Goal: Task Accomplishment & Management: Manage account settings

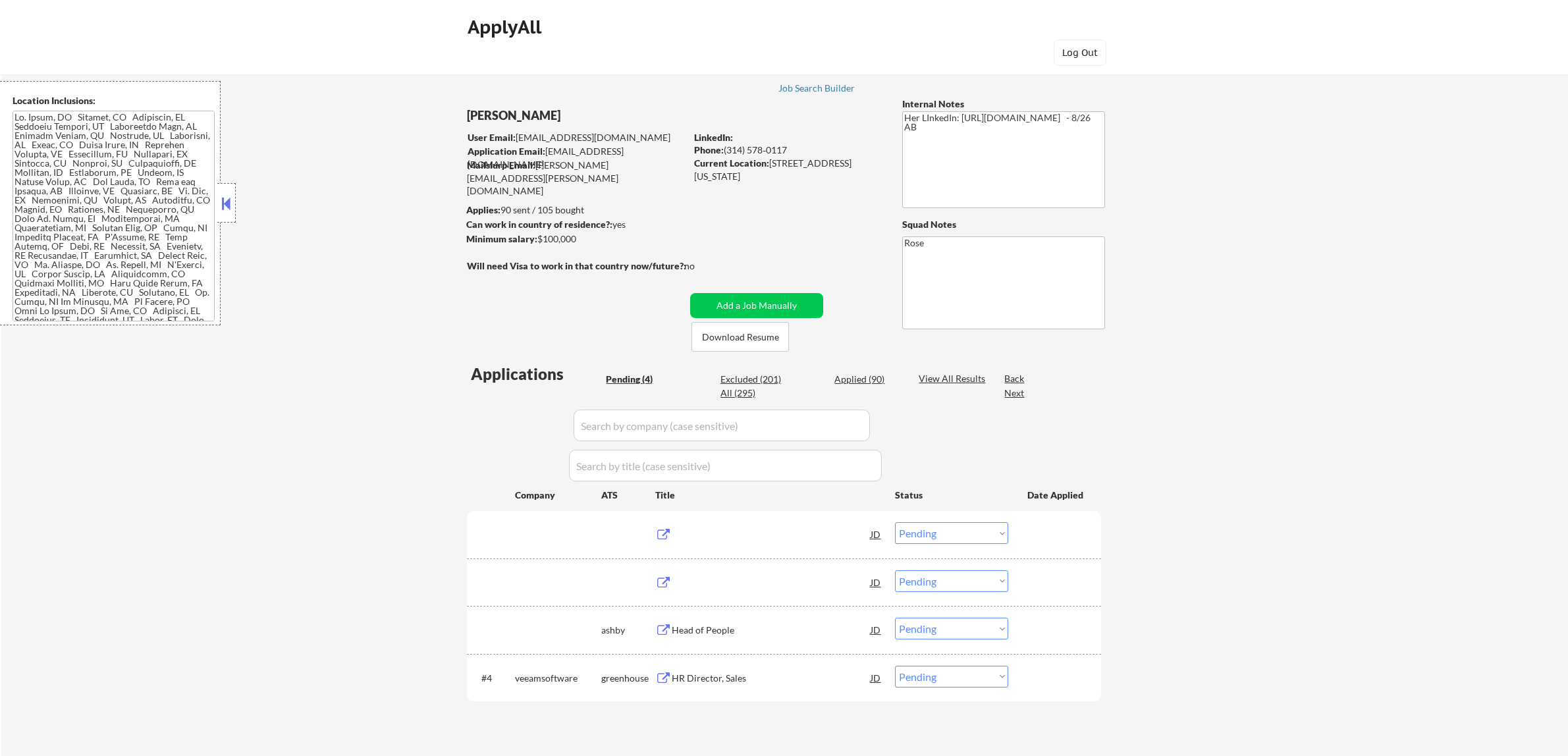
select select ""pending""
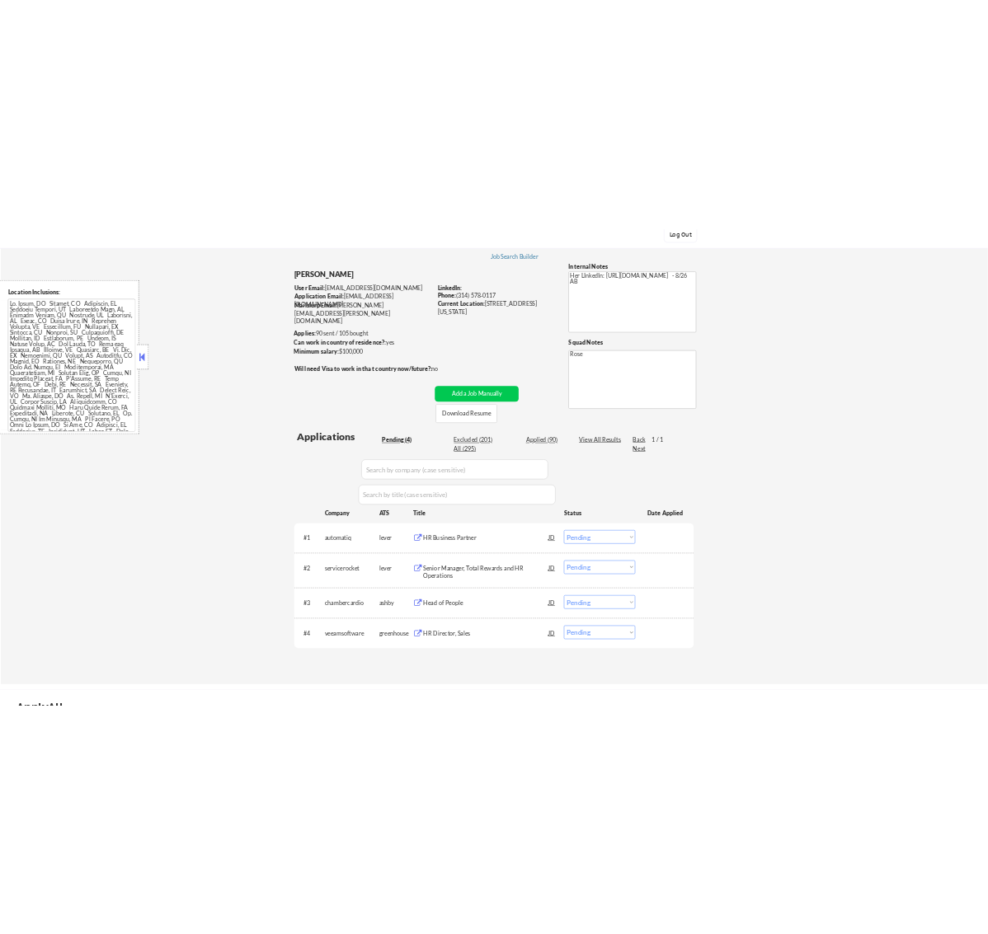
scroll to position [103, 0]
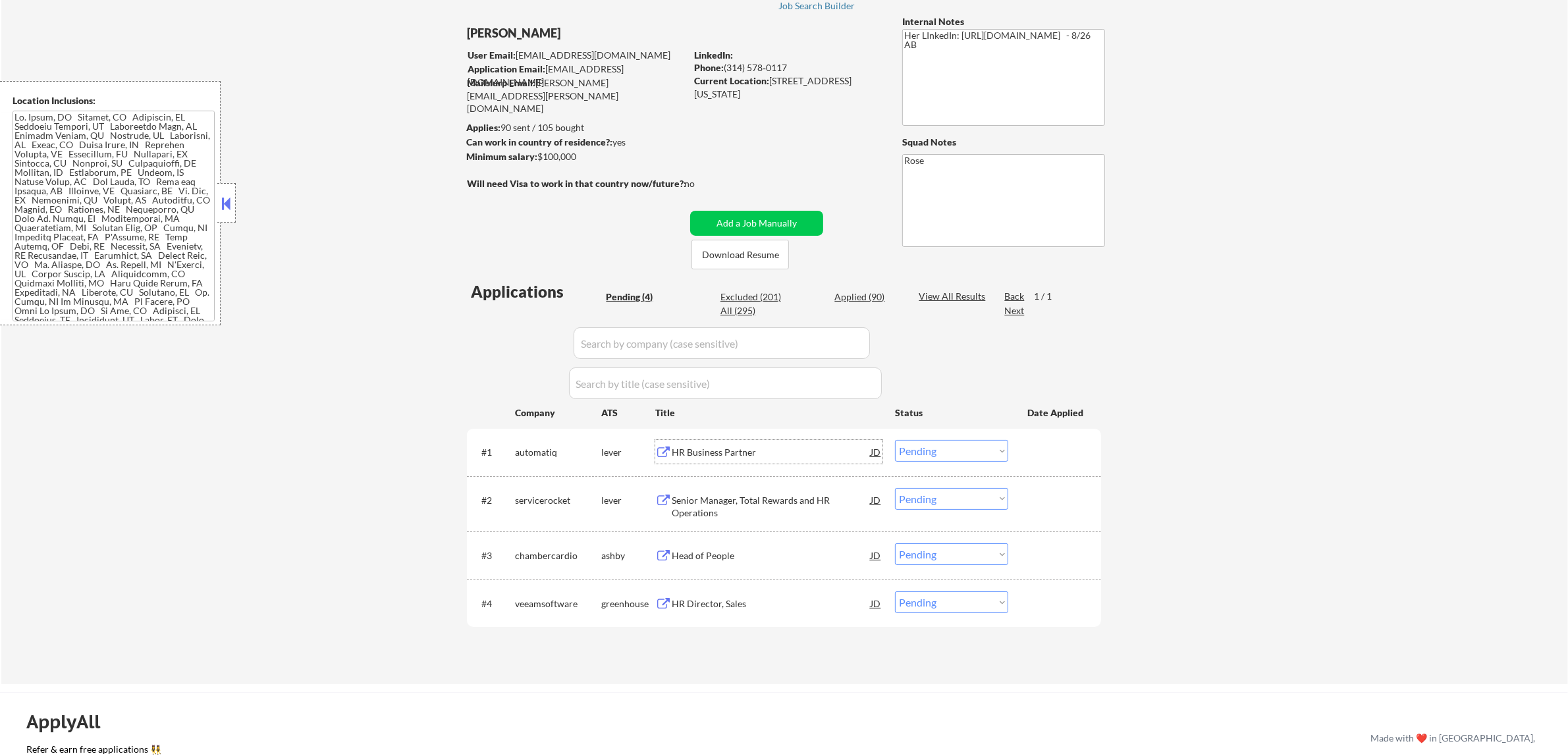
click at [784, 440] on div "HR Business Partner" at bounding box center [771, 452] width 199 height 24
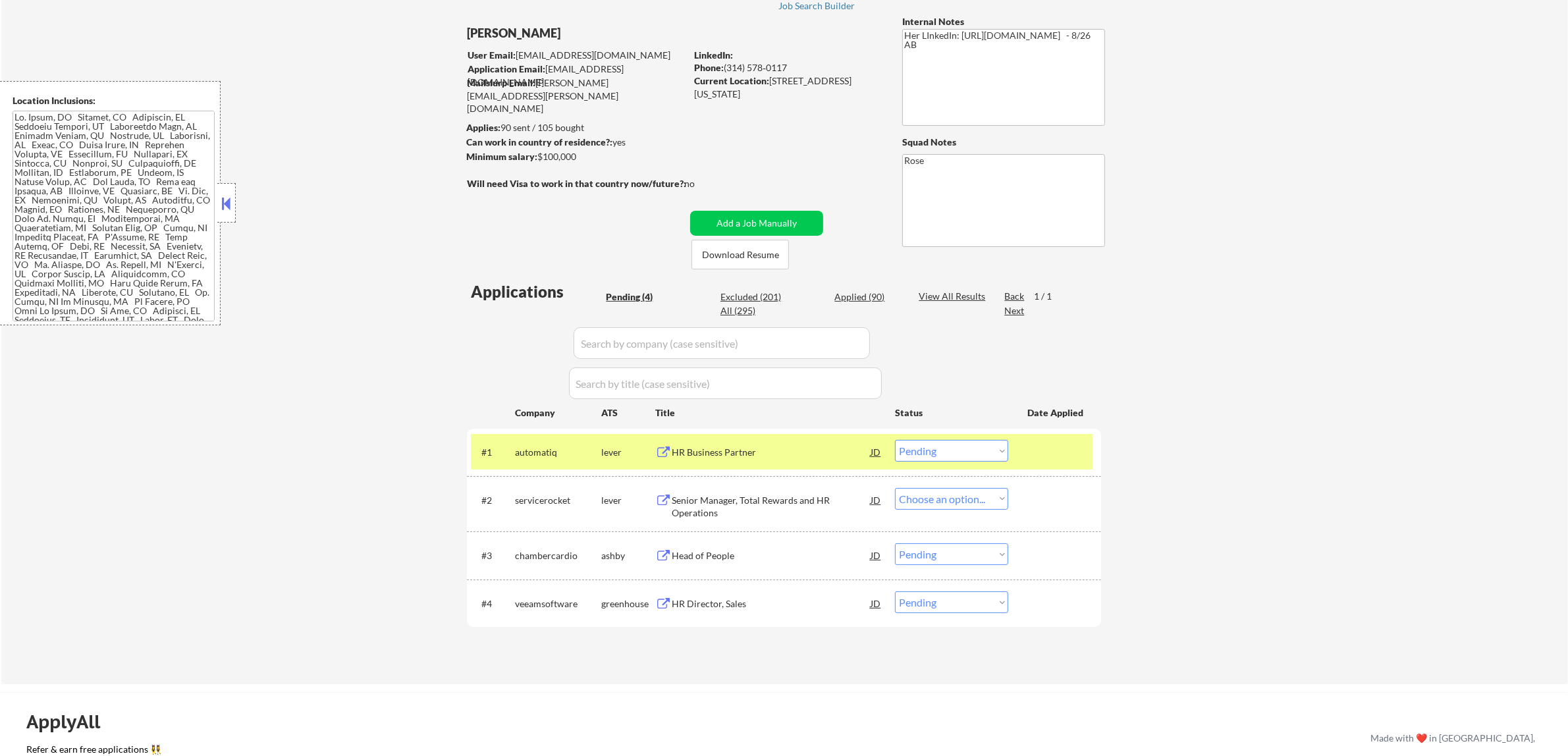
select select ""pending""
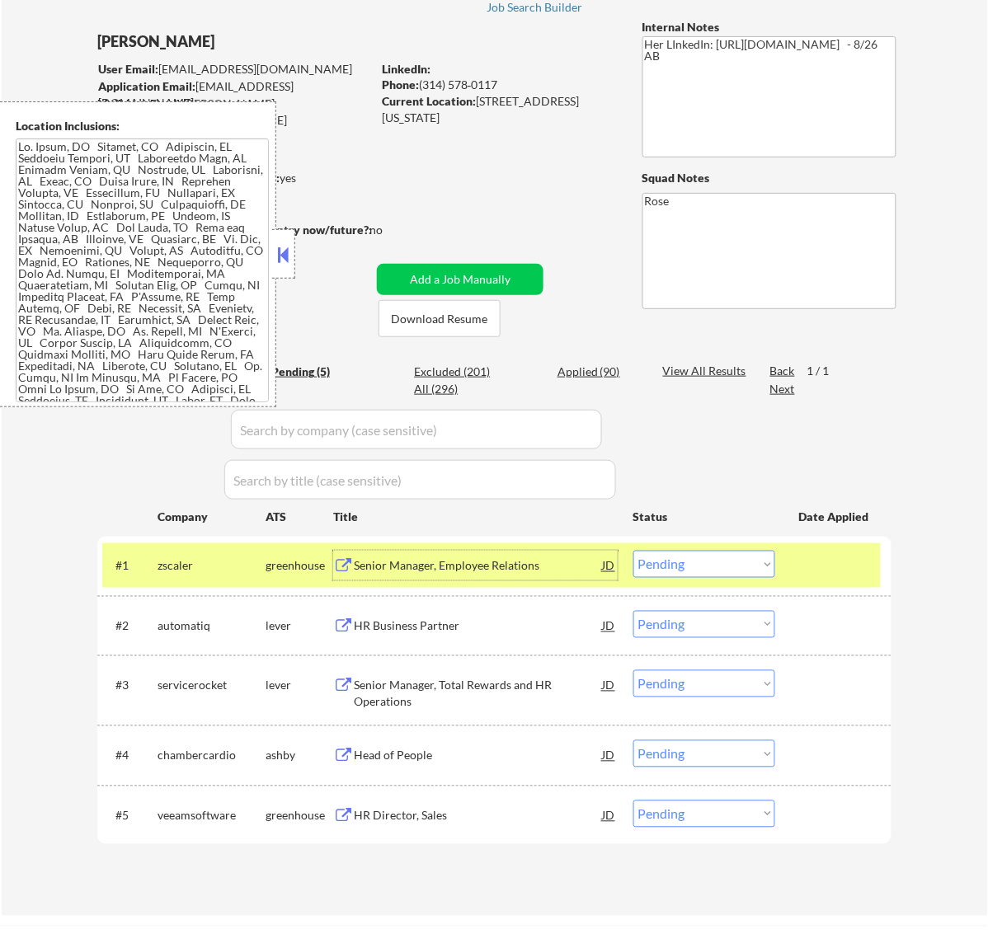
click at [751, 565] on select "Choose an option... Pending Applied Excluded (Questions) Excluded (Expired) Exc…" at bounding box center [704, 564] width 142 height 27
click at [449, 625] on div "HR Business Partner" at bounding box center [478, 626] width 249 height 16
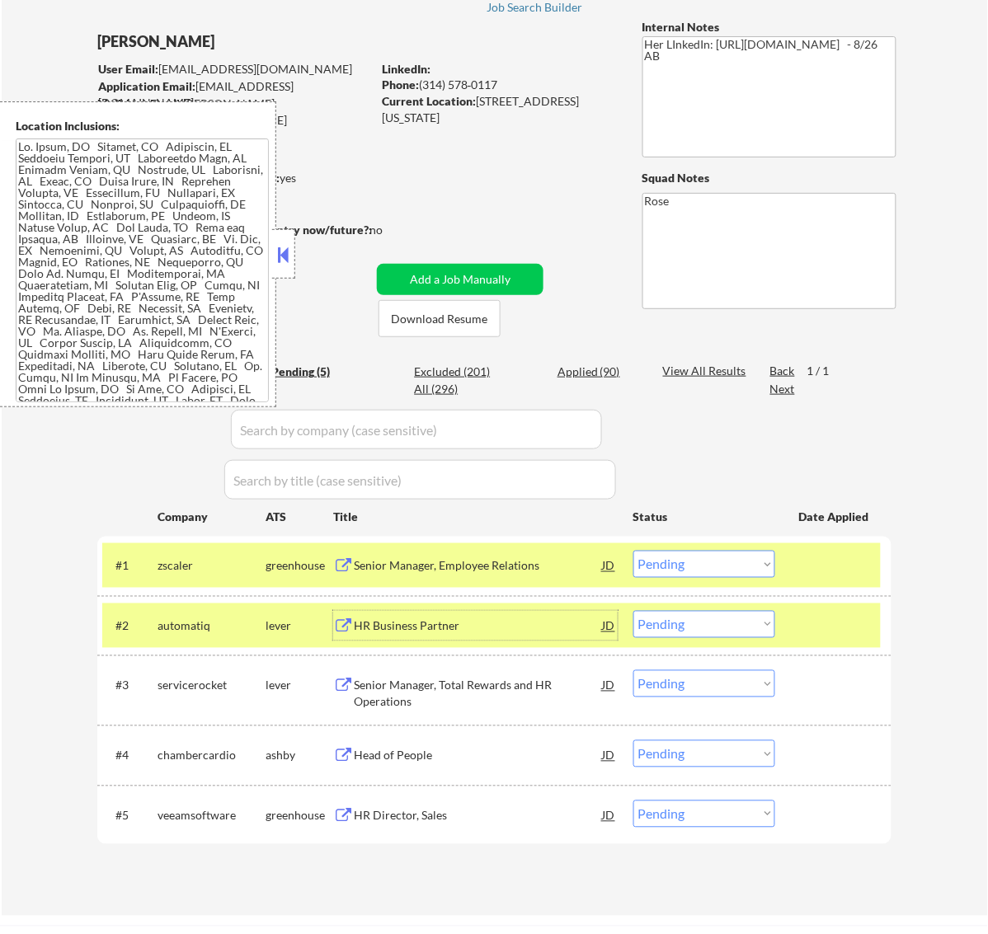
click at [761, 622] on select "Choose an option... Pending Applied Excluded (Questions) Excluded (Expired) Exc…" at bounding box center [704, 624] width 142 height 27
click at [633, 611] on select "Choose an option... Pending Applied Excluded (Questions) Excluded (Expired) Exc…" at bounding box center [704, 624] width 142 height 27
select select ""pending""
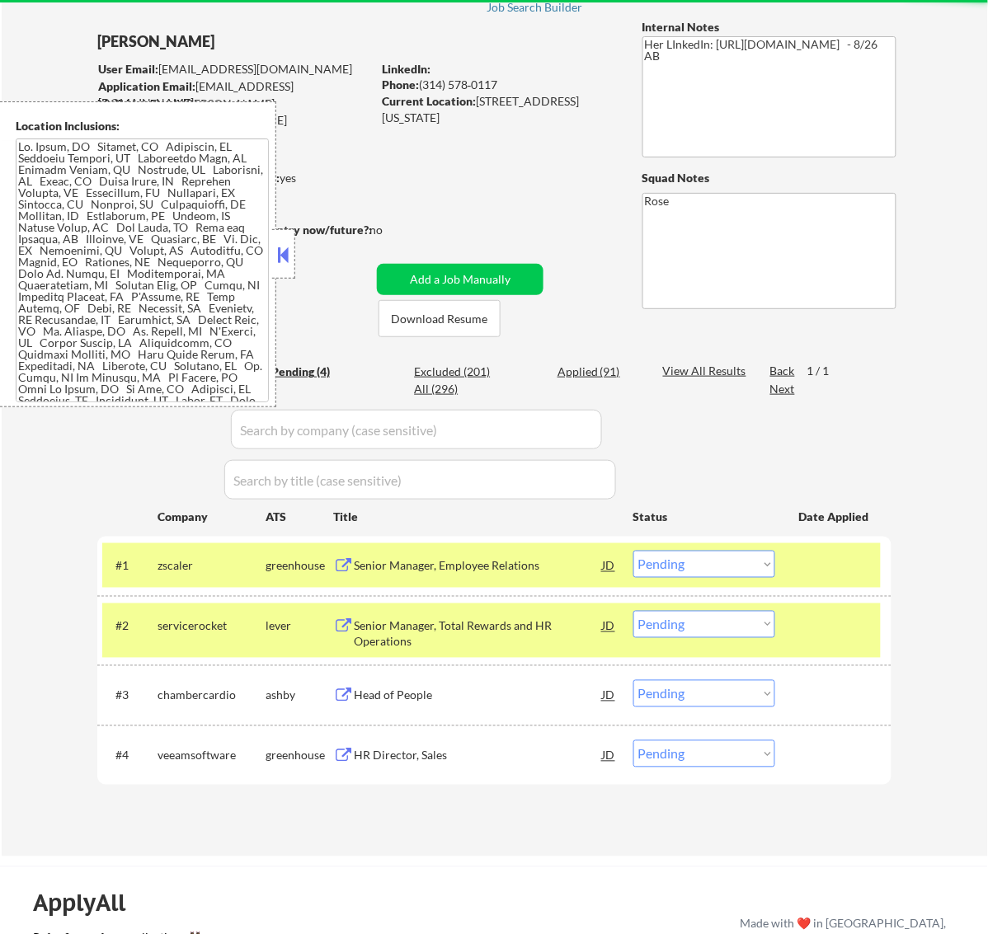
click at [835, 621] on div at bounding box center [835, 626] width 73 height 30
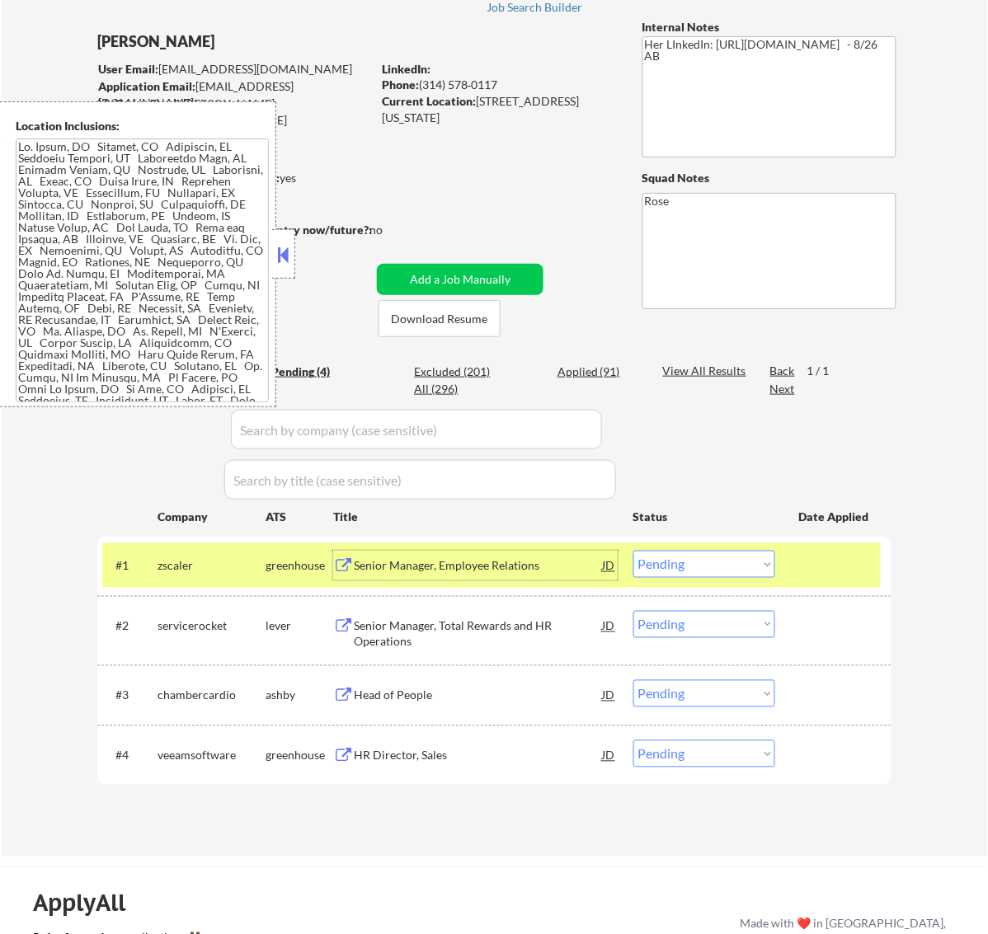
click at [472, 573] on div "Senior Manager, Employee Relations" at bounding box center [478, 566] width 249 height 16
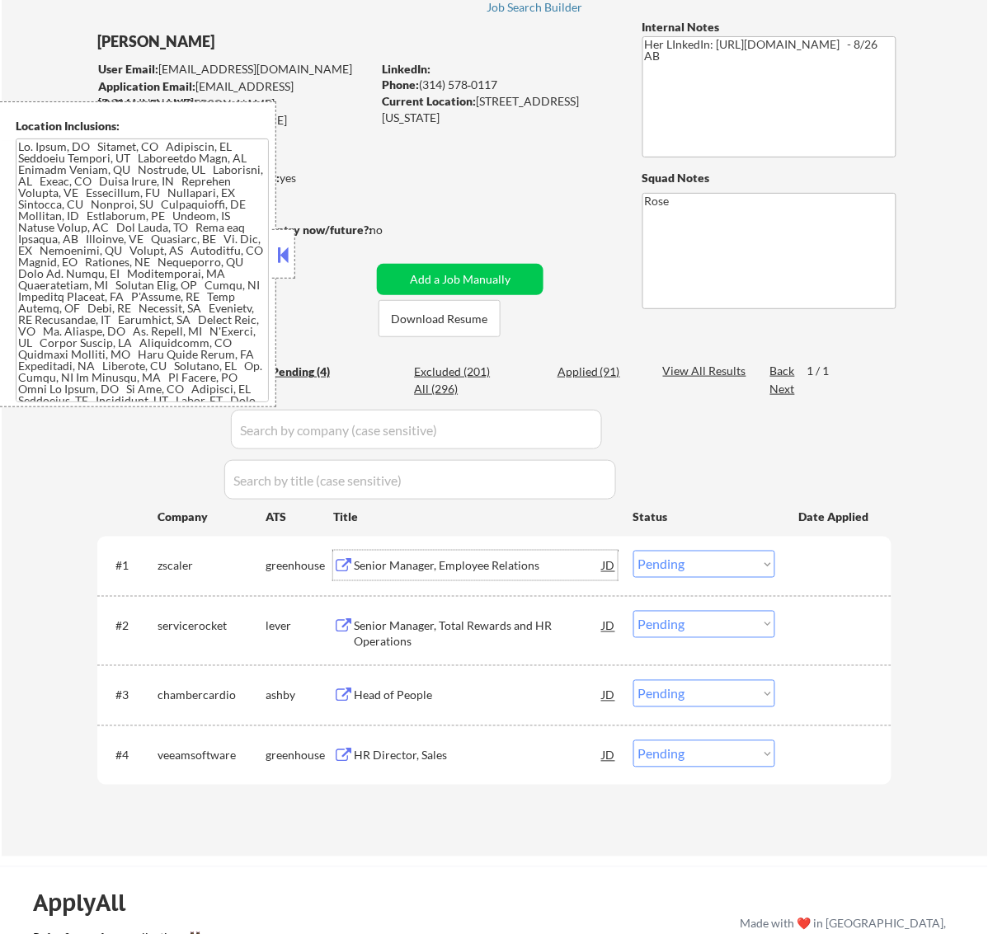
click at [746, 566] on select "Choose an option... Pending Applied Excluded (Questions) Excluded (Expired) Exc…" at bounding box center [704, 564] width 142 height 27
click at [633, 551] on select "Choose an option... Pending Applied Excluded (Questions) Excluded (Expired) Exc…" at bounding box center [704, 564] width 142 height 27
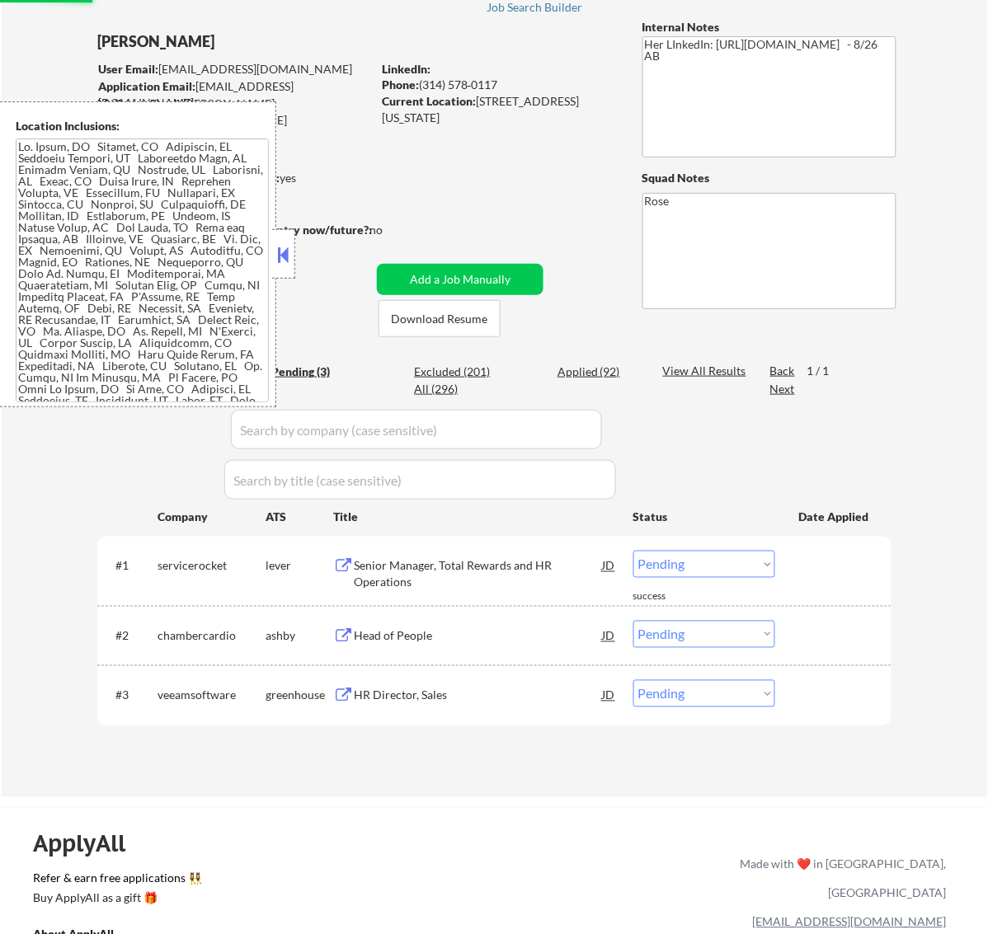
click at [279, 245] on button at bounding box center [283, 254] width 18 height 25
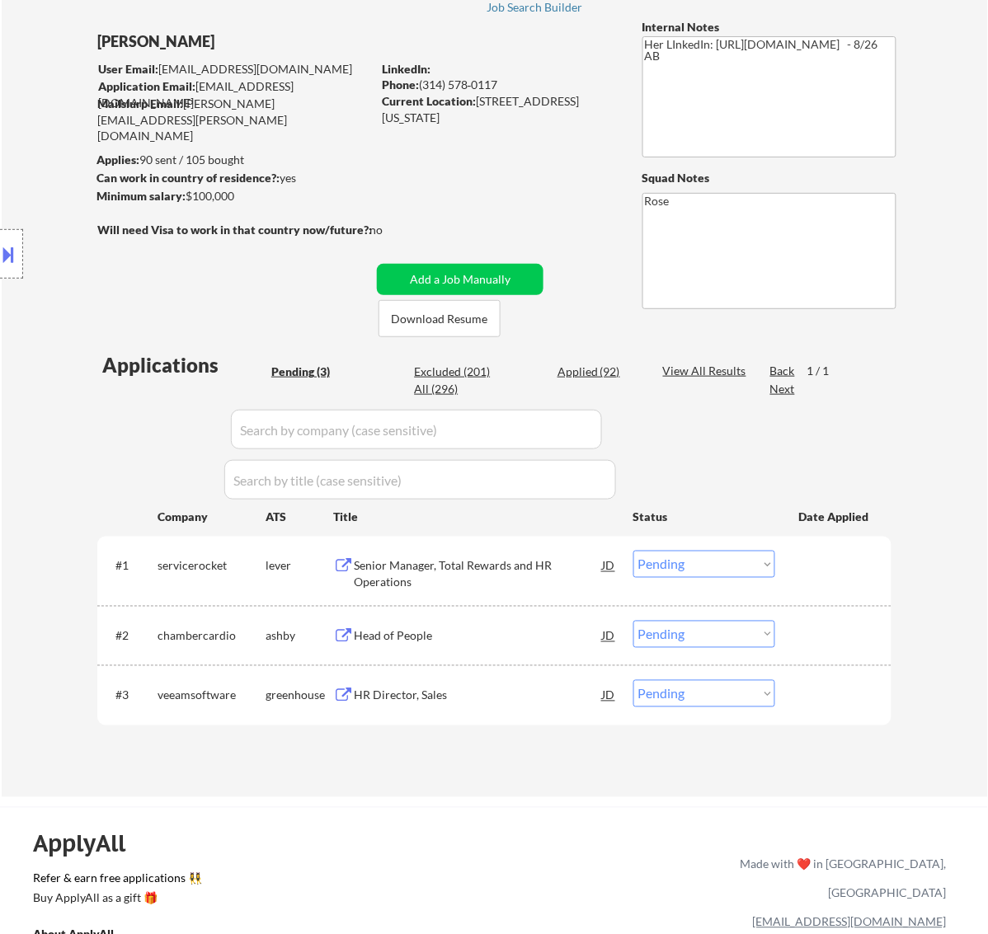
click at [581, 567] on div "Senior Manager, Total Rewards and HR Operations" at bounding box center [478, 574] width 249 height 32
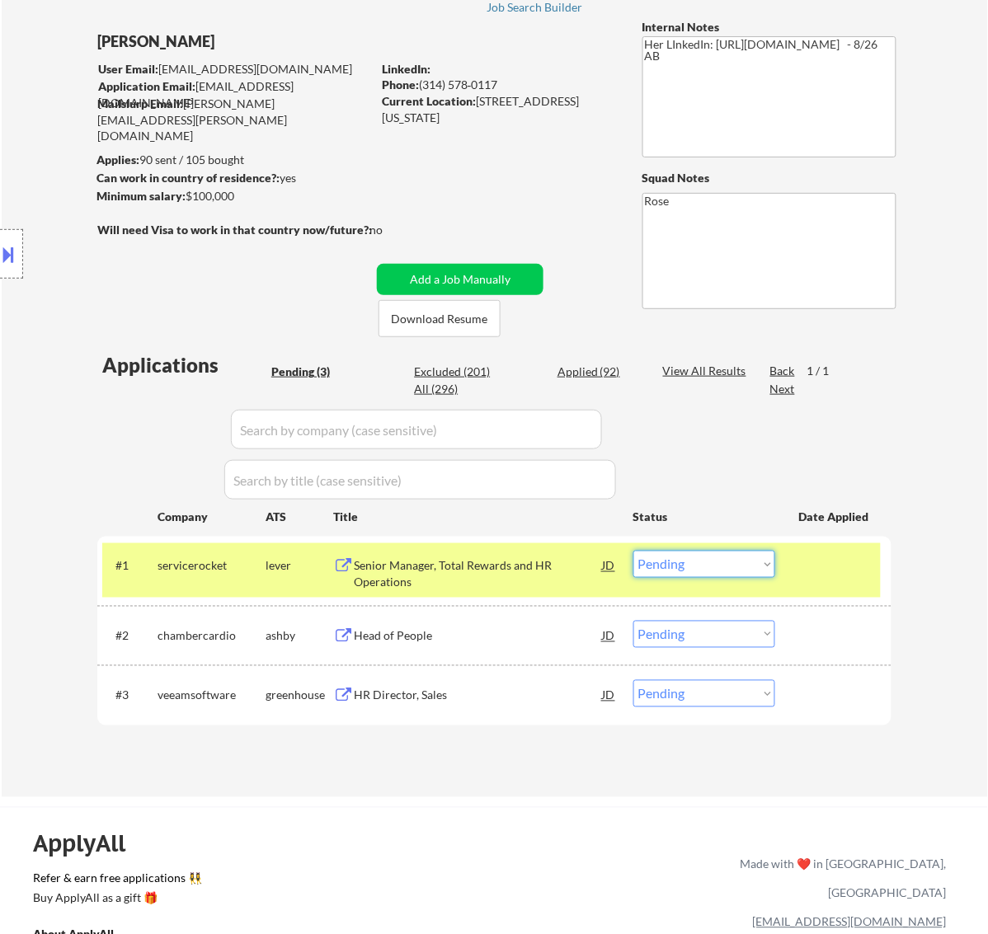
click at [724, 557] on select "Choose an option... Pending Applied Excluded (Questions) Excluded (Expired) Exc…" at bounding box center [704, 564] width 142 height 27
click at [633, 551] on select "Choose an option... Pending Applied Excluded (Questions) Excluded (Expired) Exc…" at bounding box center [704, 564] width 142 height 27
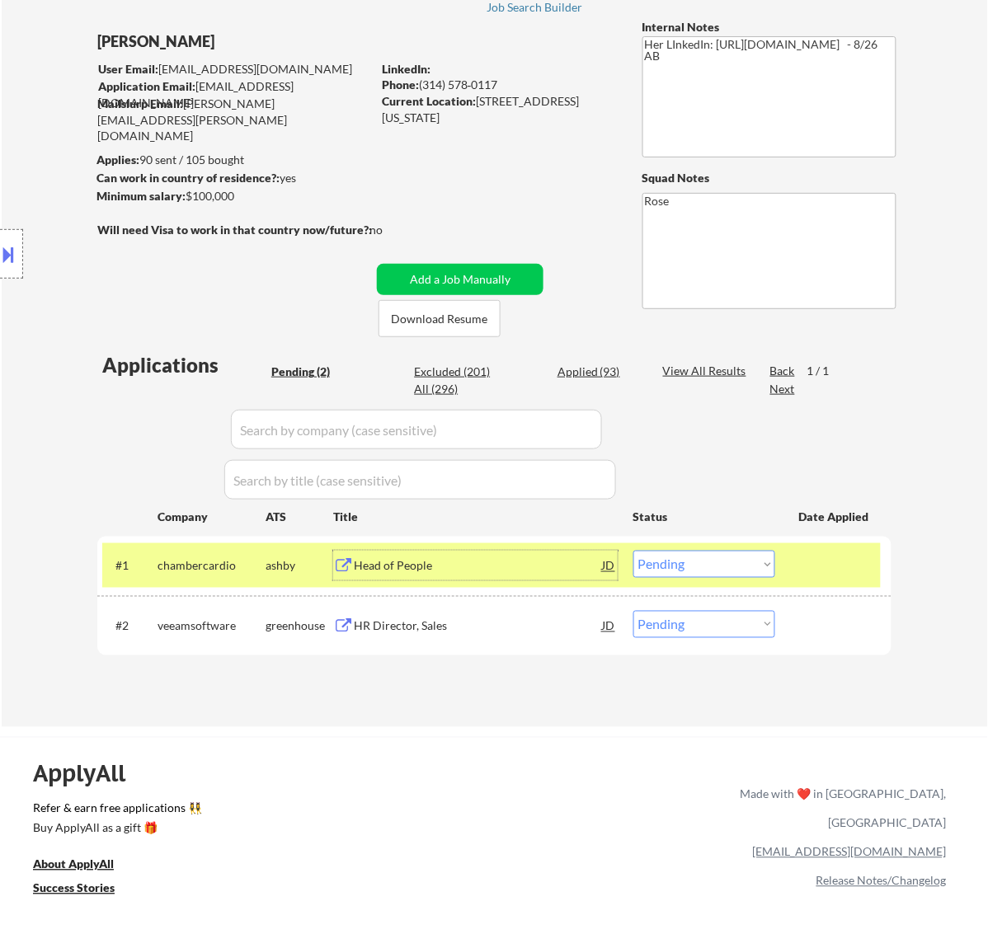
click at [523, 570] on div "Head of People" at bounding box center [478, 566] width 249 height 16
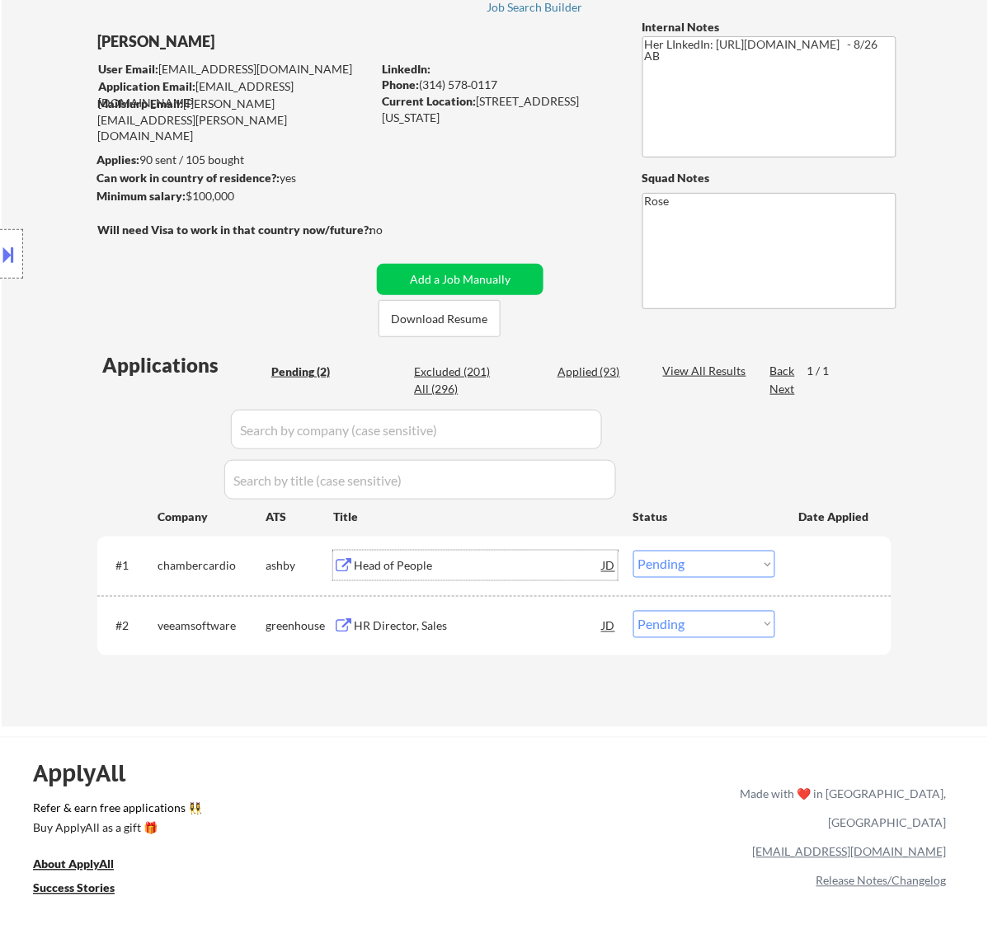
click at [695, 557] on select "Choose an option... Pending Applied Excluded (Questions) Excluded (Expired) Exc…" at bounding box center [704, 564] width 142 height 27
click at [633, 551] on select "Choose an option... Pending Applied Excluded (Questions) Excluded (Expired) Exc…" at bounding box center [704, 564] width 142 height 27
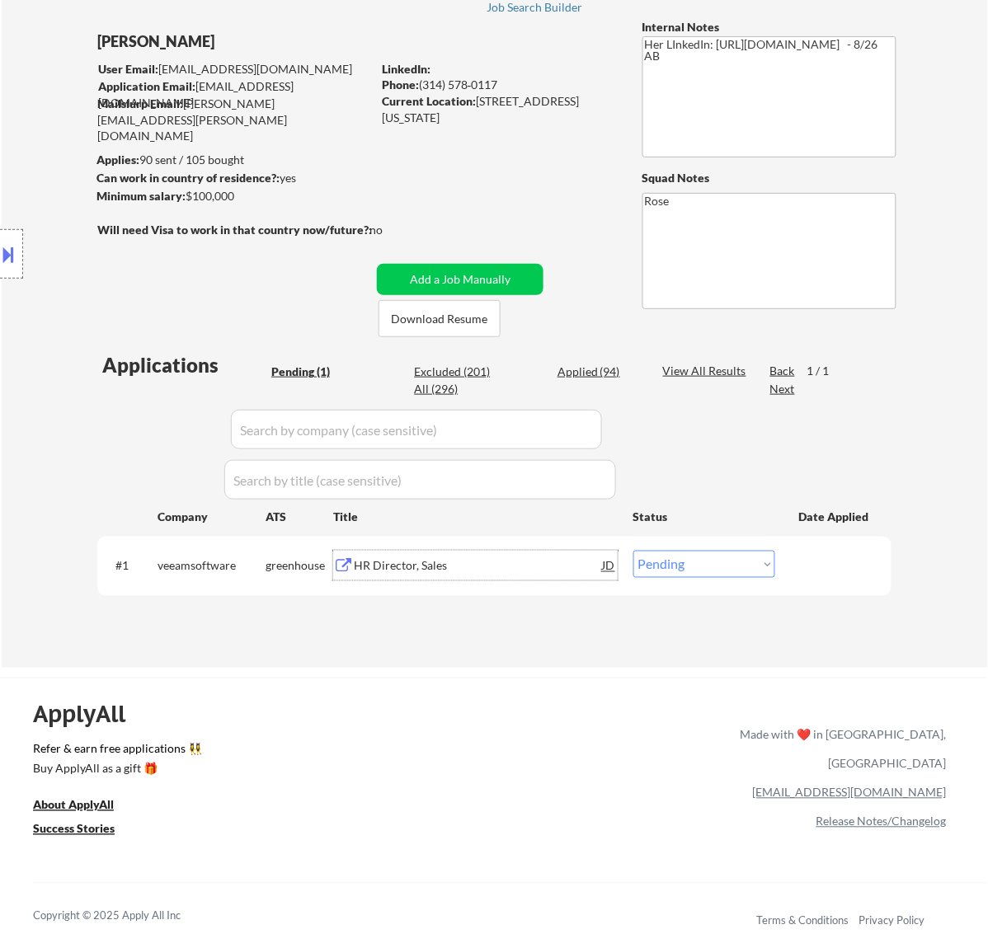
click at [542, 565] on div "HR Director, Sales" at bounding box center [478, 566] width 249 height 16
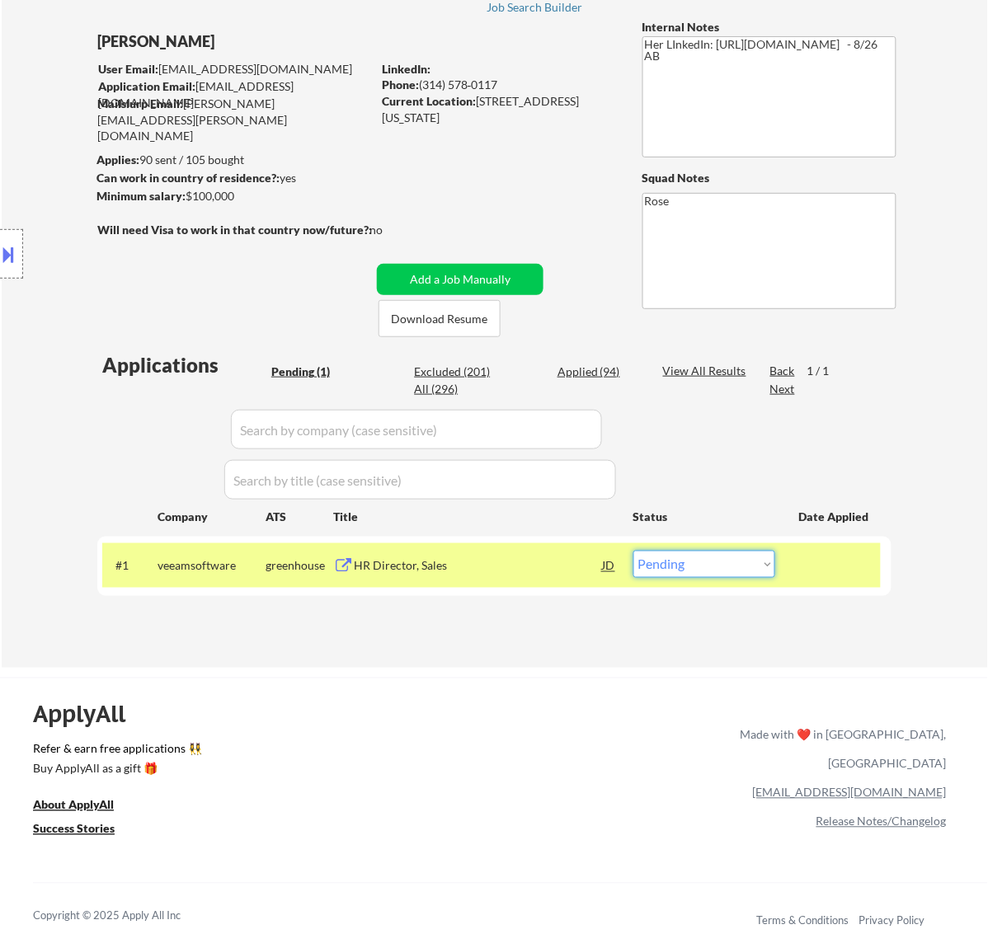
click at [761, 558] on select "Choose an option... Pending Applied Excluded (Questions) Excluded (Expired) Exc…" at bounding box center [704, 564] width 142 height 27
select select ""applied""
click at [633, 551] on select "Choose an option... Pending Applied Excluded (Questions) Excluded (Expired) Exc…" at bounding box center [704, 564] width 142 height 27
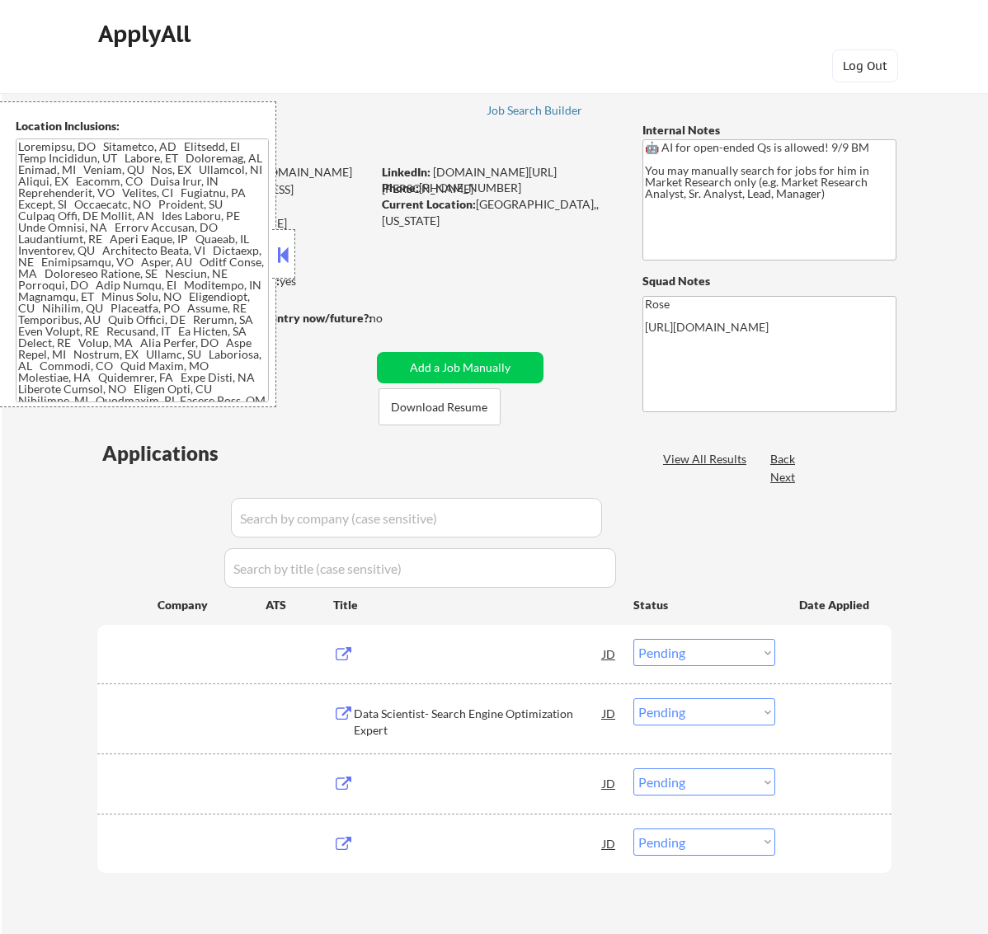
select select ""pending""
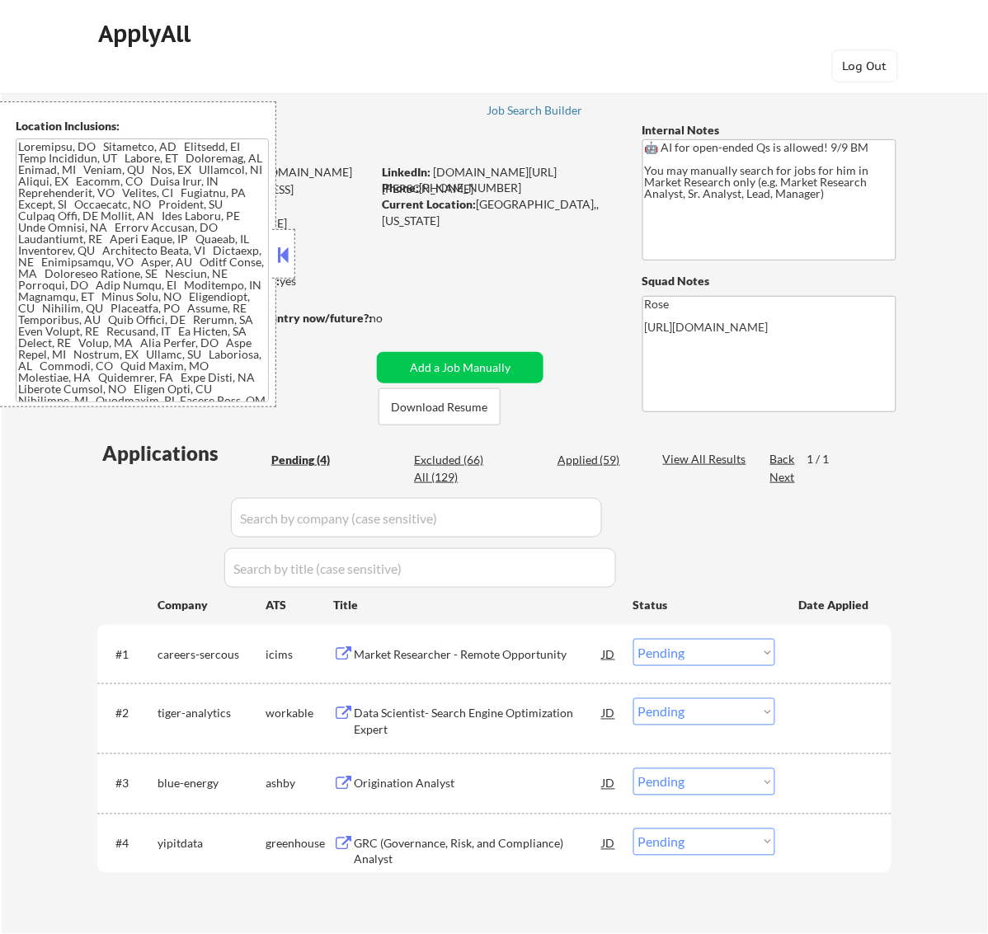
click at [289, 252] on button at bounding box center [283, 254] width 18 height 25
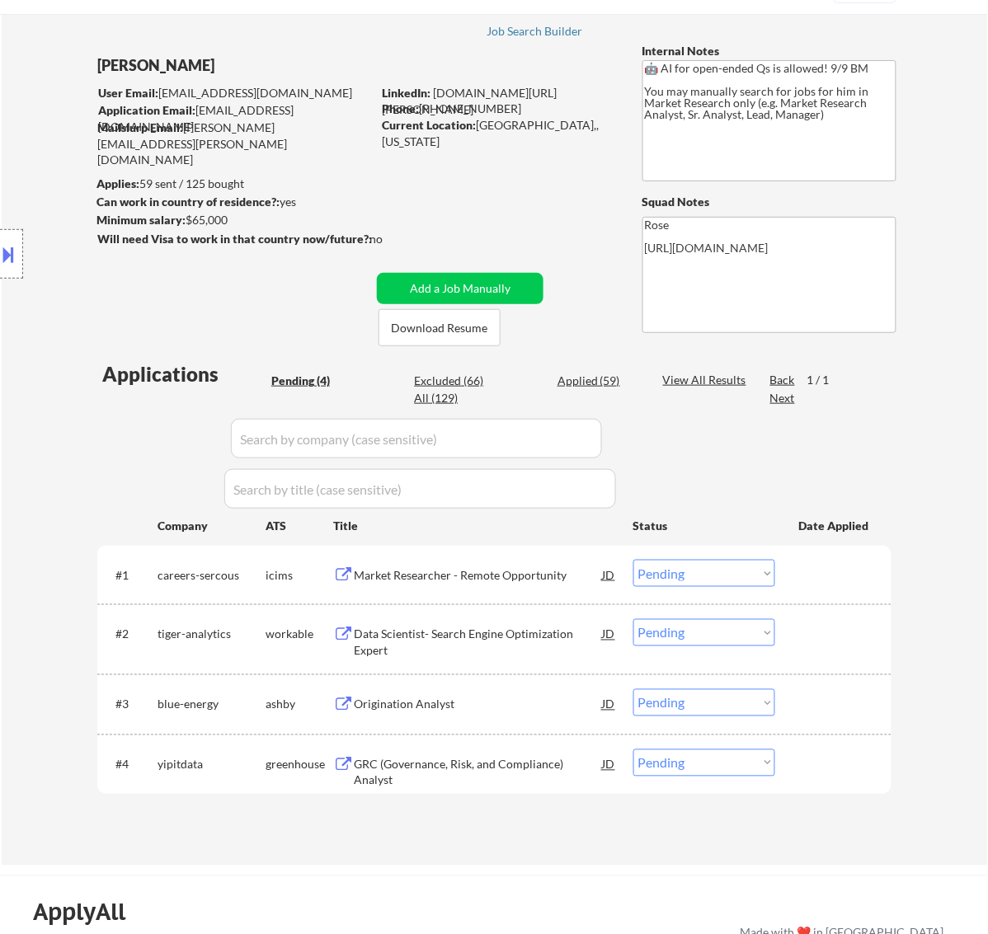
scroll to position [206, 0]
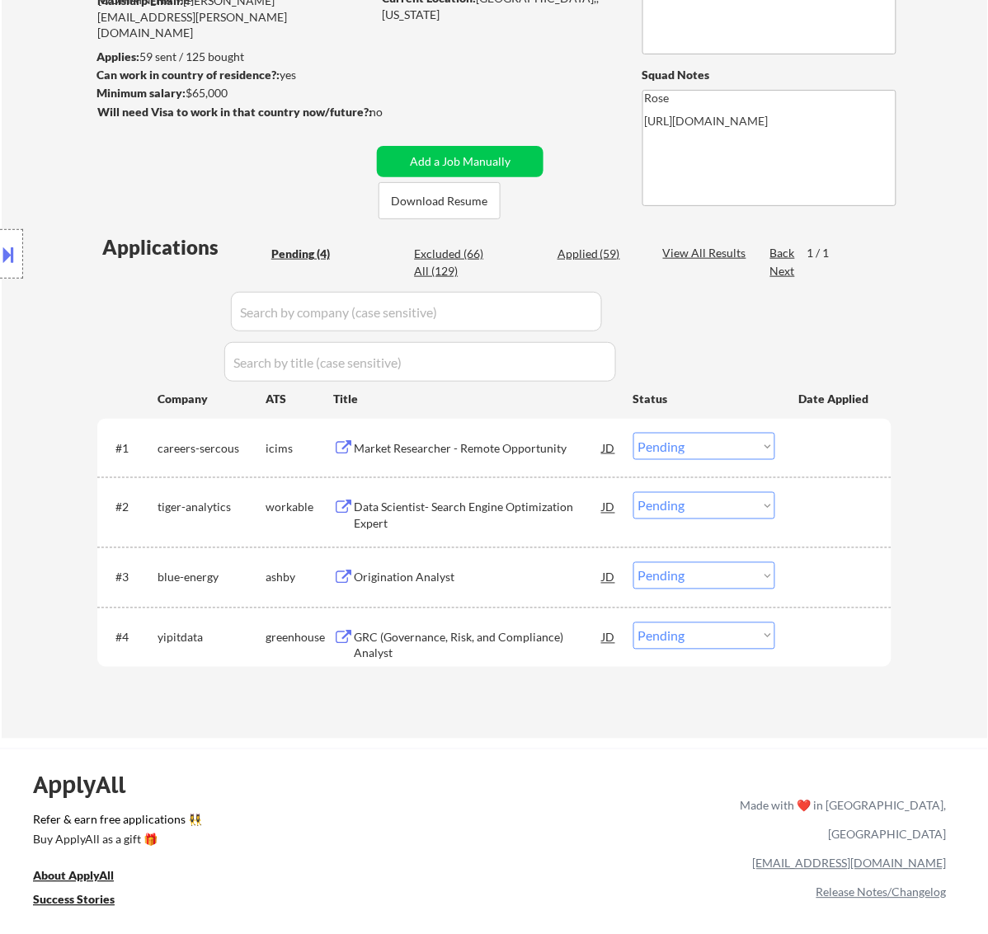
click at [520, 500] on div "Data Scientist- Search Engine Optimization Expert" at bounding box center [478, 516] width 249 height 32
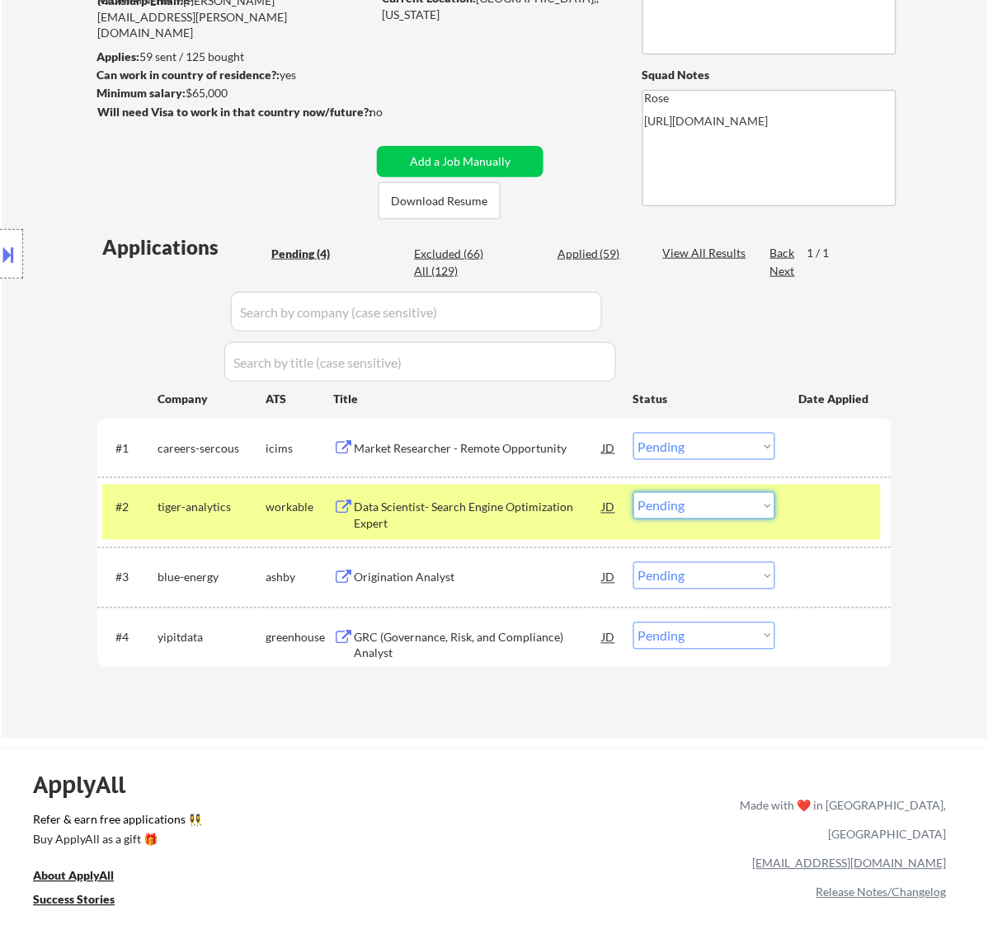
click at [732, 500] on select "Choose an option... Pending Applied Excluded (Questions) Excluded (Expired) Exc…" at bounding box center [704, 505] width 142 height 27
click at [633, 492] on select "Choose an option... Pending Applied Excluded (Questions) Excluded (Expired) Exc…" at bounding box center [704, 505] width 142 height 27
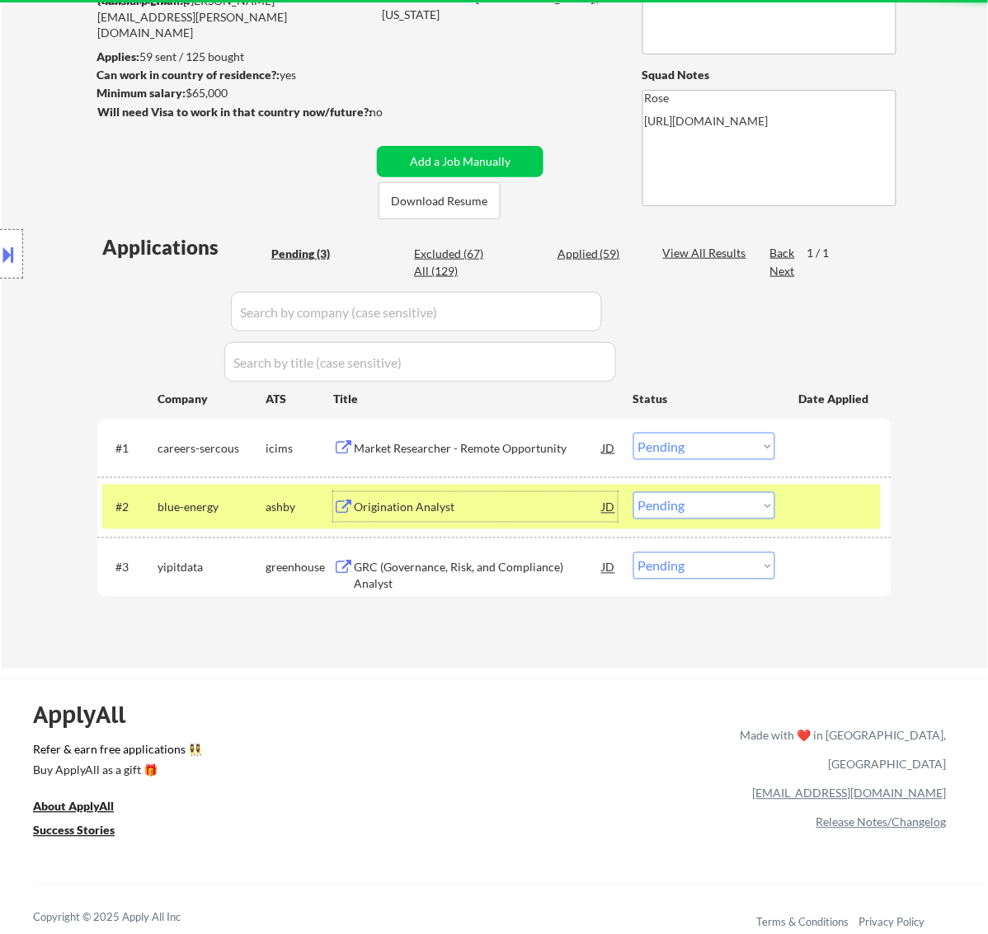
click at [540, 499] on div "Origination Analyst" at bounding box center [478, 507] width 249 height 30
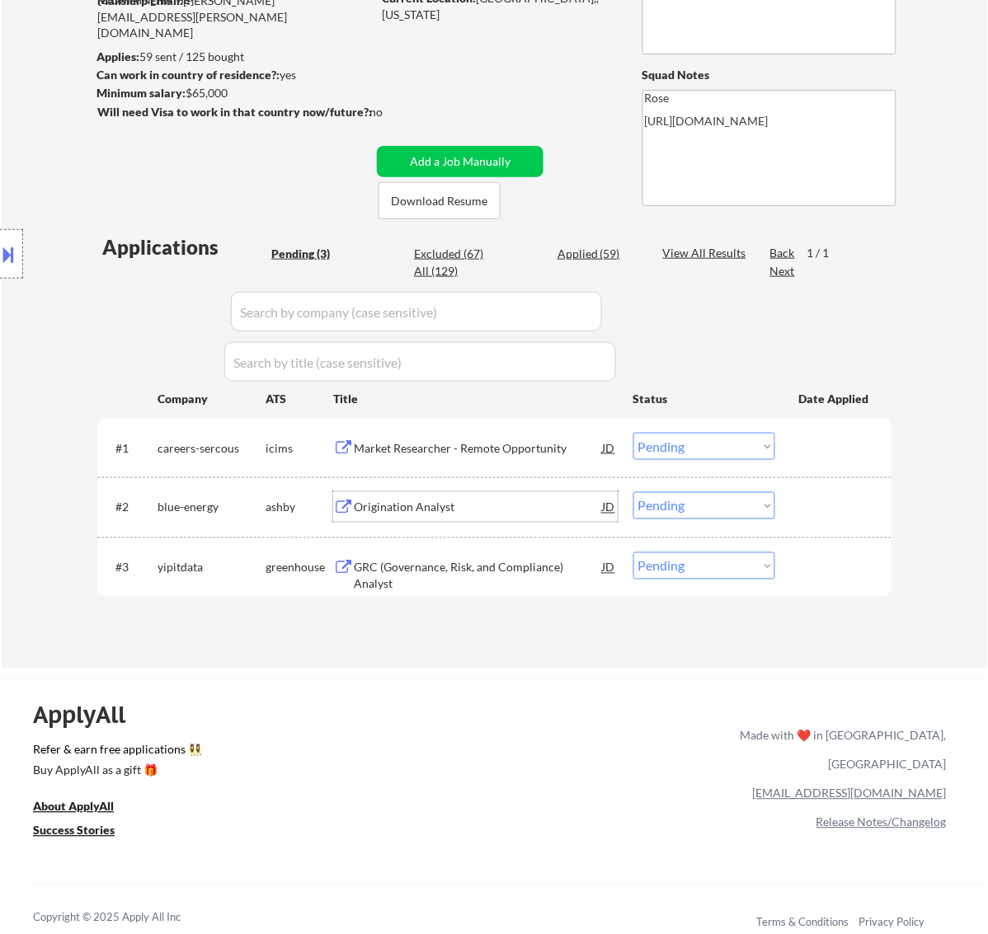
click at [703, 495] on select "Choose an option... Pending Applied Excluded (Questions) Excluded (Expired) Exc…" at bounding box center [704, 505] width 142 height 27
click at [633, 492] on select "Choose an option... Pending Applied Excluded (Questions) Excluded (Expired) Exc…" at bounding box center [704, 505] width 142 height 27
select select ""pending""
click at [504, 439] on div "Software Engineering Lead - Market Research" at bounding box center [478, 448] width 249 height 30
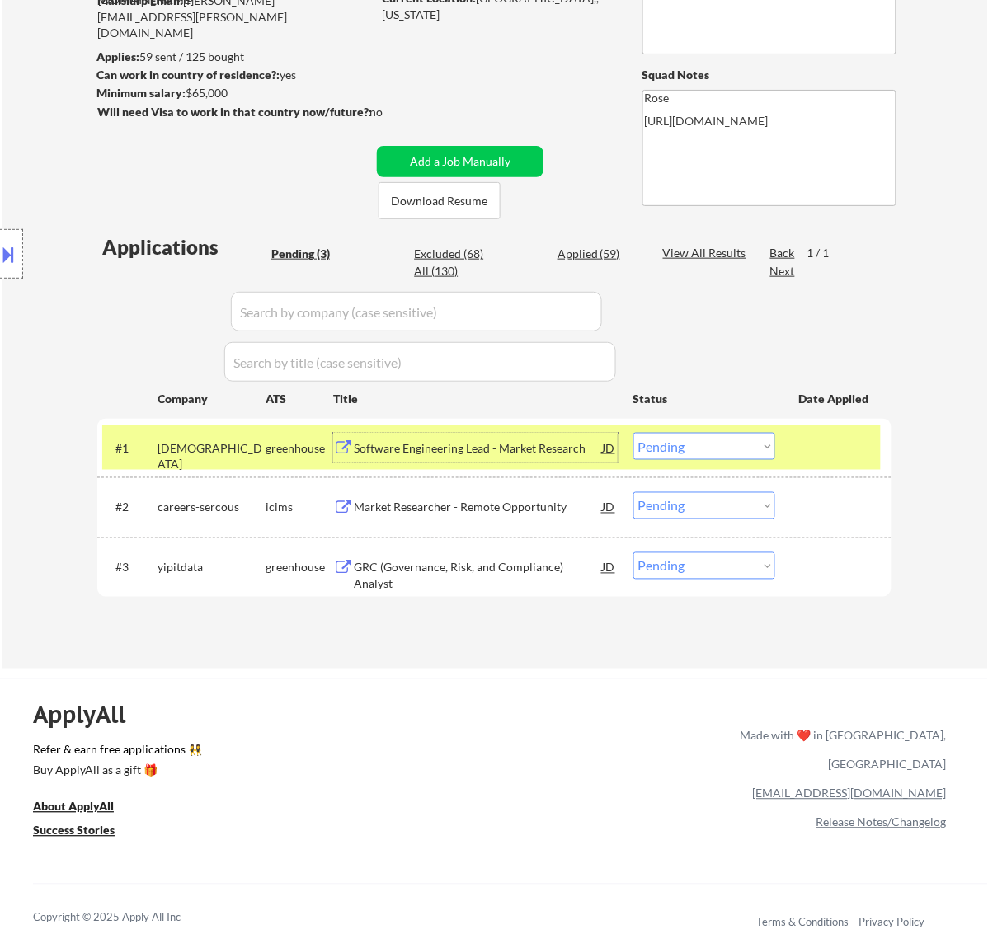
click at [716, 443] on select "Choose an option... Pending Applied Excluded (Questions) Excluded (Expired) Exc…" at bounding box center [704, 446] width 142 height 27
click at [633, 433] on select "Choose an option... Pending Applied Excluded (Questions) Excluded (Expired) Exc…" at bounding box center [704, 446] width 142 height 27
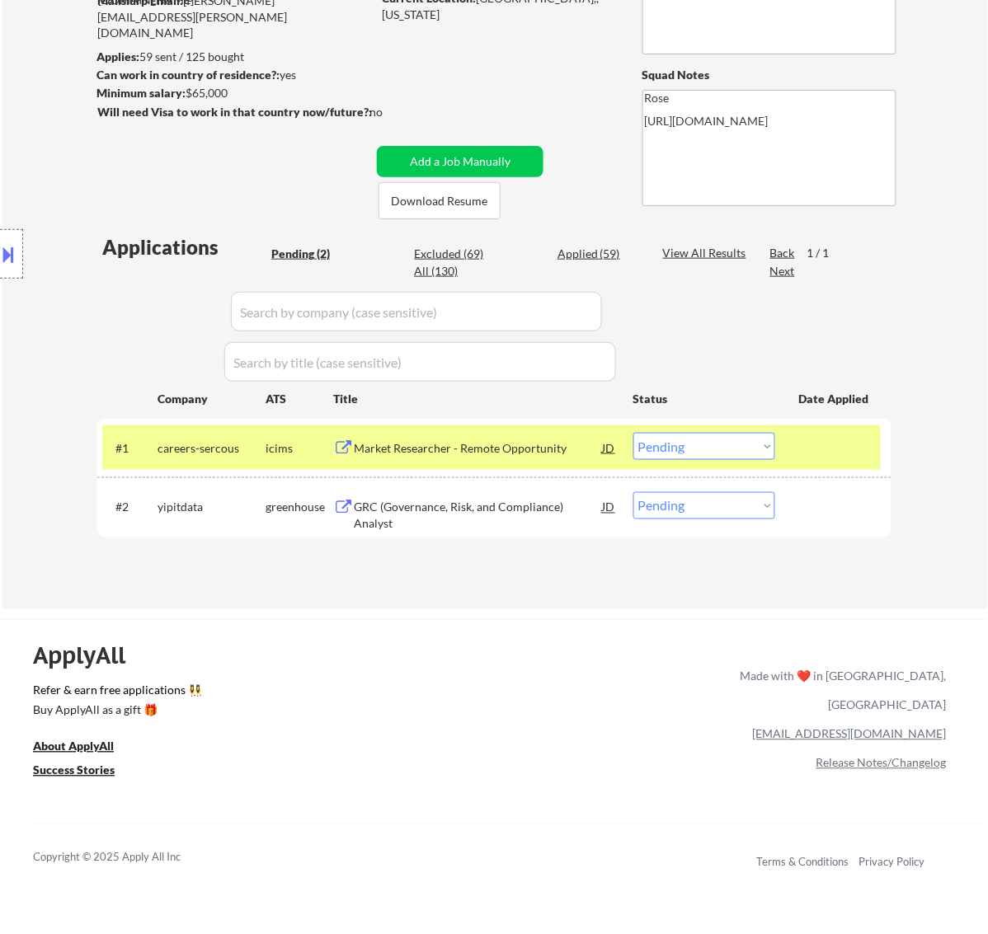
click at [596, 443] on div "Market Researcher - Remote Opportunity" at bounding box center [478, 448] width 249 height 16
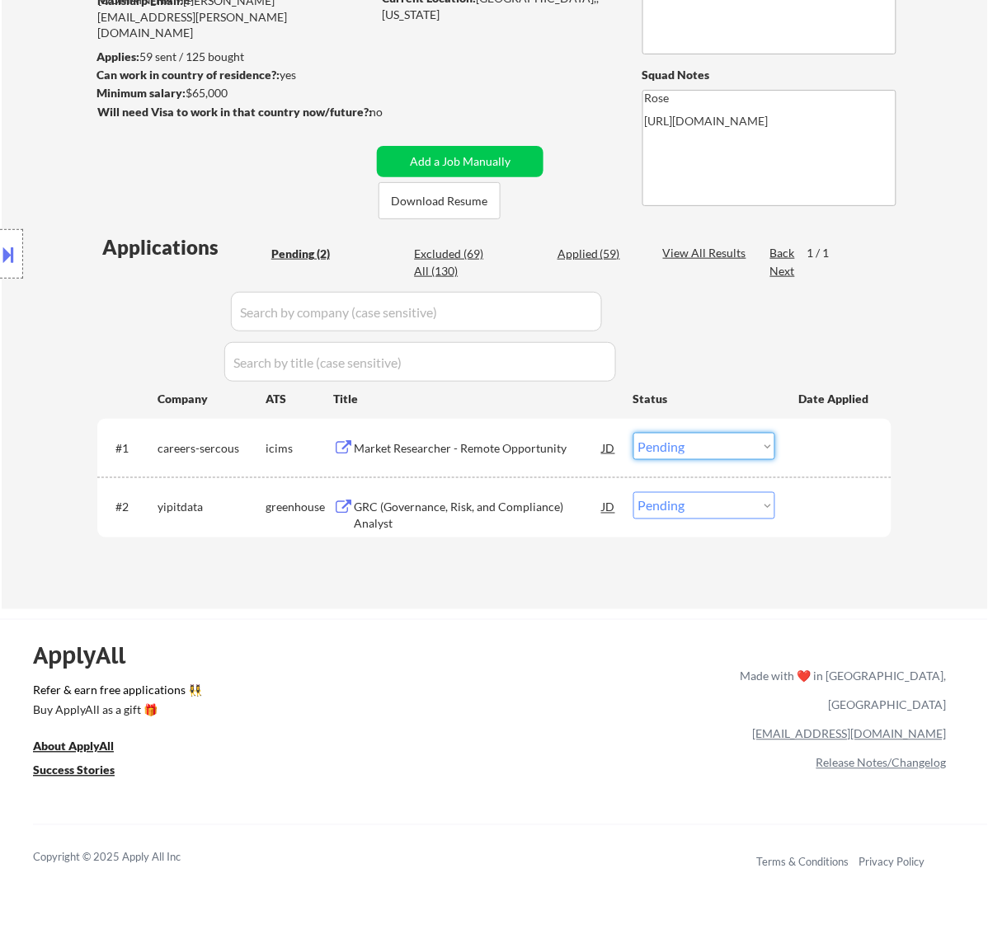
click at [695, 446] on select "Choose an option... Pending Applied Excluded (Questions) Excluded (Expired) Exc…" at bounding box center [704, 446] width 142 height 27
click at [633, 433] on select "Choose an option... Pending Applied Excluded (Questions) Excluded (Expired) Exc…" at bounding box center [704, 446] width 142 height 27
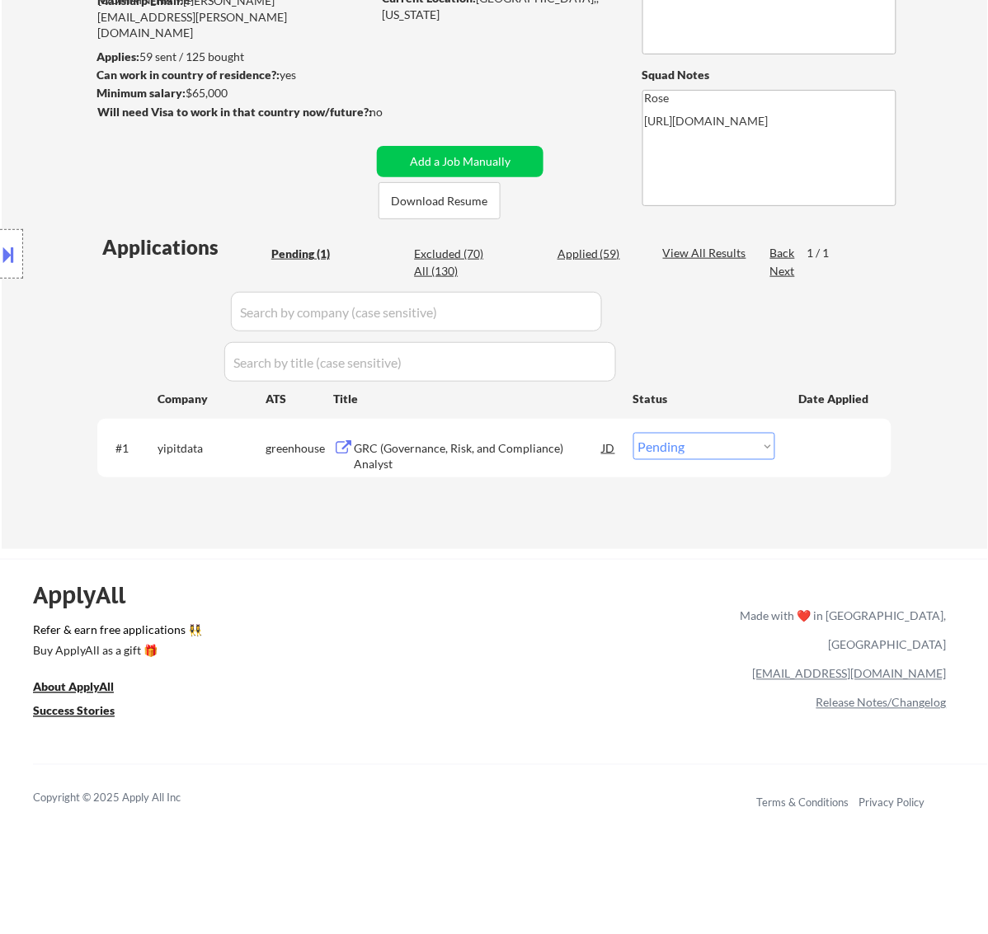
click at [492, 452] on div "GRC (Governance, Risk, and Compliance) Analyst" at bounding box center [478, 456] width 249 height 32
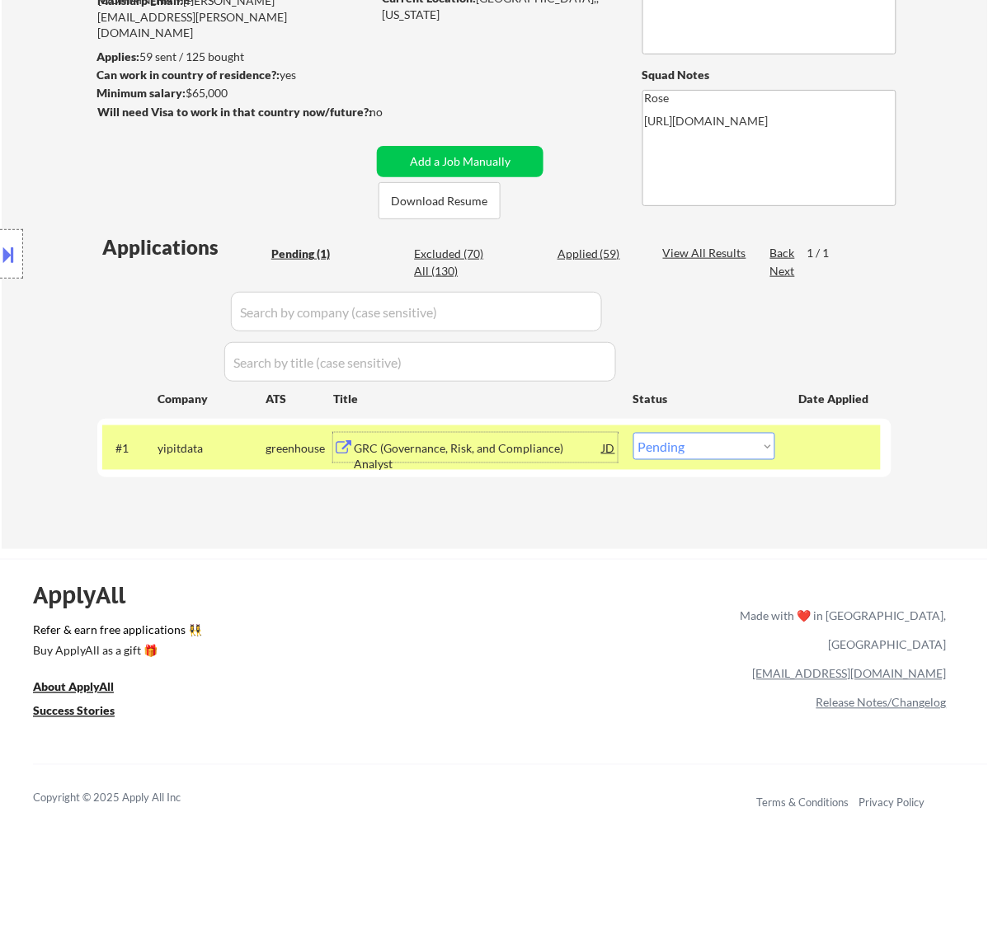
click at [744, 446] on select "Choose an option... Pending Applied Excluded (Questions) Excluded (Expired) Exc…" at bounding box center [704, 446] width 142 height 27
select select ""excluded__bad_match_""
click at [633, 433] on select "Choose an option... Pending Applied Excluded (Questions) Excluded (Expired) Exc…" at bounding box center [704, 446] width 142 height 27
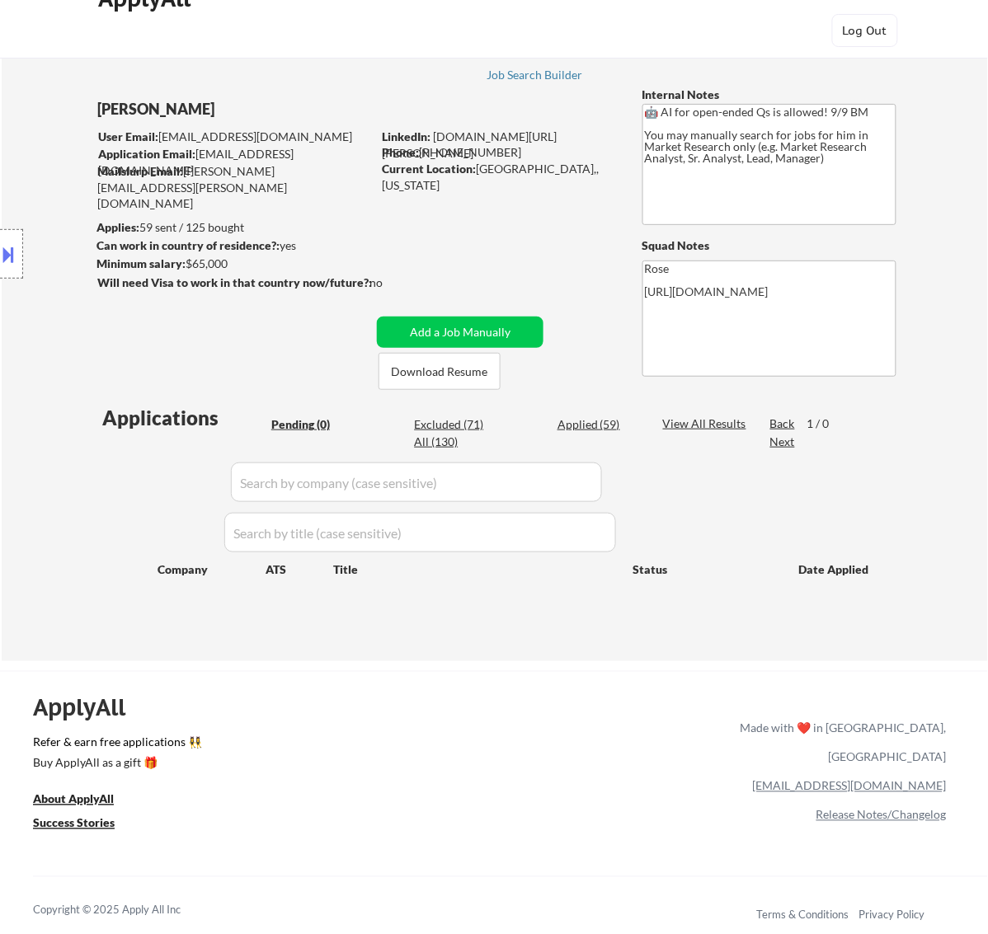
scroll to position [0, 0]
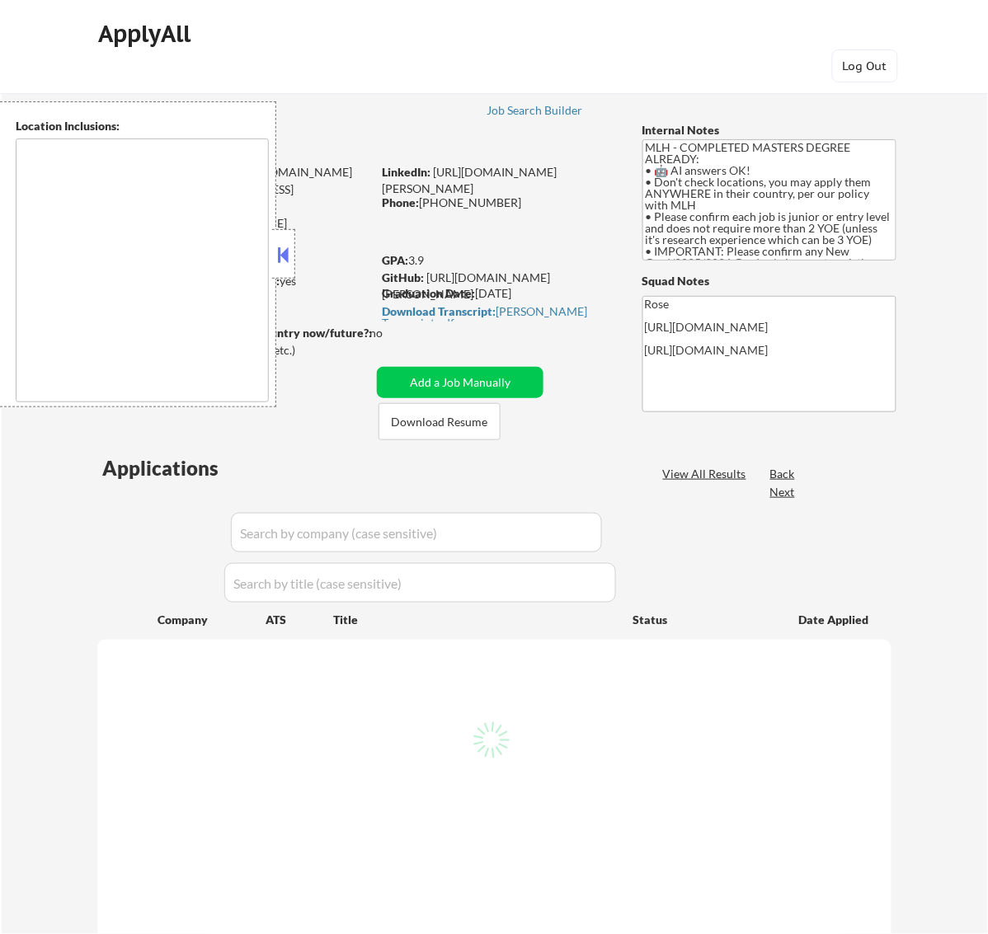
type textarea "country:[GEOGRAPHIC_DATA]"
select select ""pending""
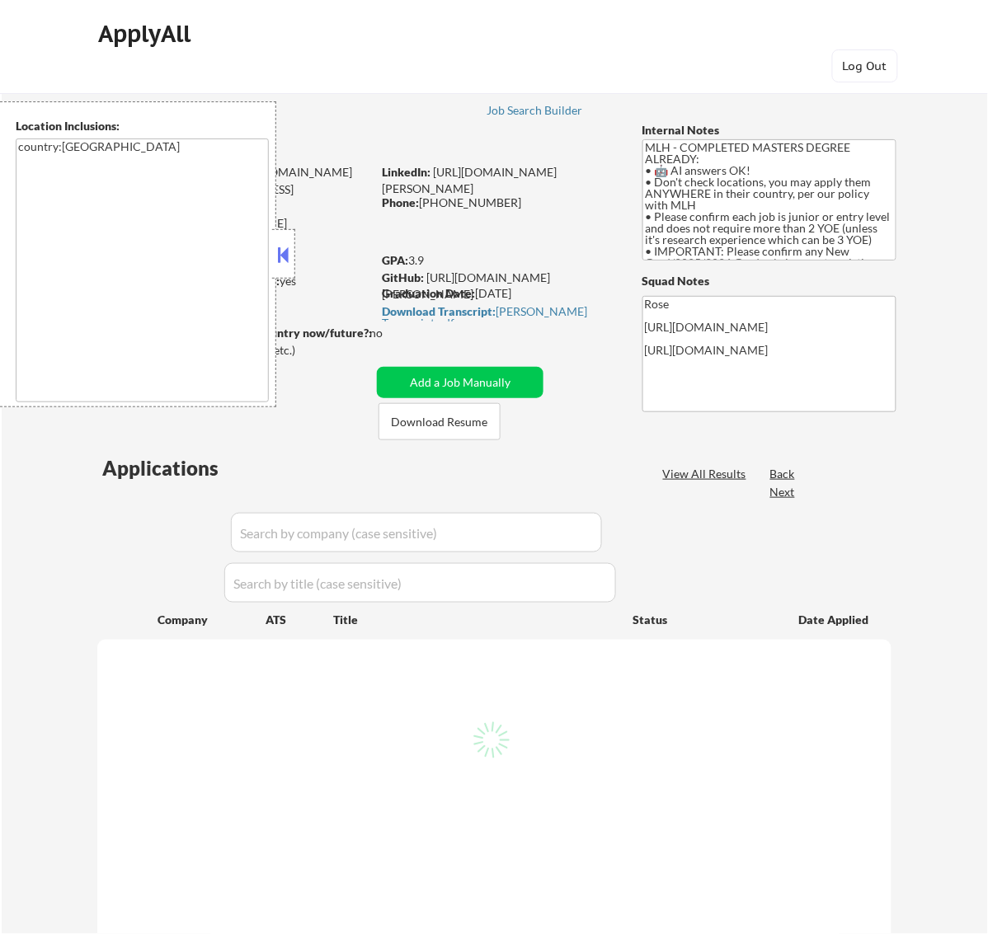
select select ""pending""
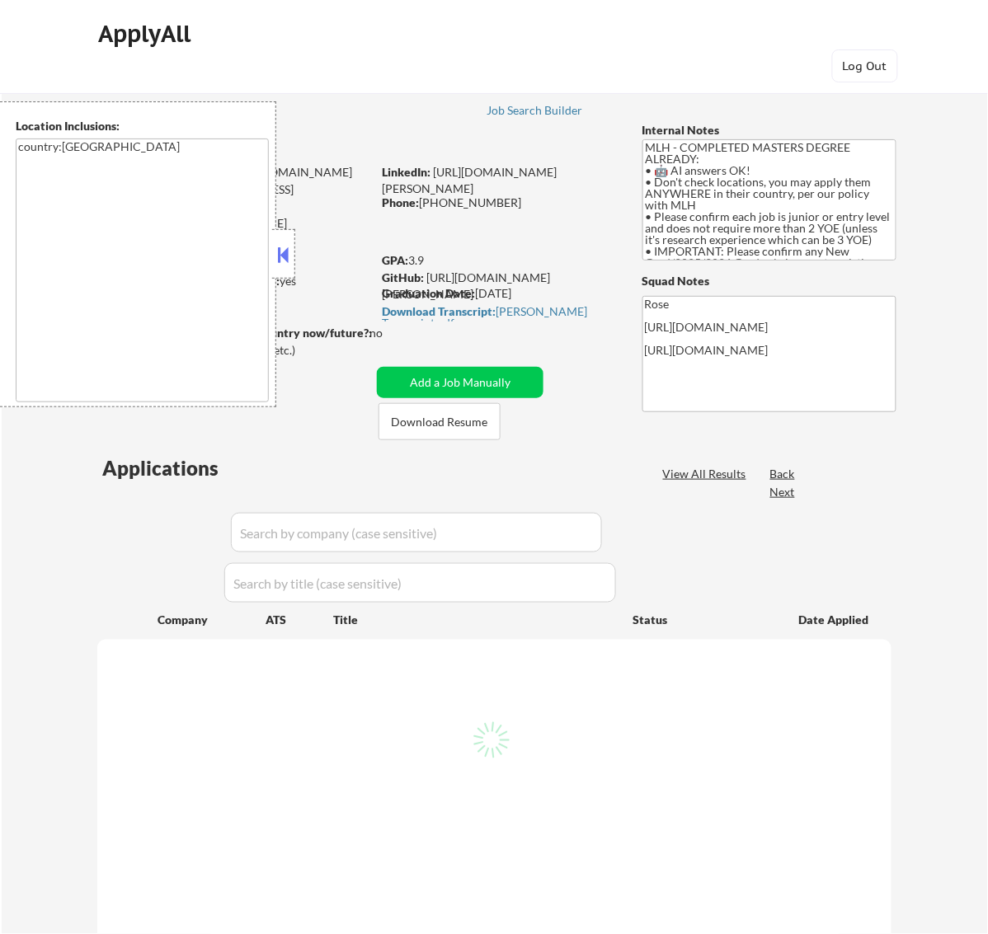
select select ""pending""
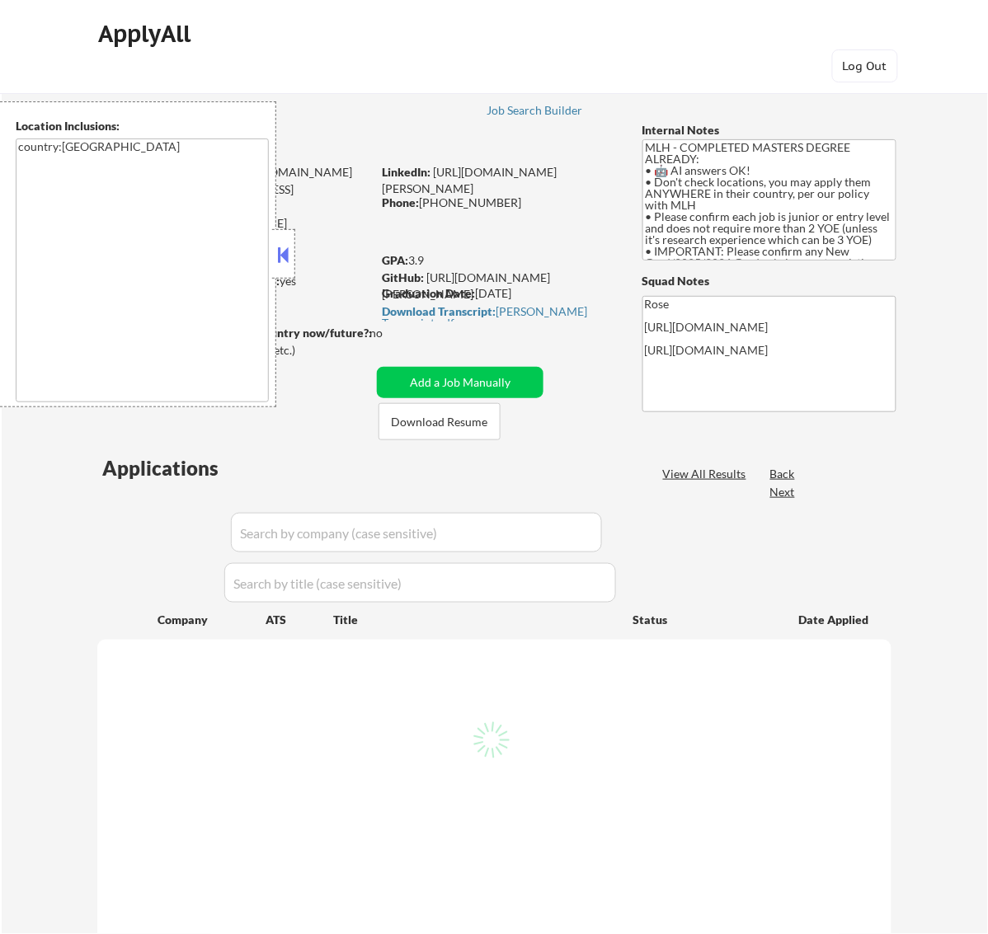
select select ""pending""
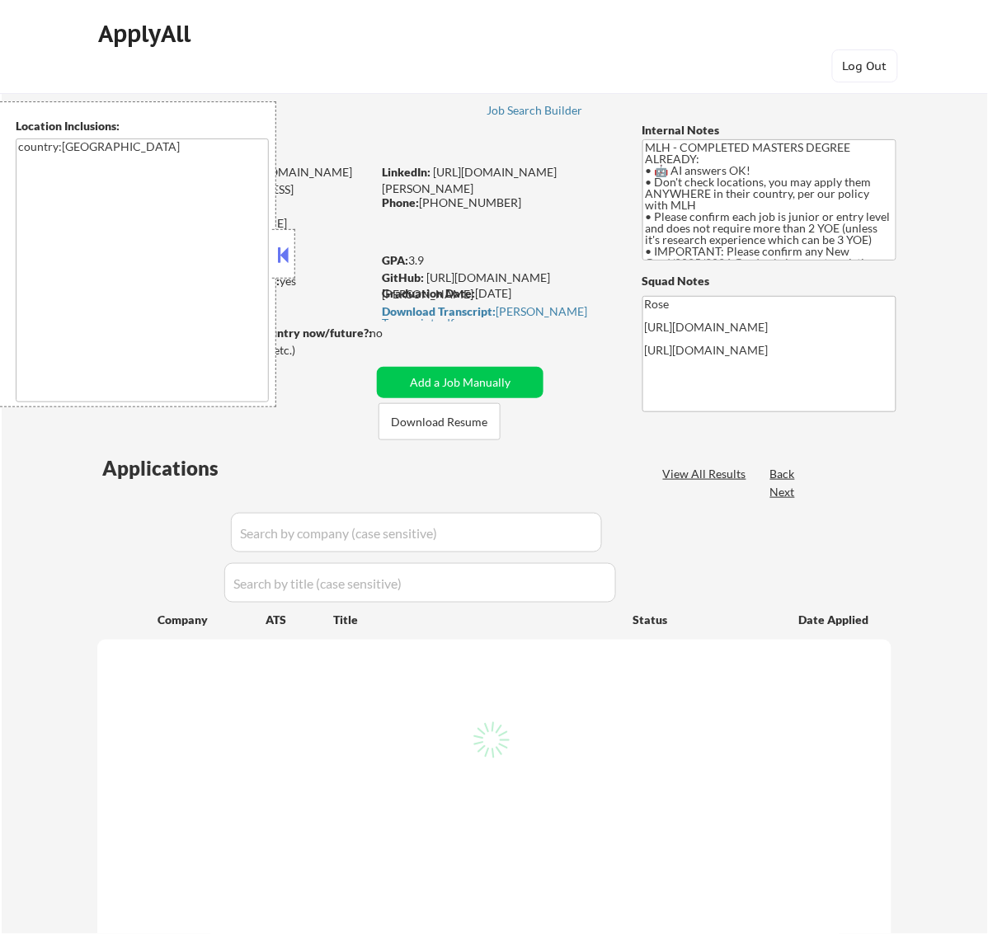
select select ""pending""
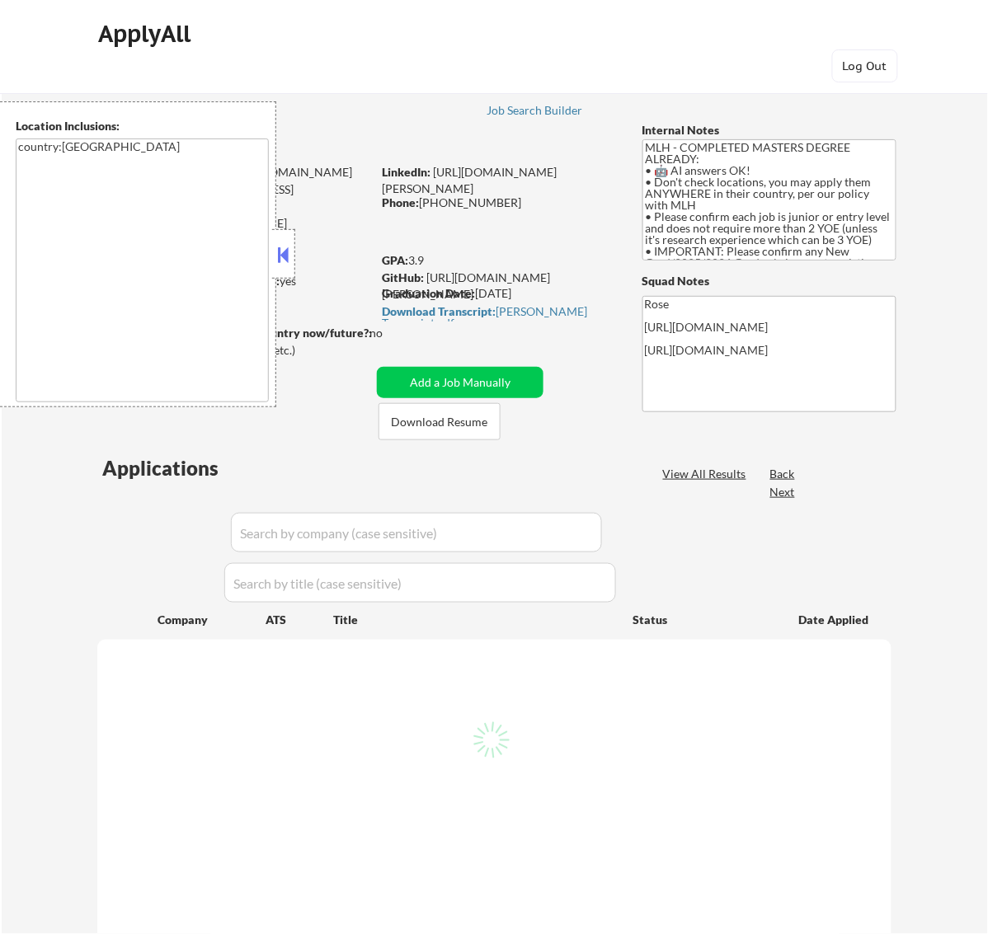
select select ""pending""
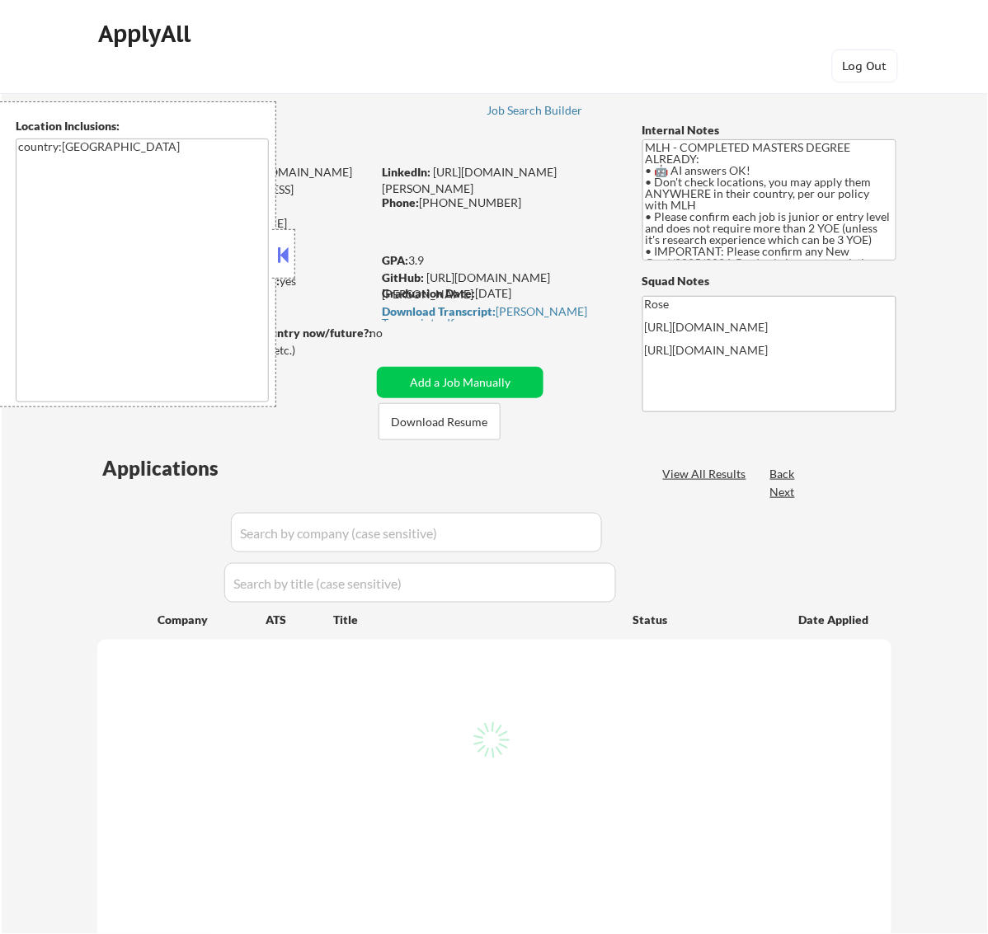
select select ""pending""
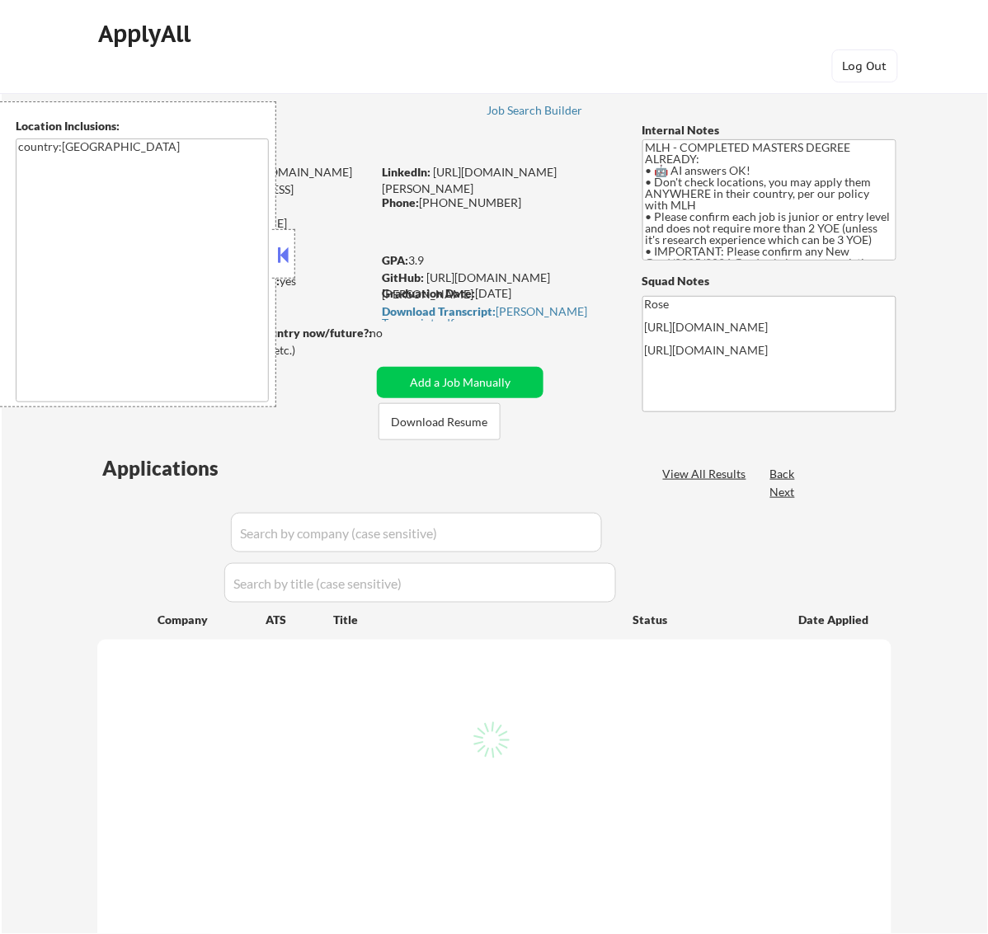
select select ""pending""
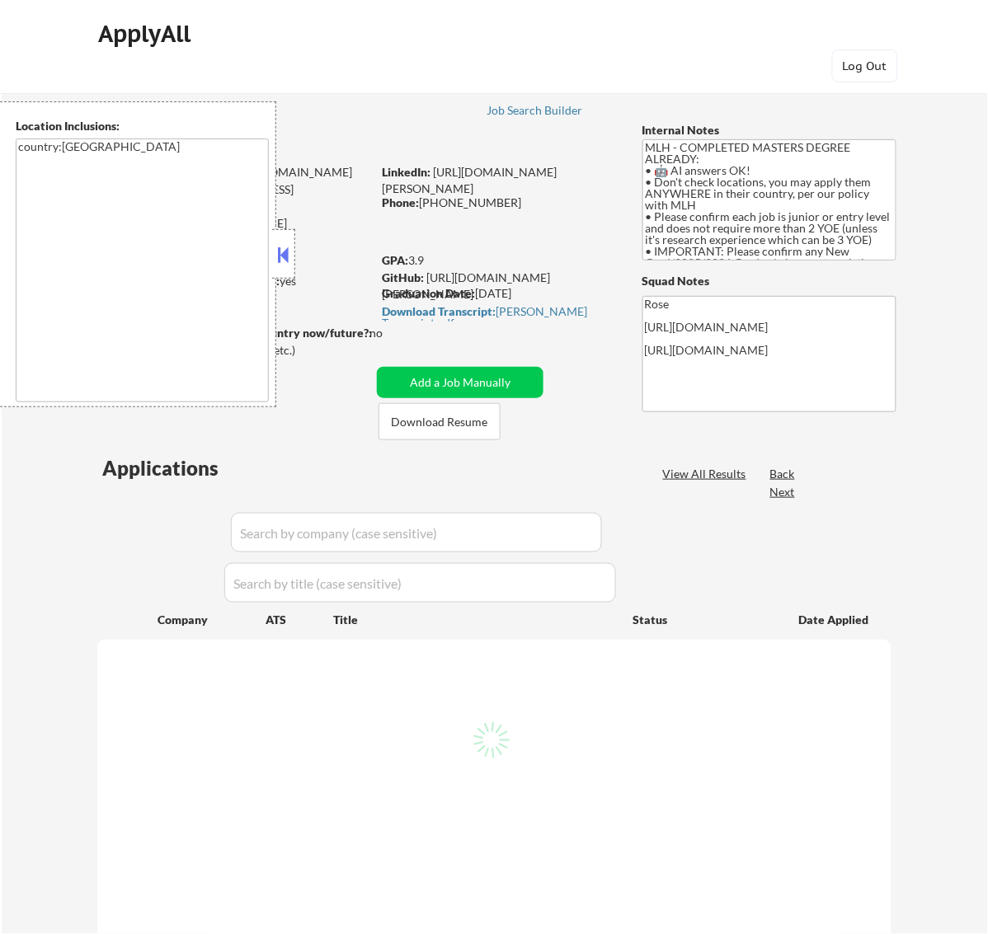
select select ""pending""
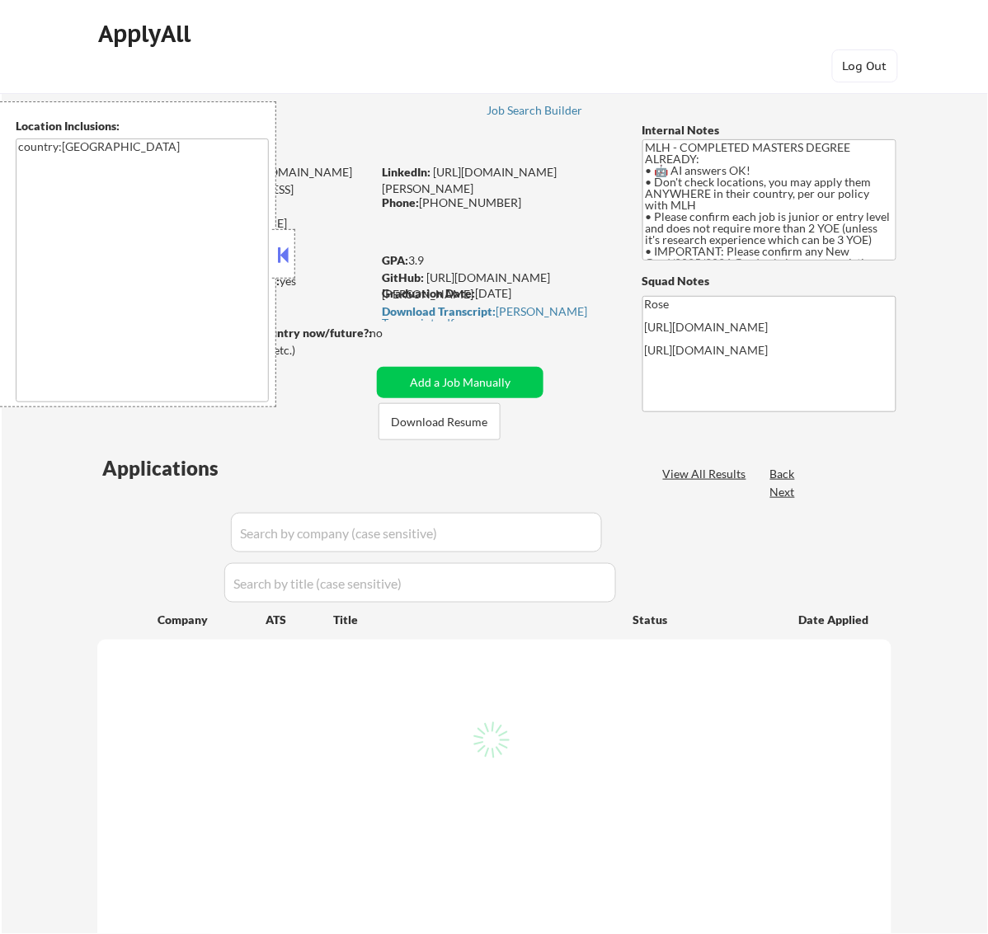
select select ""pending""
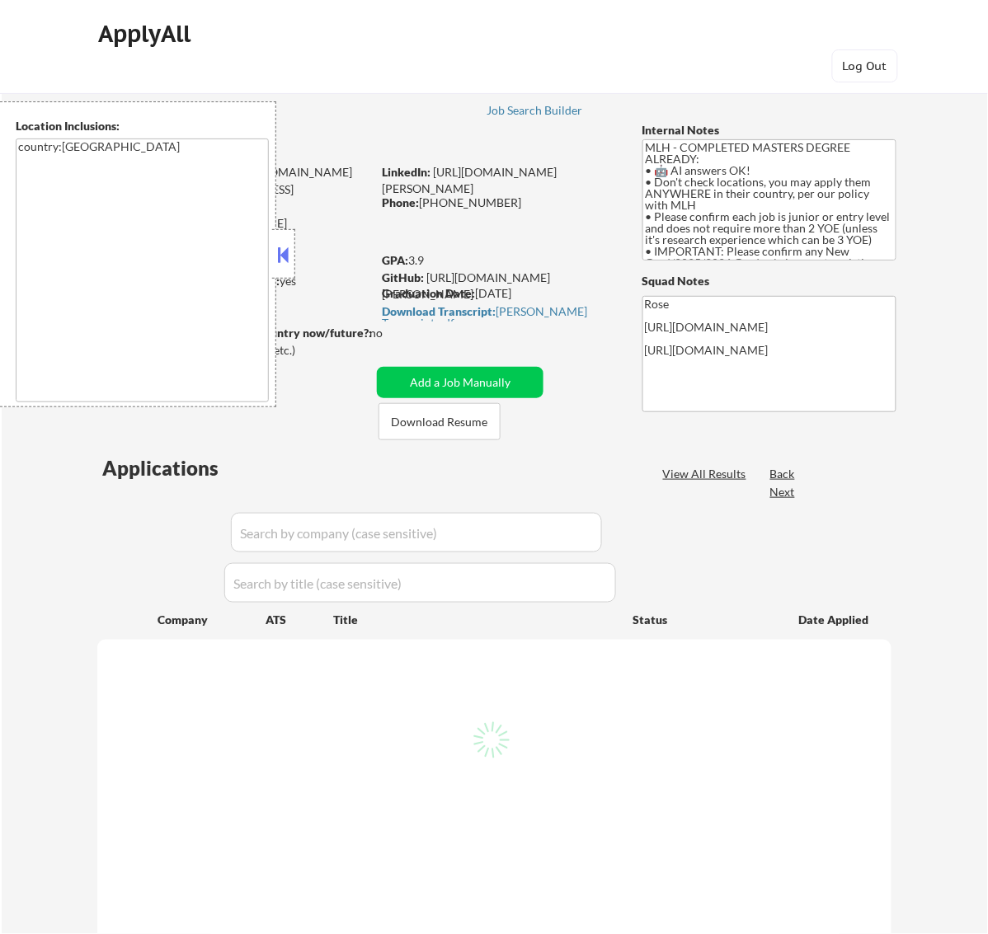
select select ""pending""
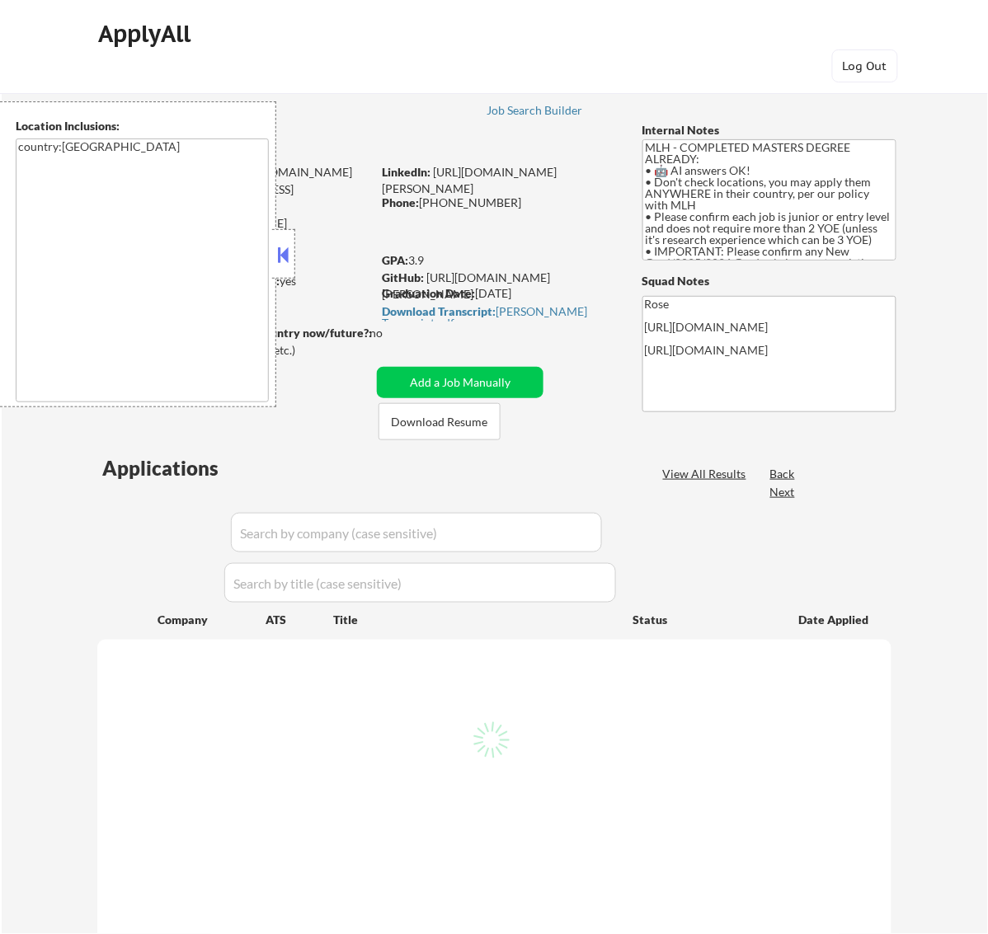
select select ""pending""
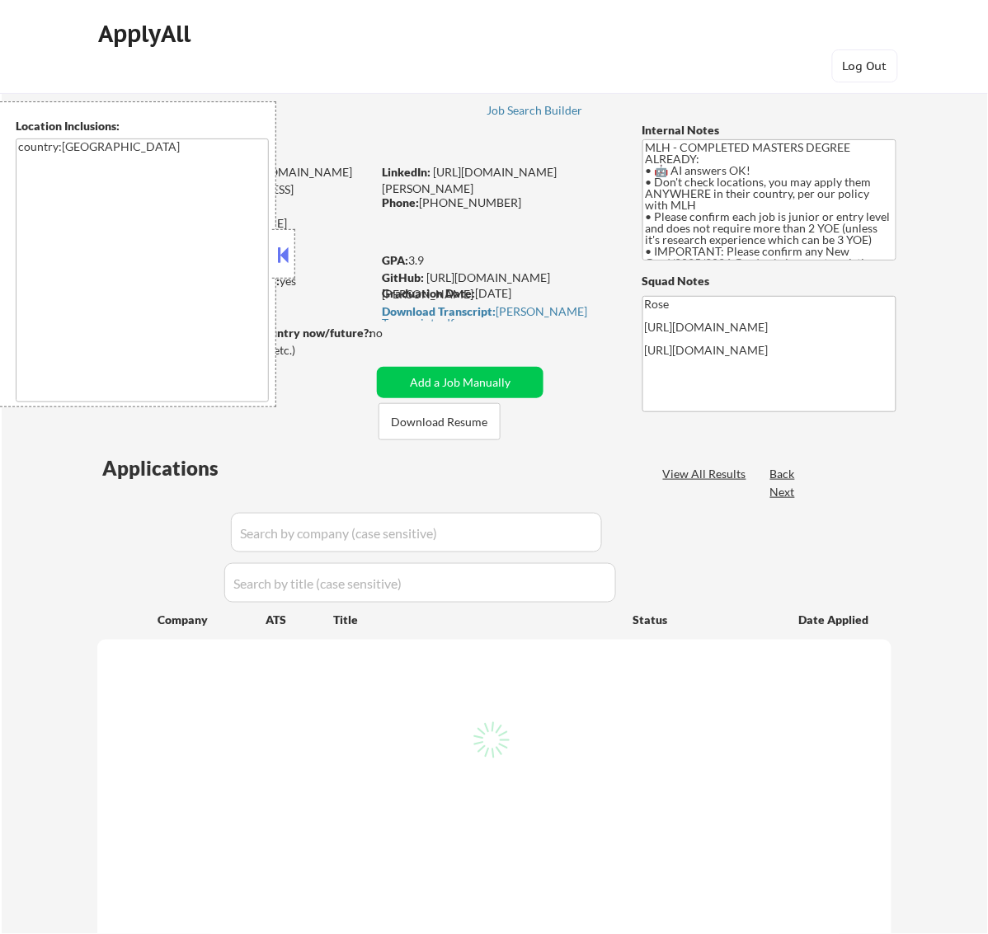
select select ""pending""
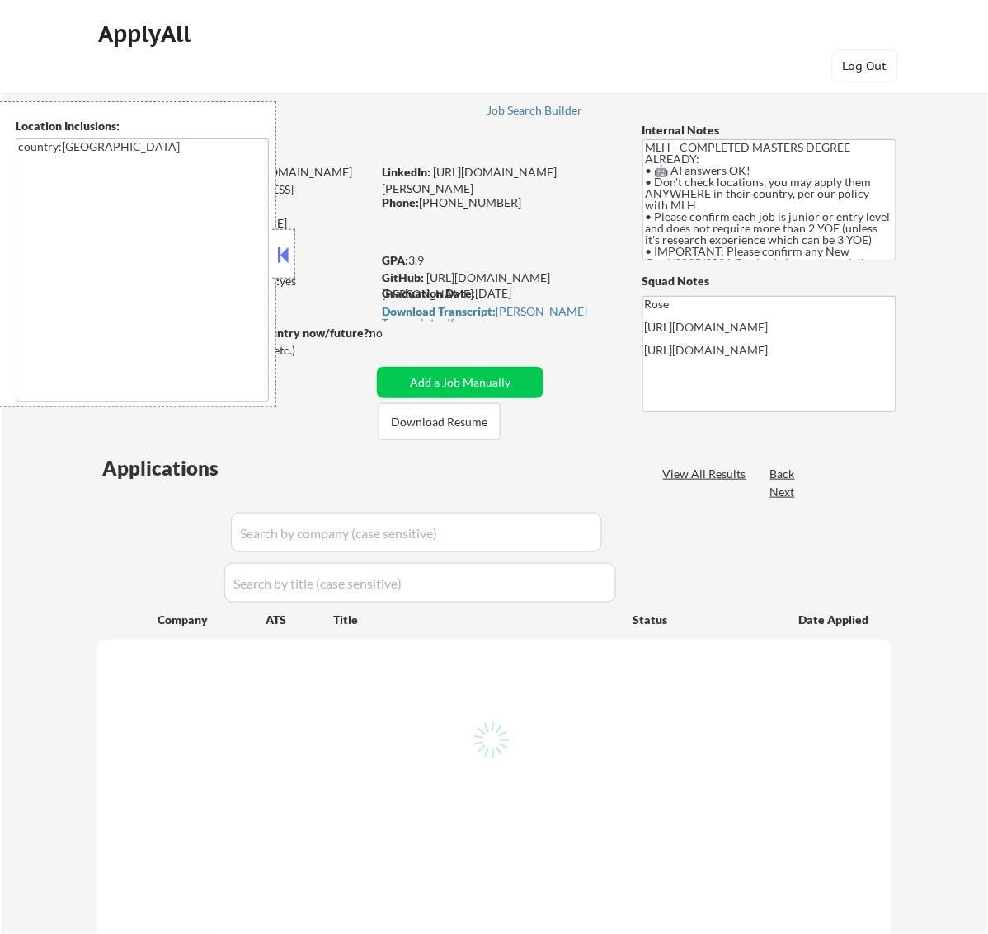
select select ""pending""
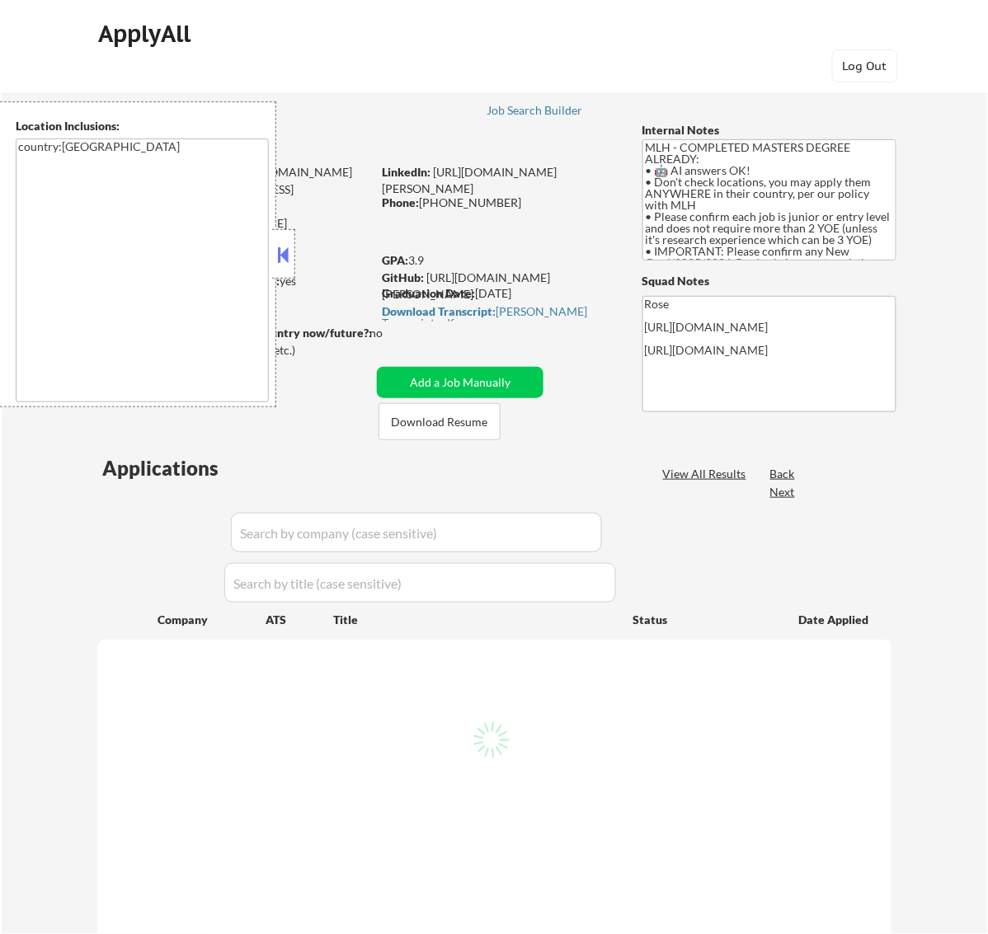
select select ""pending""
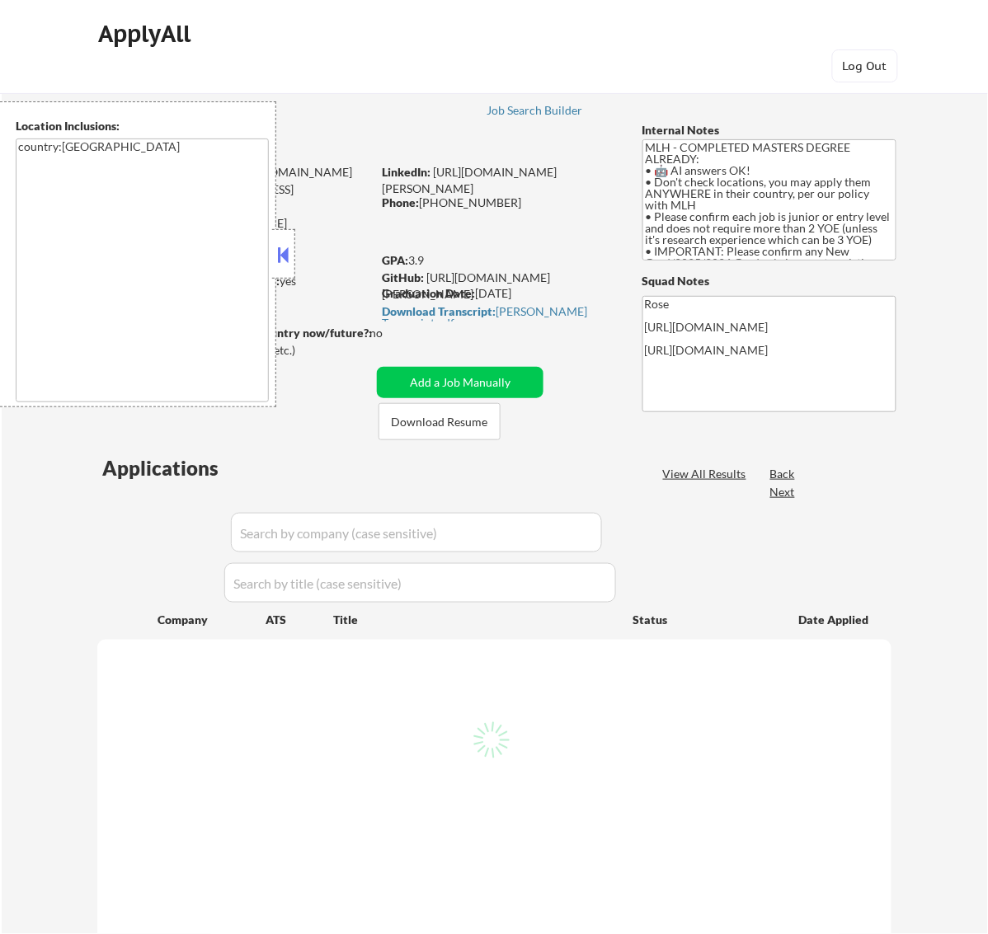
select select ""pending""
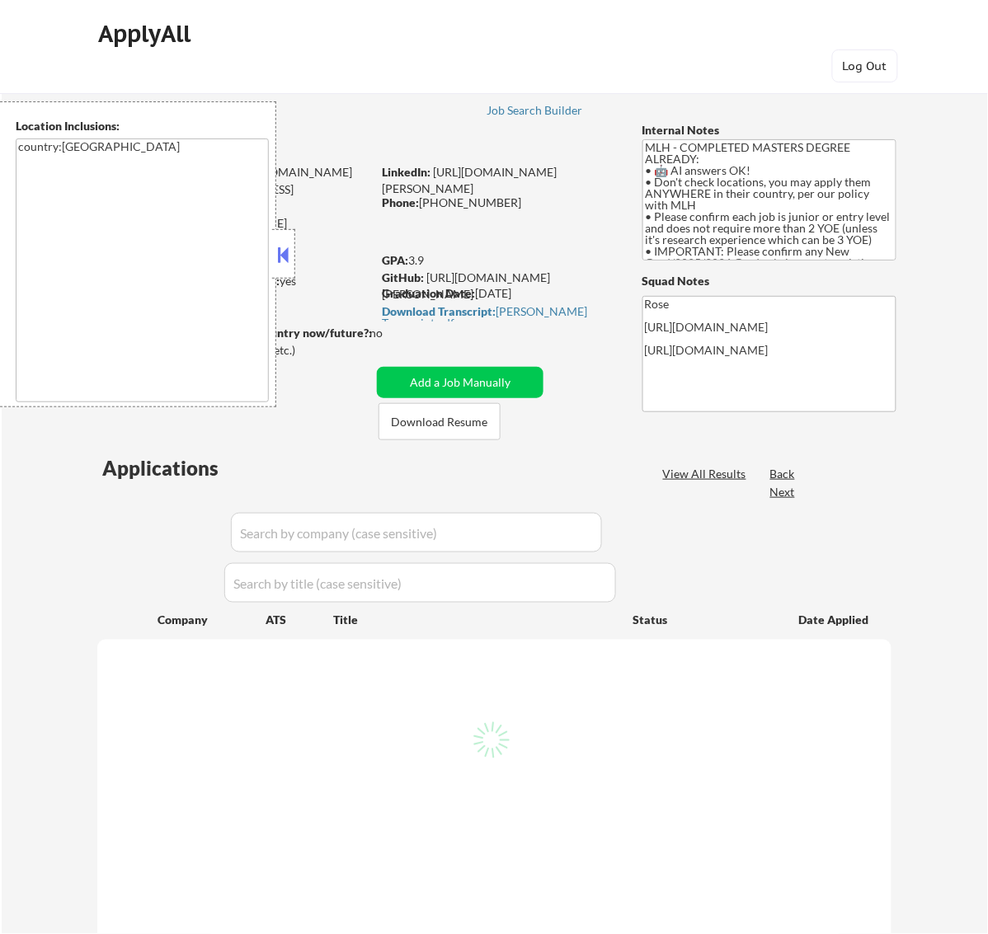
select select ""pending""
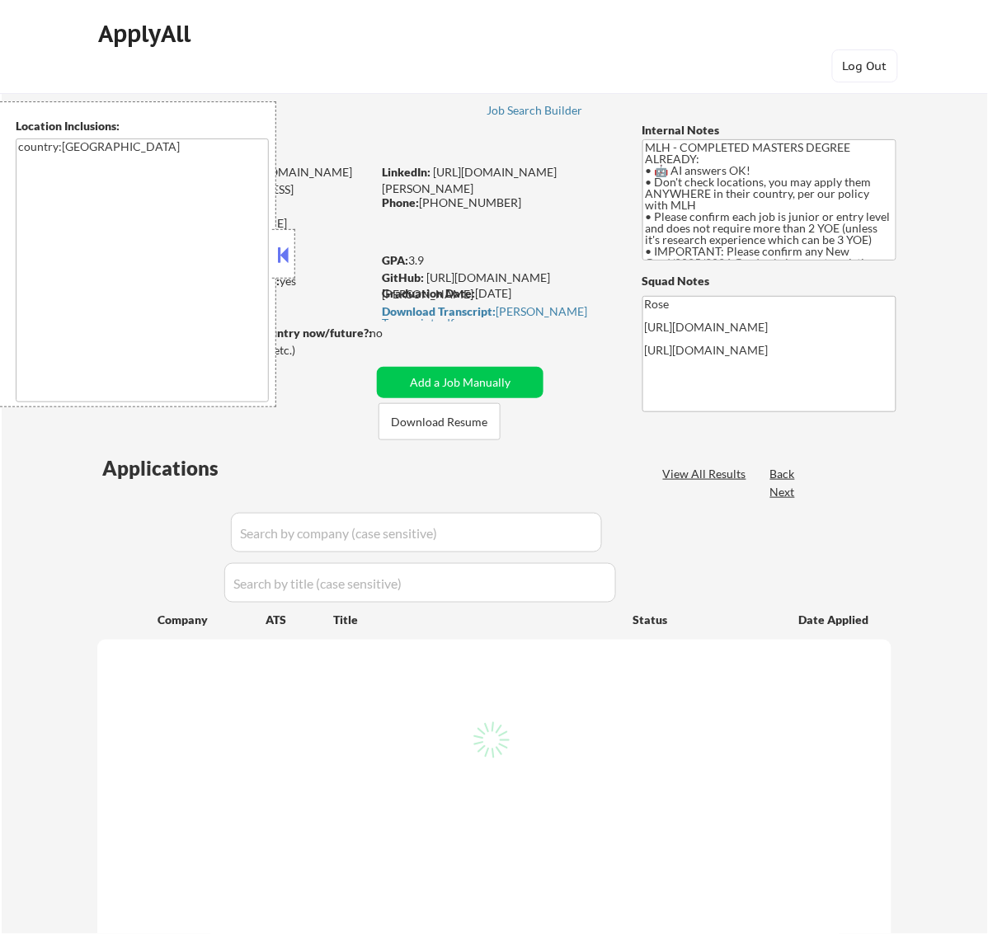
select select ""pending""
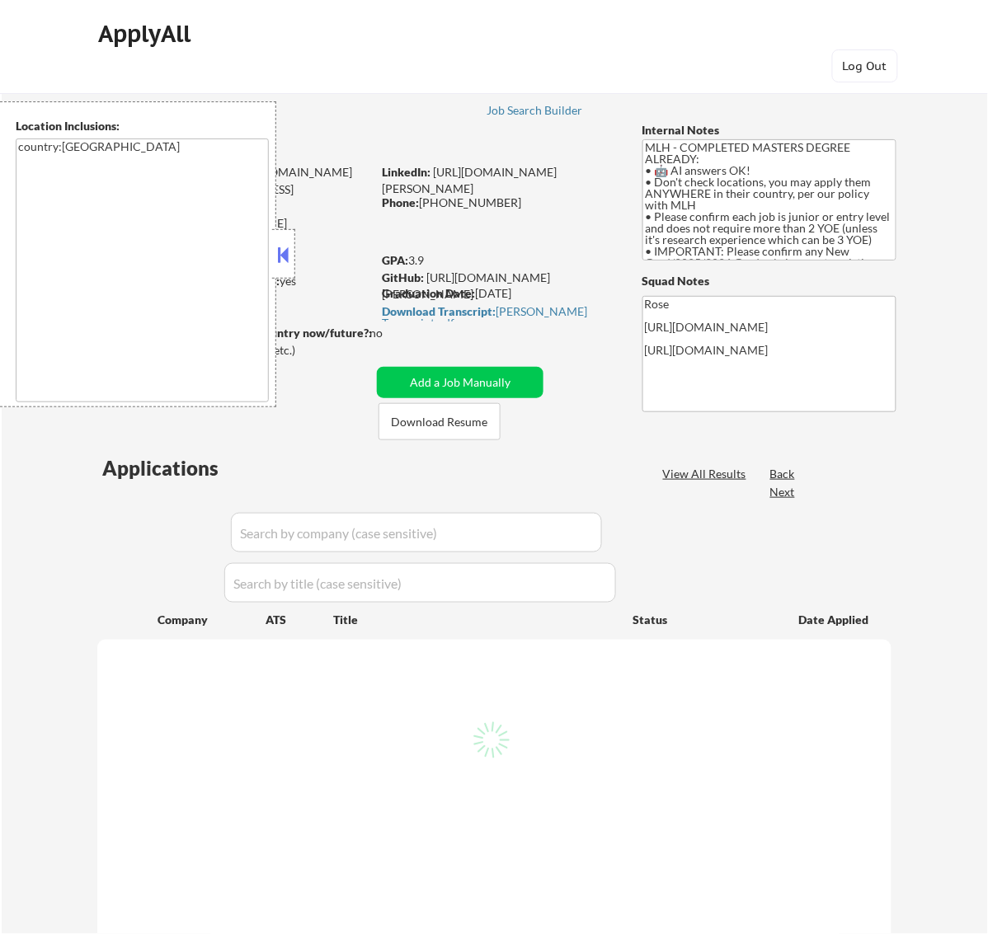
select select ""pending""
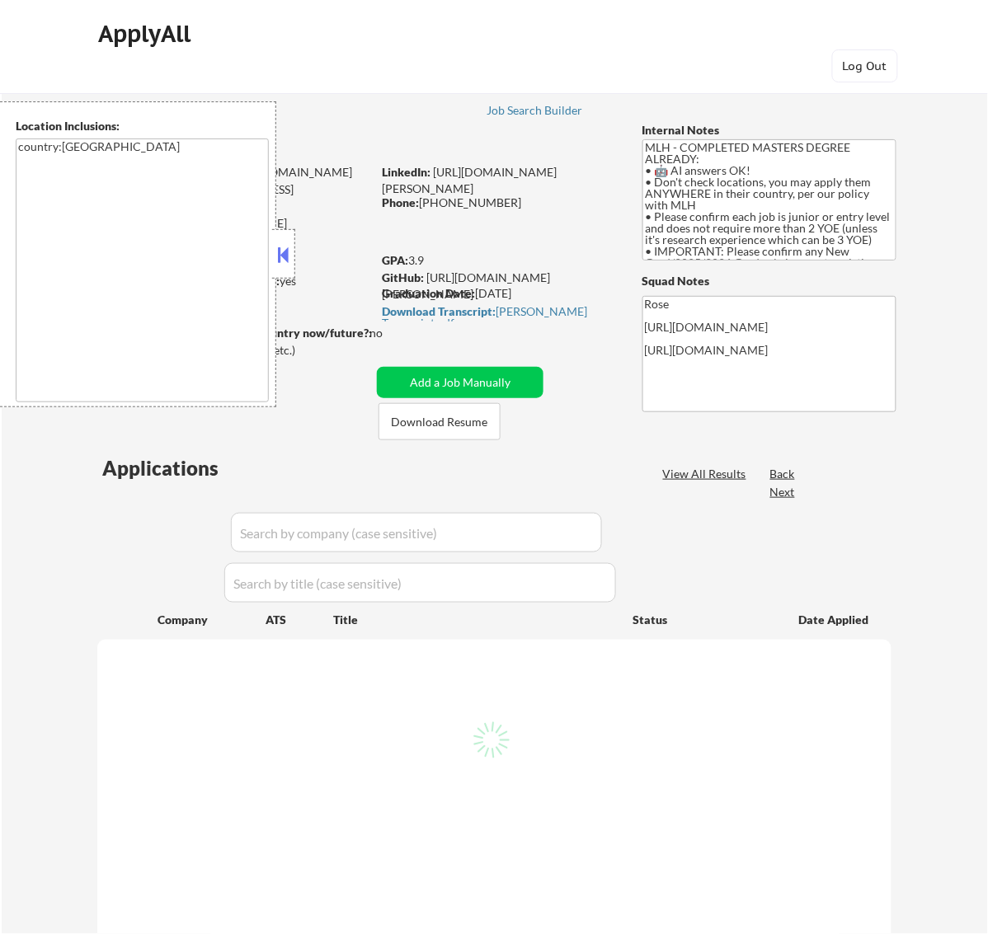
select select ""pending""
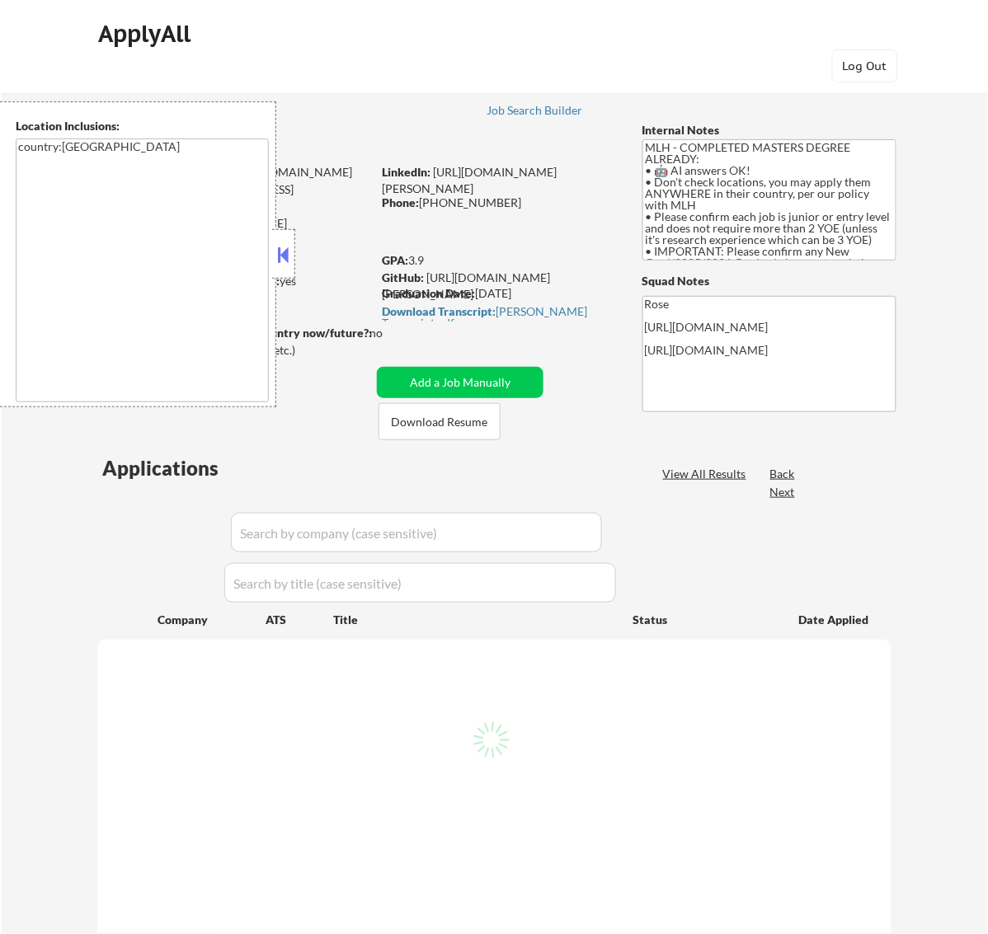
select select ""pending""
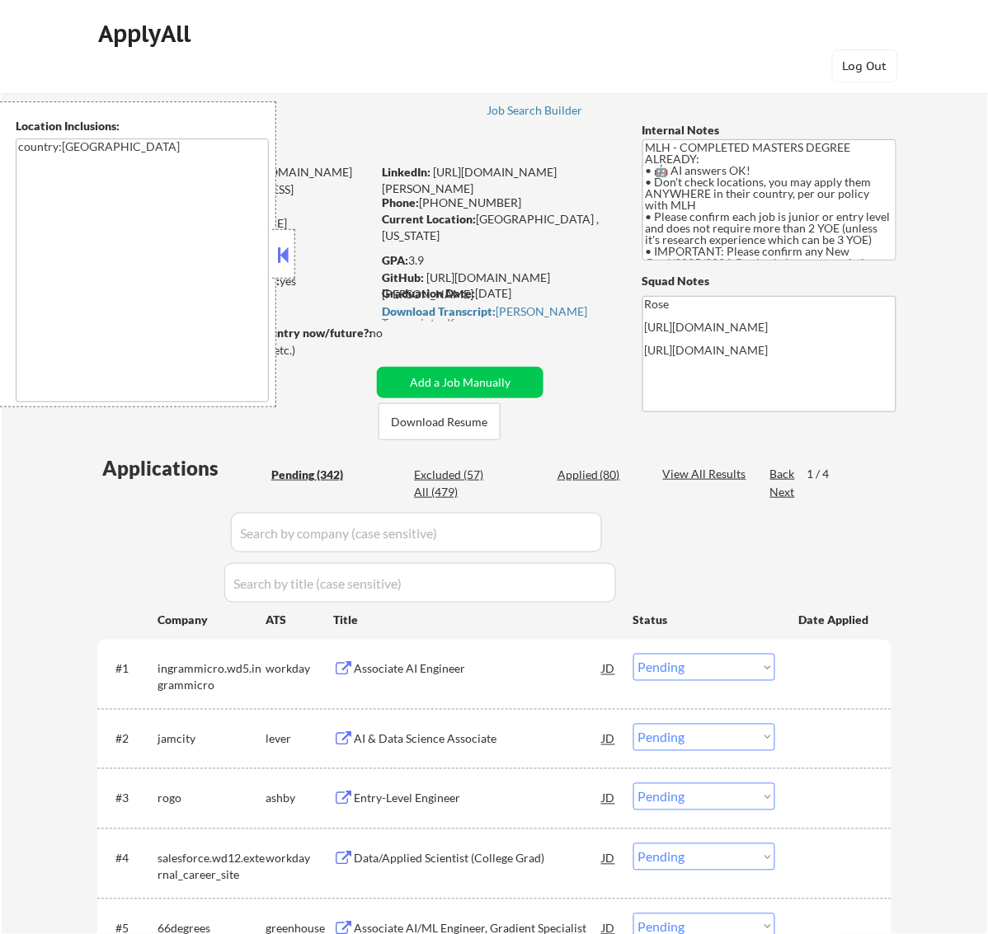
click at [289, 249] on button at bounding box center [283, 254] width 18 height 25
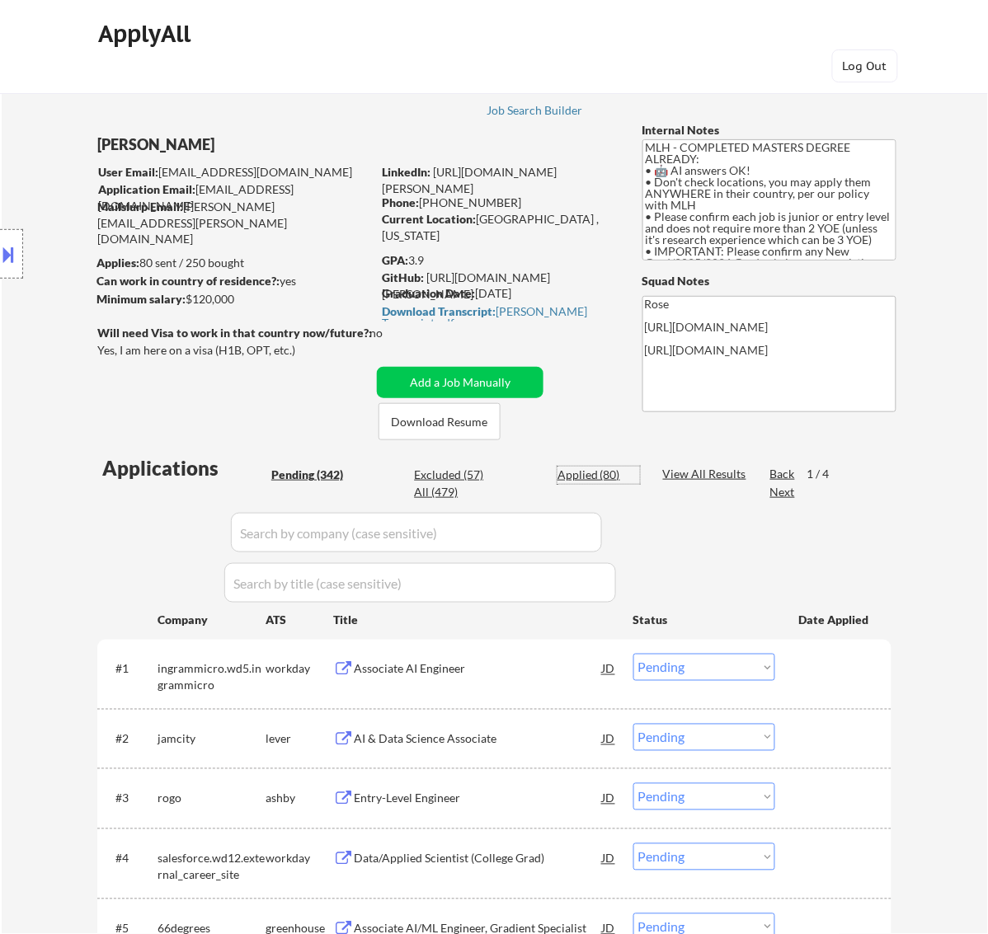
click at [612, 475] on div "Applied (80)" at bounding box center [598, 475] width 82 height 16
select select ""applied""
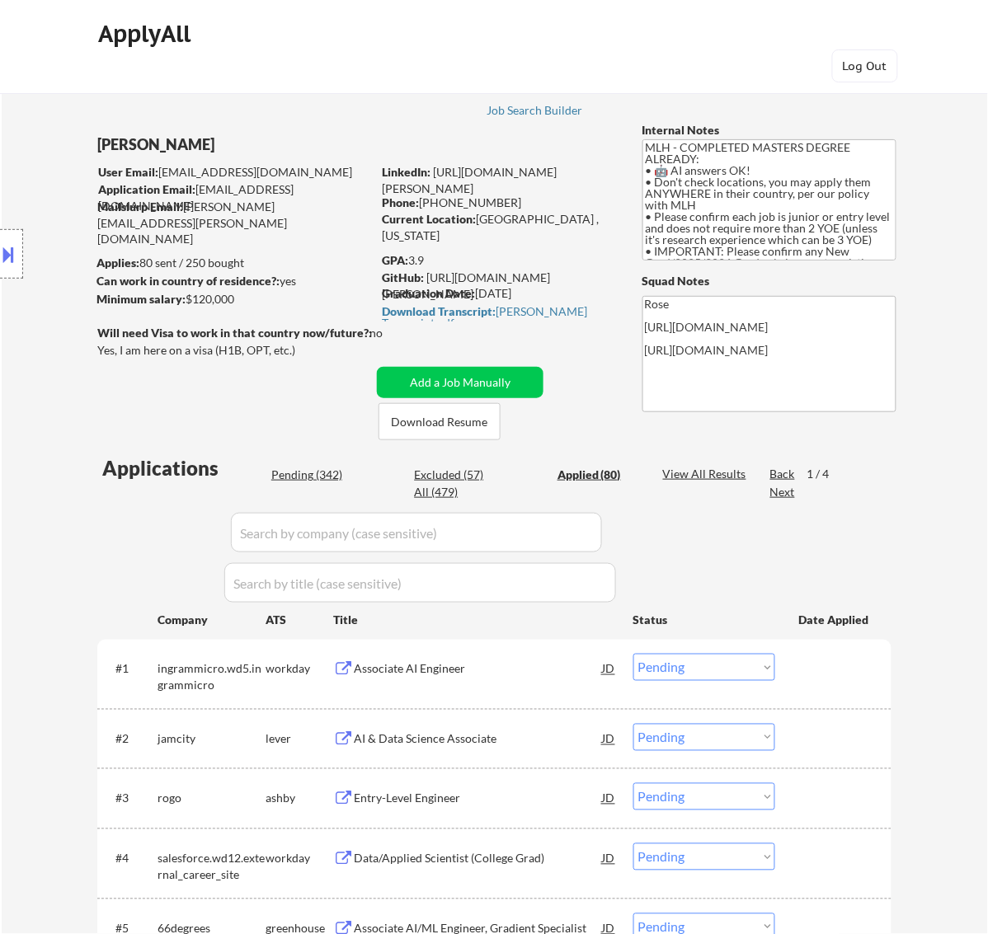
select select ""applied""
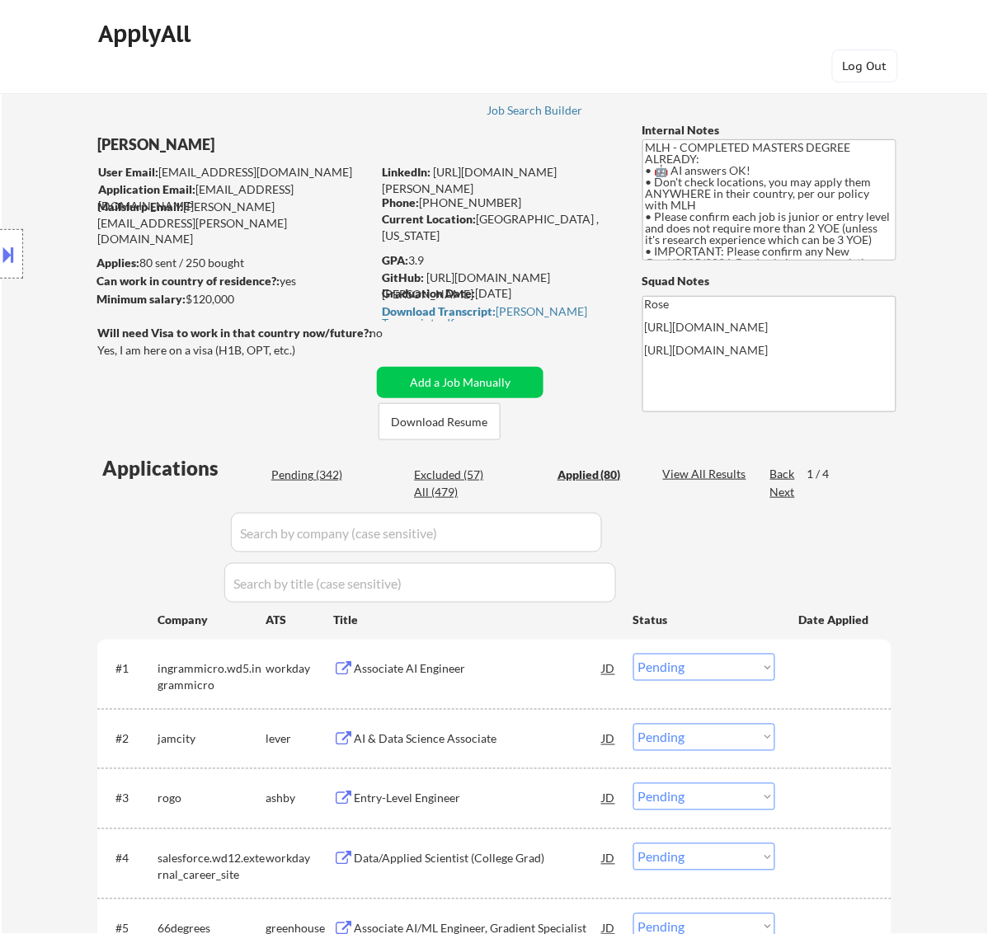
select select ""applied""
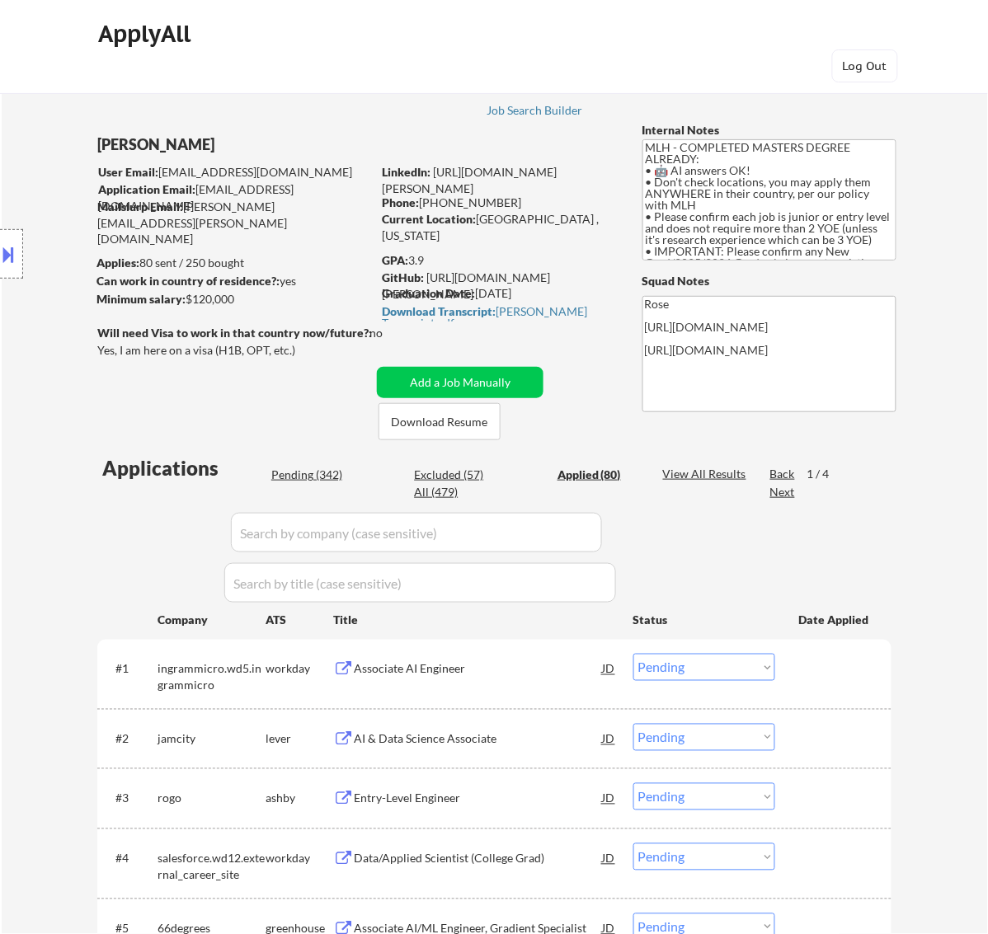
select select ""applied""
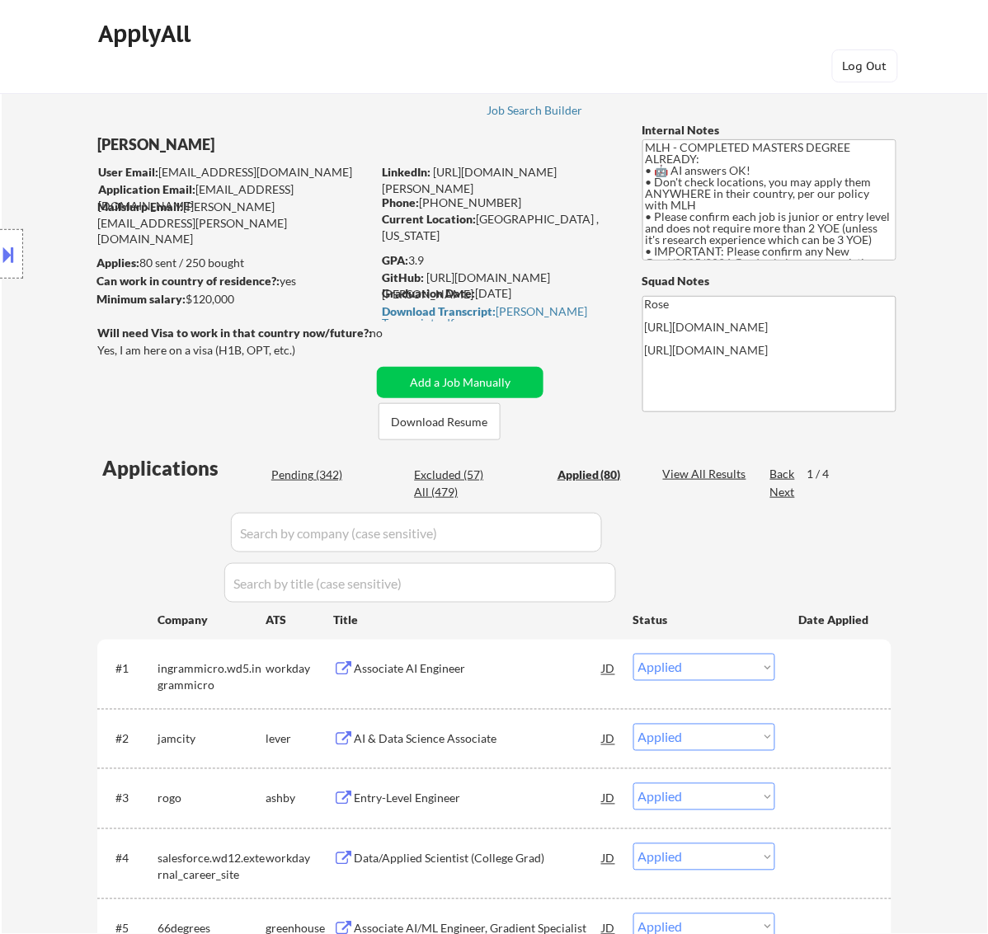
select select ""applied""
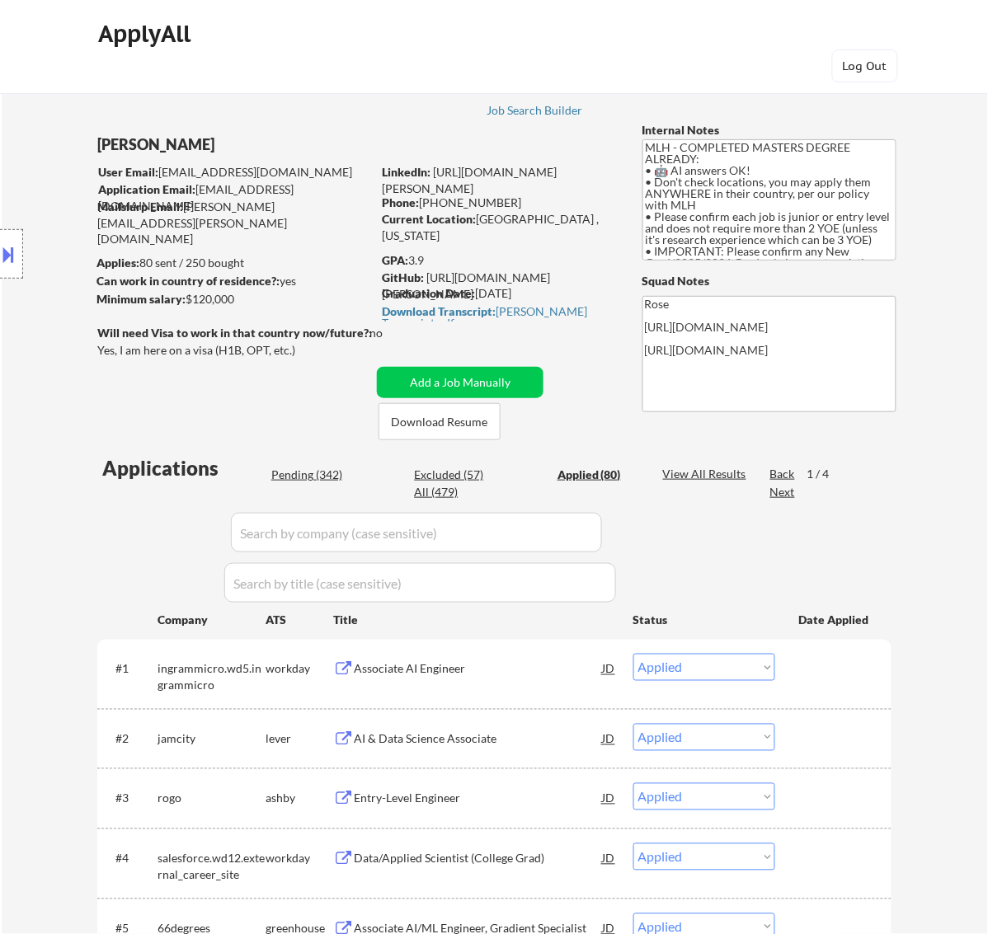
select select ""applied""
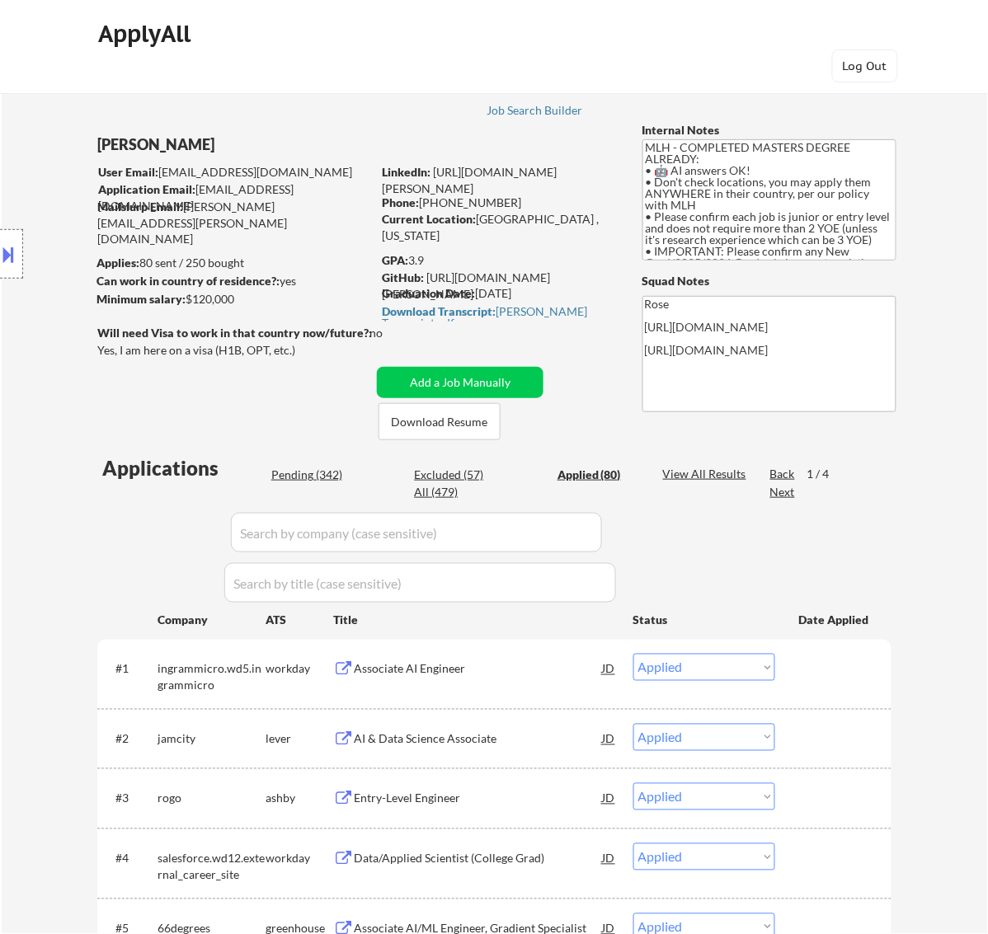
select select ""applied""
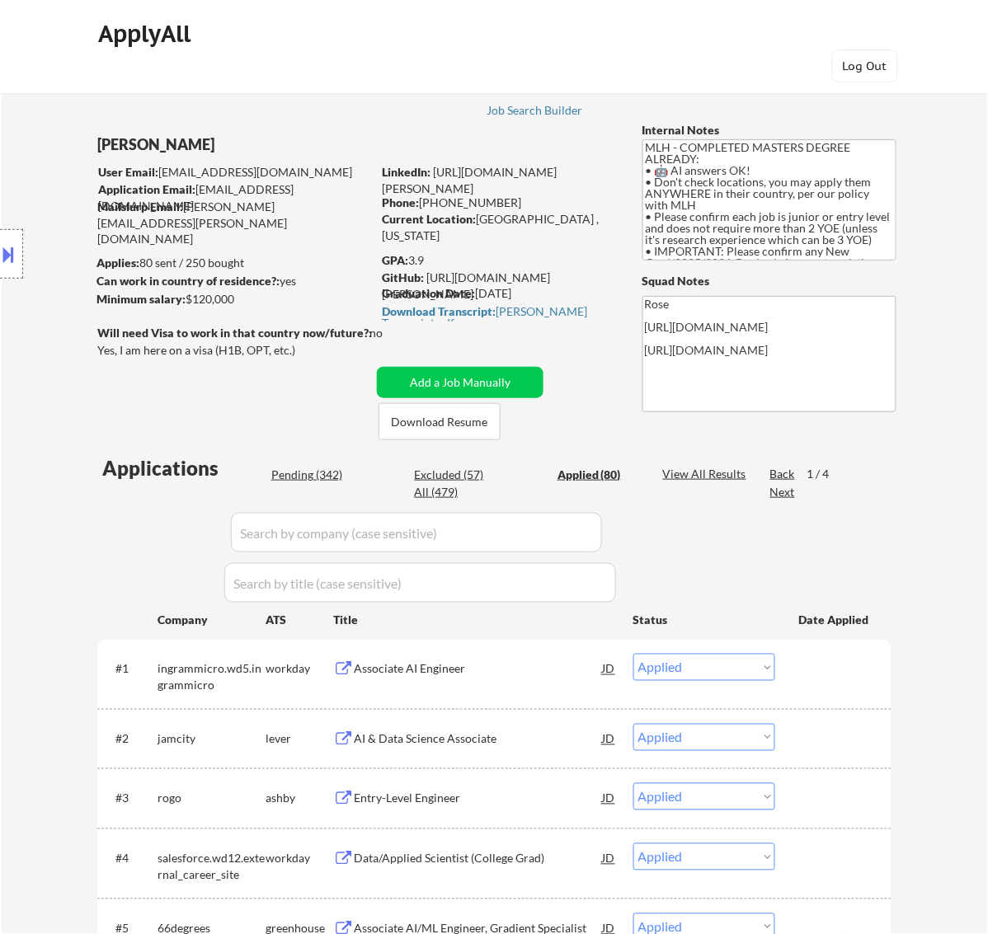
select select ""applied""
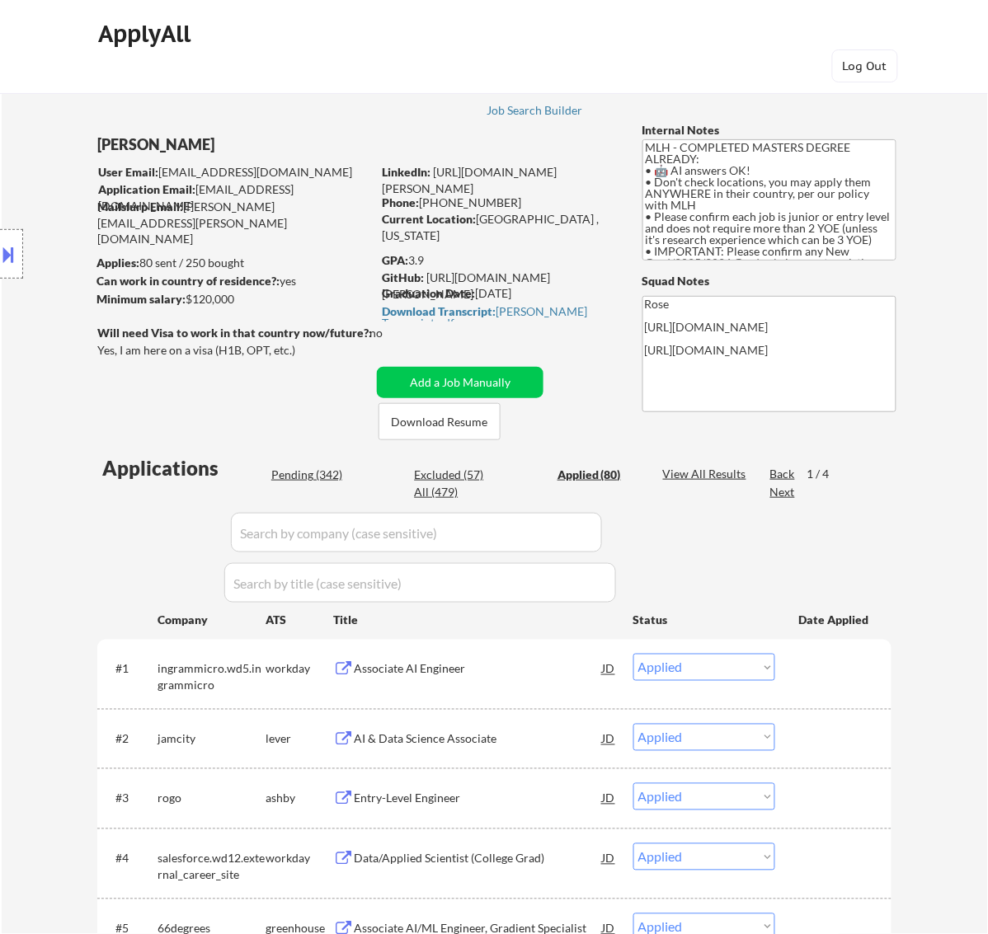
select select ""applied""
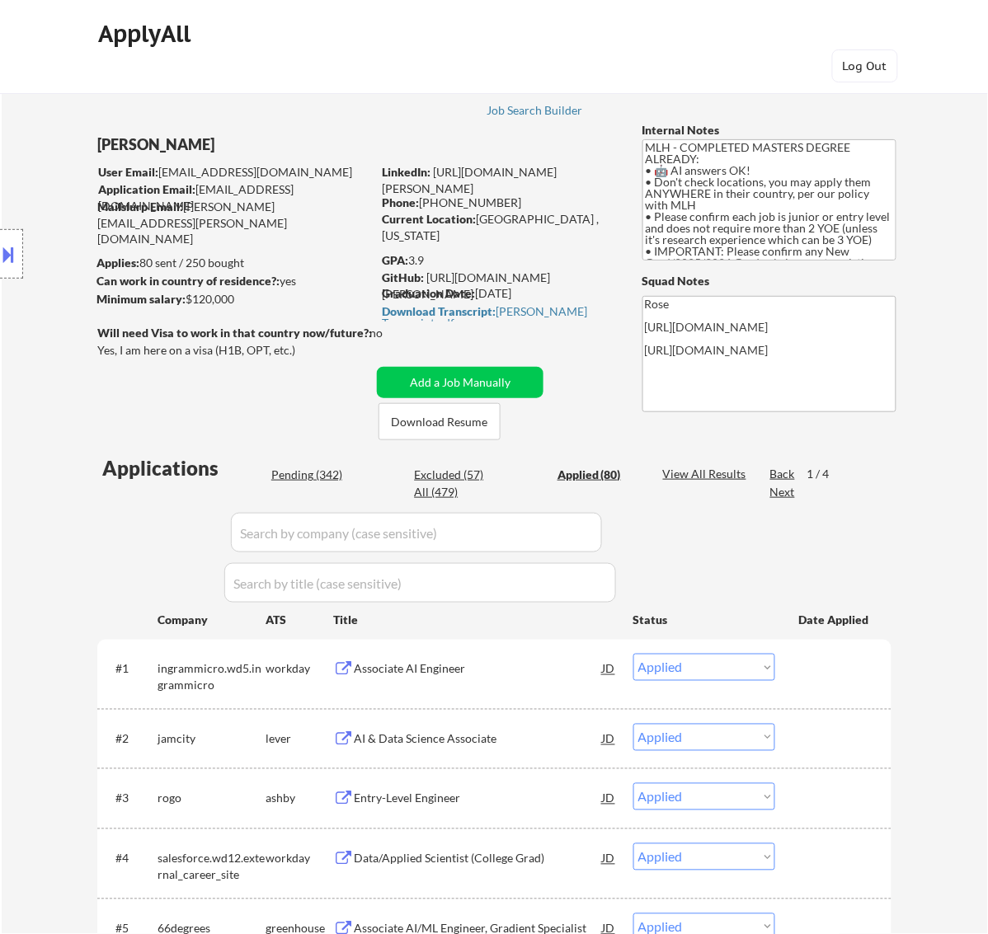
select select ""applied""
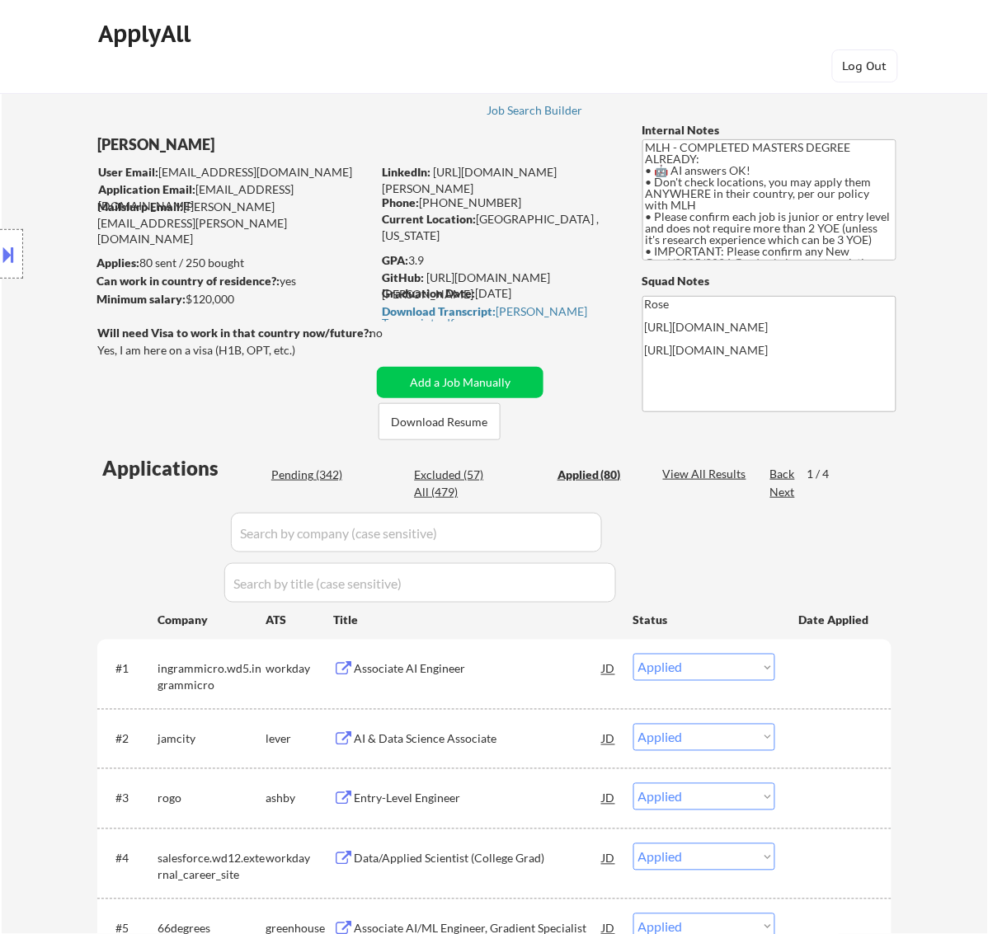
select select ""applied""
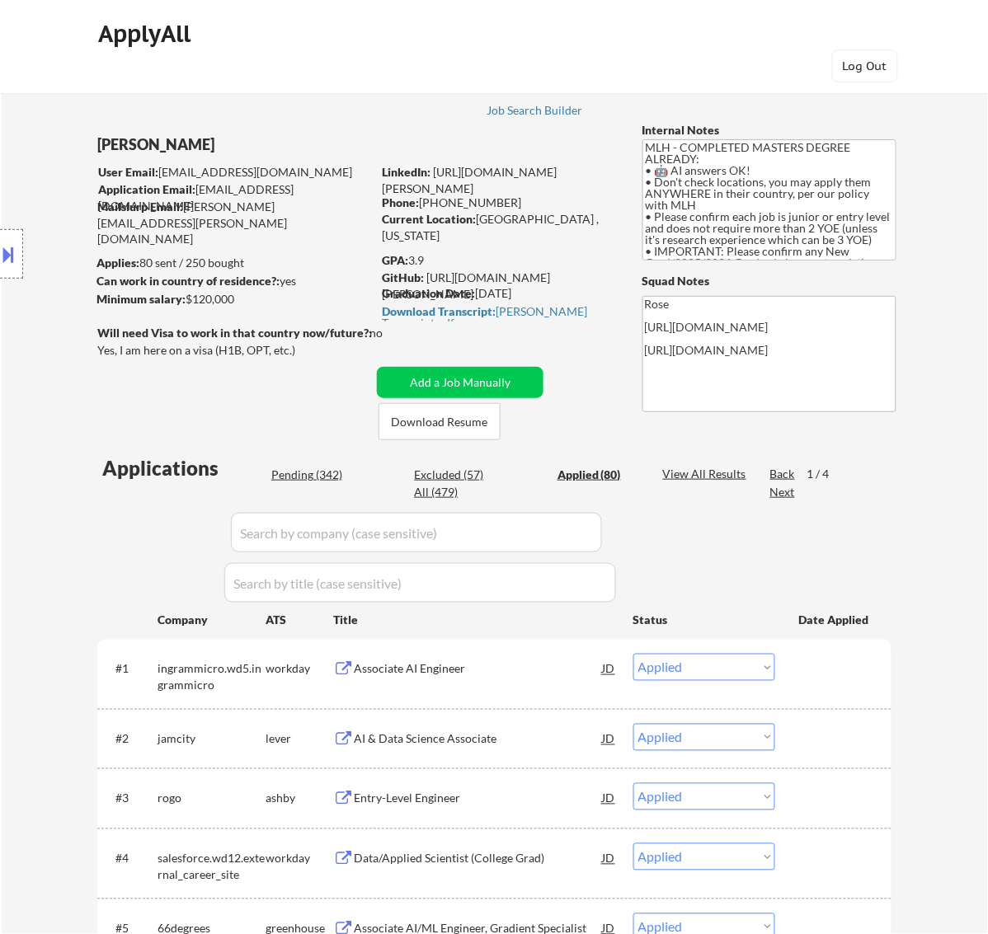
select select ""applied""
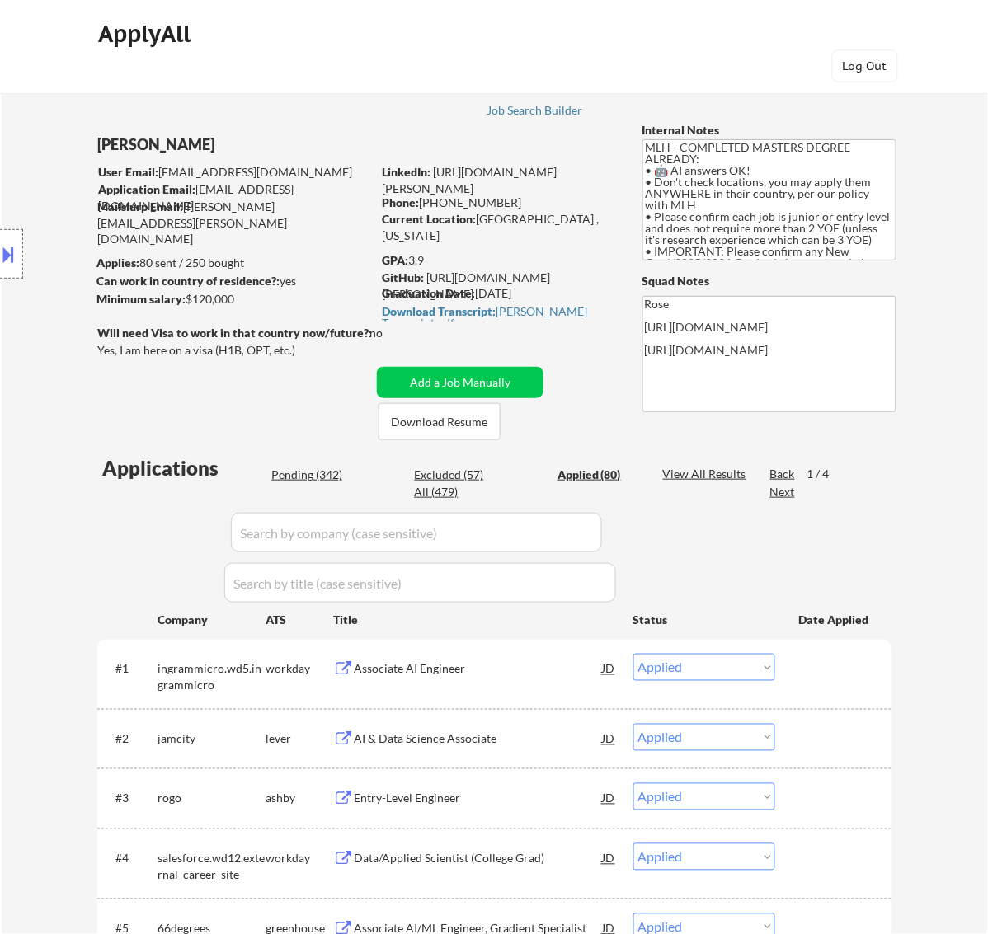
select select ""applied""
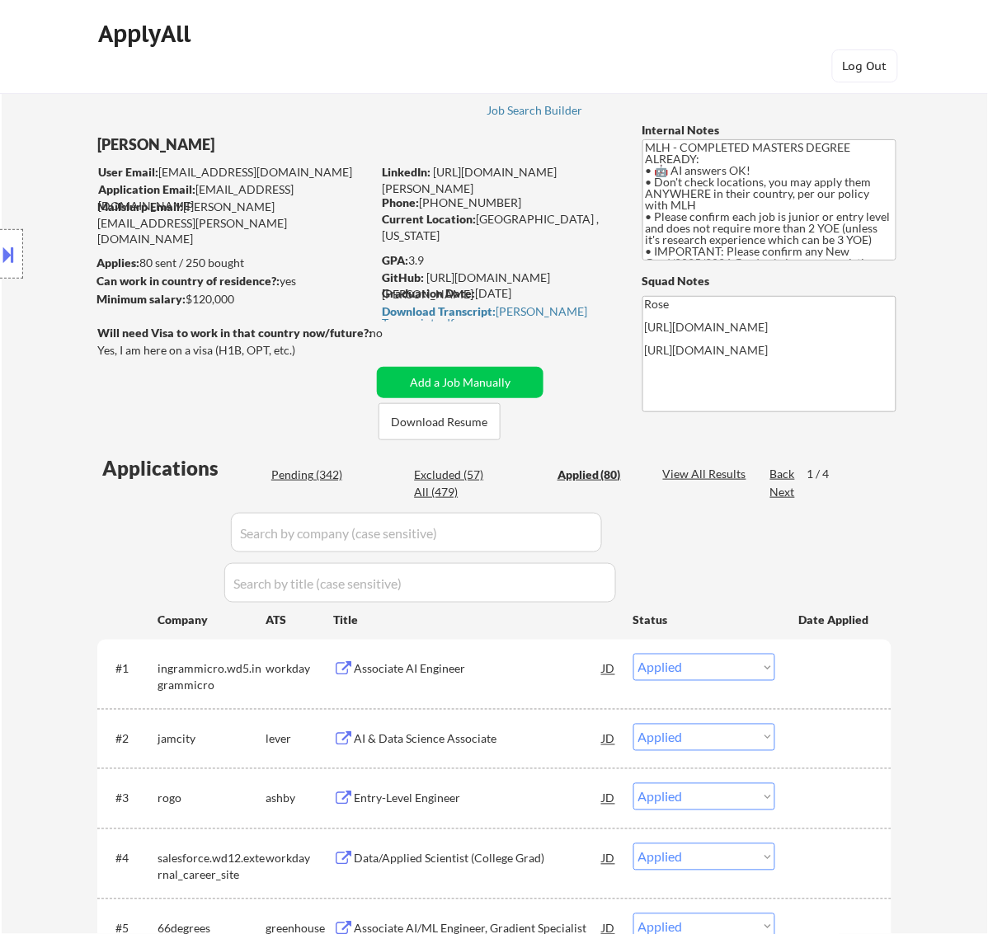
select select ""applied""
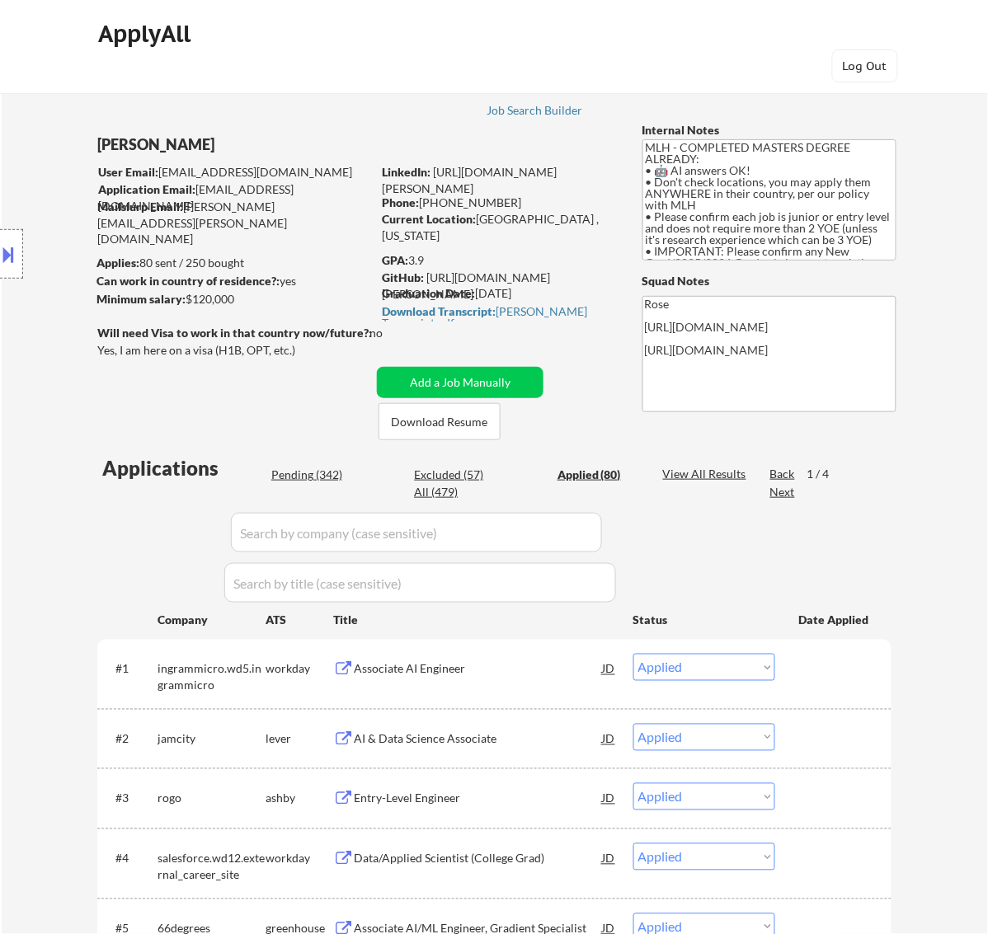
select select ""applied""
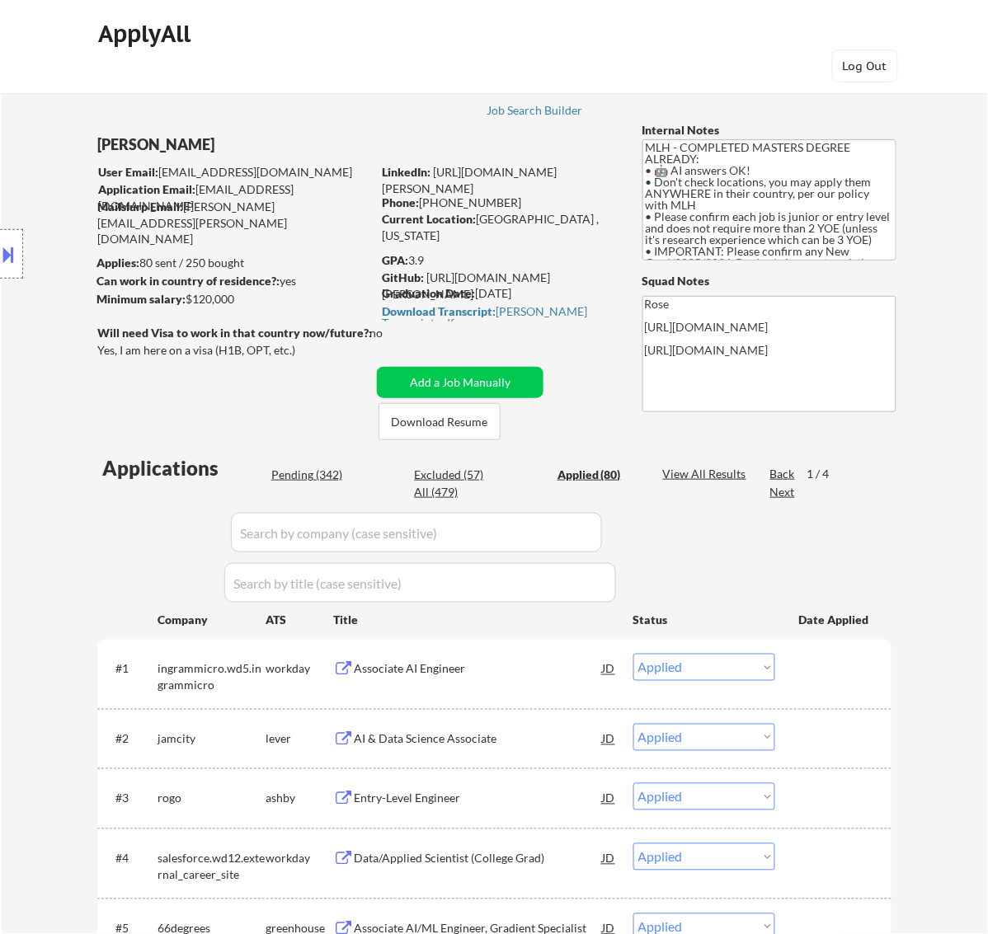
select select ""applied""
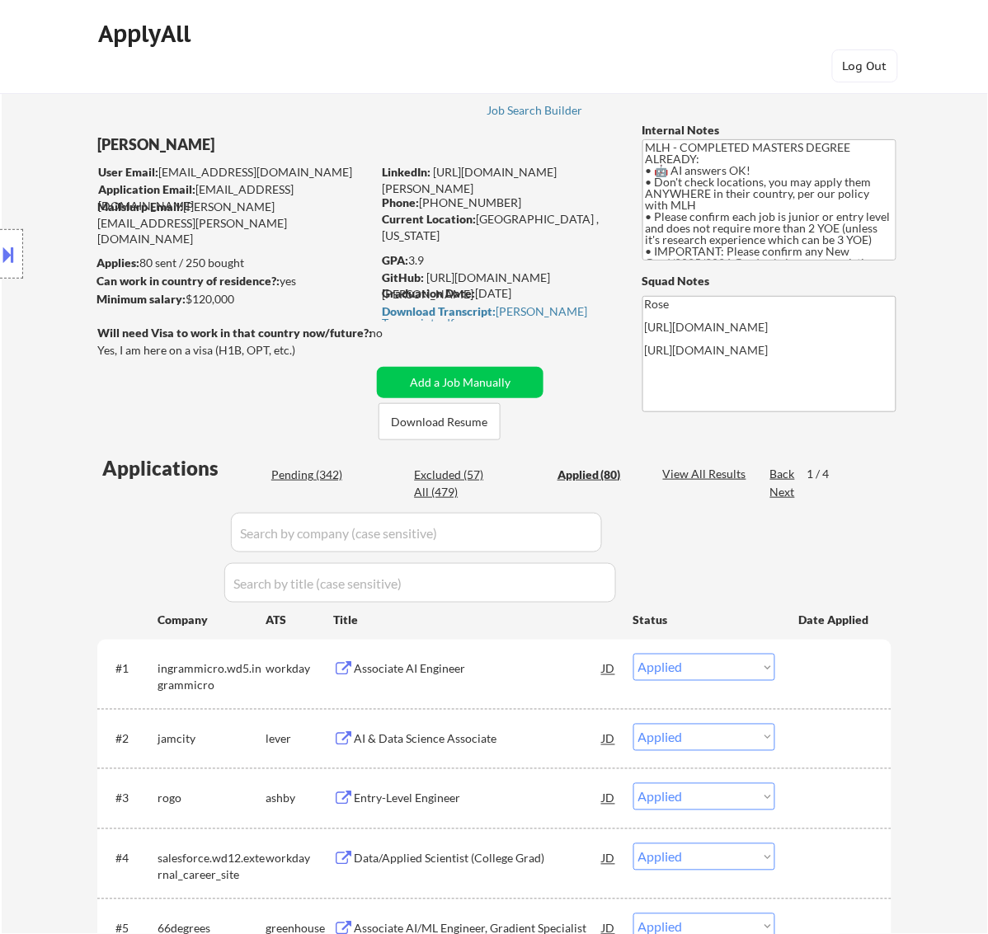
select select ""applied""
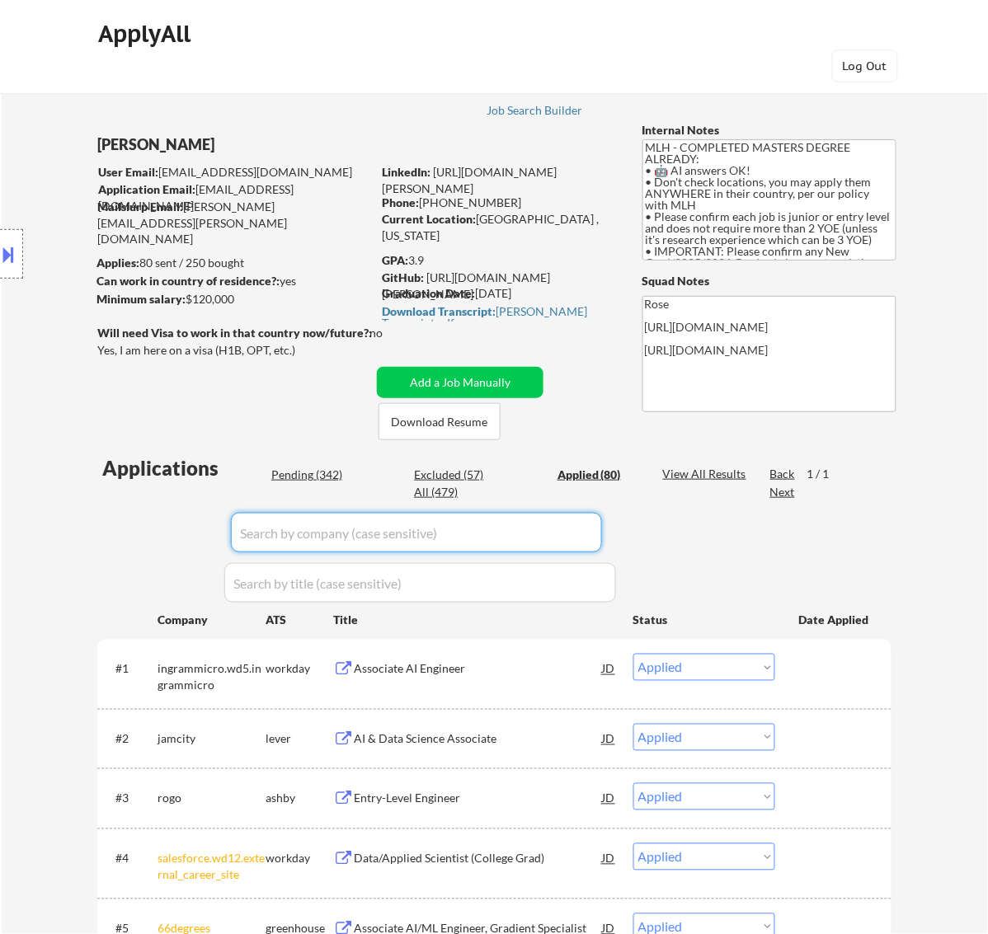
click at [584, 534] on input "input" at bounding box center [416, 533] width 371 height 40
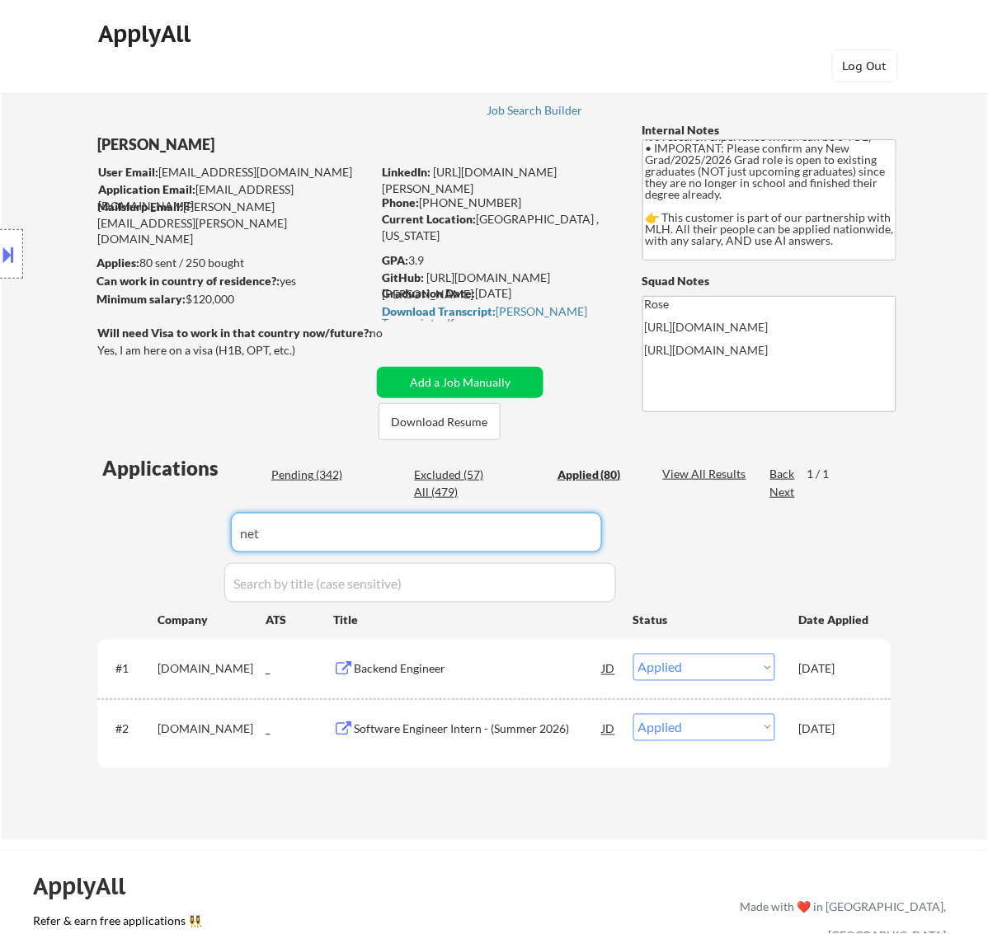
scroll to position [138, 0]
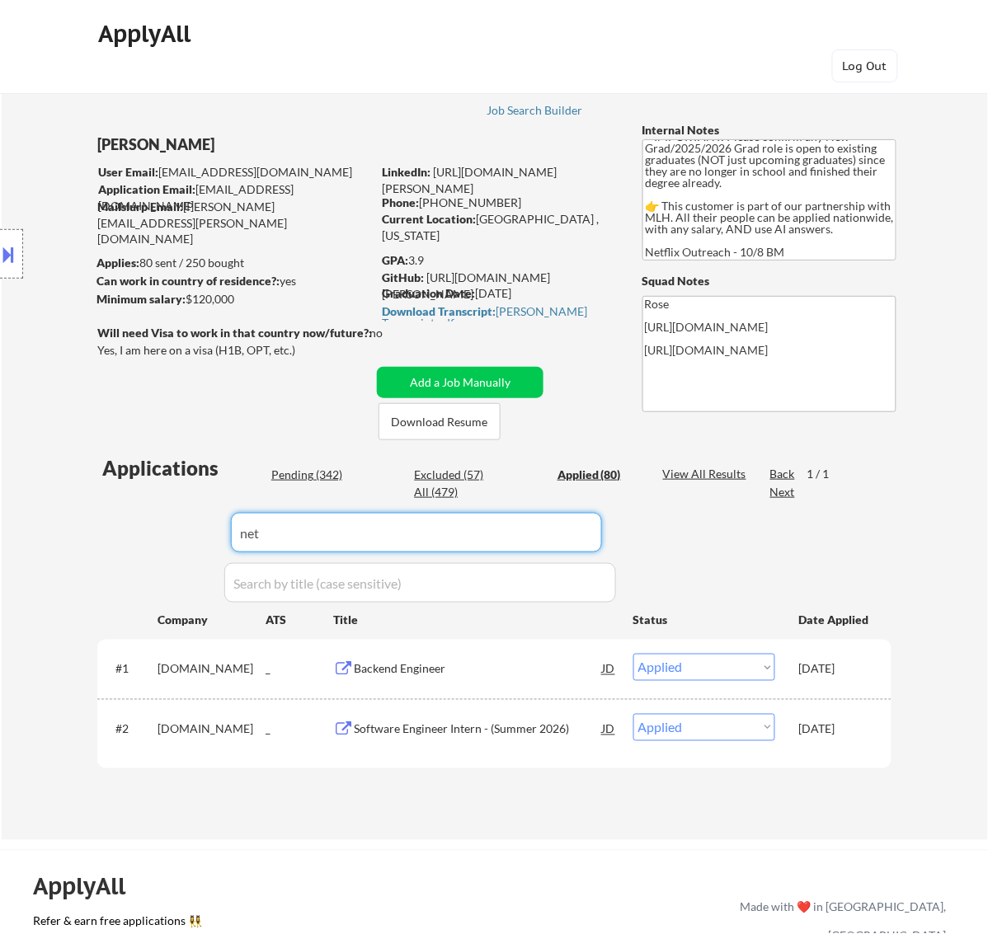
type input "net"
click at [760, 720] on select "Choose an option... Pending Applied Excluded (Questions) Excluded (Expired) Exc…" at bounding box center [704, 727] width 142 height 27
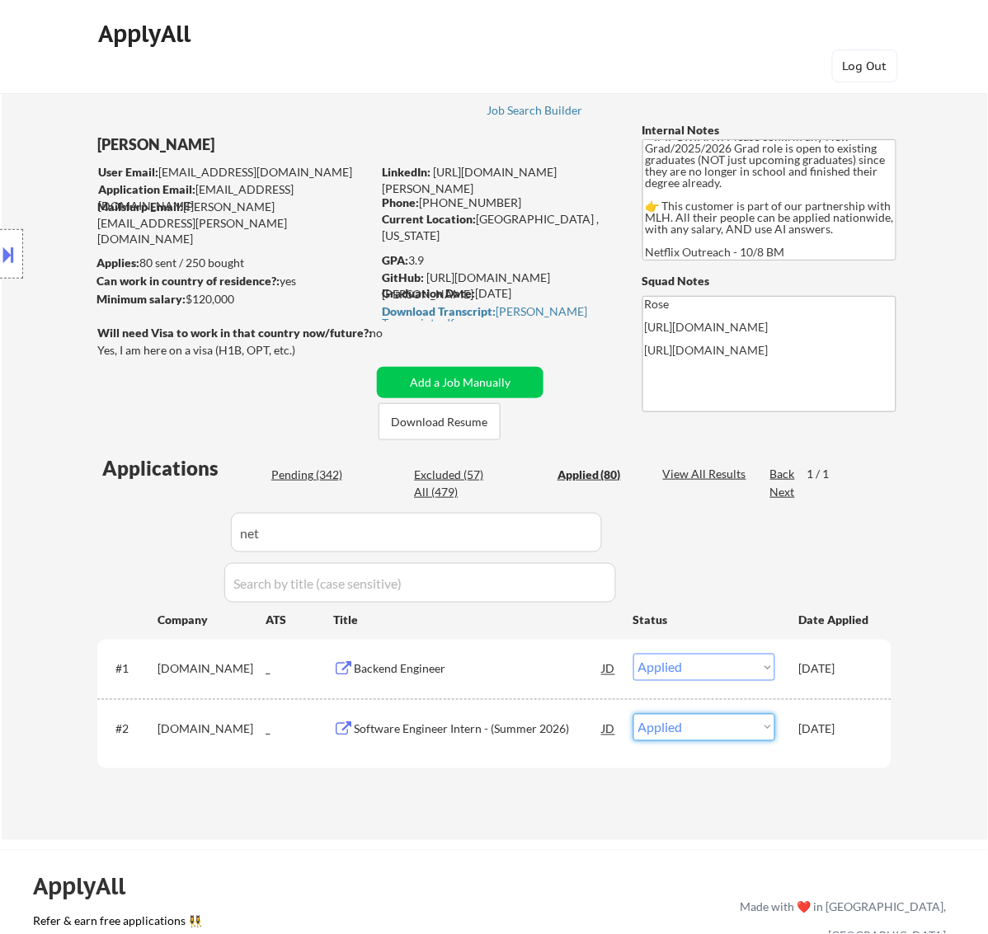
select select ""excluded__other_""
click at [633, 714] on select "Choose an option... Pending Applied Excluded (Questions) Excluded (Expired) Exc…" at bounding box center [704, 727] width 142 height 27
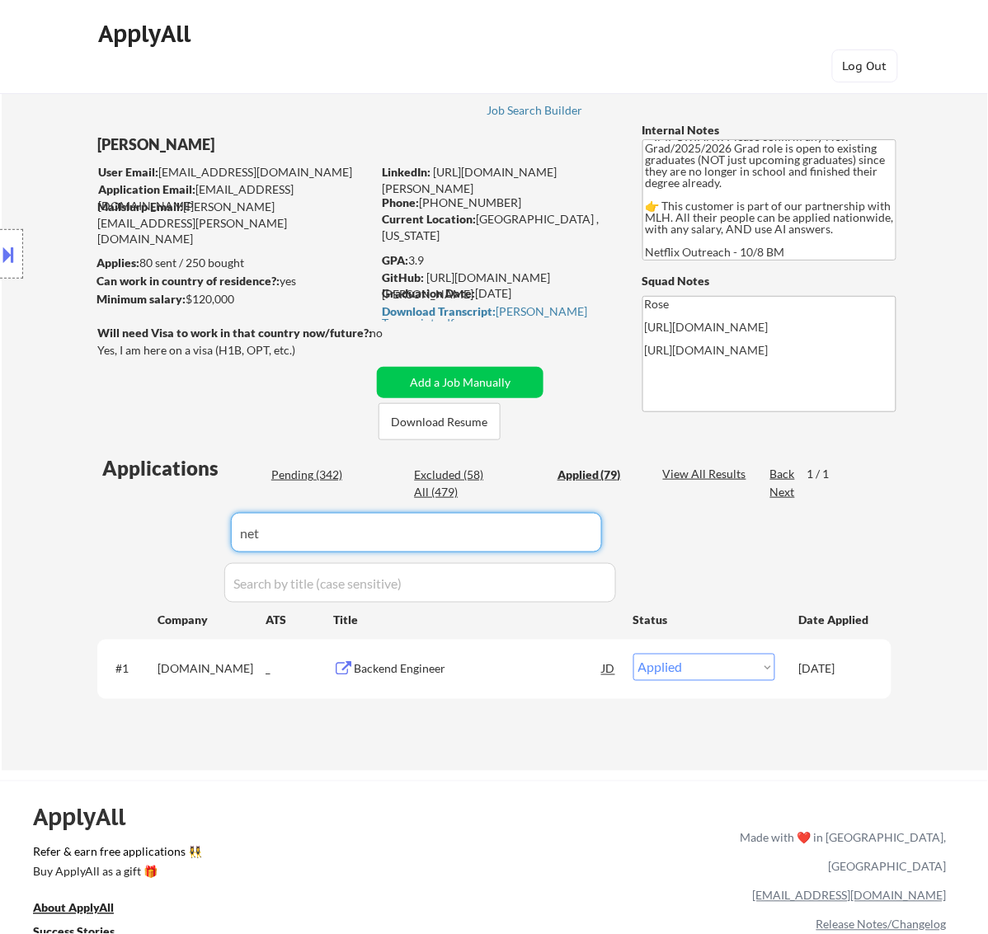
drag, startPoint x: 396, startPoint y: 536, endPoint x: 185, endPoint y: 542, distance: 210.3
click at [185, 542] on div "Applications Pending (342) Excluded (58) Applied (79) All (479) View All Result…" at bounding box center [494, 596] width 794 height 284
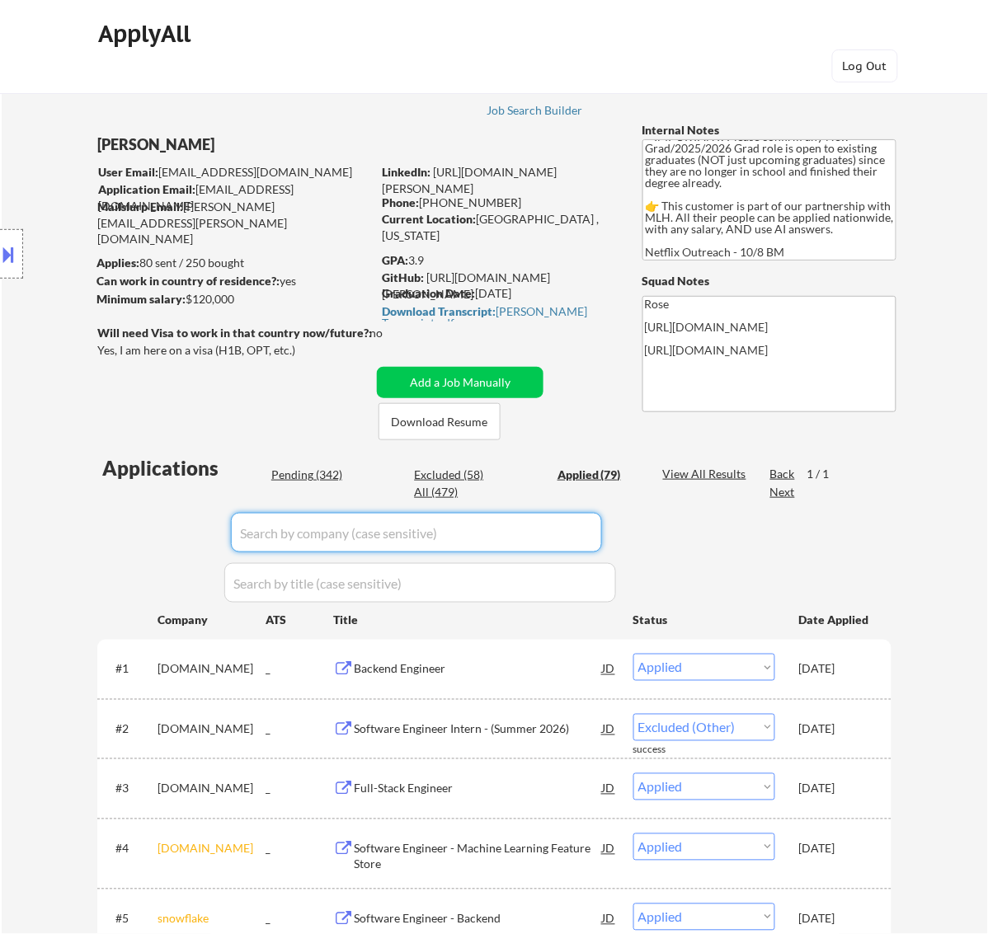
select select ""applied""
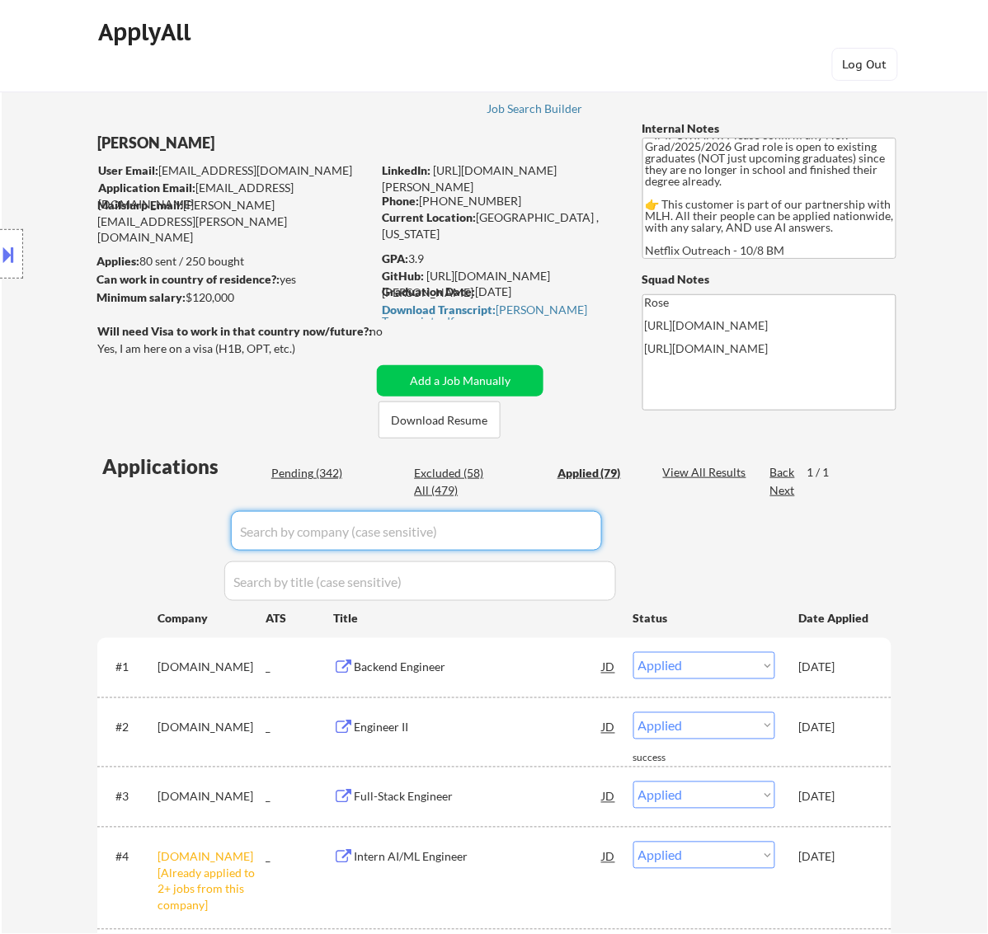
scroll to position [0, 0]
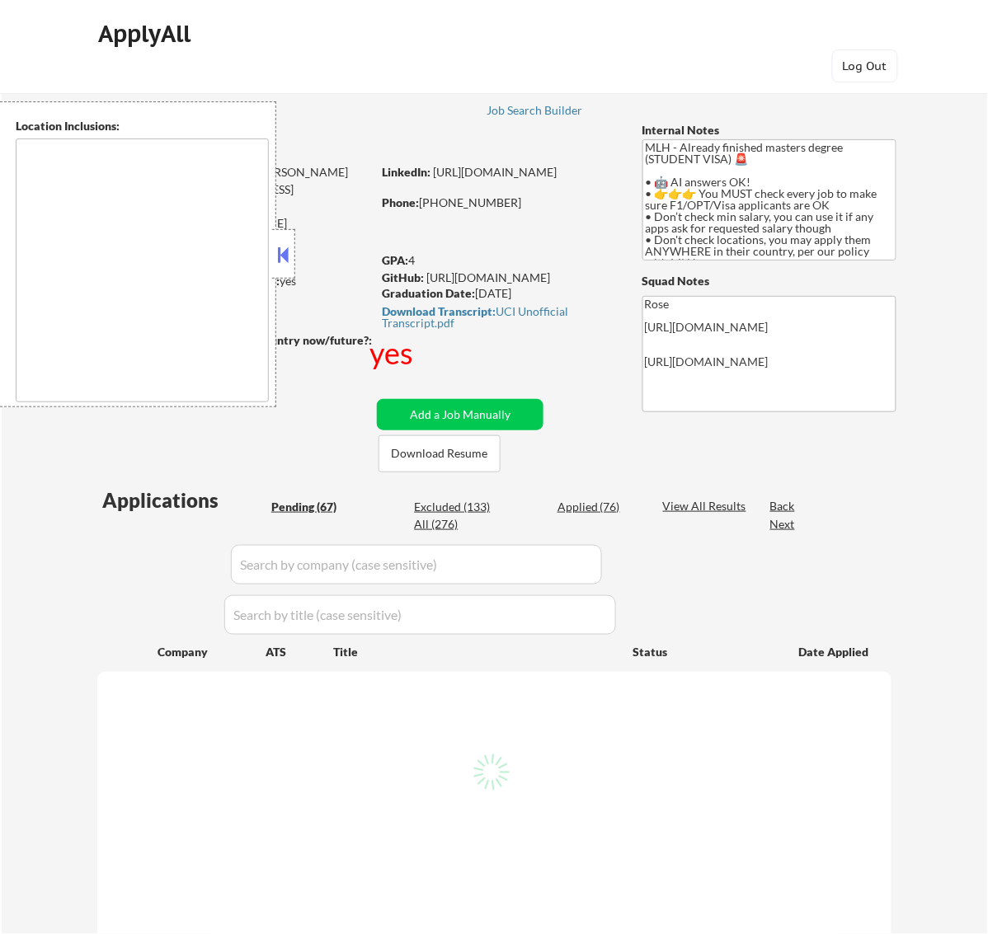
type textarea "country:[GEOGRAPHIC_DATA]"
select select ""pending""
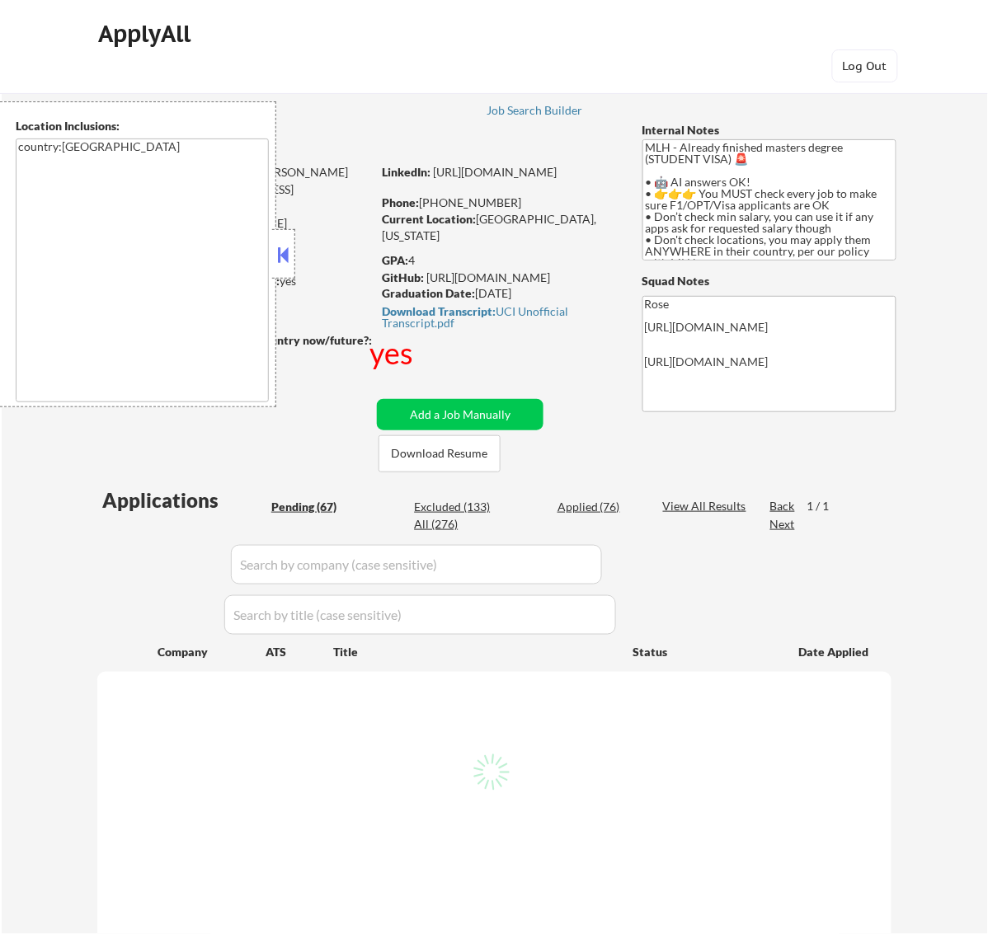
select select ""pending""
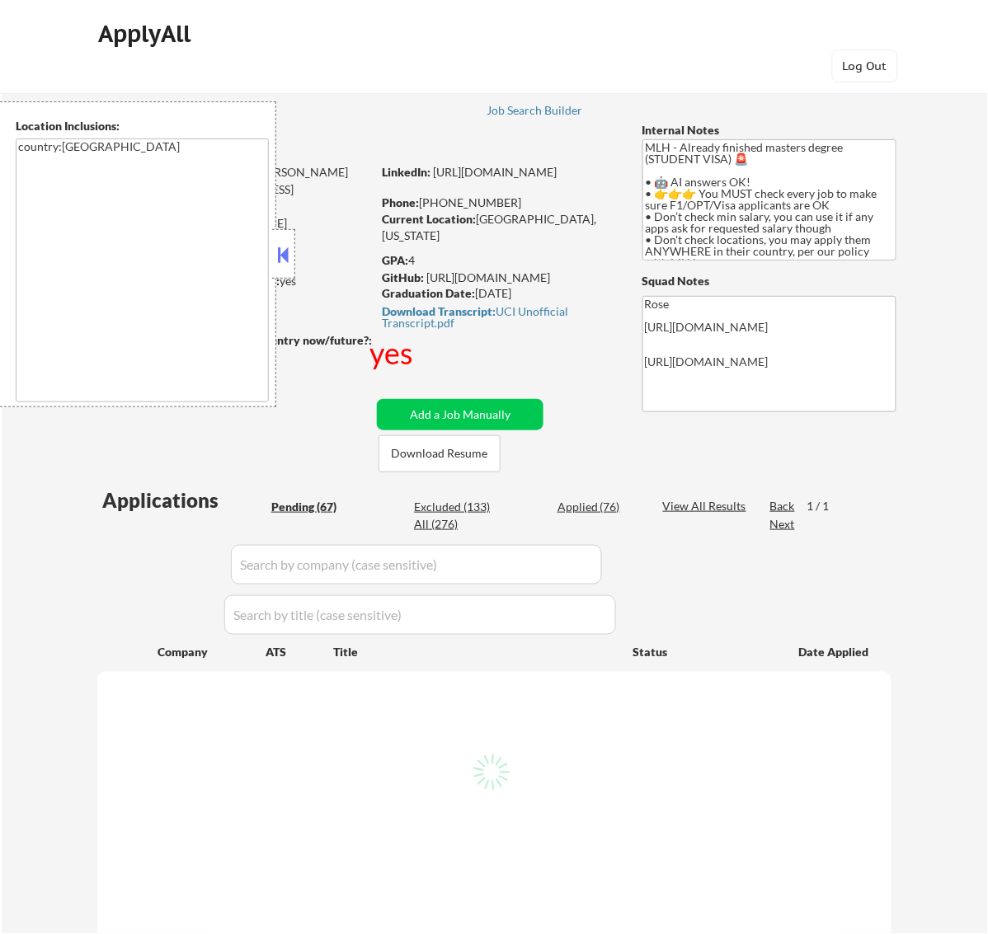
select select ""pending""
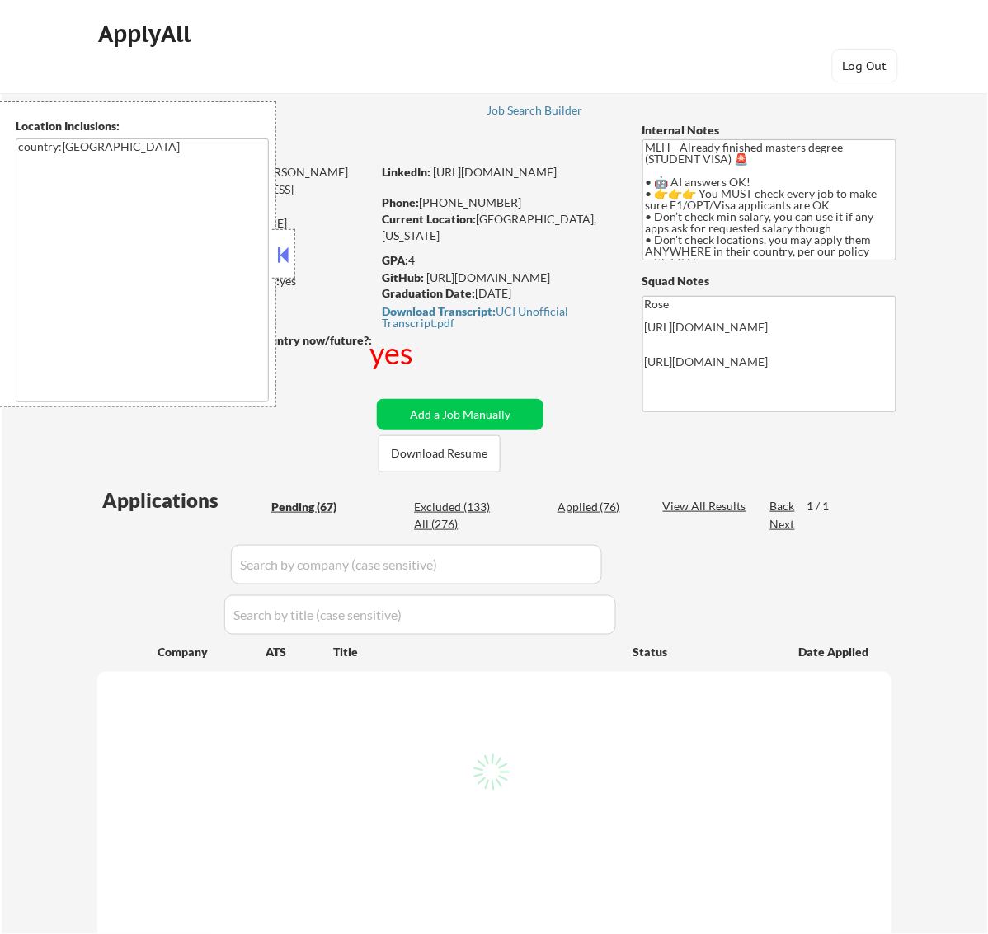
select select ""pending""
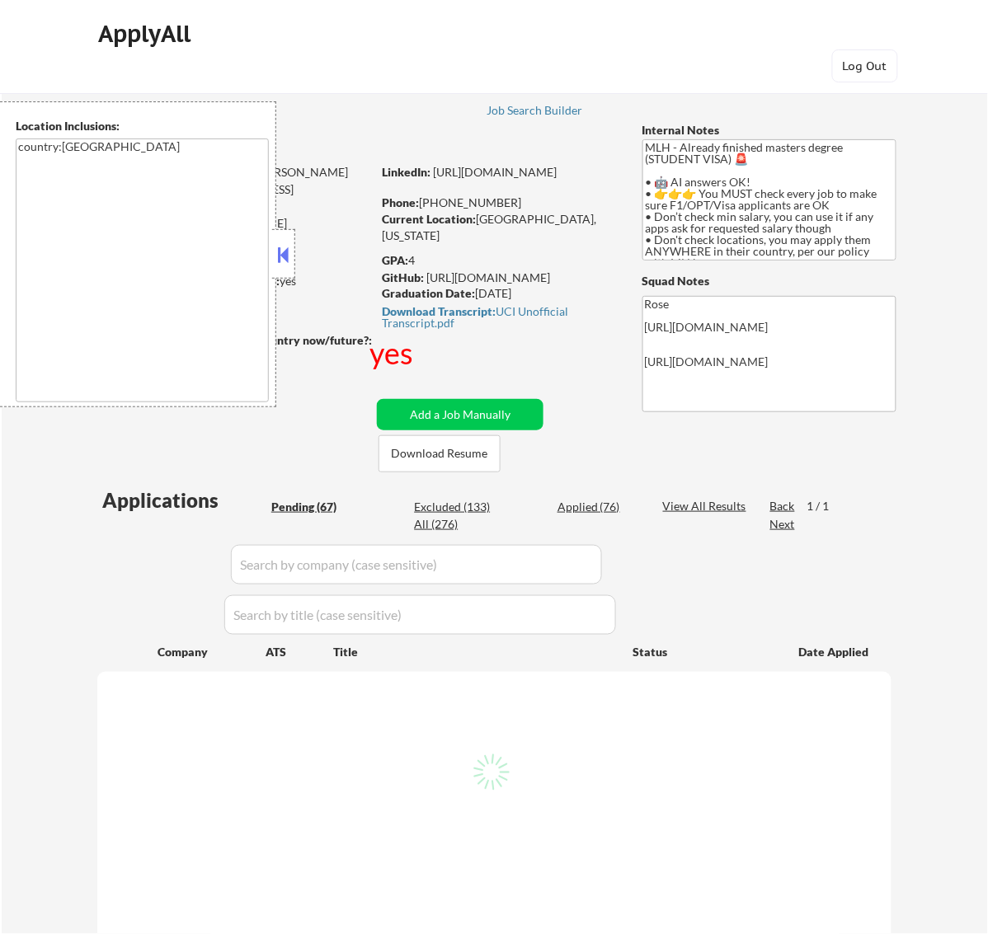
select select ""pending""
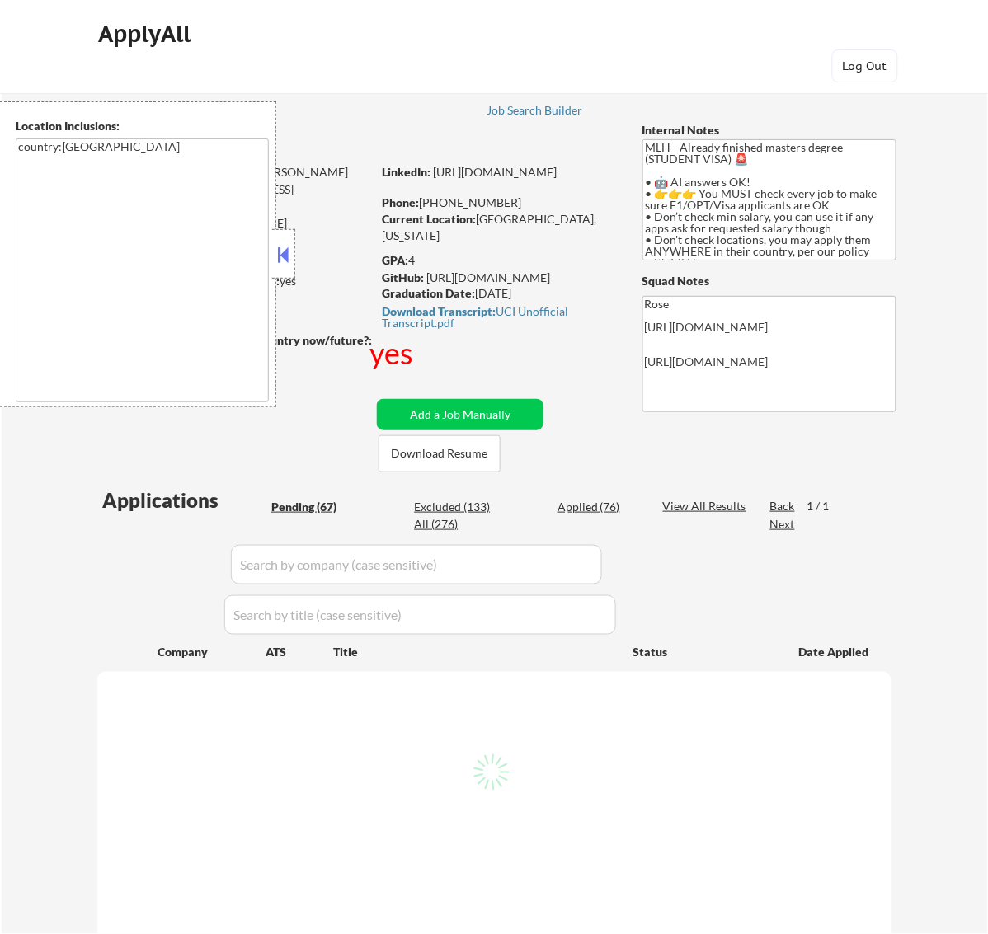
select select ""pending""
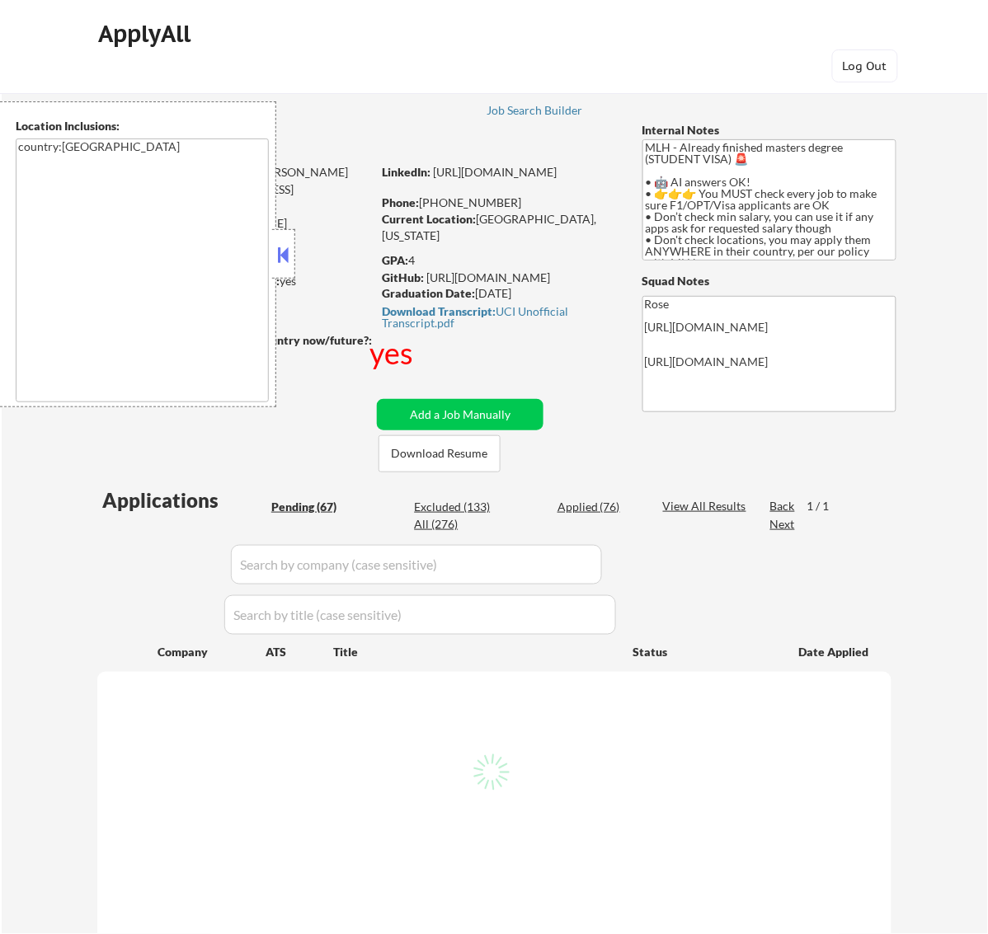
select select ""pending""
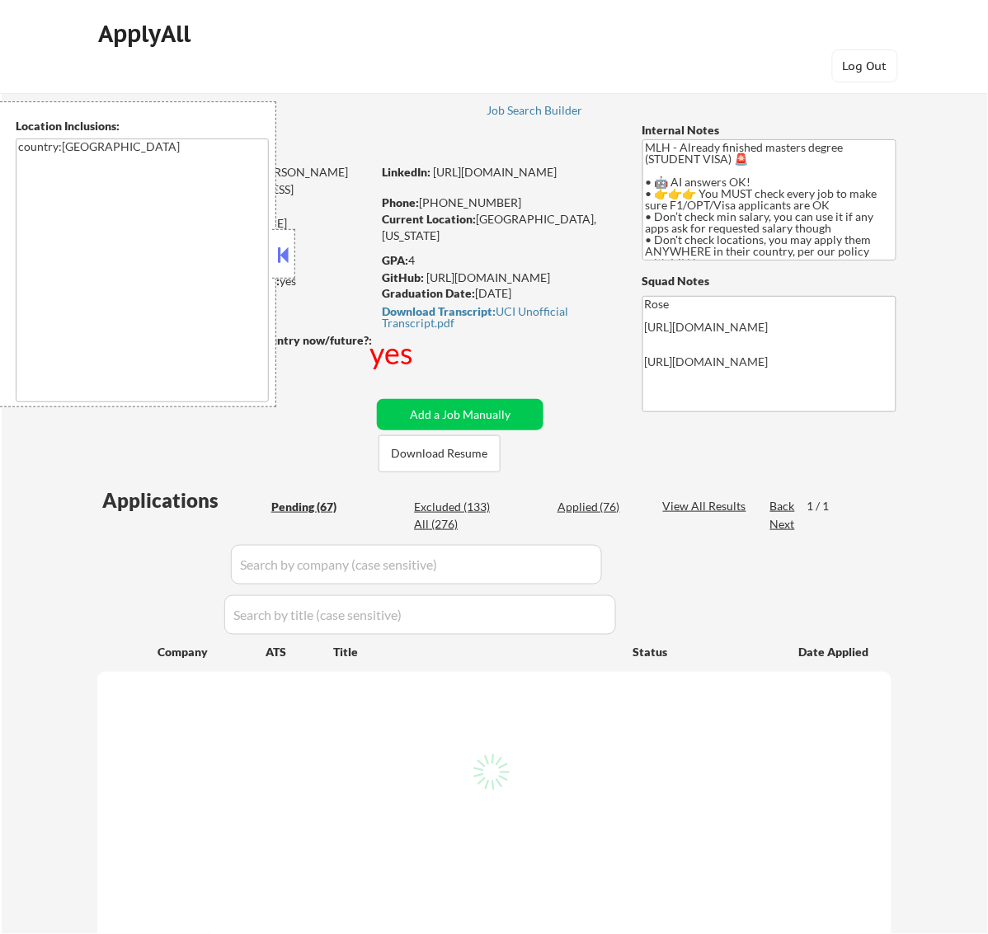
select select ""pending""
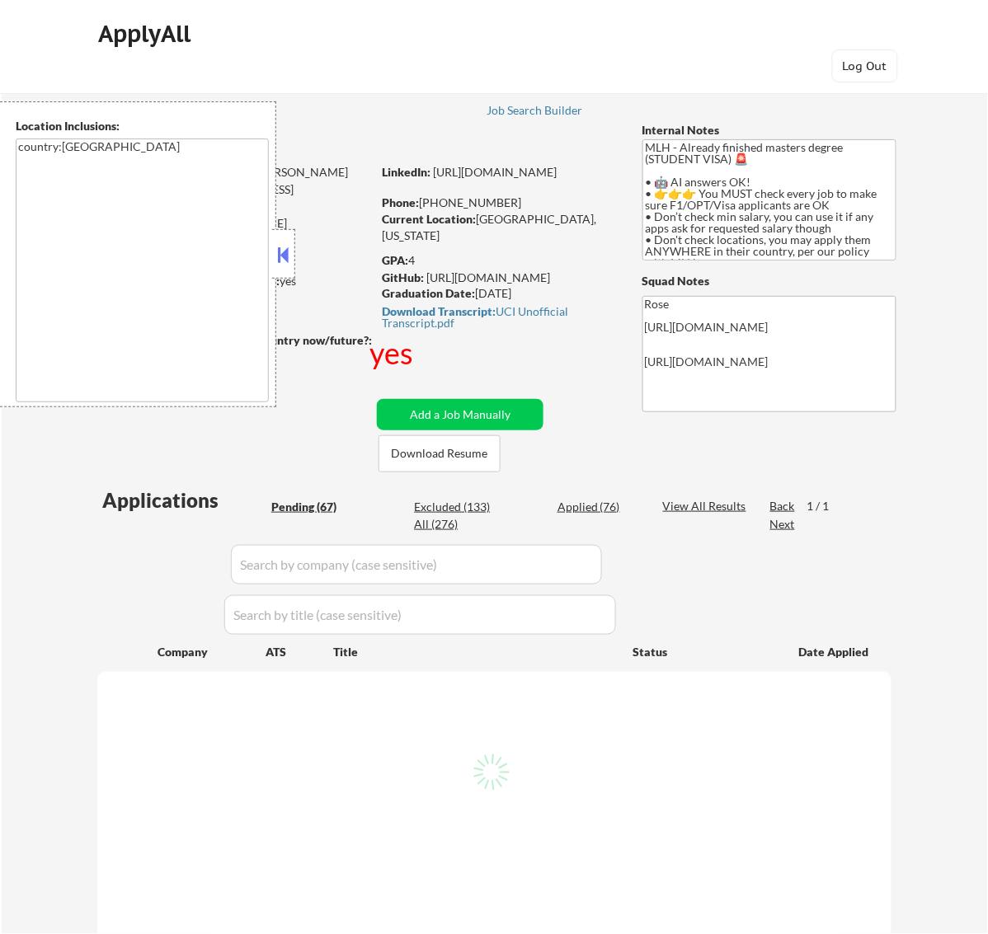
select select ""pending""
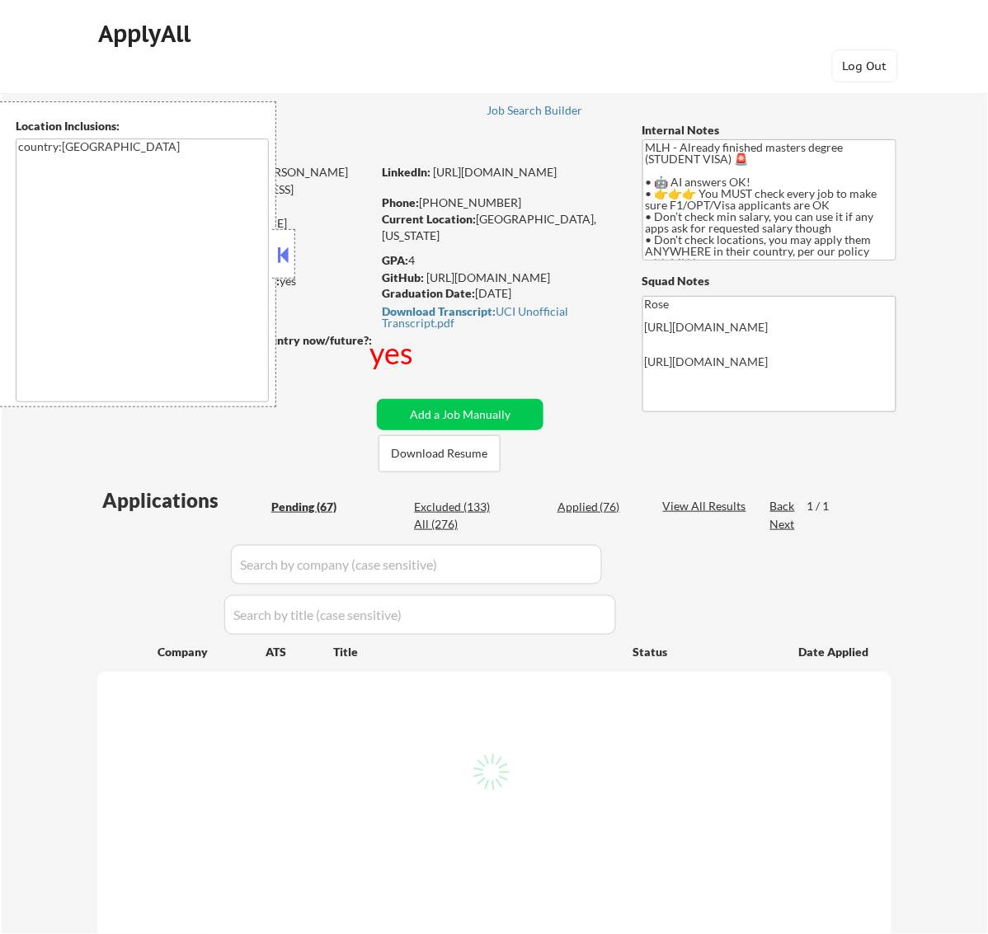
select select ""pending""
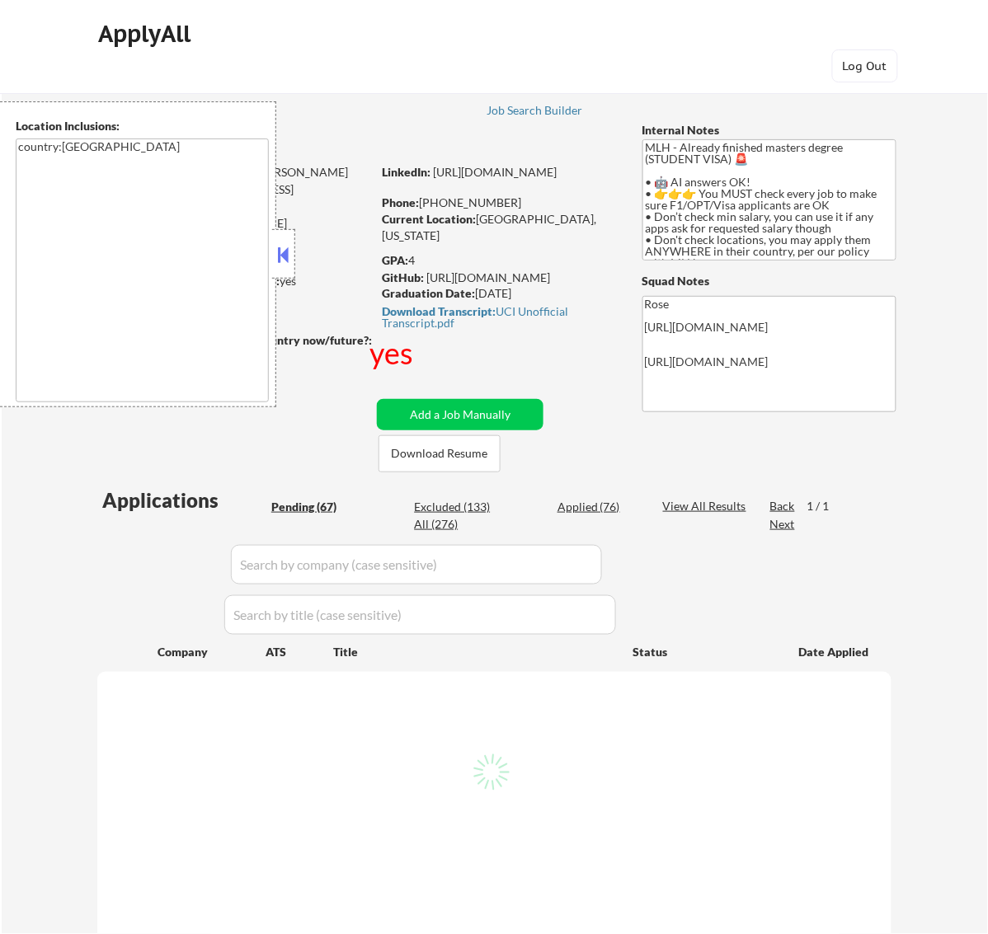
select select ""pending""
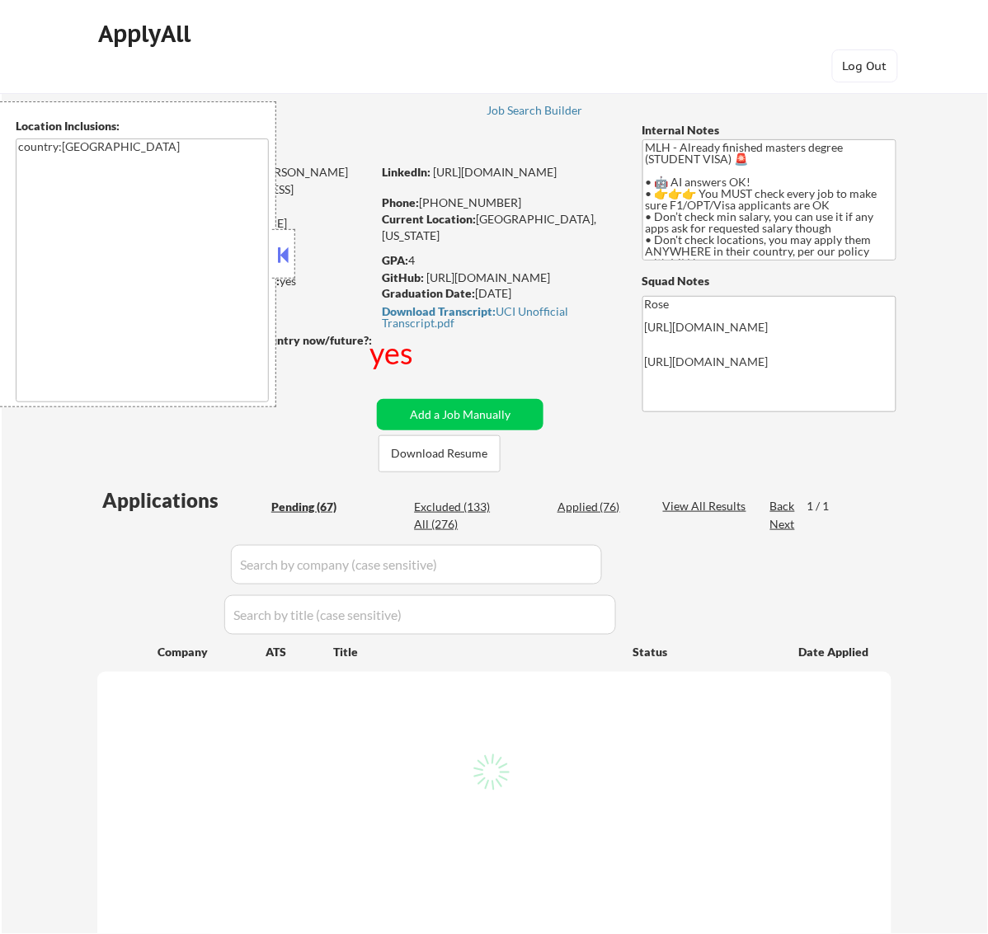
select select ""pending""
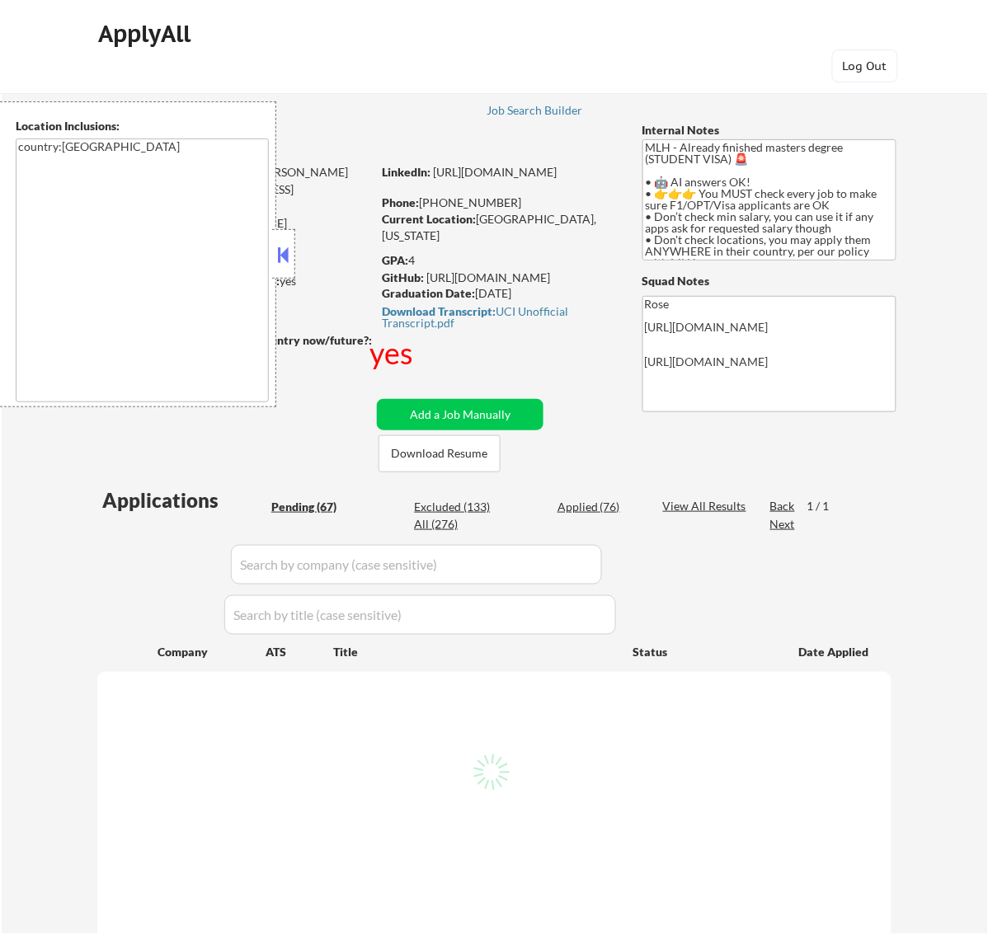
select select ""pending""
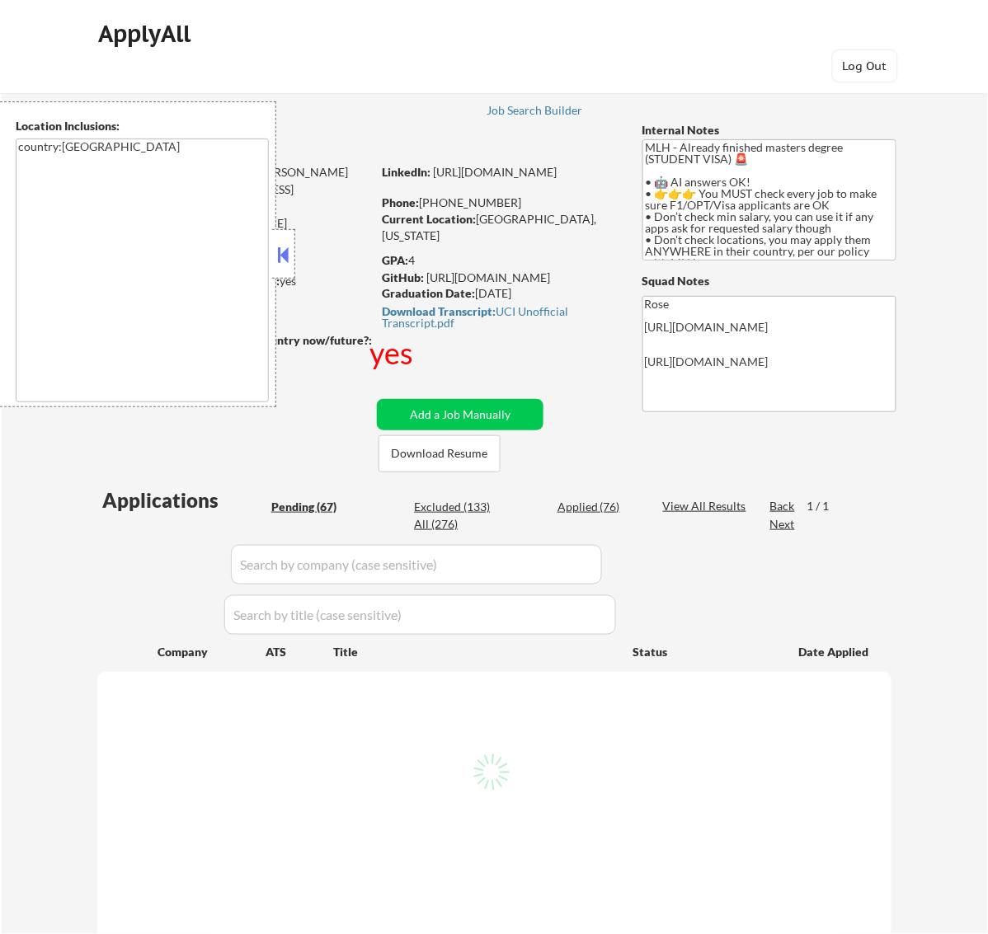
select select ""pending""
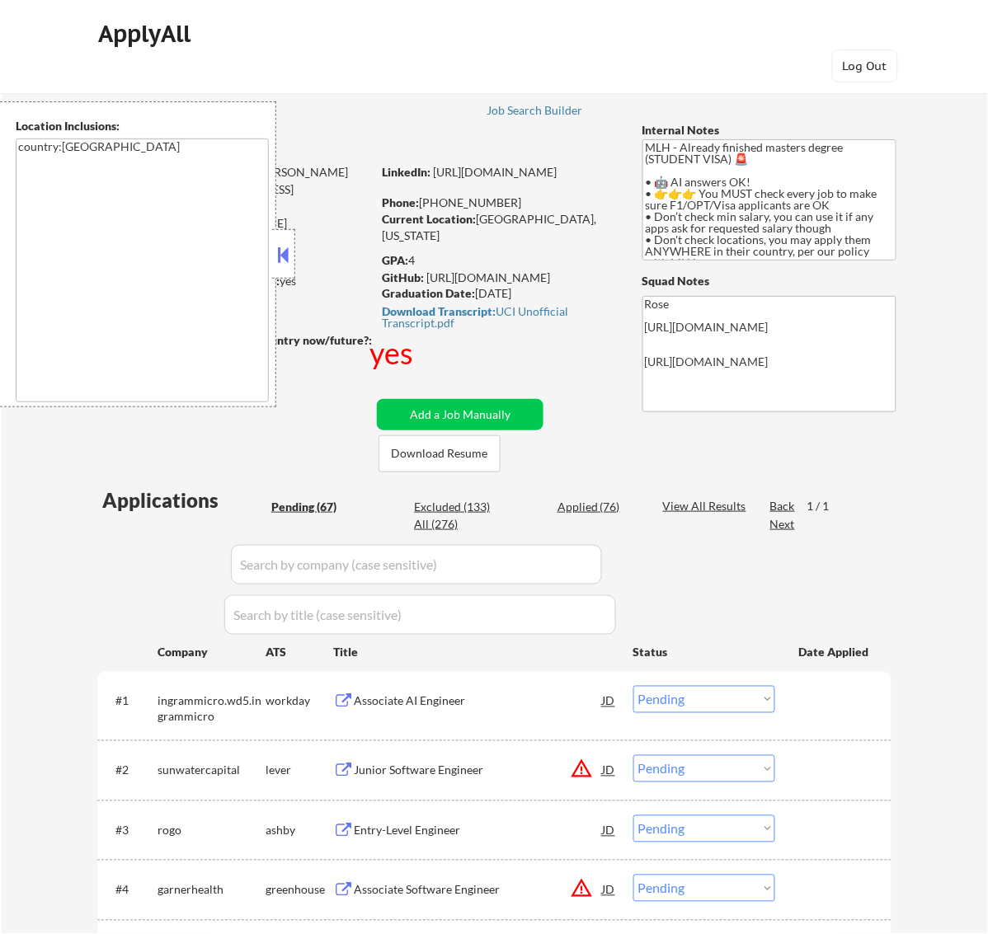
click at [602, 507] on div "Applied (76)" at bounding box center [598, 507] width 82 height 16
select select ""applied""
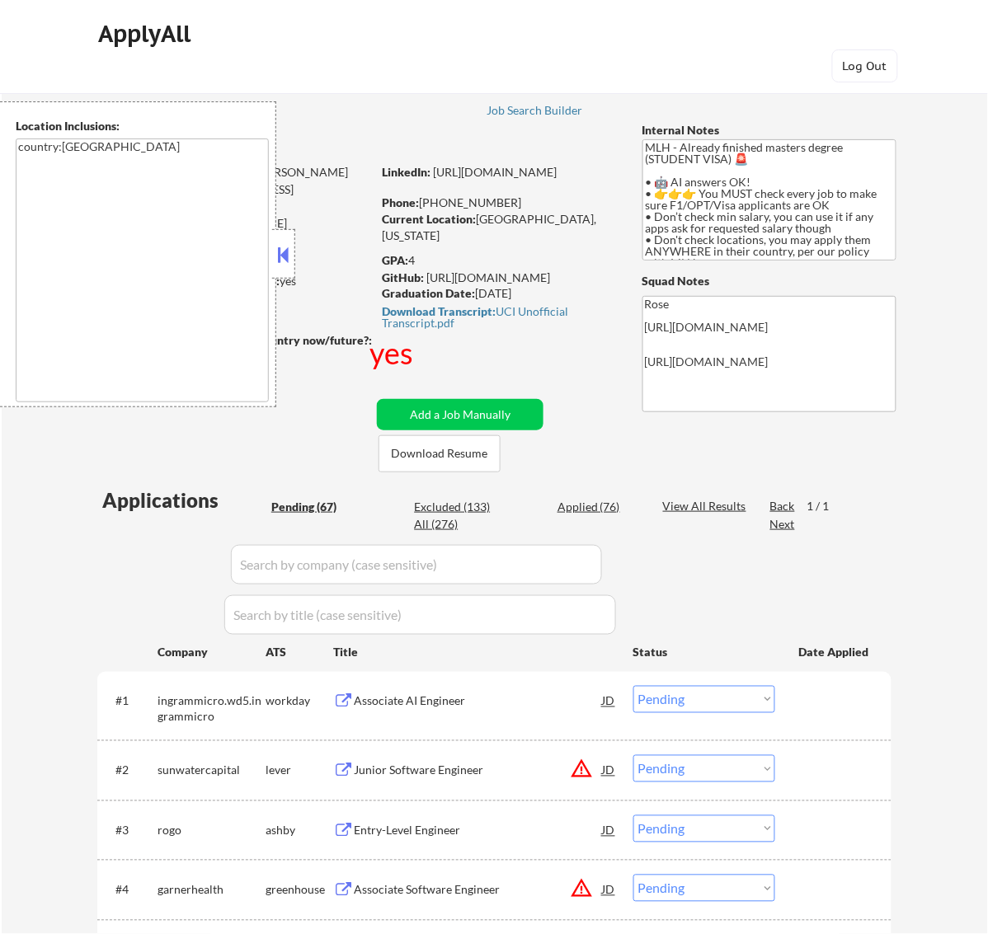
select select ""applied""
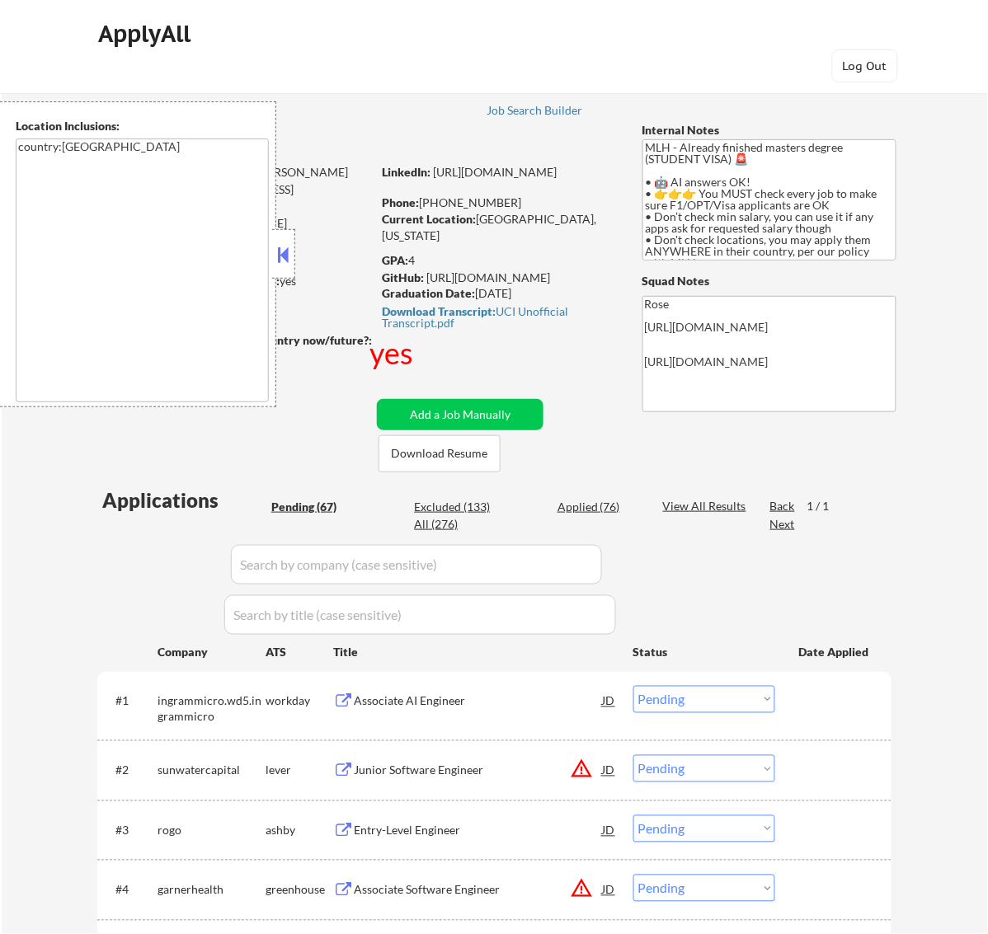
select select ""applied""
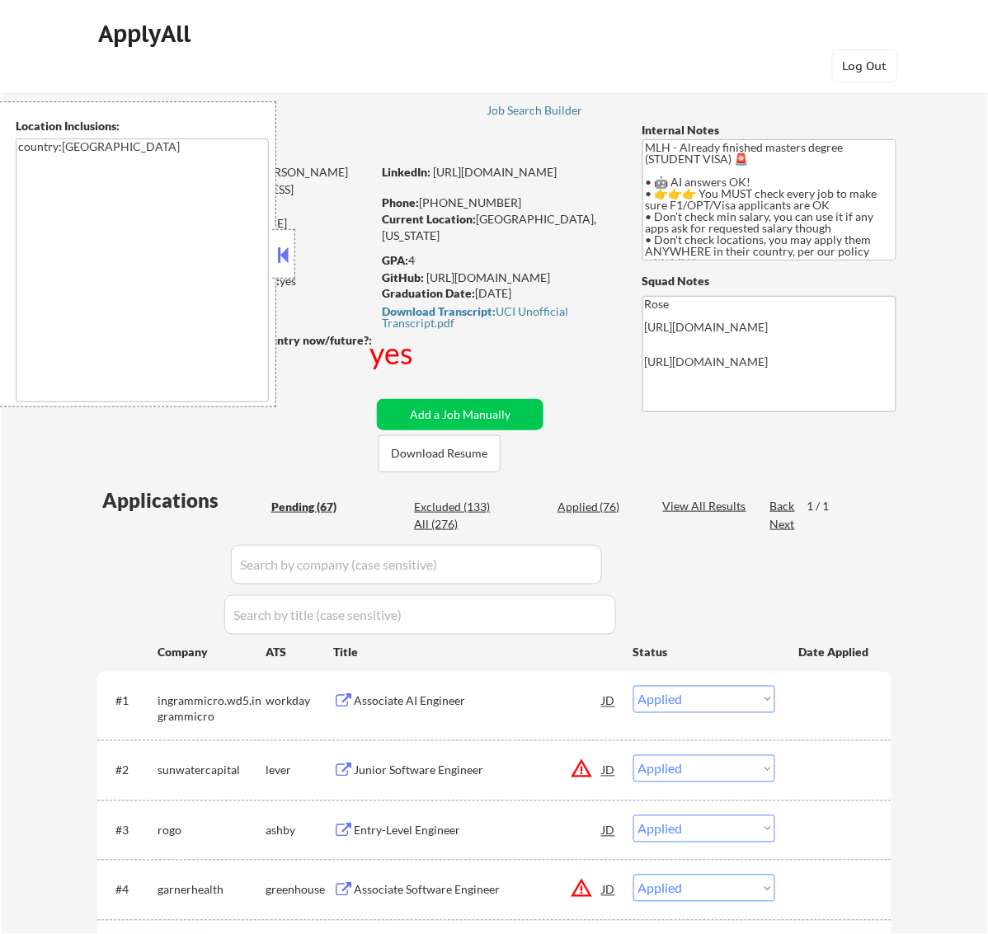
select select ""applied""
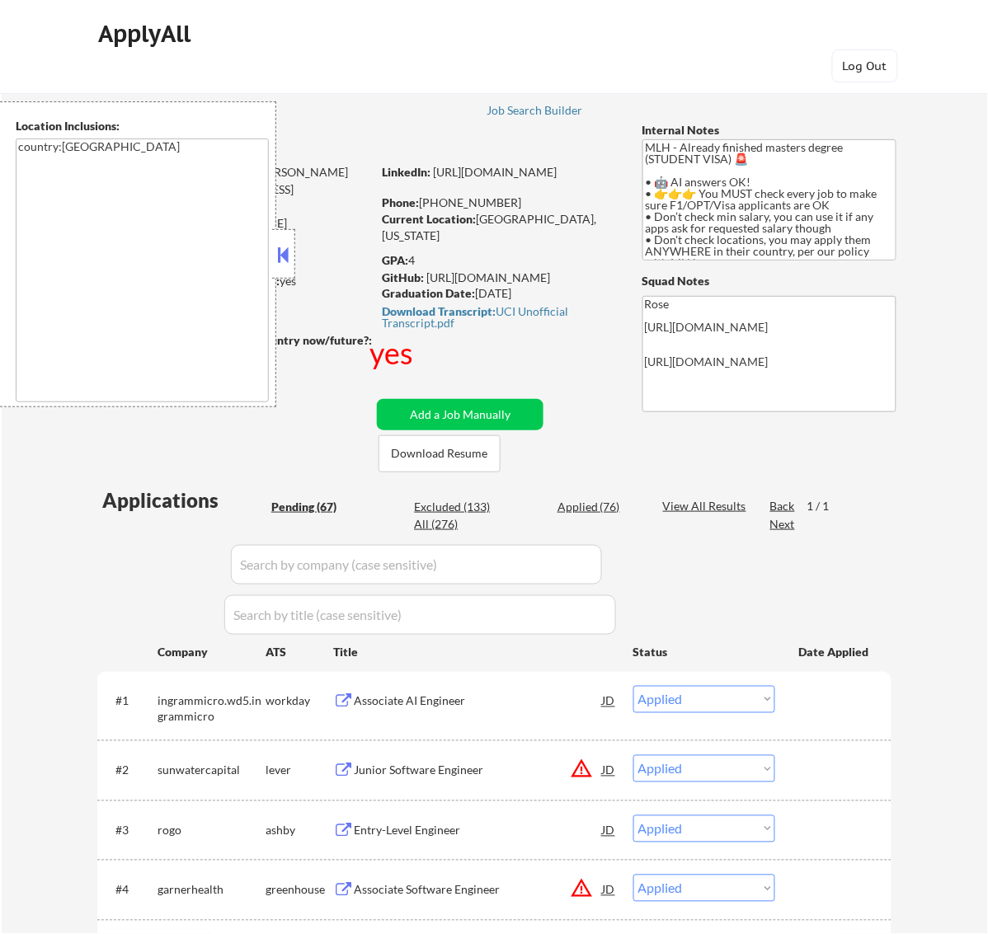
select select ""applied""
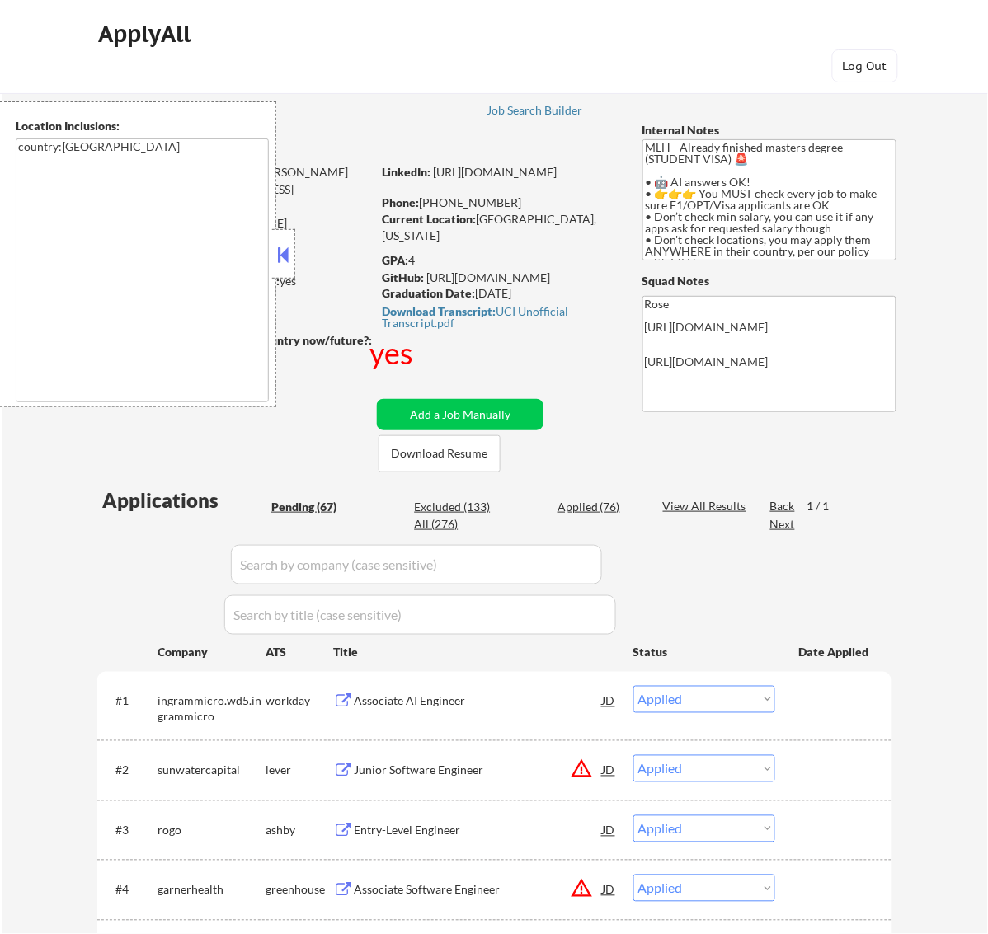
select select ""applied""
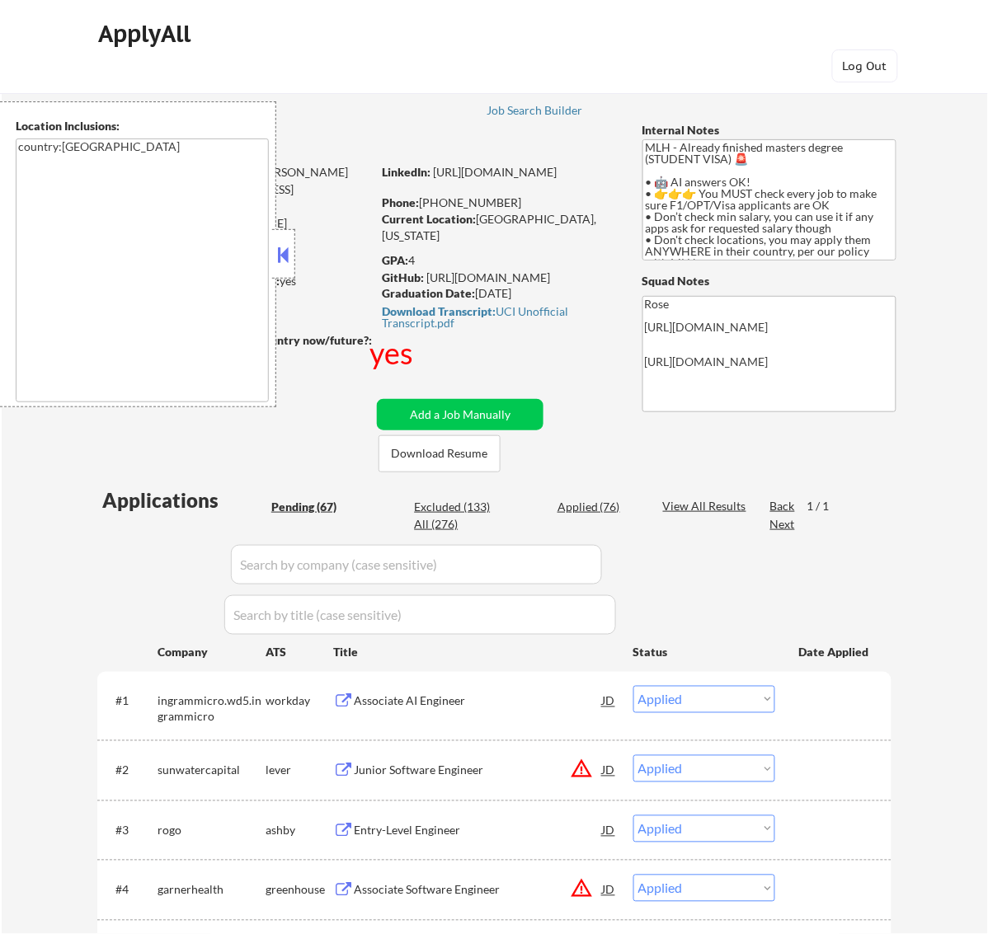
select select ""applied""
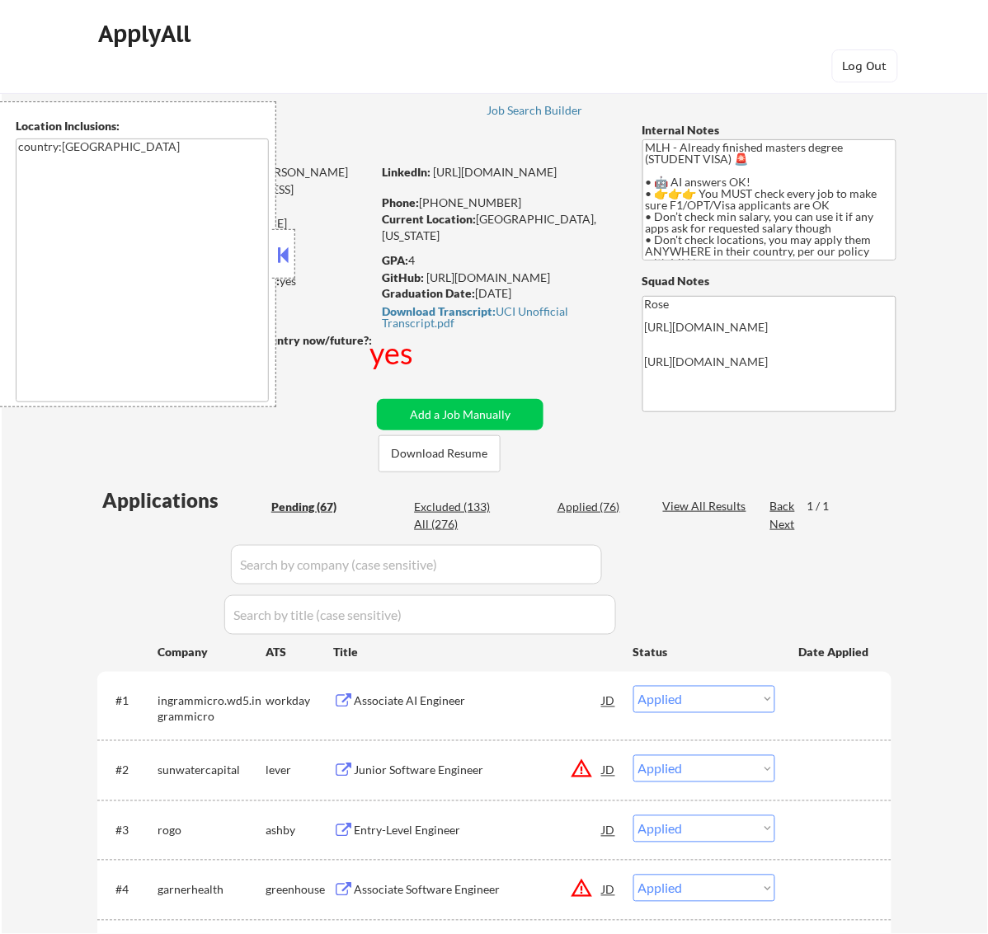
select select ""applied""
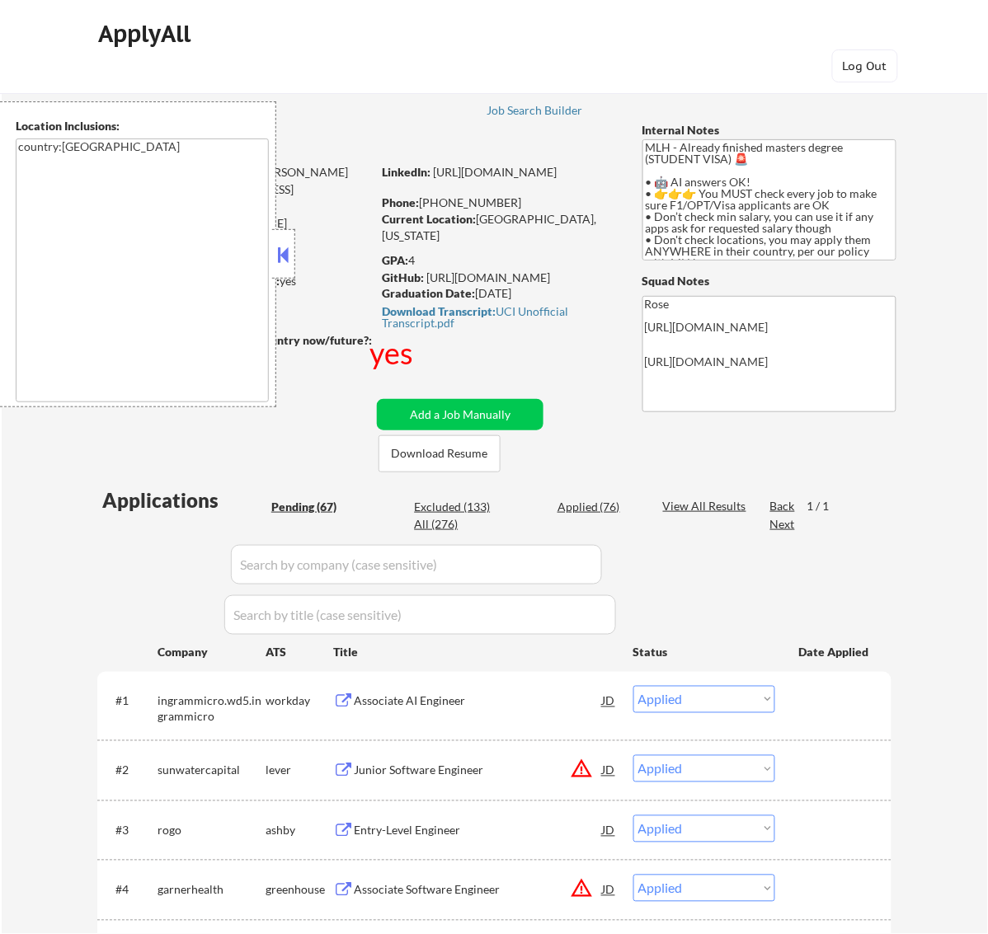
select select ""applied""
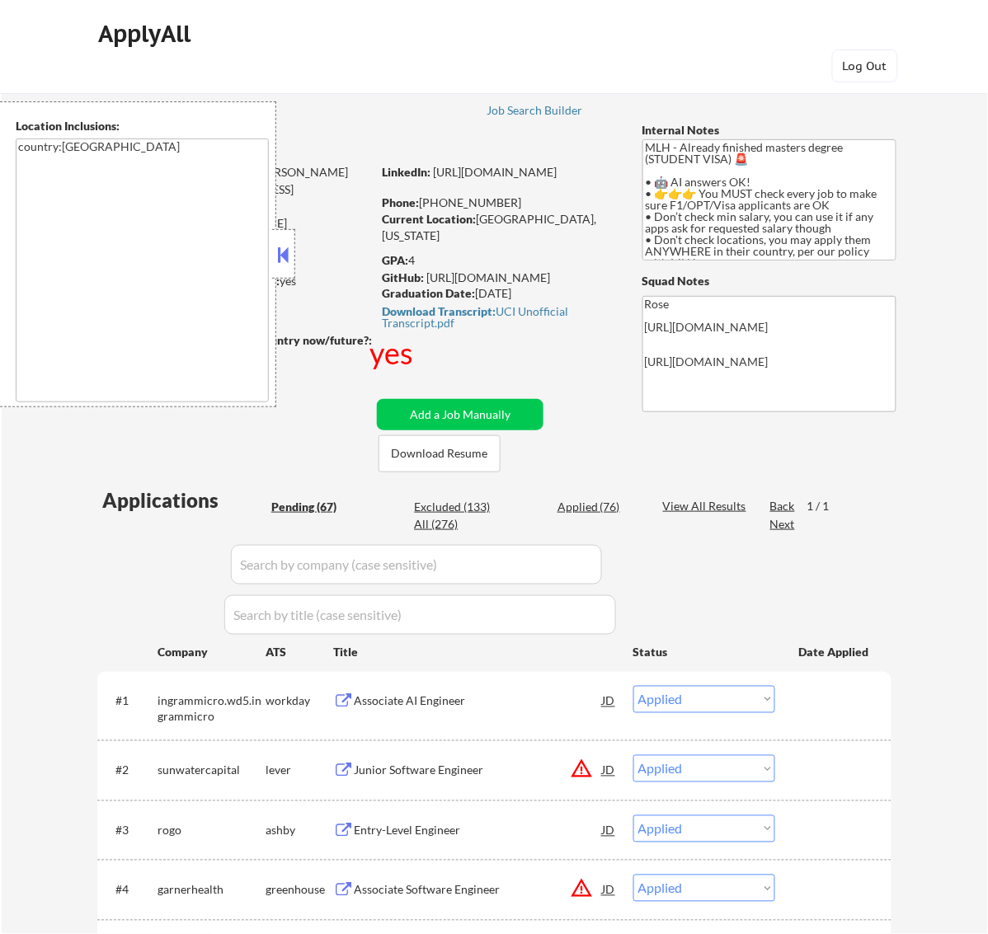
select select ""applied""
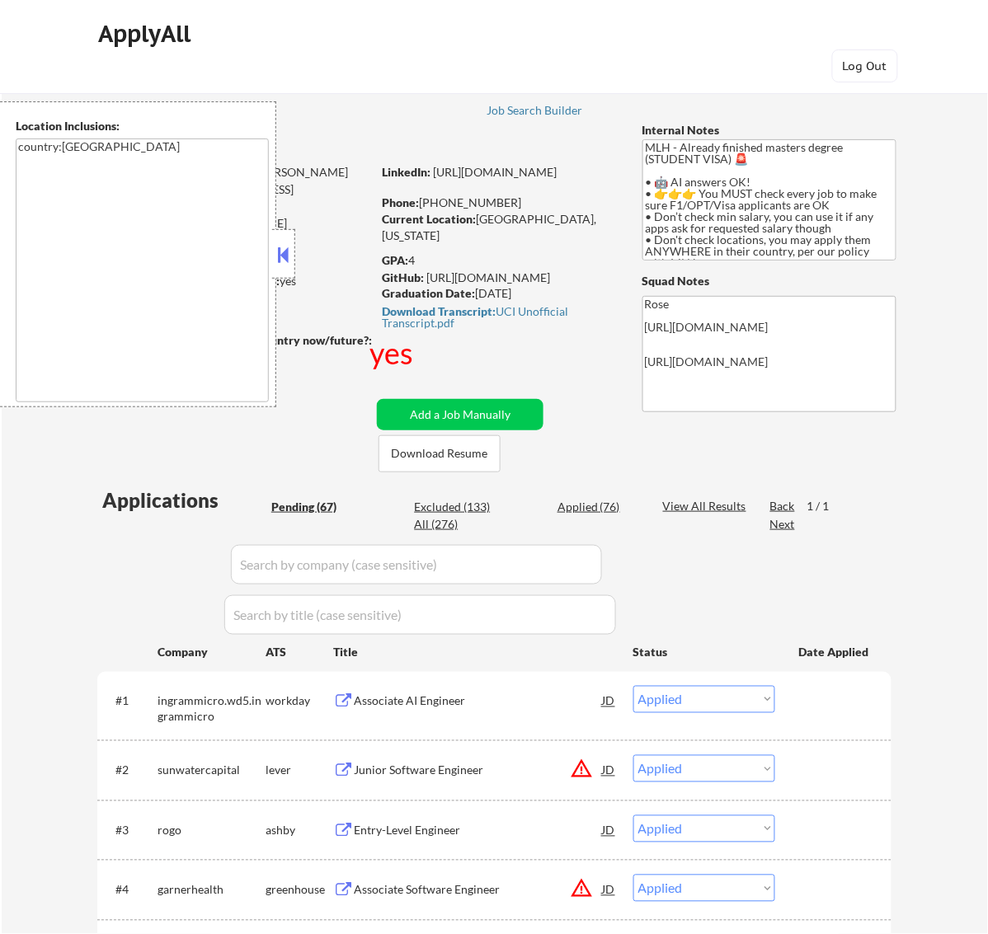
select select ""applied""
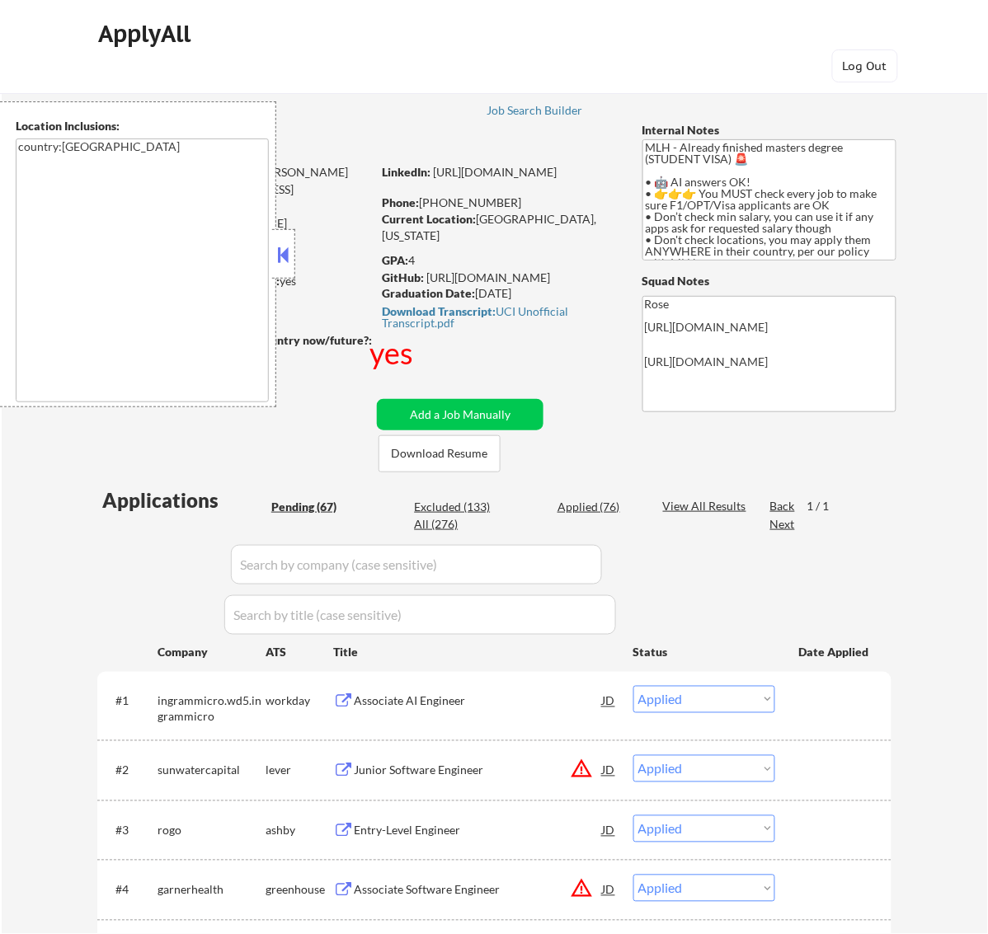
select select ""applied""
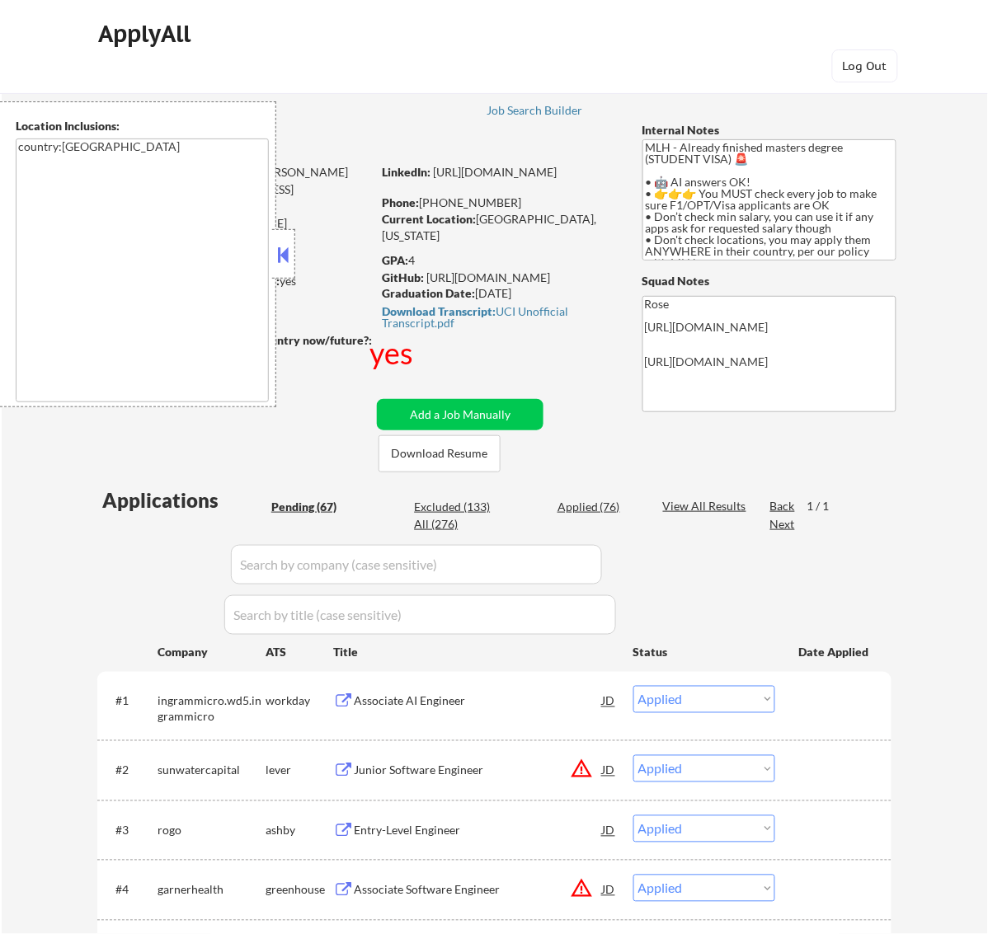
select select ""applied""
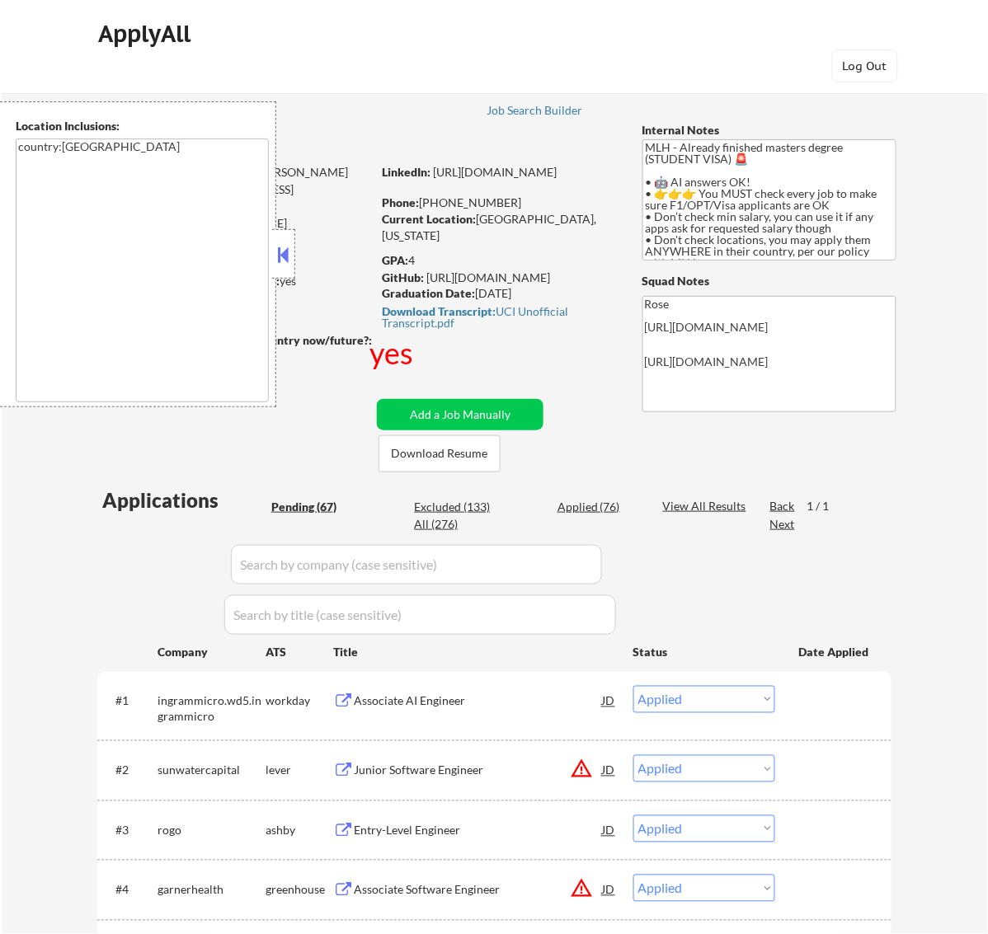
select select ""applied""
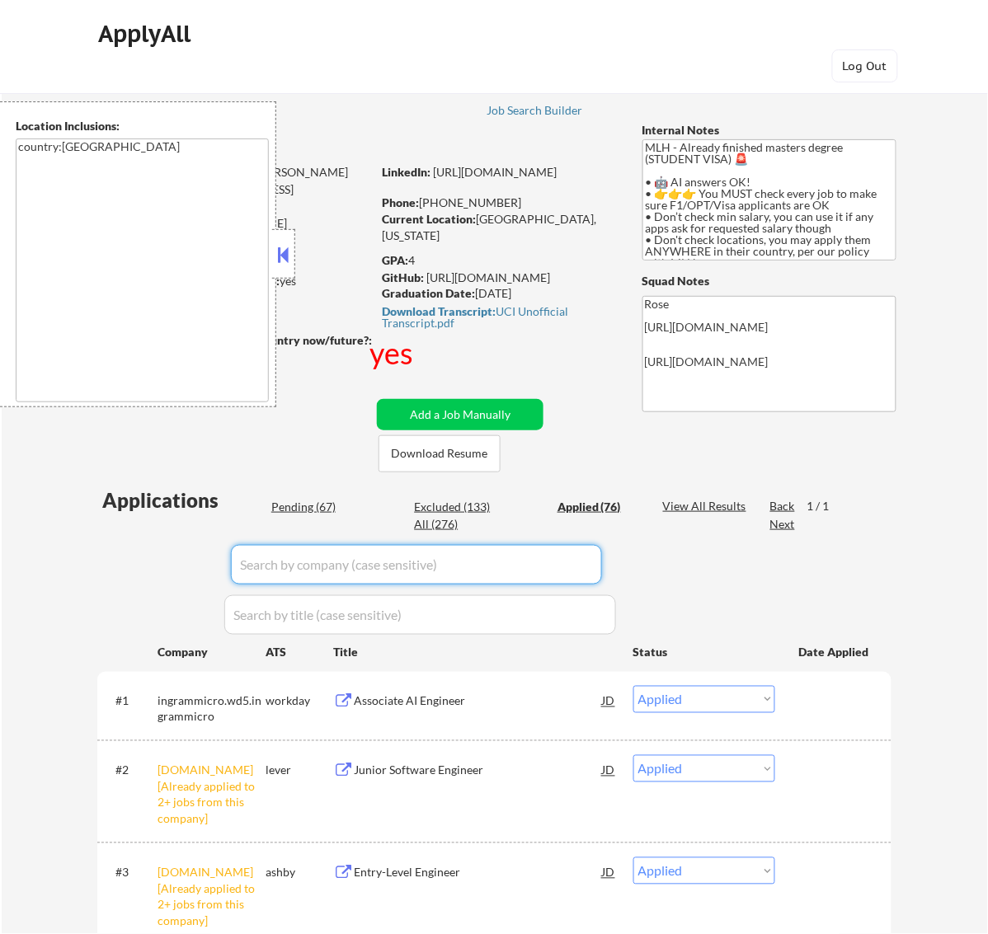
click at [551, 569] on input "input" at bounding box center [416, 565] width 371 height 40
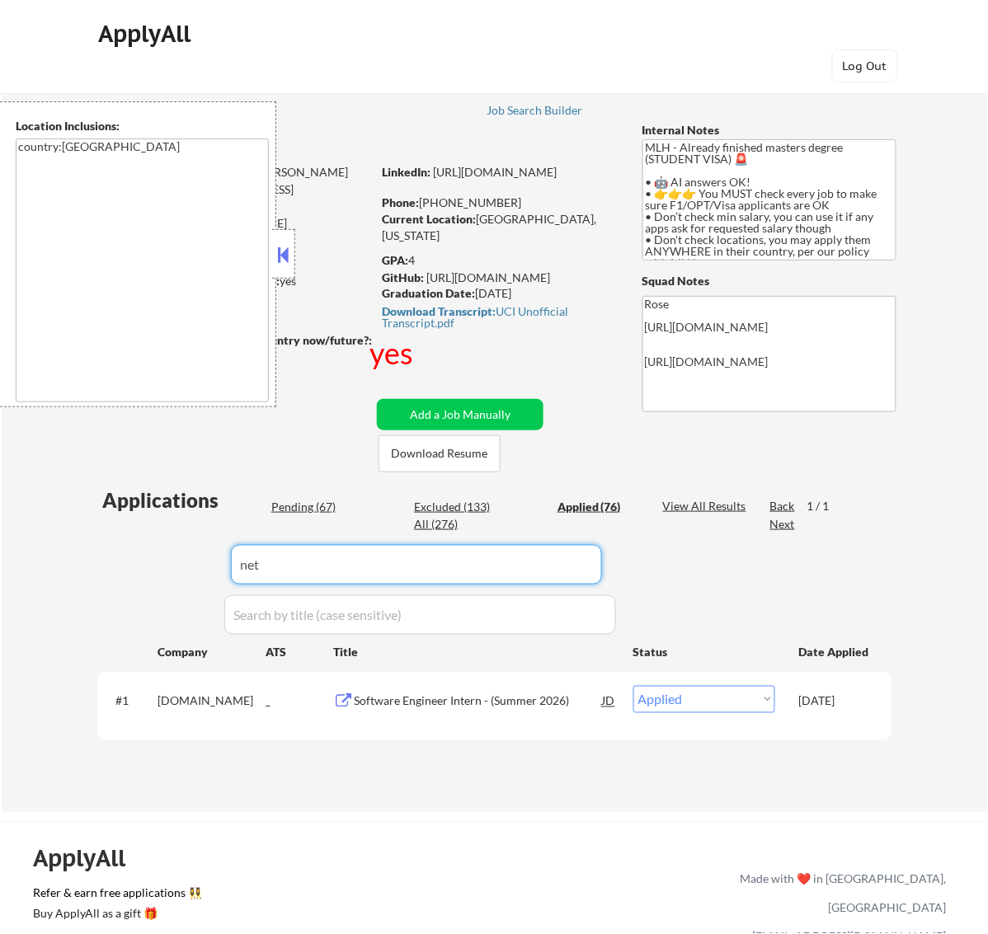
type input "net"
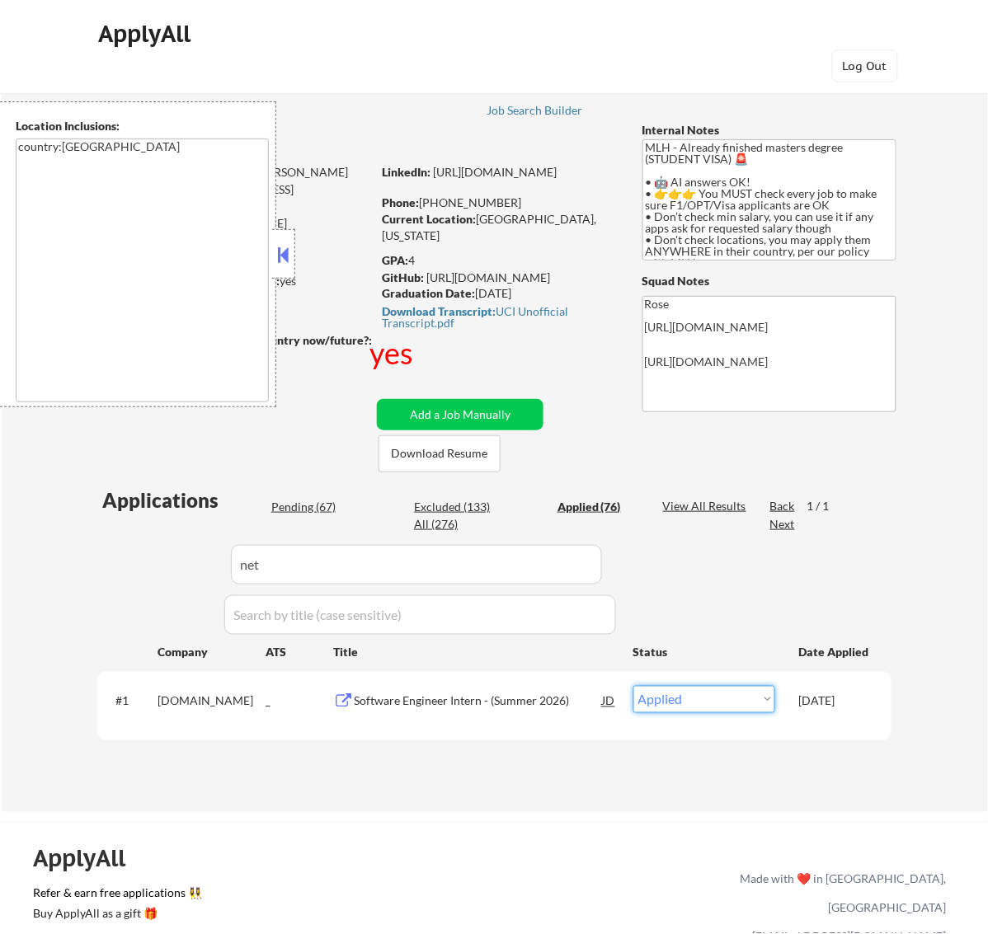
click at [744, 697] on select "Choose an option... Pending Applied Excluded (Questions) Excluded (Expired) Exc…" at bounding box center [704, 699] width 142 height 27
select select ""excluded__other_""
click at [633, 686] on select "Choose an option... Pending Applied Excluded (Questions) Excluded (Expired) Exc…" at bounding box center [704, 699] width 142 height 27
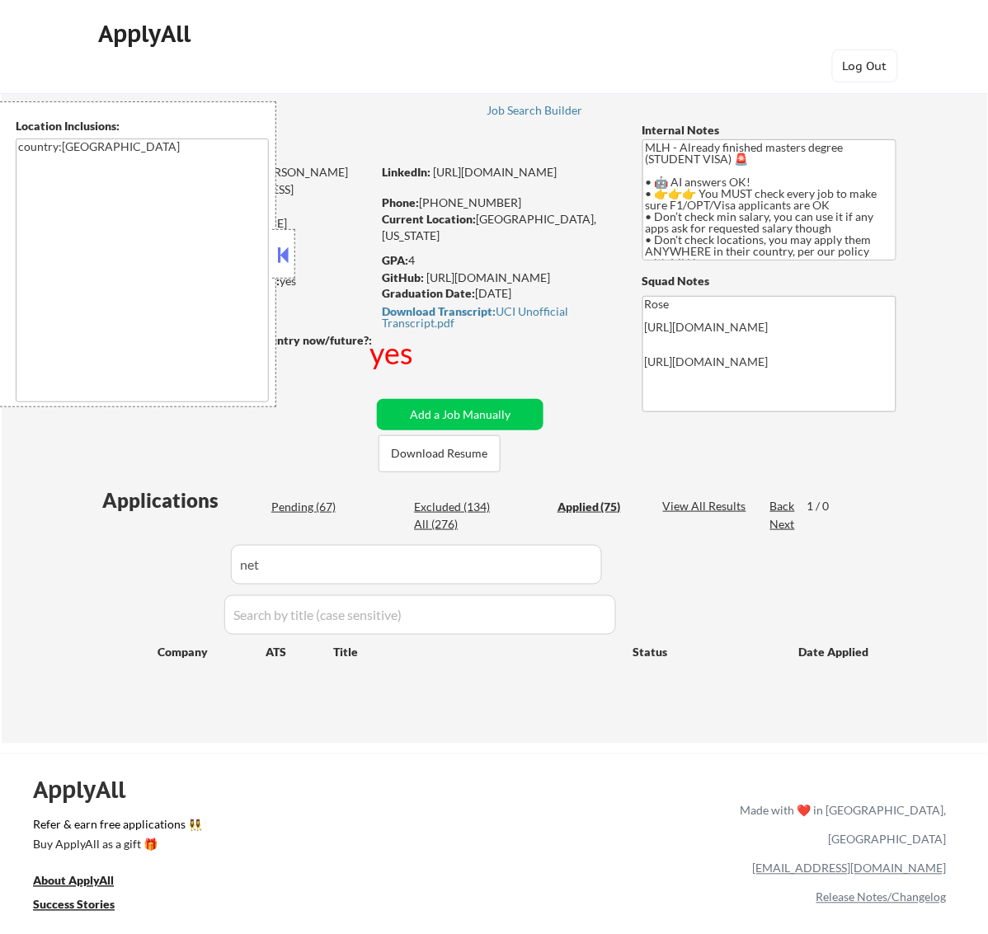
click at [289, 251] on button at bounding box center [283, 254] width 18 height 25
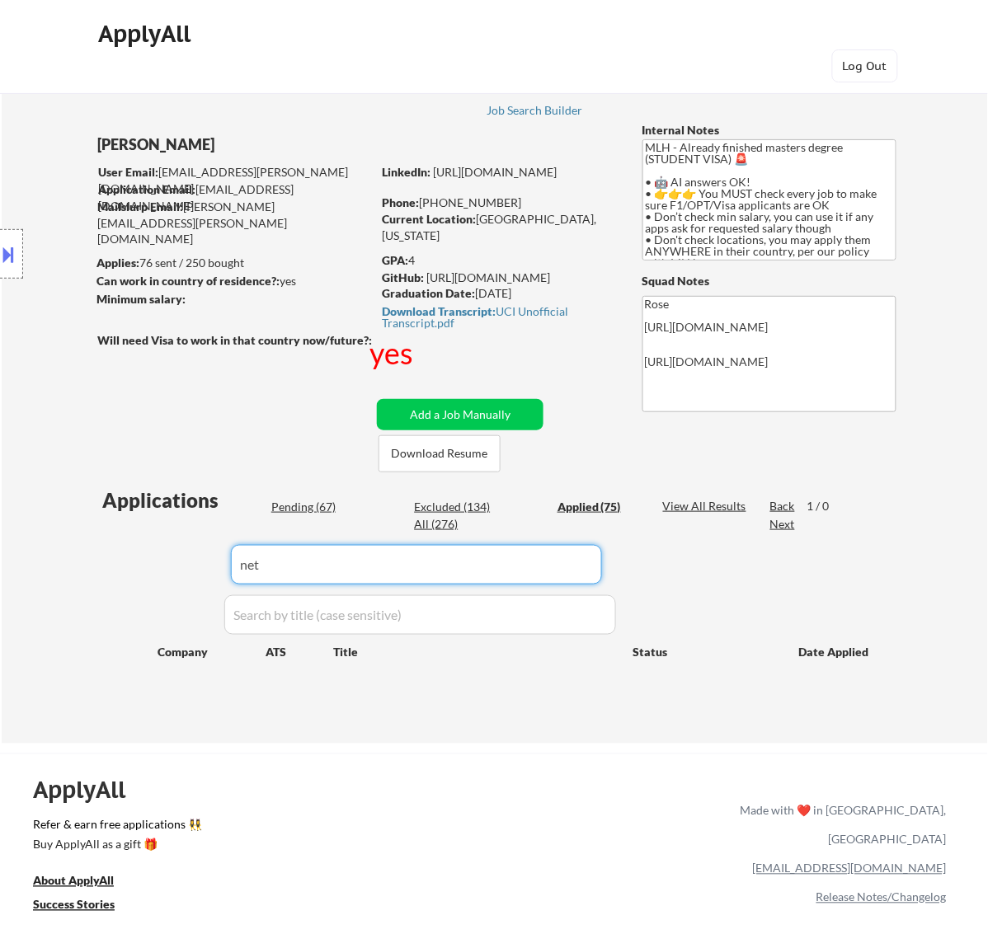
drag, startPoint x: 216, startPoint y: 566, endPoint x: 124, endPoint y: 565, distance: 91.5
click at [124, 565] on div "Applications Pending (67) Excluded (134) Applied (75) All (276) View All Result…" at bounding box center [494, 599] width 794 height 226
select select ""applied""
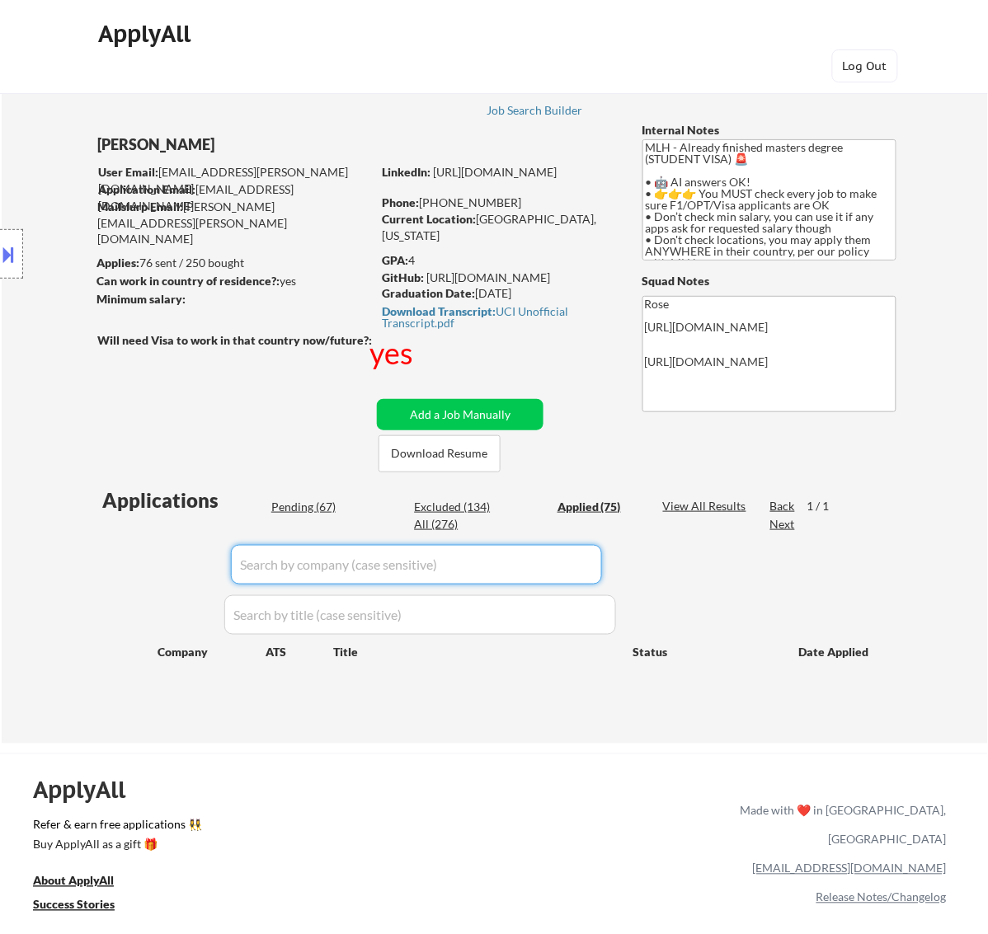
select select ""applied""
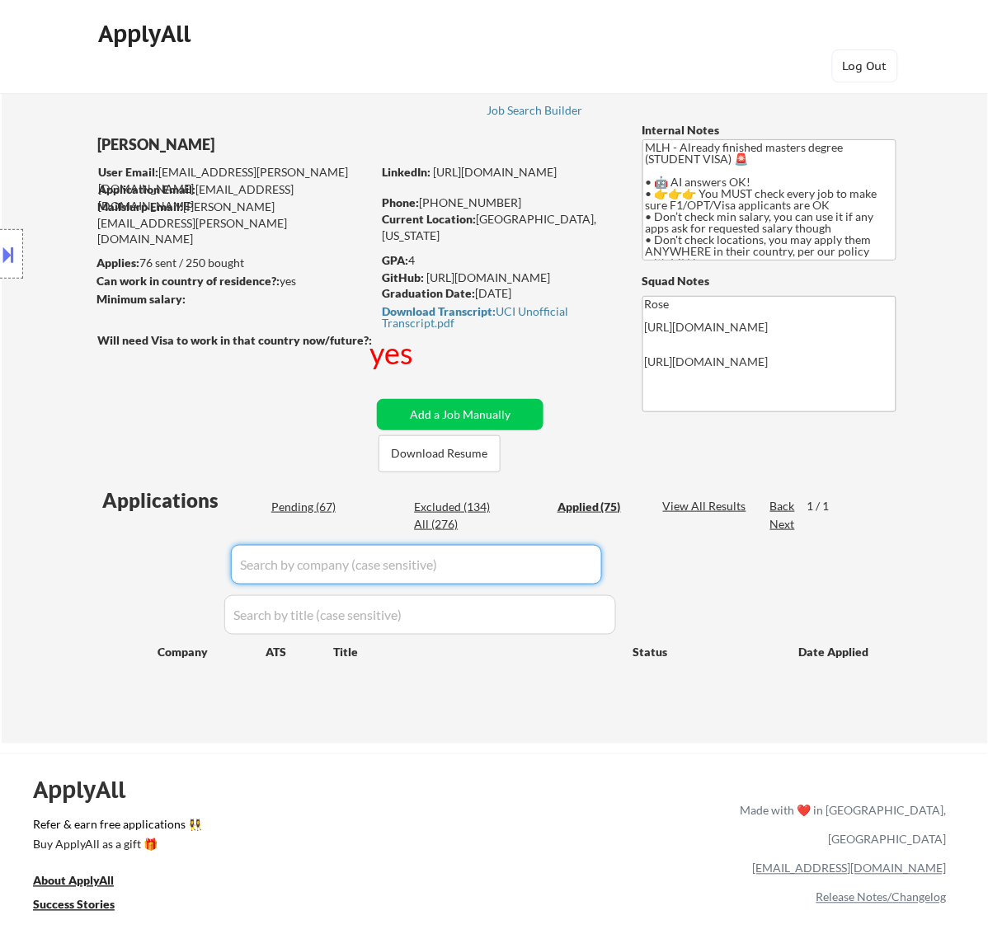
select select ""applied""
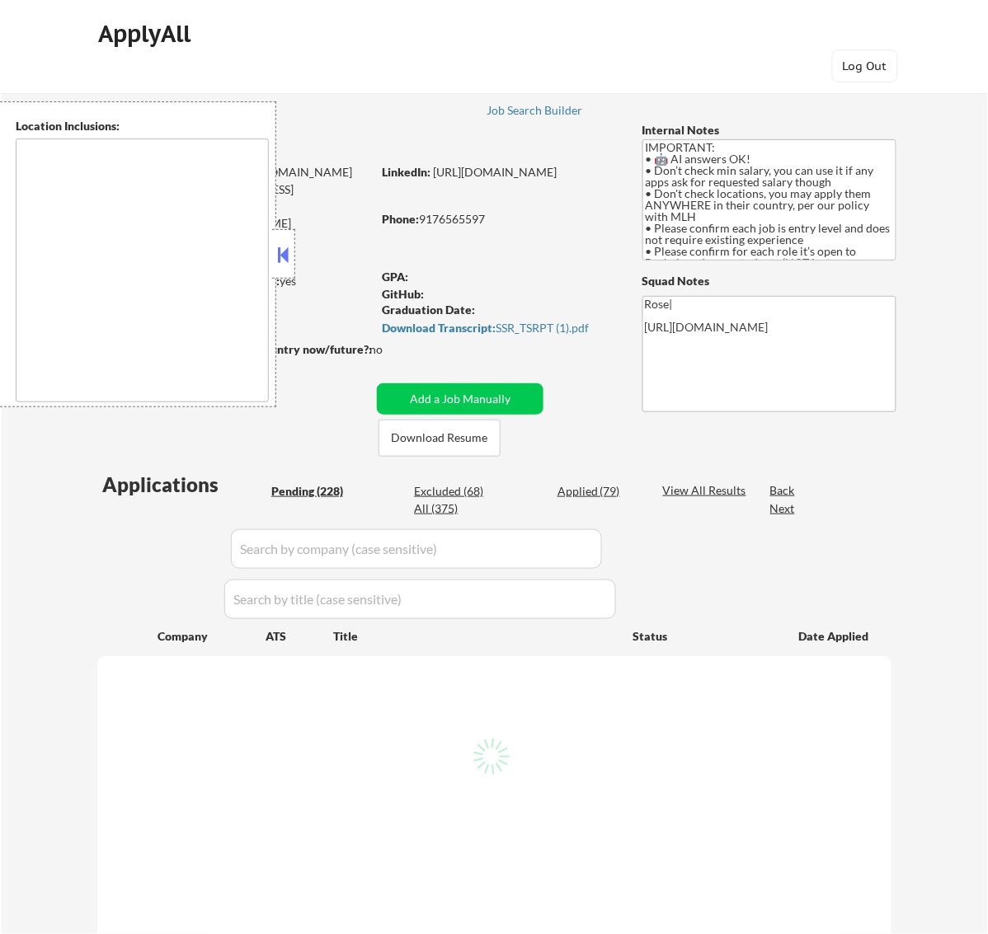
type textarea "country:[GEOGRAPHIC_DATA]"
click at [565, 540] on input "input" at bounding box center [416, 549] width 371 height 40
select select ""pending""
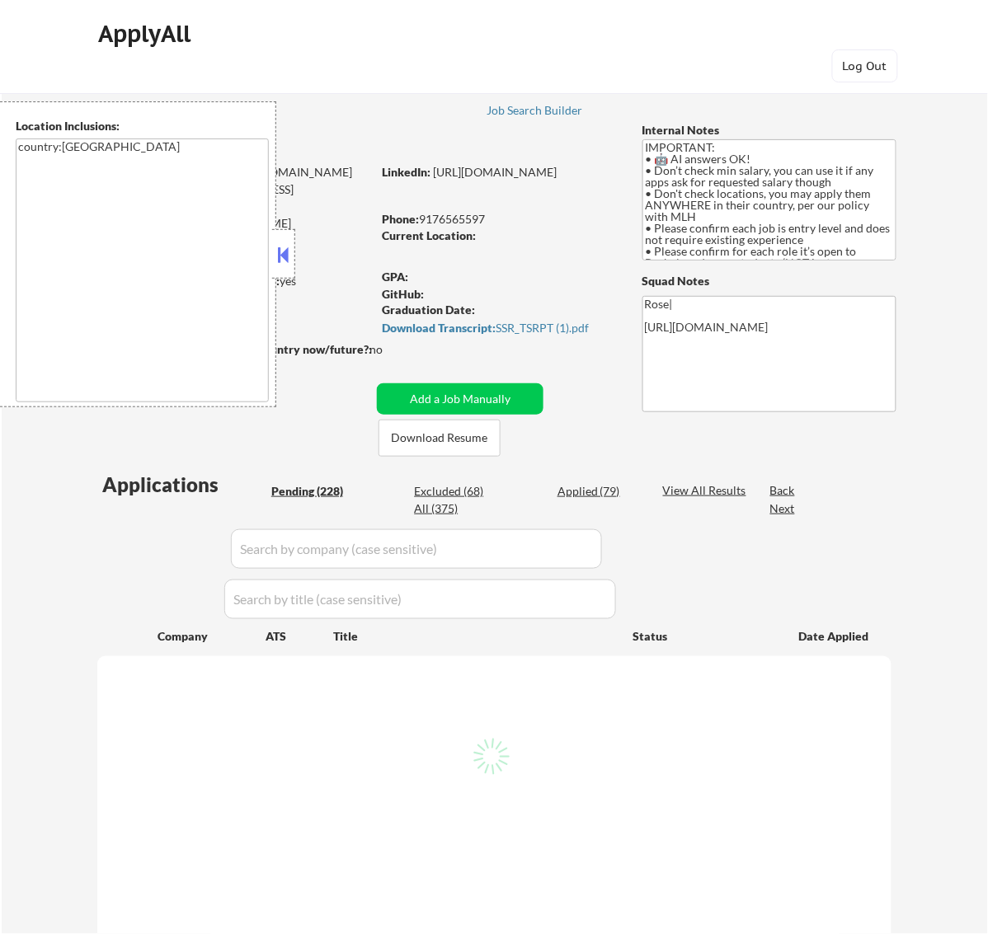
select select ""pending""
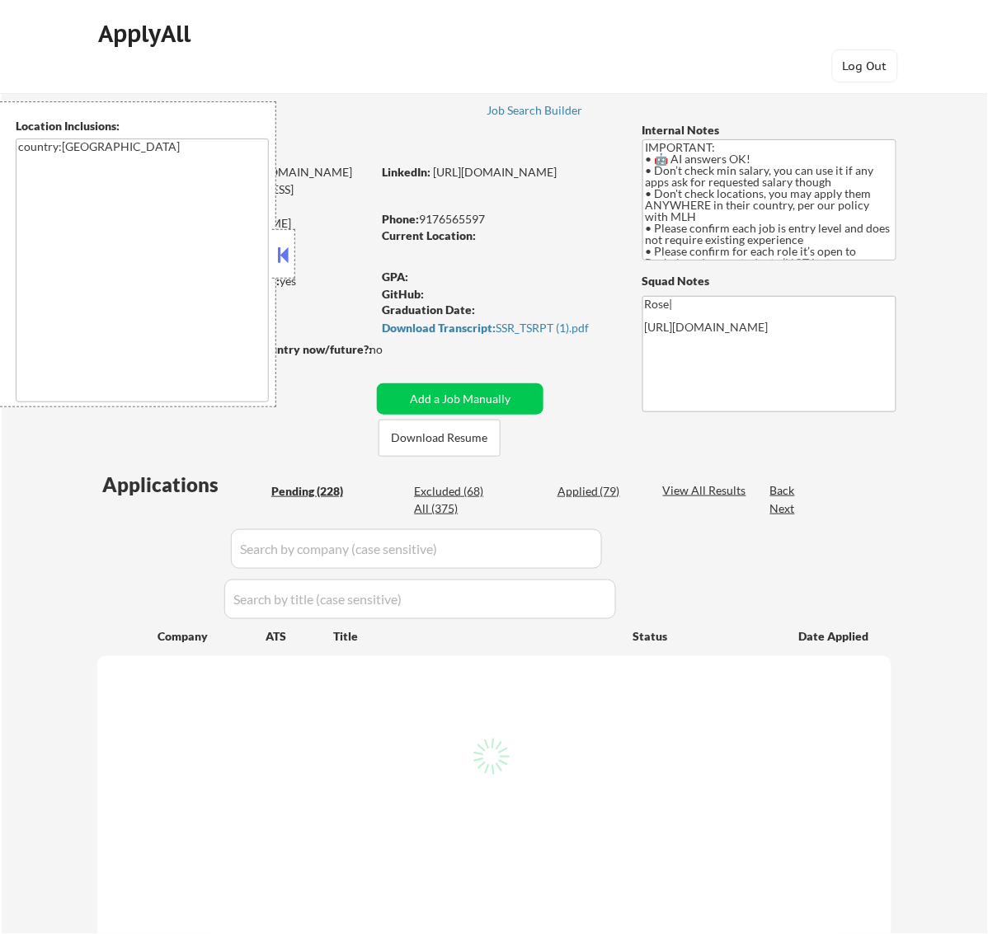
select select ""pending""
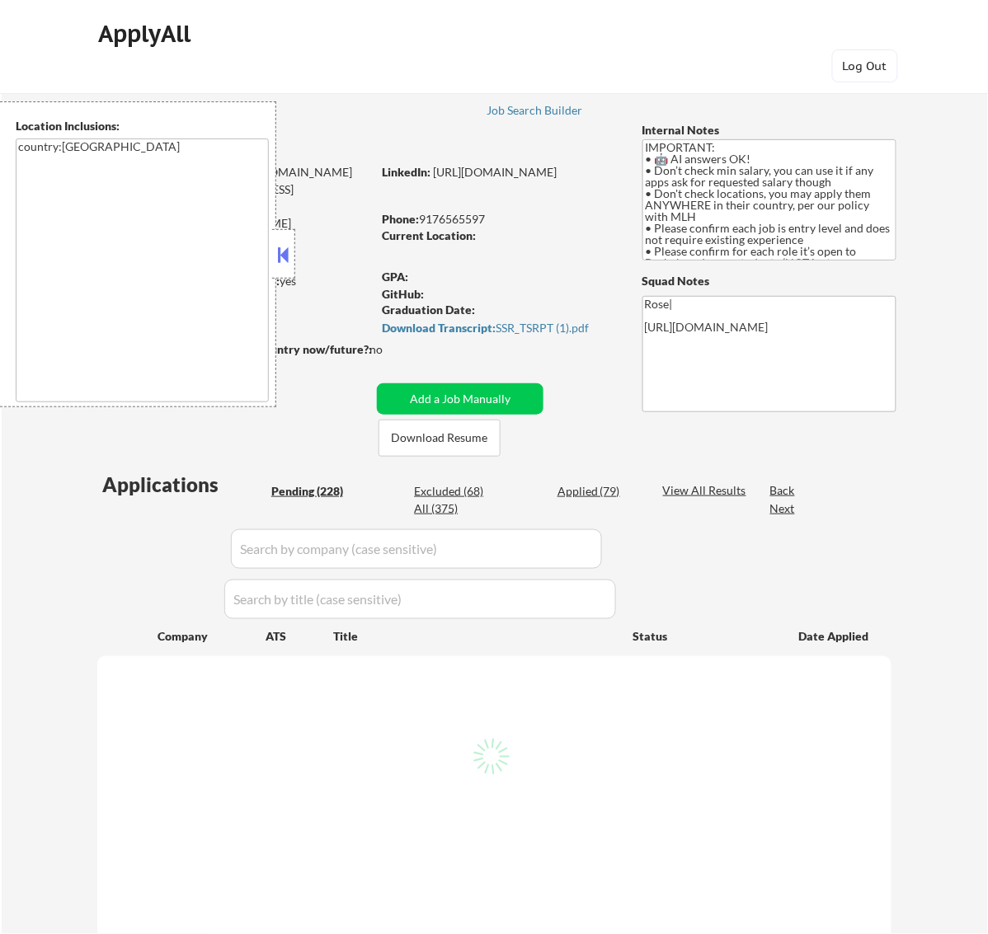
select select ""pending""
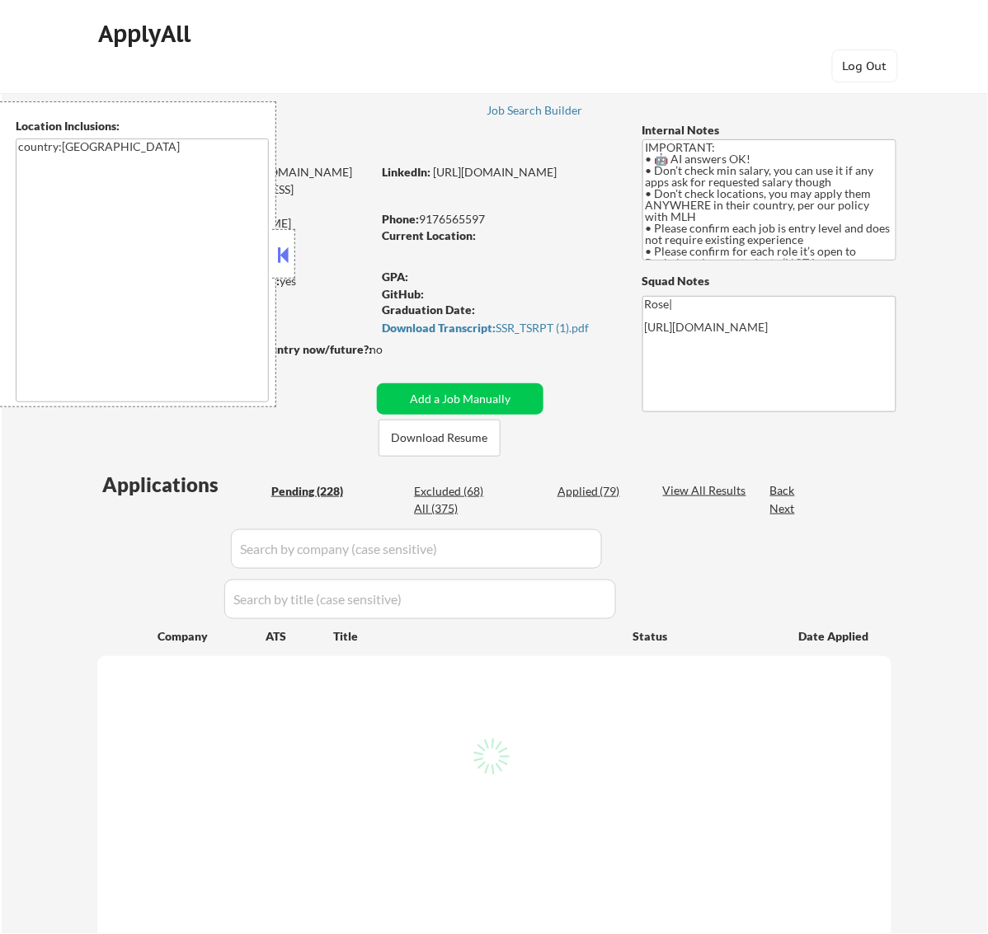
select select ""pending""
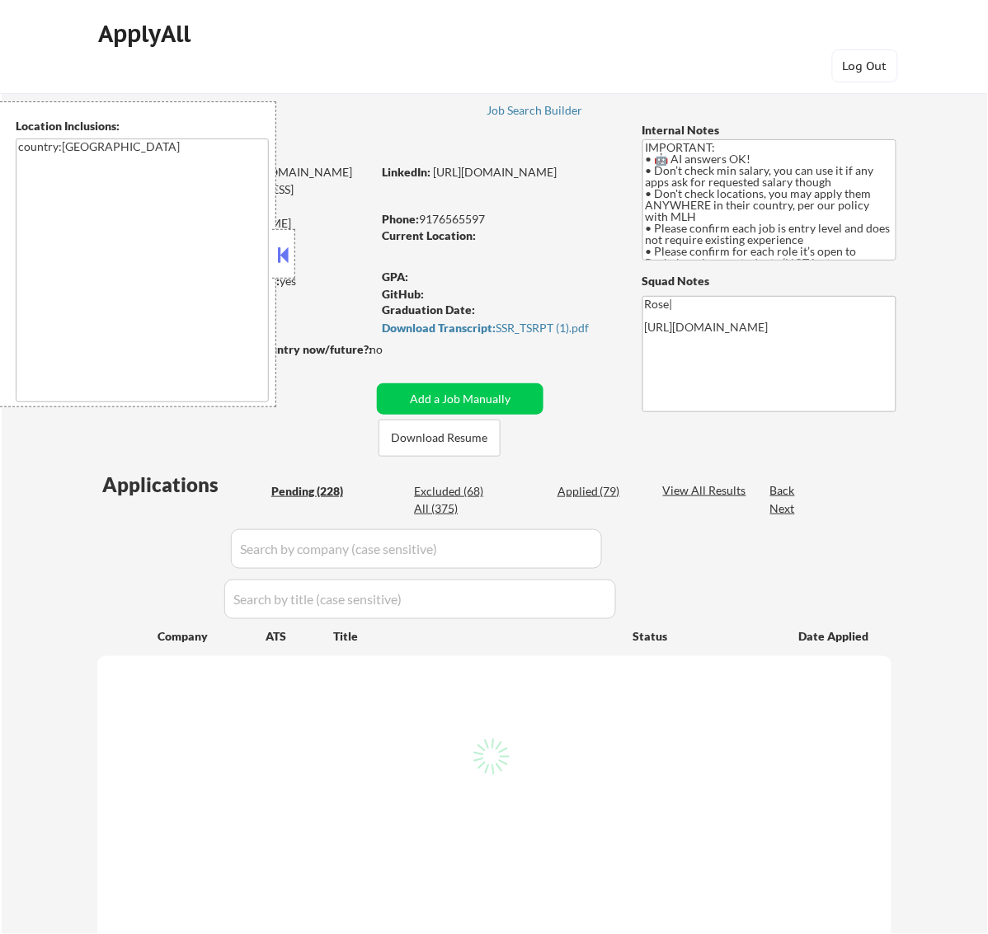
select select ""pending""
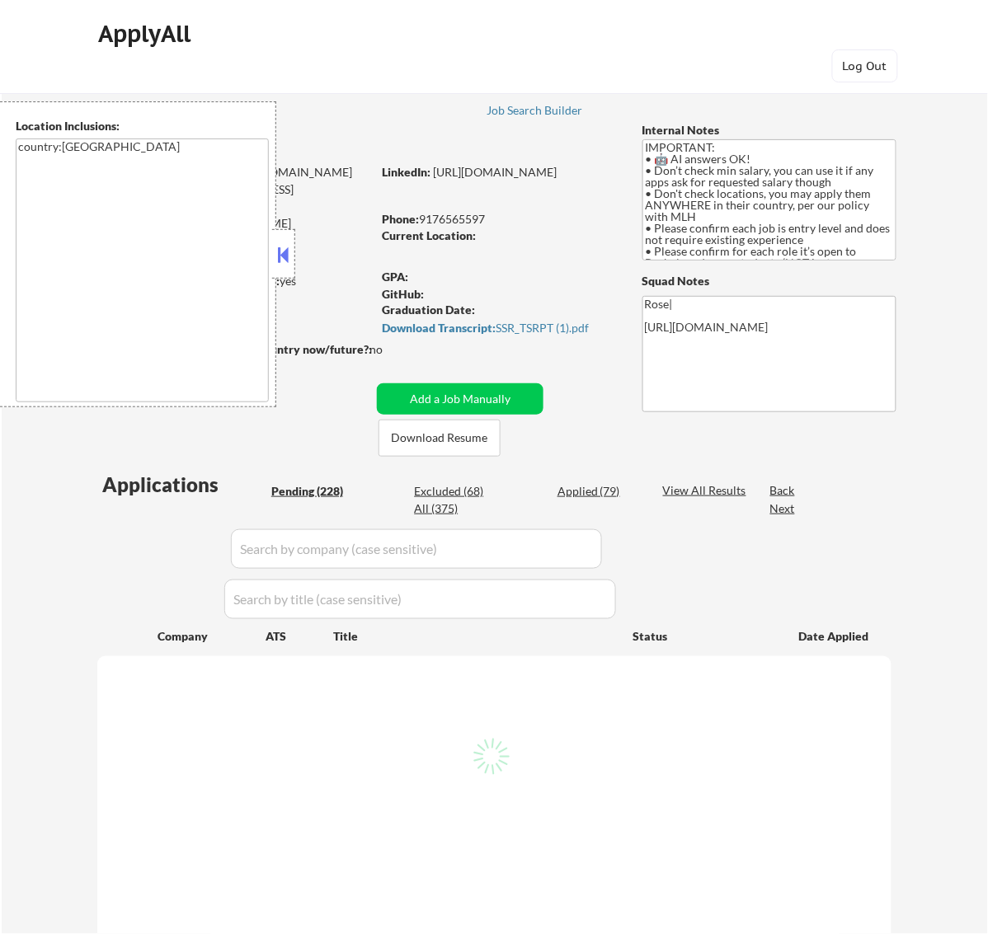
select select ""pending""
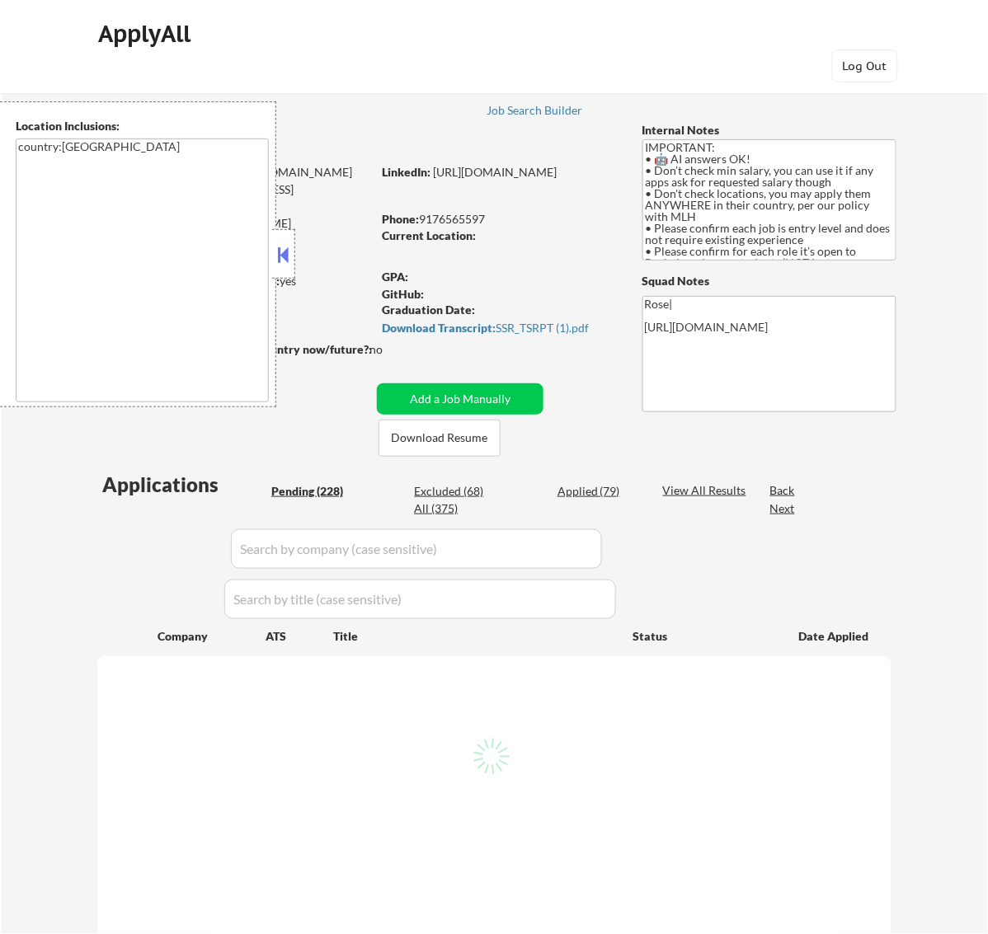
select select ""pending""
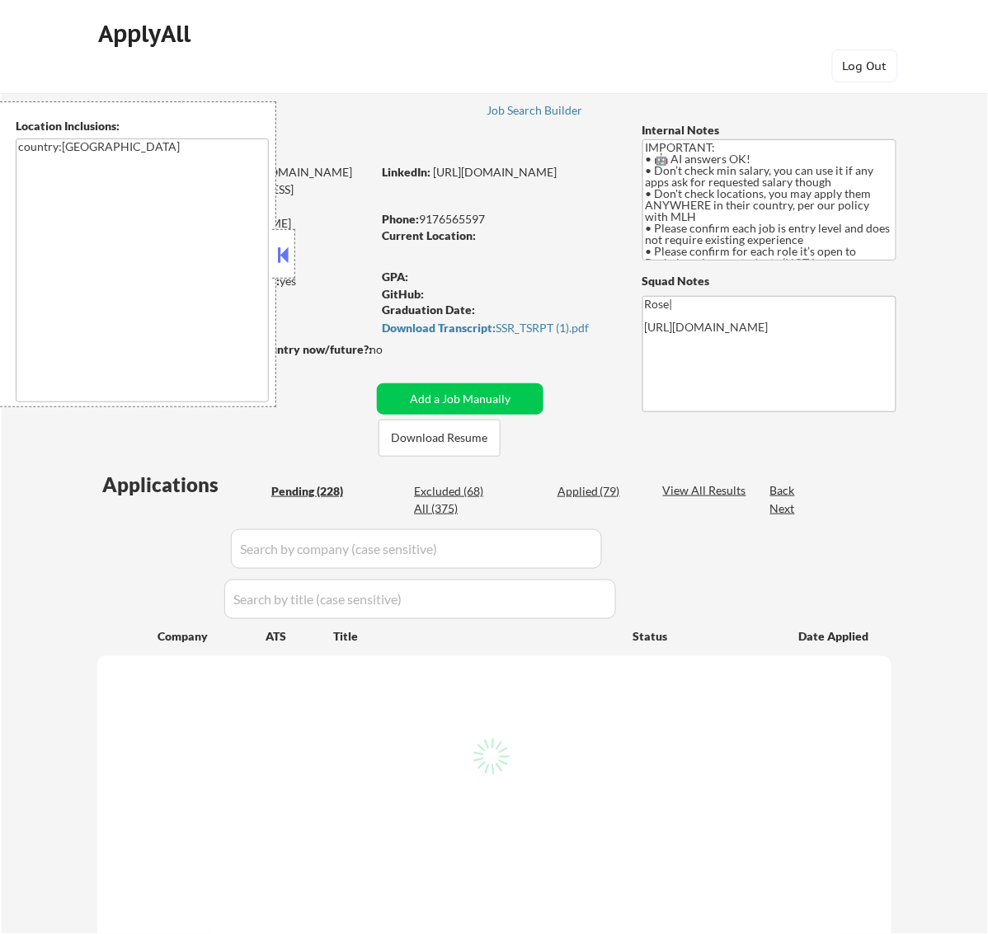
select select ""pending""
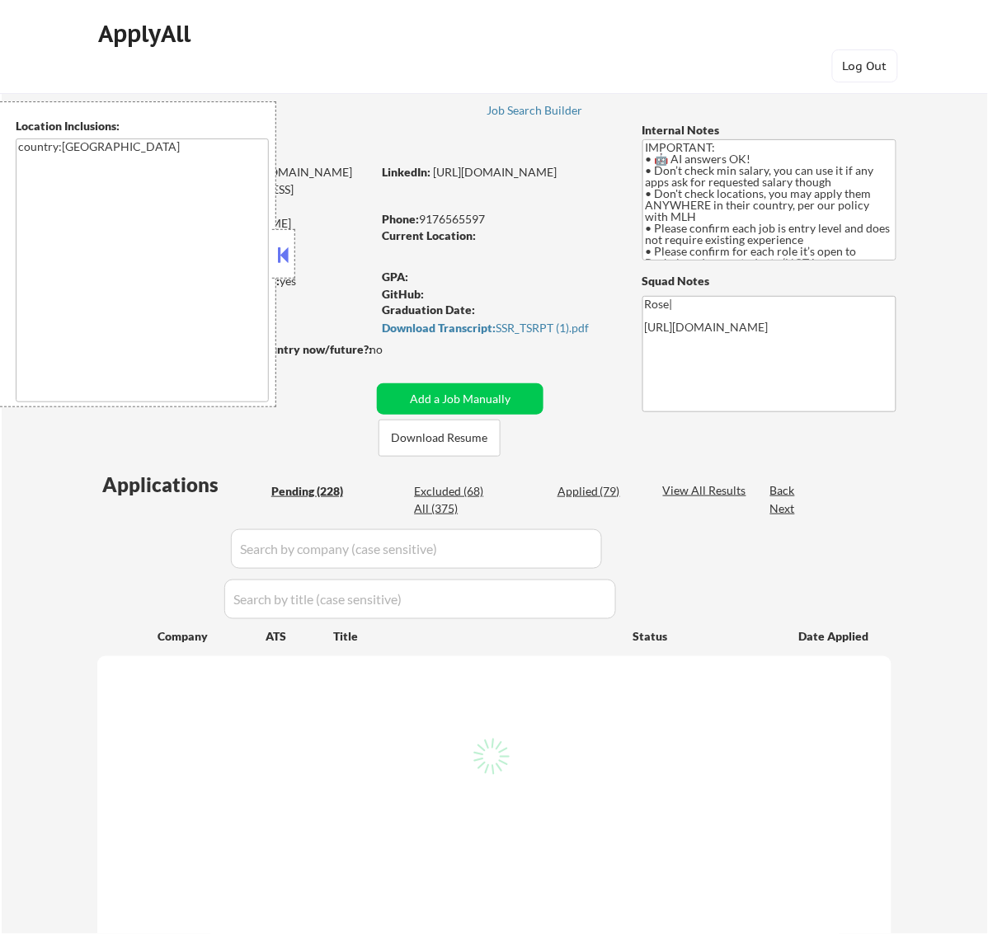
select select ""pending""
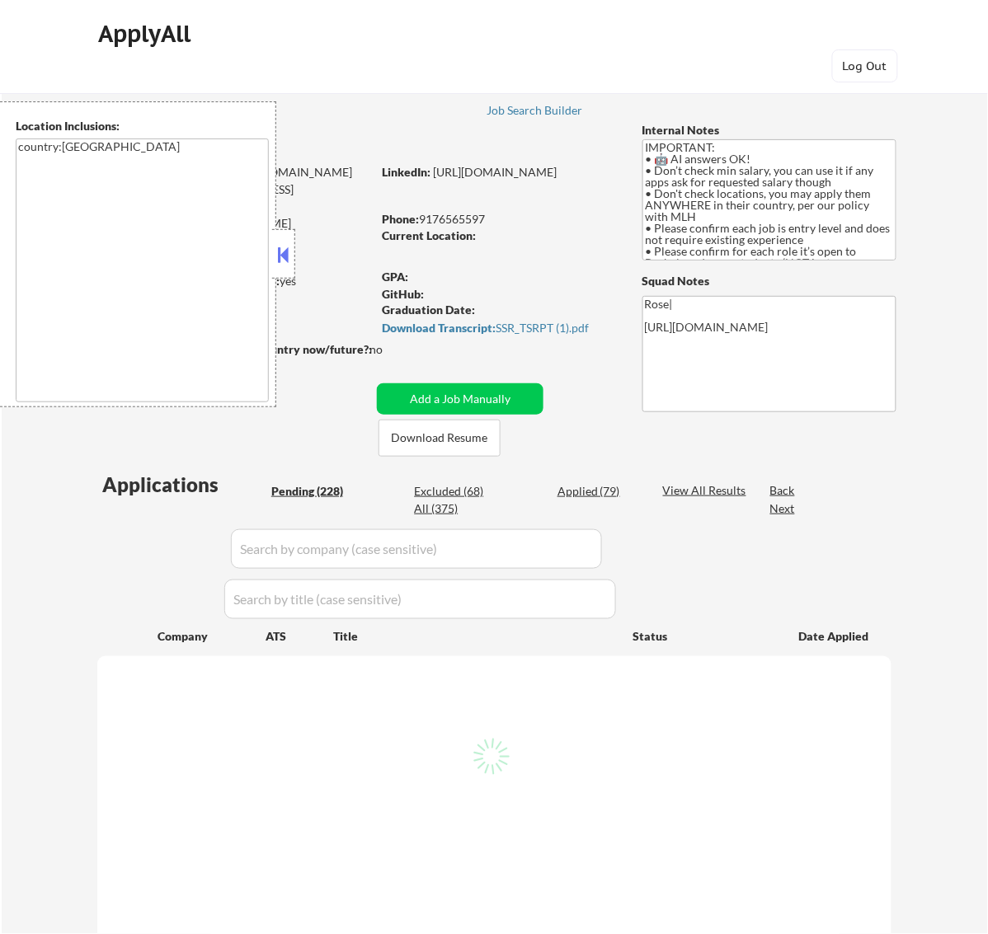
select select ""pending""
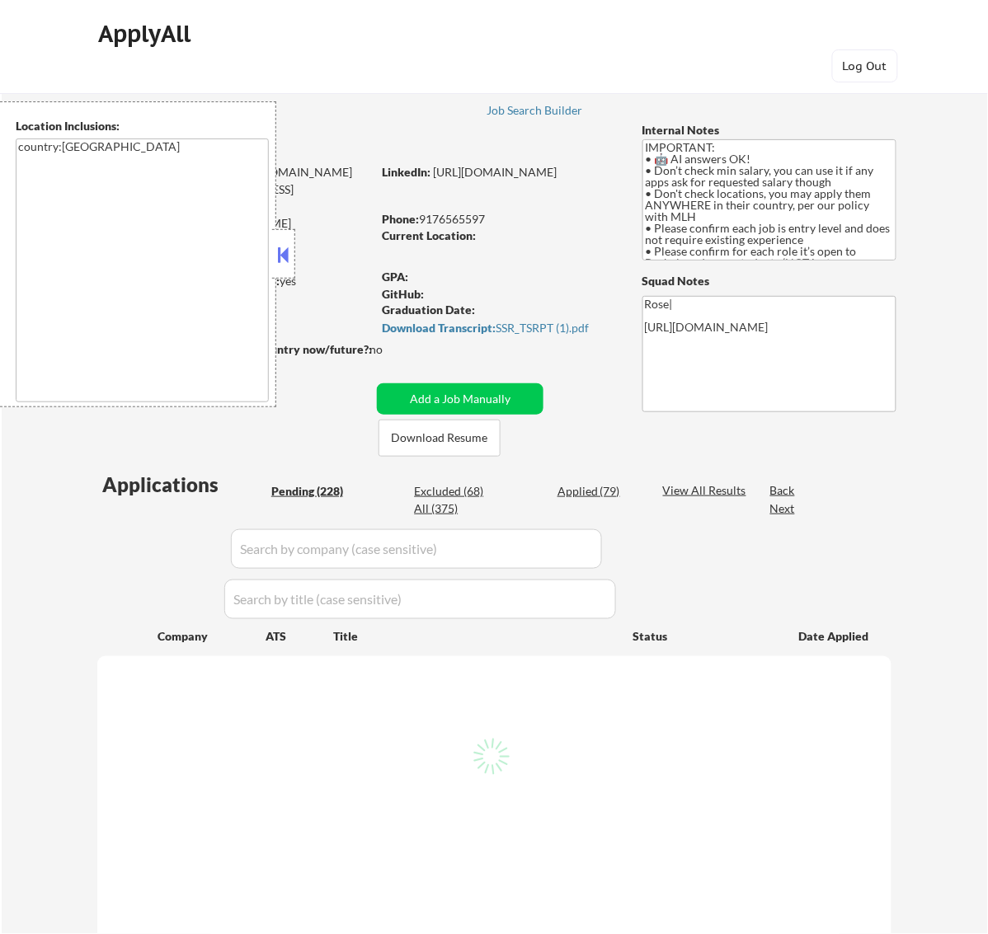
select select ""pending""
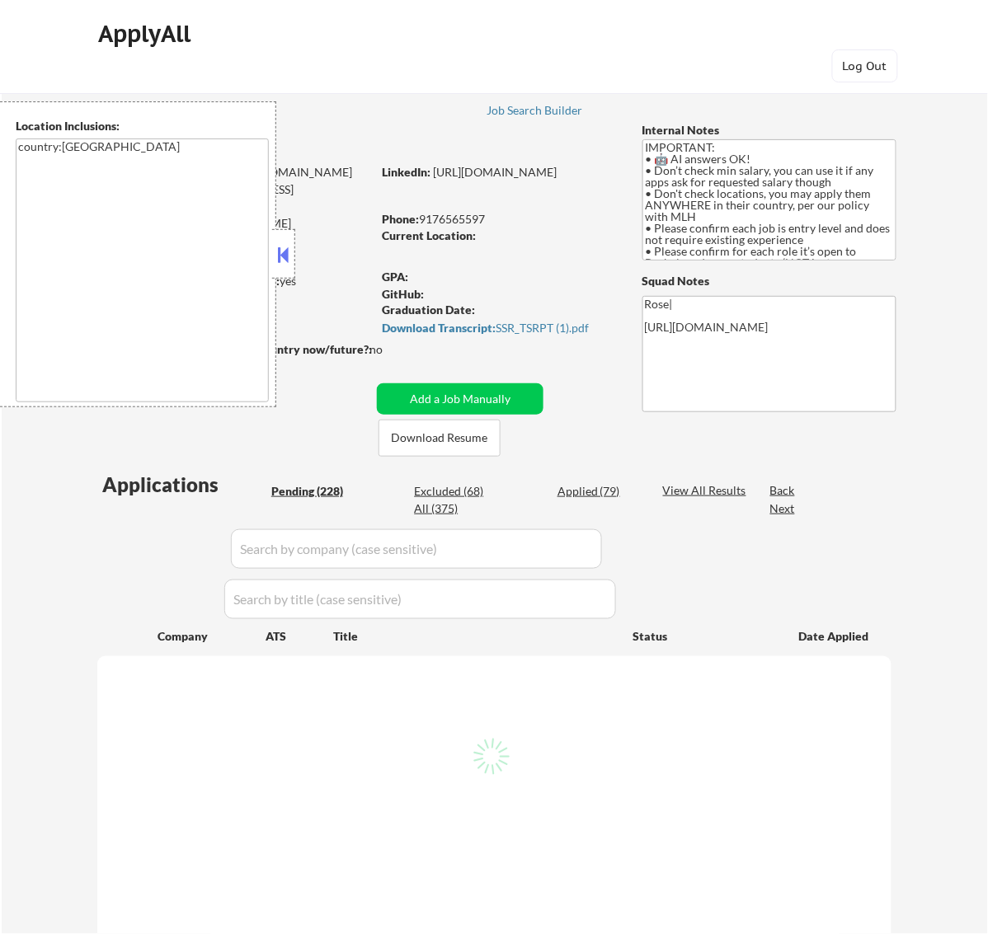
select select ""pending""
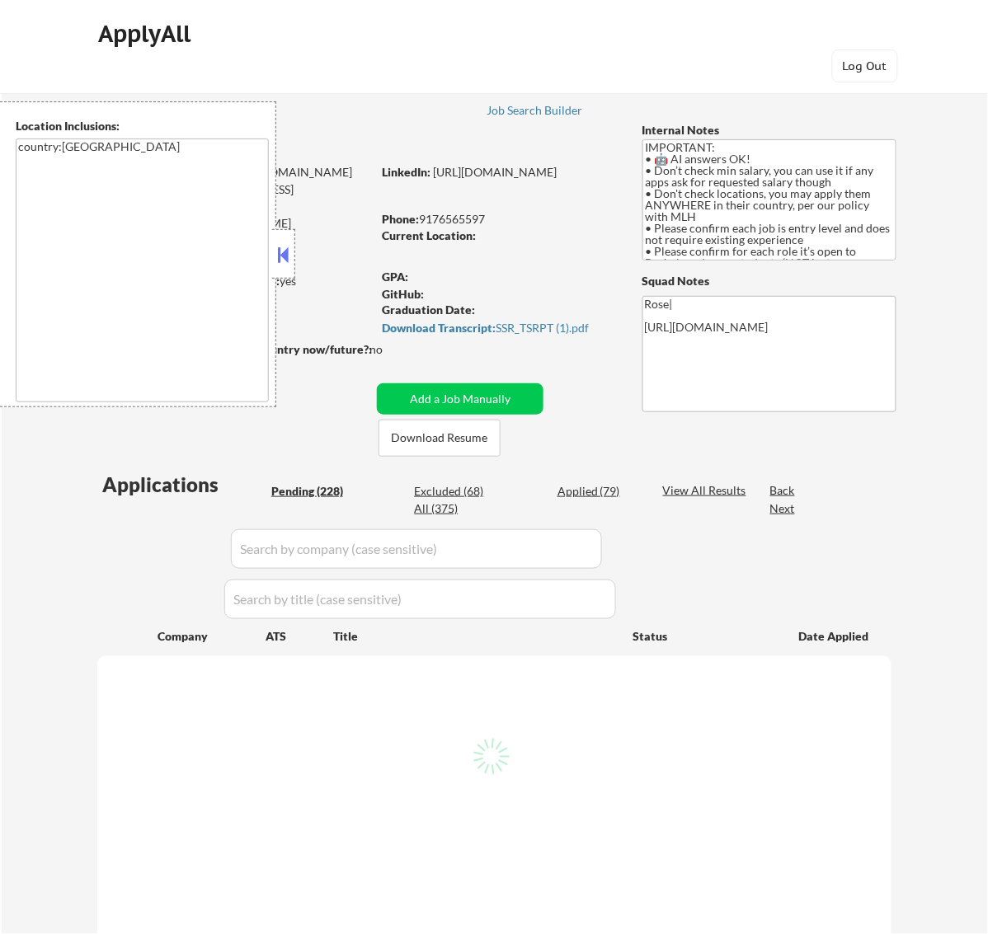
select select ""pending""
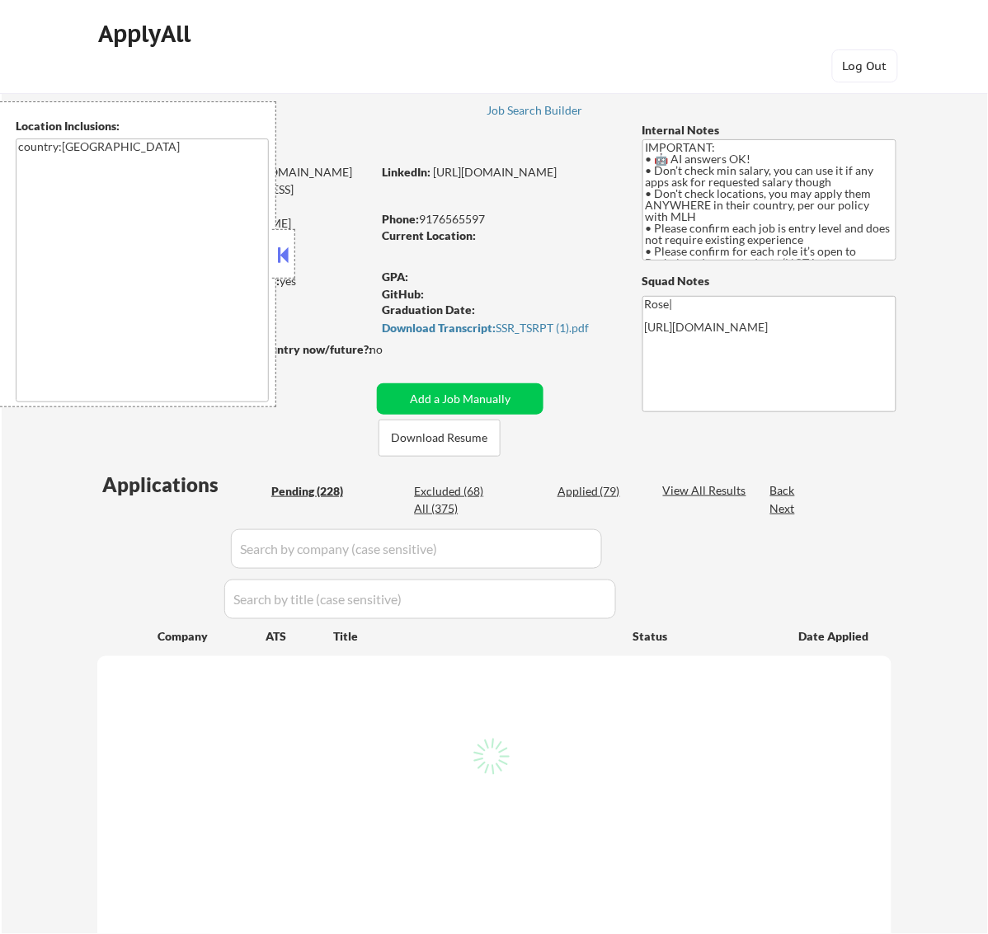
select select ""pending""
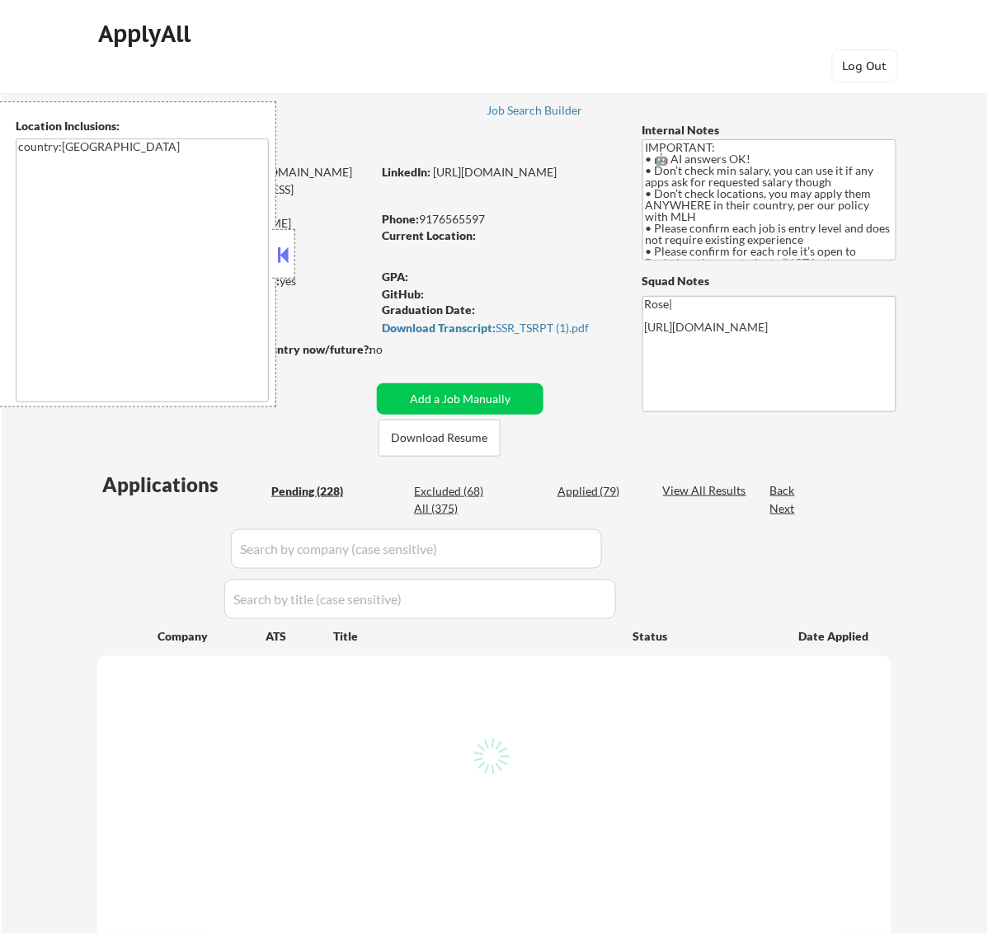
select select ""pending""
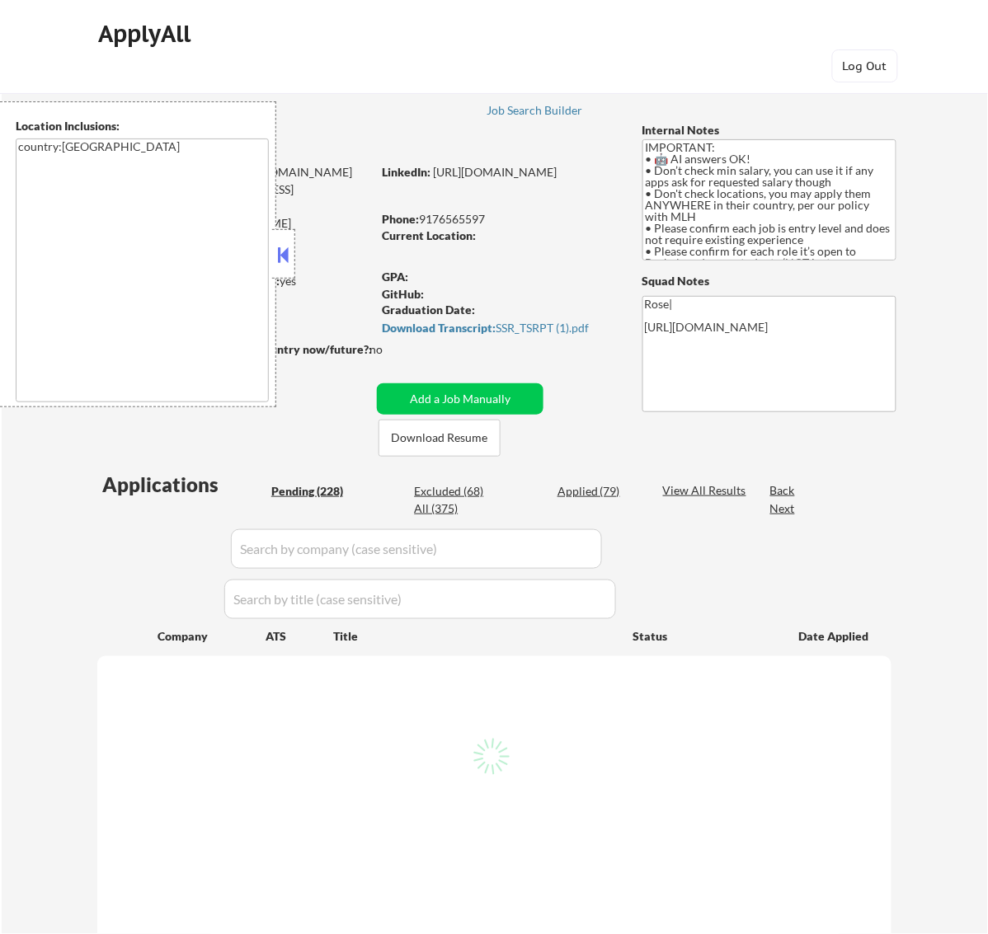
select select ""pending""
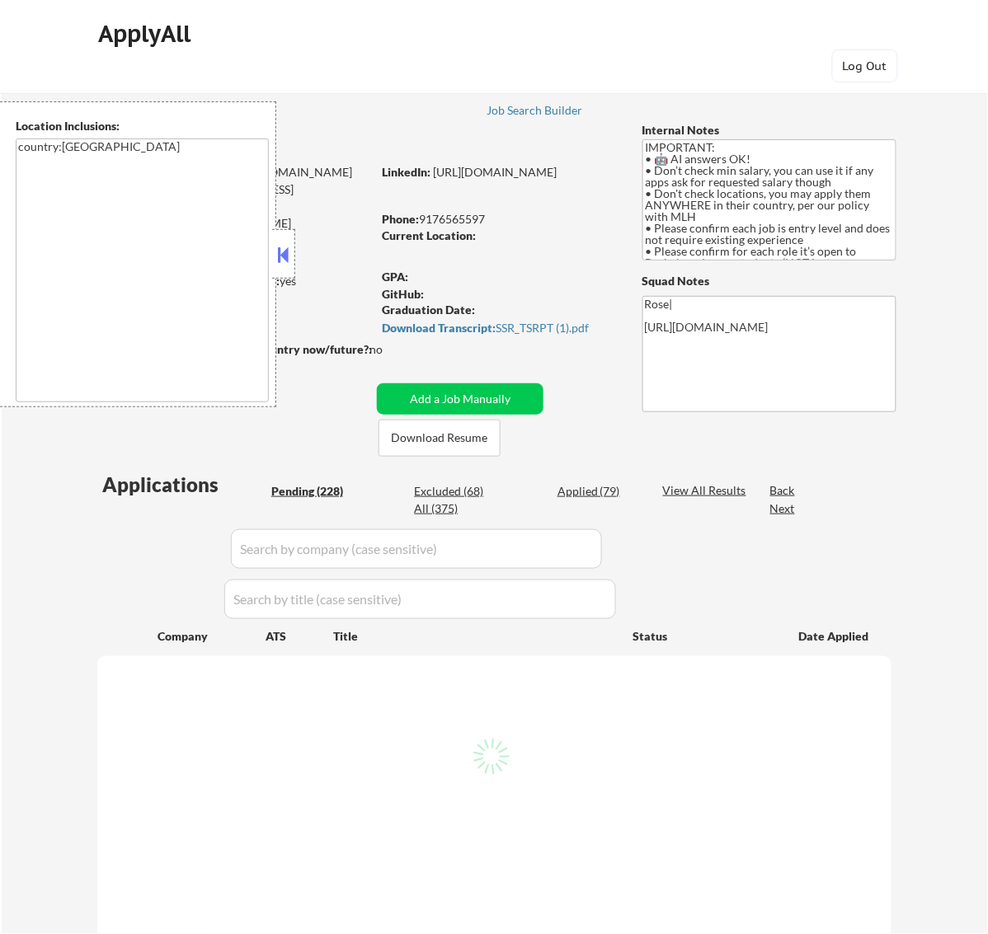
select select ""pending""
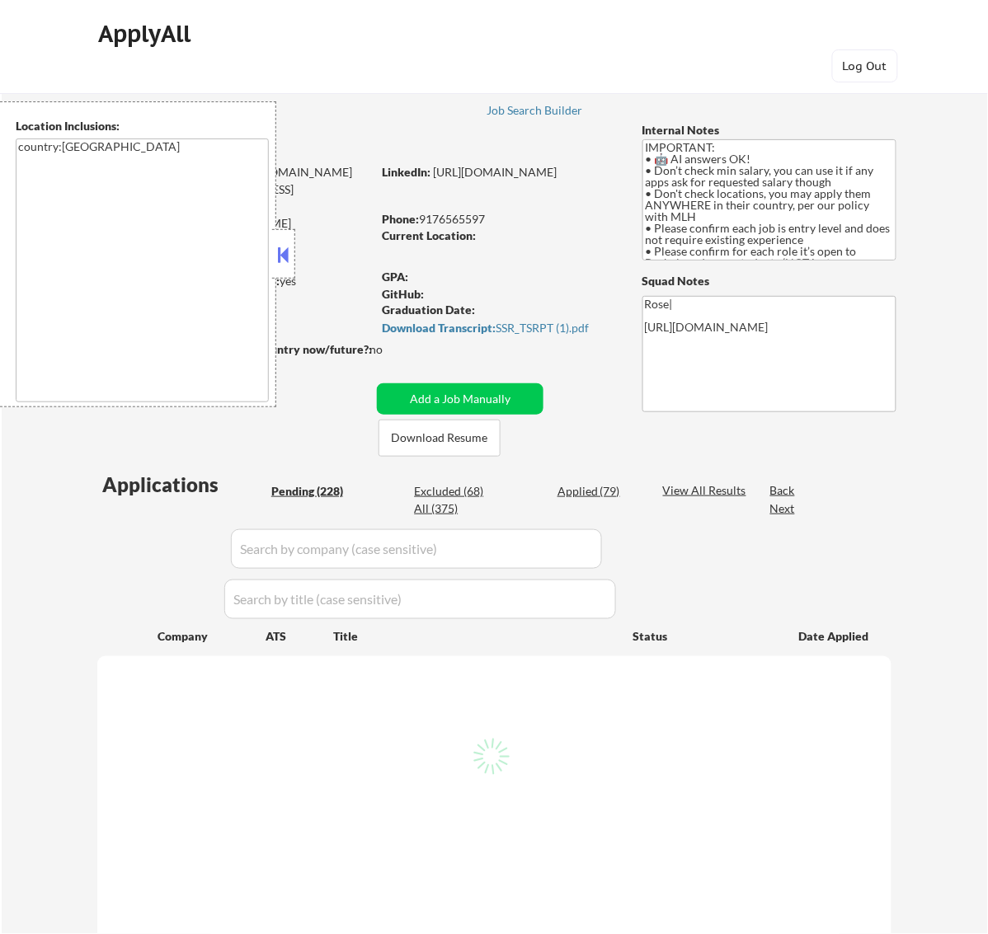
select select ""pending""
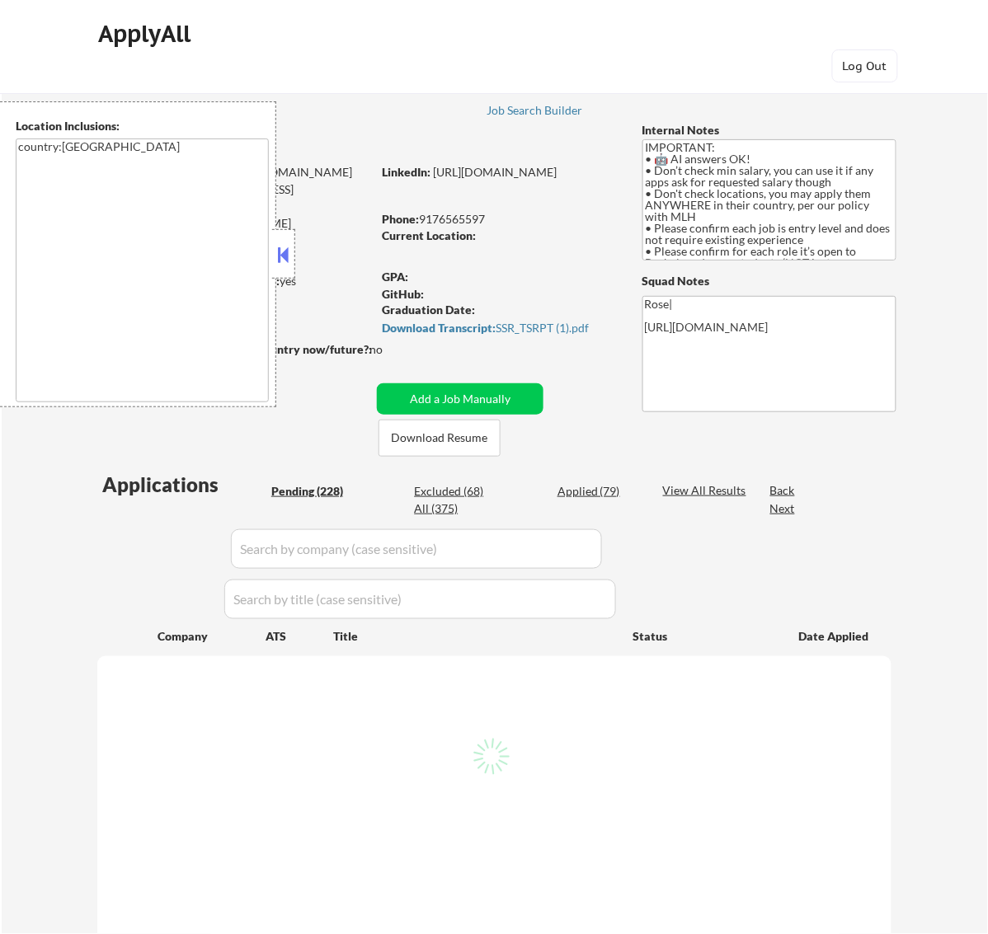
select select ""pending""
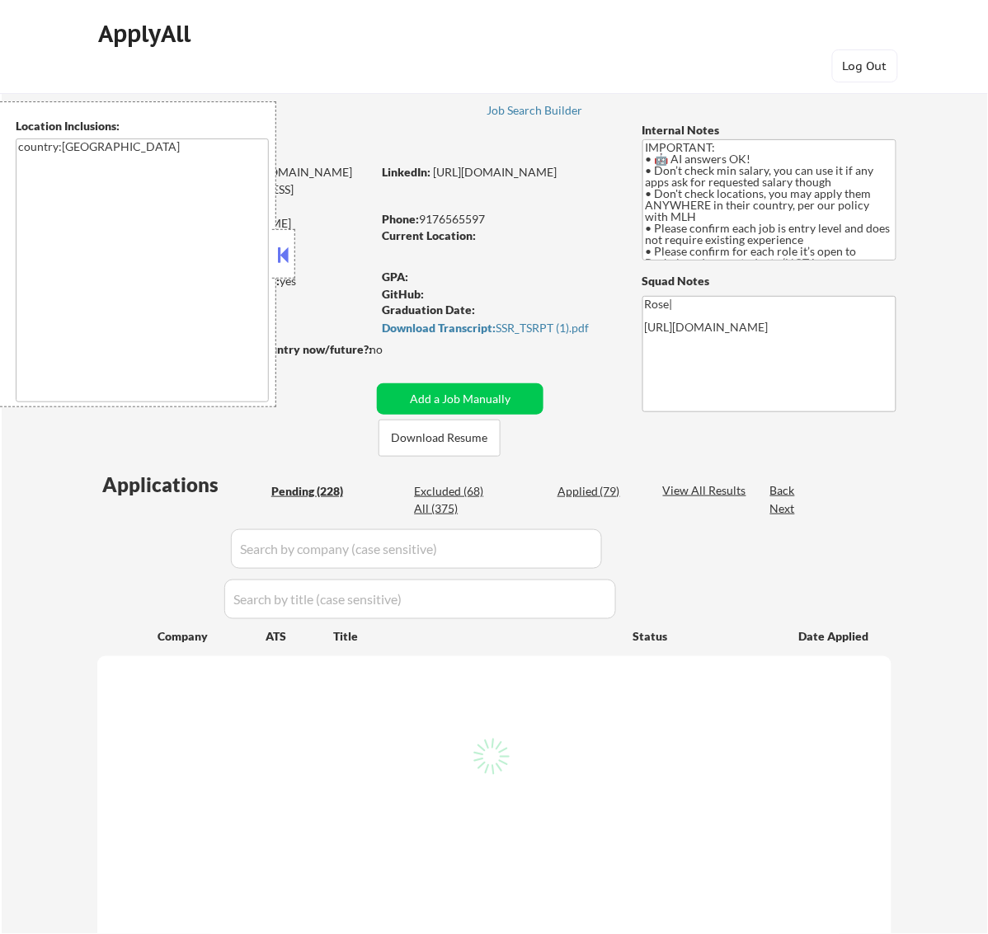
select select ""pending""
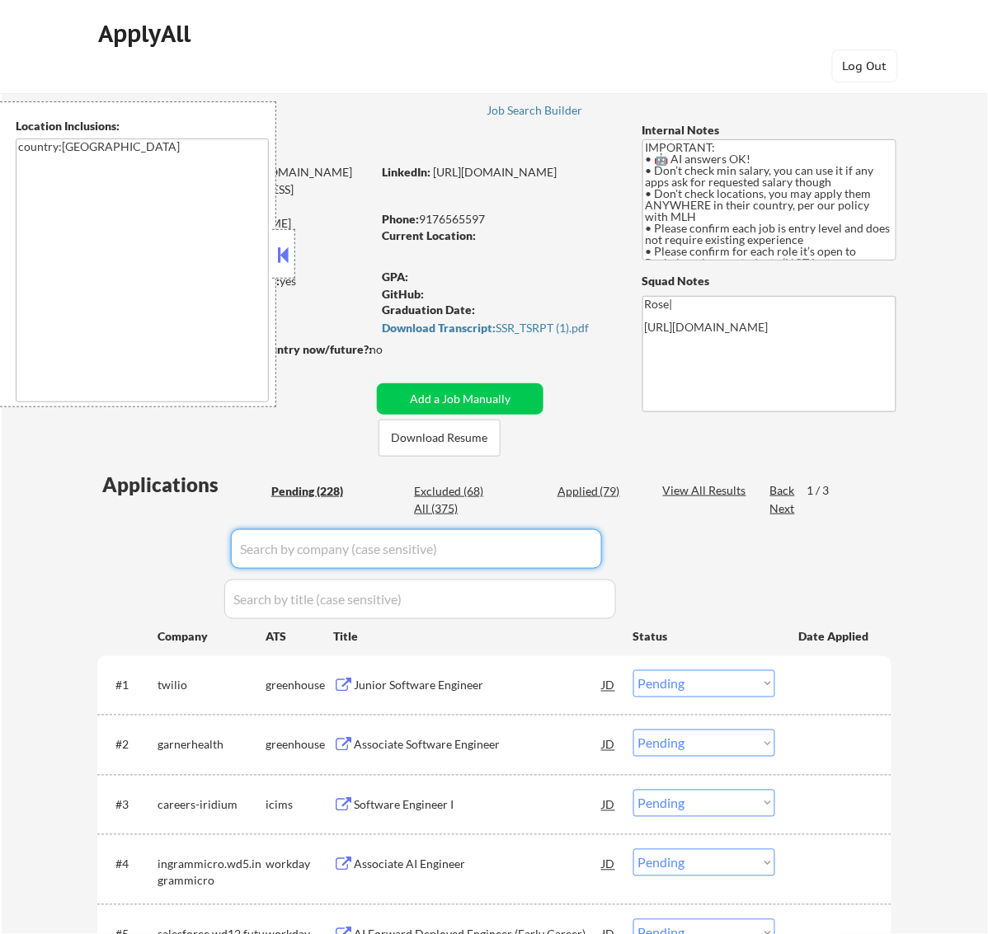
click at [596, 544] on input "input" at bounding box center [416, 549] width 371 height 40
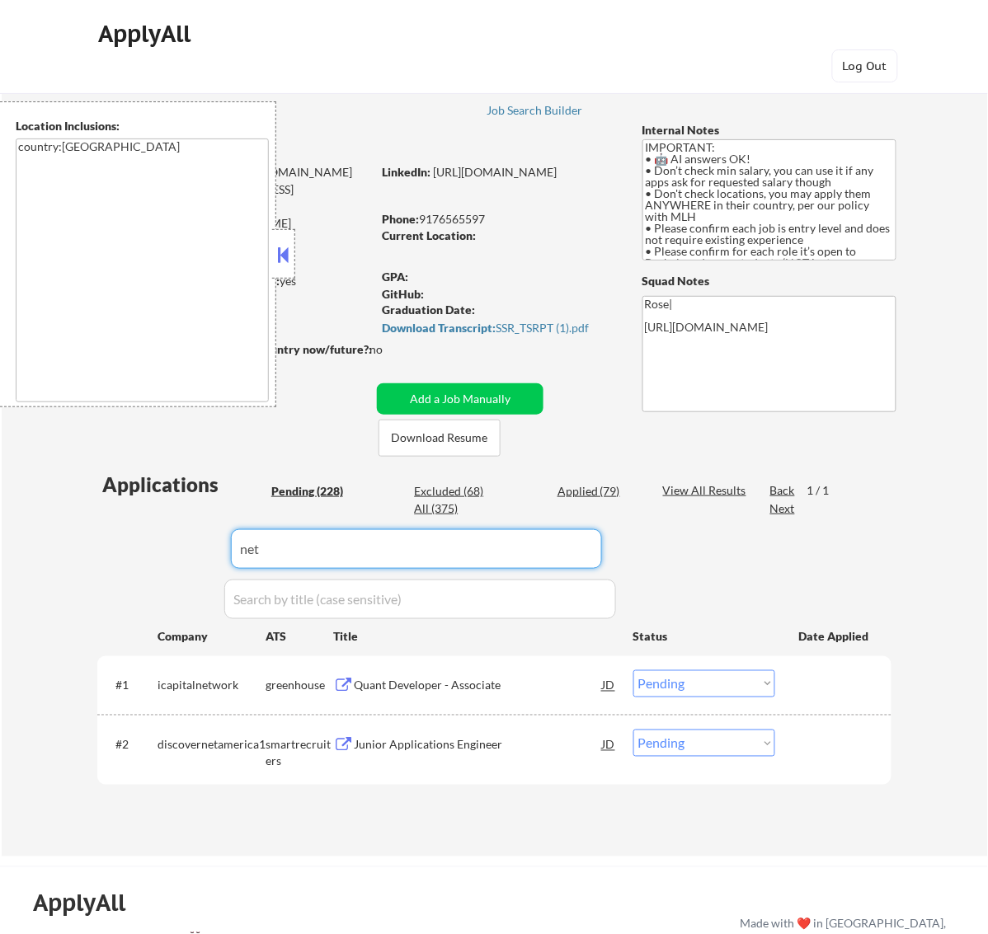
type input "net"
click at [289, 244] on button at bounding box center [283, 254] width 18 height 25
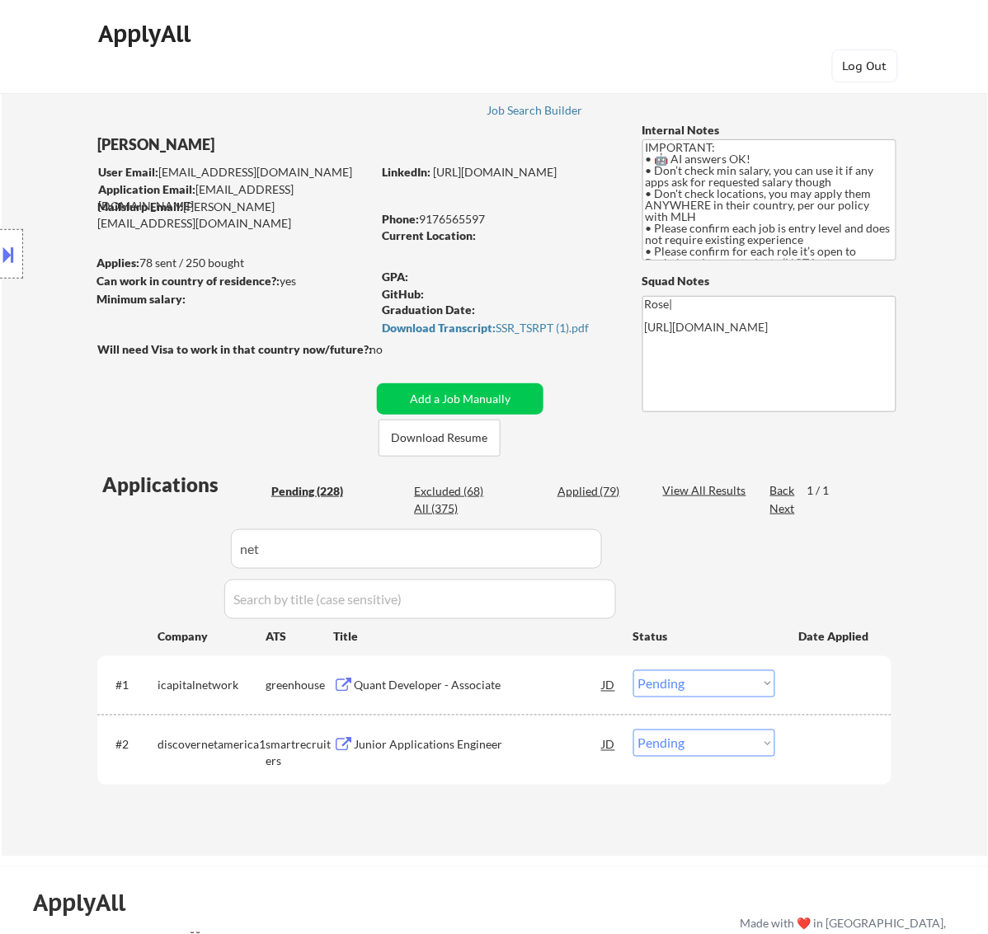
scroll to position [103, 0]
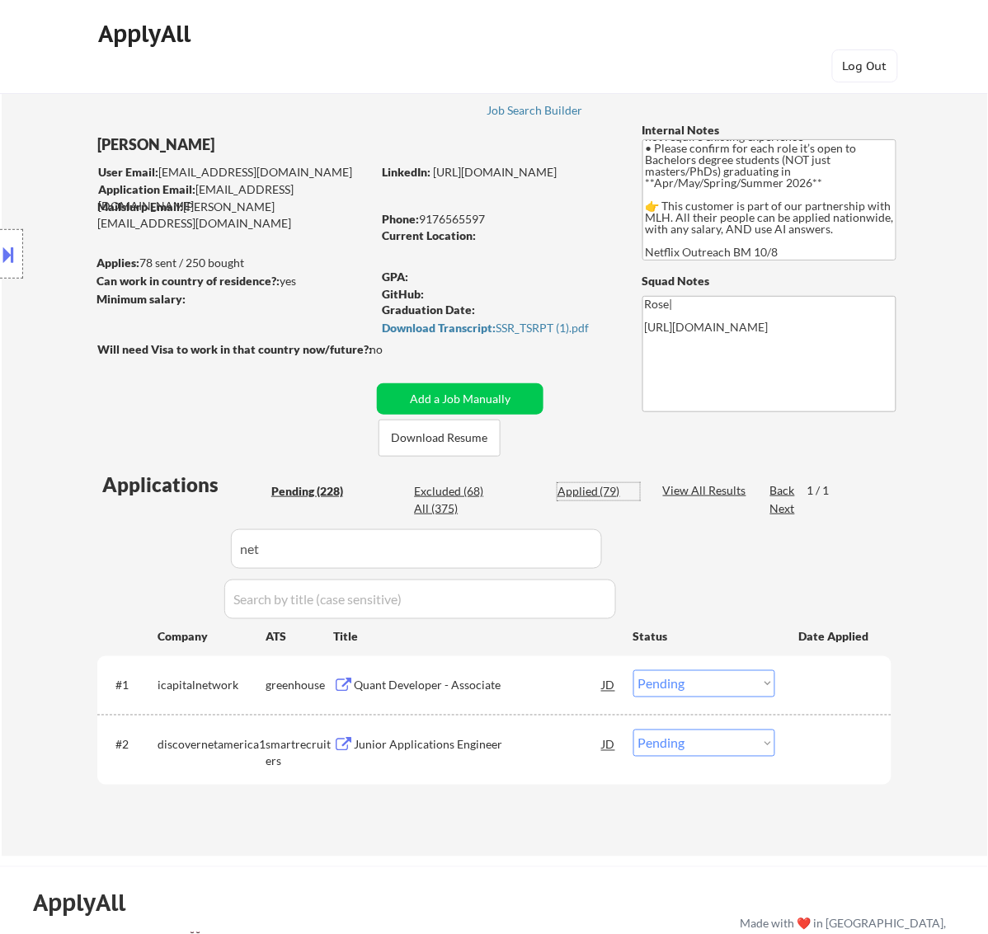
click at [581, 496] on div "Applied (79)" at bounding box center [598, 491] width 82 height 16
click at [548, 545] on input "input" at bounding box center [416, 549] width 371 height 40
select select ""applied""
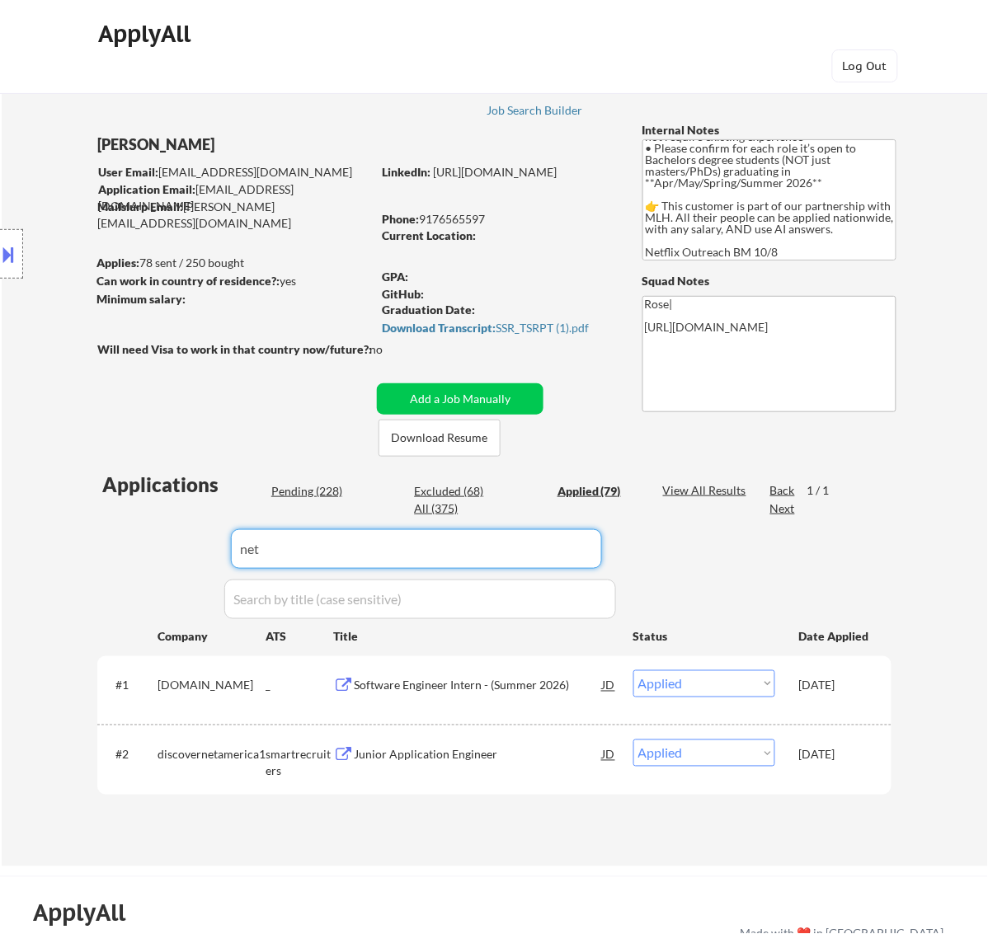
click at [760, 682] on select "Choose an option... Pending Applied Excluded (Questions) Excluded (Expired) Exc…" at bounding box center [704, 683] width 142 height 27
click at [633, 670] on select "Choose an option... Pending Applied Excluded (Questions) Excluded (Expired) Exc…" at bounding box center [704, 683] width 142 height 27
select select ""applied""
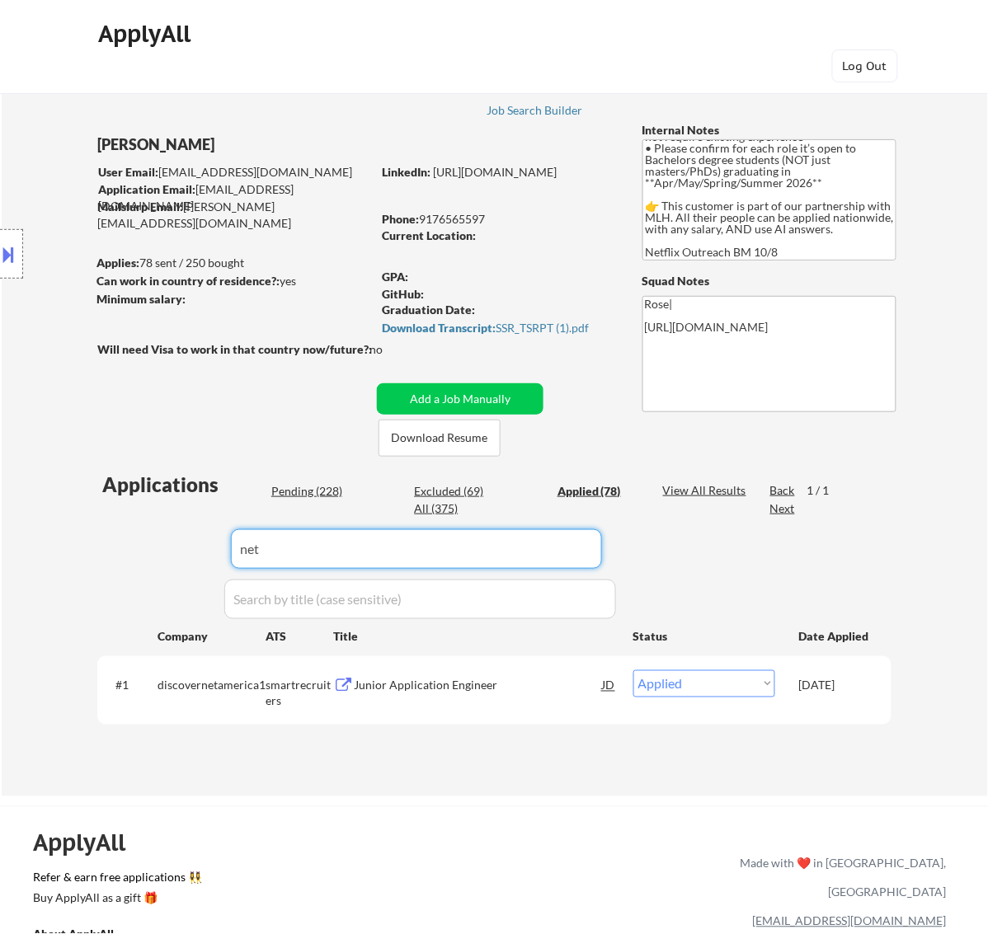
drag, startPoint x: 256, startPoint y: 549, endPoint x: 154, endPoint y: 562, distance: 102.2
click at [154, 562] on div "Applications Pending (228) Excluded (69) Applied (78) All (375) View All Result…" at bounding box center [494, 618] width 794 height 295
select select ""applied""
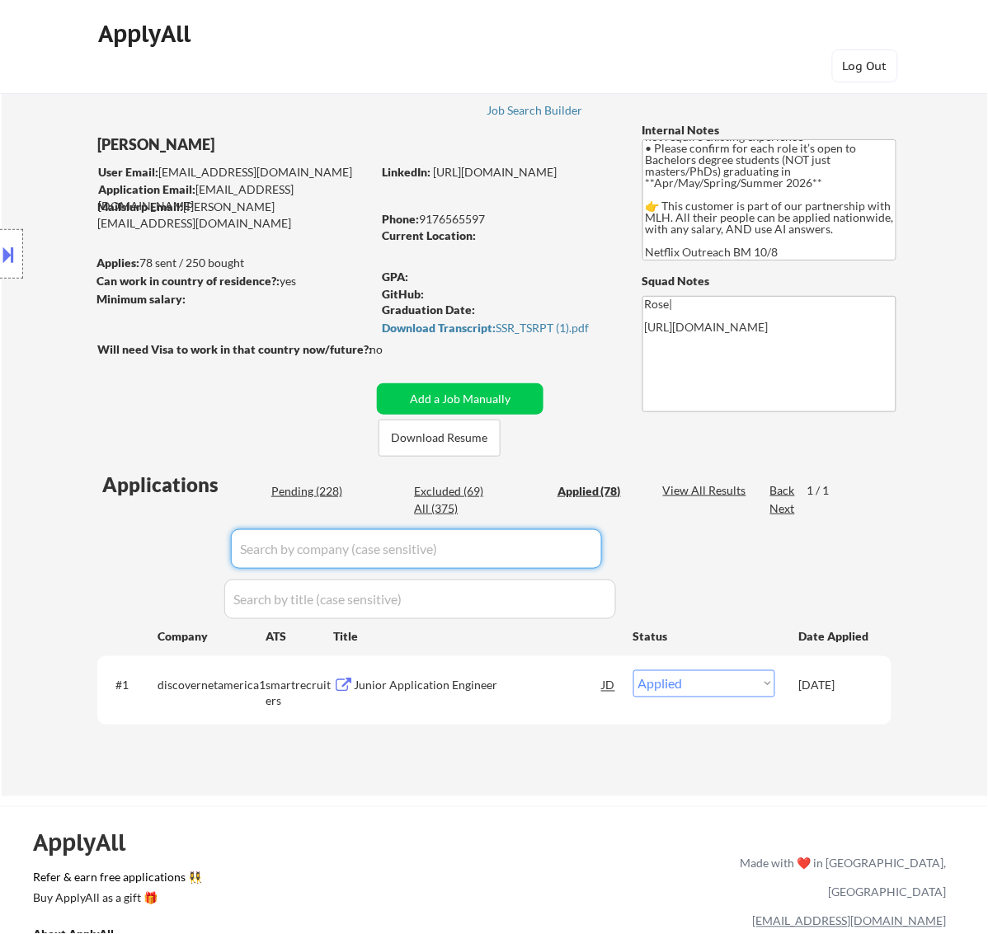
select select ""applied""
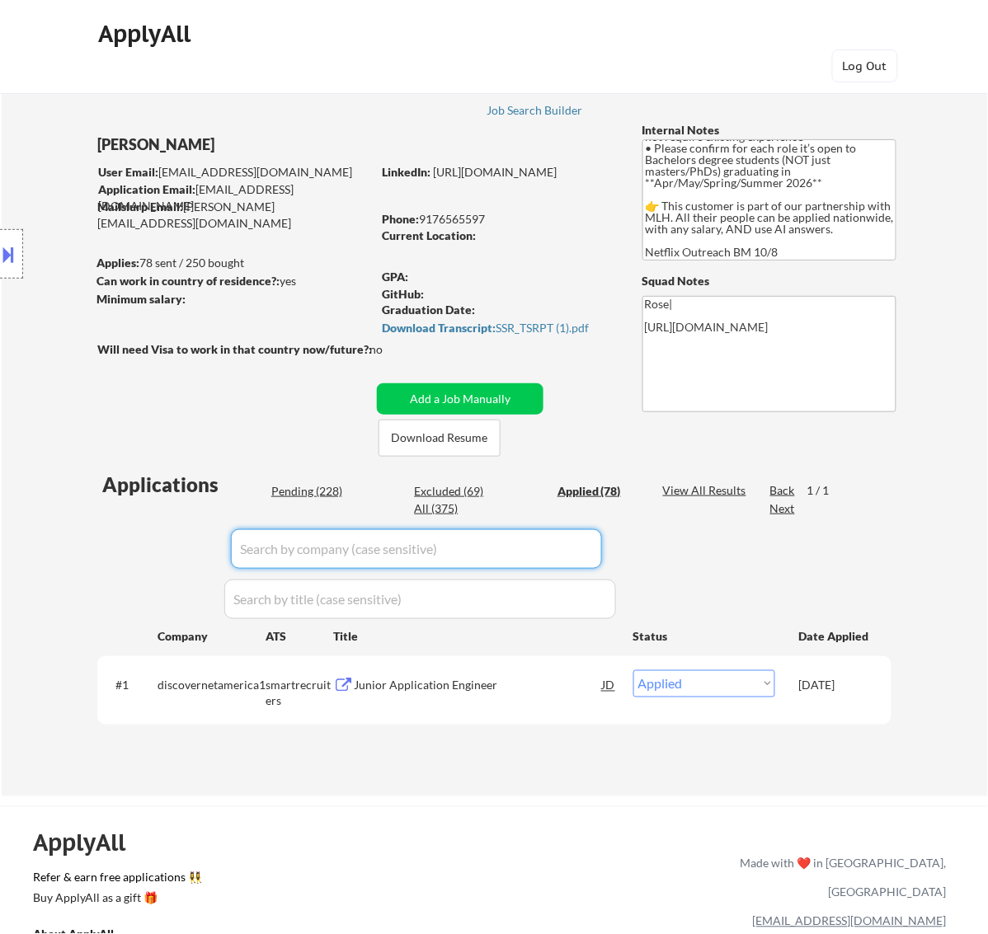
select select ""applied""
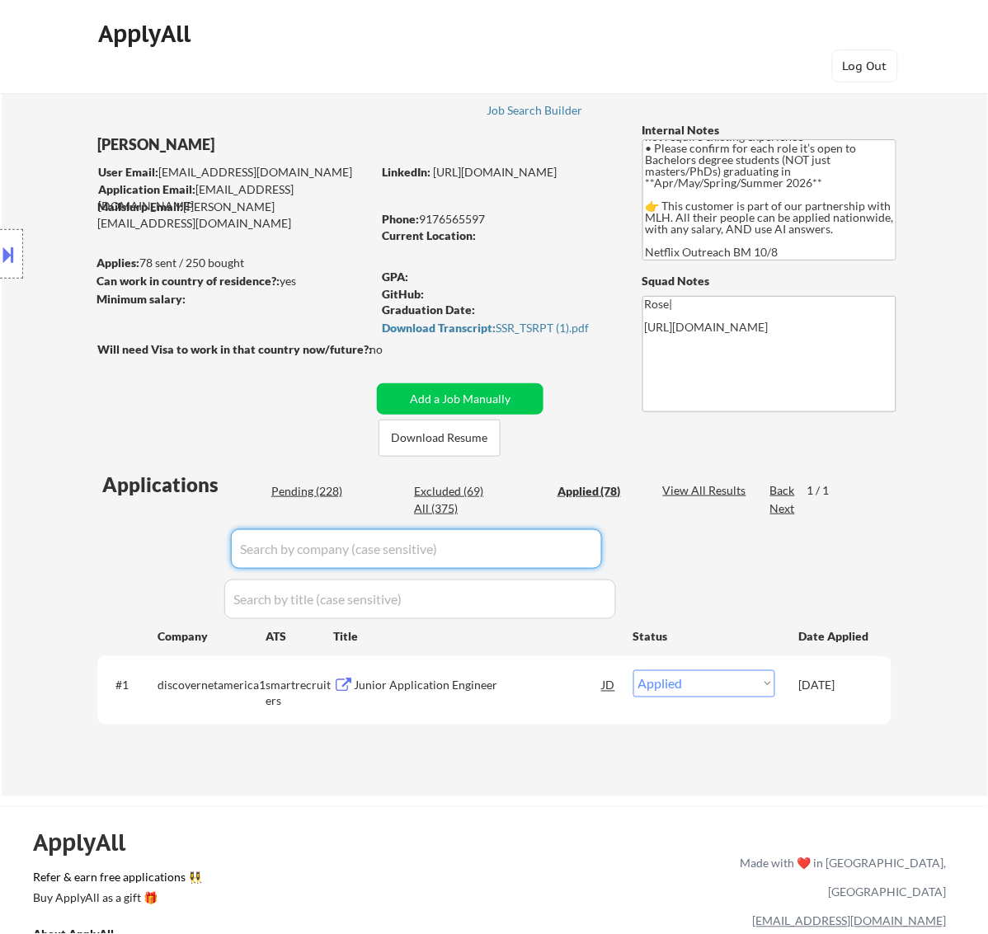
select select ""applied""
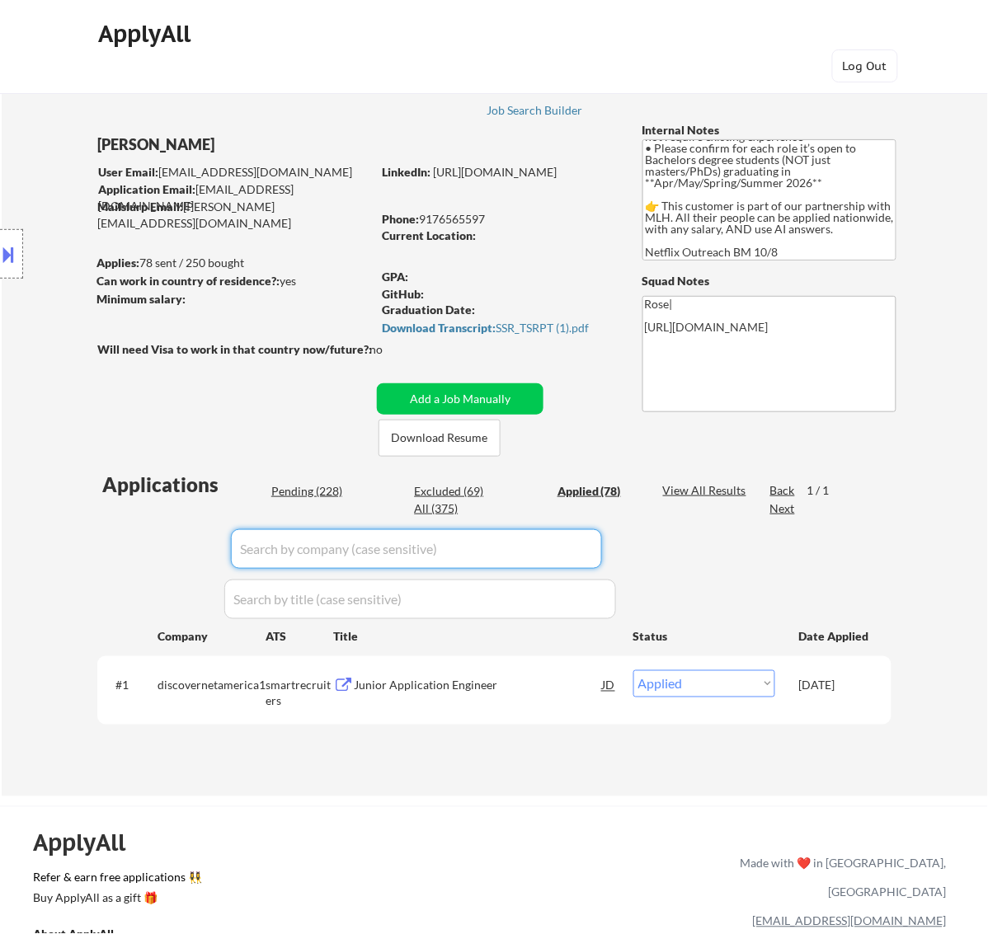
select select ""applied""
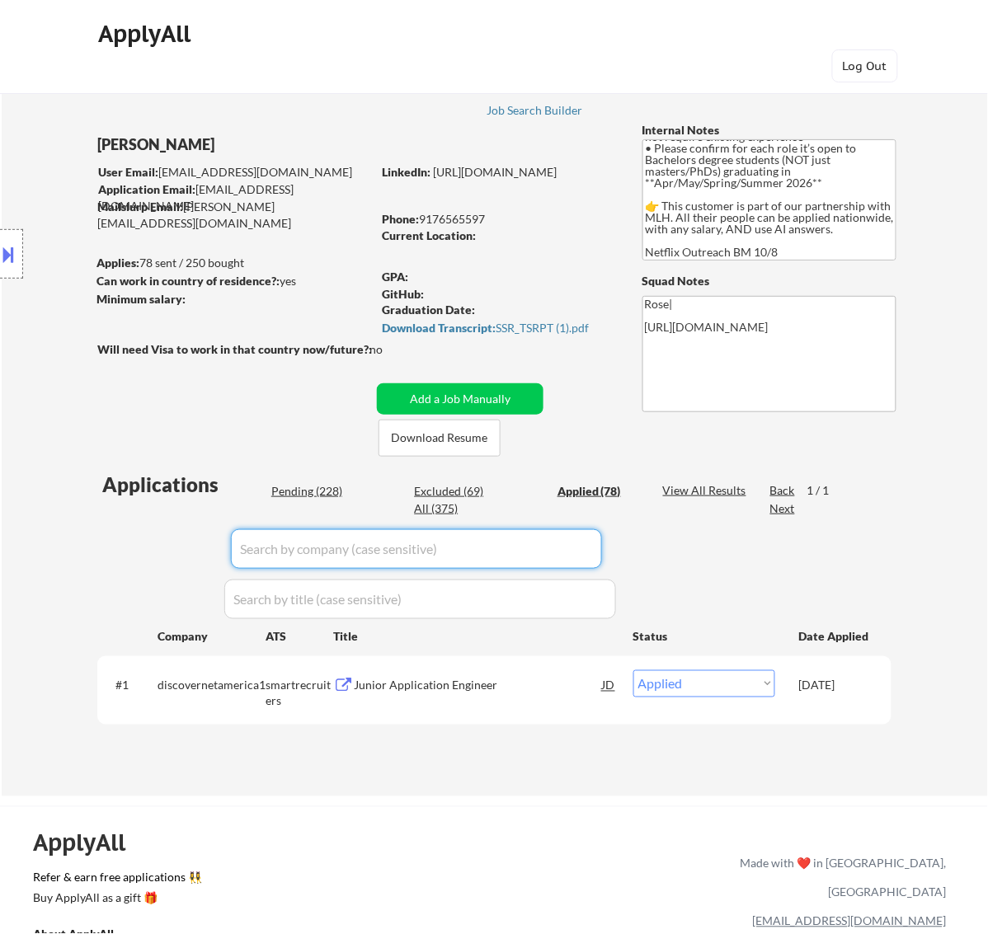
select select ""applied""
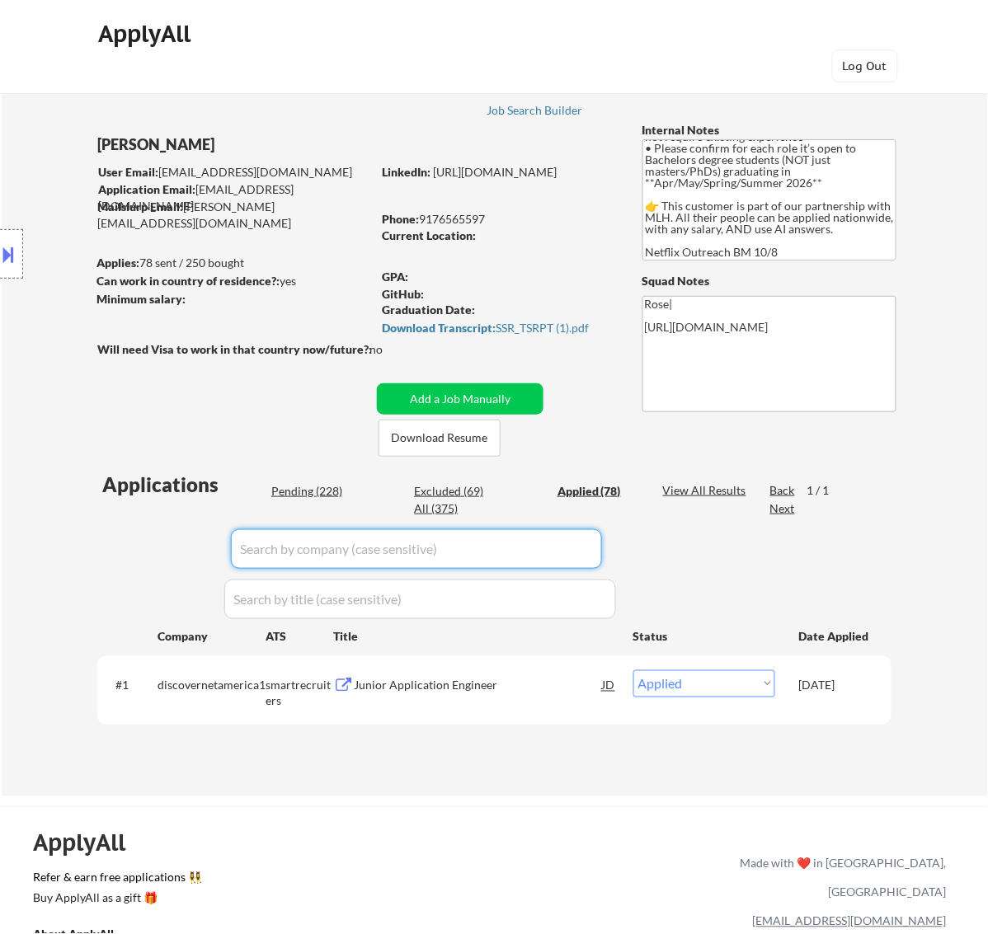
select select ""applied""
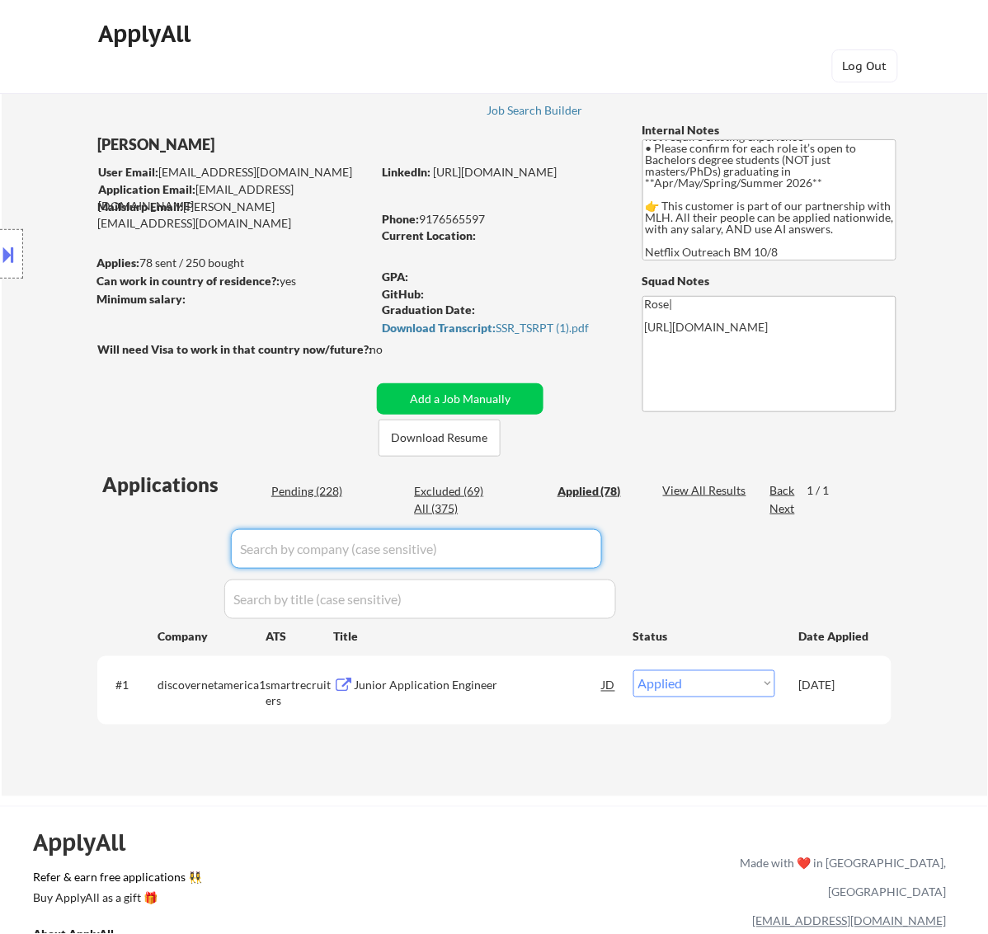
select select ""applied""
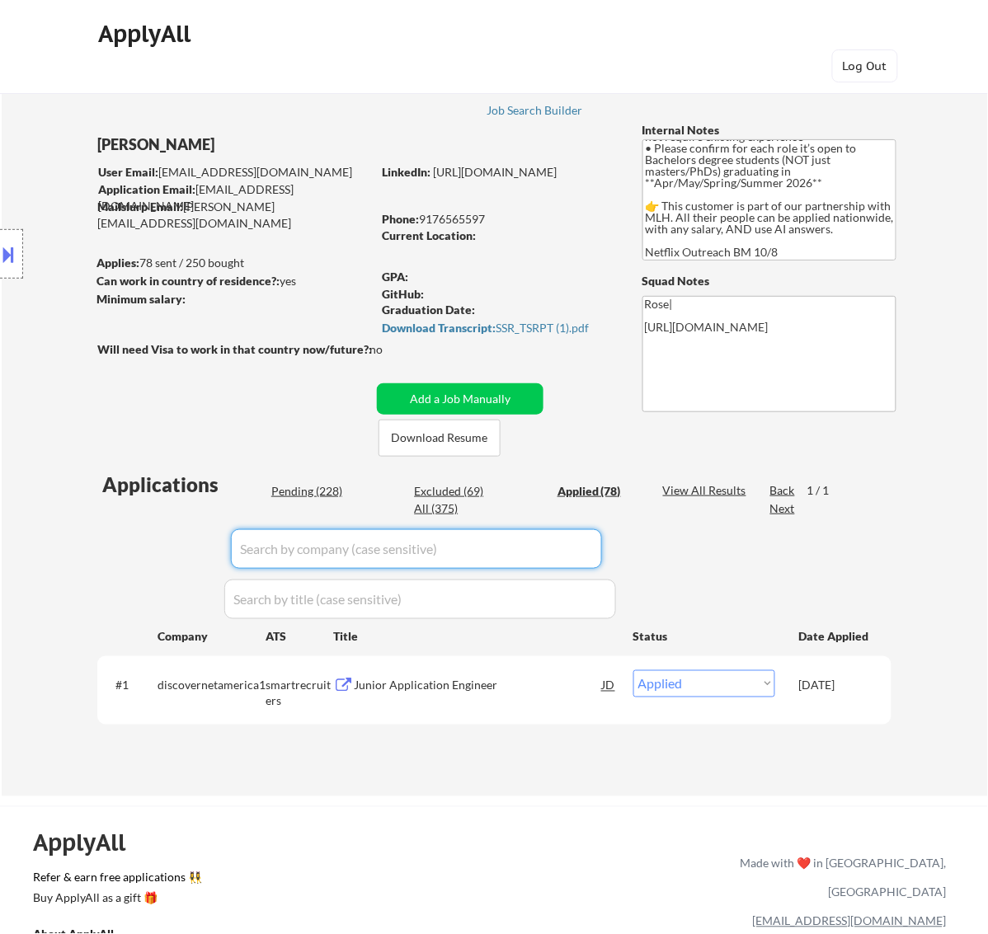
select select ""applied""
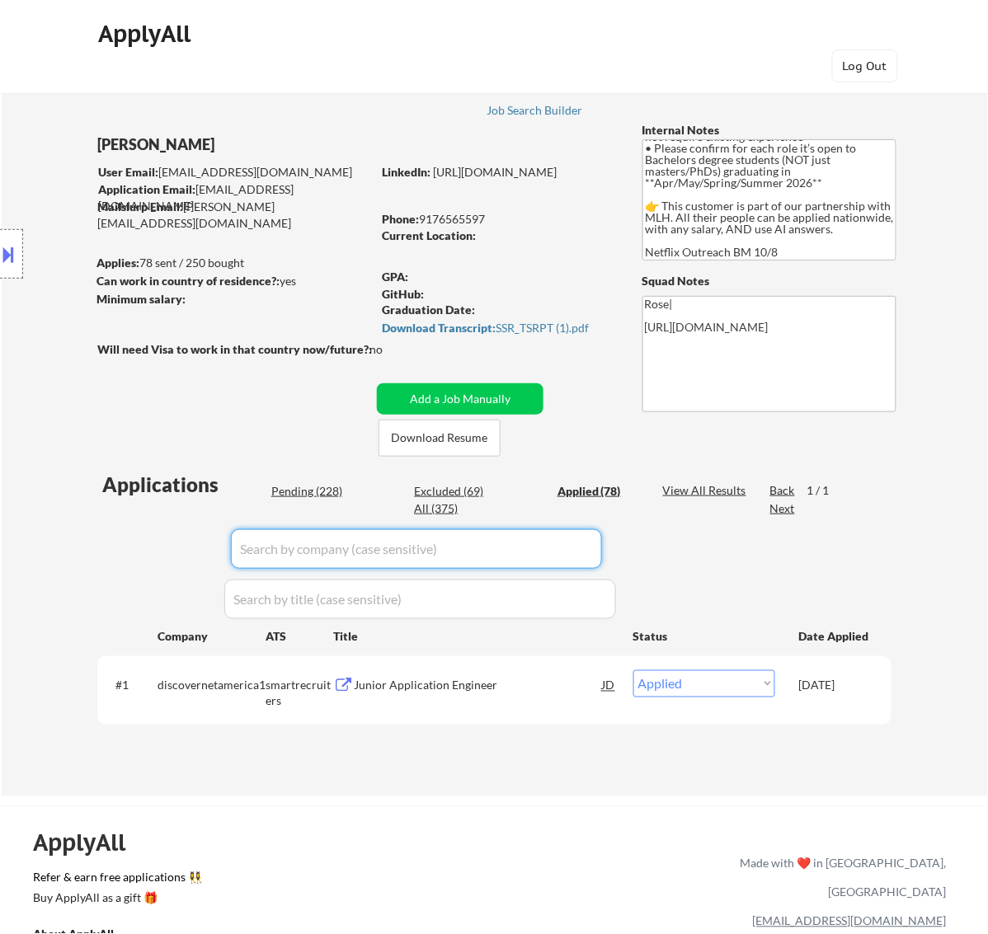
select select ""applied""
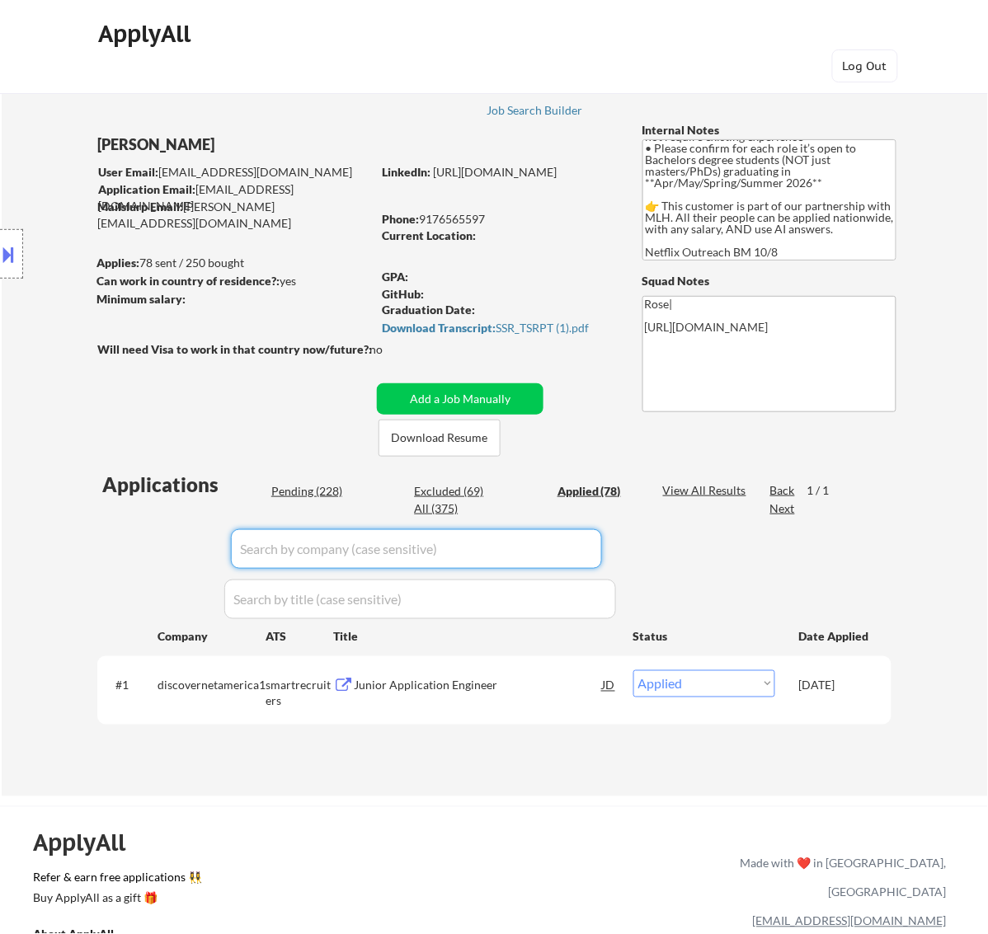
select select ""applied""
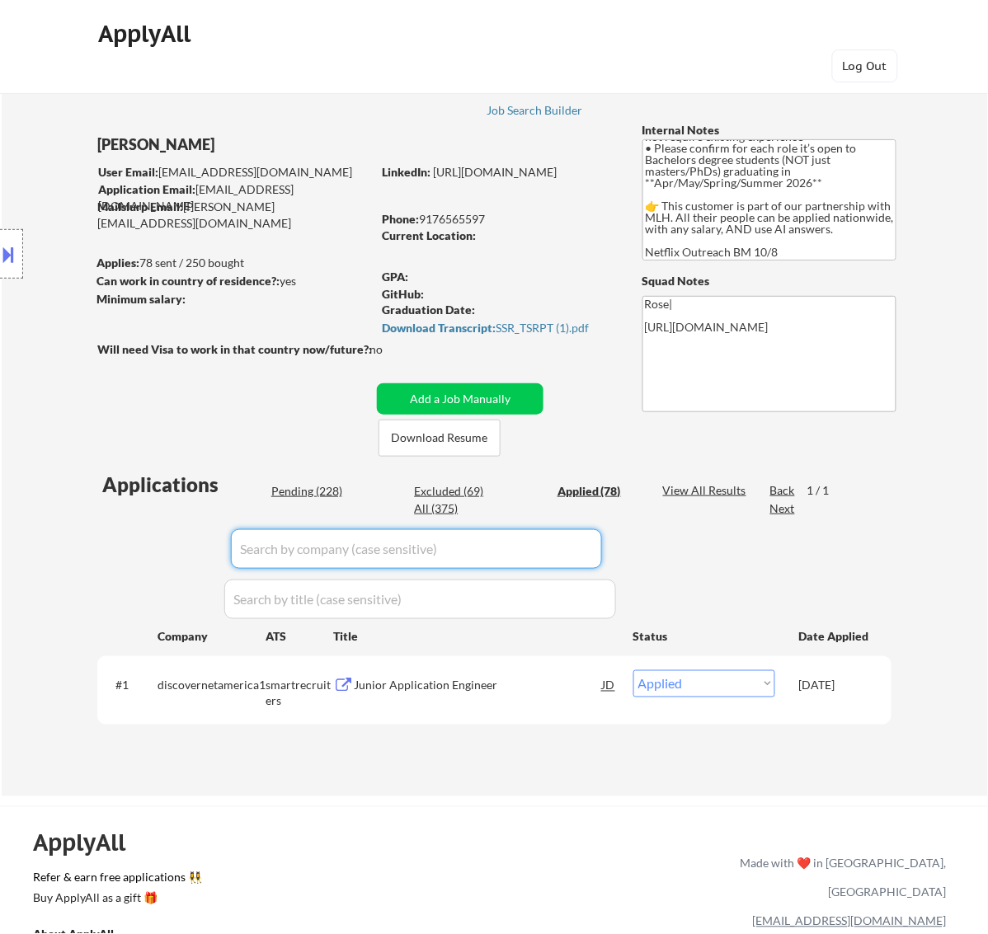
select select ""applied""
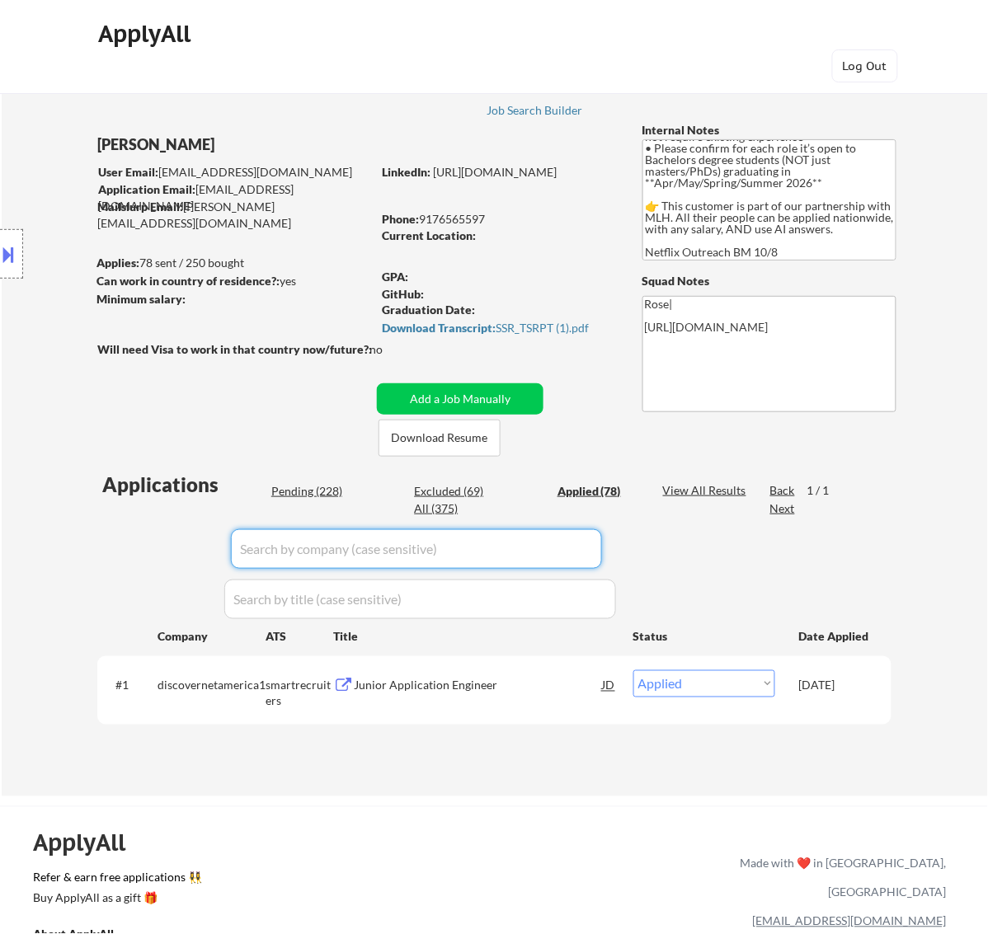
select select ""applied""
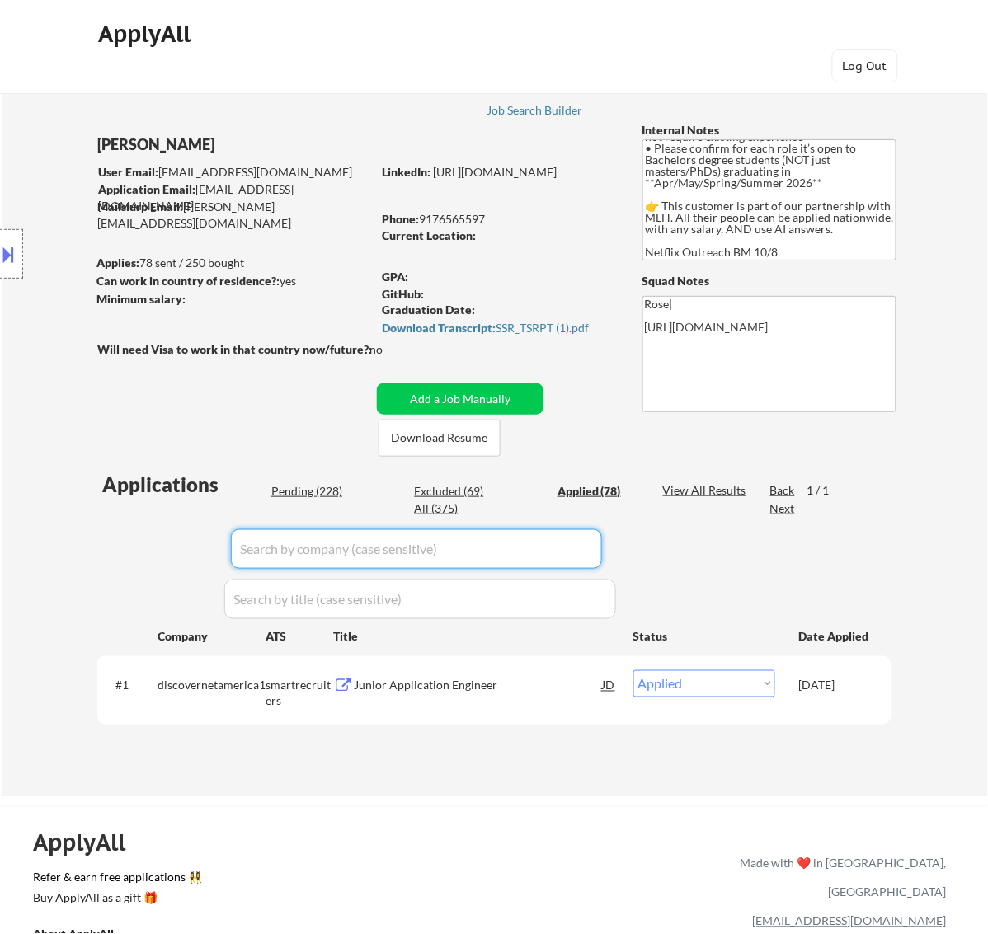
select select ""applied""
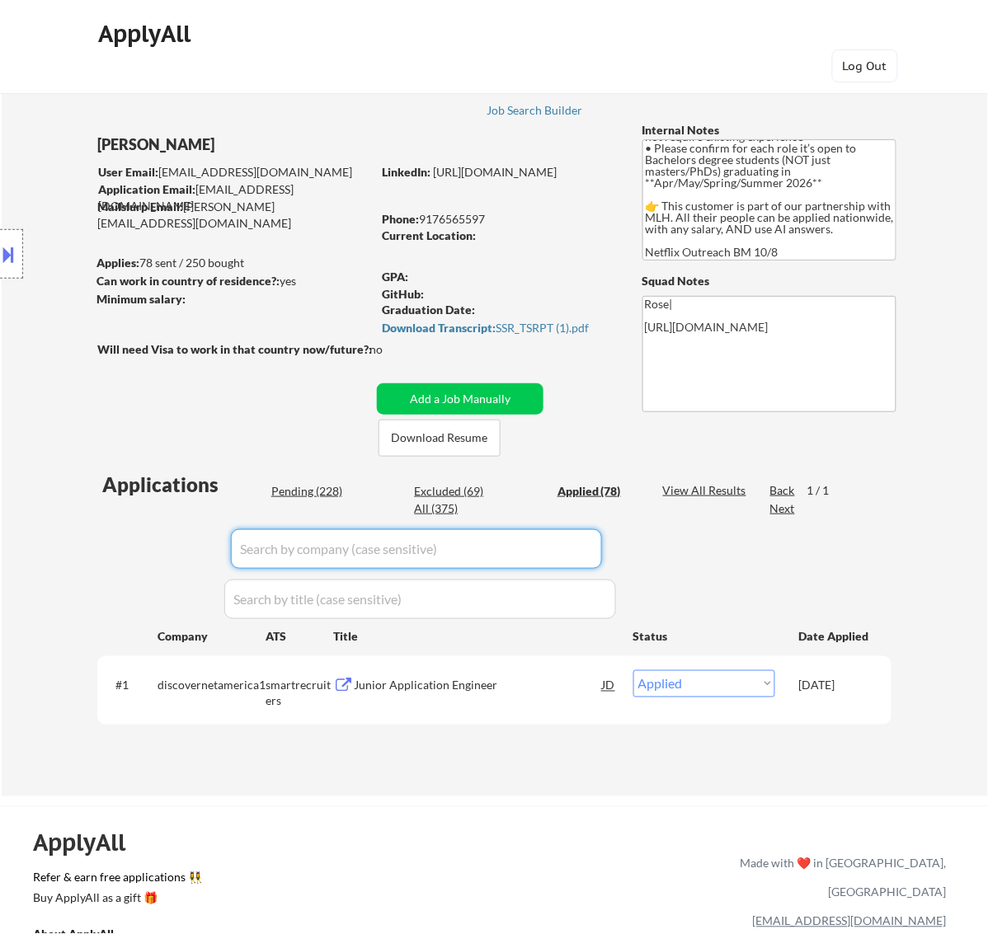
select select ""applied""
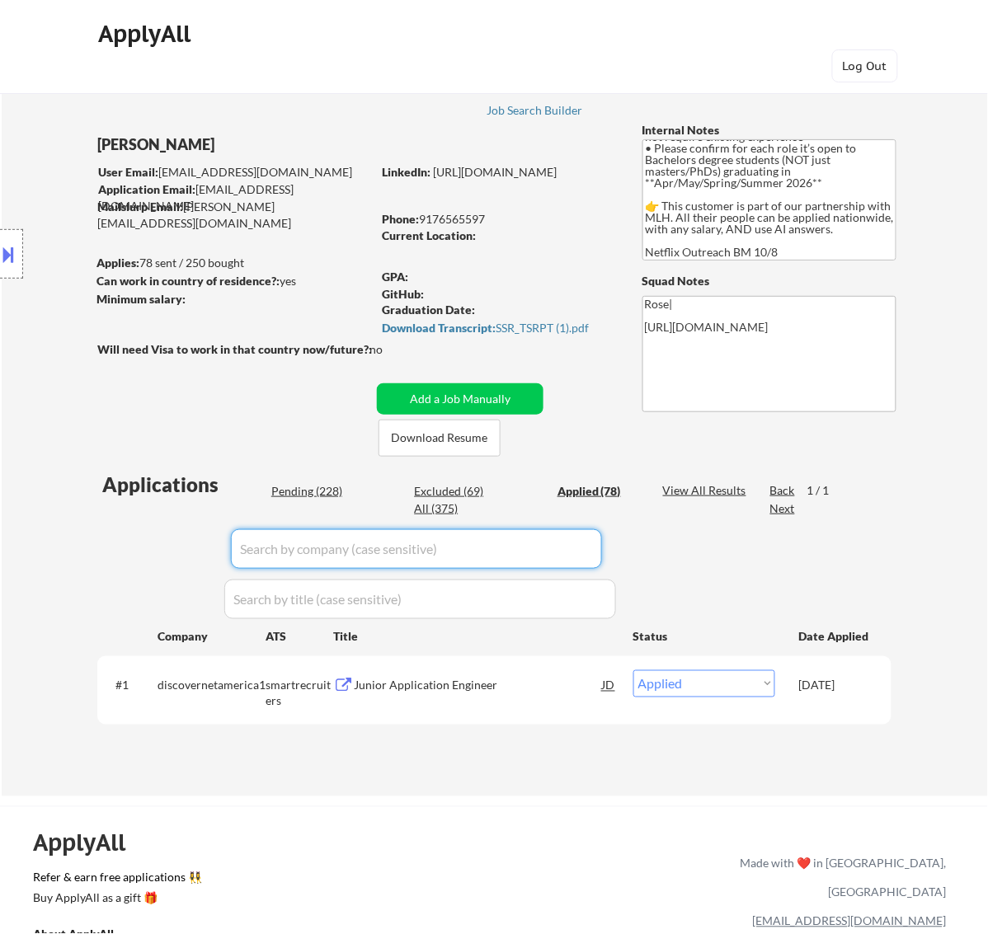
select select ""applied""
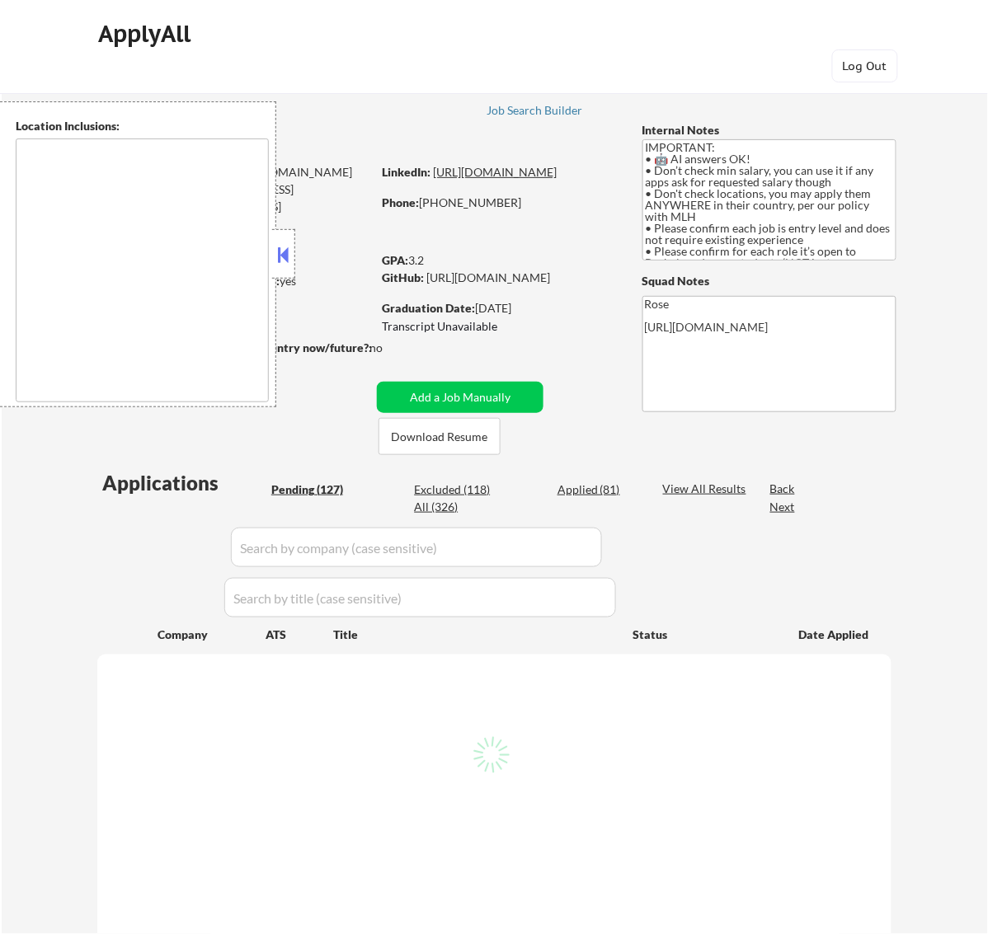
type textarea "country:[GEOGRAPHIC_DATA]"
select select ""pending""
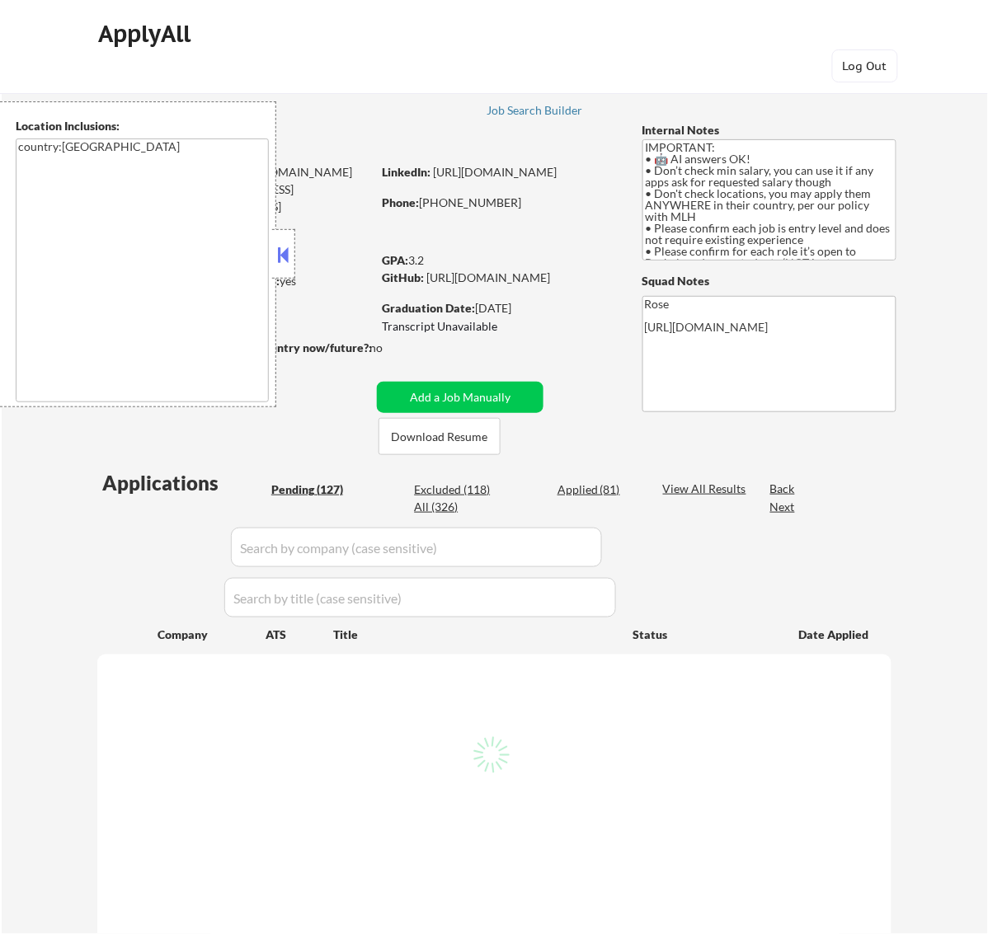
select select ""pending""
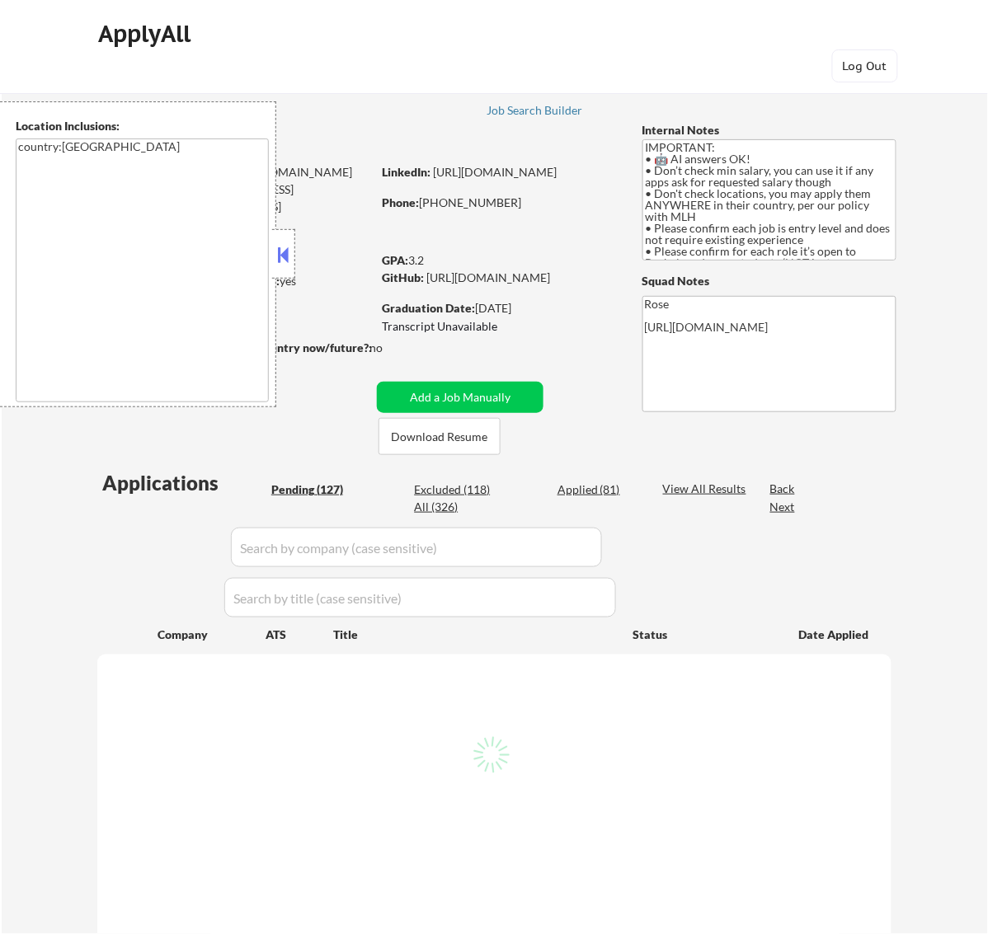
select select ""pending""
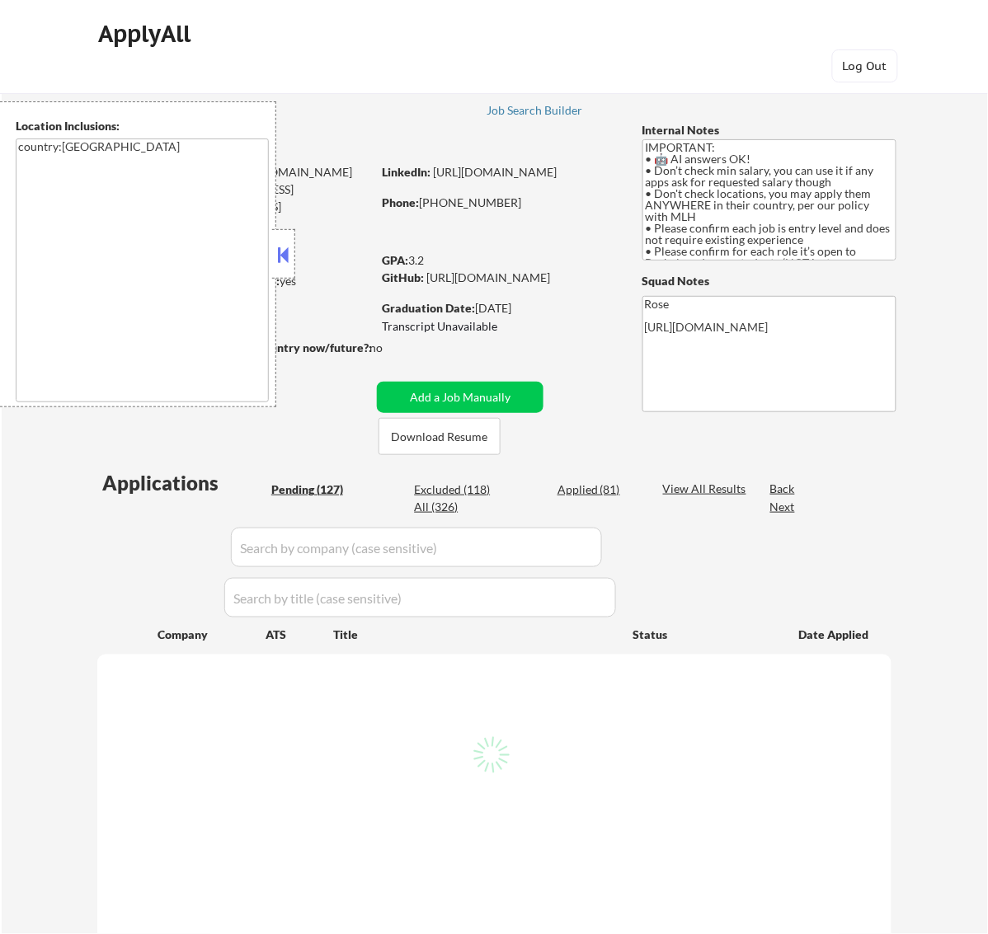
select select ""pending""
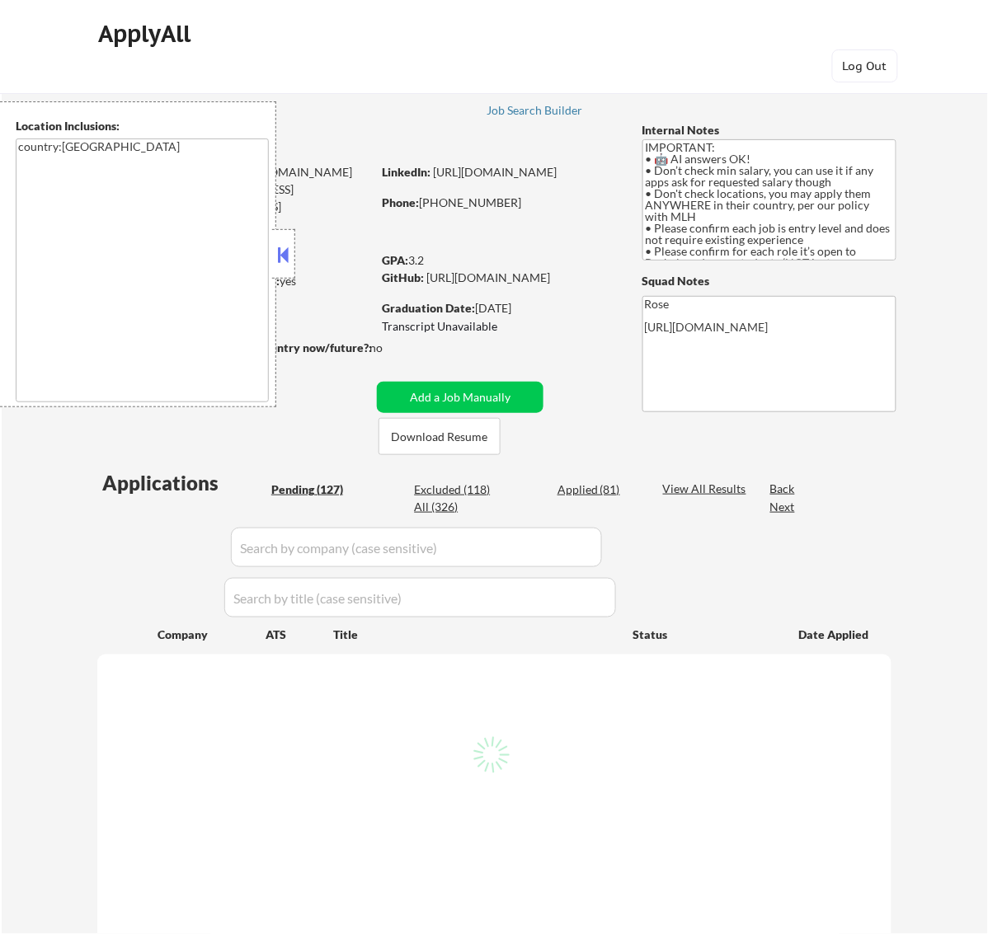
select select ""pending""
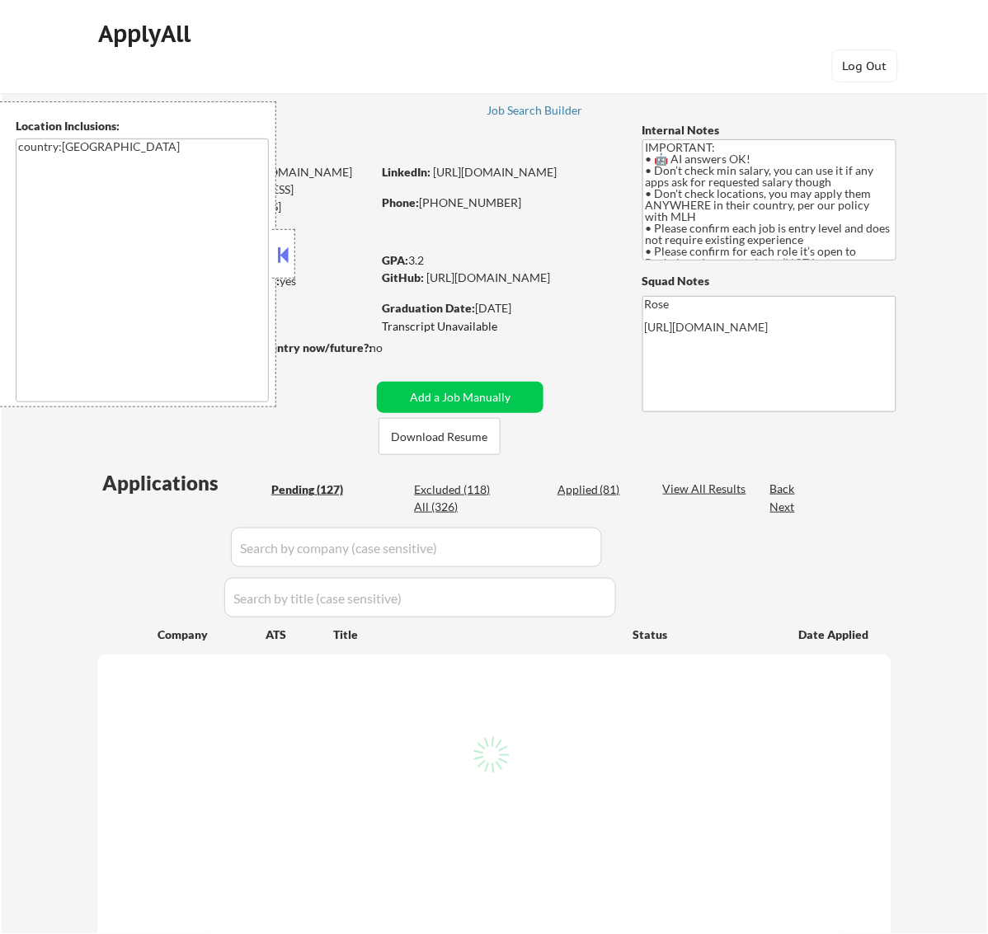
select select ""pending""
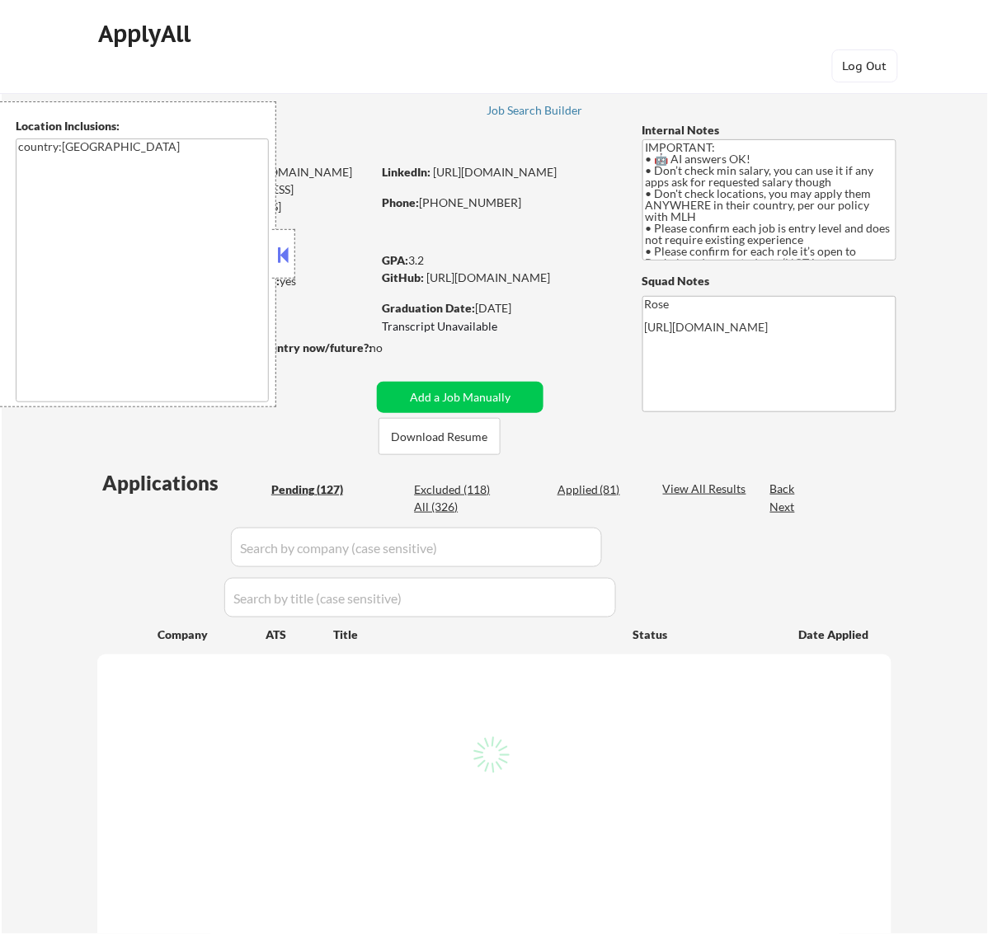
select select ""pending""
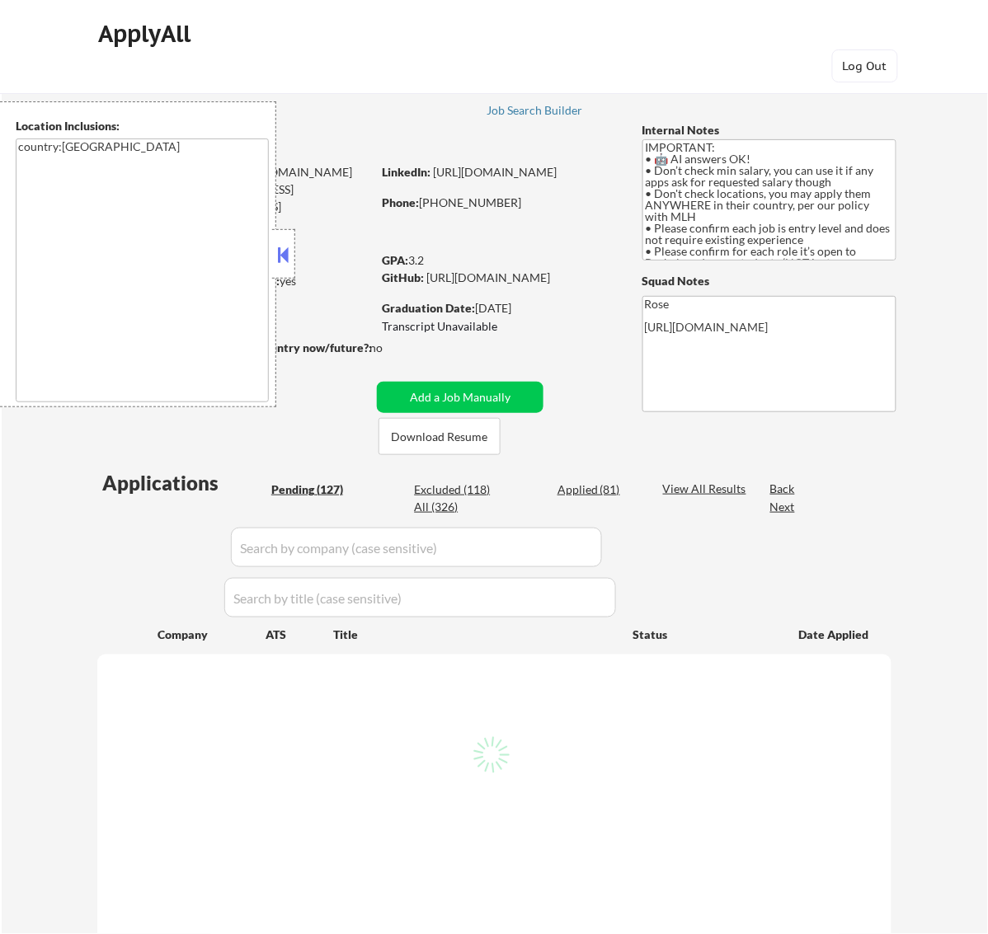
select select ""pending""
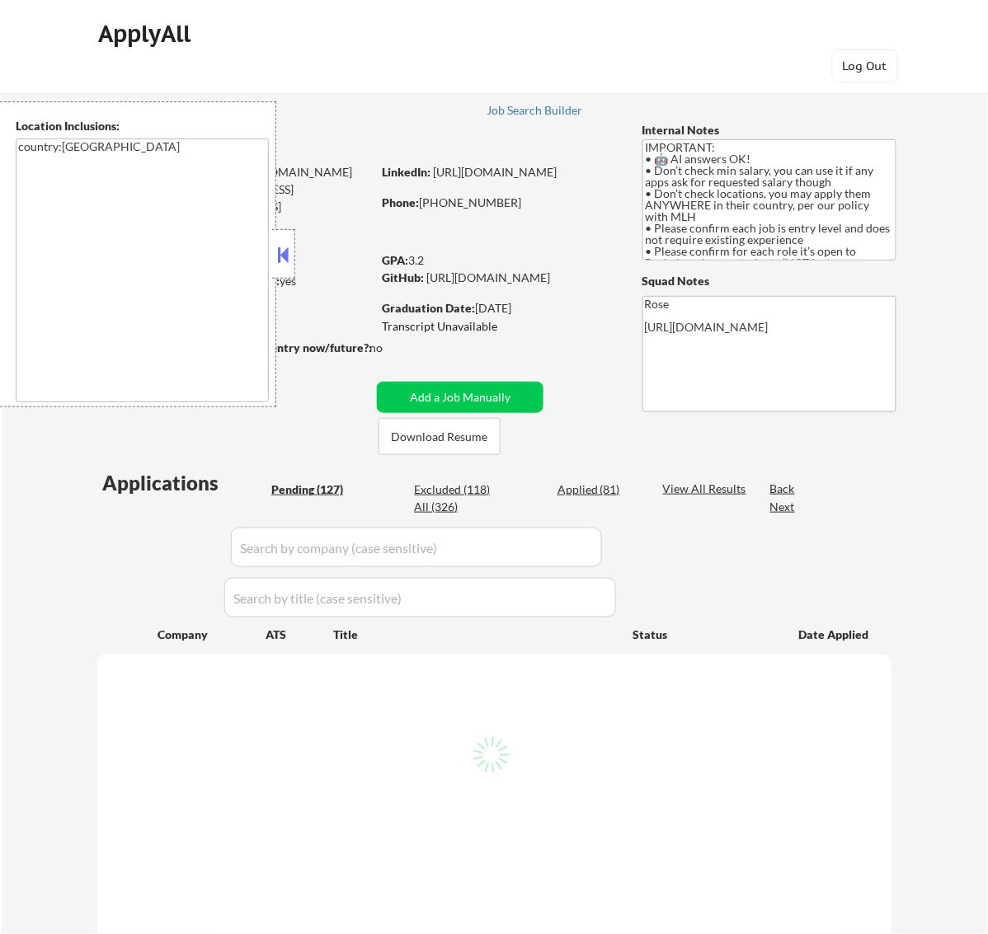
select select ""pending""
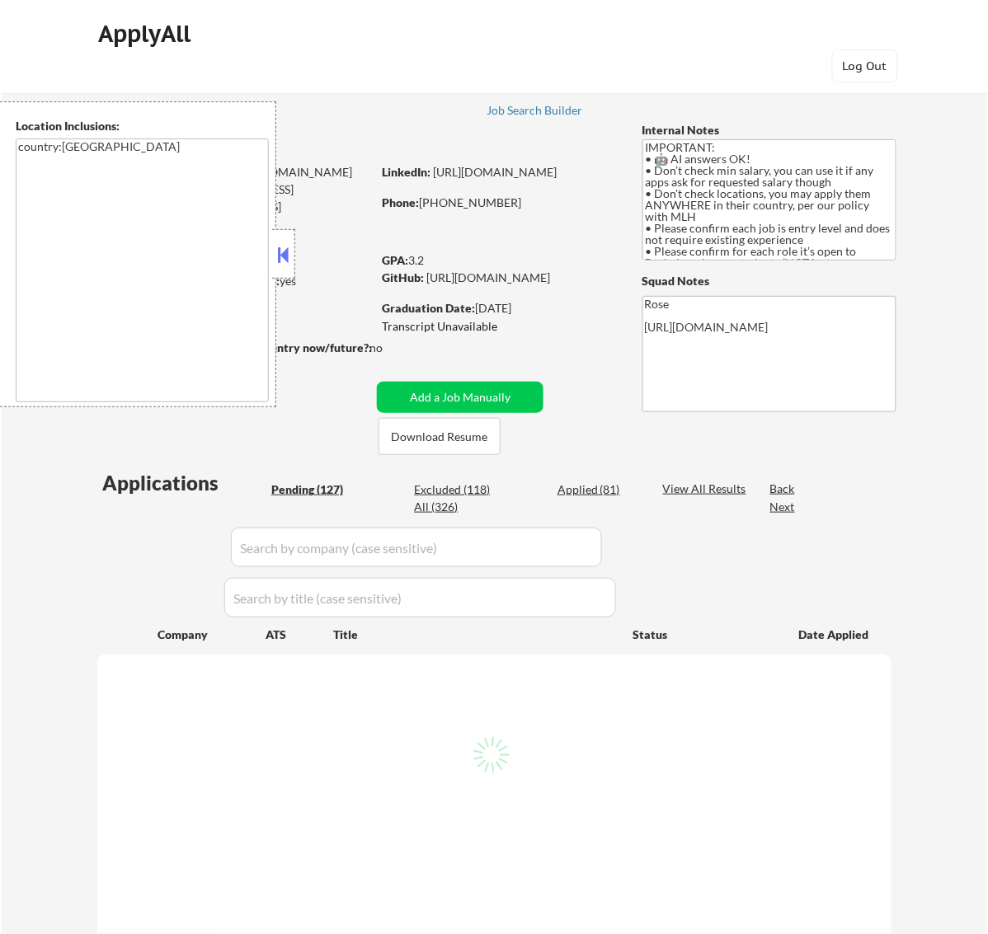
select select ""pending""
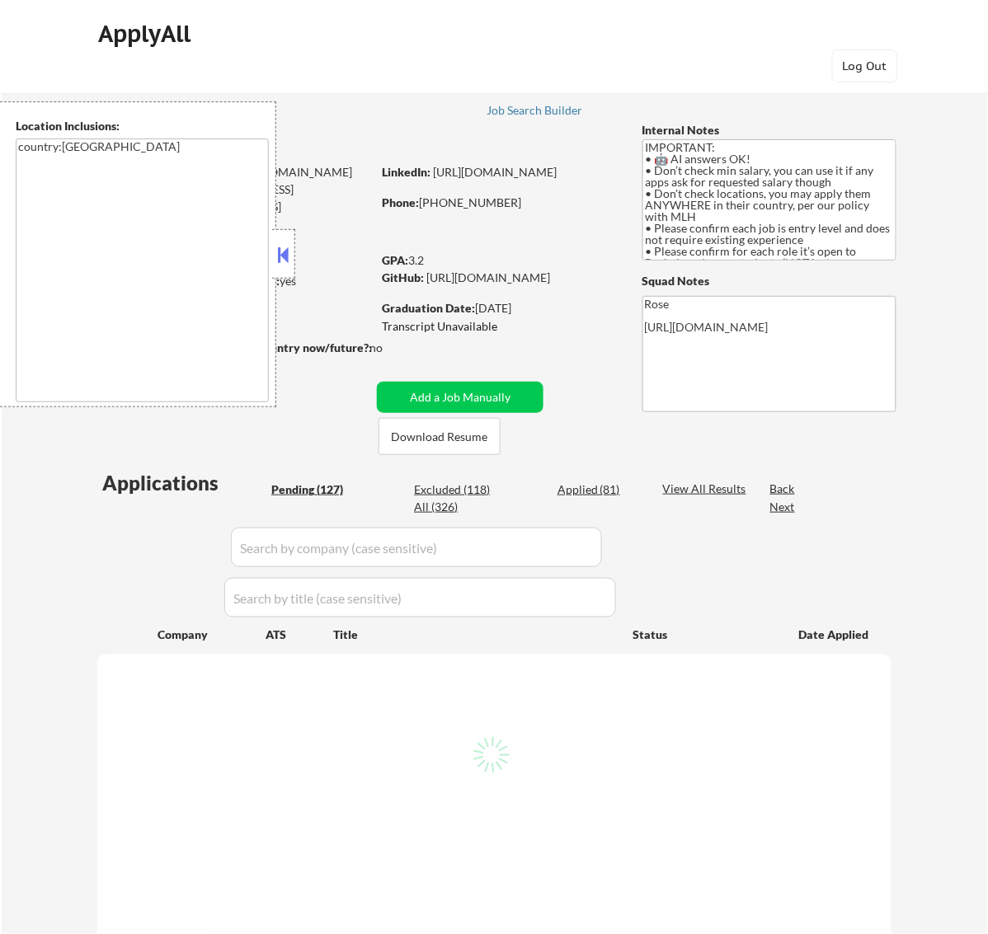
select select ""pending""
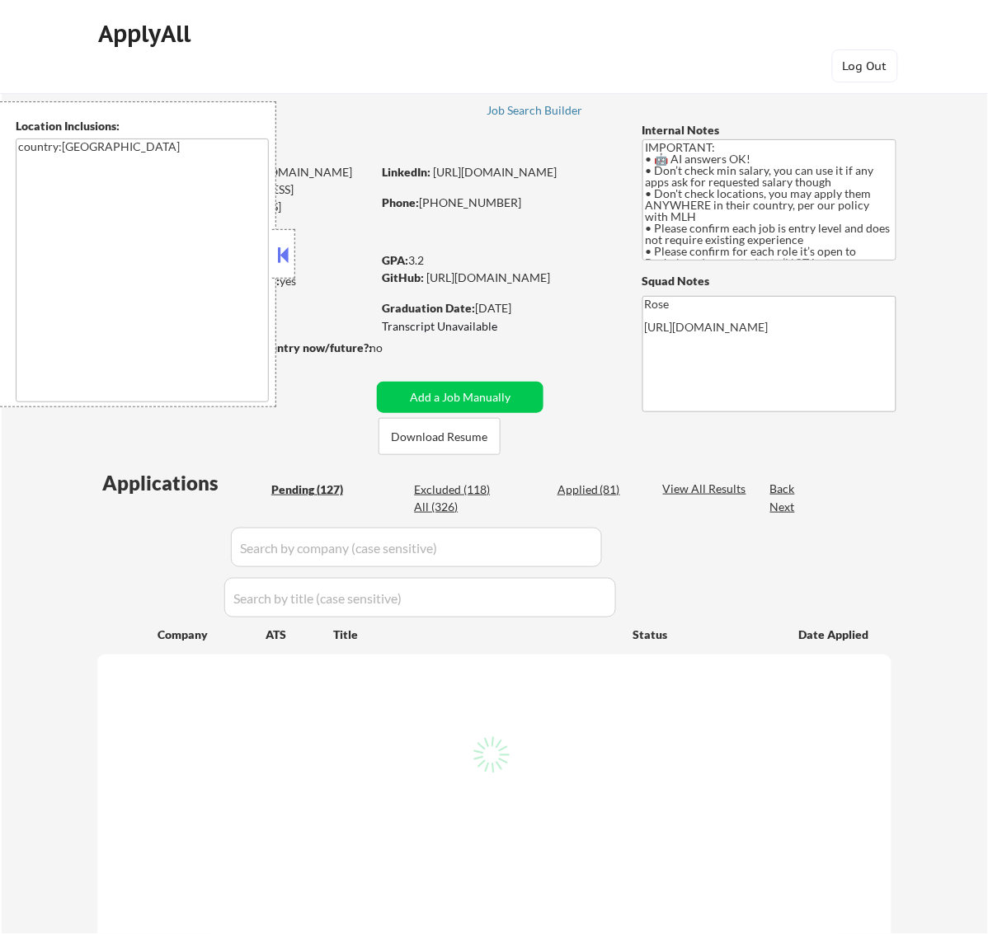
select select ""pending""
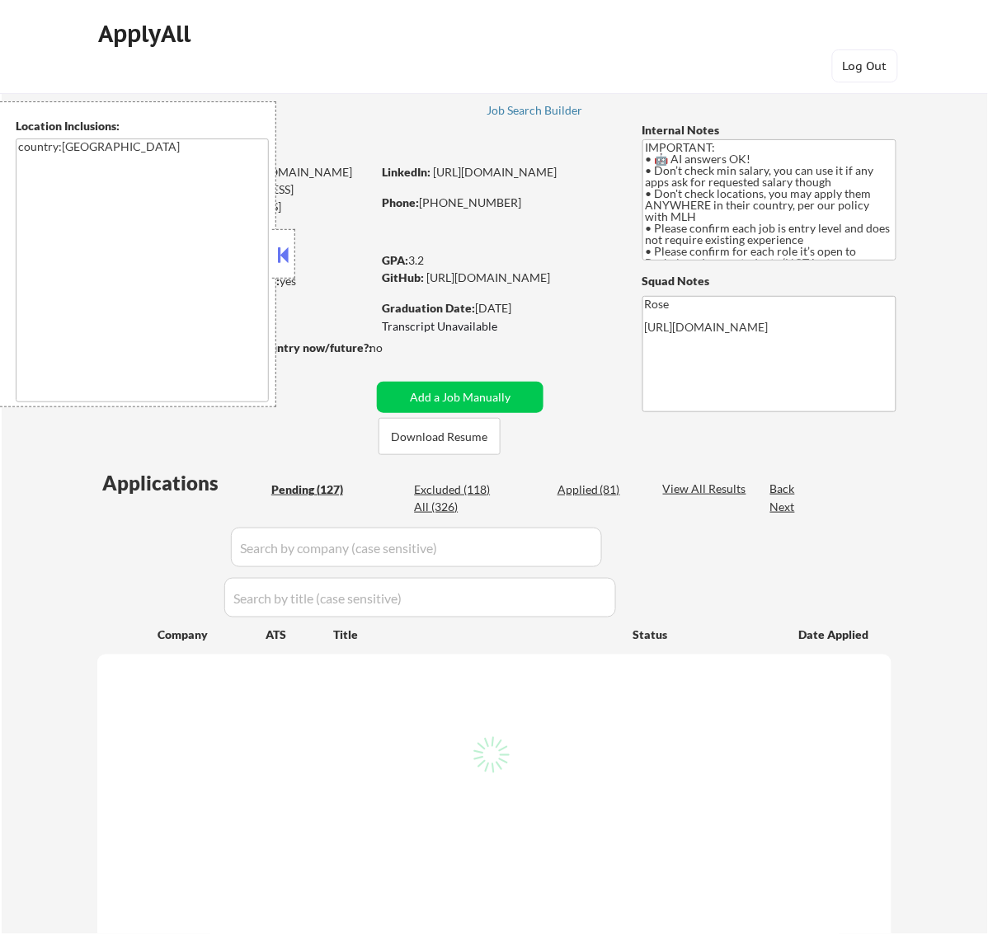
select select ""pending""
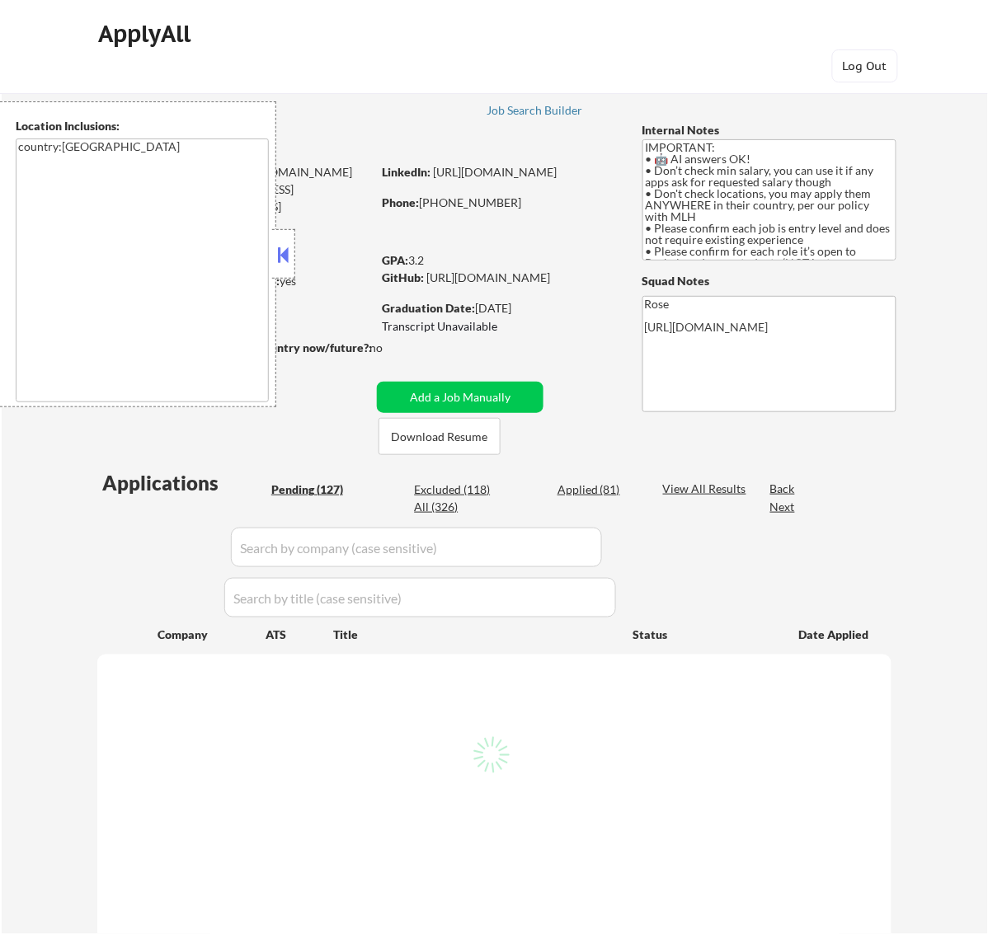
select select ""pending""
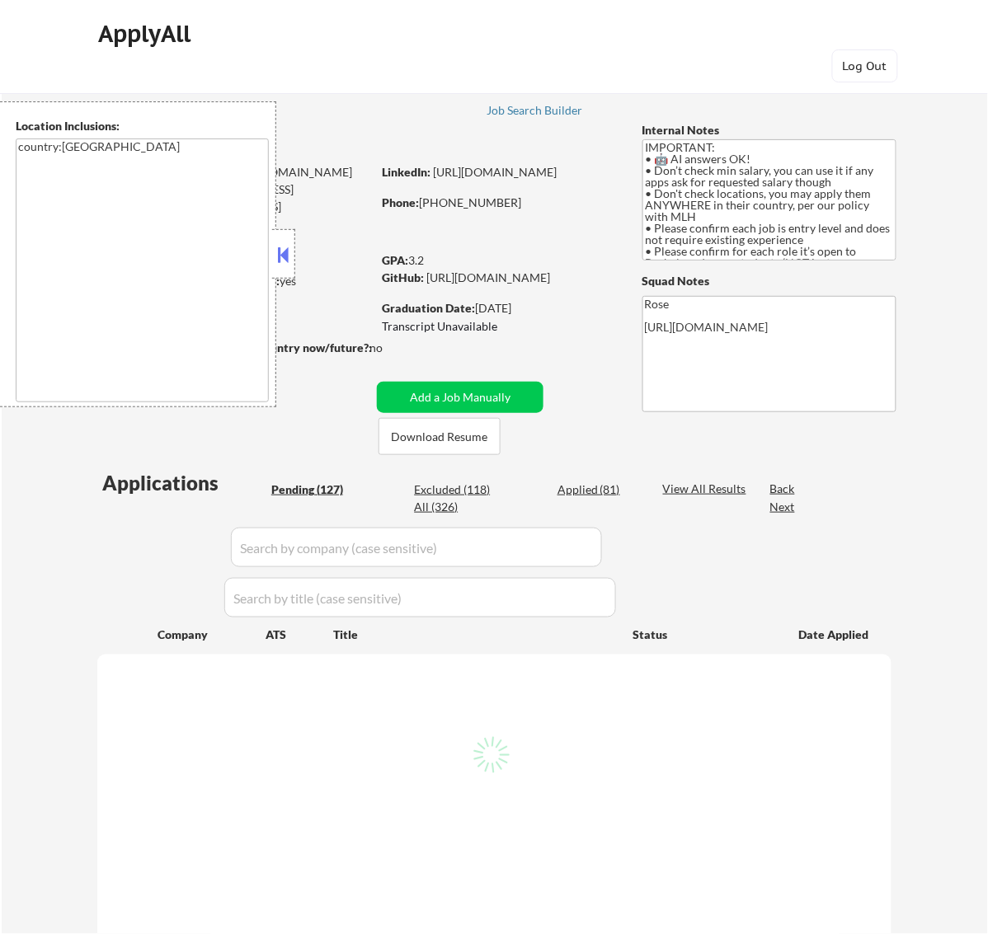
select select ""pending""
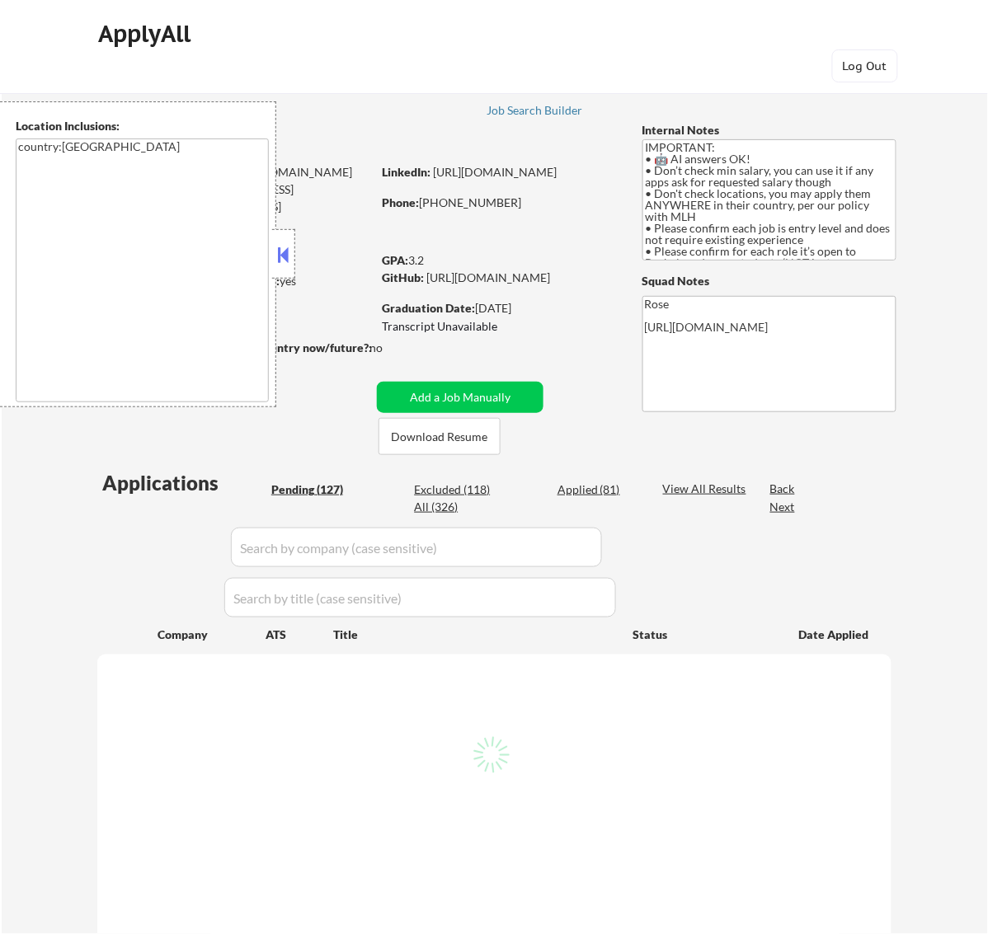
select select ""pending""
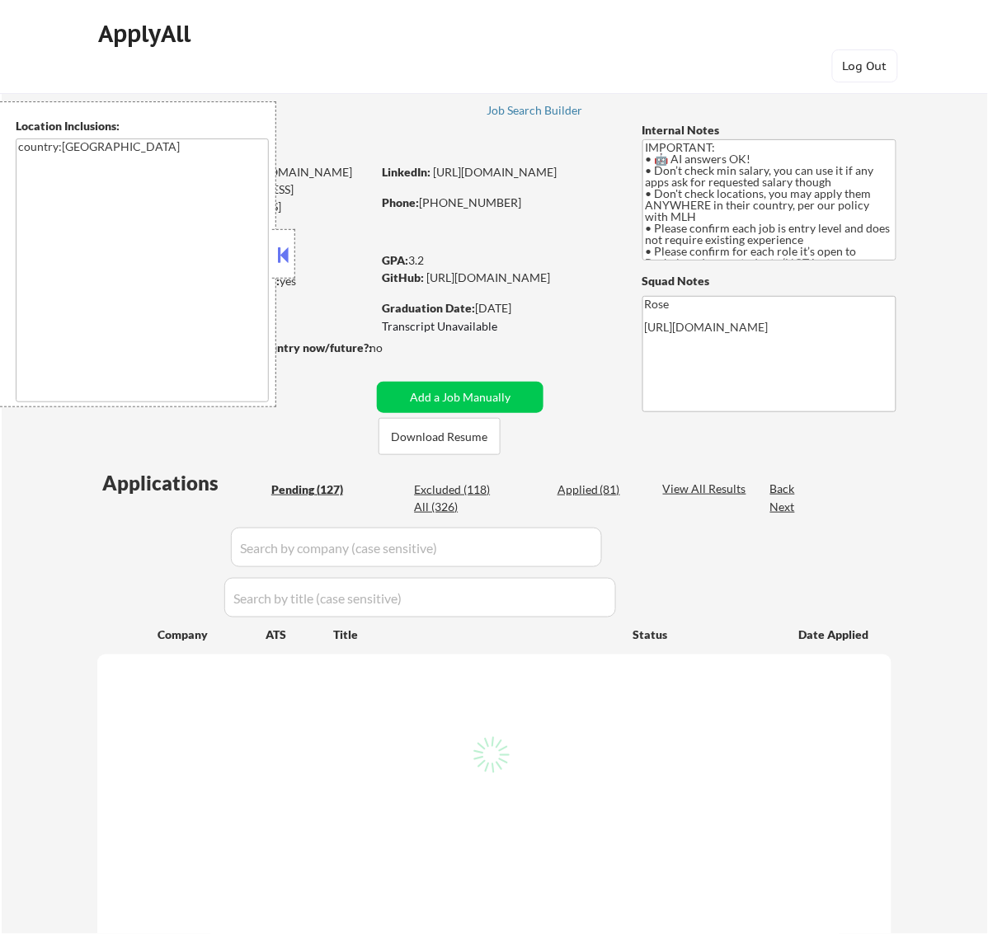
select select ""pending""
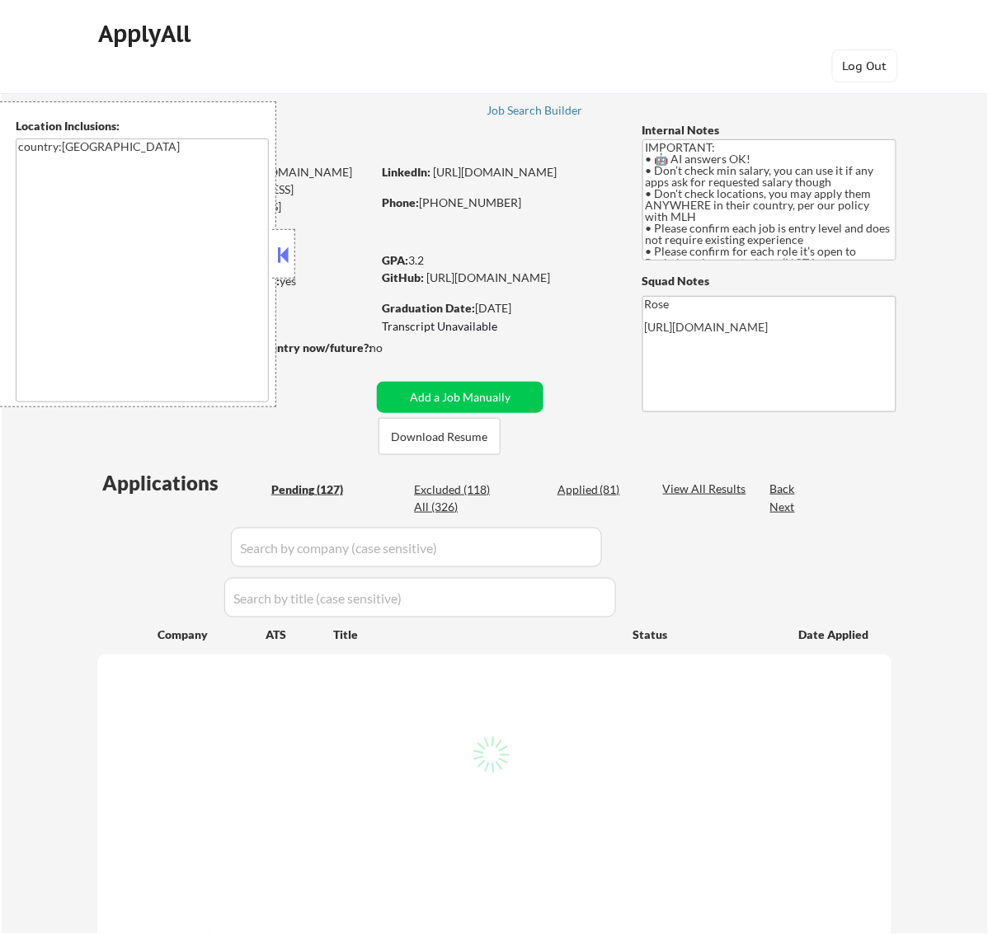
select select ""pending""
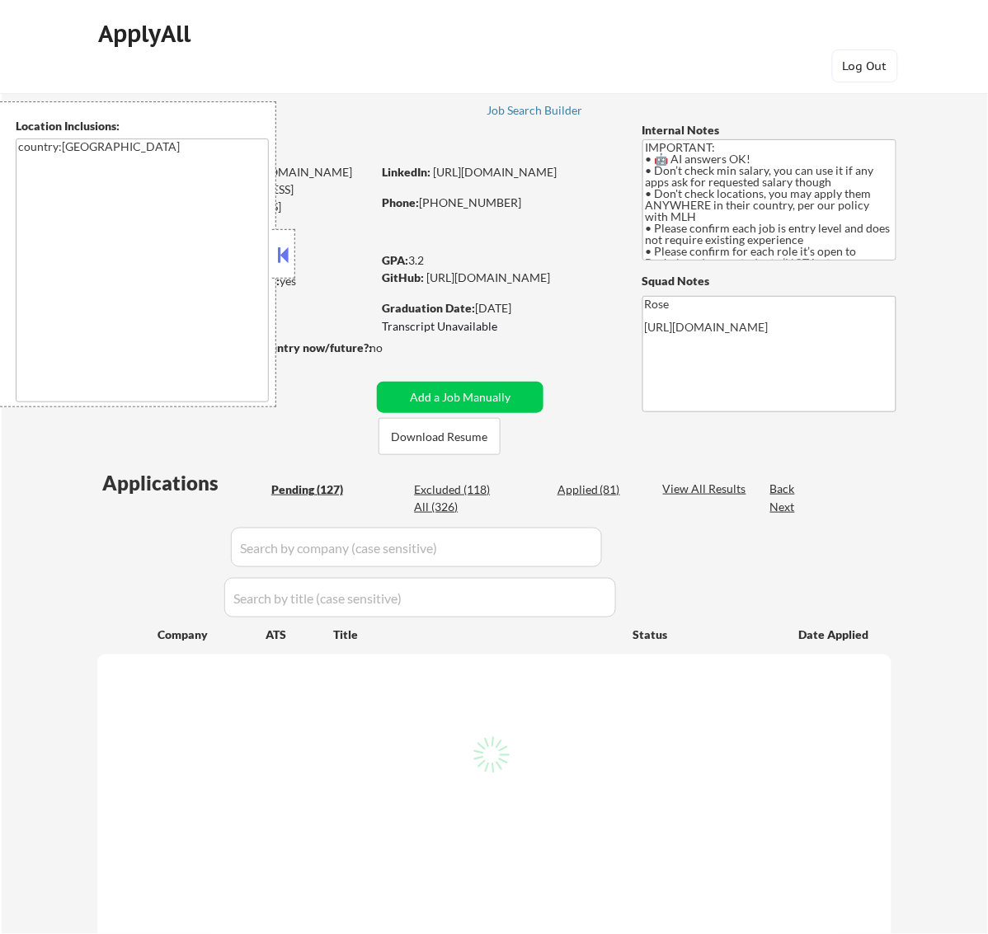
select select ""pending""
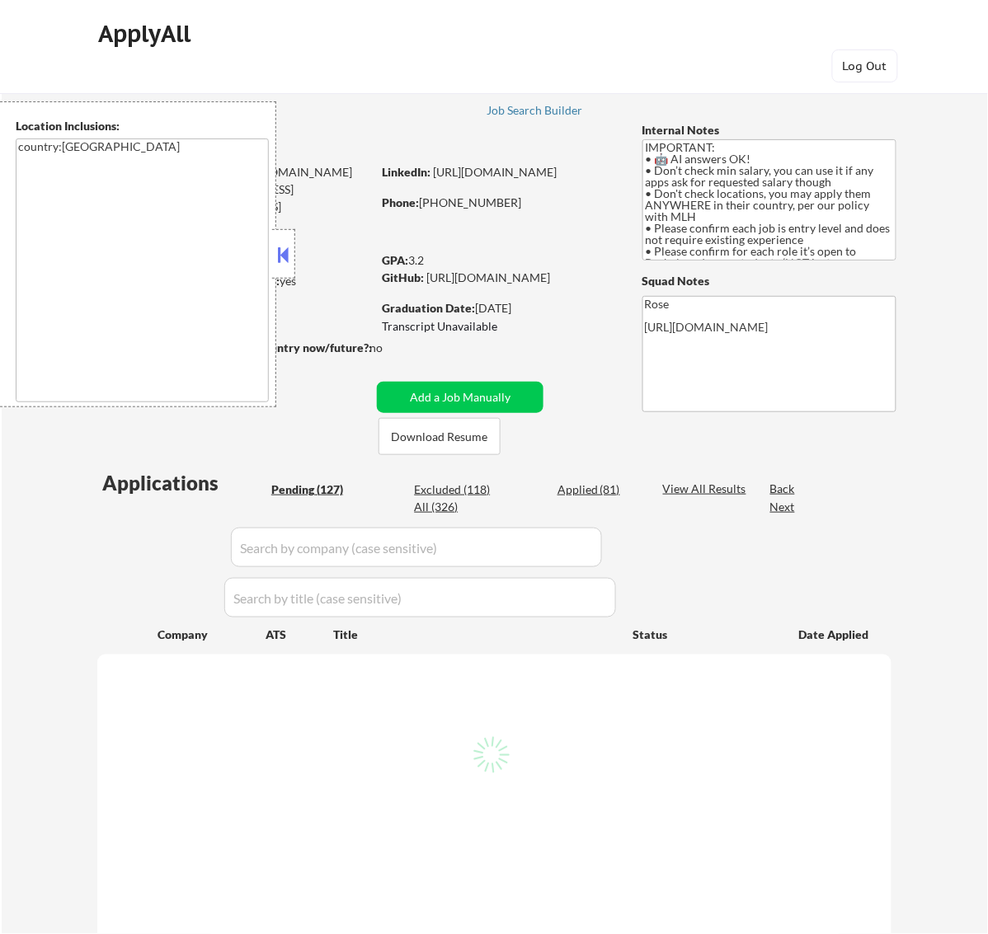
select select ""pending""
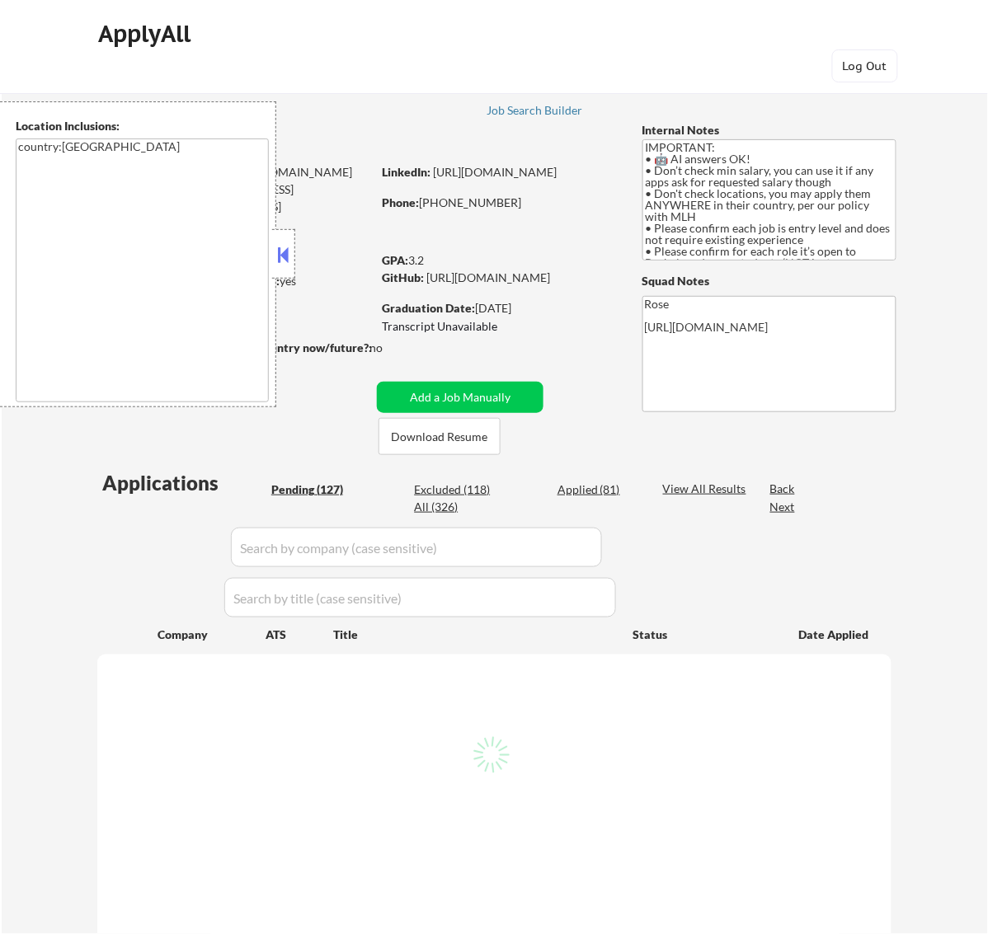
select select ""pending""
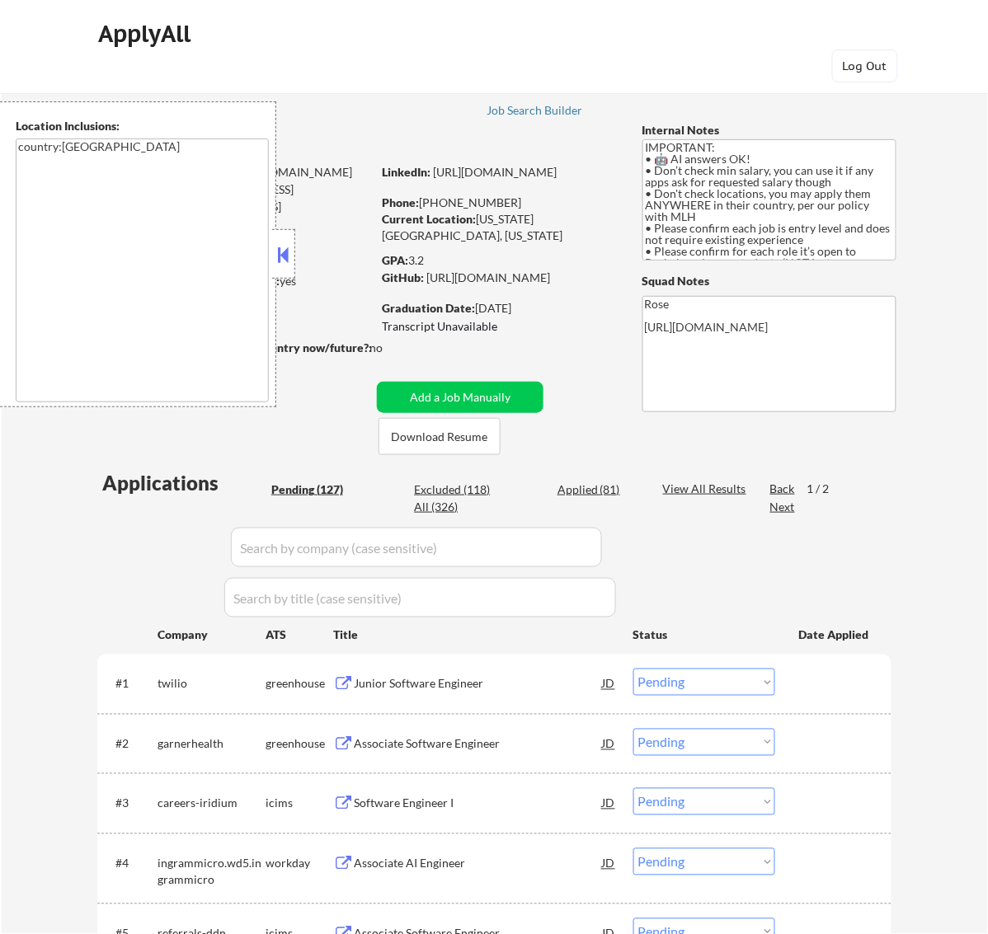
click at [278, 251] on button at bounding box center [283, 254] width 18 height 25
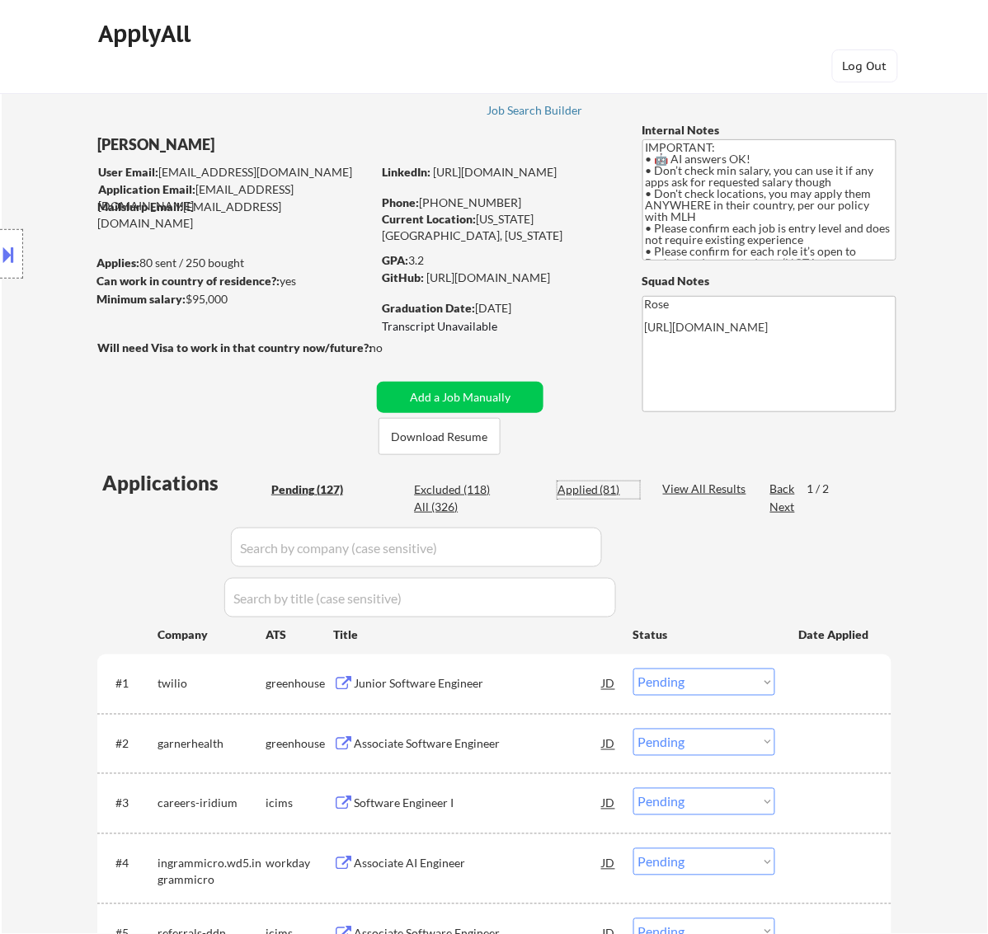
click at [582, 489] on div "Applied (81)" at bounding box center [598, 489] width 82 height 16
select select ""applied""
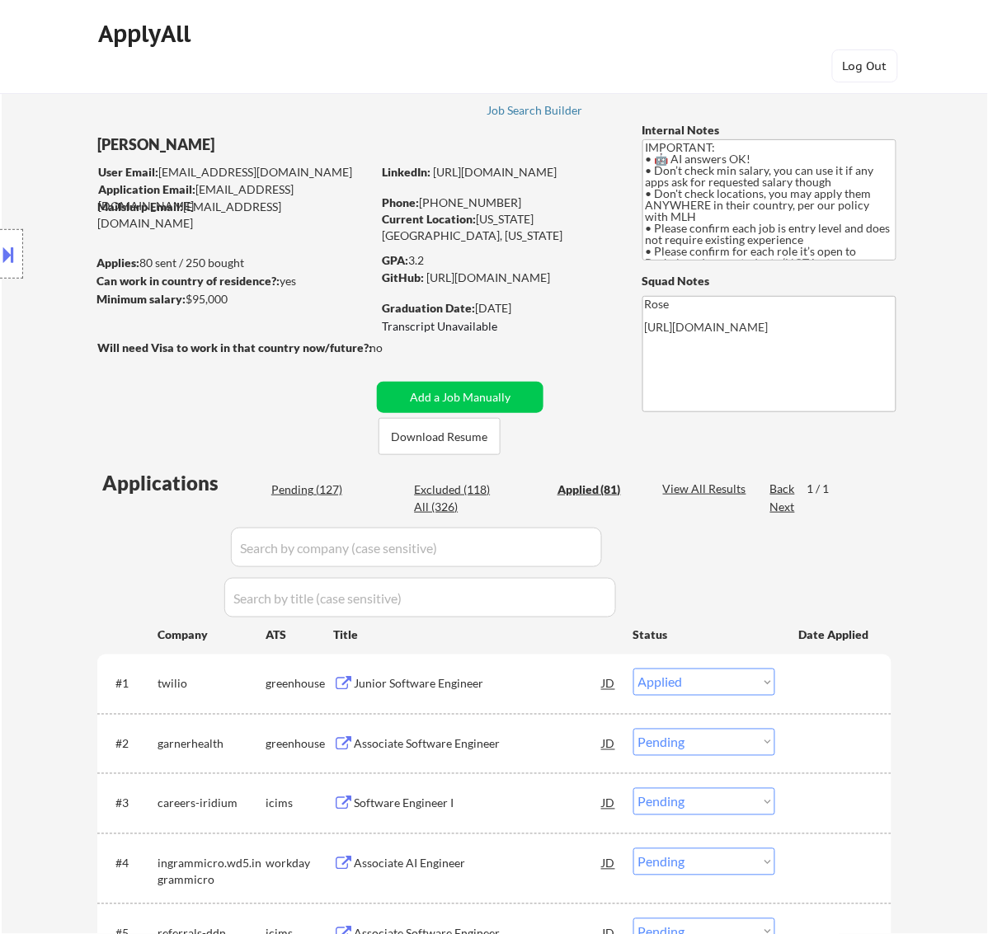
select select ""applied""
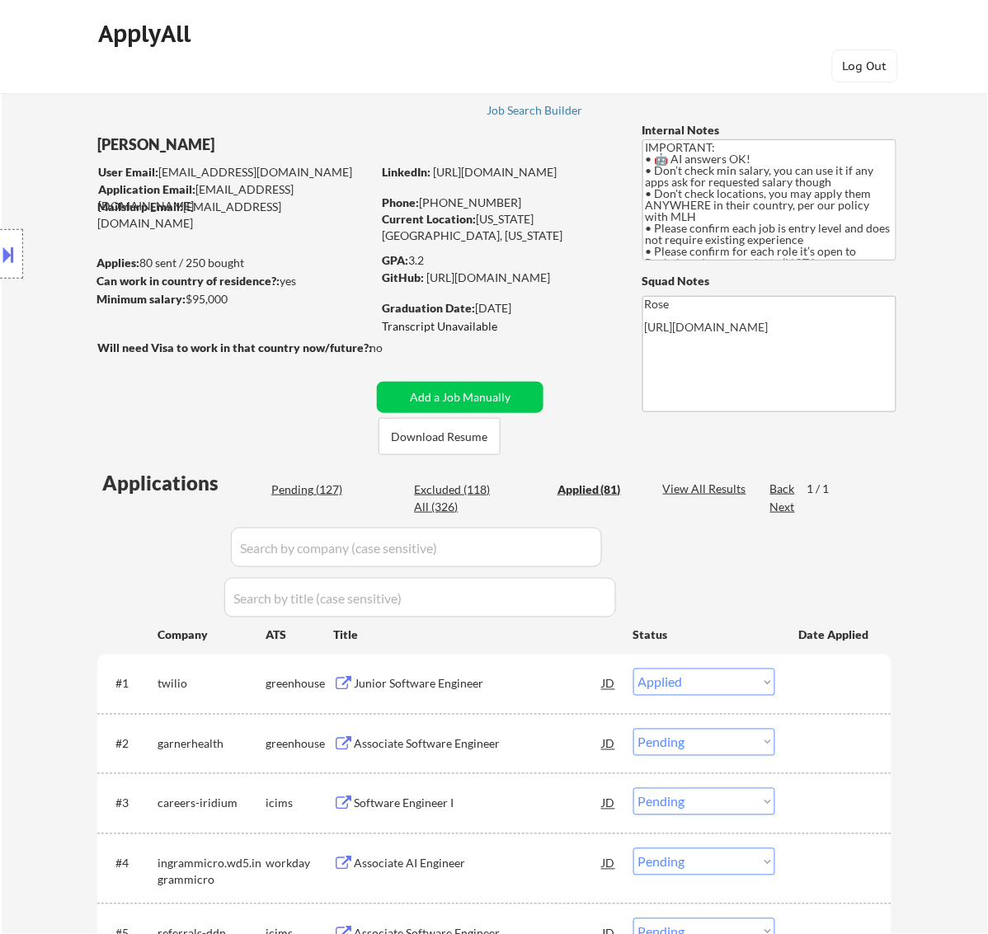
select select ""applied""
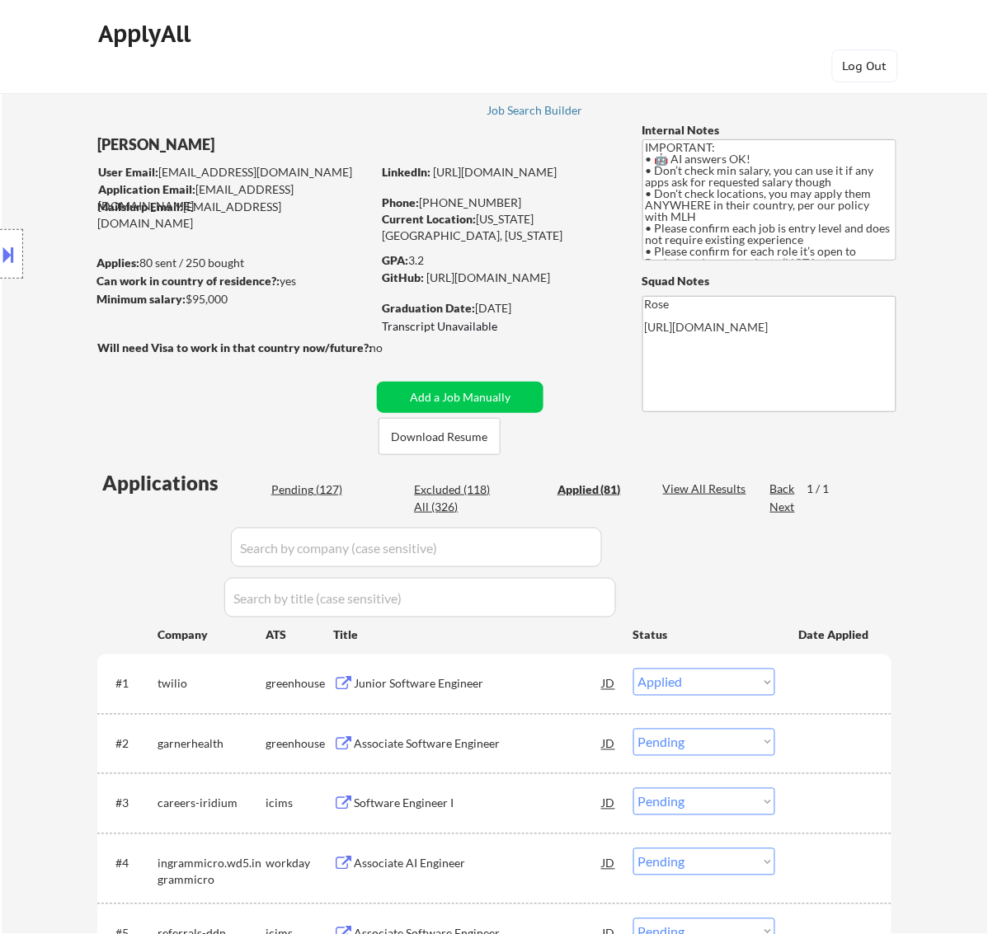
select select ""applied""
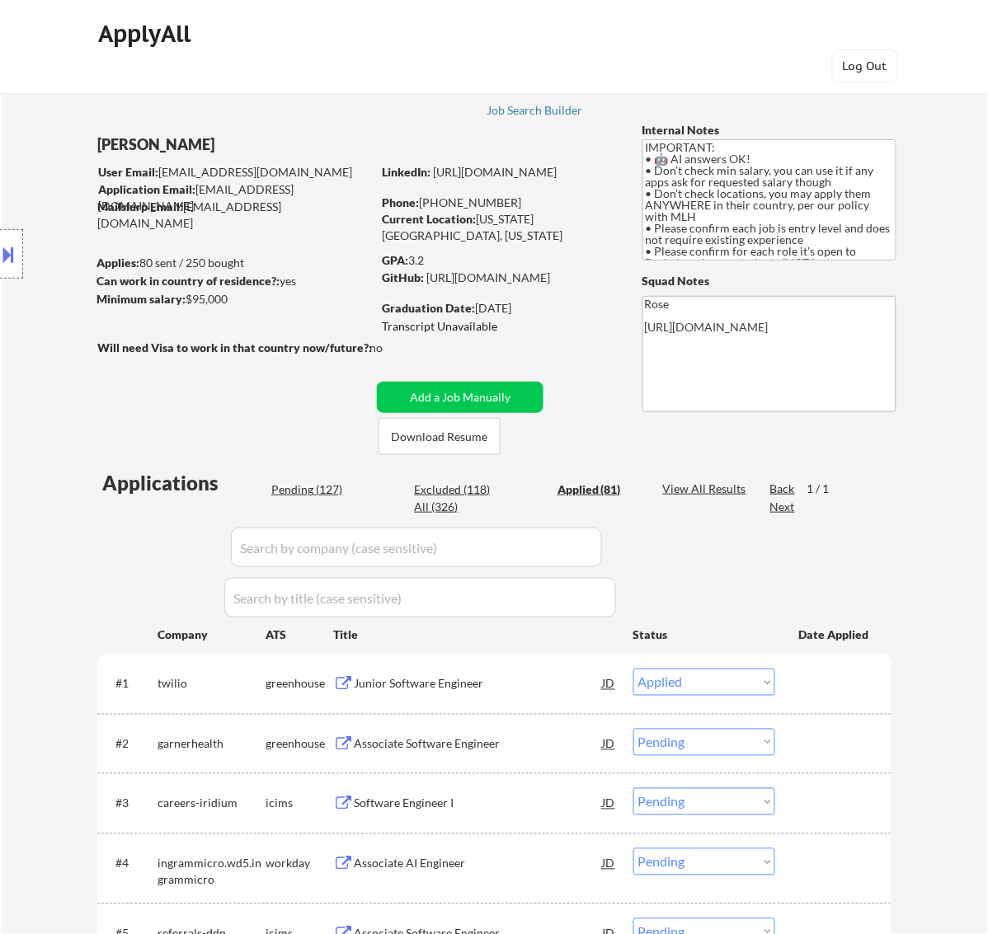
select select ""applied""
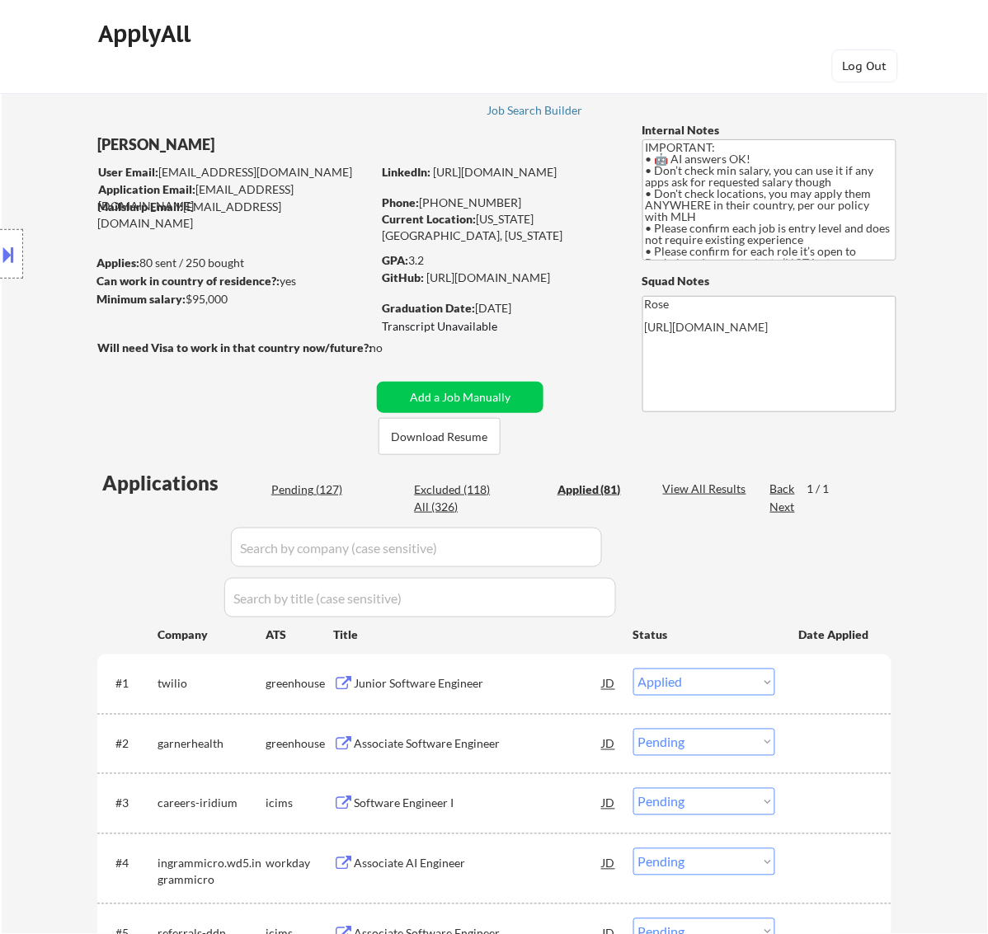
select select ""applied""
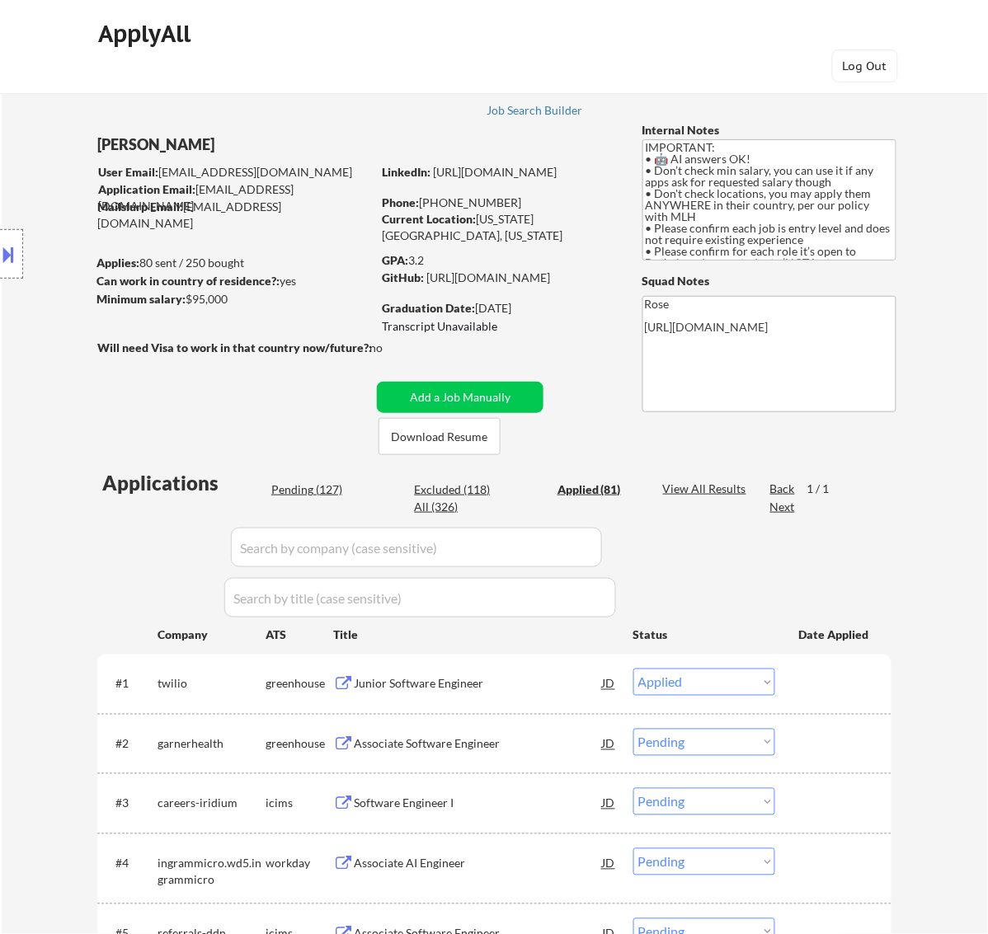
select select ""applied""
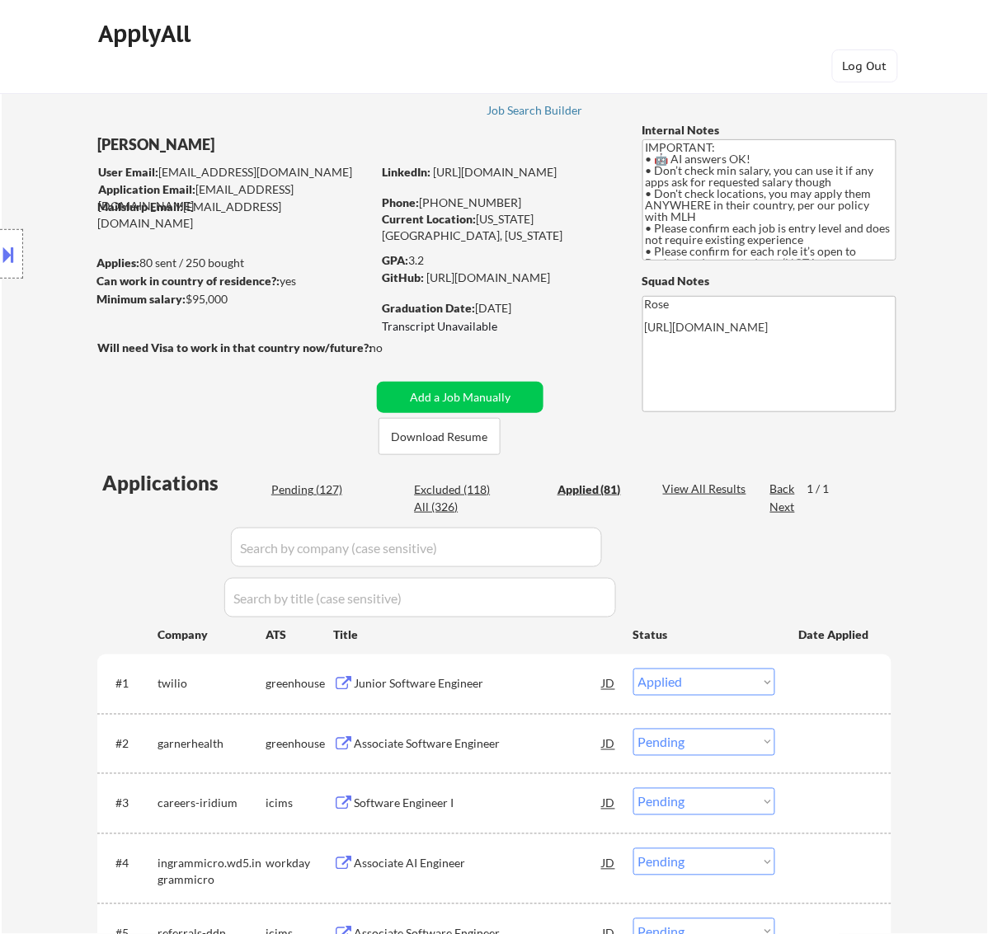
select select ""applied""
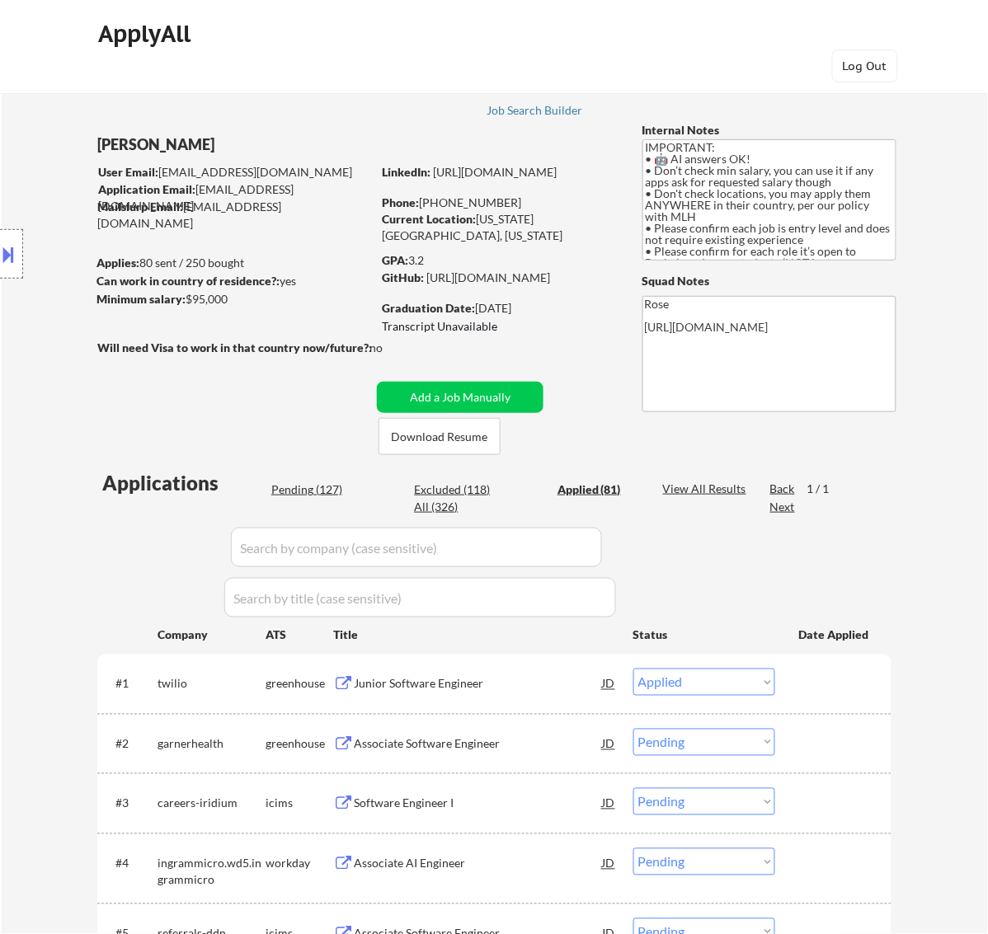
select select ""applied""
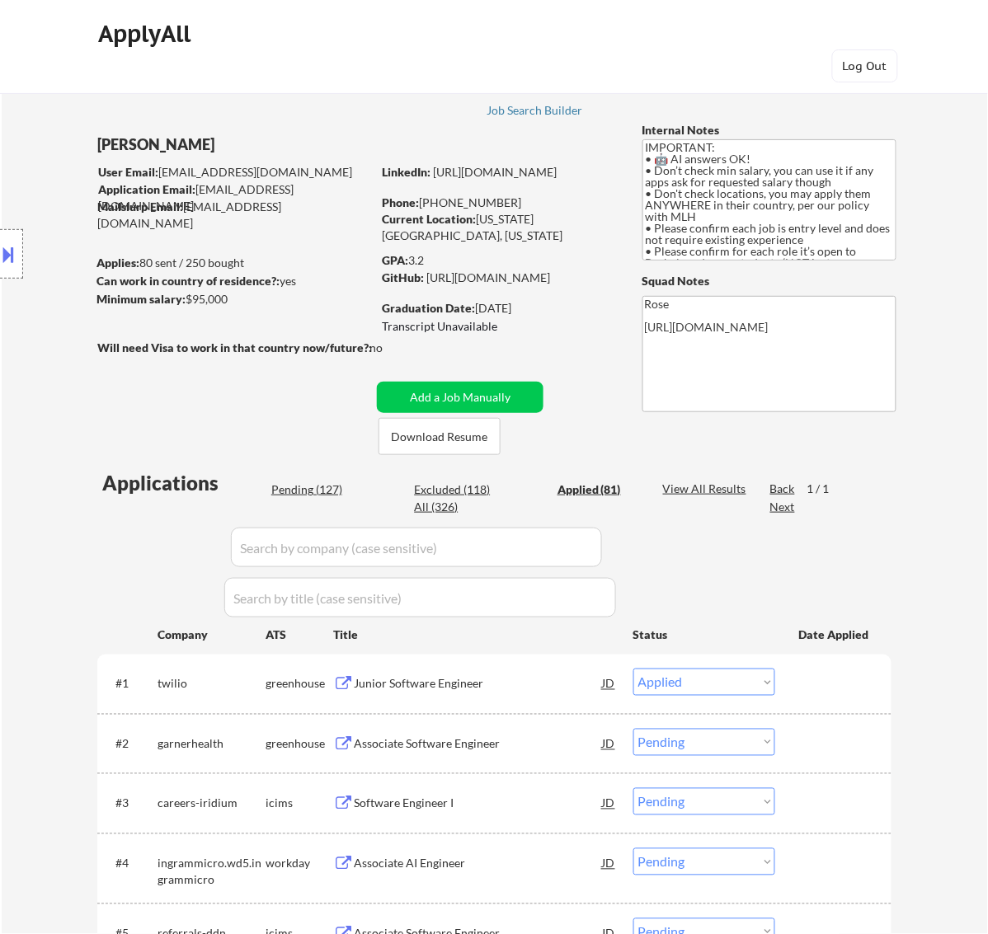
select select ""applied""
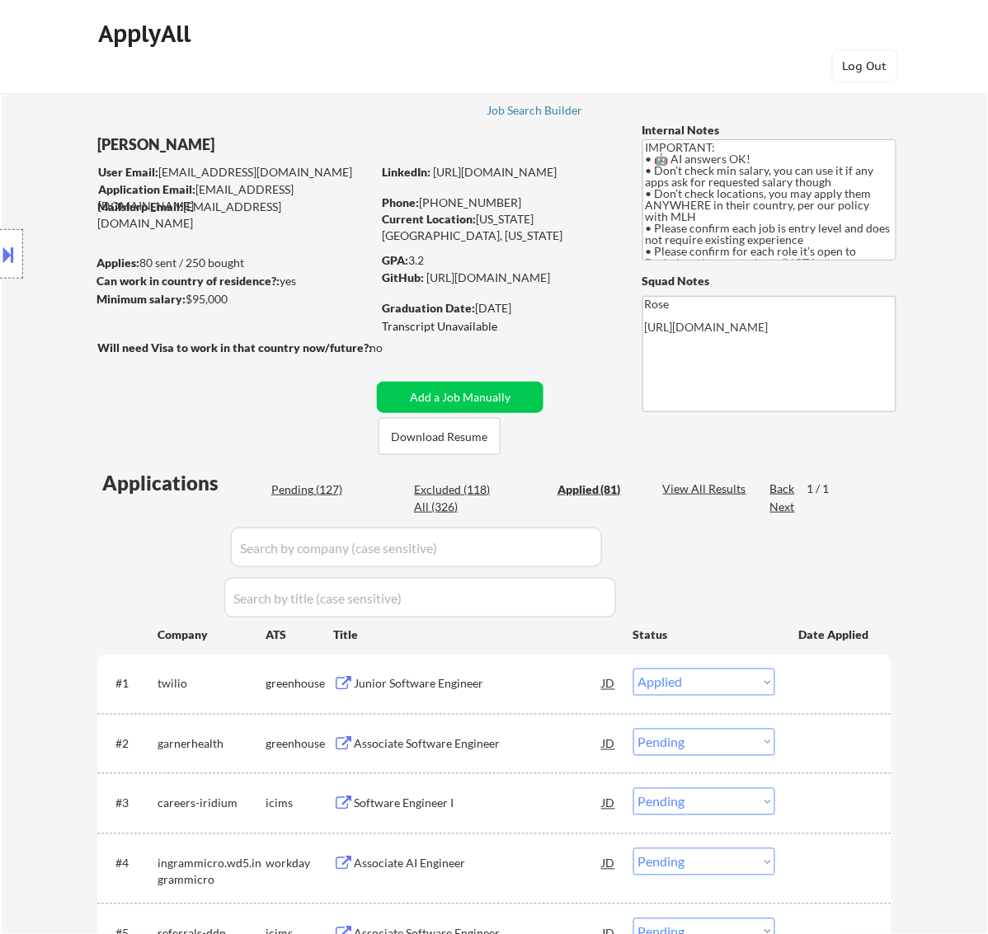
select select ""applied""
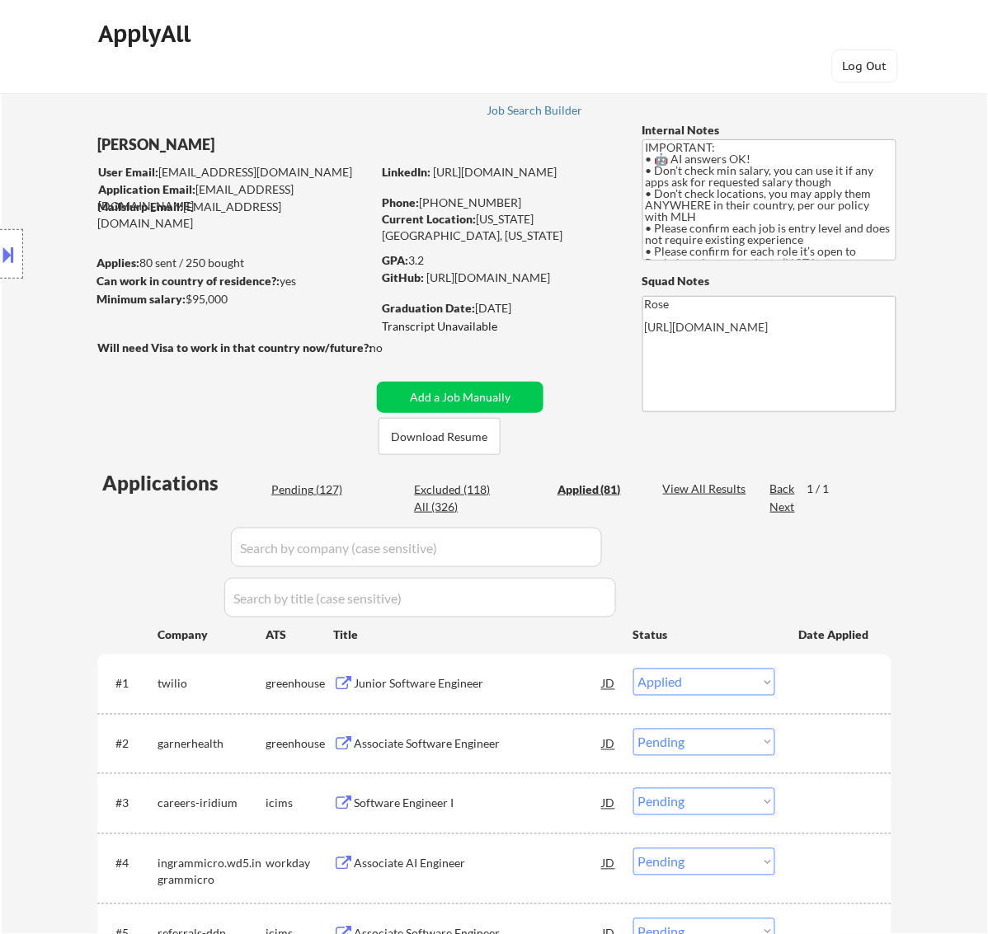
select select ""applied""
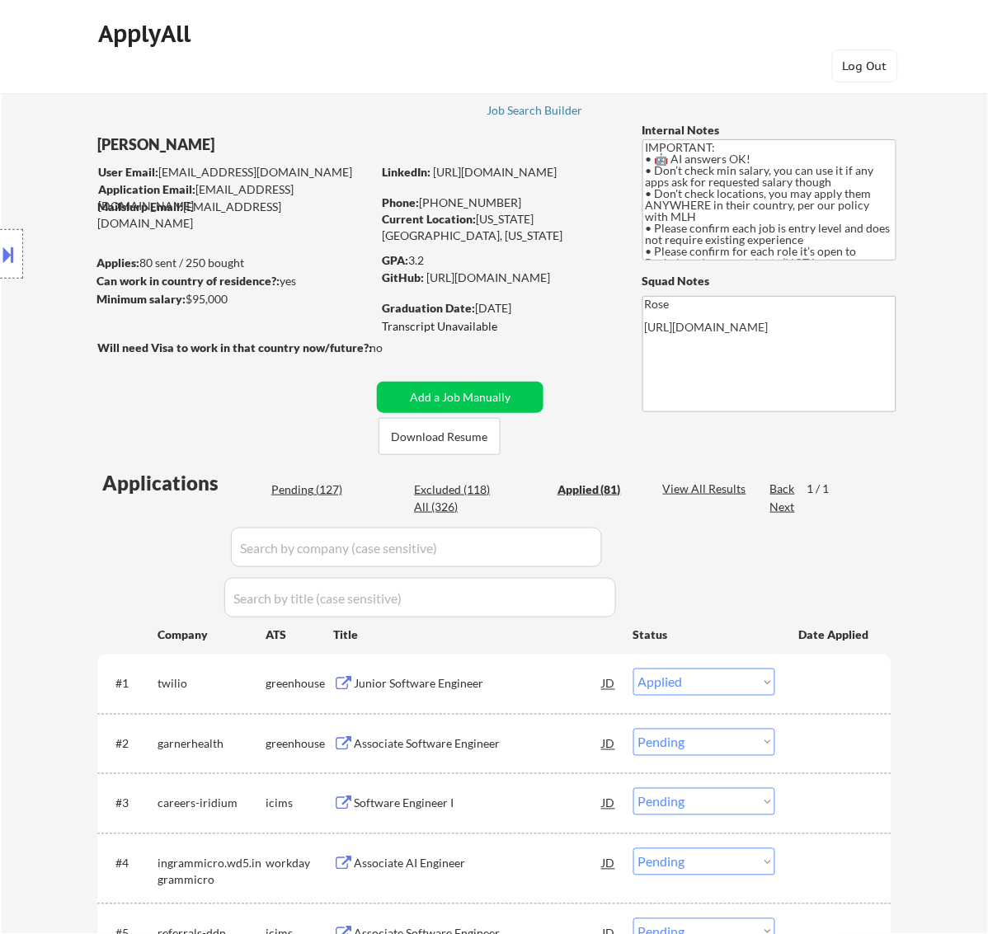
select select ""applied""
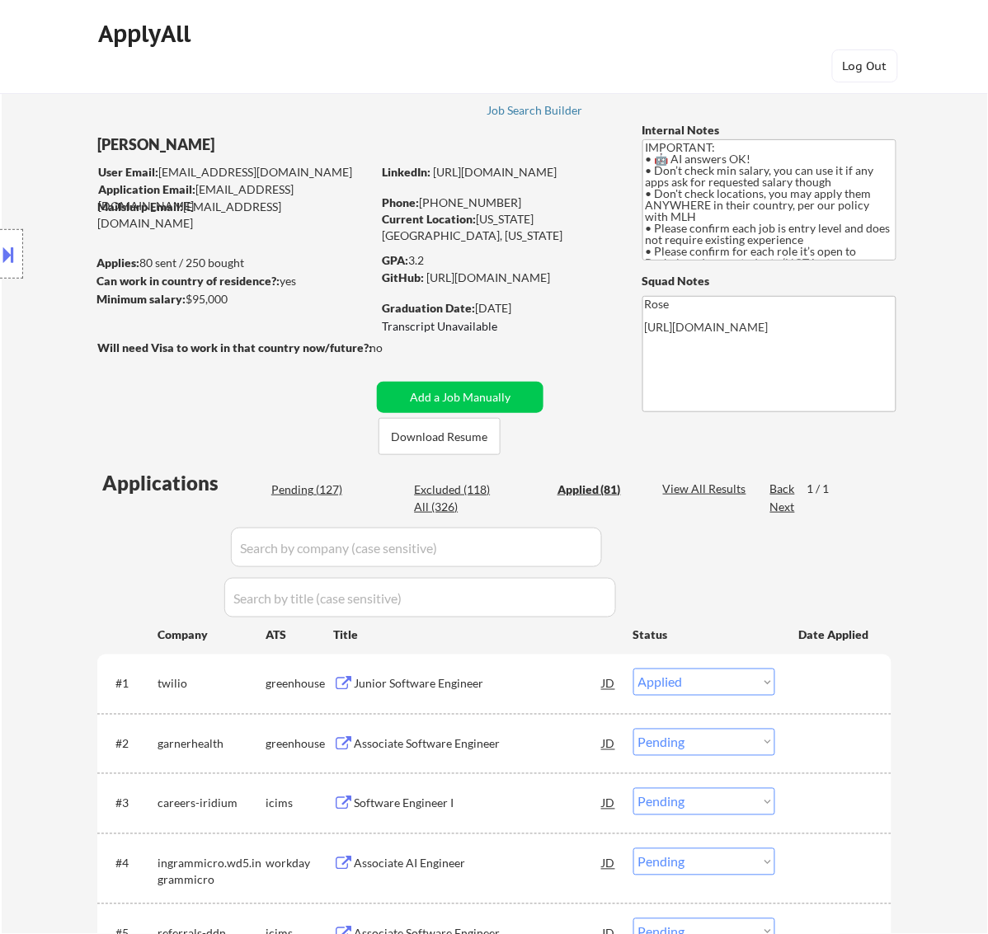
select select ""applied""
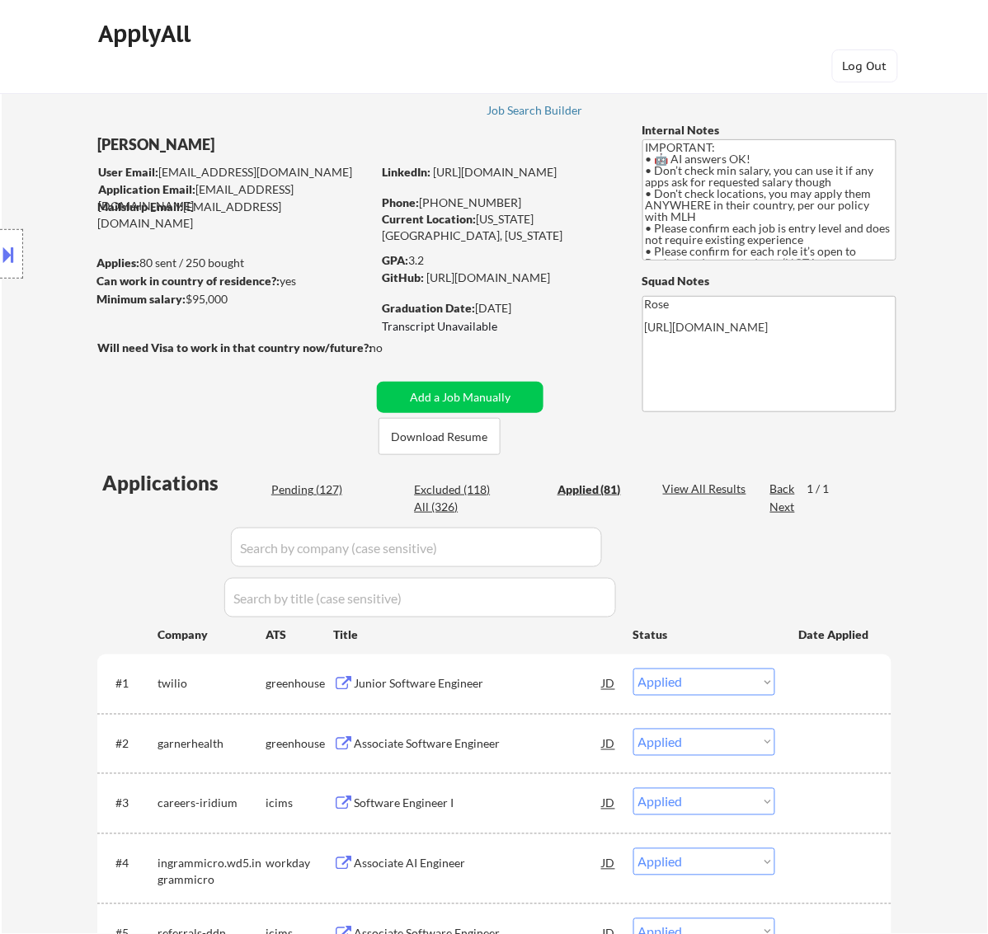
select select ""applied""
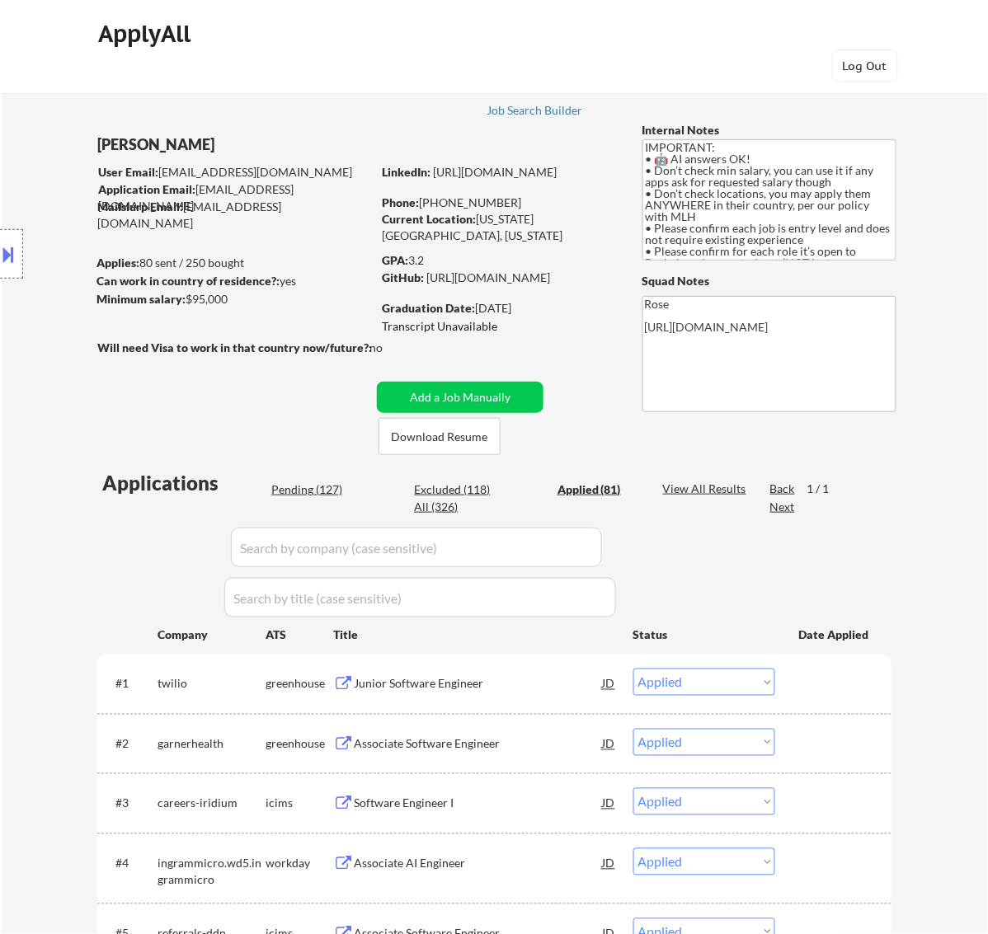
select select ""applied""
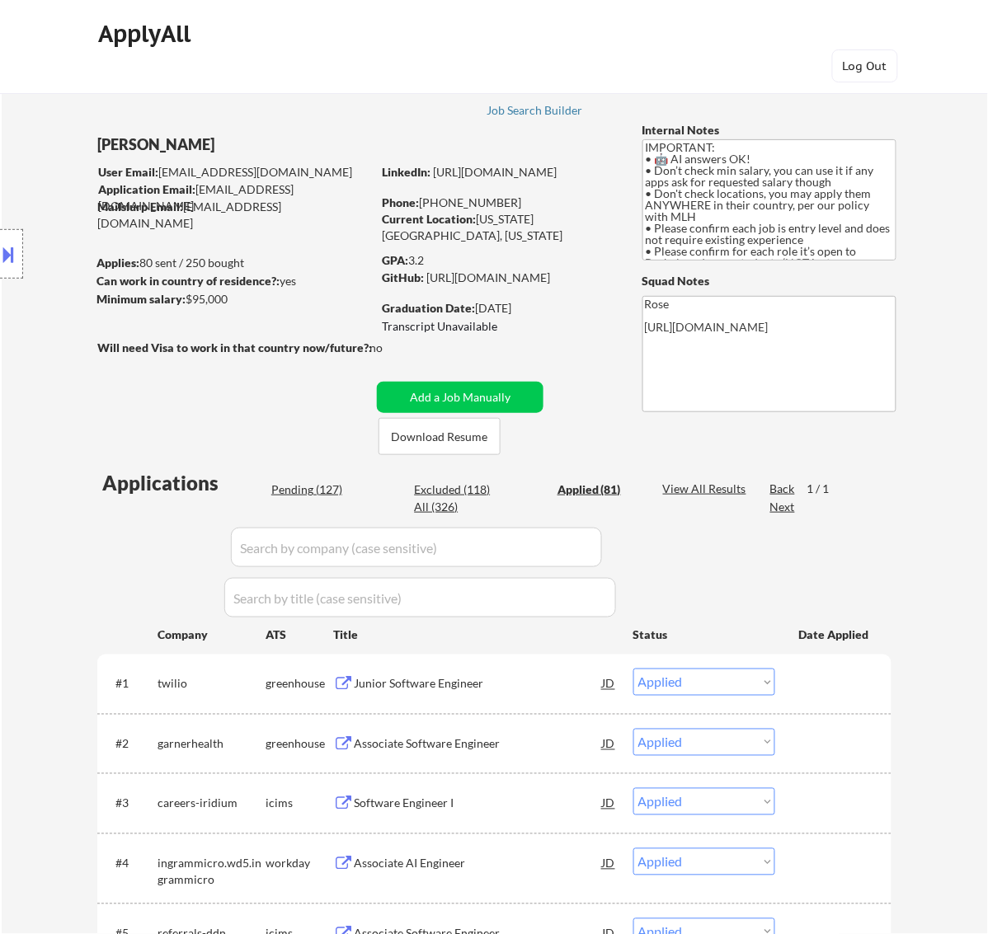
select select ""applied""
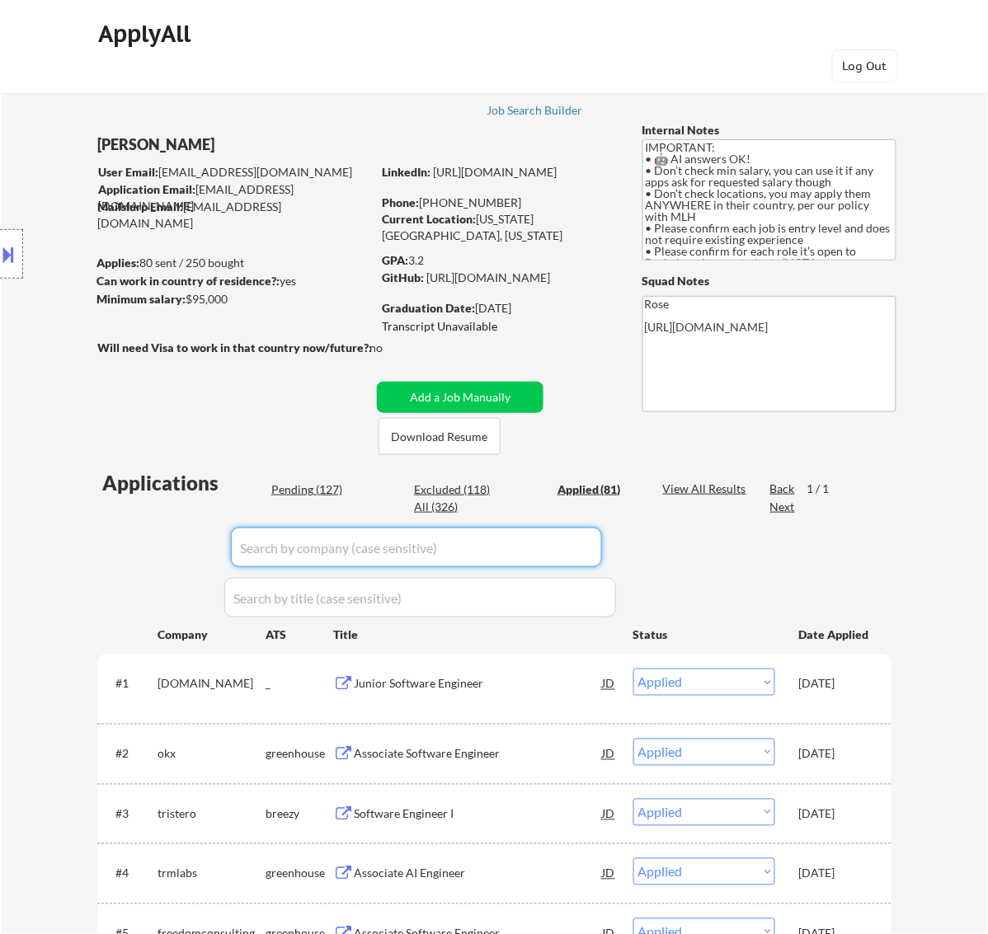
click at [582, 542] on input "input" at bounding box center [416, 548] width 371 height 40
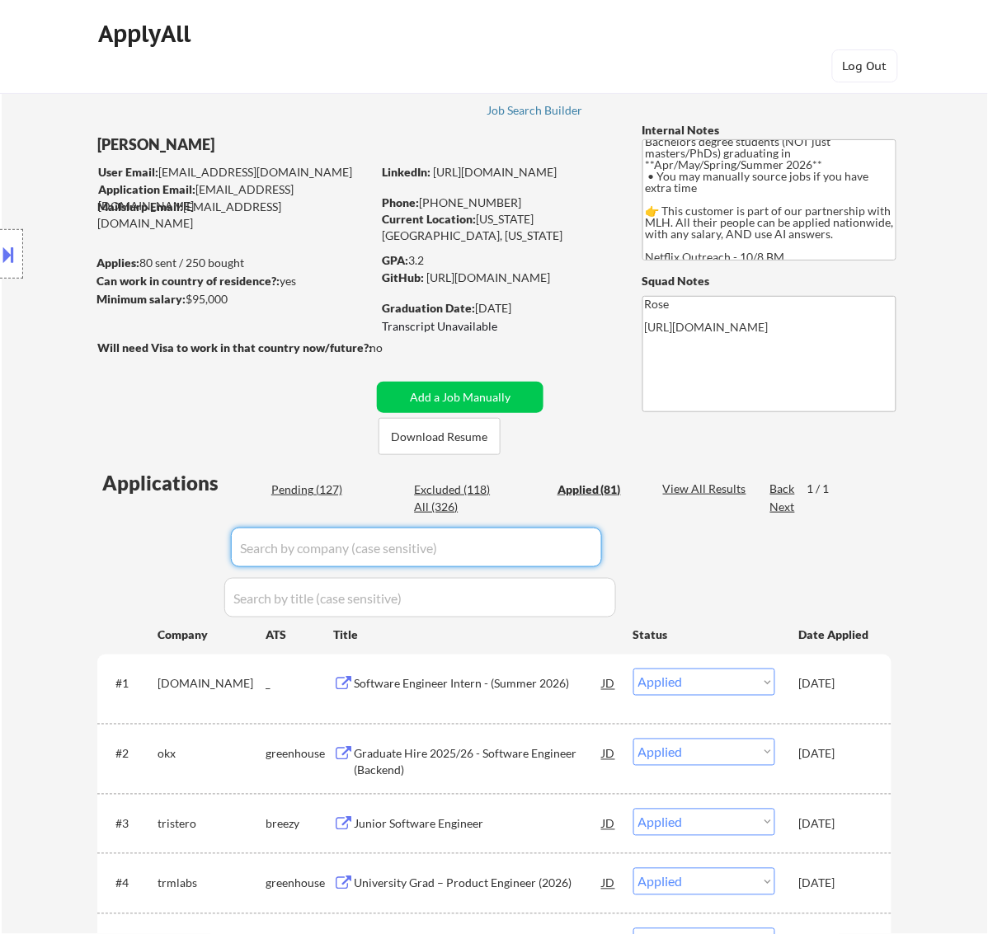
scroll to position [138, 0]
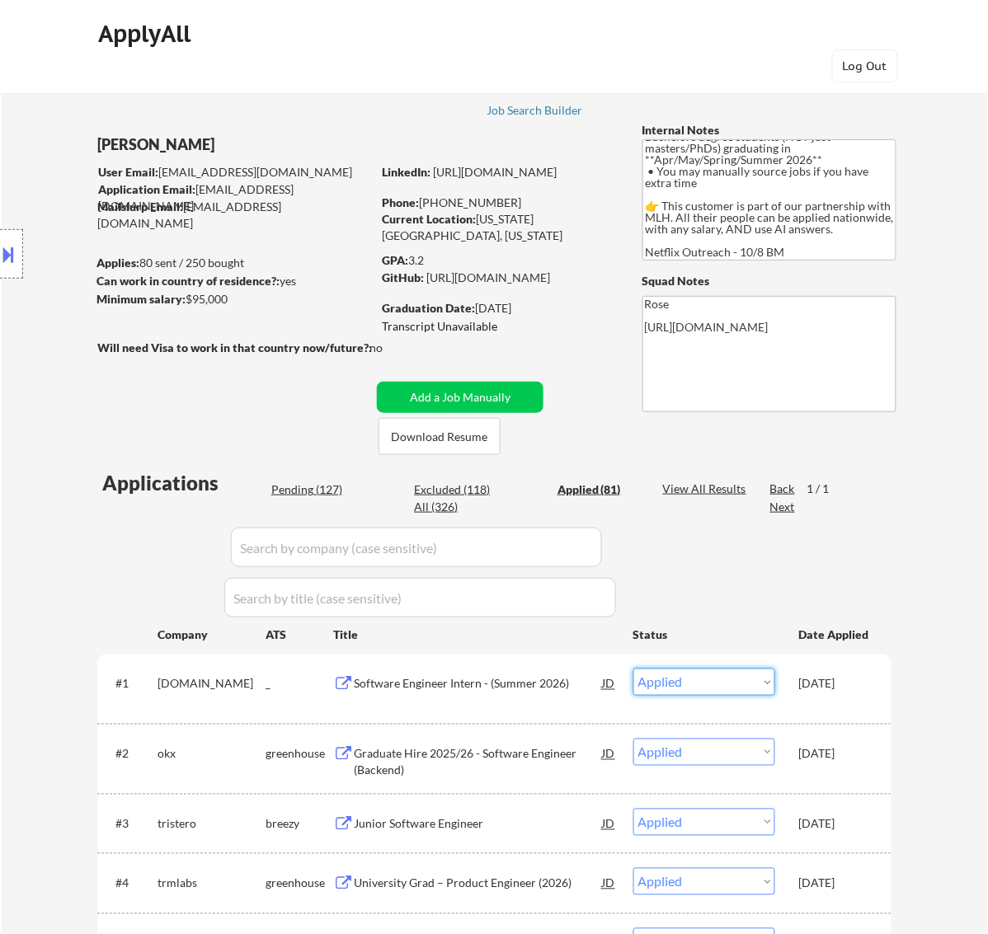
click at [772, 681] on select "Choose an option... Pending Applied Excluded (Questions) Excluded (Expired) Exc…" at bounding box center [704, 682] width 142 height 27
click at [633, 669] on select "Choose an option... Pending Applied Excluded (Questions) Excluded (Expired) Exc…" at bounding box center [704, 682] width 142 height 27
select select ""applied""
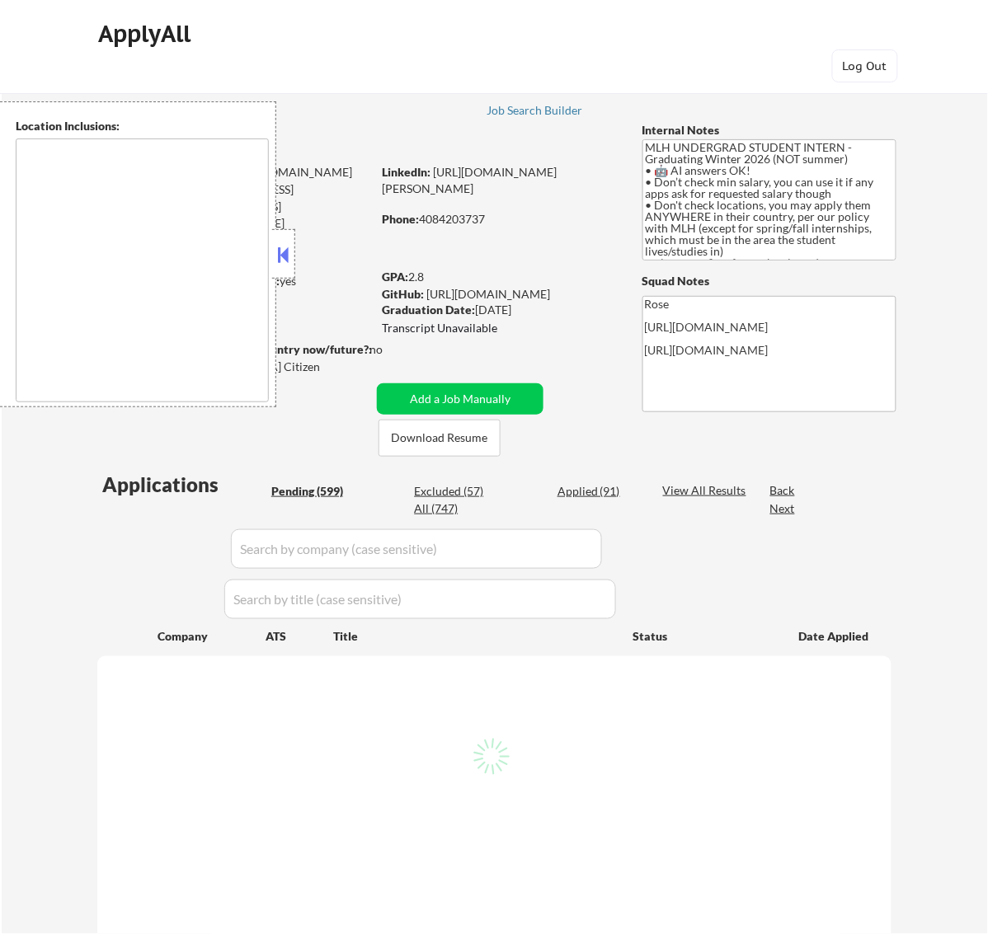
type textarea "country:[GEOGRAPHIC_DATA]"
select select ""pending""
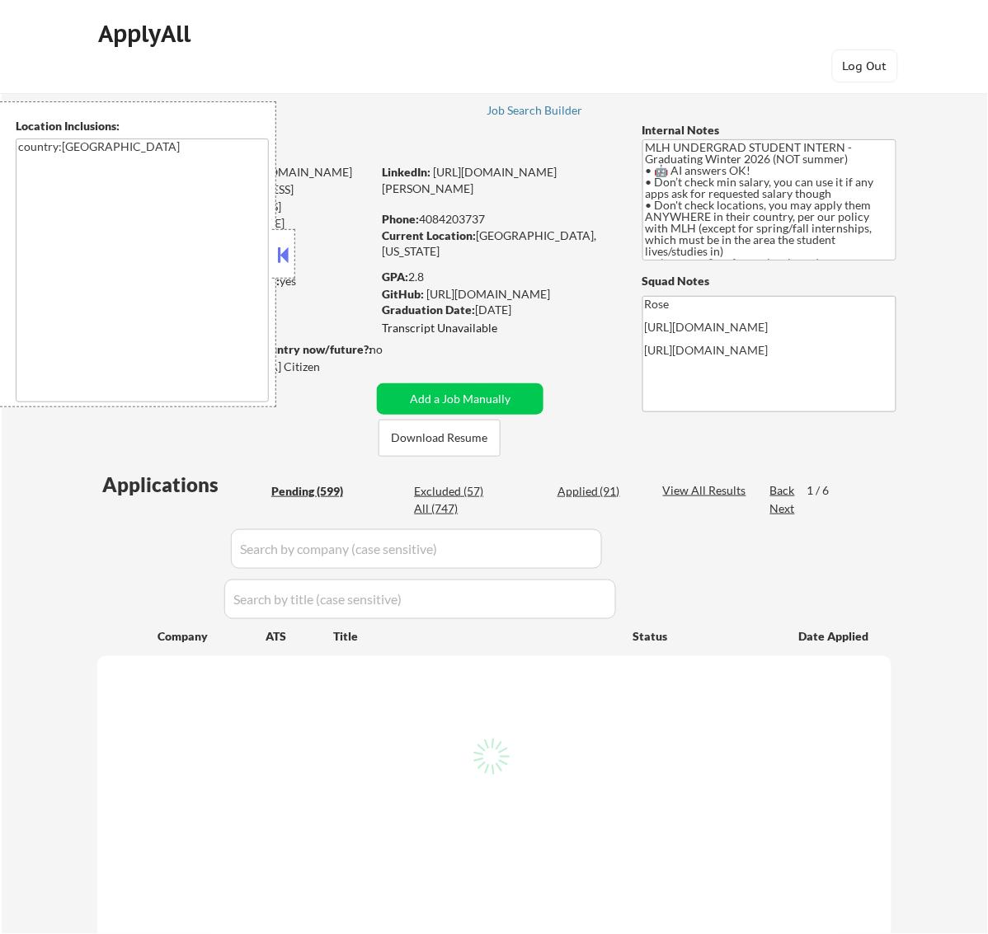
select select ""pending""
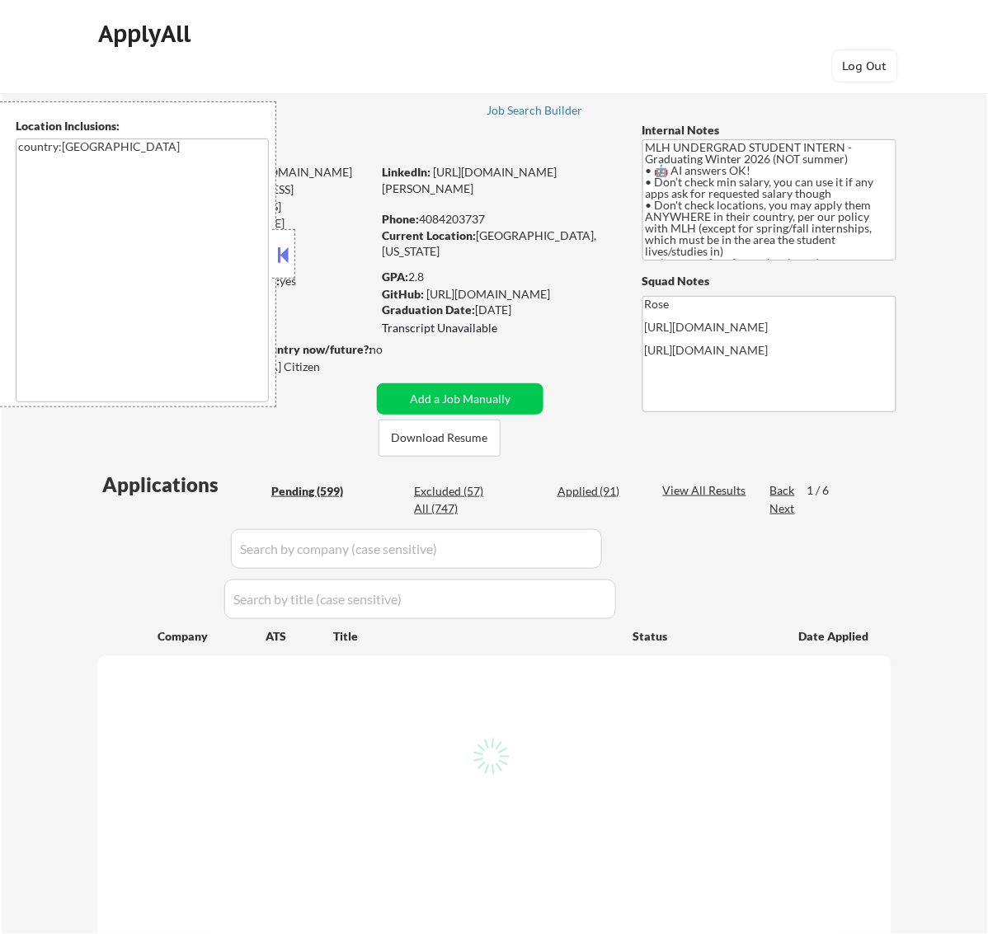
select select ""pending""
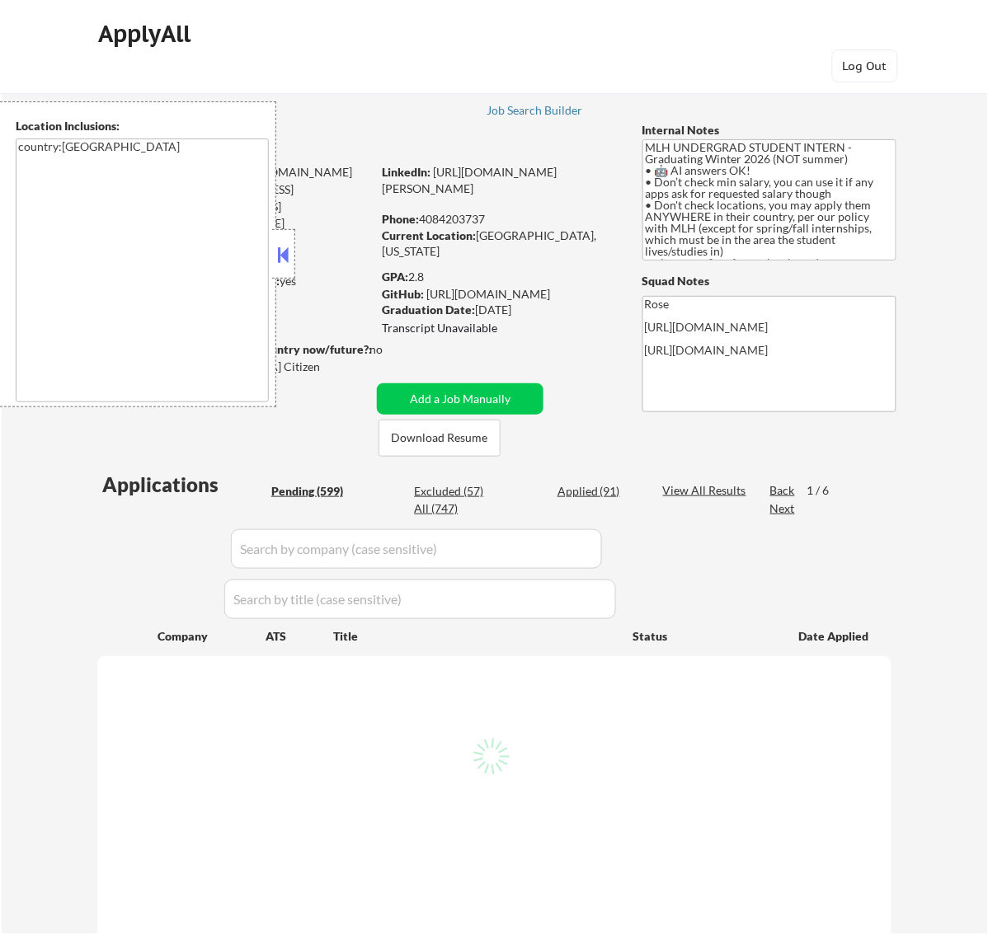
select select ""pending""
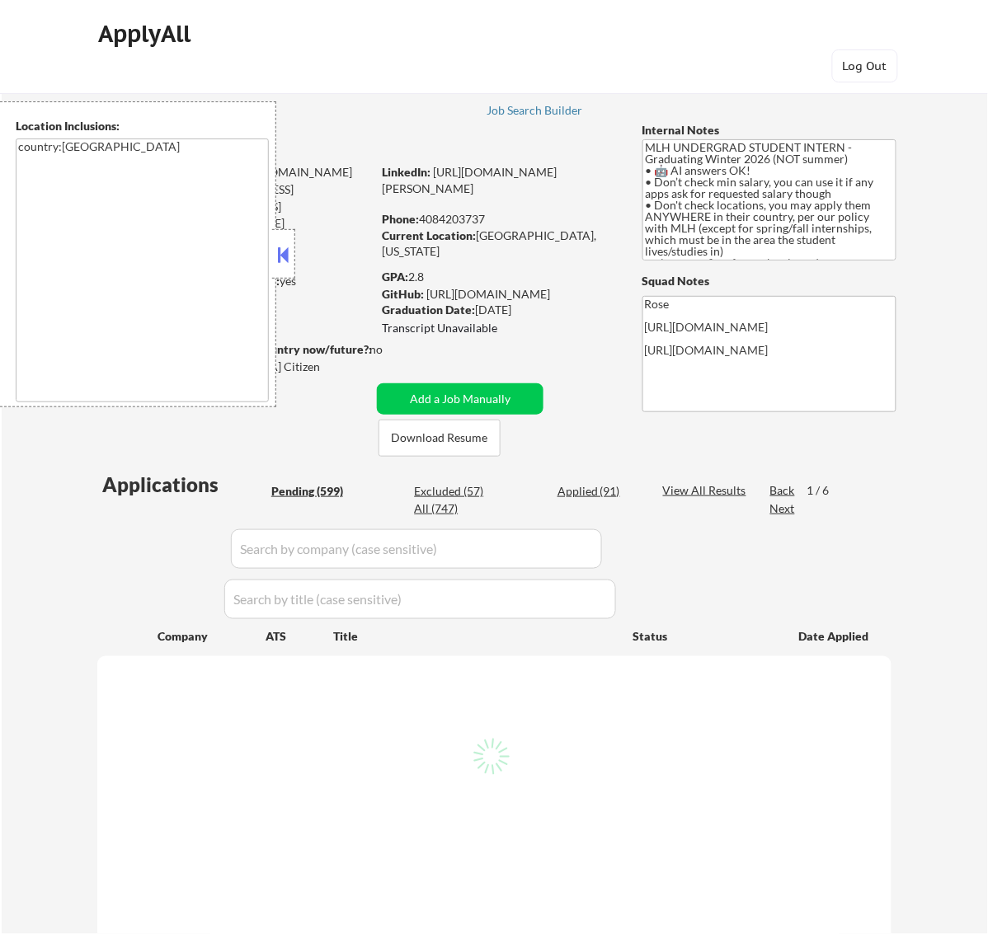
select select ""pending""
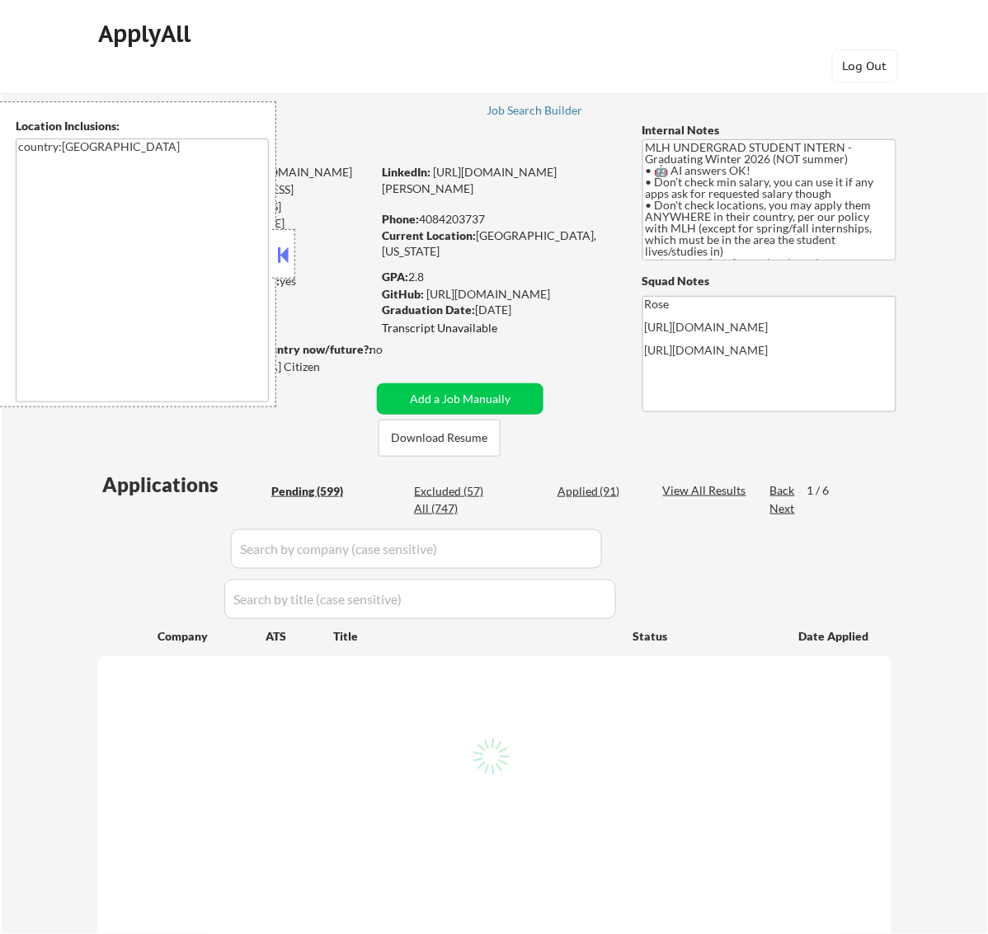
select select ""pending""
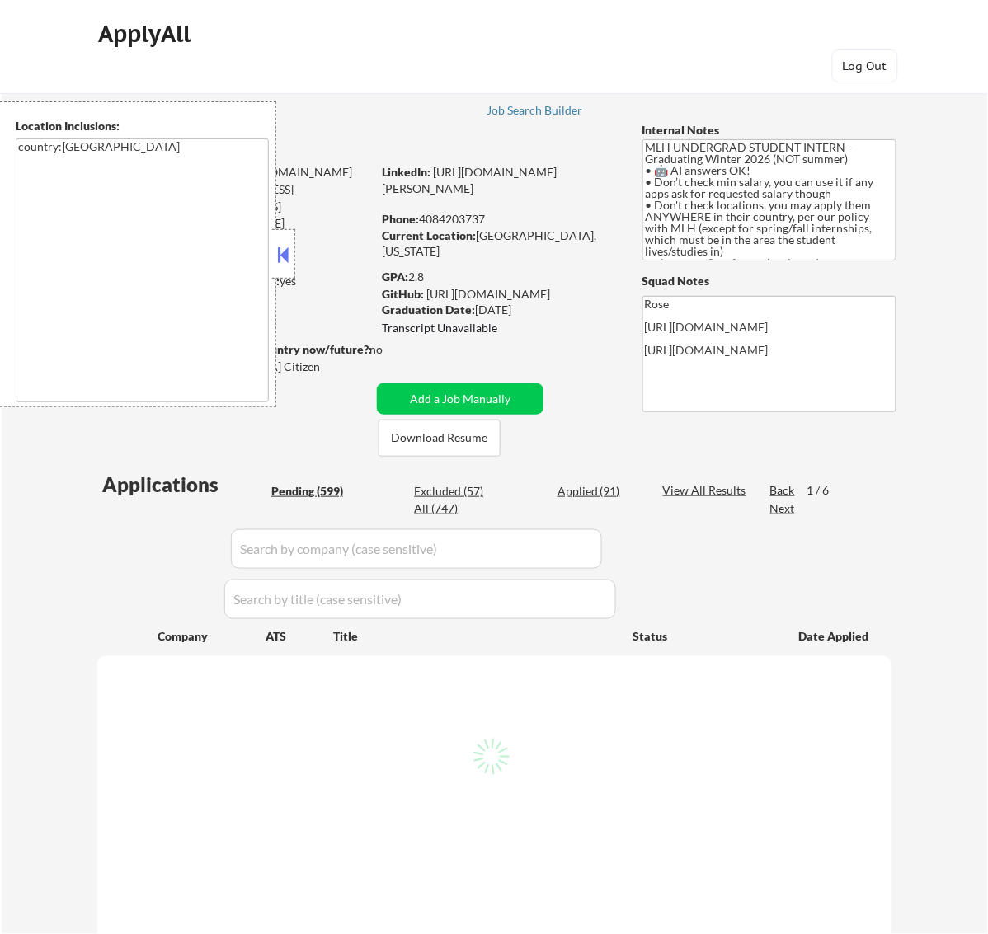
select select ""pending""
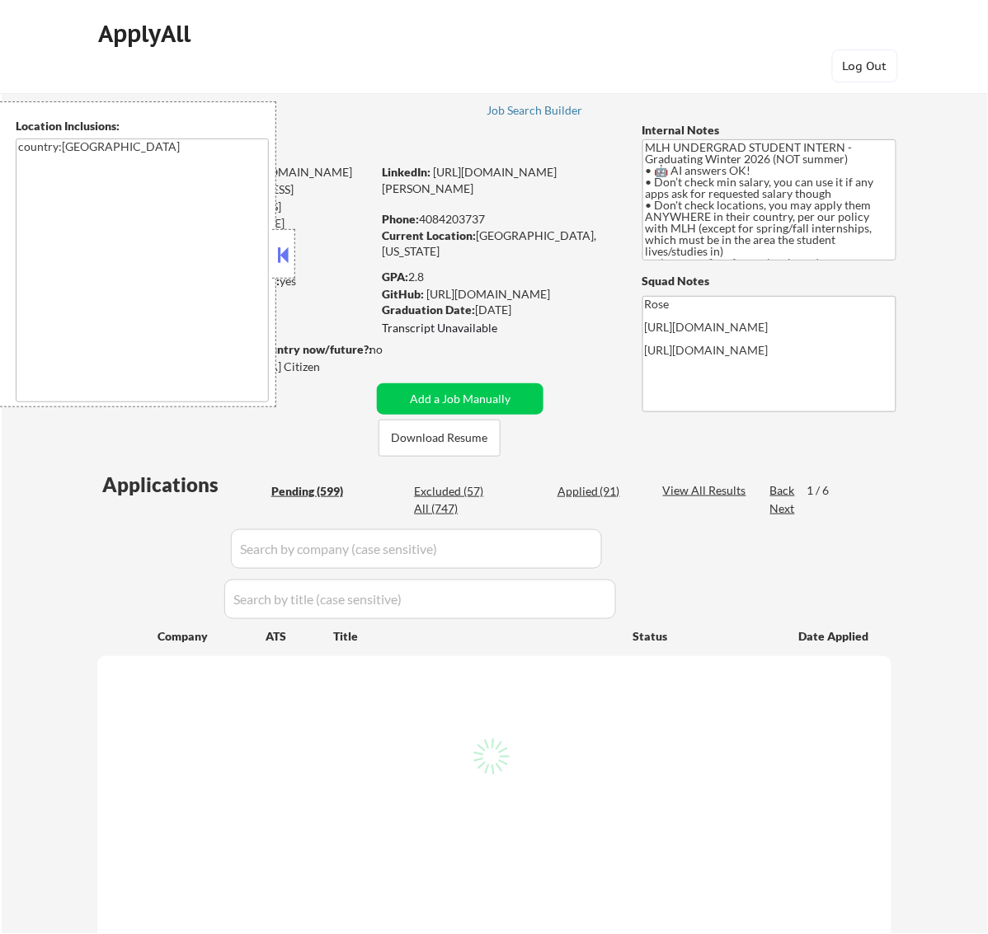
select select ""pending""
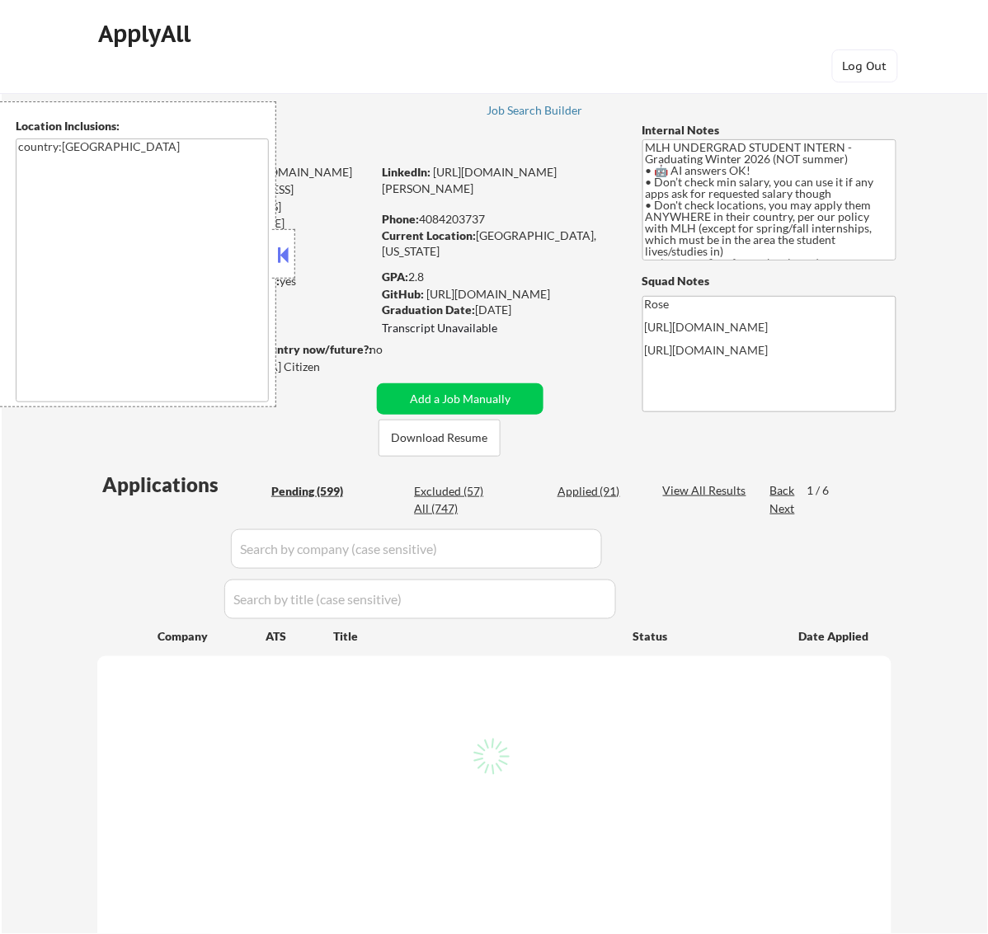
select select ""pending""
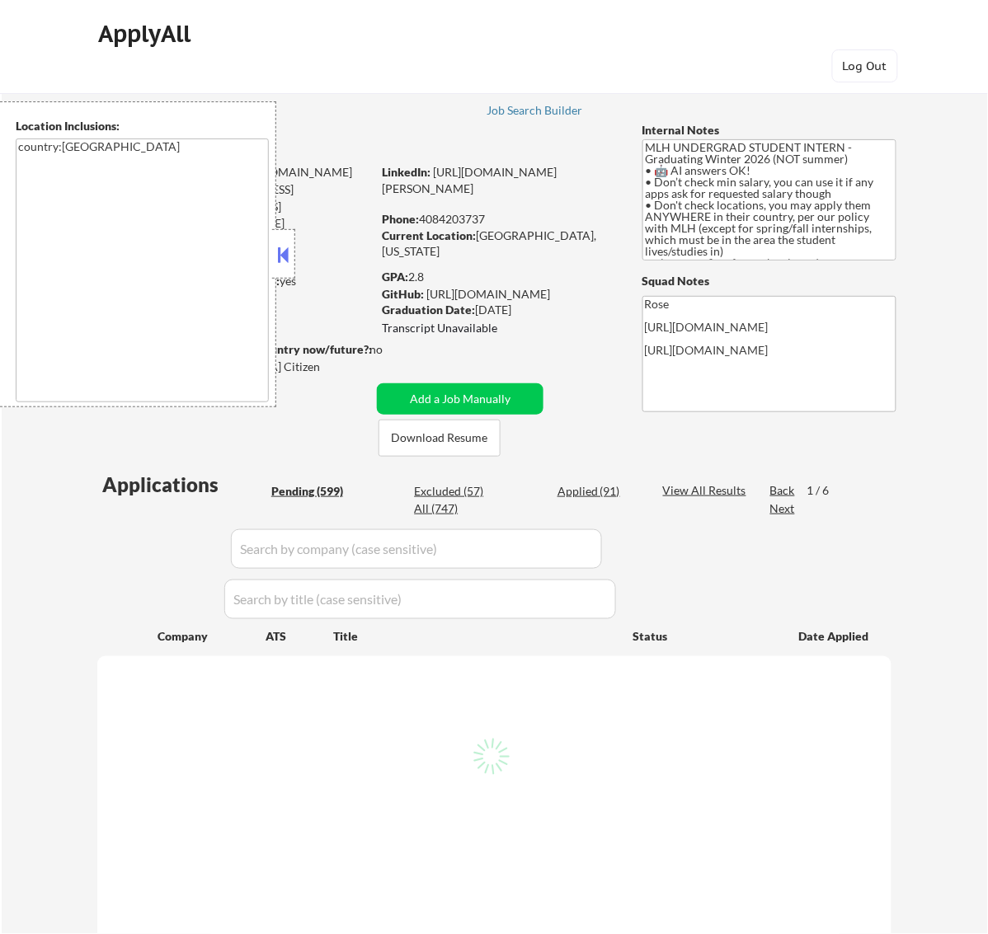
select select ""pending""
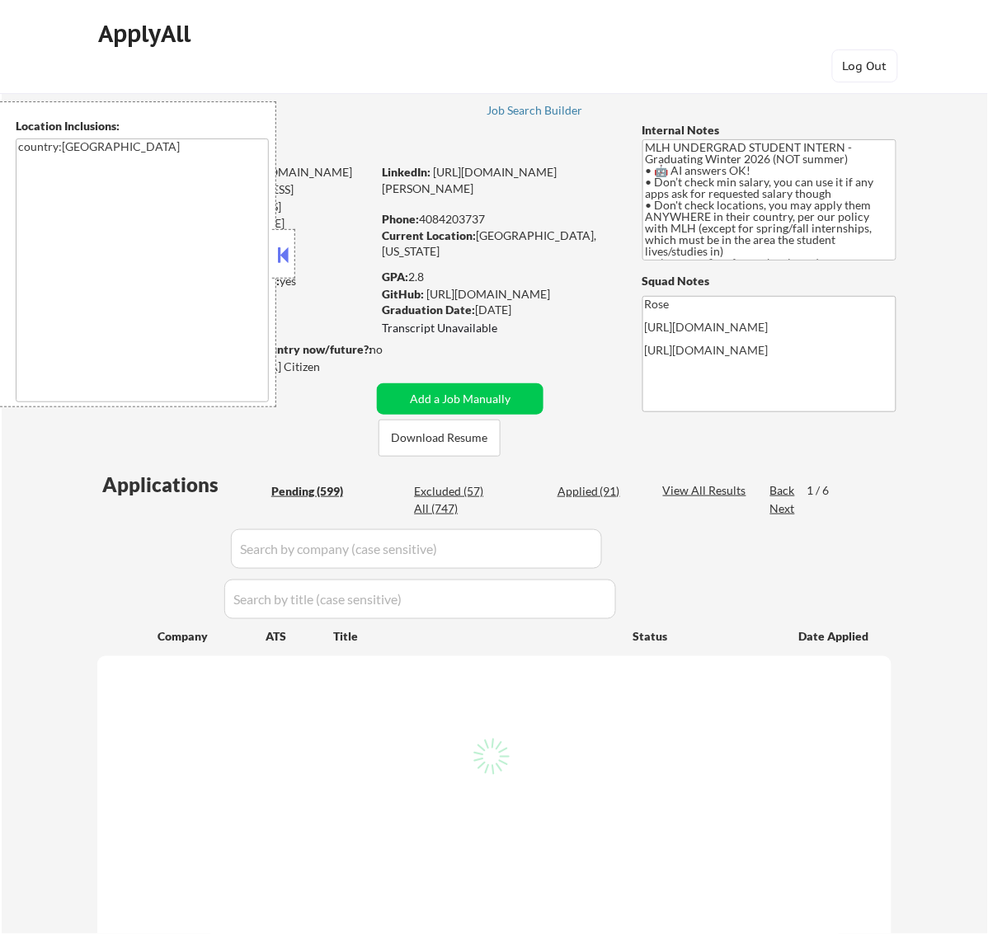
select select ""pending""
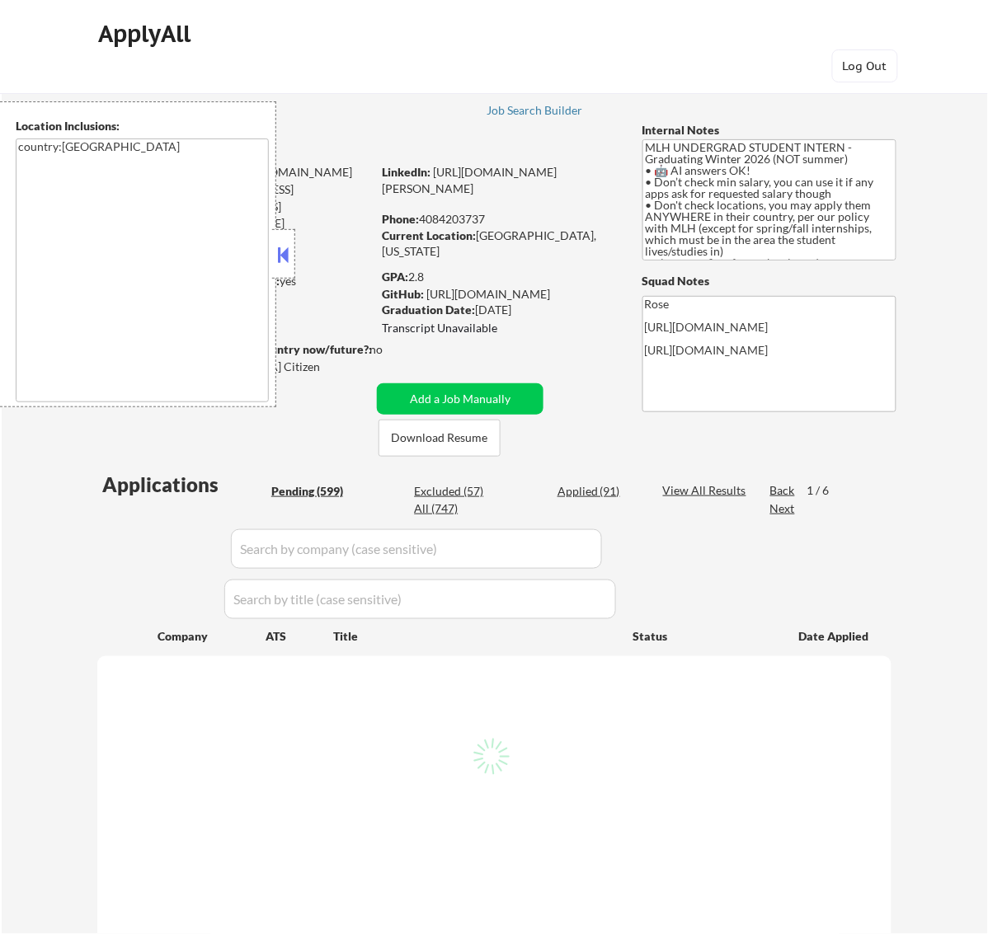
select select ""pending""
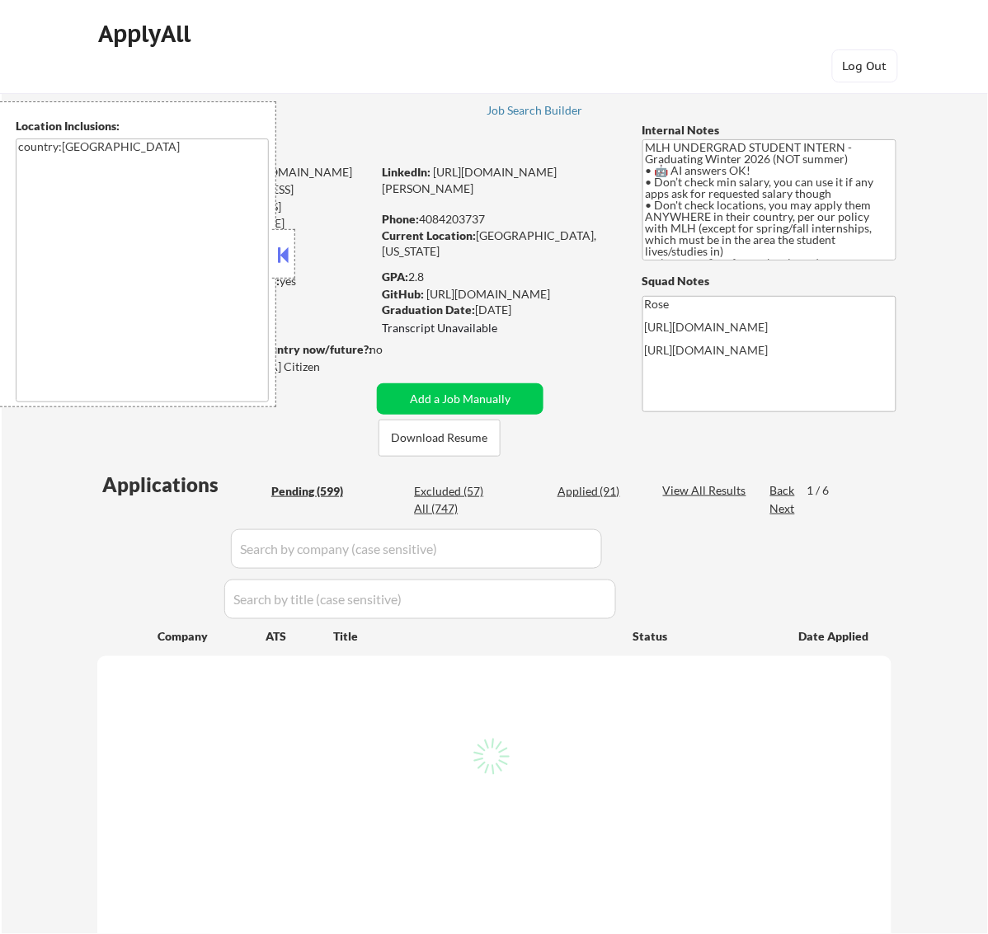
select select ""pending""
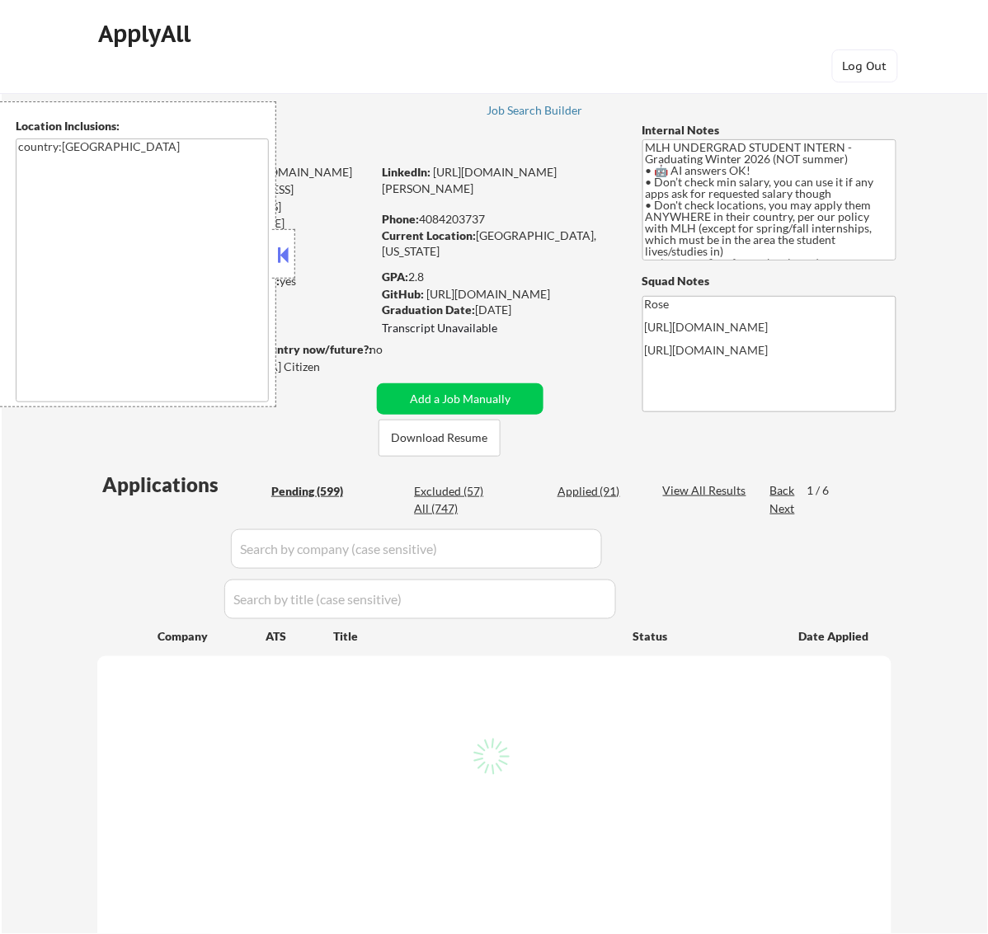
select select ""pending""
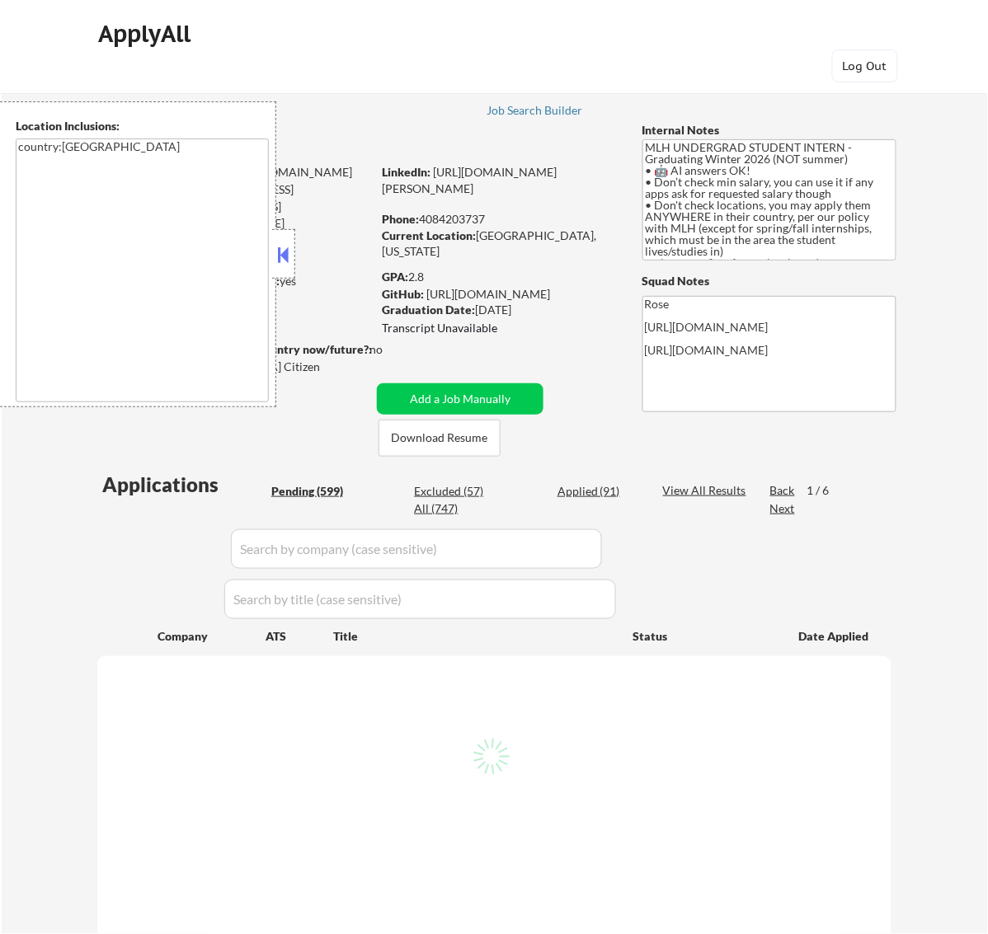
select select ""pending""
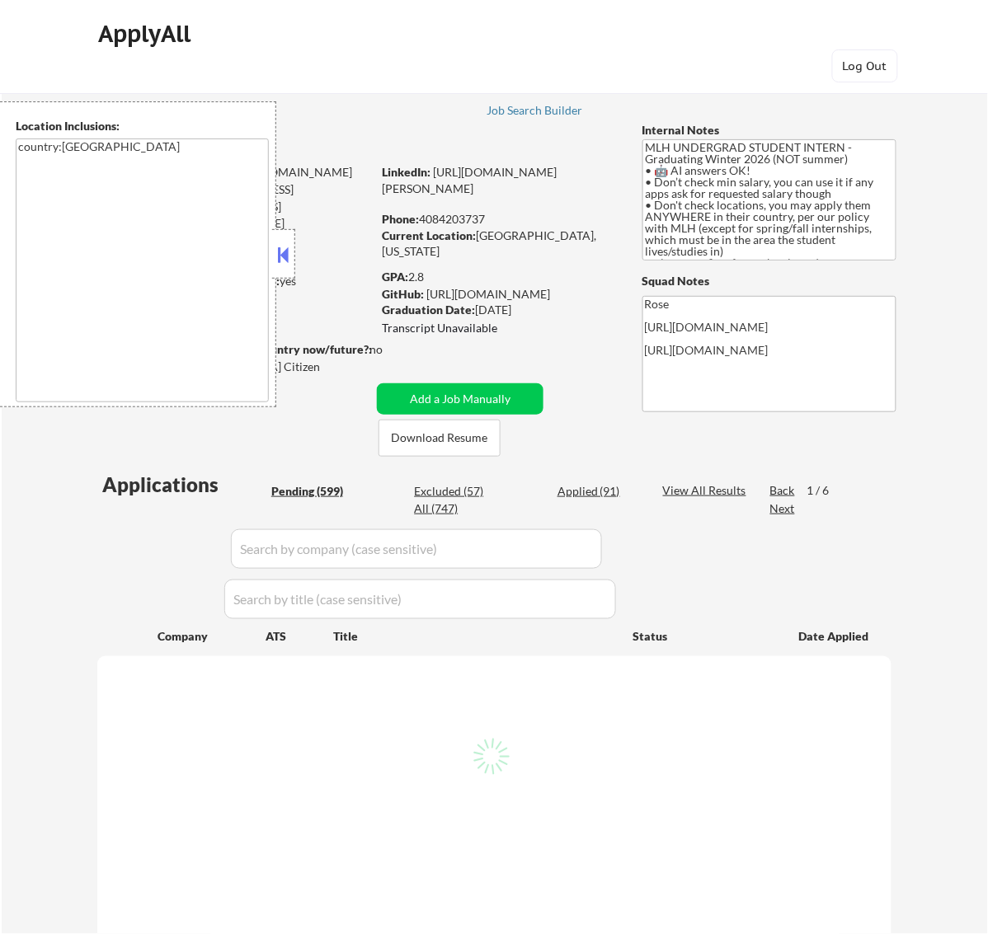
select select ""pending""
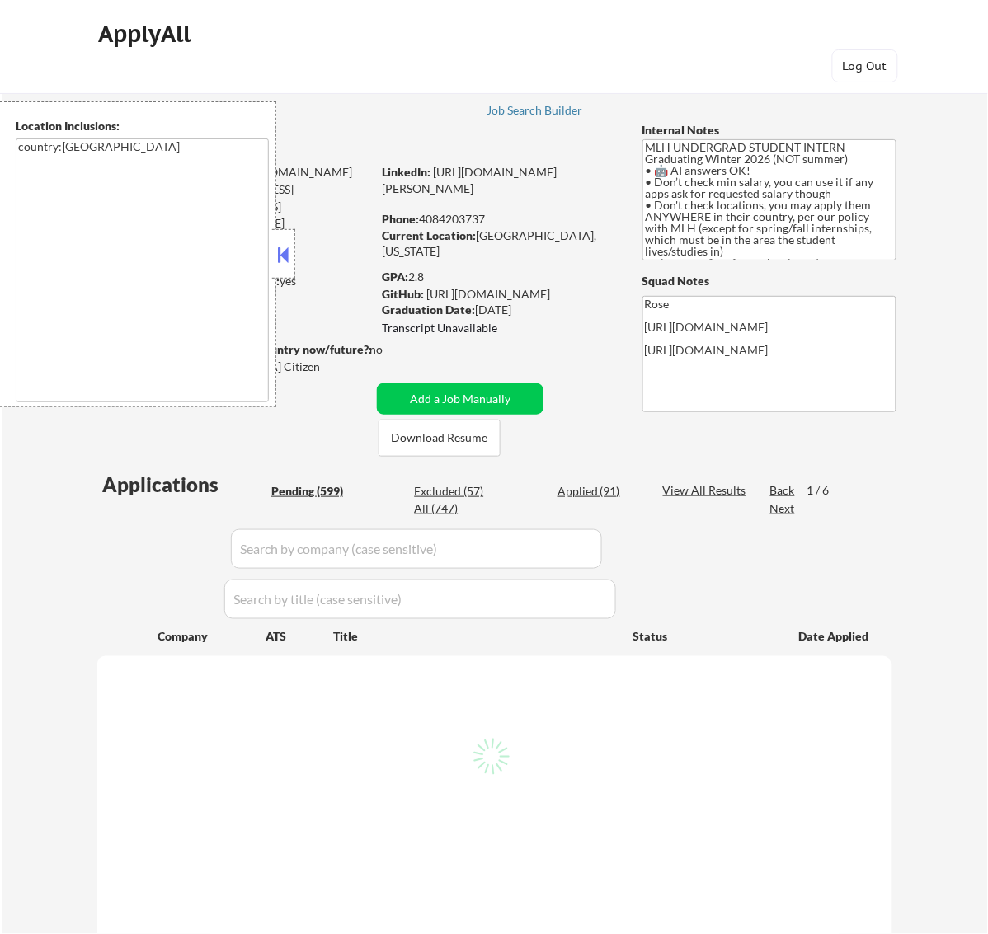
select select ""pending""
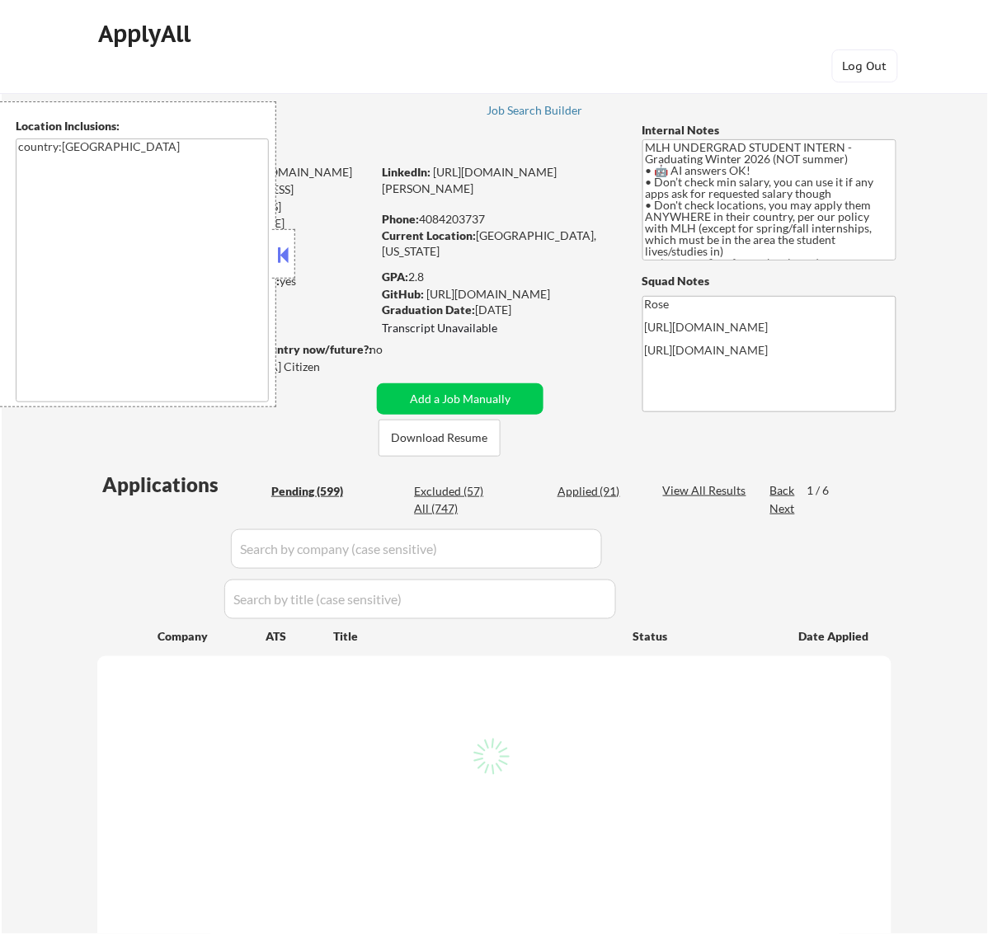
select select ""pending""
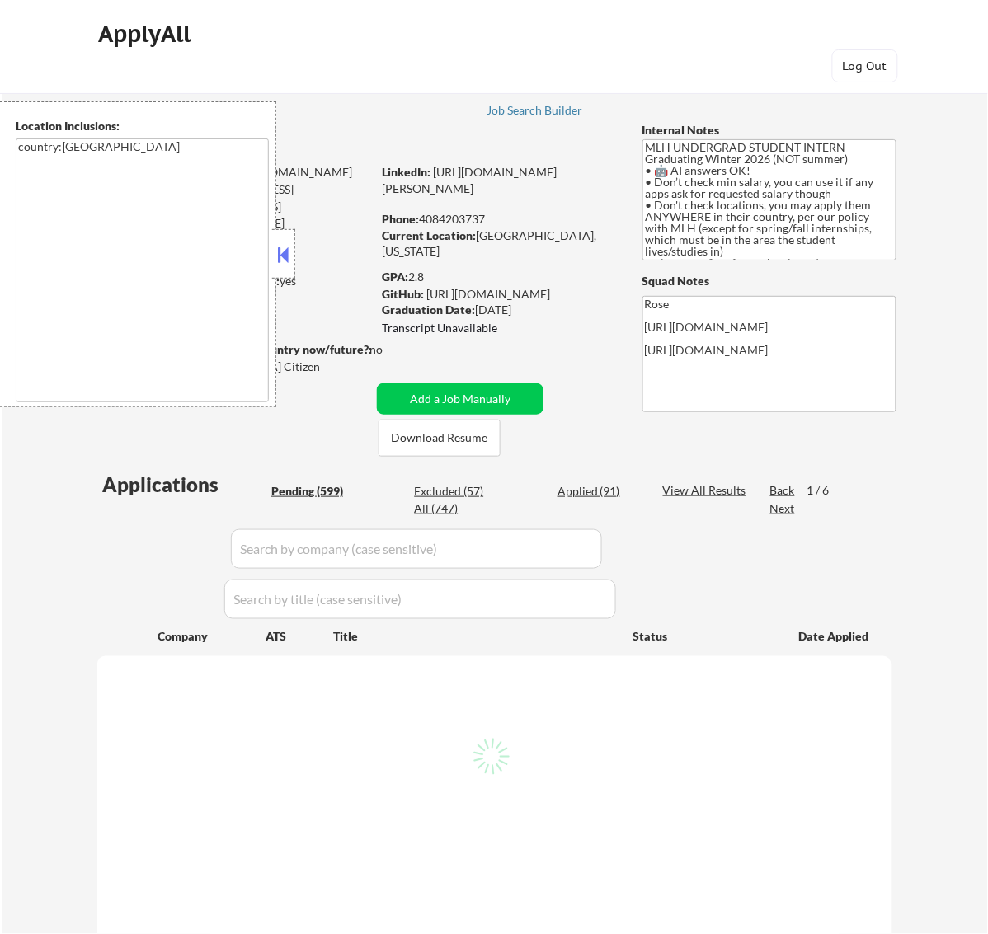
select select ""pending""
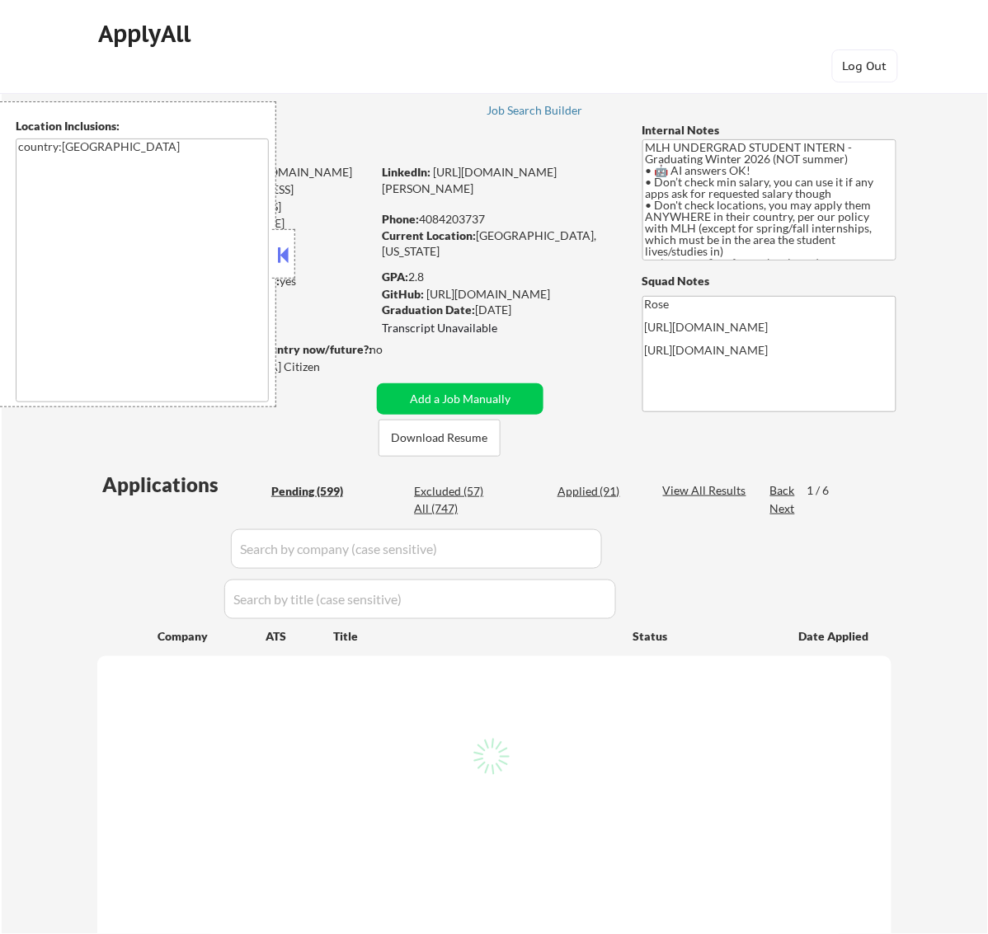
select select ""pending""
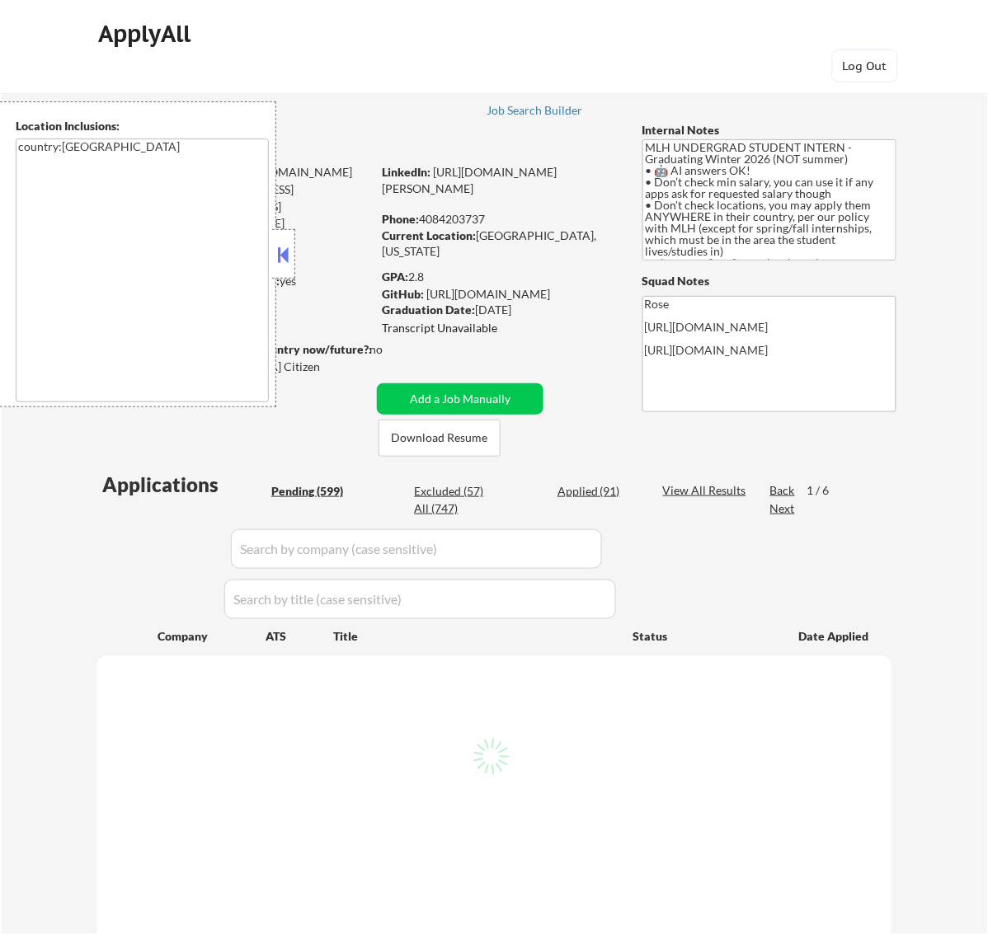
select select ""pending""
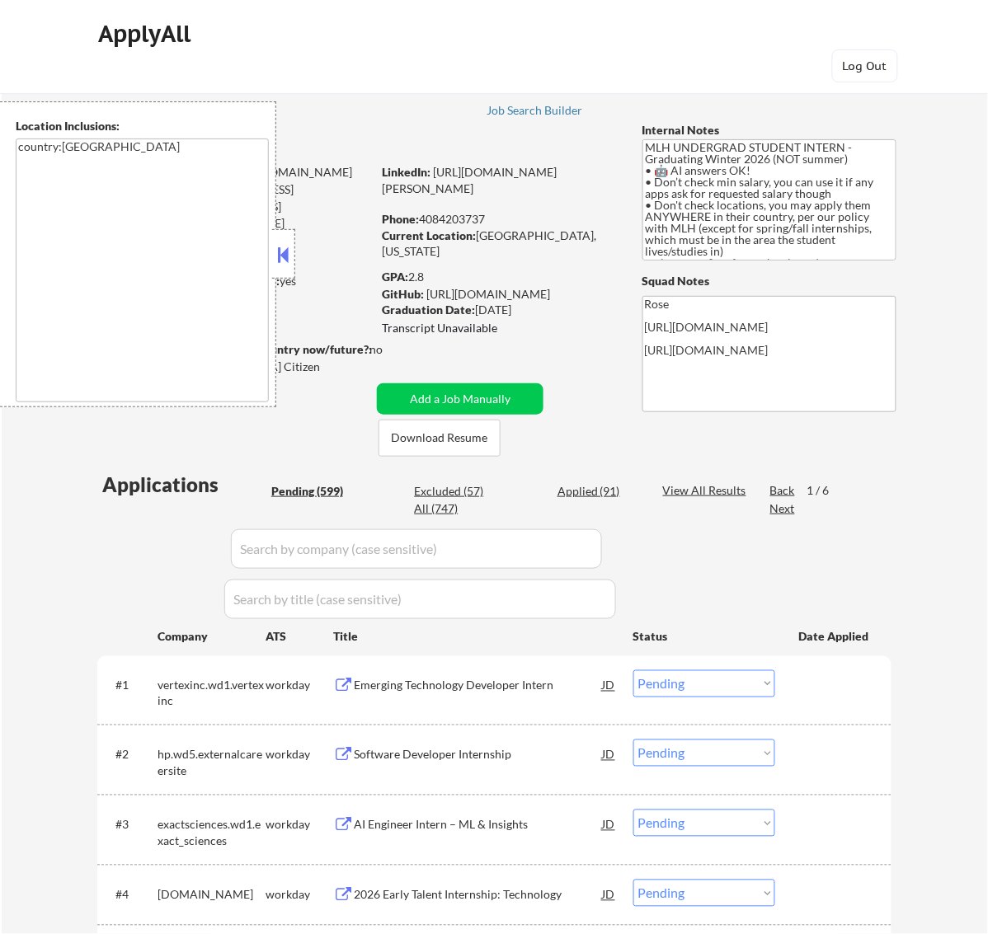
click at [291, 252] on button at bounding box center [283, 254] width 18 height 25
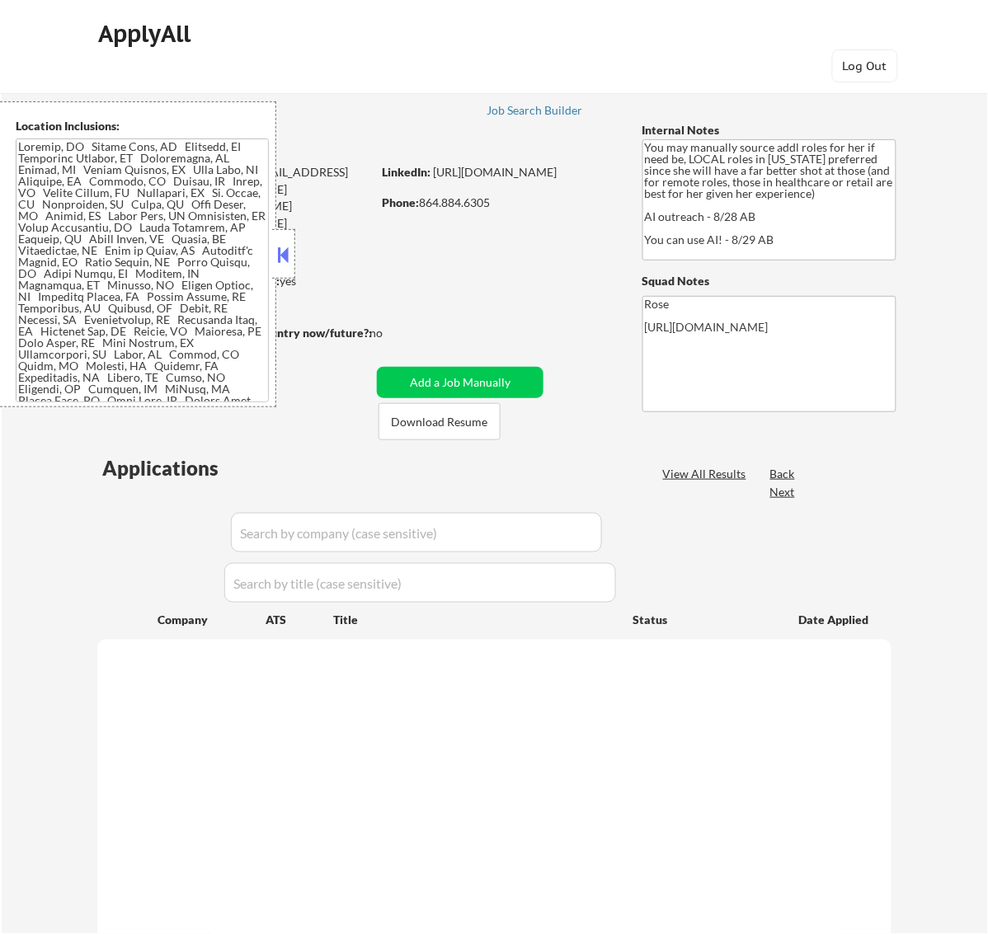
select select ""pending""
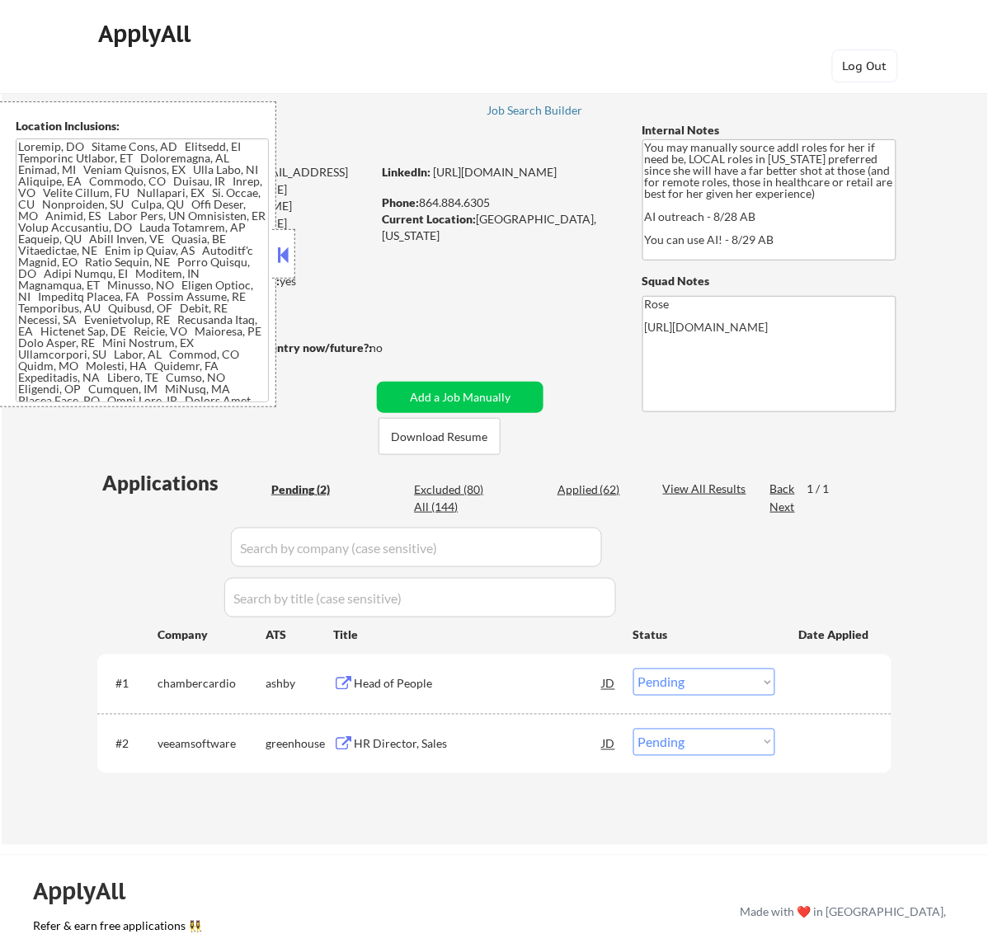
click at [287, 252] on button at bounding box center [283, 254] width 18 height 25
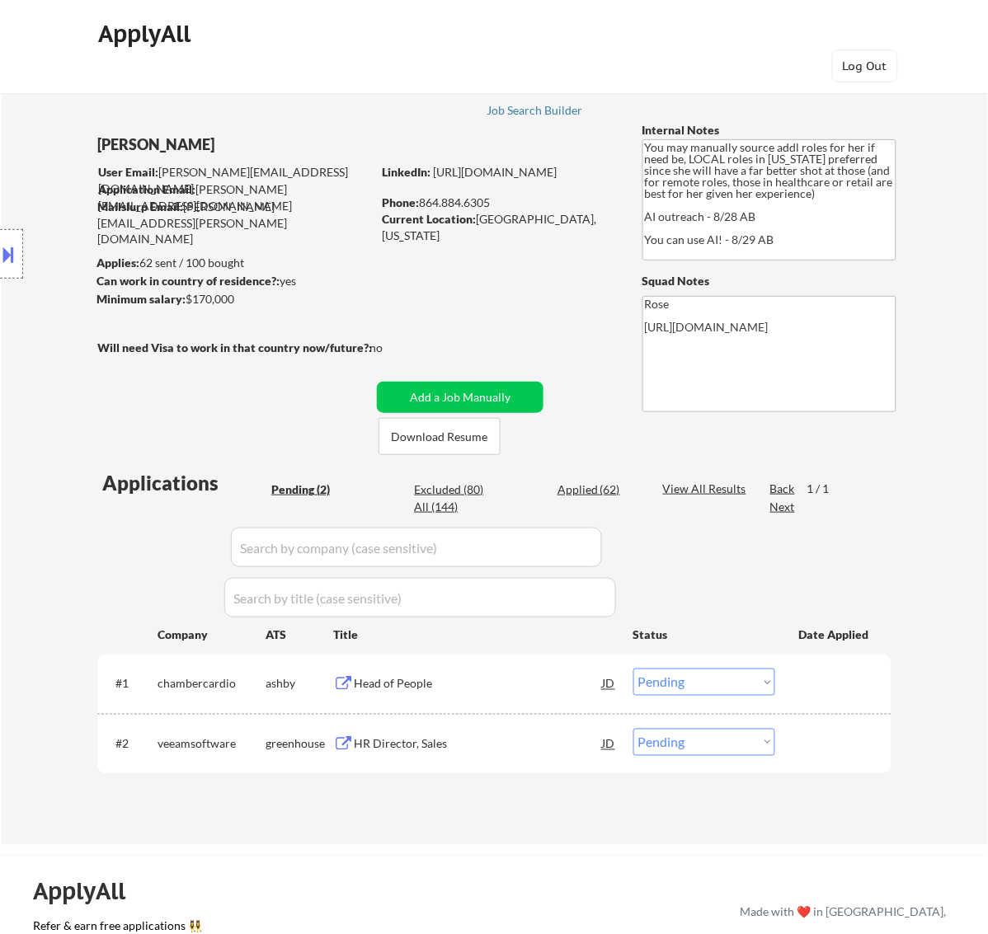
scroll to position [103, 0]
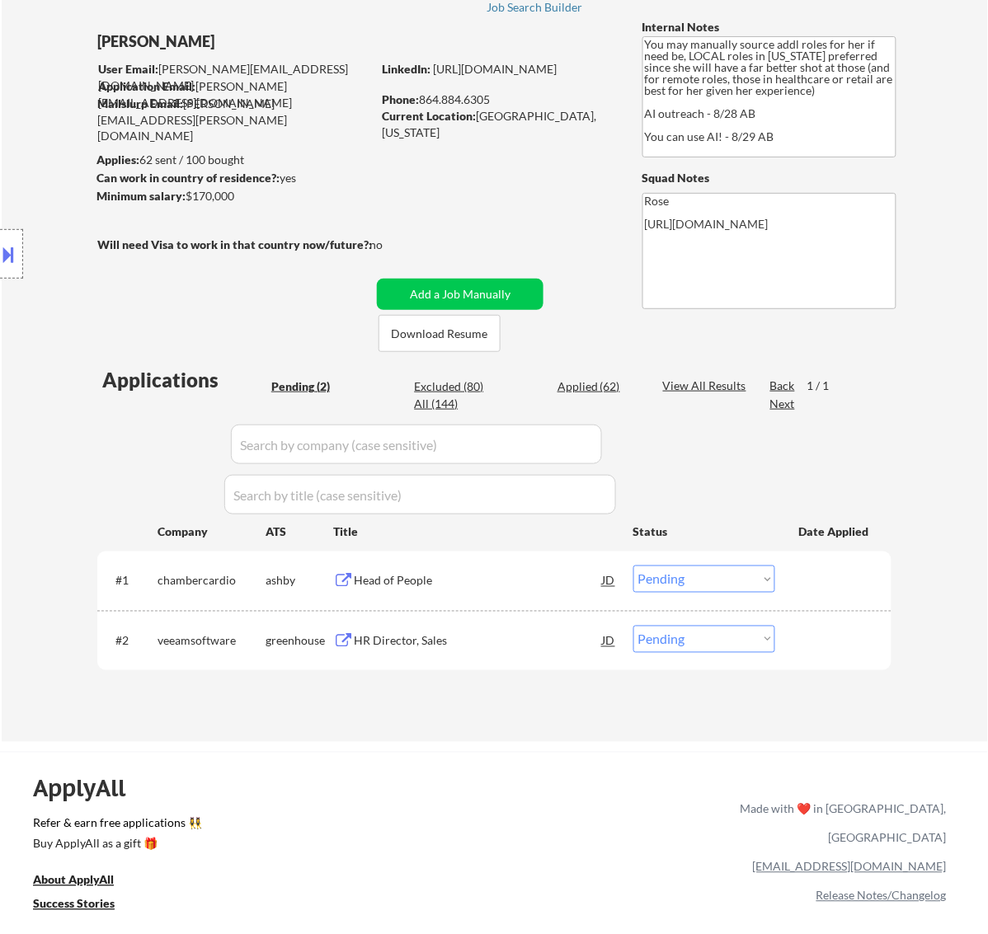
click at [517, 579] on div "Head of People" at bounding box center [478, 581] width 249 height 16
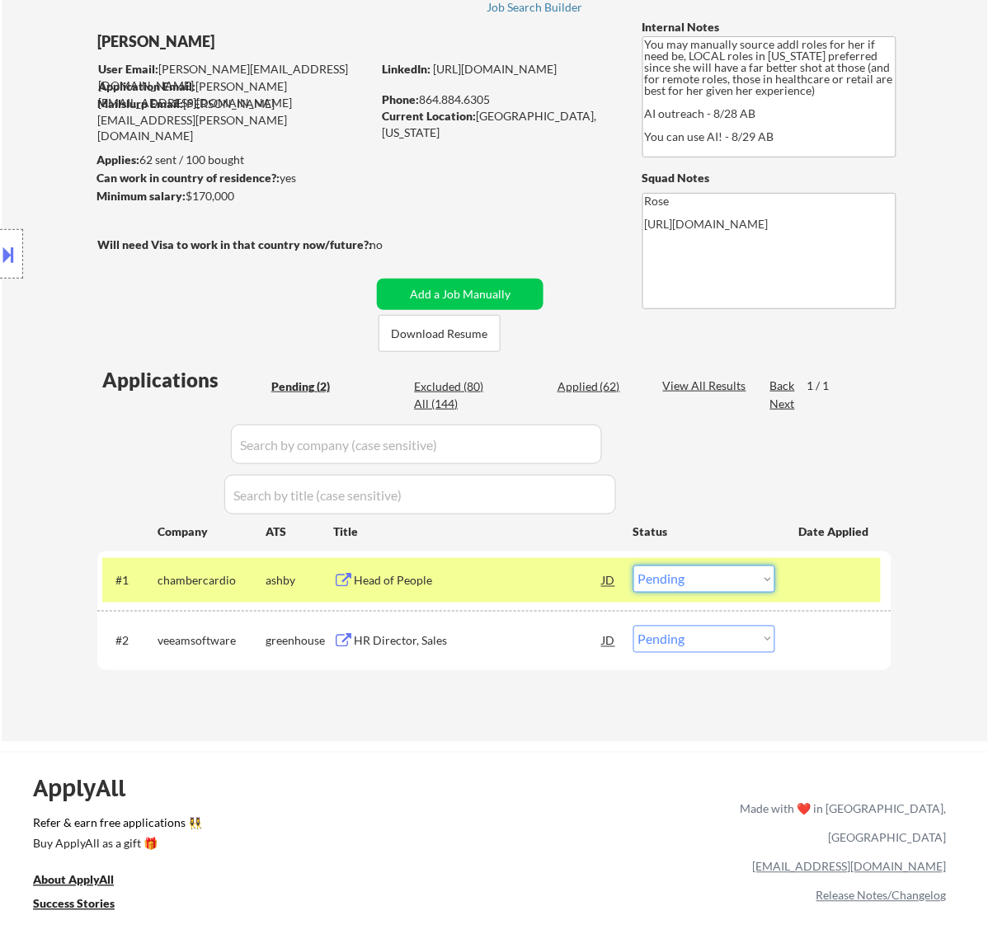
click at [686, 581] on select "Choose an option... Pending Applied Excluded (Questions) Excluded (Expired) Exc…" at bounding box center [704, 578] width 142 height 27
click at [633, 565] on select "Choose an option... Pending Applied Excluded (Questions) Excluded (Expired) Exc…" at bounding box center [704, 578] width 142 height 27
select select ""pending""
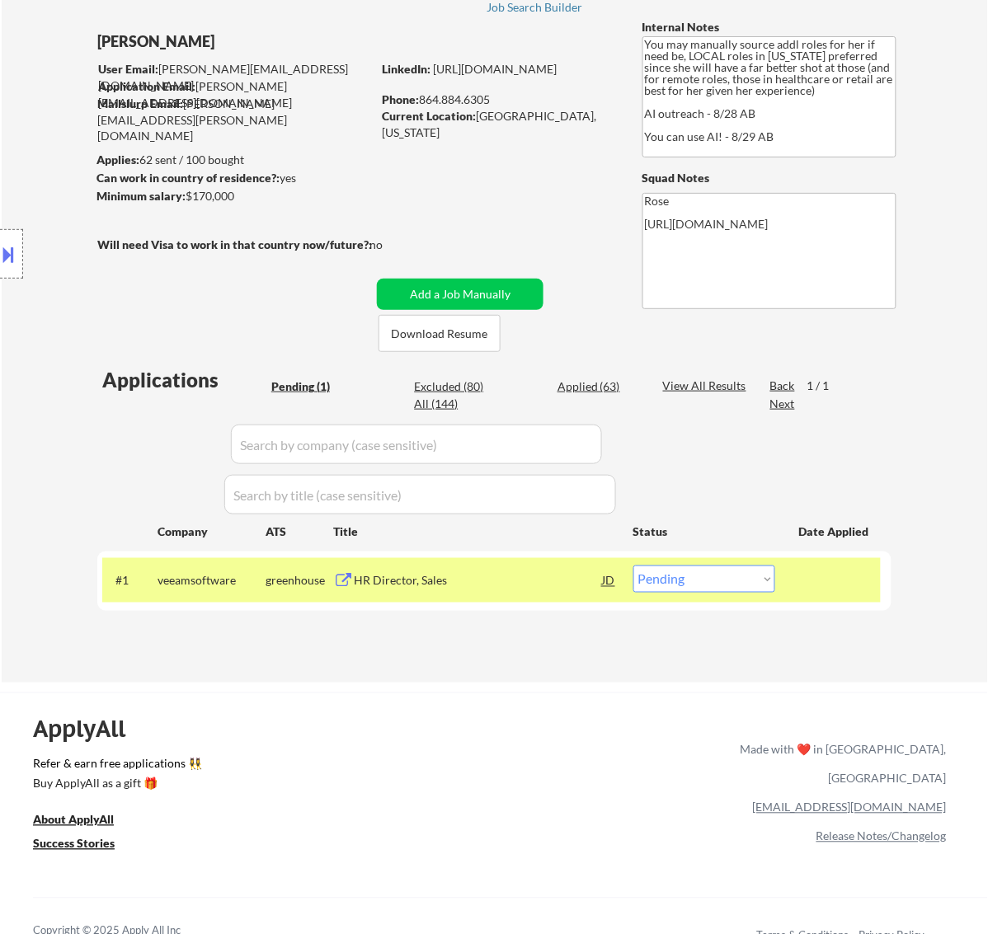
click at [472, 577] on div "HR Director, Sales" at bounding box center [478, 581] width 249 height 16
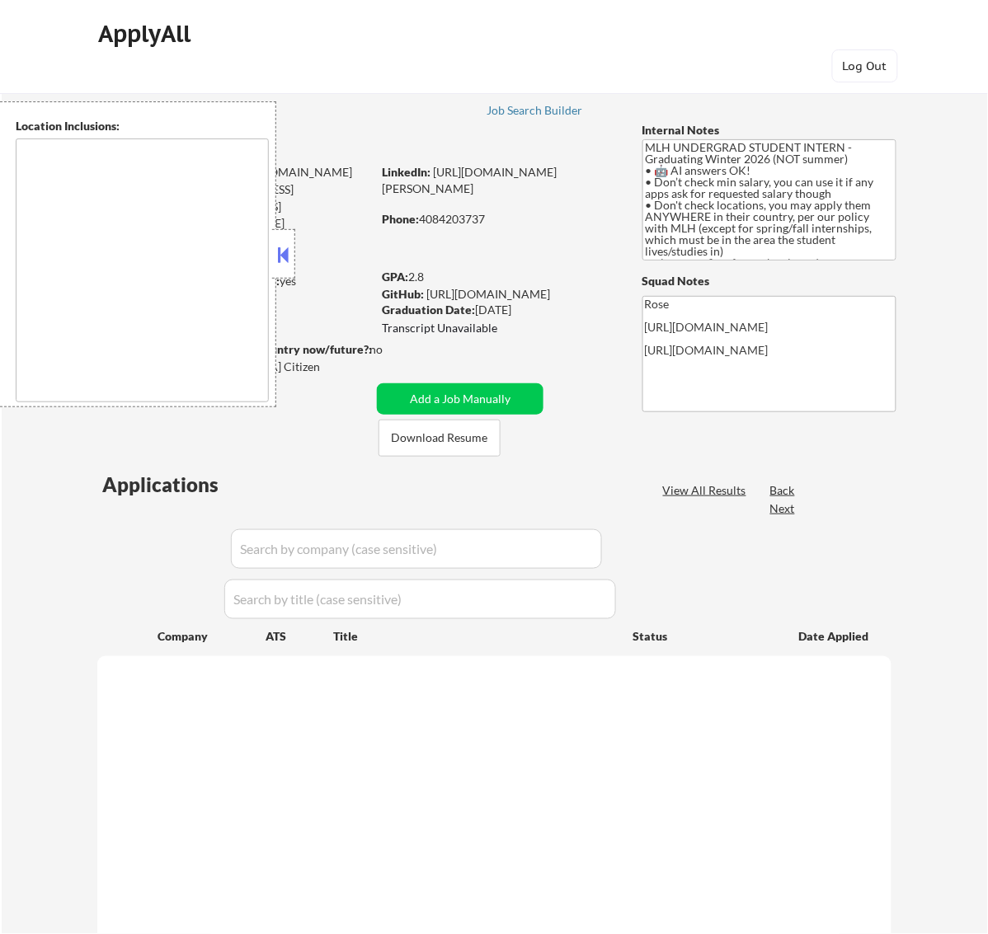
type textarea "country:[GEOGRAPHIC_DATA]"
select select ""pending""
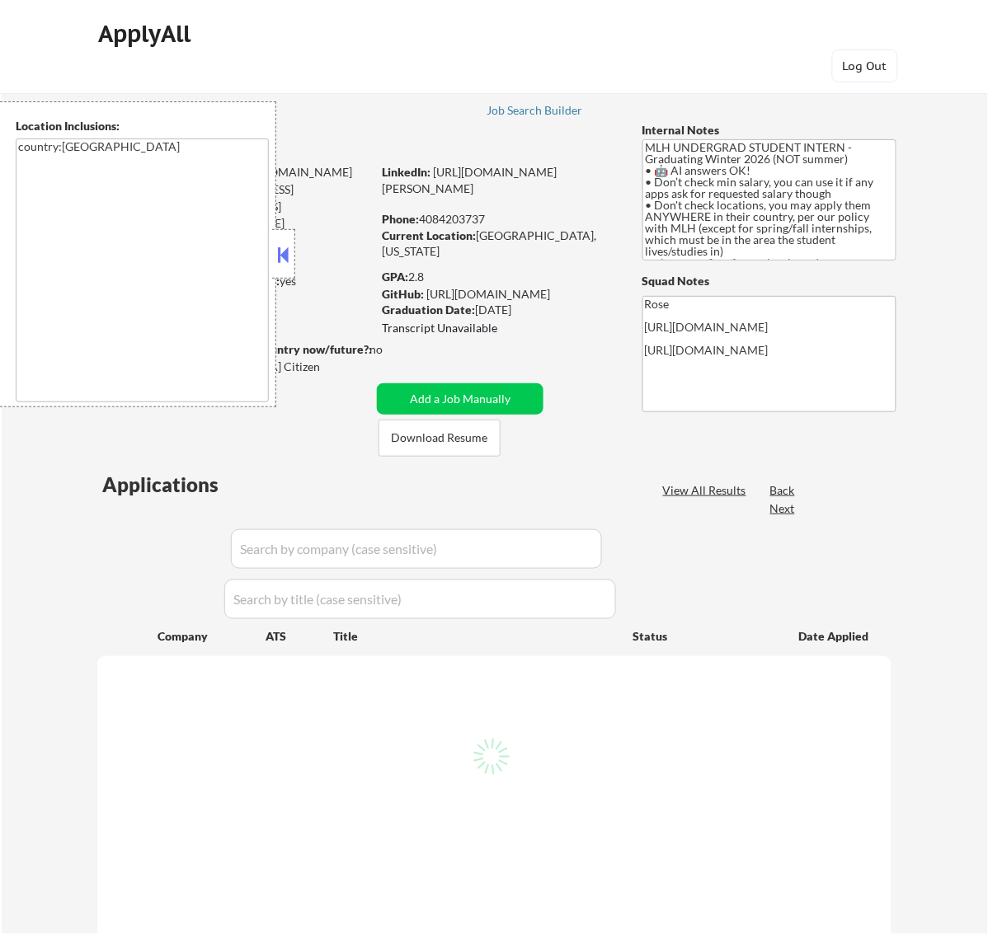
select select ""pending""
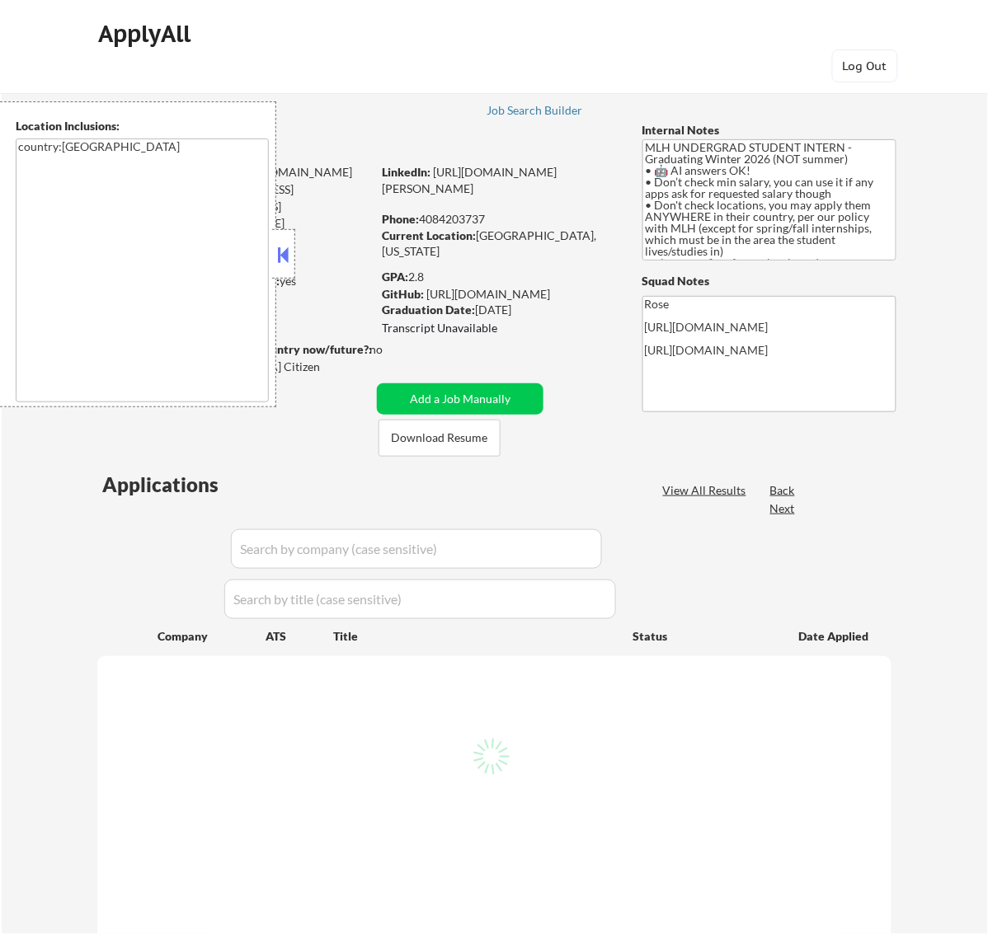
select select ""pending""
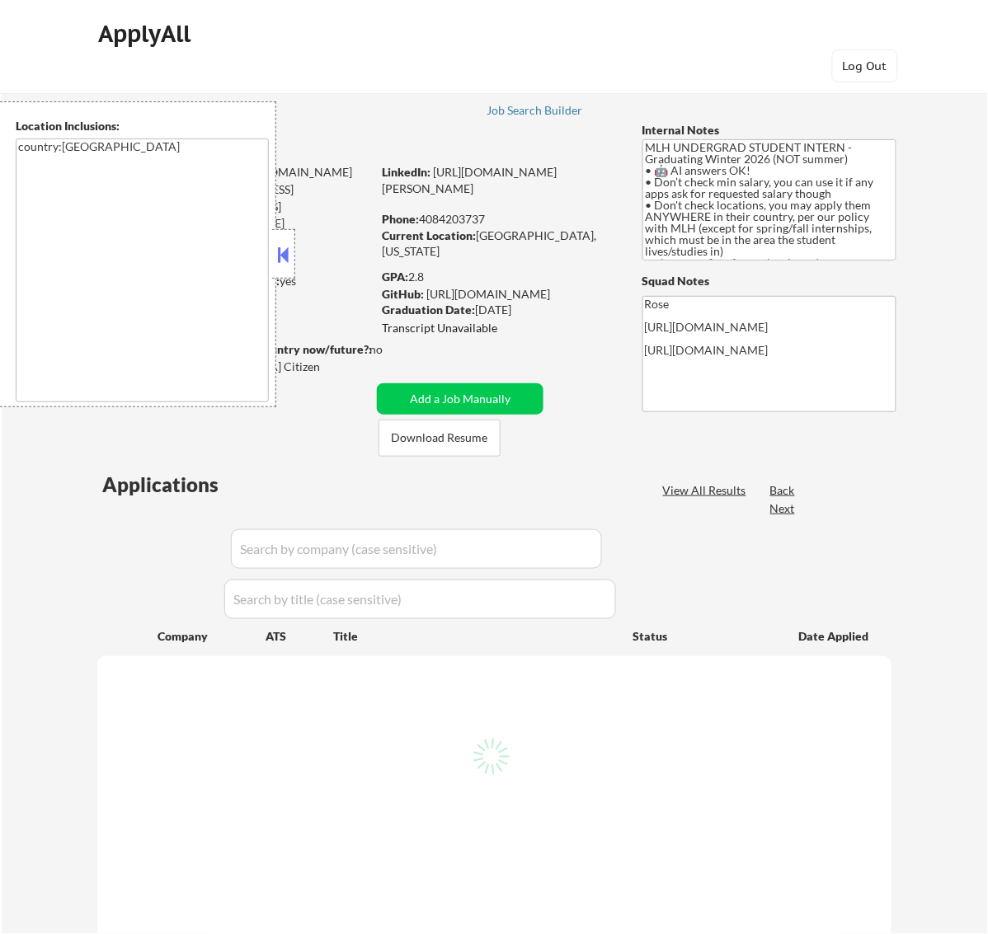
select select ""pending""
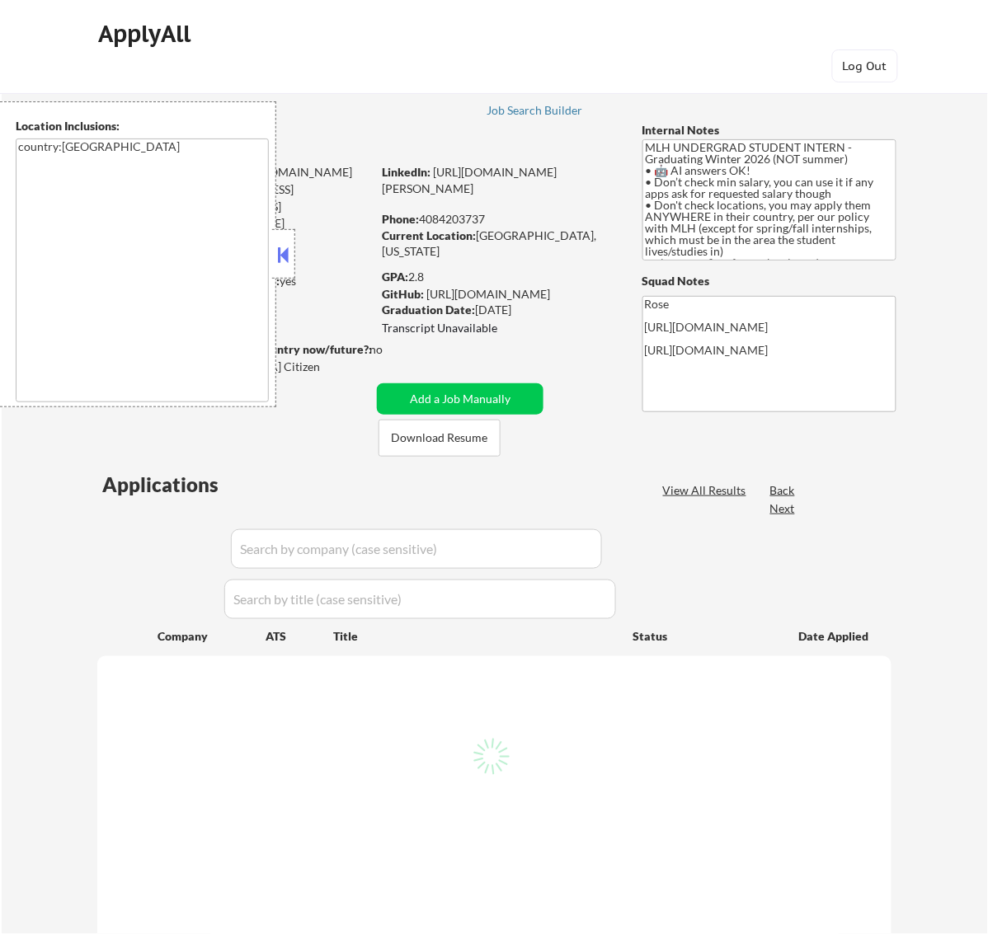
select select ""pending""
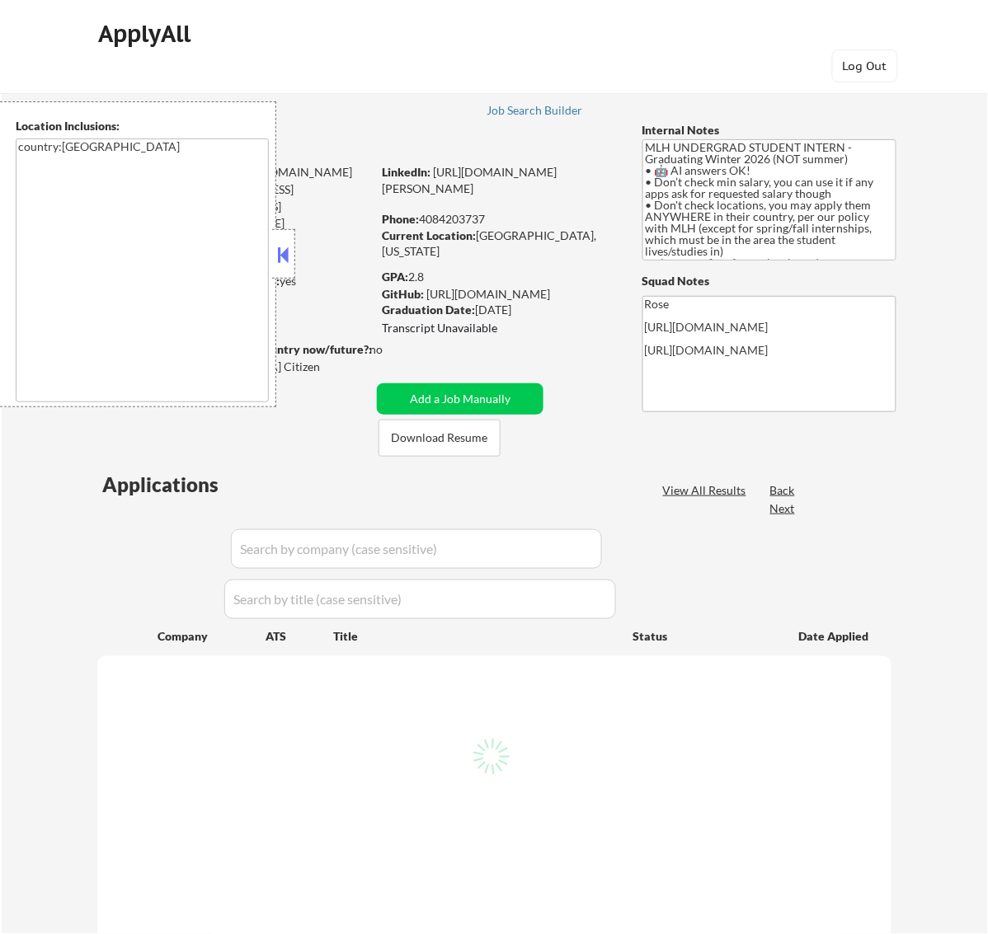
select select ""pending""
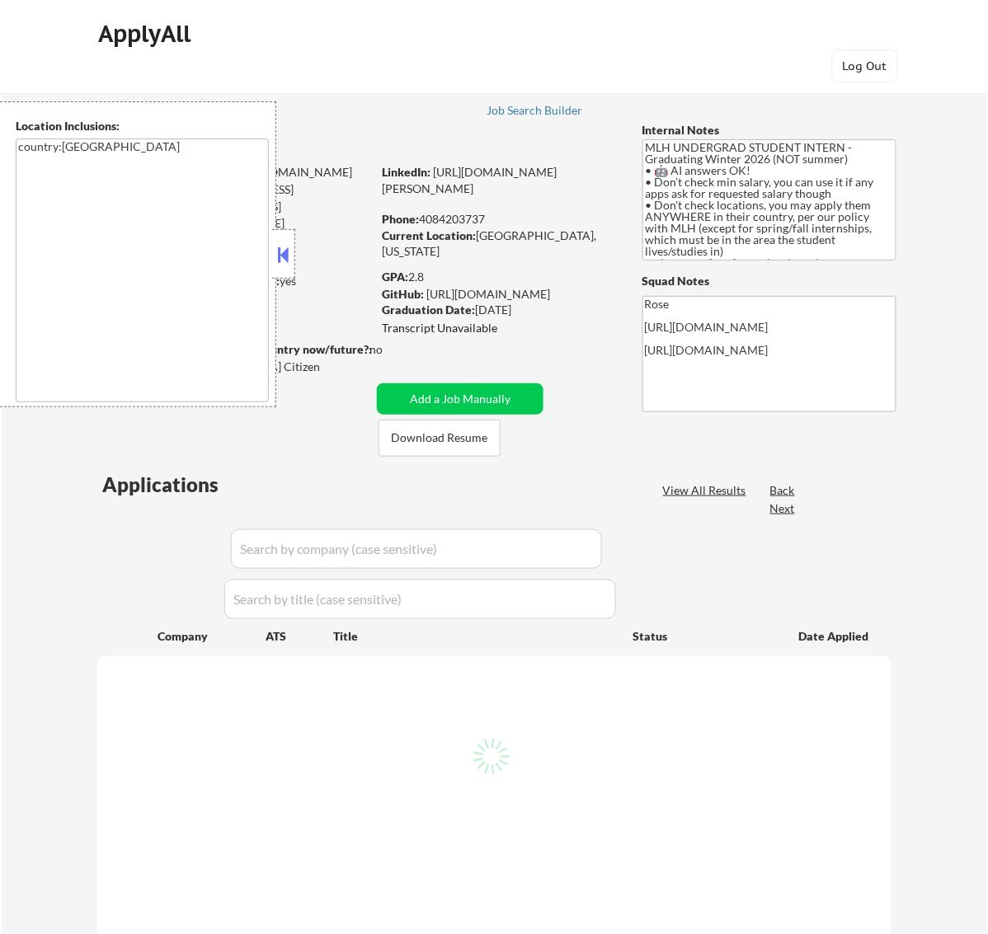
select select ""pending""
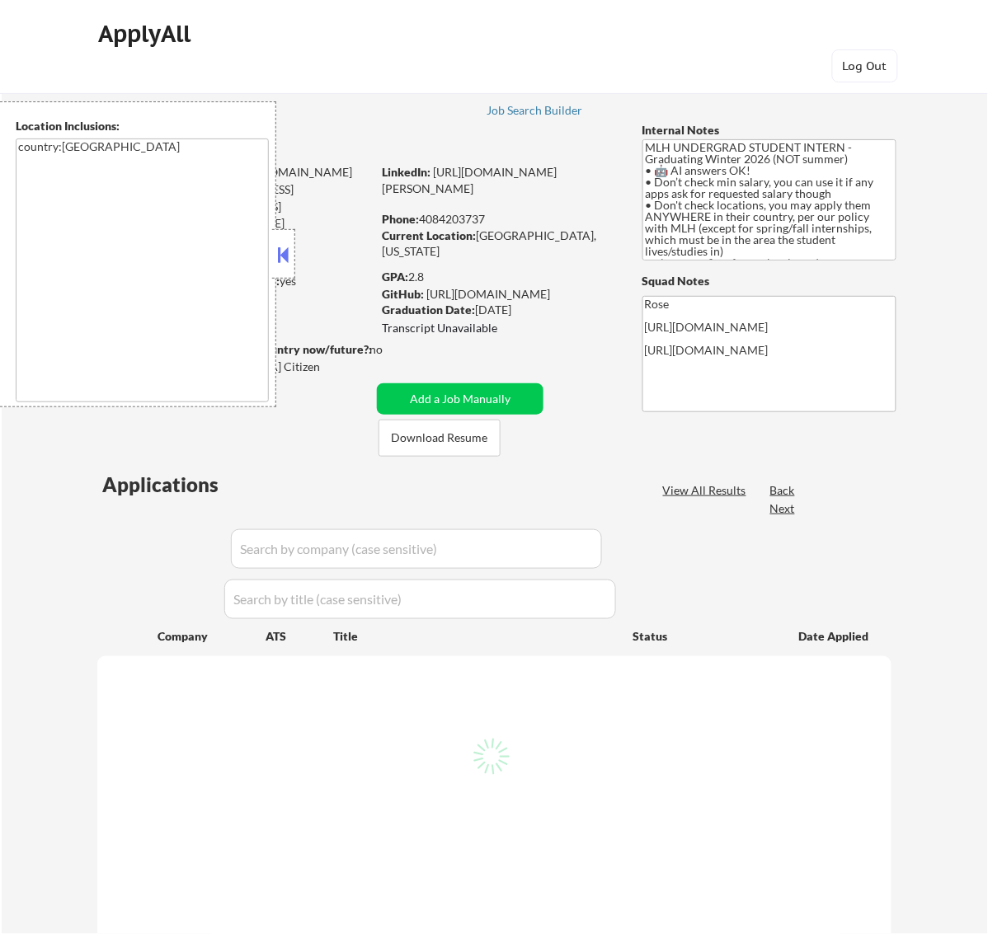
select select ""pending""
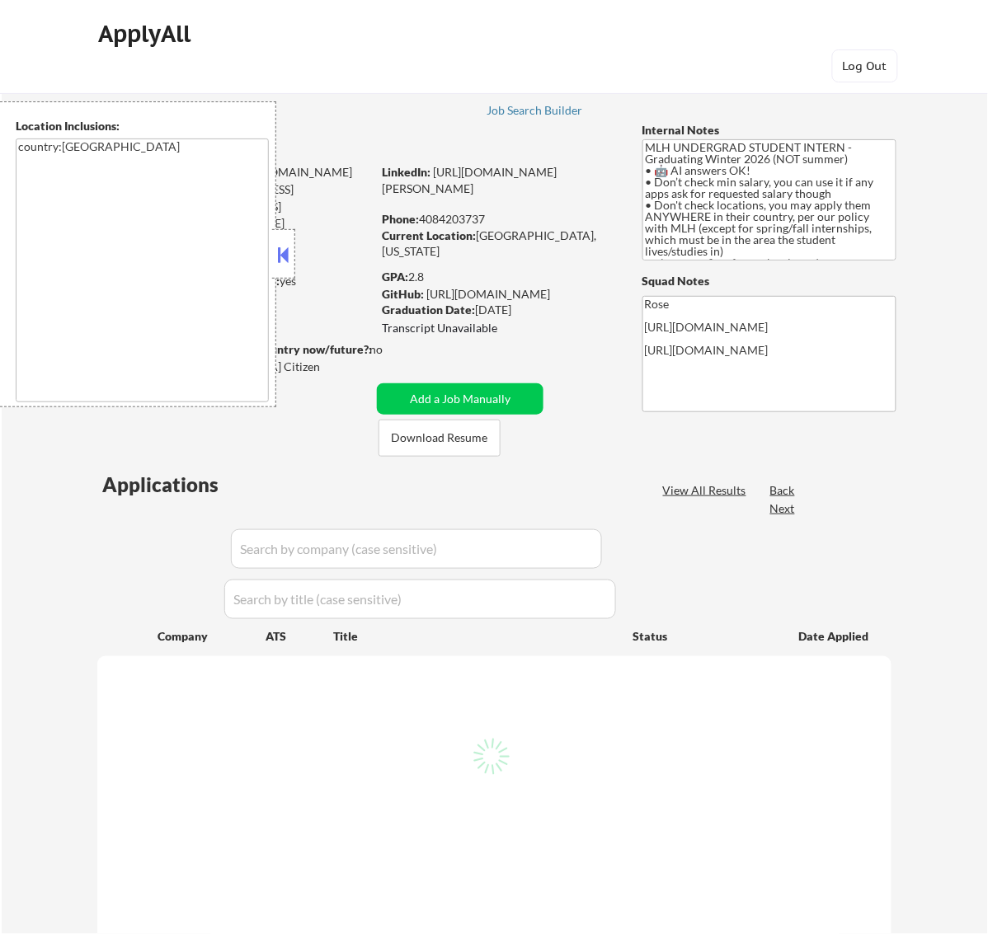
select select ""pending""
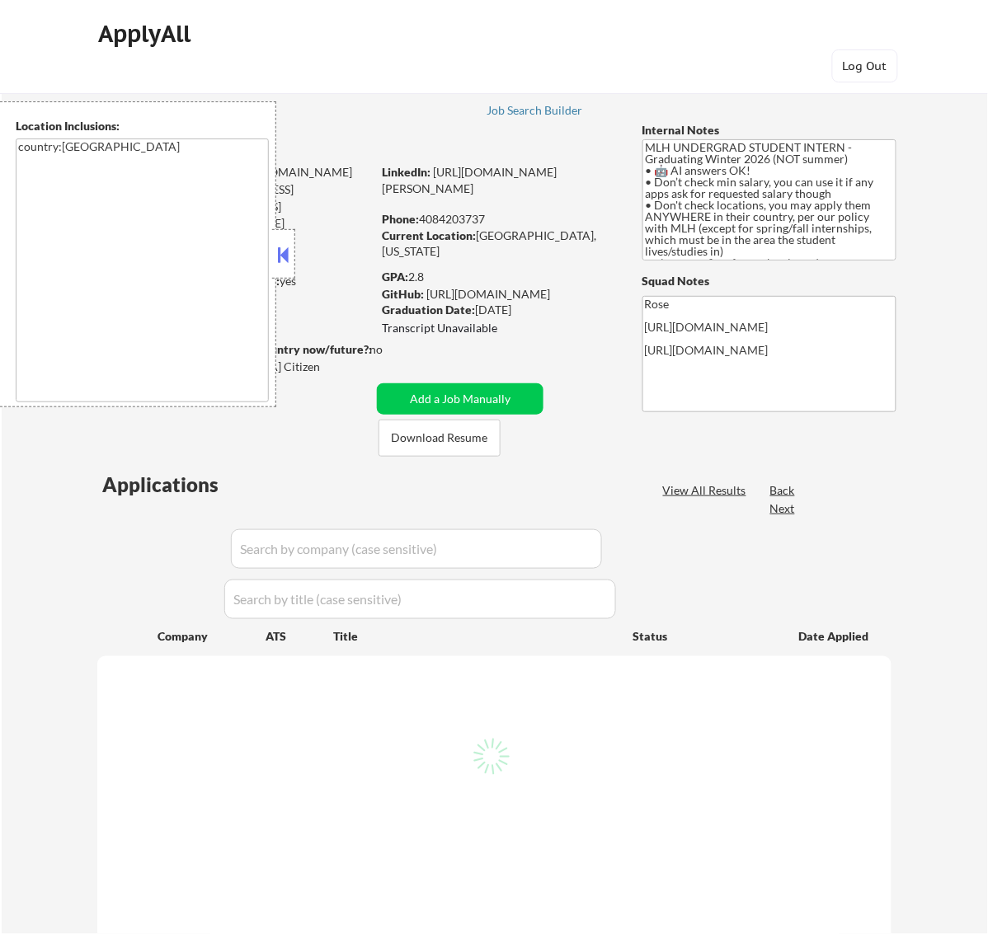
select select ""pending""
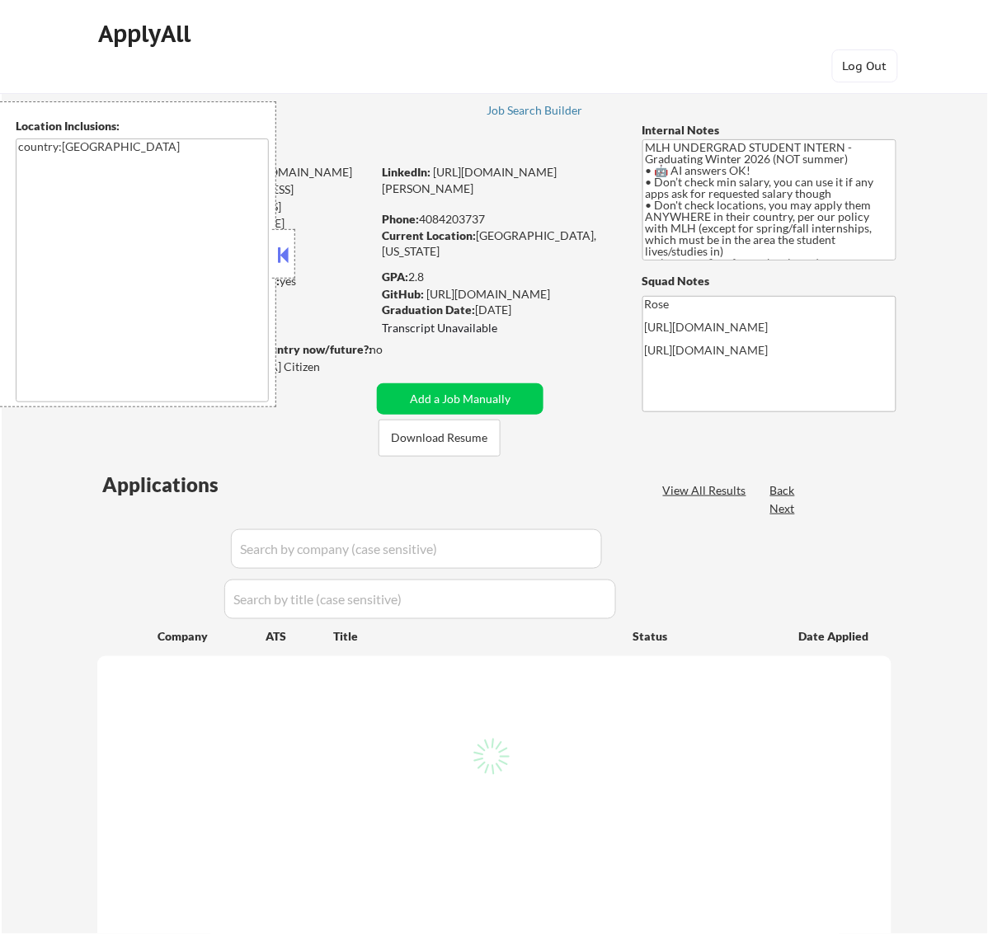
select select ""pending""
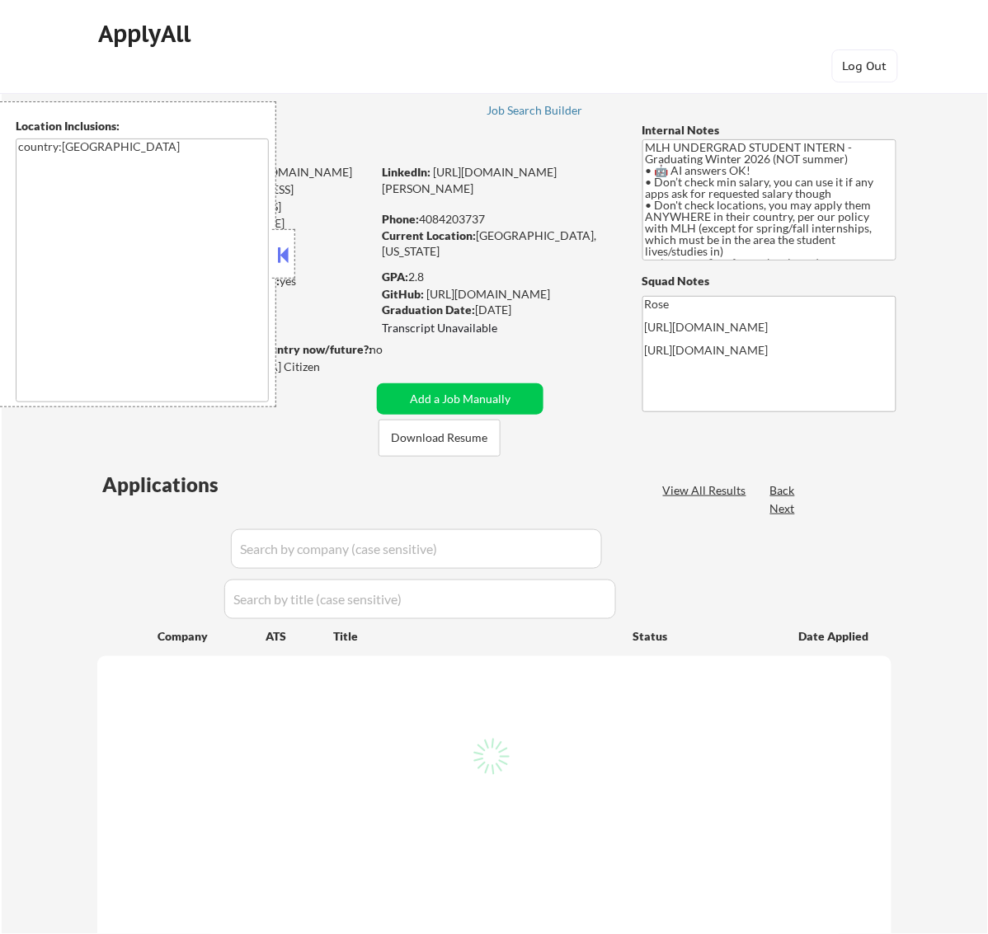
select select ""pending""
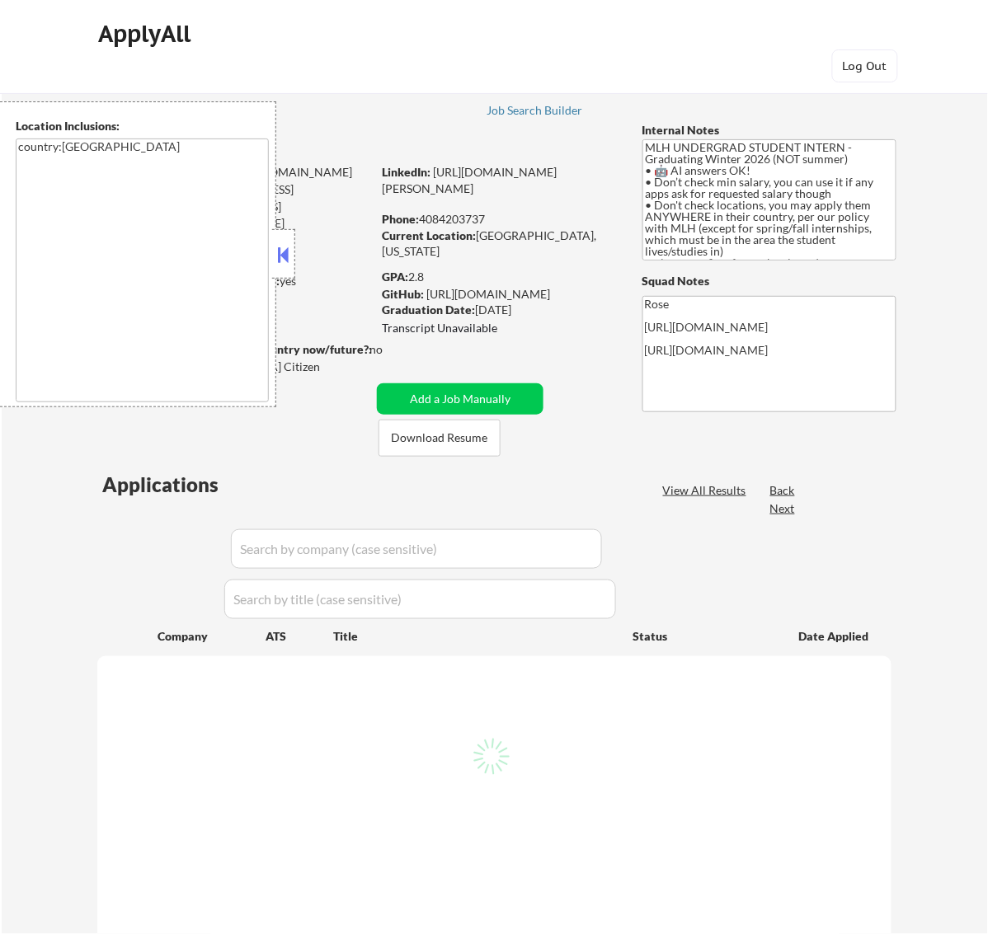
select select ""pending""
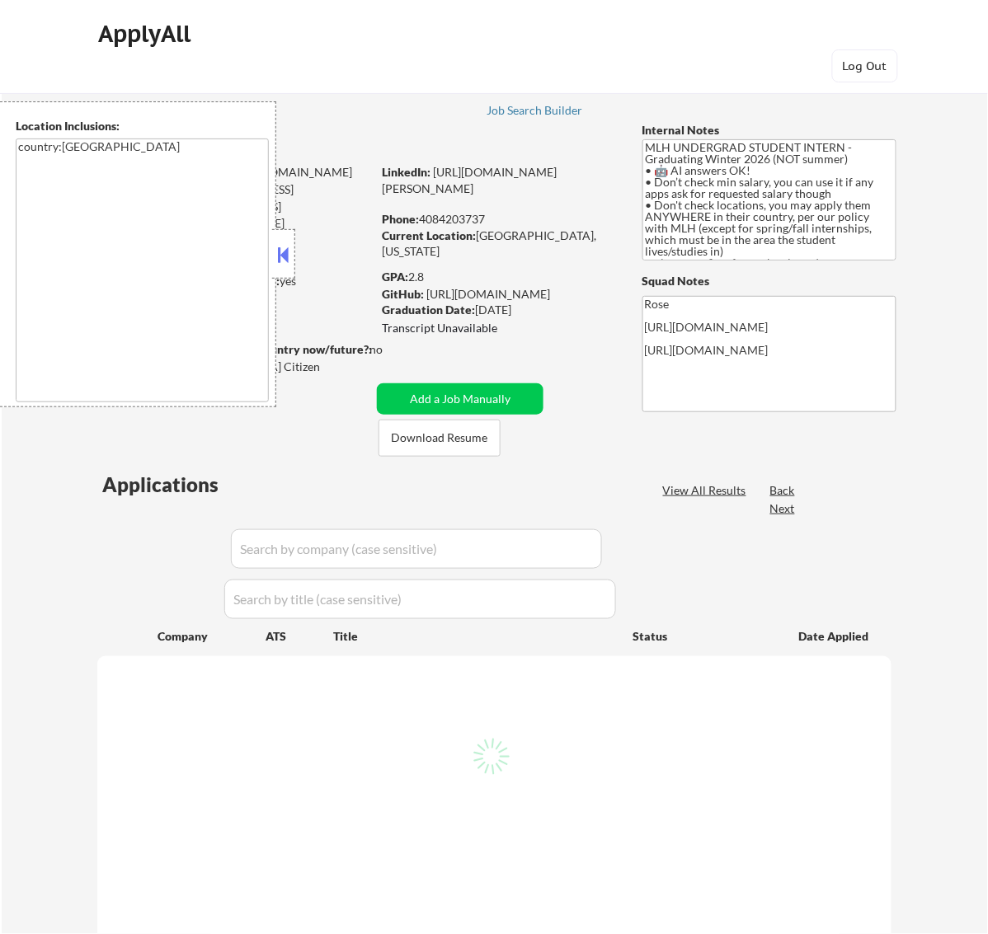
select select ""pending""
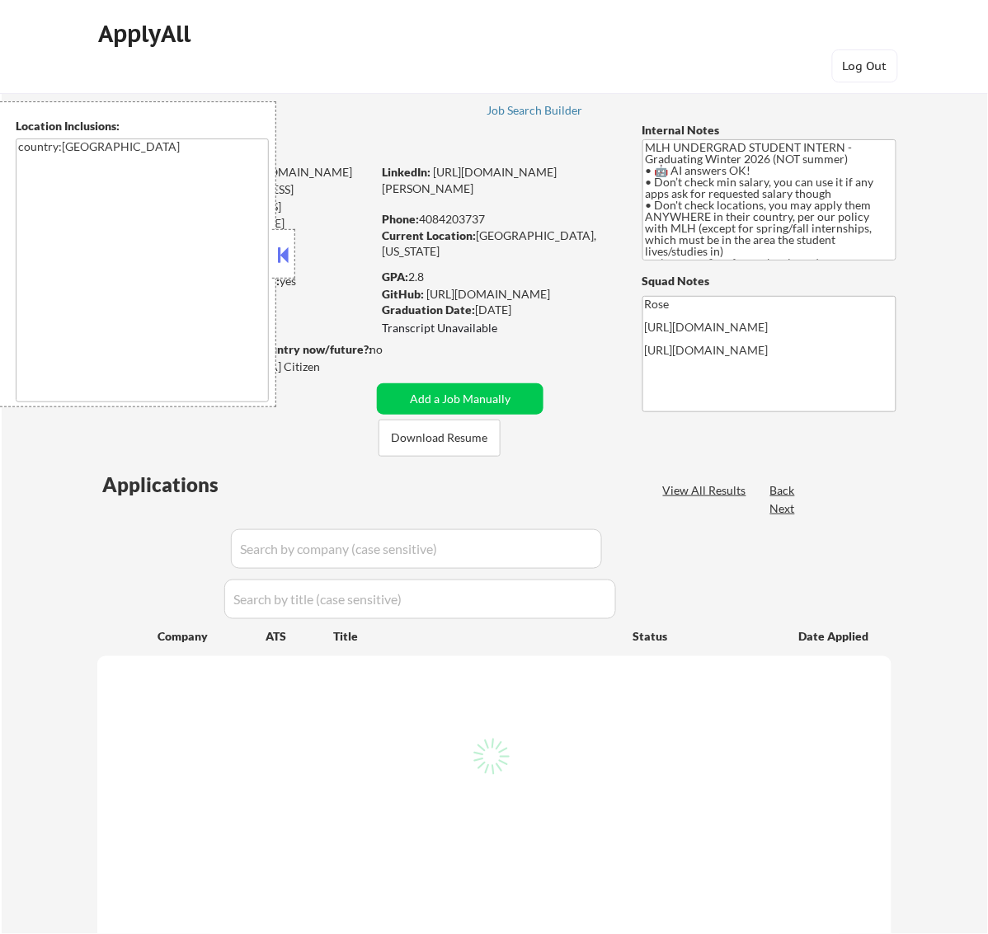
select select ""pending""
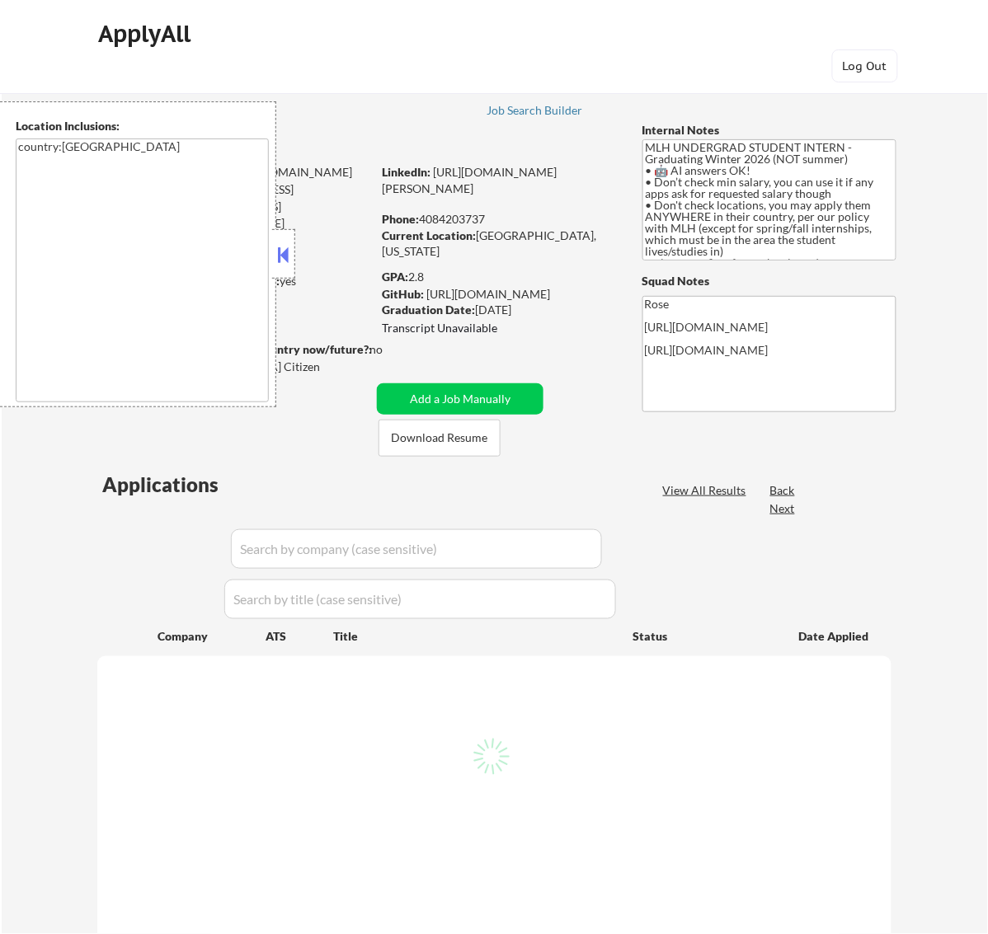
select select ""pending""
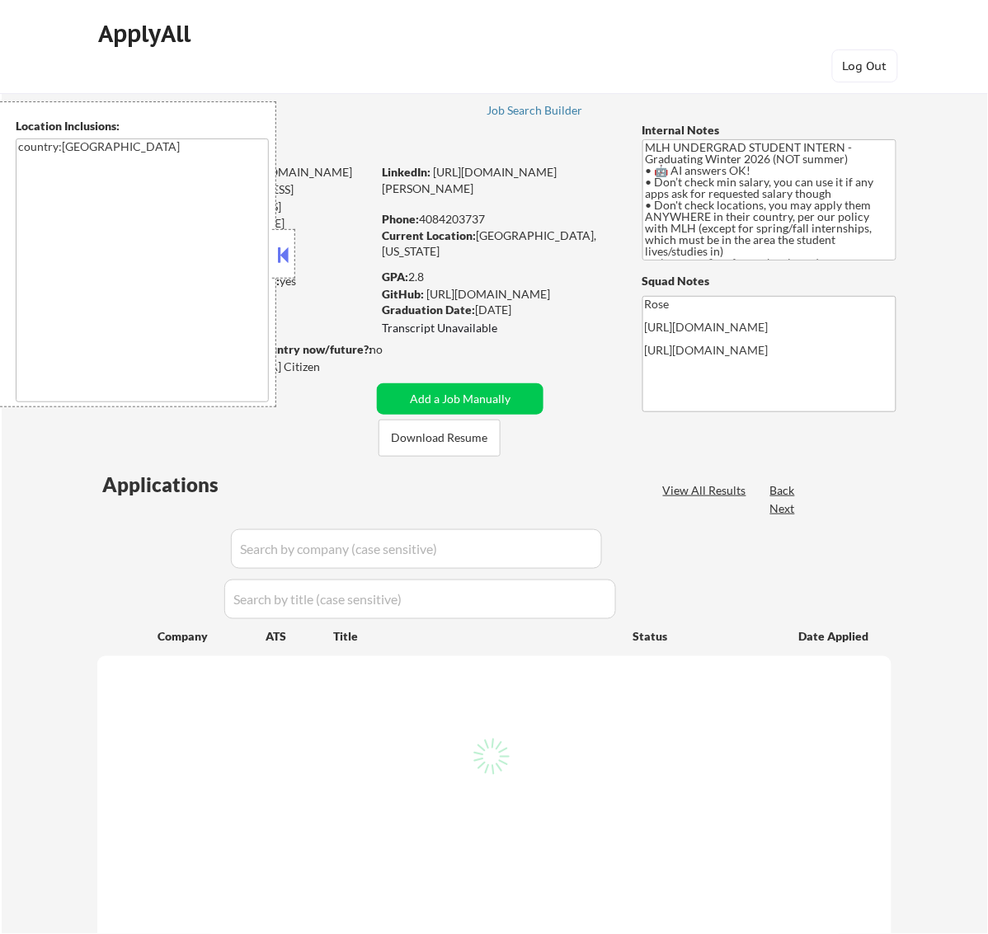
select select ""pending""
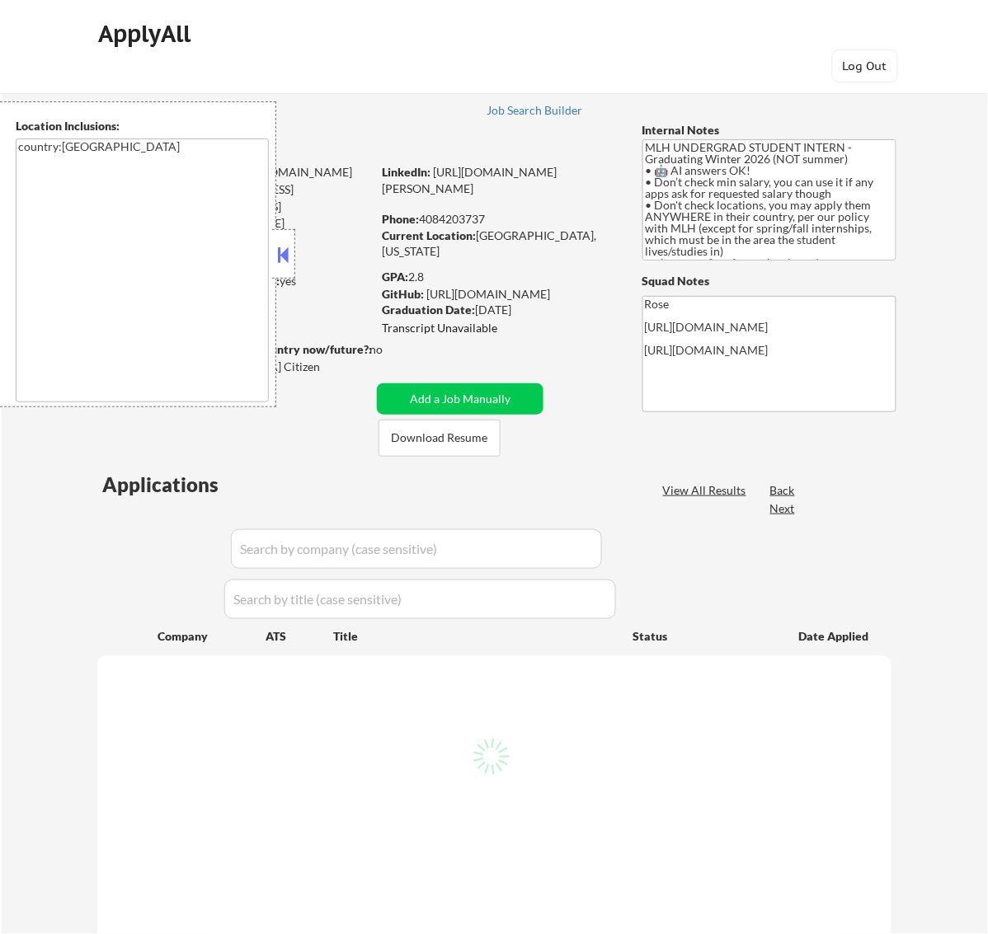
select select ""pending""
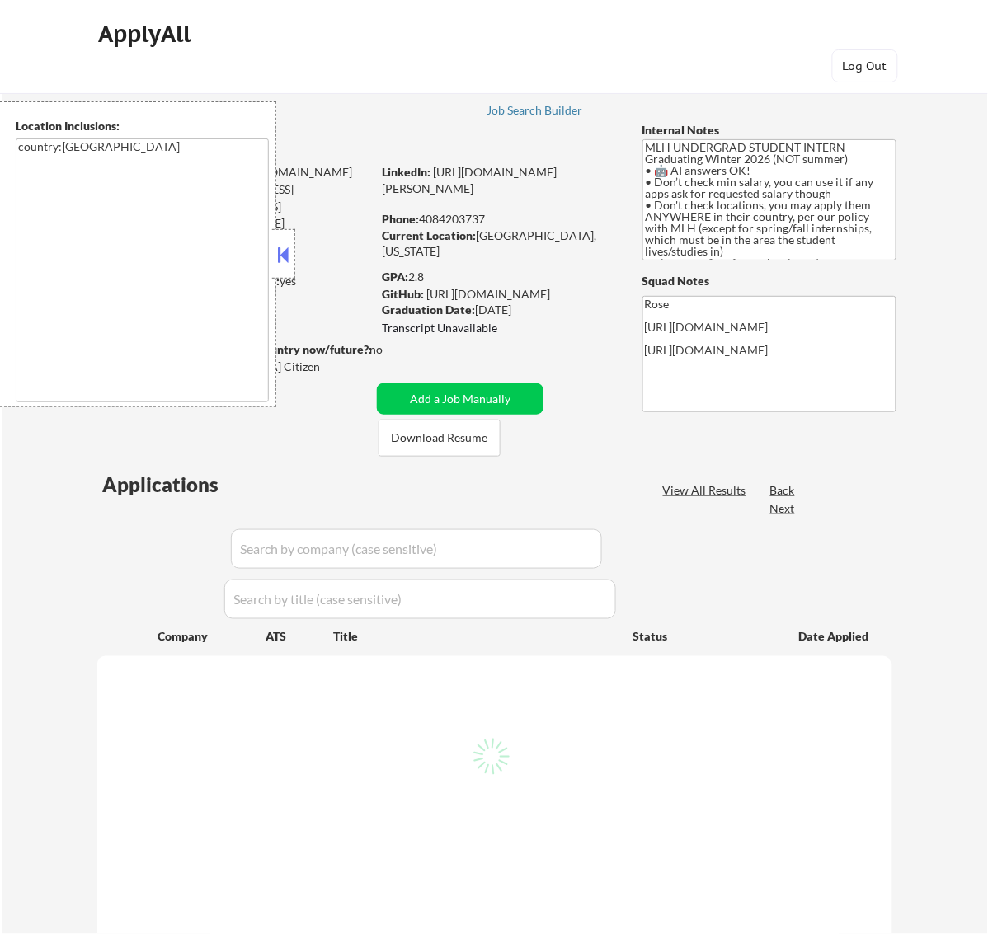
select select ""pending""
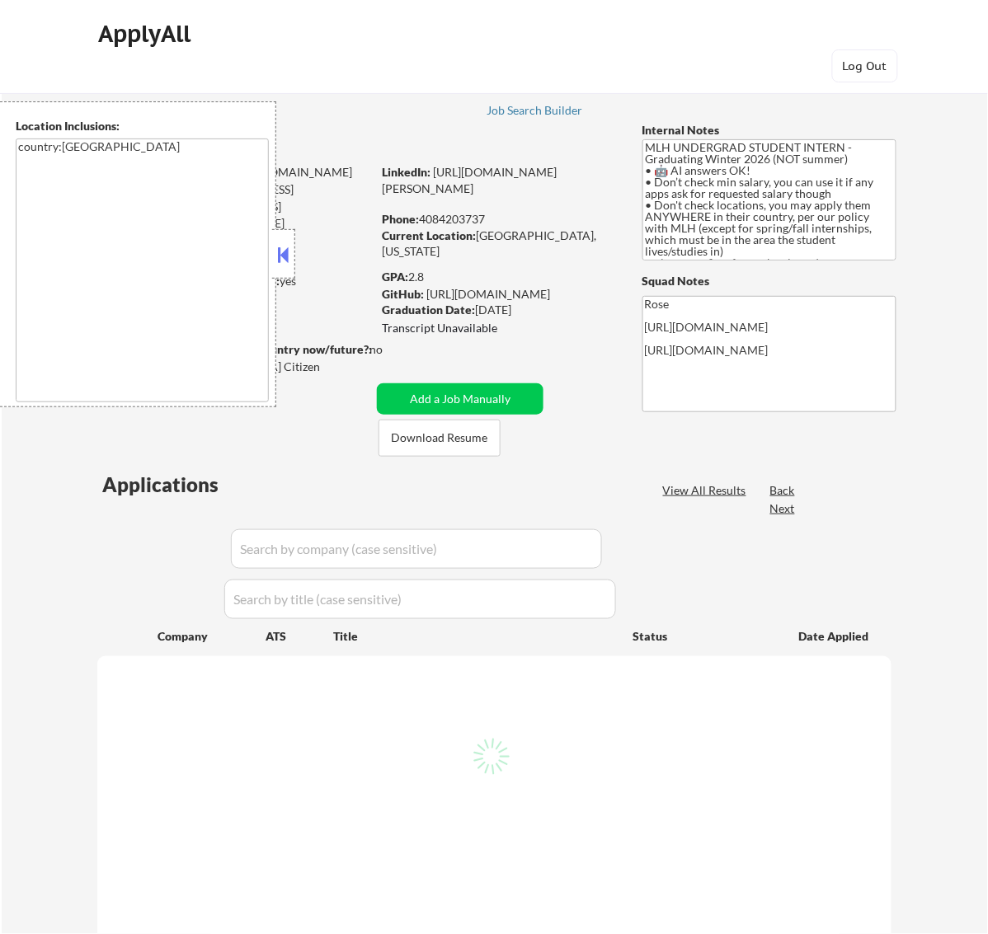
select select ""pending""
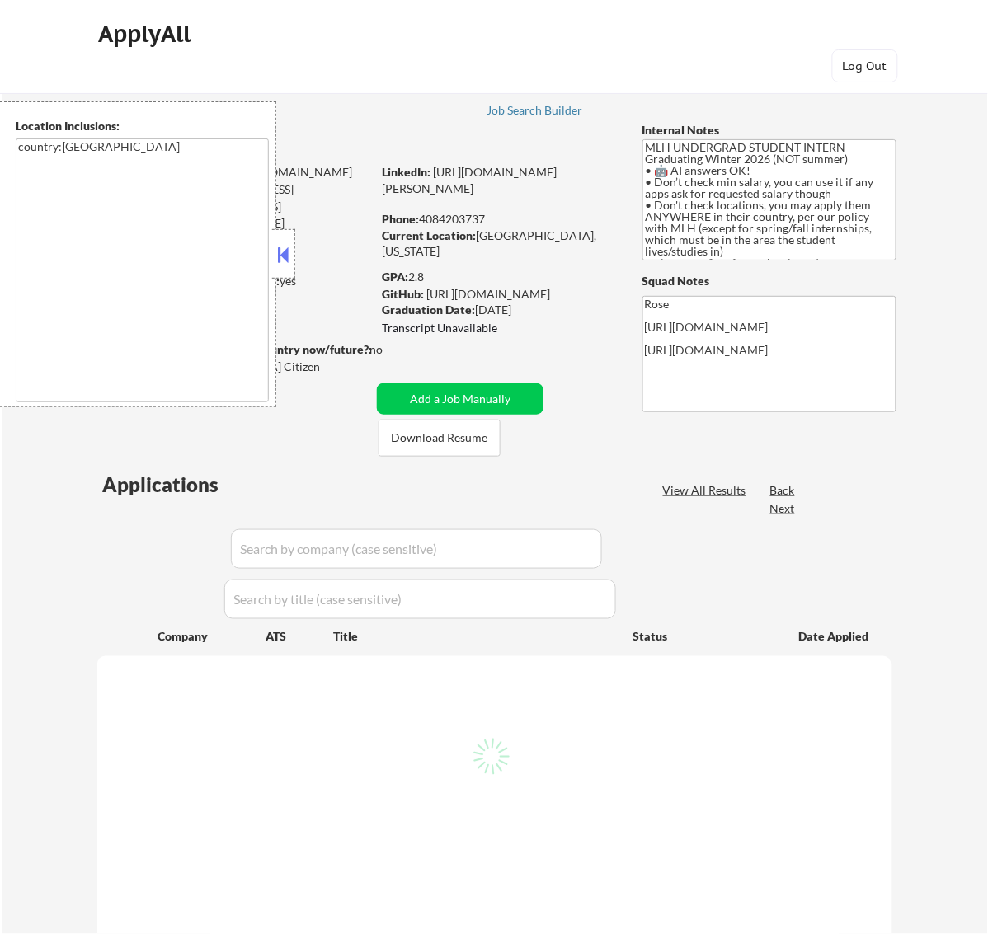
select select ""pending""
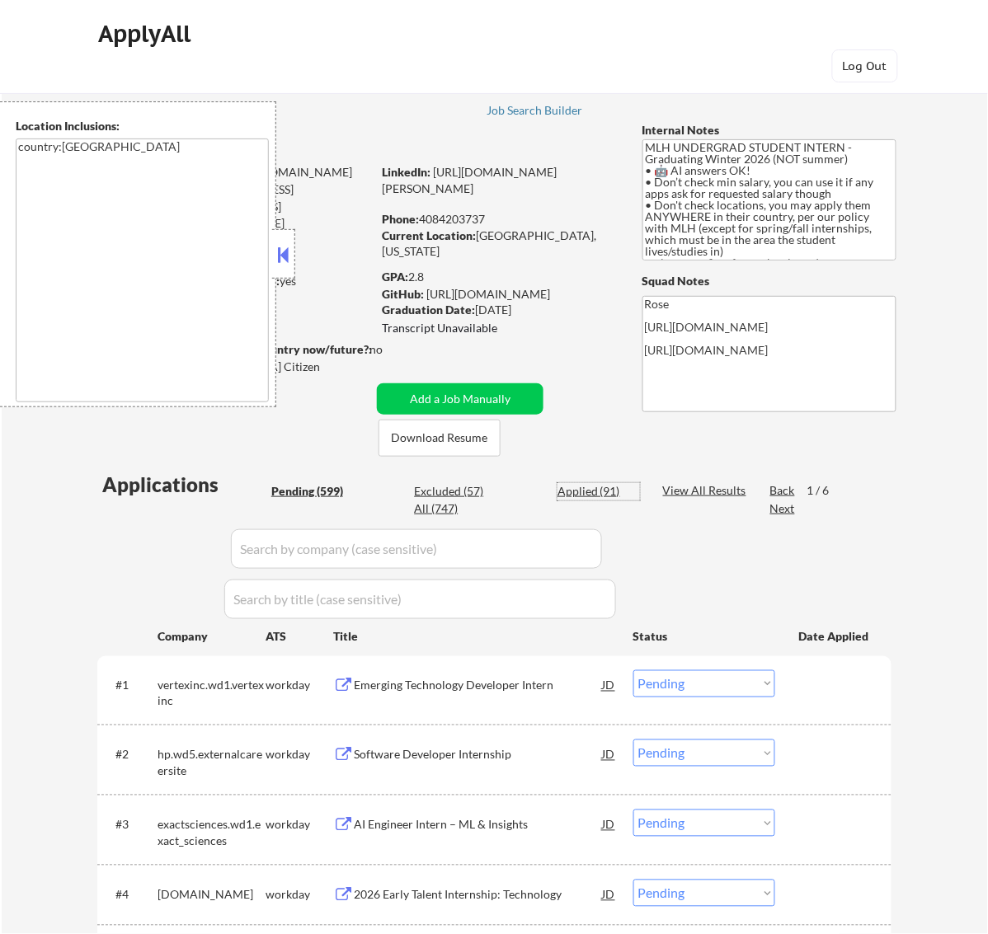
click at [589, 492] on div "Applied (91)" at bounding box center [598, 491] width 82 height 16
select select ""applied""
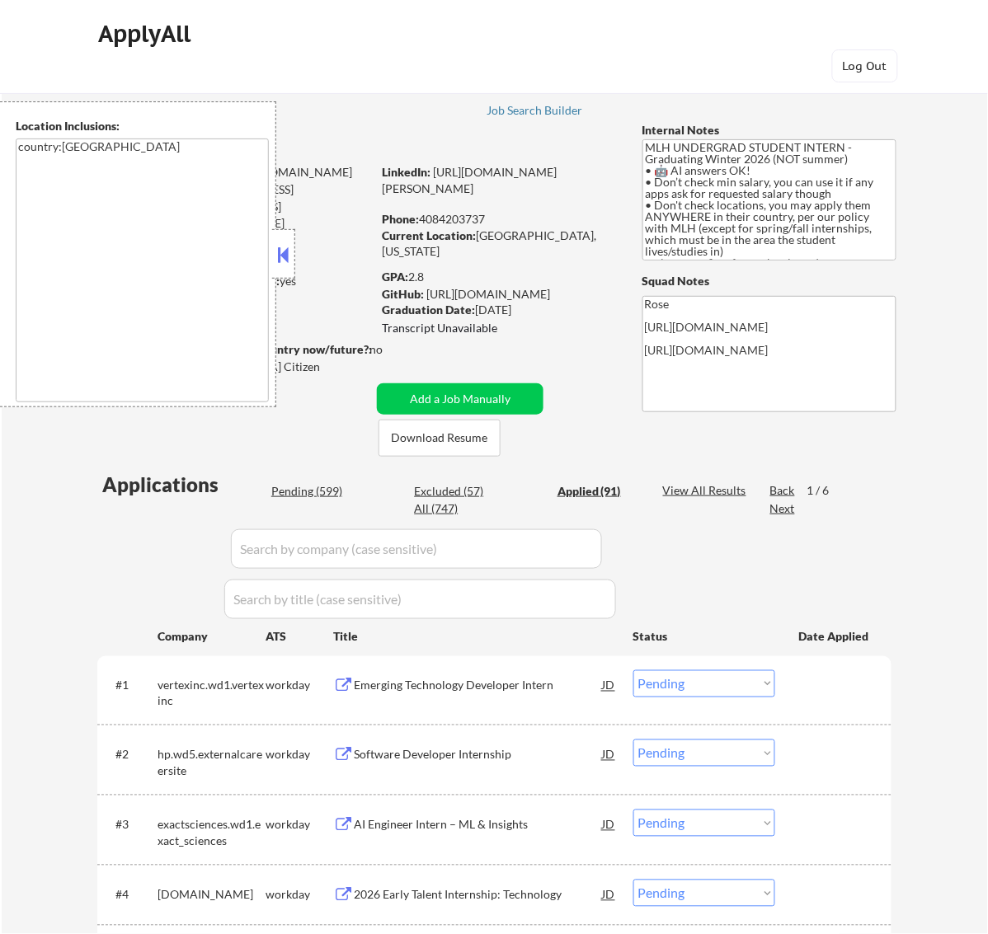
select select ""applied""
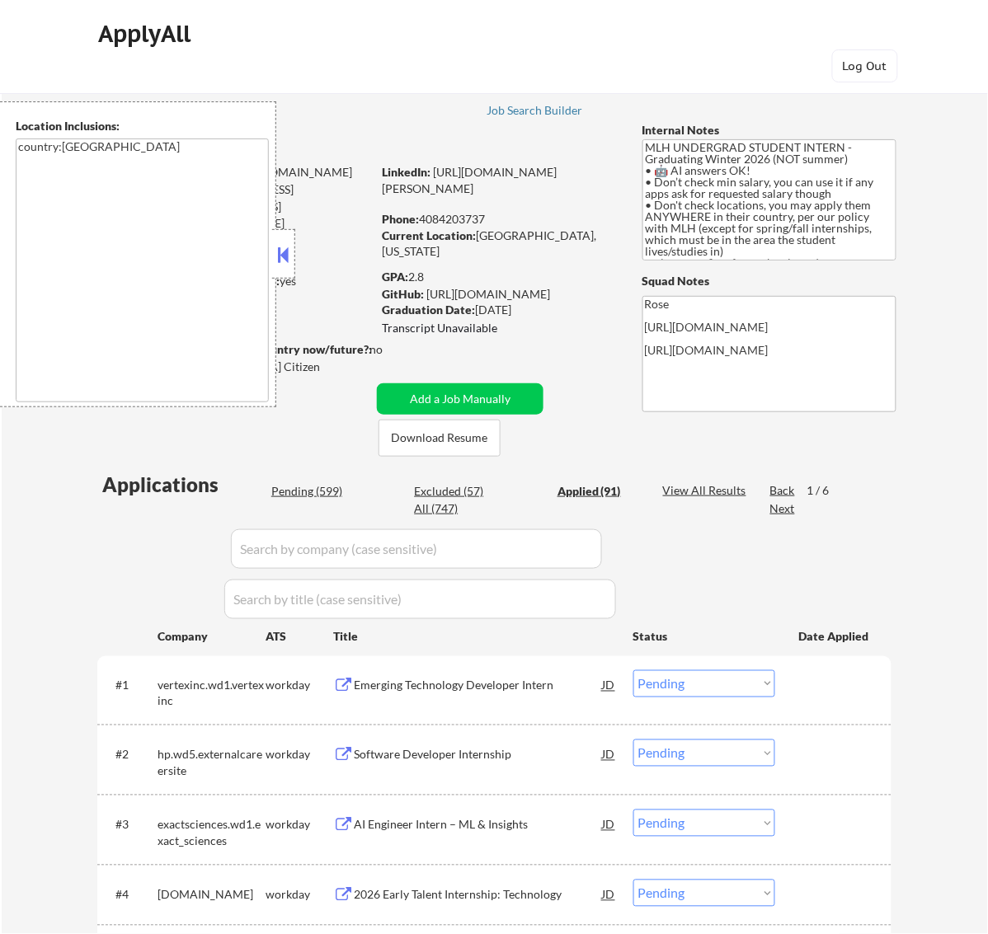
select select ""applied""
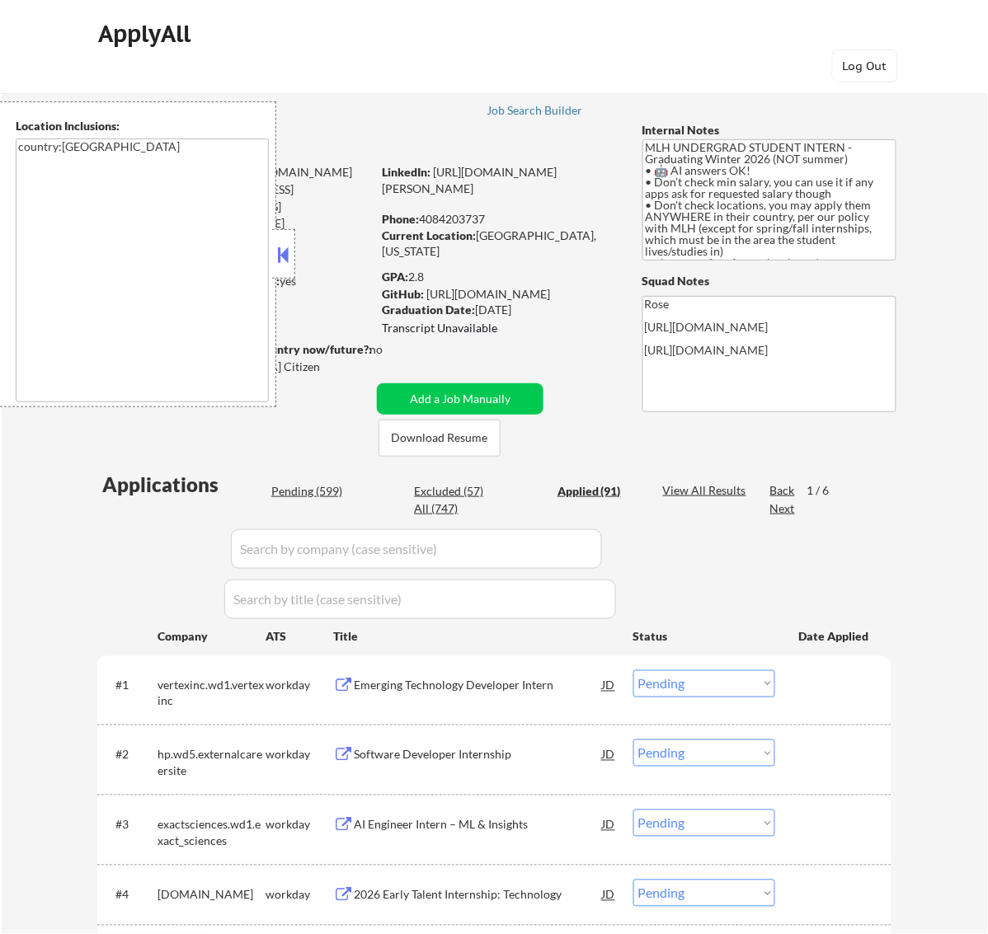
select select ""applied""
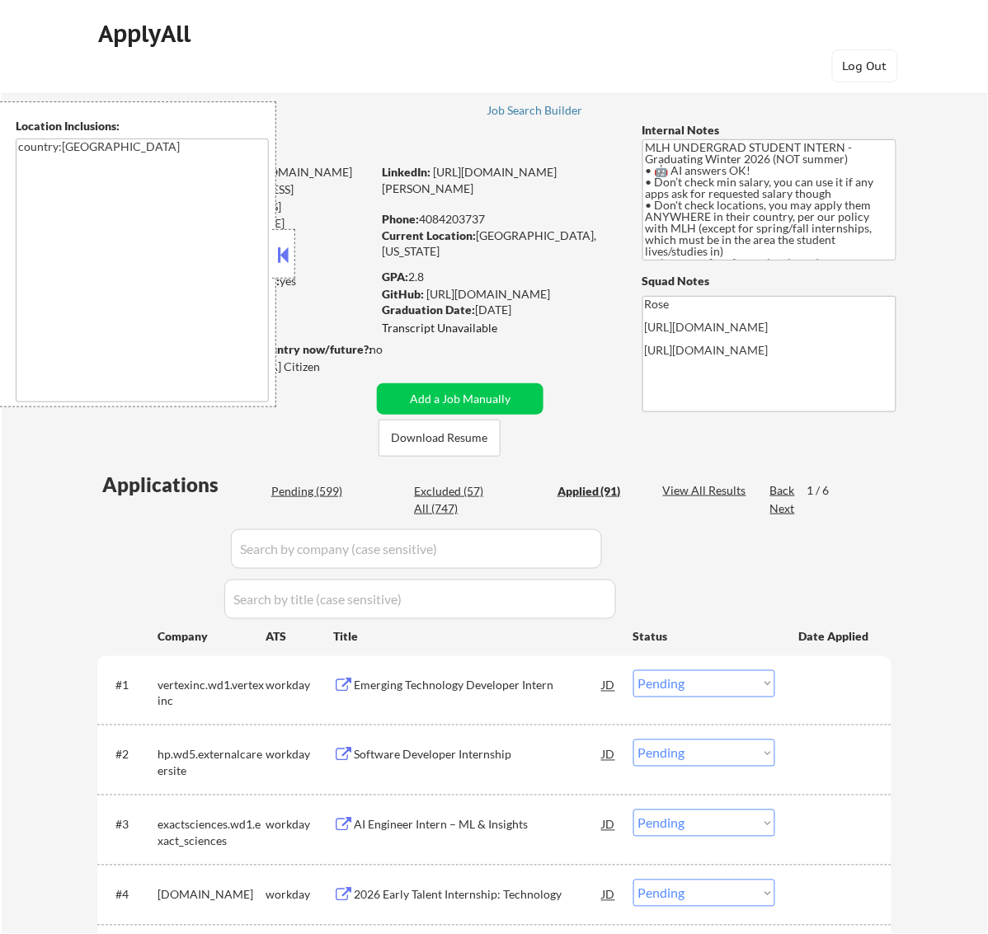
select select ""applied""
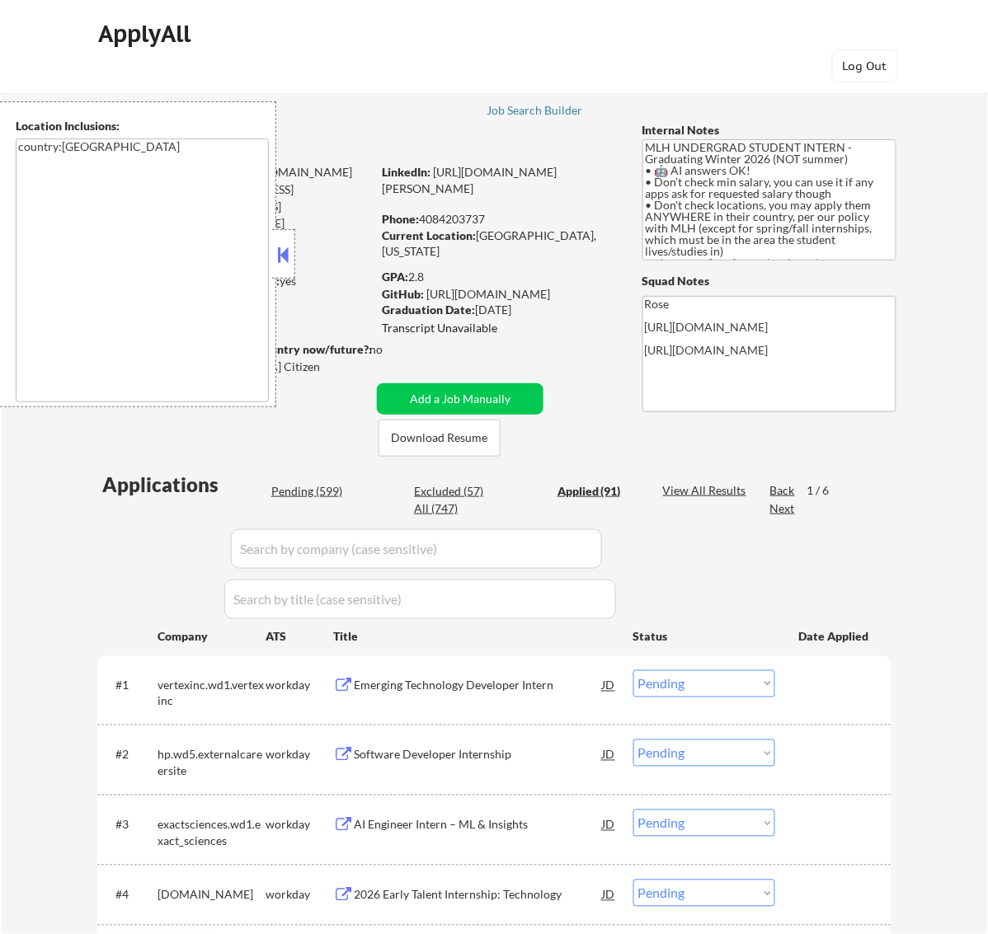
select select ""applied""
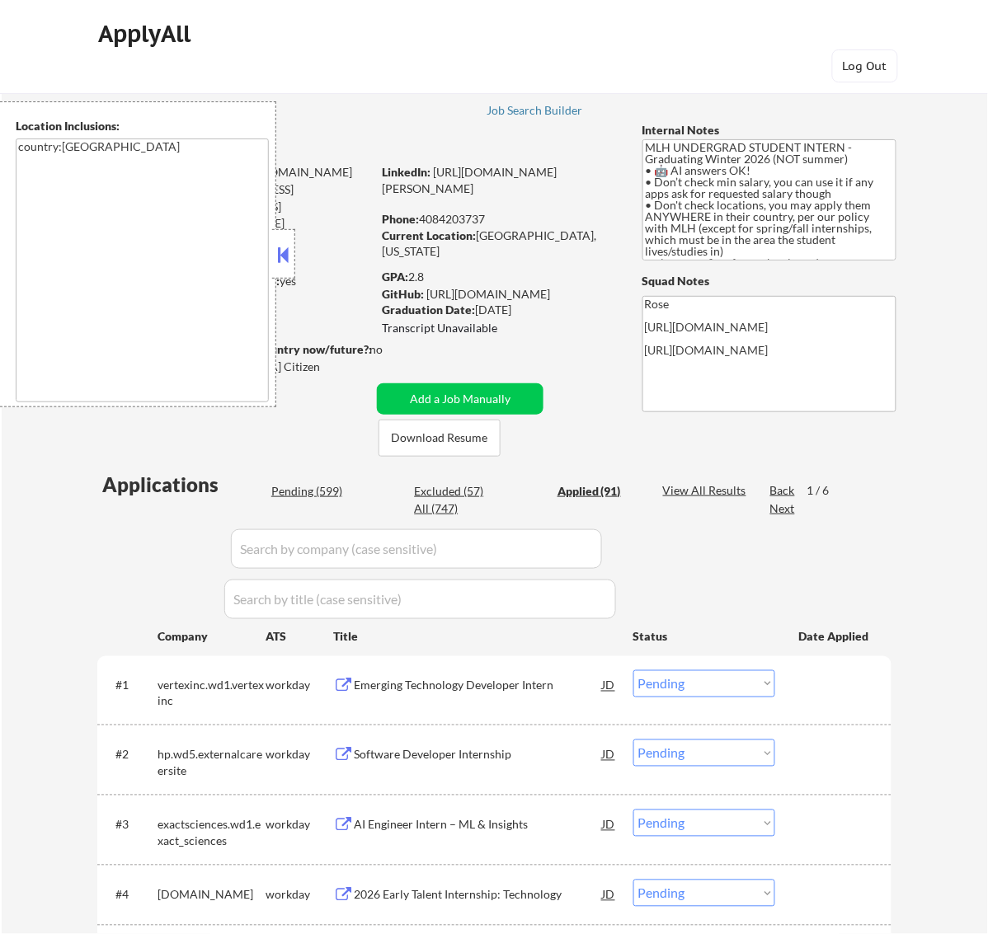
select select ""applied""
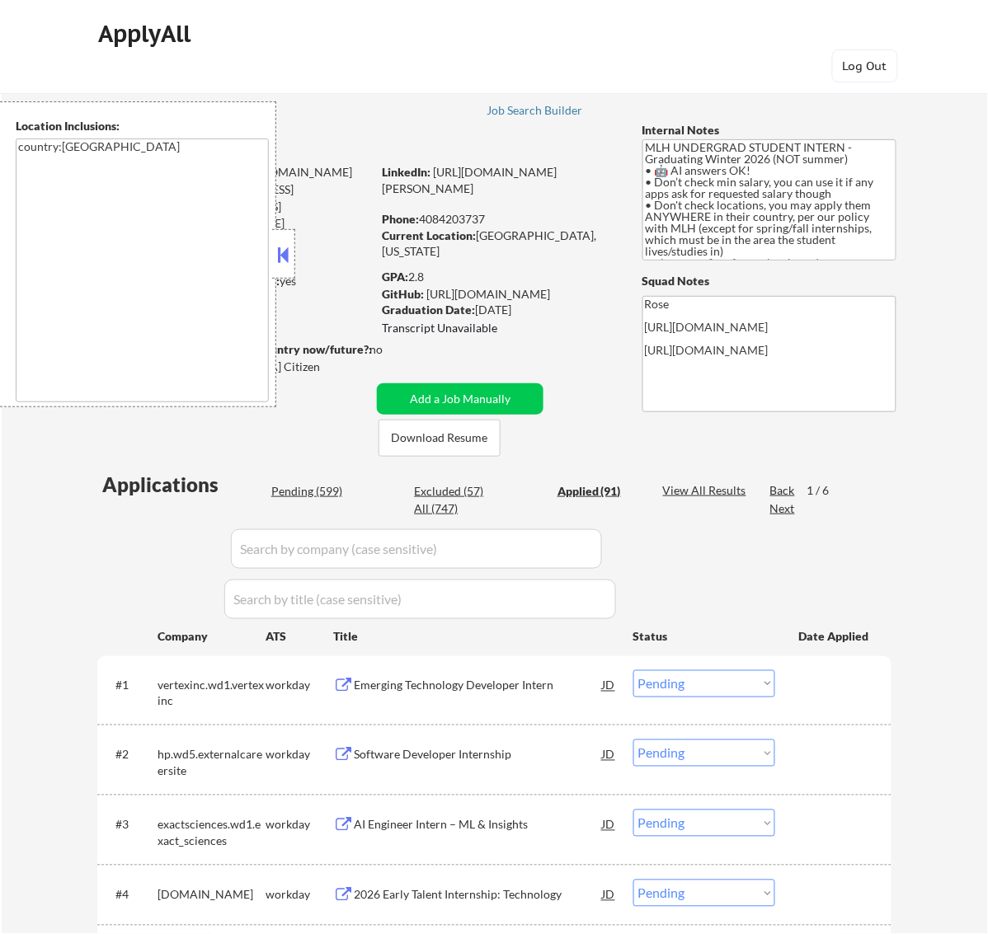
select select ""applied""
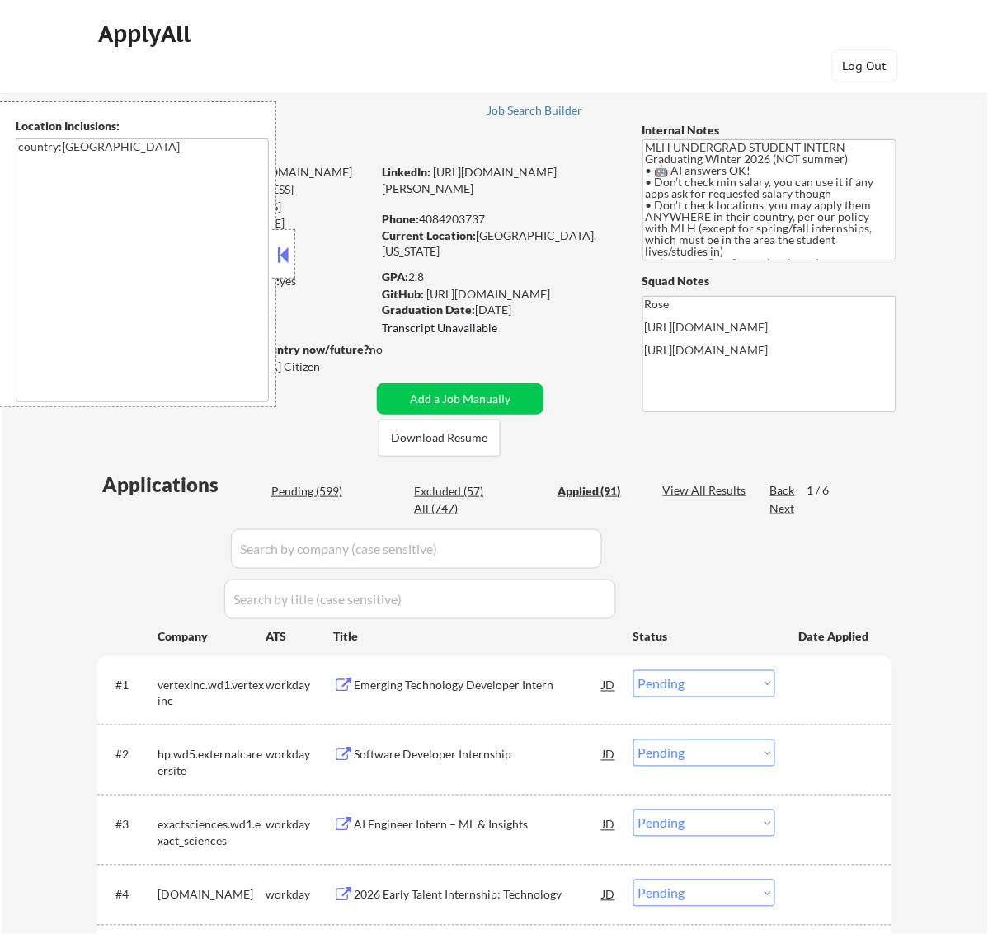
select select ""applied""
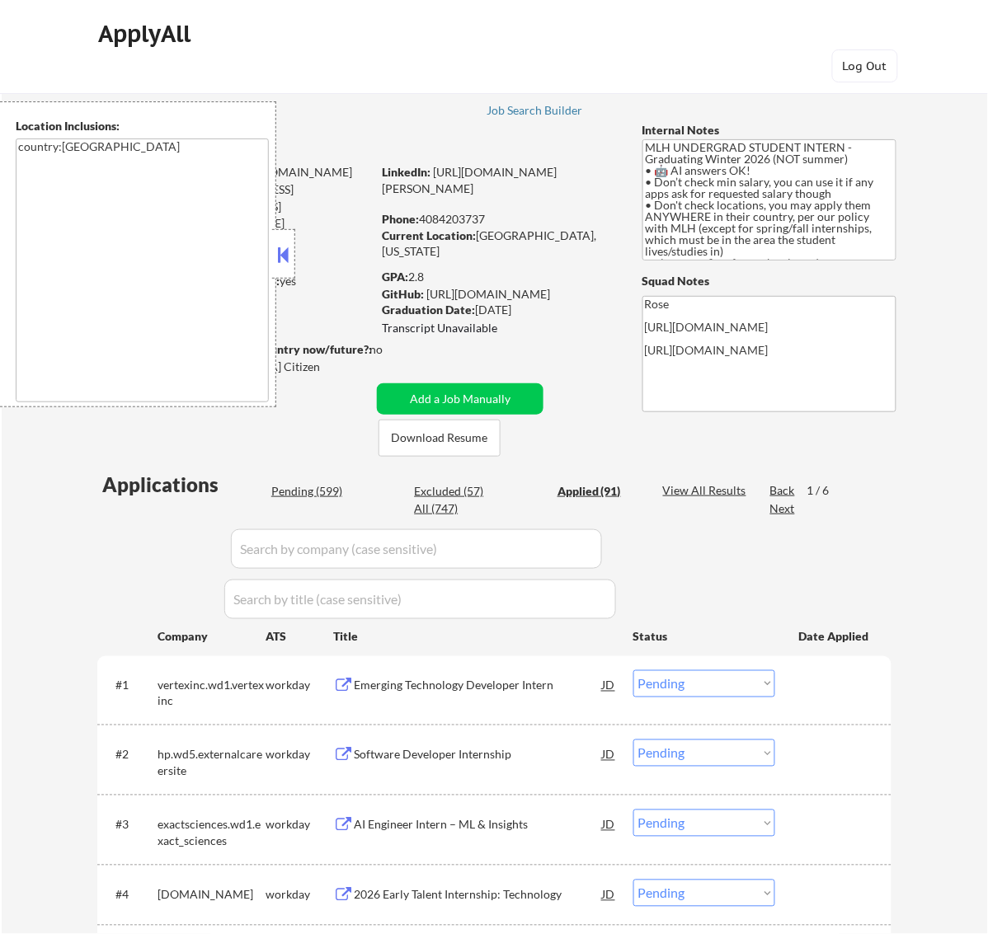
select select ""applied""
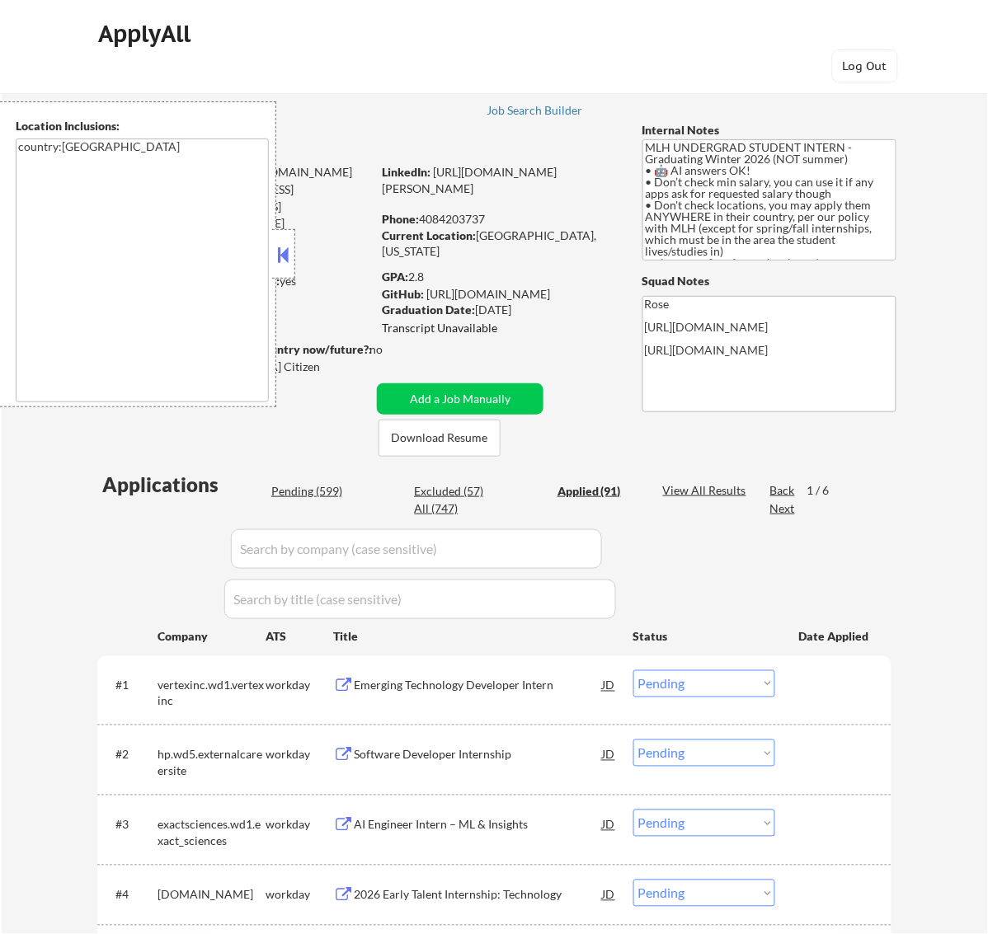
select select ""applied""
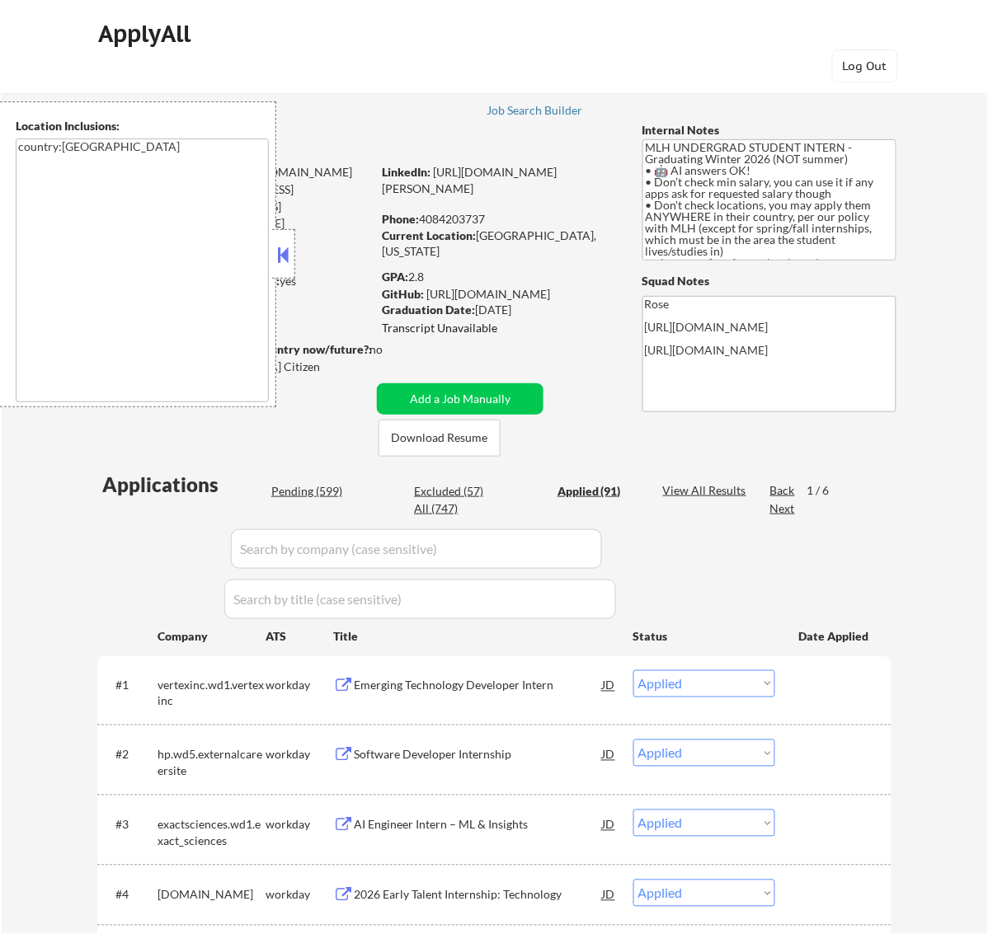
select select ""applied""
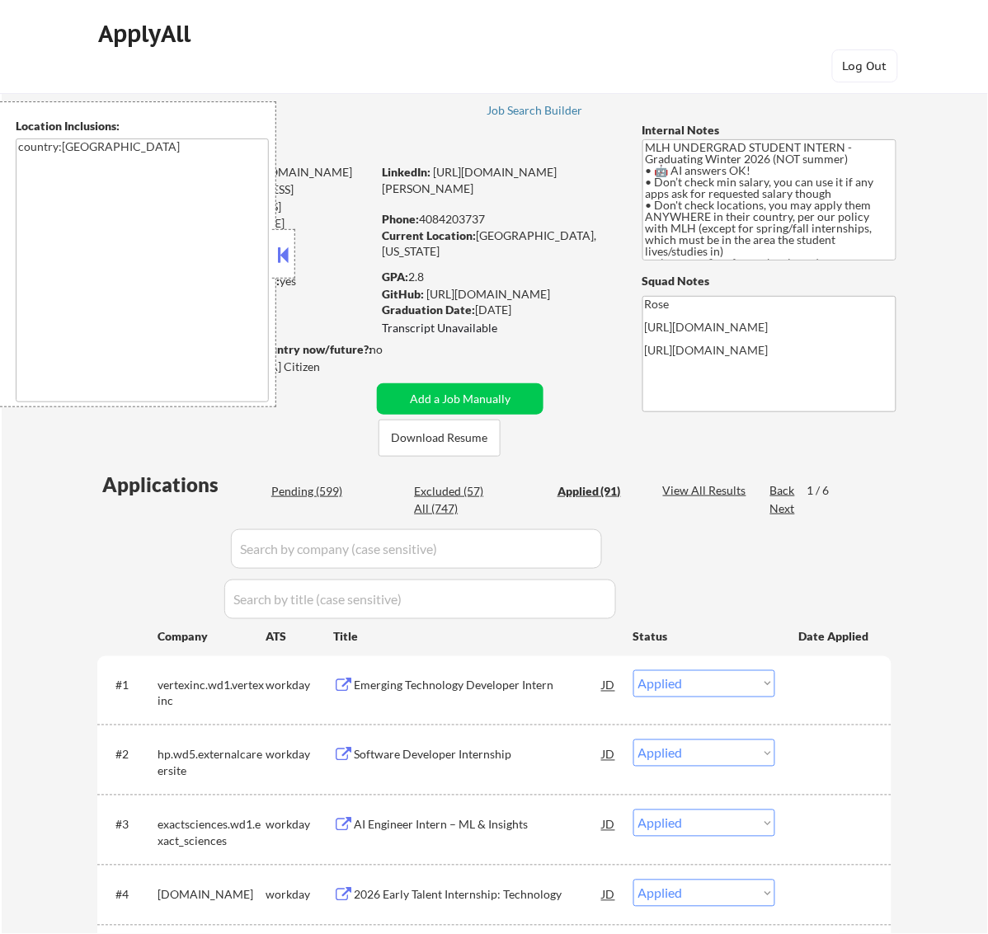
select select ""applied""
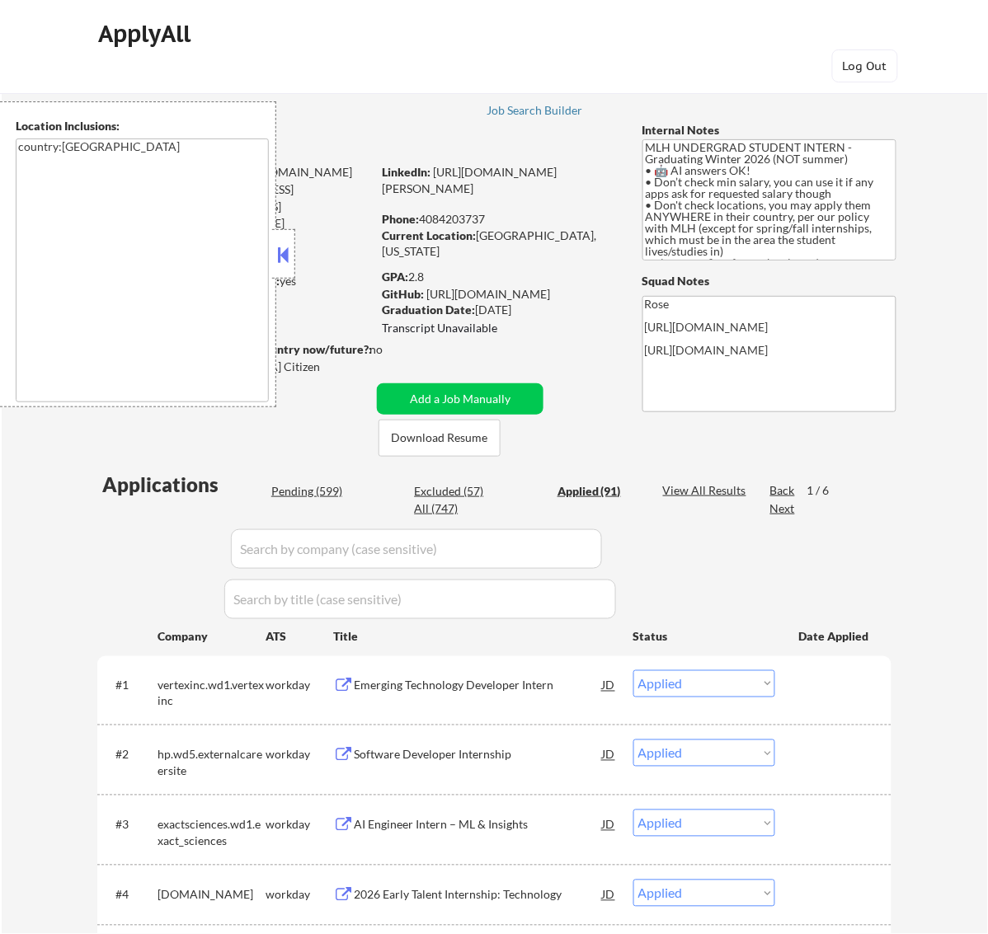
select select ""applied""
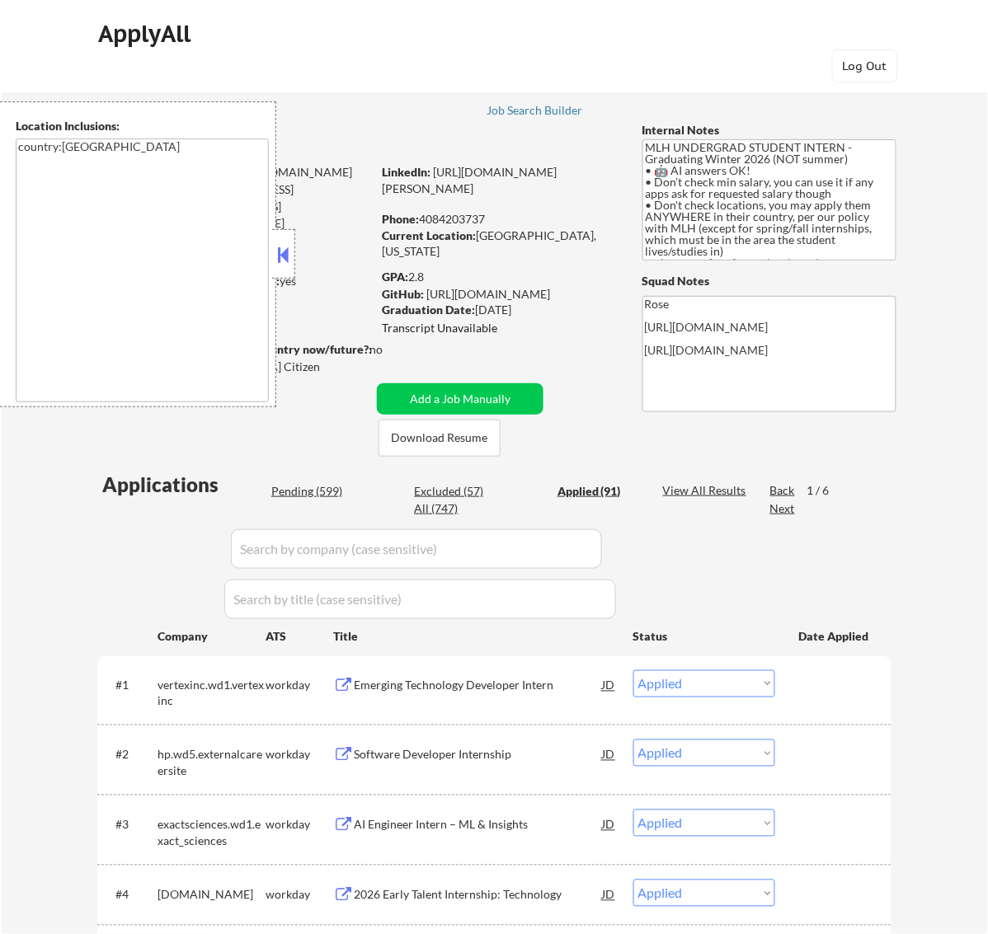
select select ""applied""
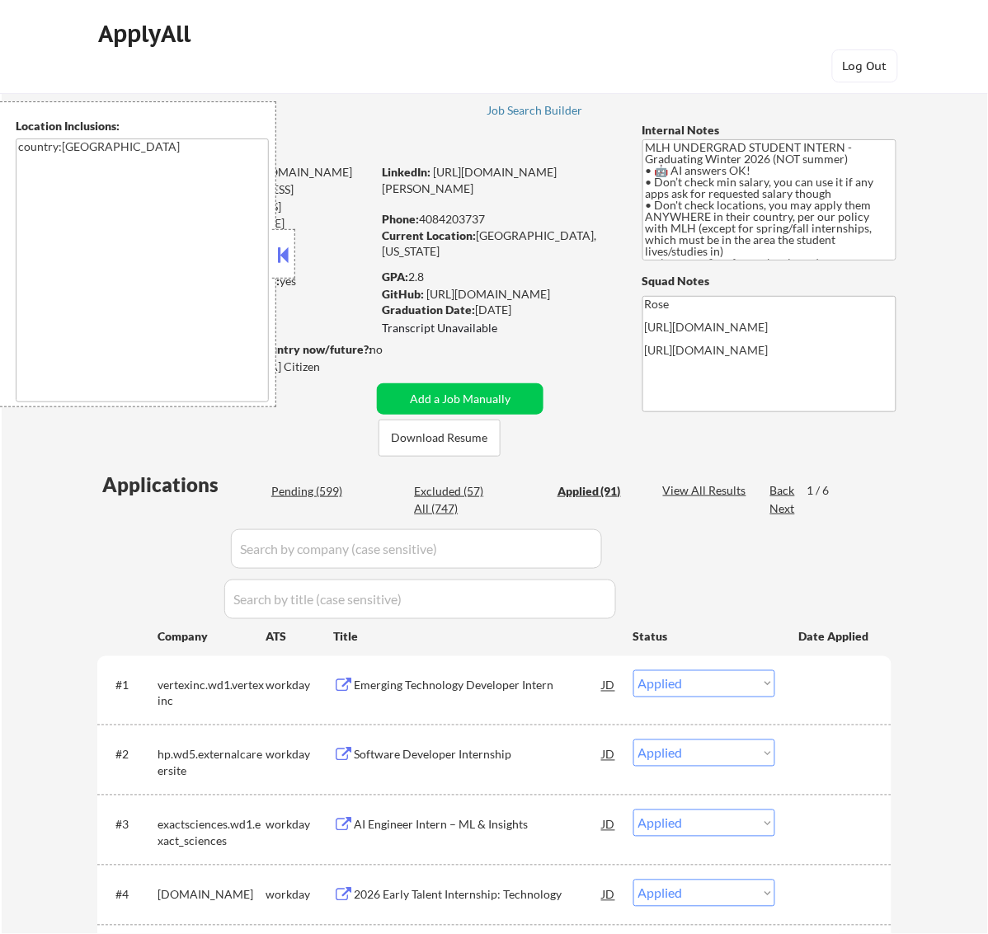
select select ""applied""
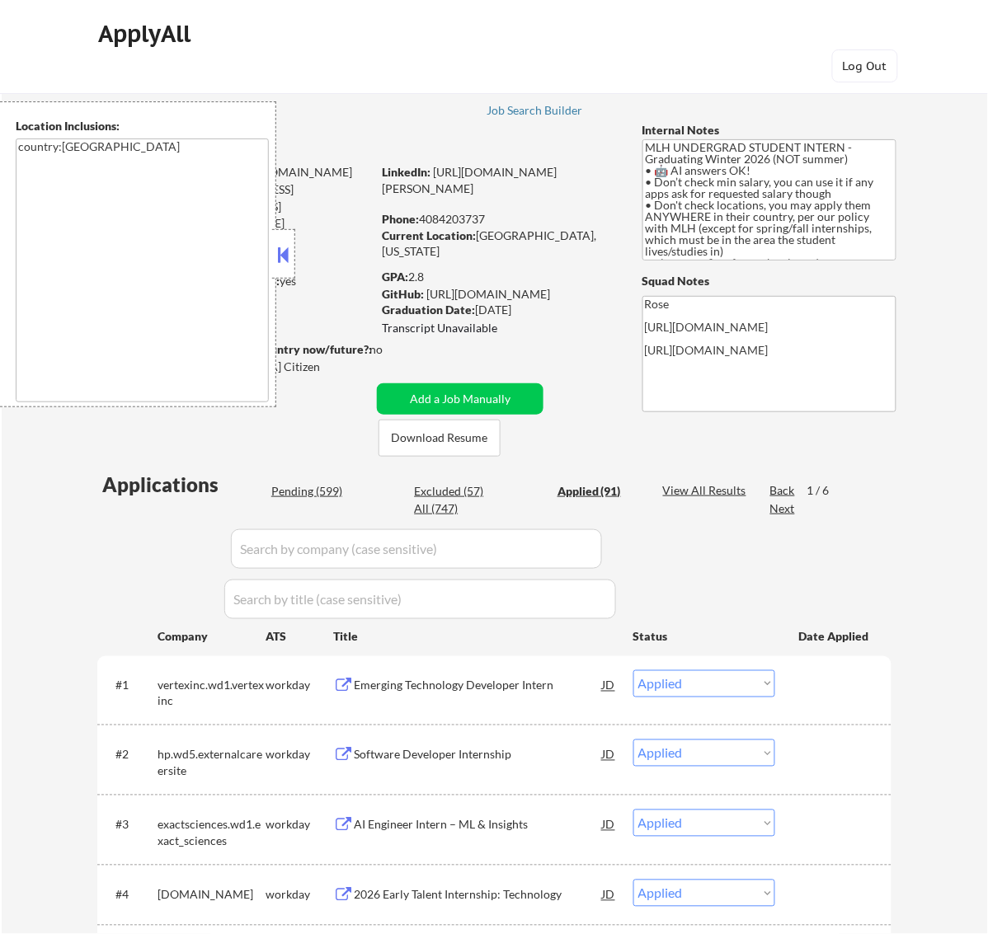
select select ""applied""
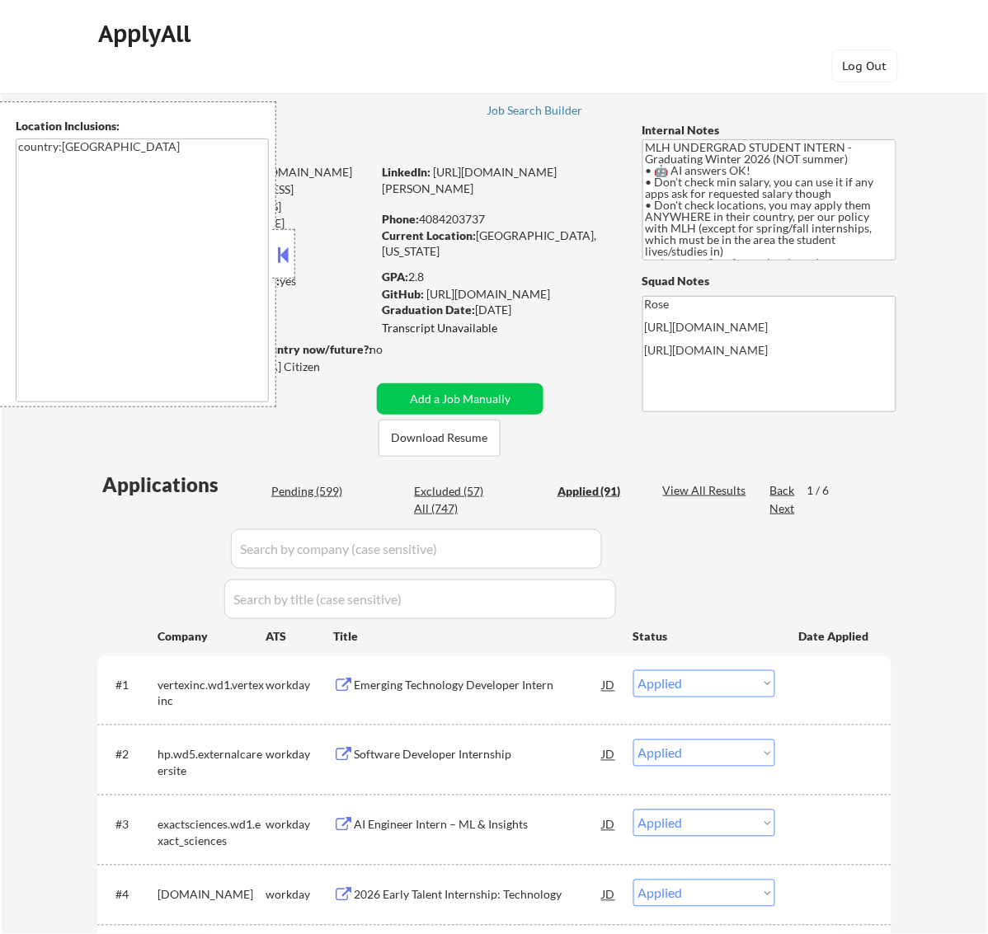
select select ""applied""
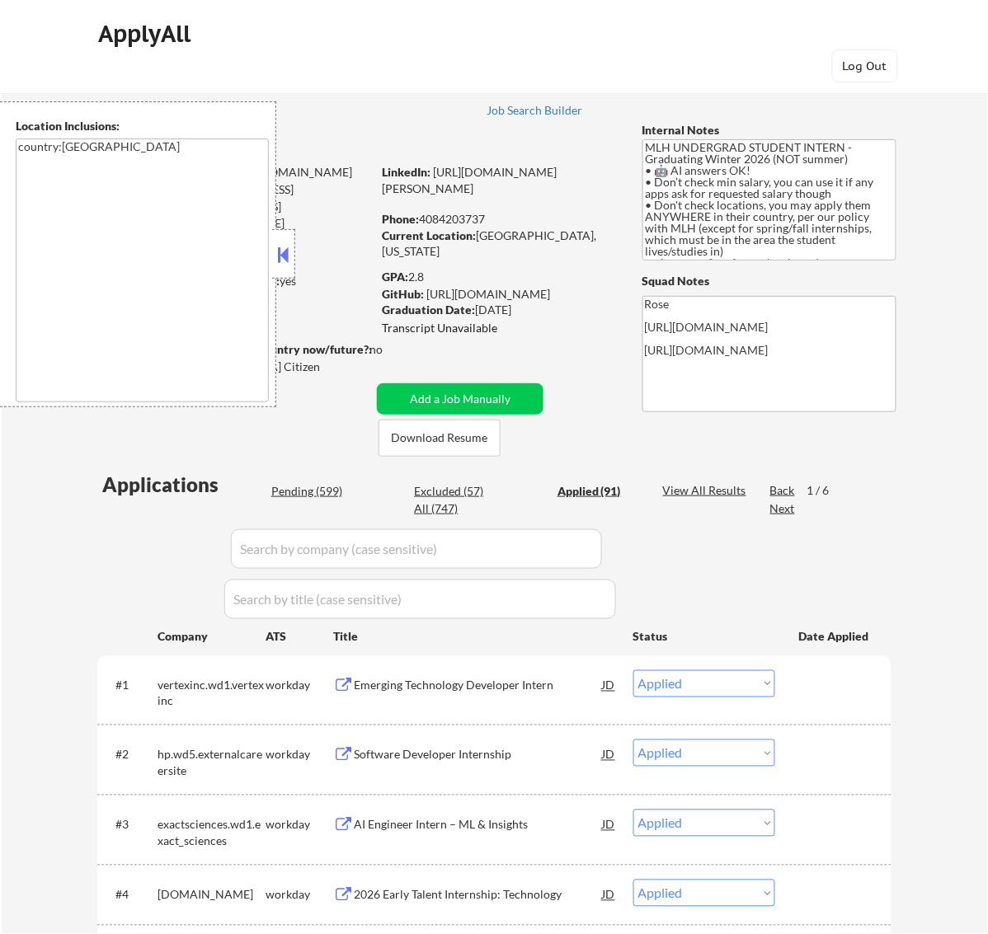
select select ""applied""
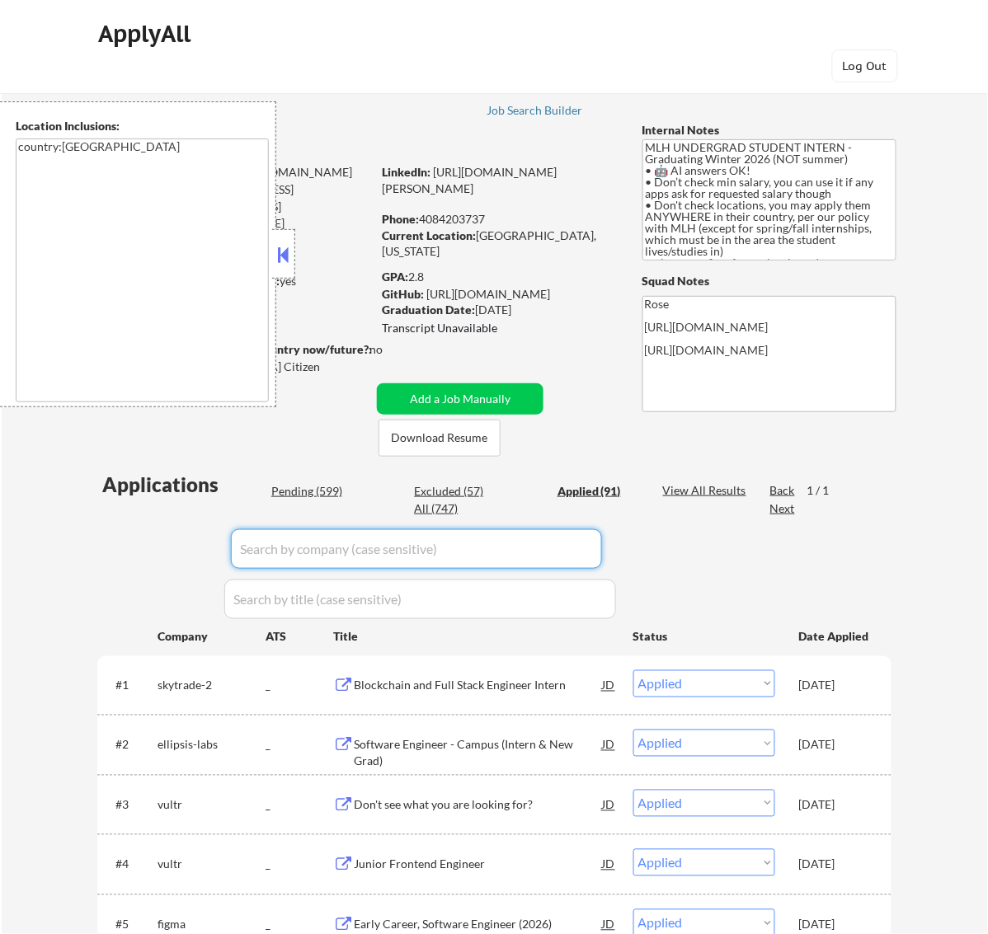
click at [579, 541] on input "input" at bounding box center [416, 549] width 371 height 40
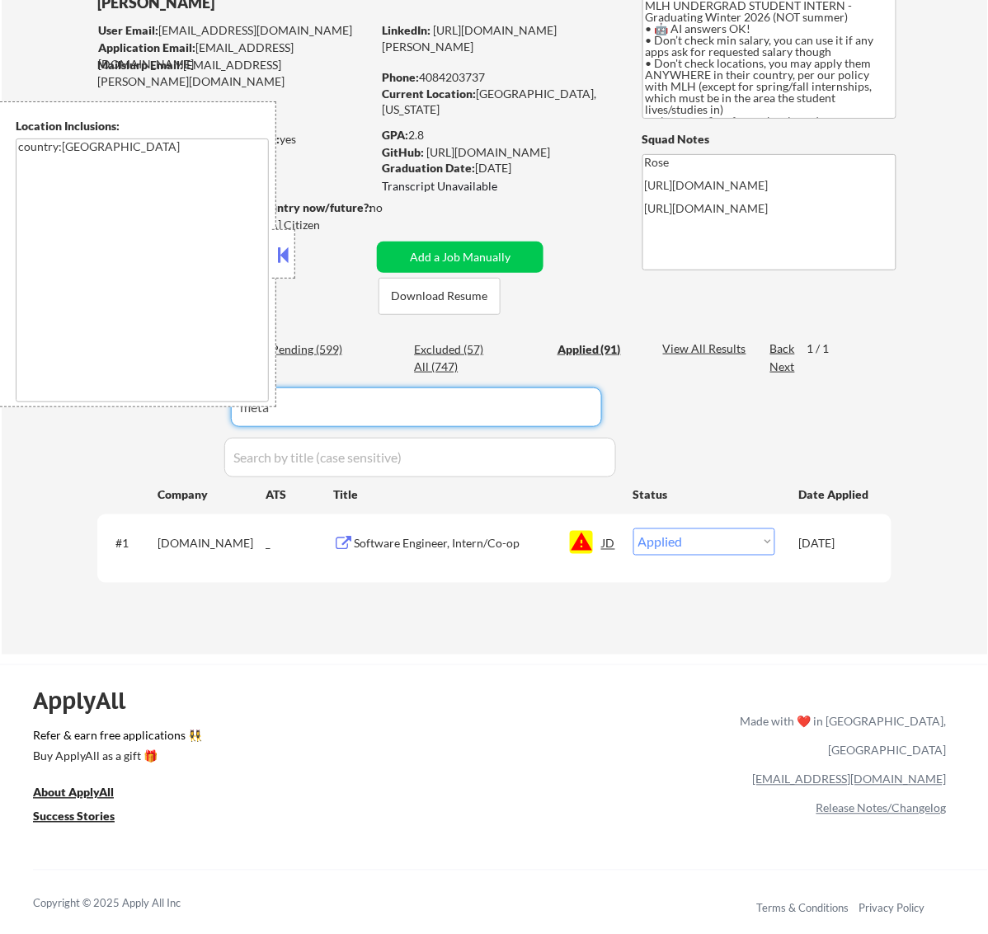
scroll to position [103, 0]
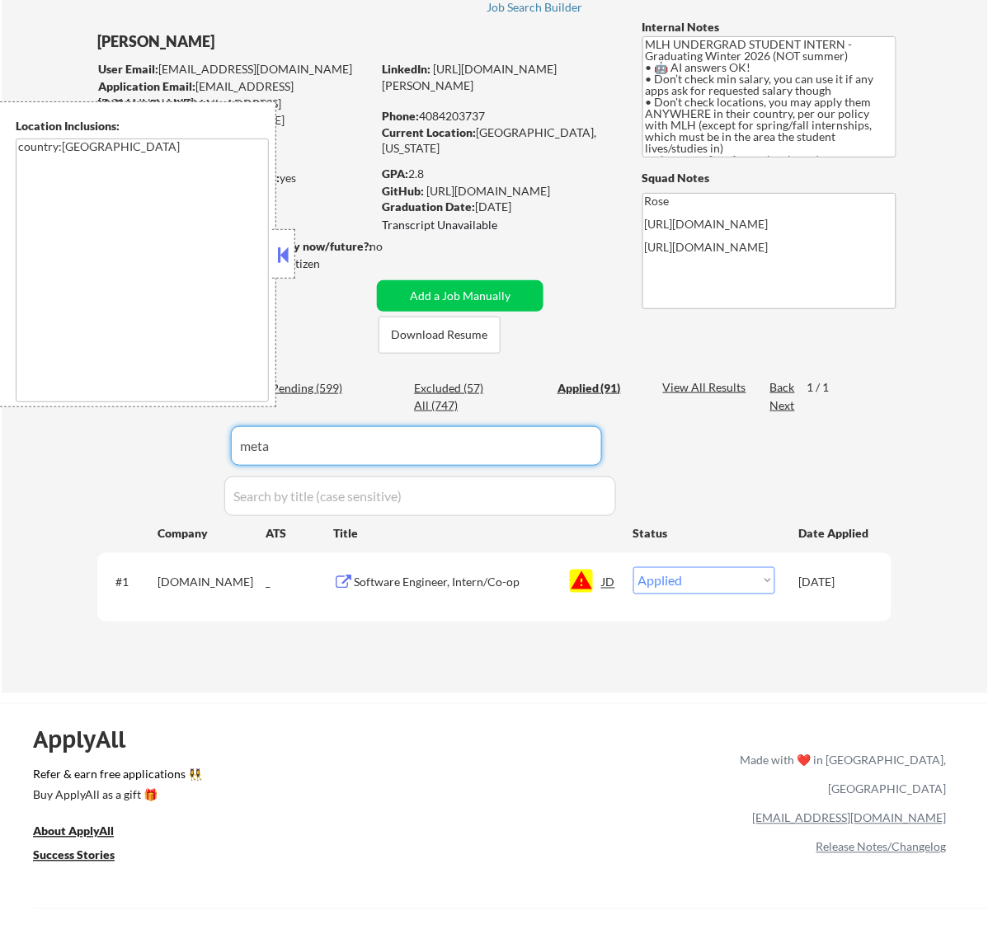
type input "meta"
click at [764, 577] on select "Choose an option... Pending Applied Excluded (Questions) Excluded (Expired) Exc…" at bounding box center [704, 580] width 142 height 27
select select ""excluded__blocklist_""
click at [633, 567] on select "Choose an option... Pending Applied Excluded (Questions) Excluded (Expired) Exc…" at bounding box center [704, 580] width 142 height 27
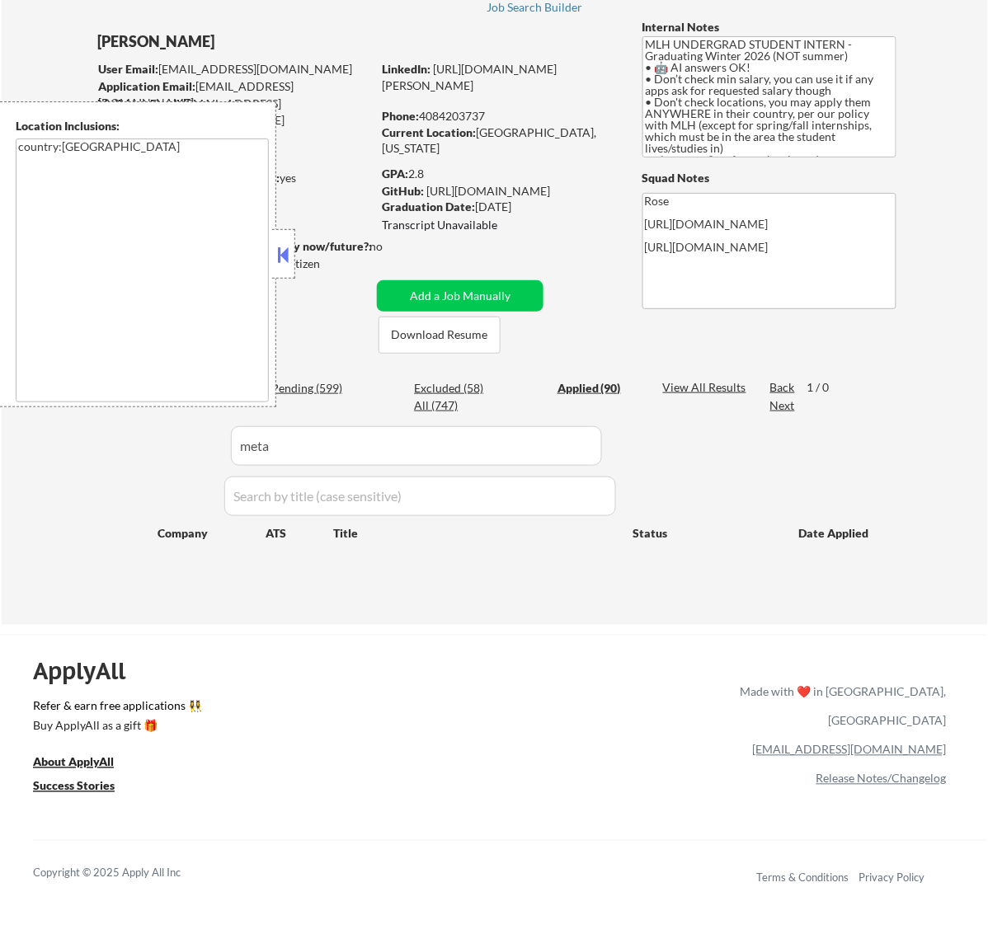
click at [281, 257] on button at bounding box center [283, 254] width 18 height 25
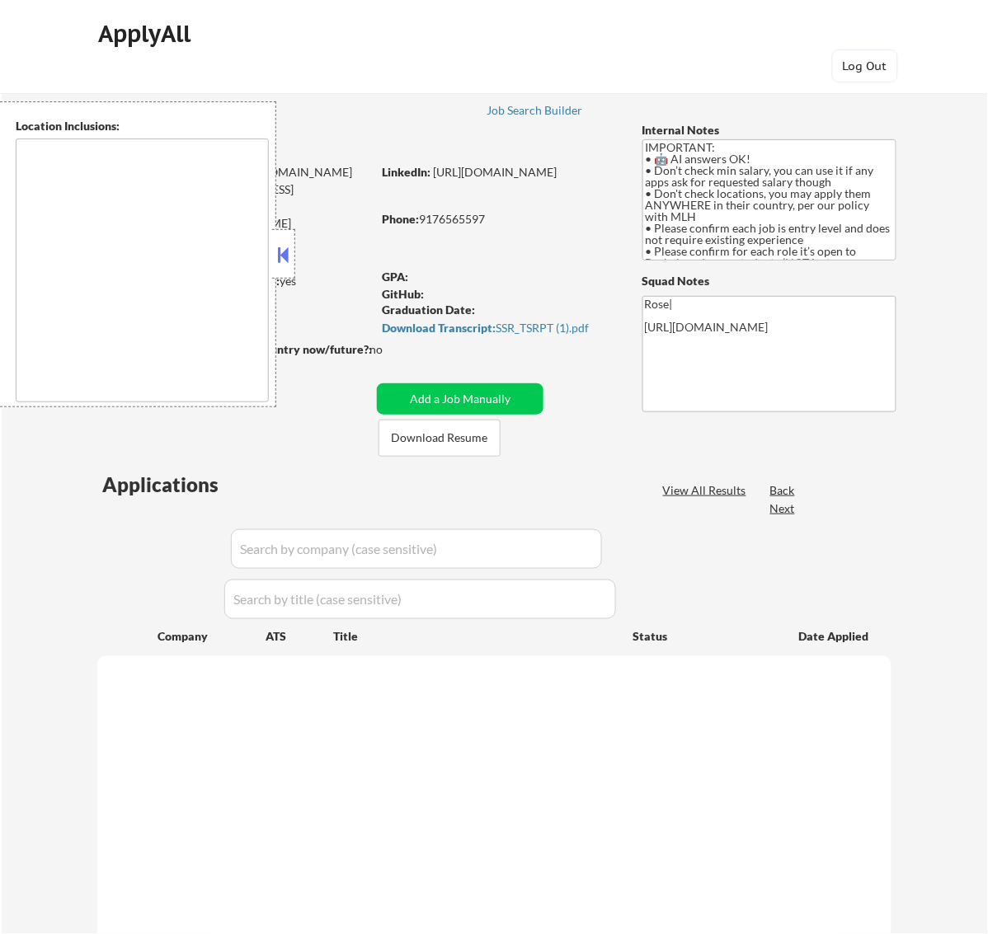
type textarea "country:[GEOGRAPHIC_DATA]"
click at [289, 252] on button at bounding box center [283, 254] width 18 height 25
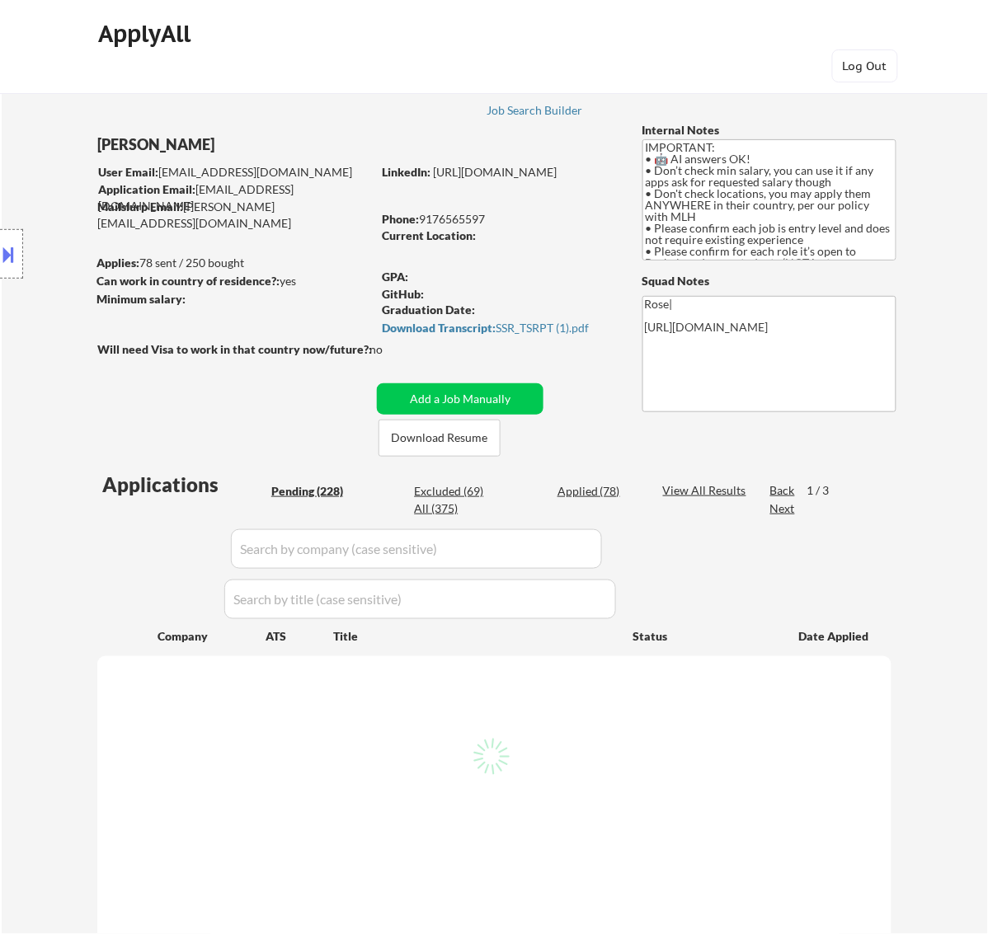
select select ""pending""
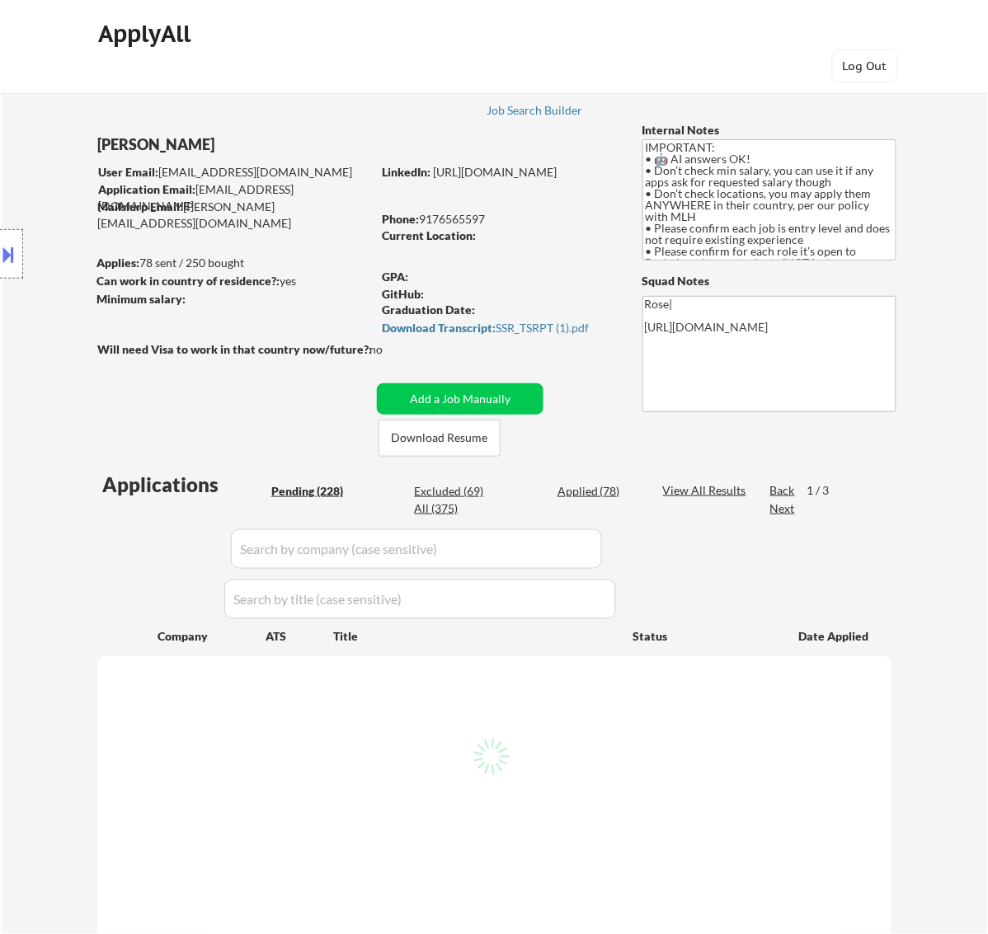
select select ""pending""
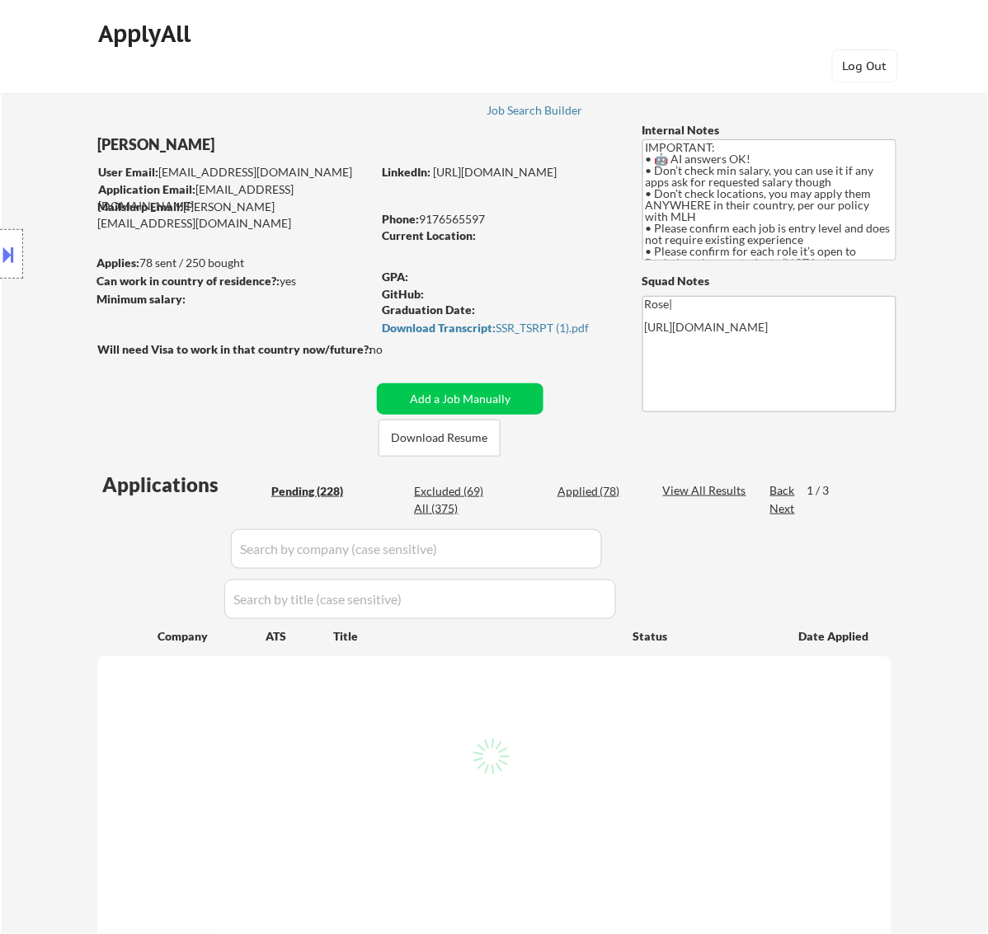
select select ""pending""
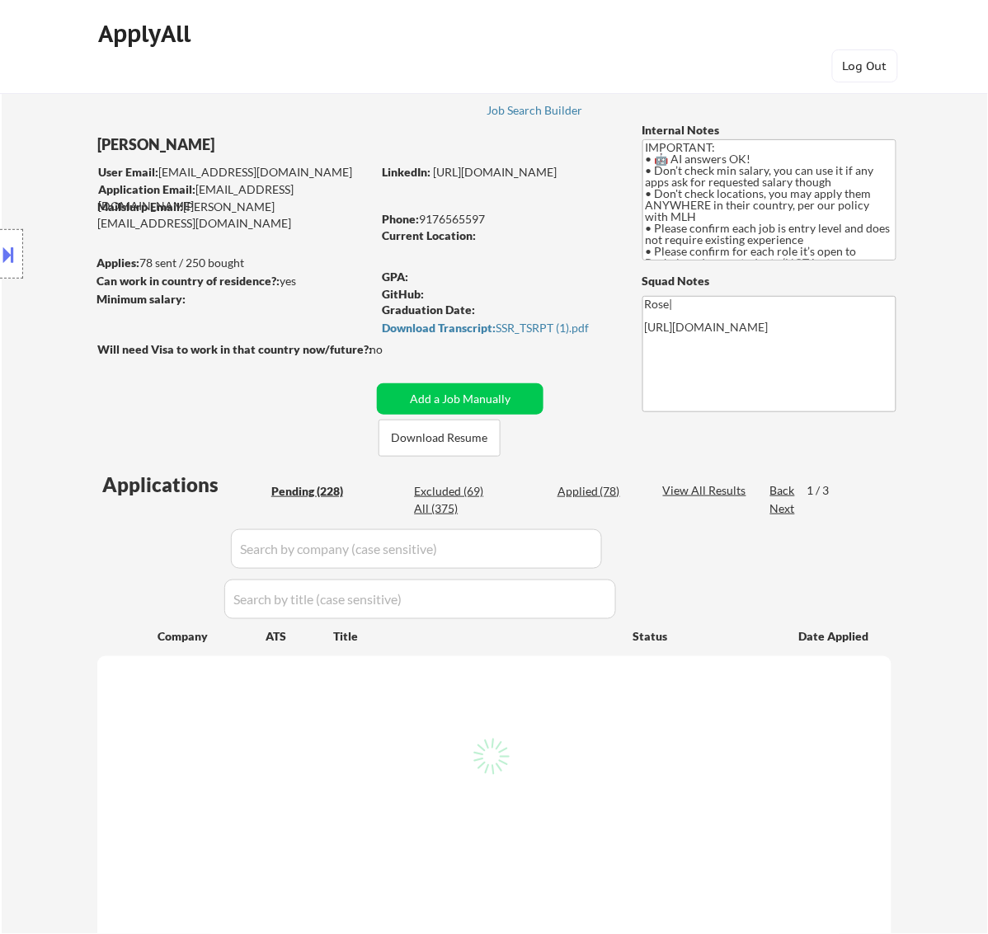
select select ""pending""
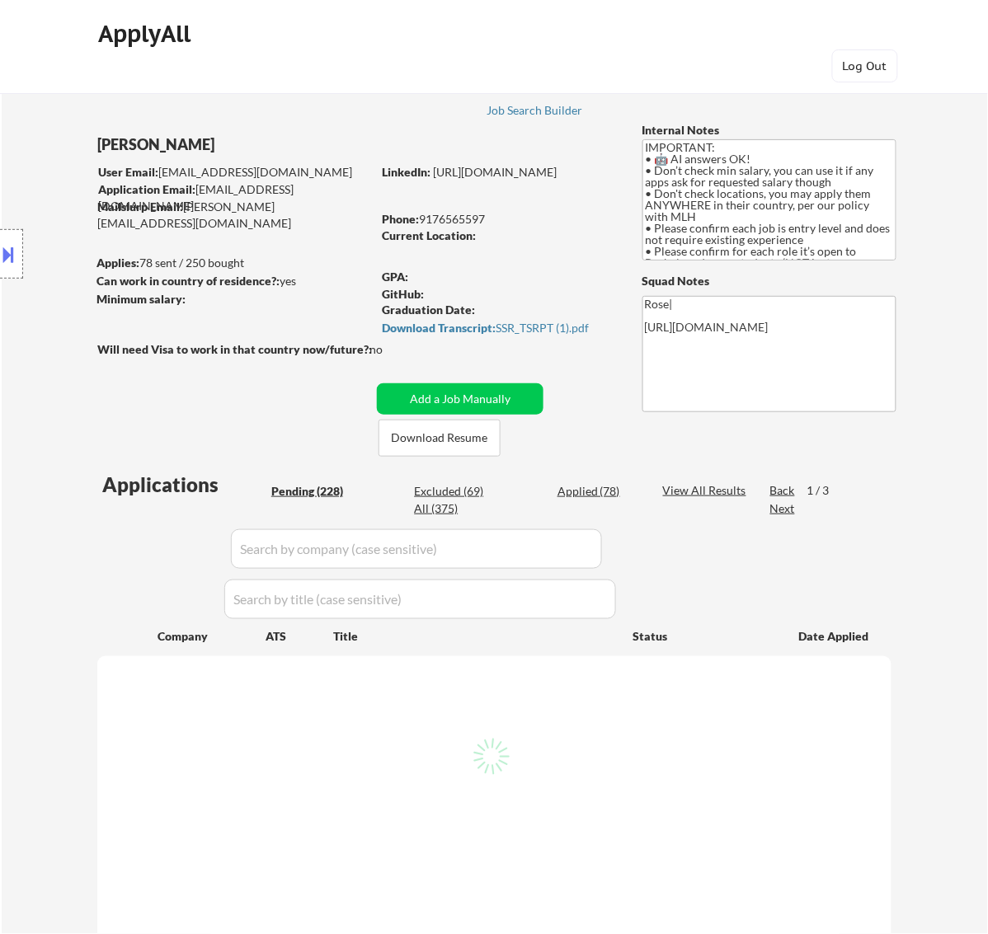
select select ""pending""
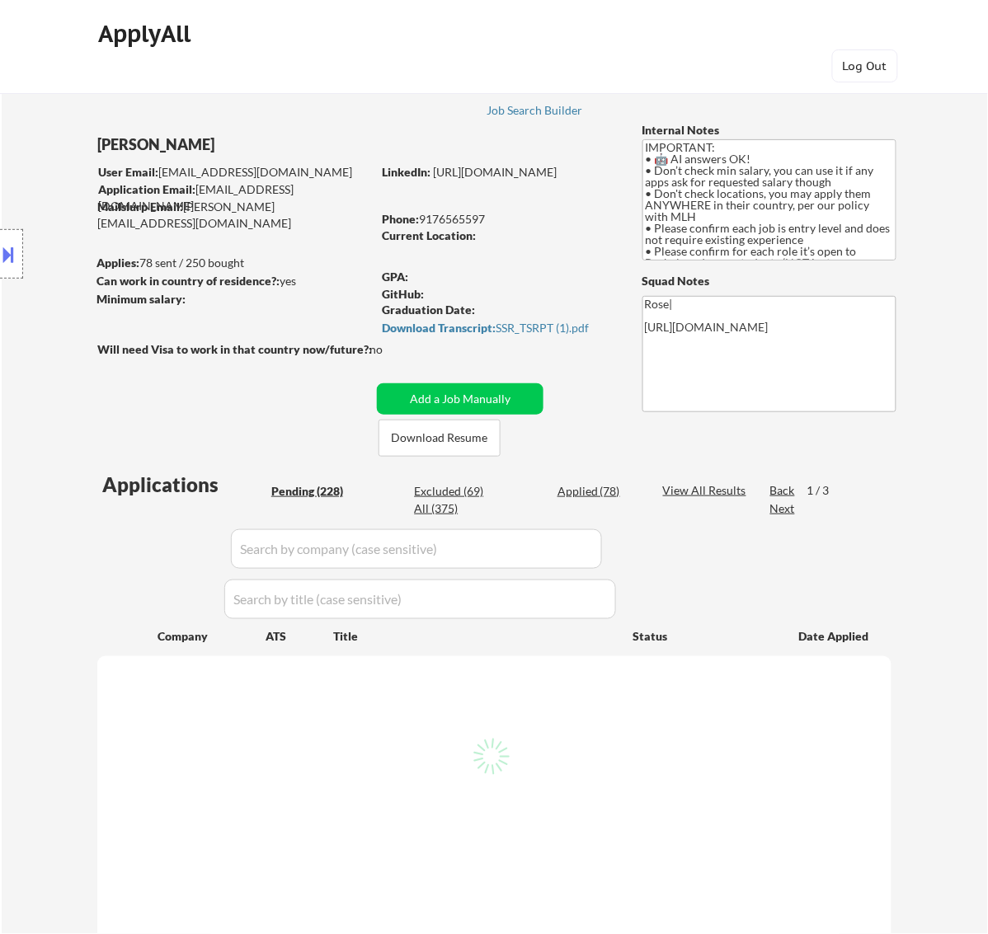
select select ""pending""
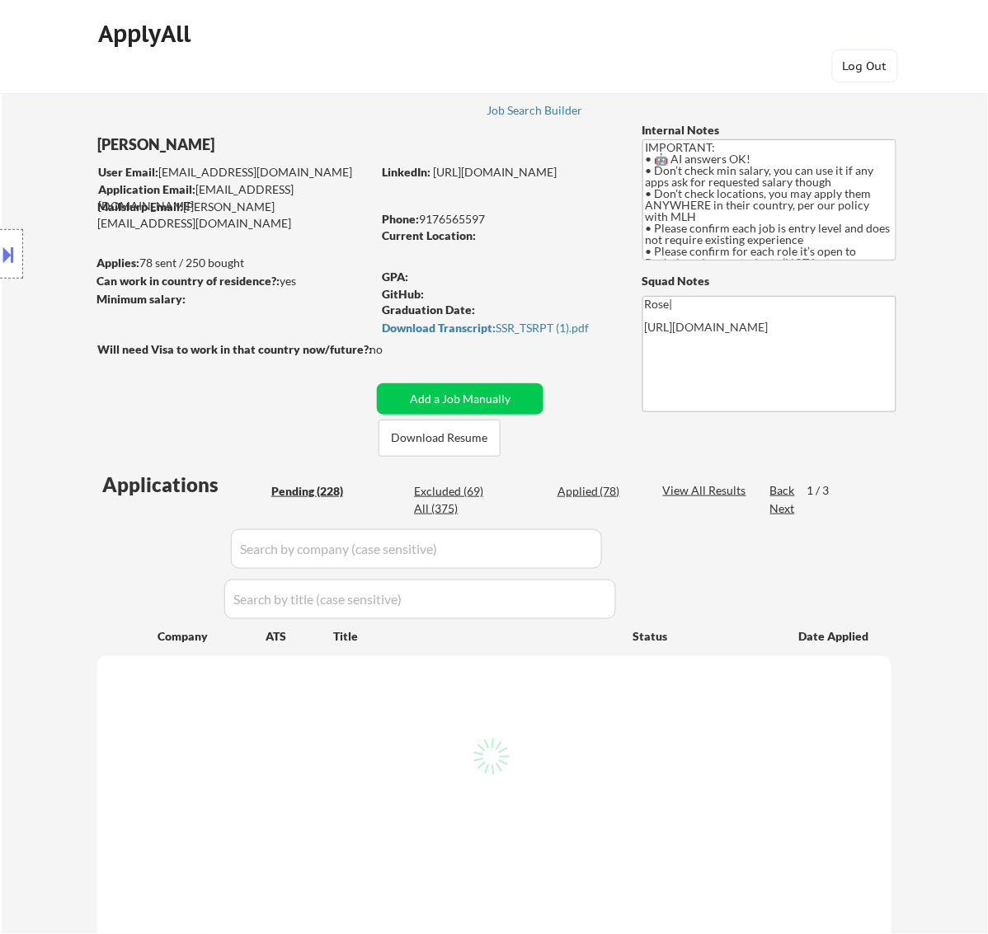
select select ""pending""
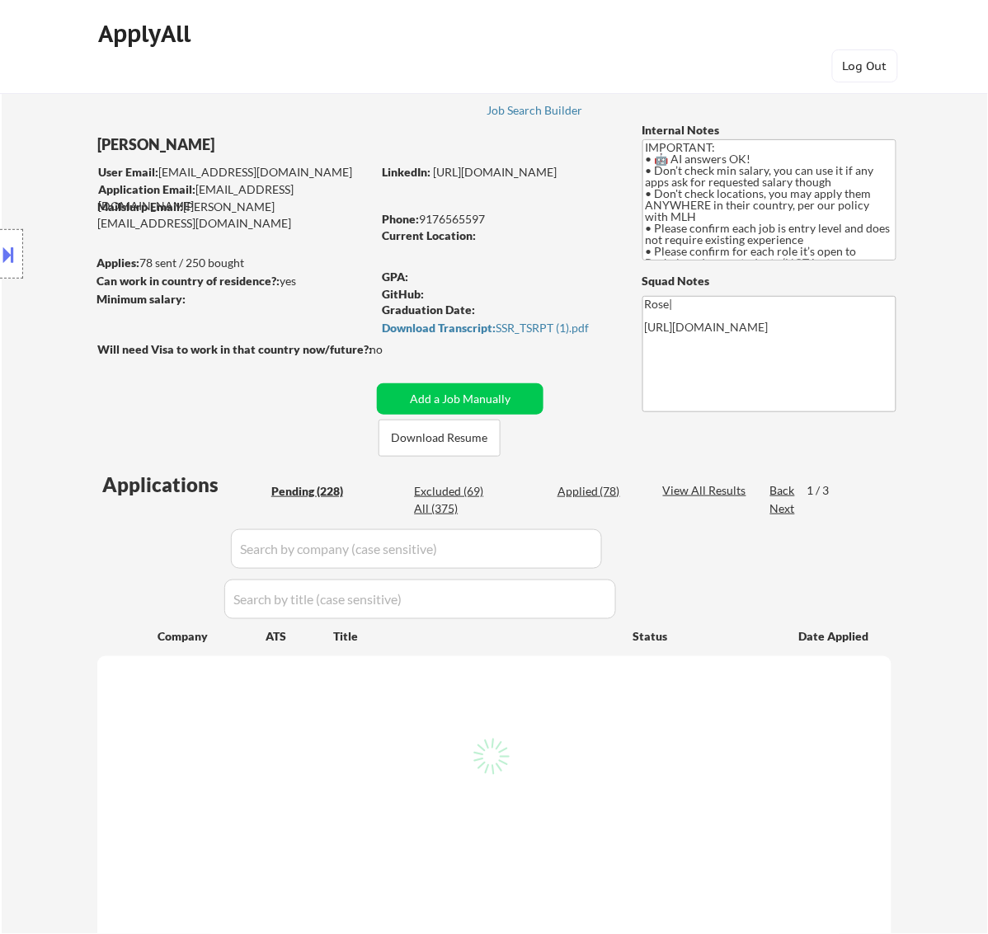
select select ""pending""
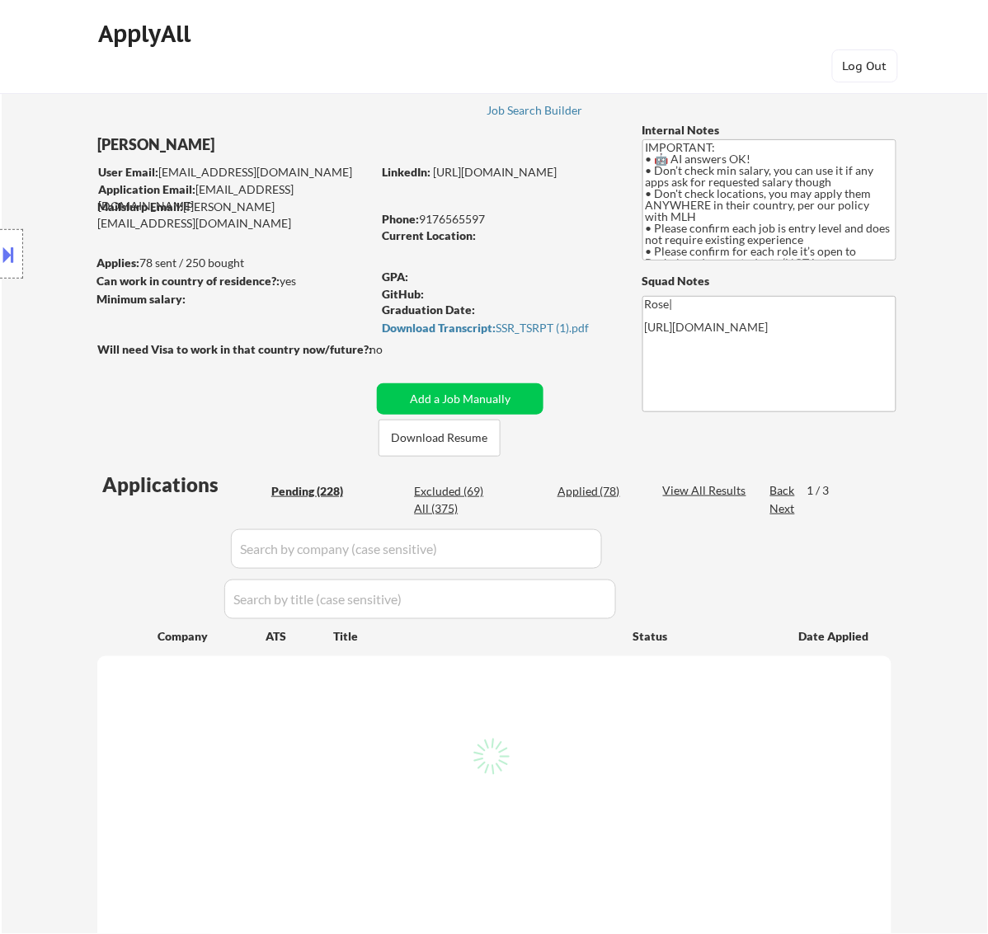
select select ""pending""
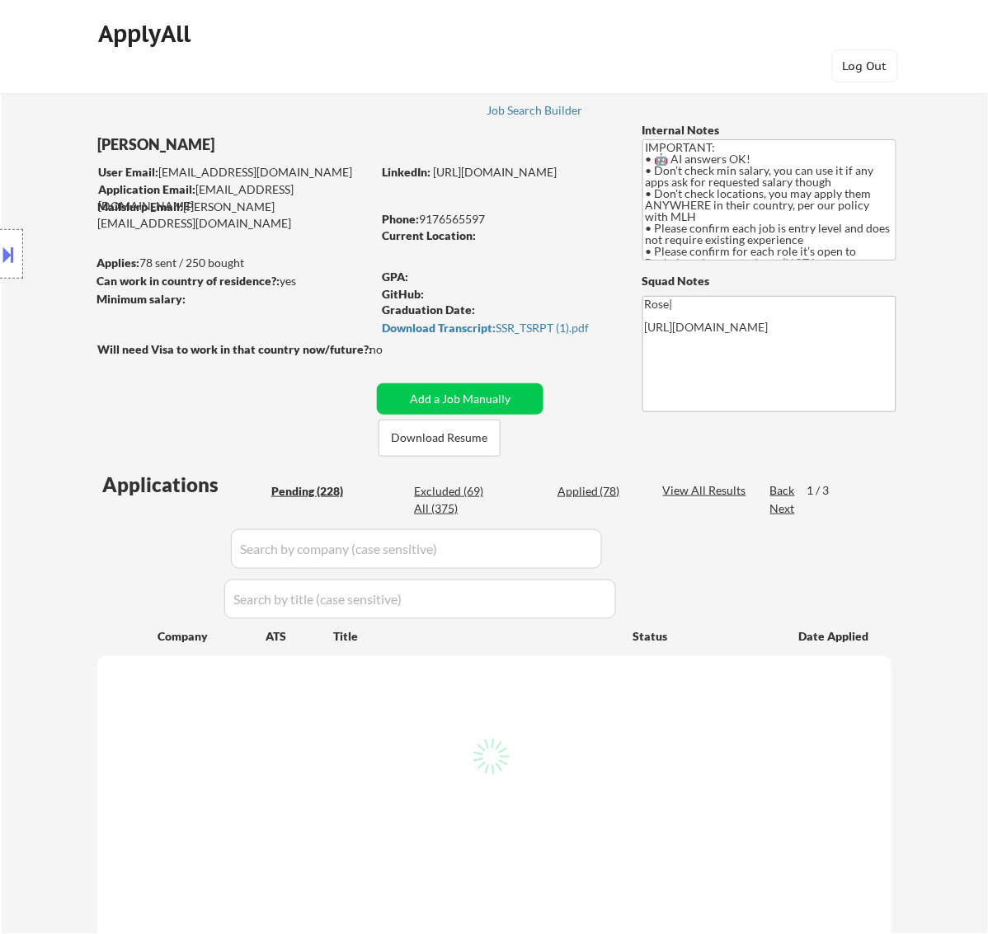
select select ""pending""
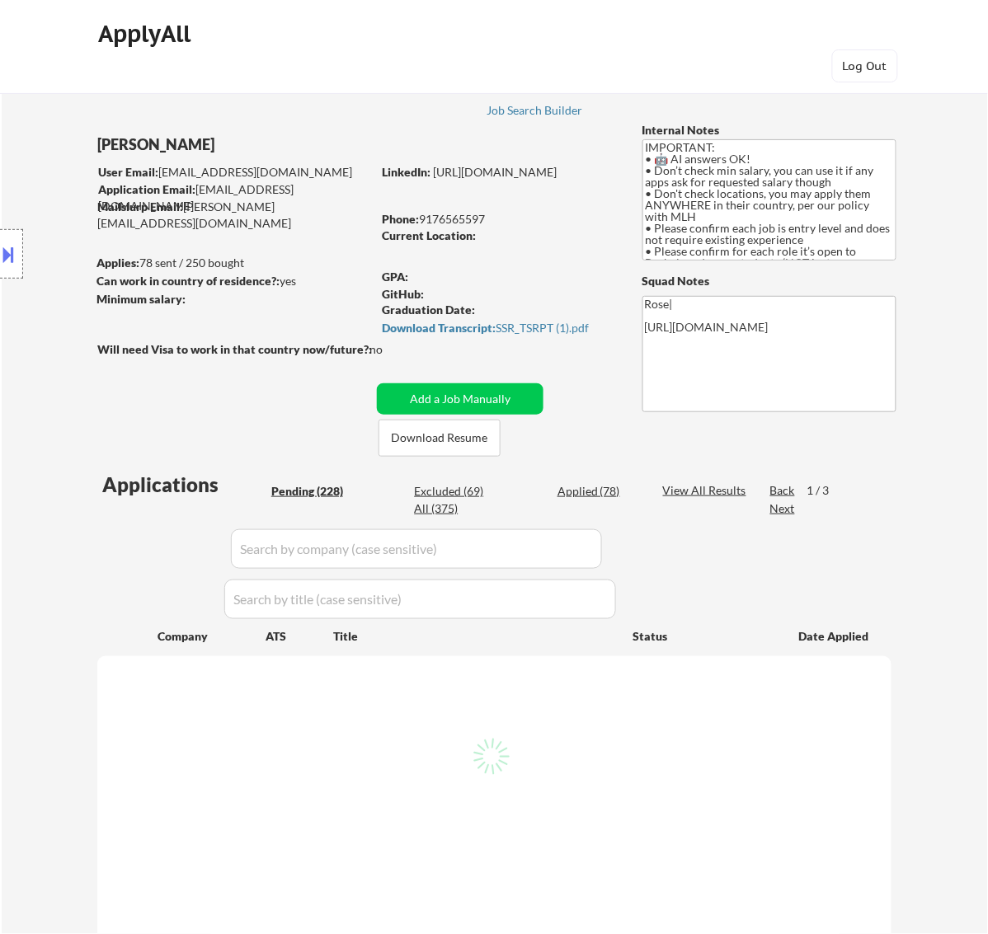
select select ""pending""
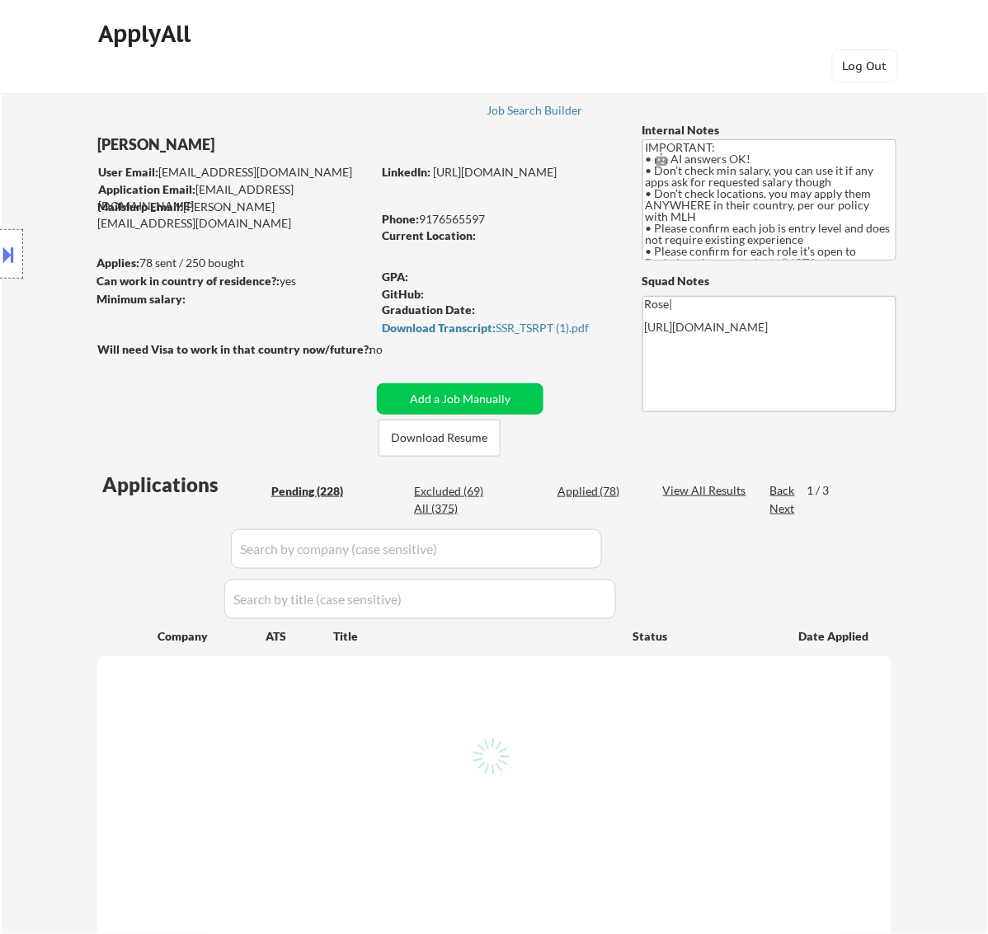
select select ""pending""
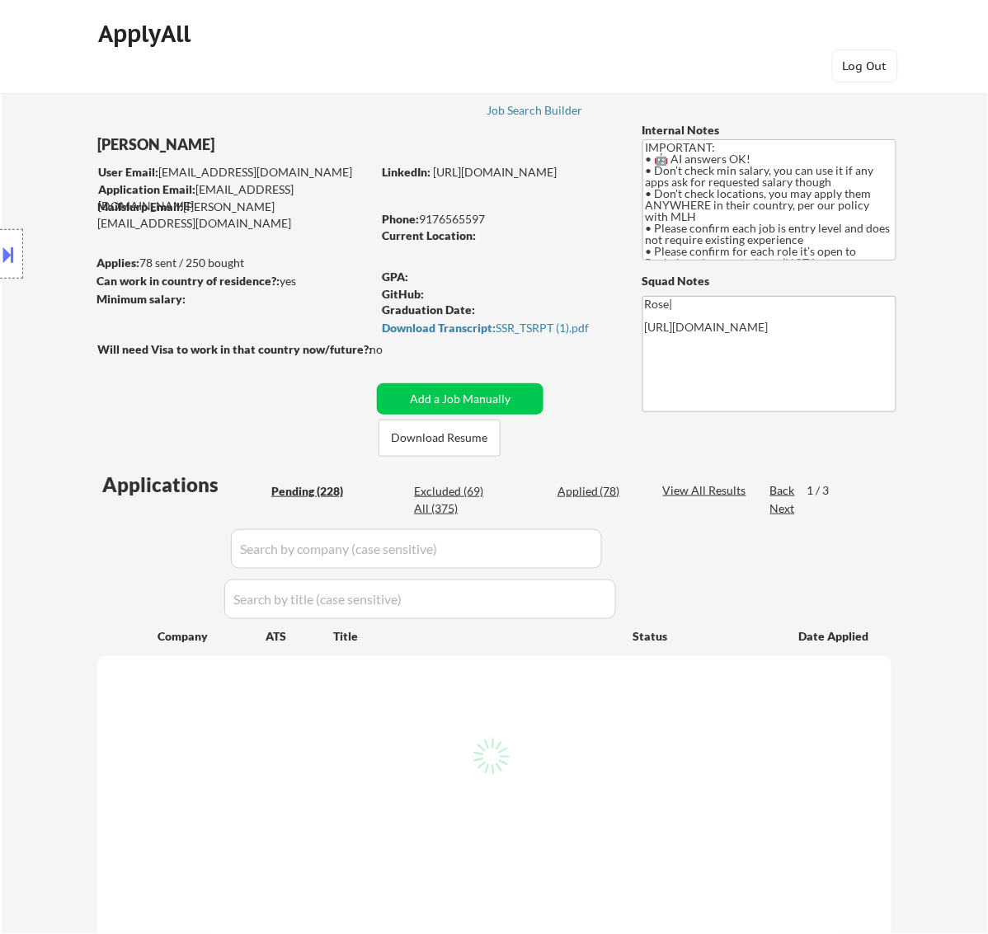
select select ""pending""
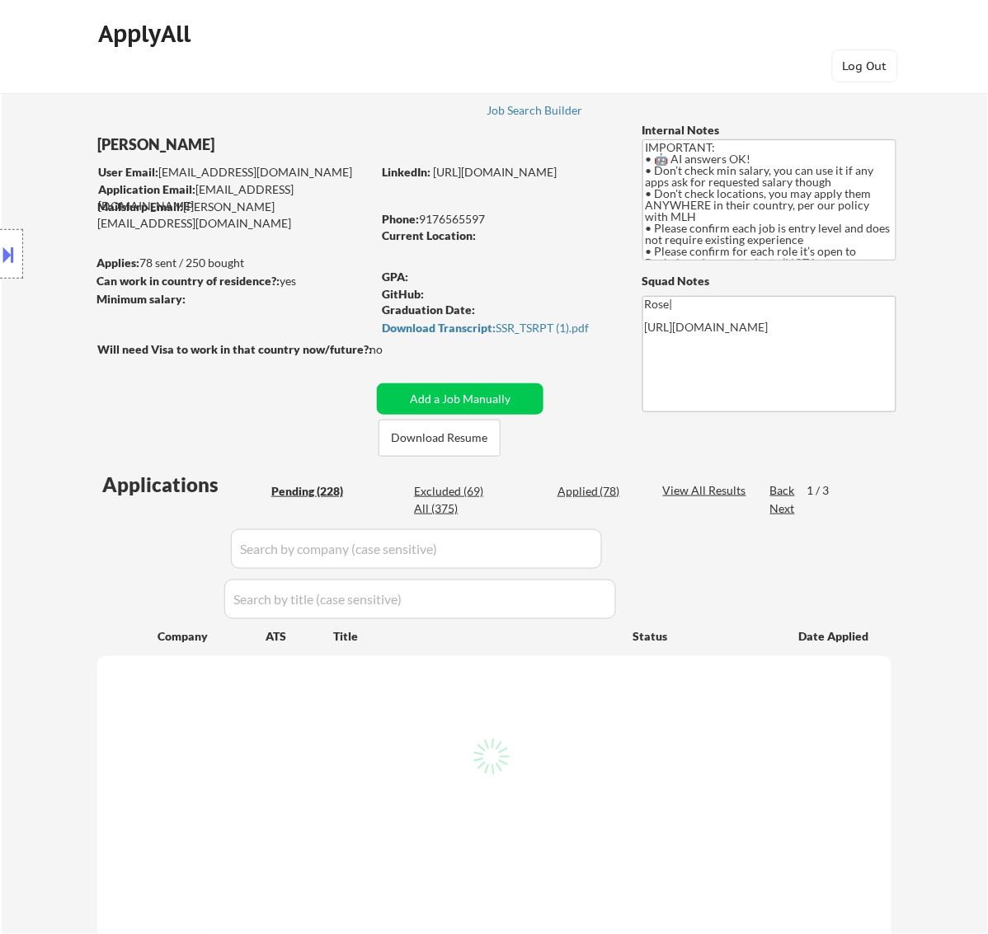
select select ""pending""
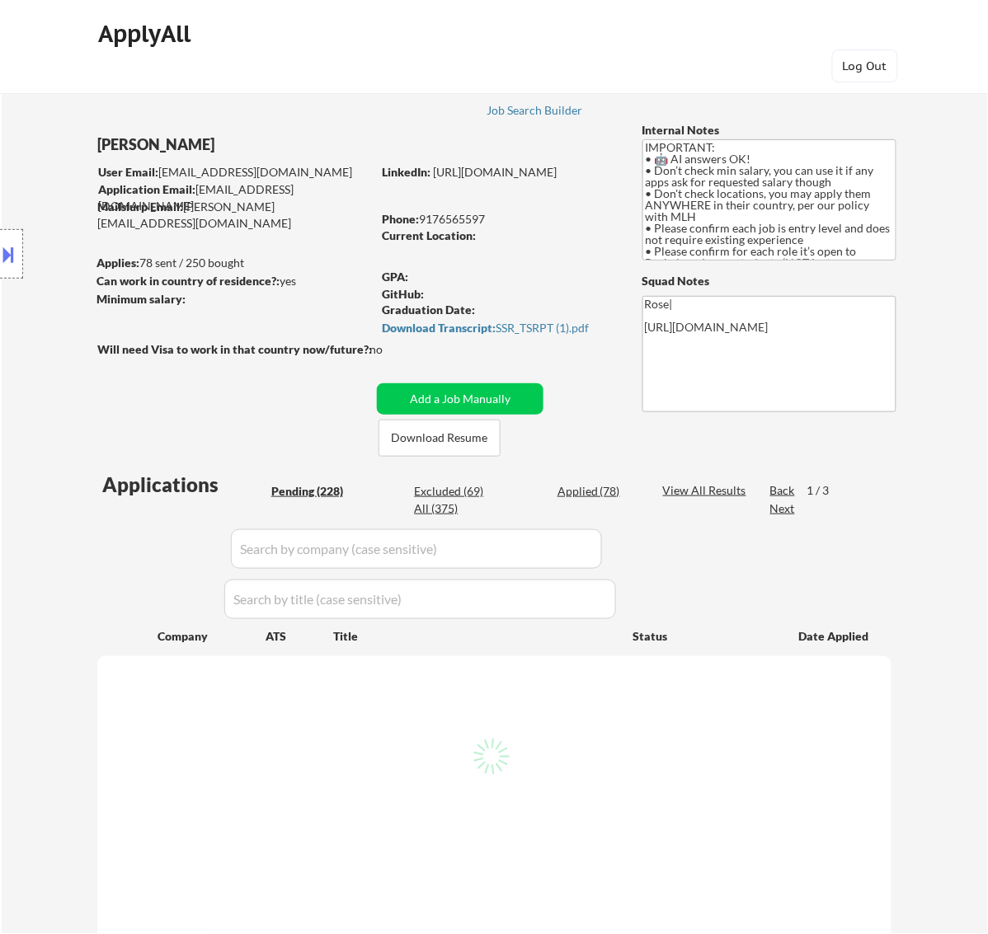
select select ""pending""
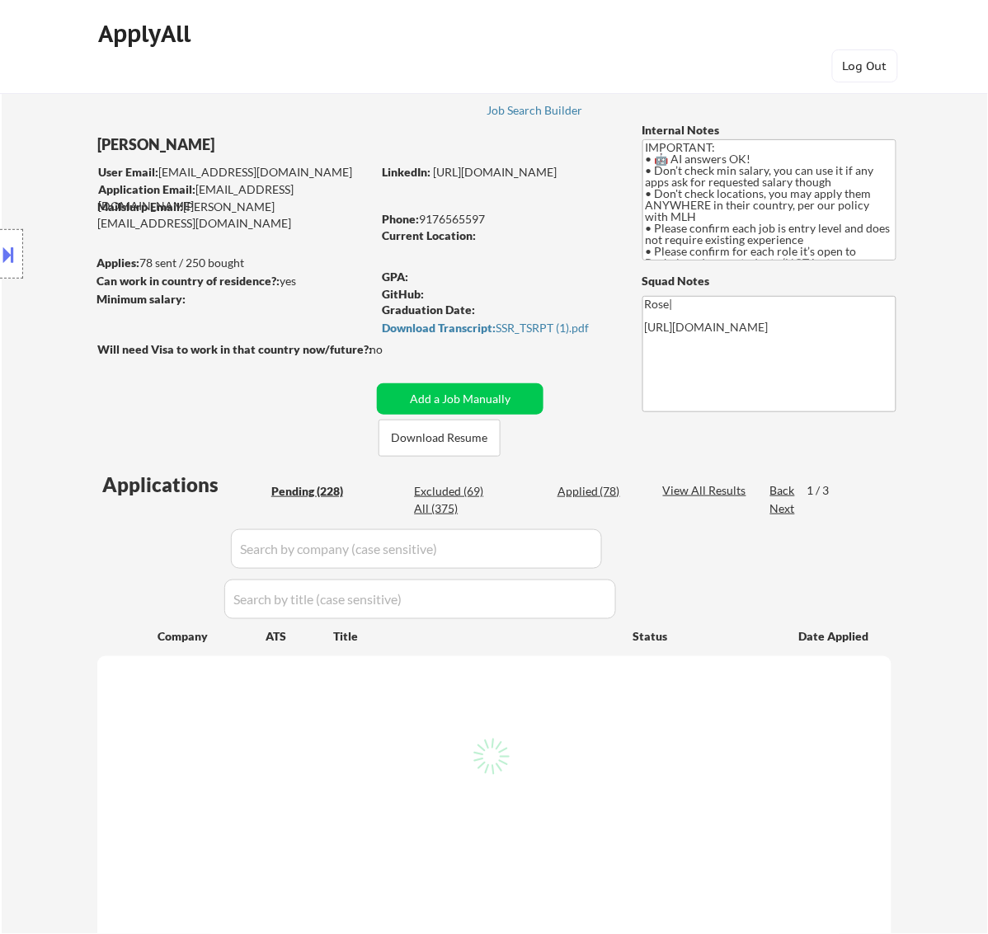
select select ""pending""
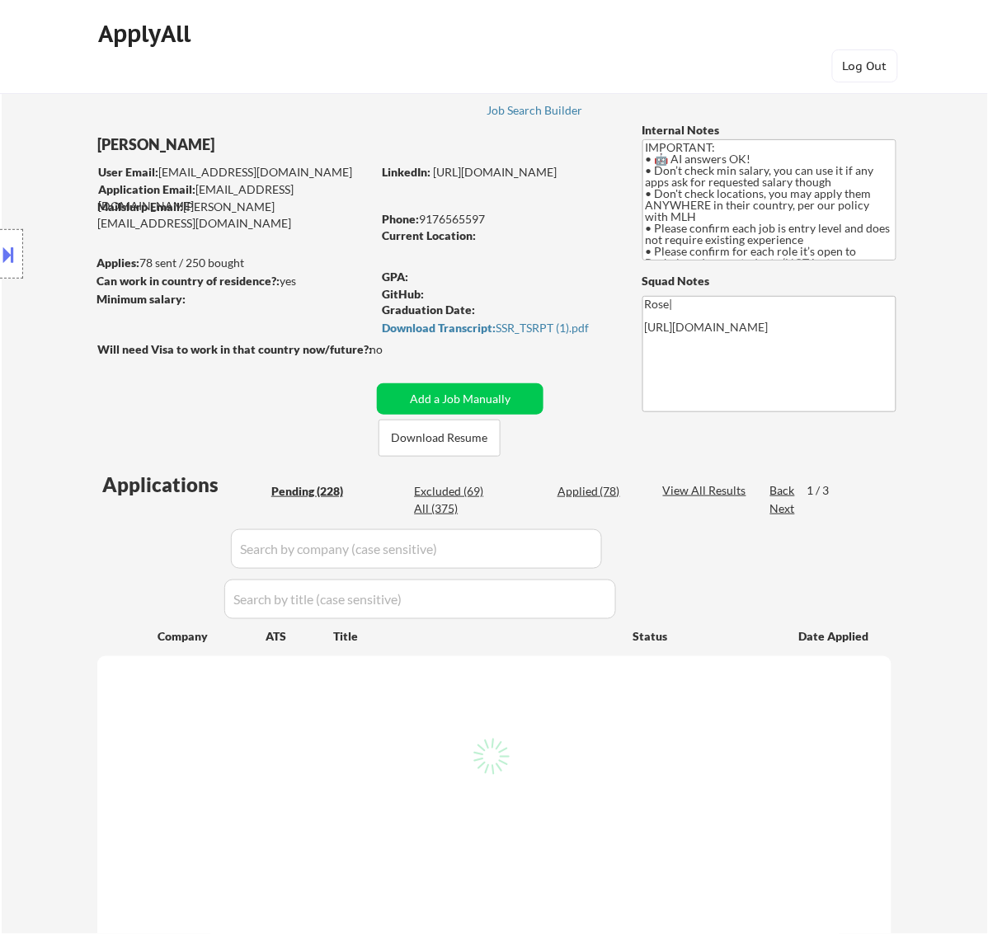
select select ""pending""
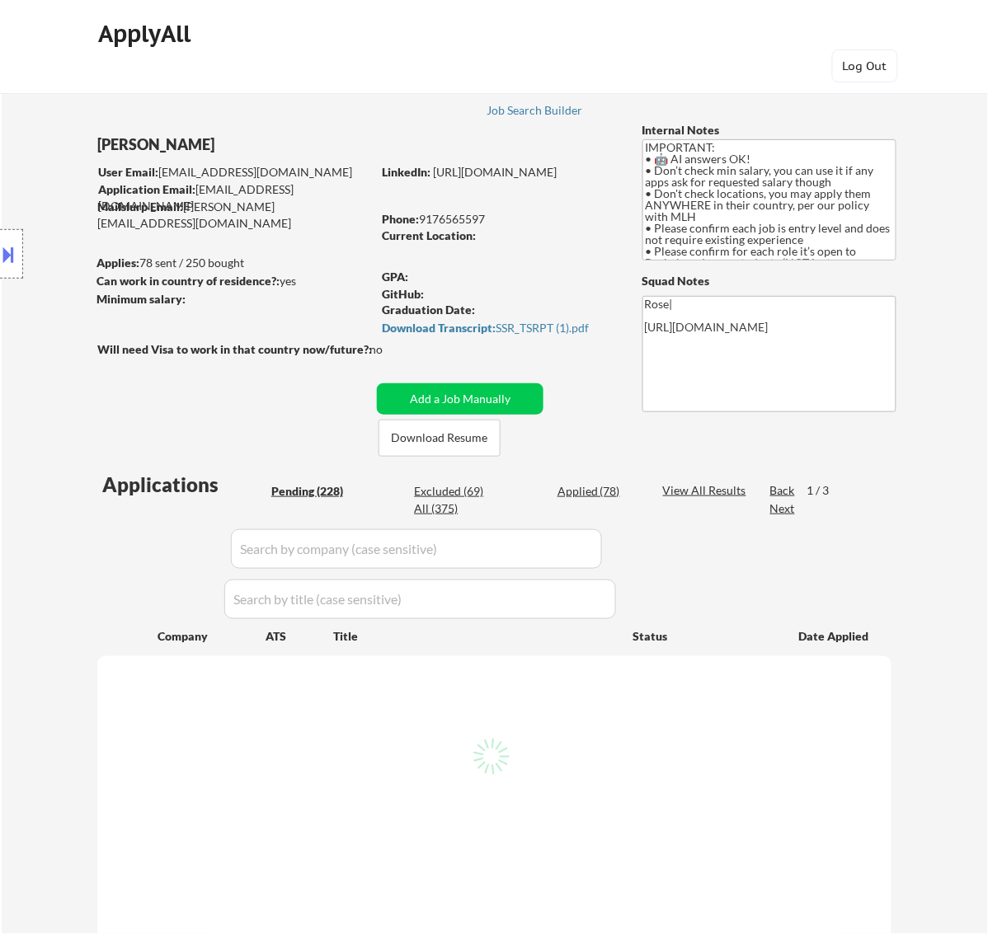
select select ""pending""
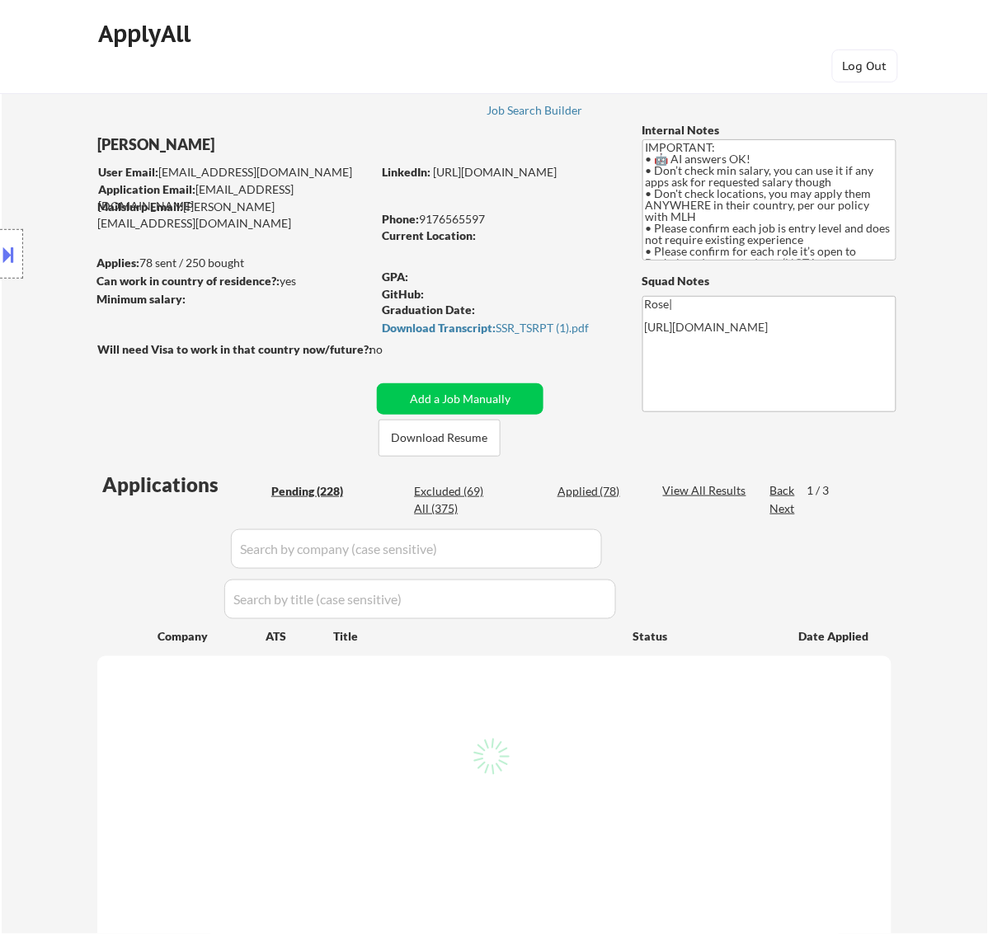
select select ""pending""
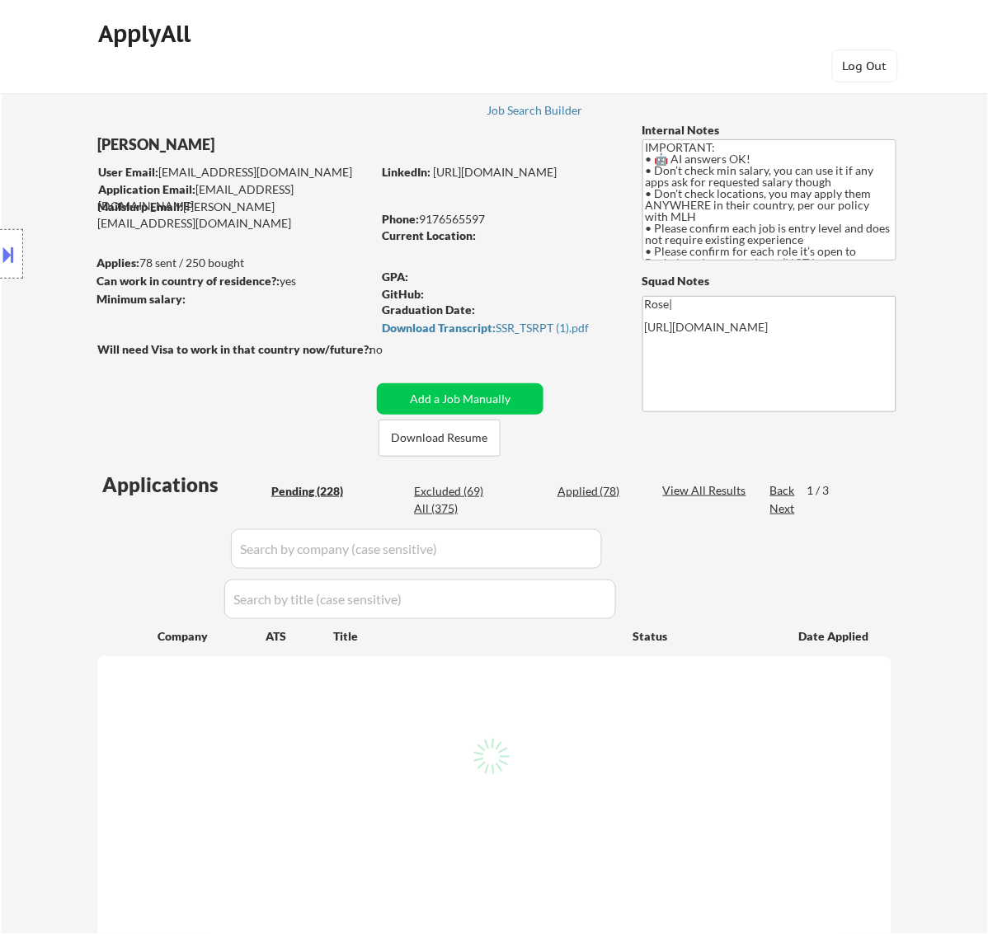
select select ""pending""
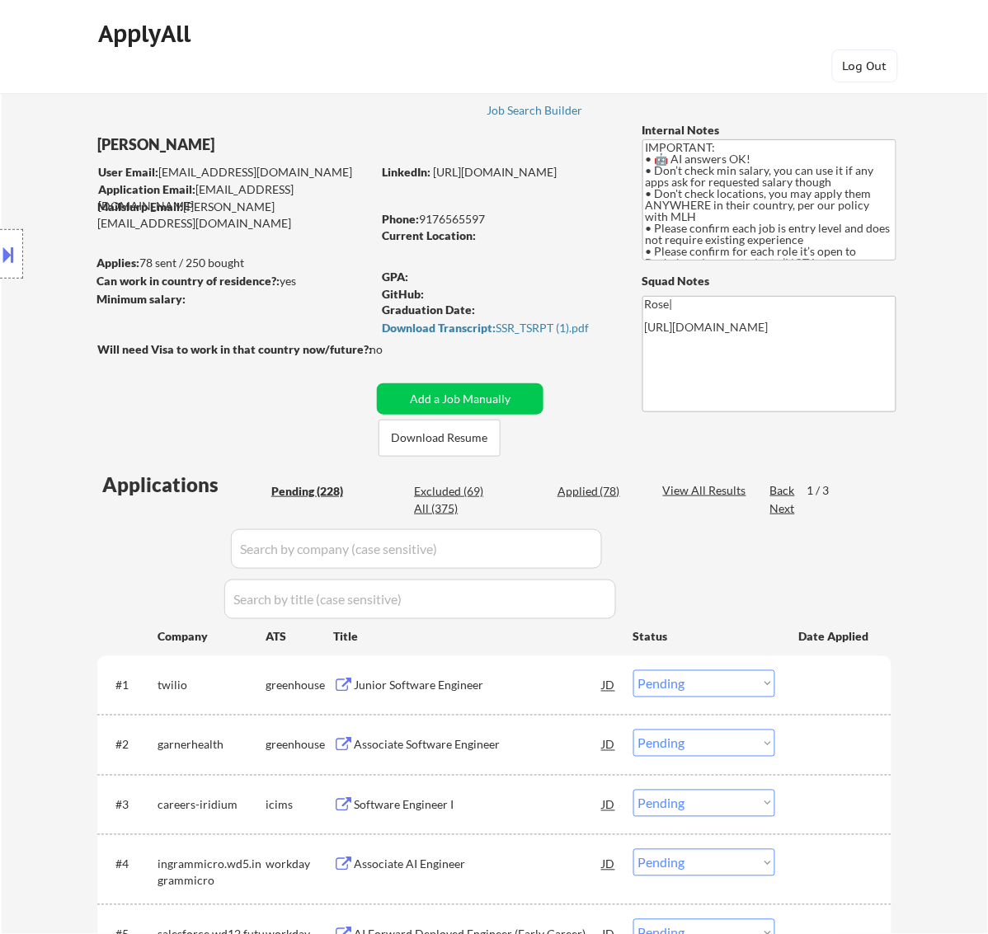
click at [464, 491] on div "Excluded (69)" at bounding box center [455, 491] width 82 height 16
select select ""excluded__other_""
select select ""excluded__bad_match_""
select select ""excluded__expired_""
select select ""excluded__bad_match_""
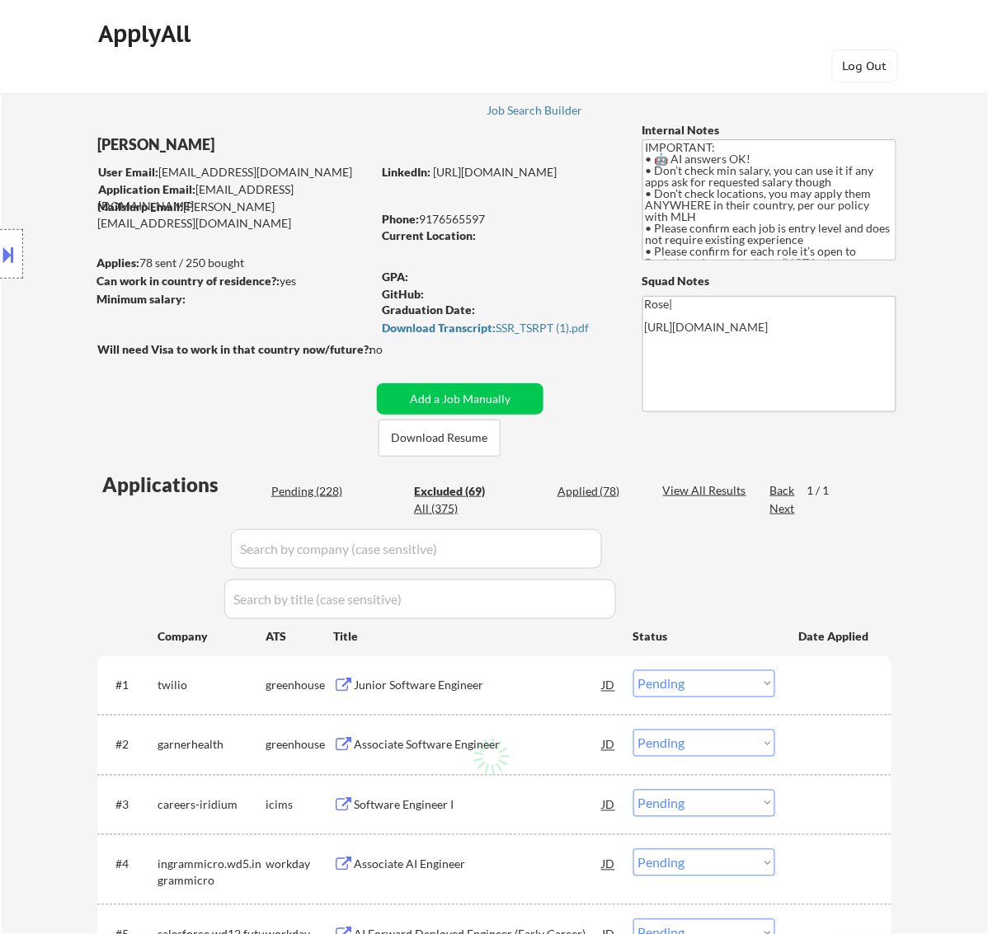
select select ""excluded__expired_""
select select ""excluded__bad_match_""
select select ""excluded__expired_""
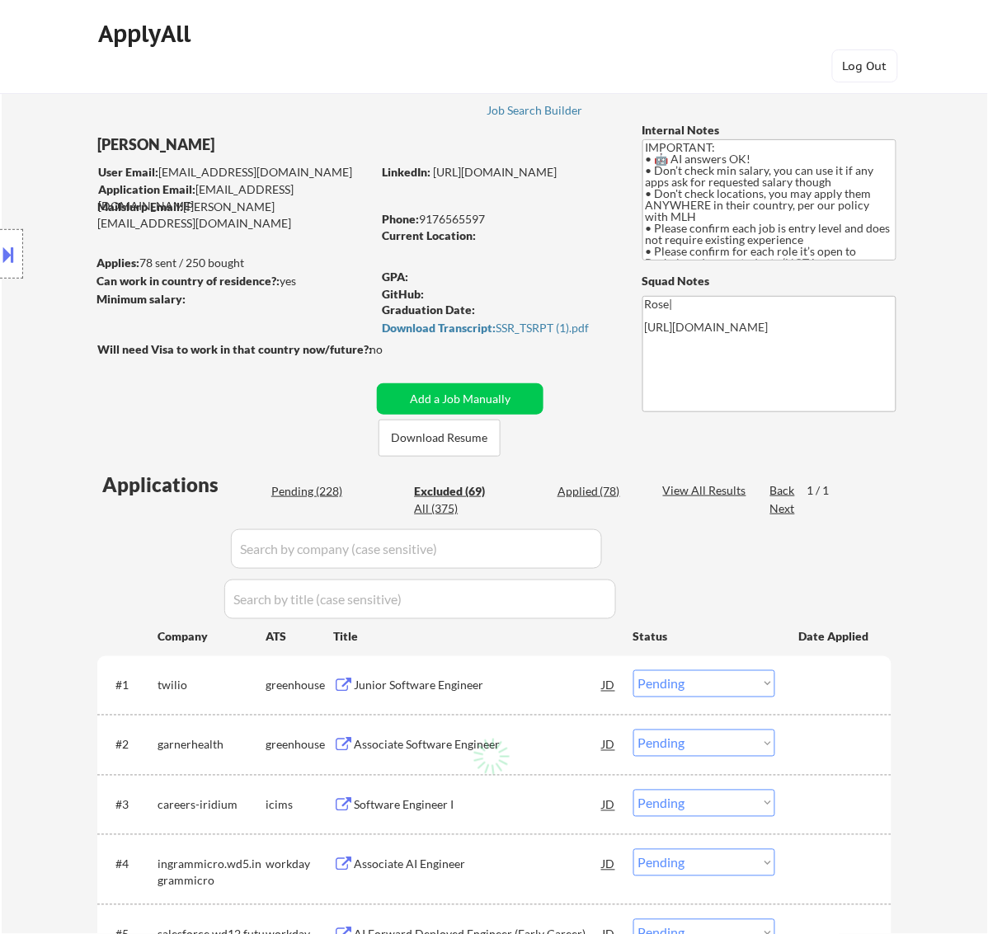
select select ""excluded__expired_""
select select ""excluded__bad_match_""
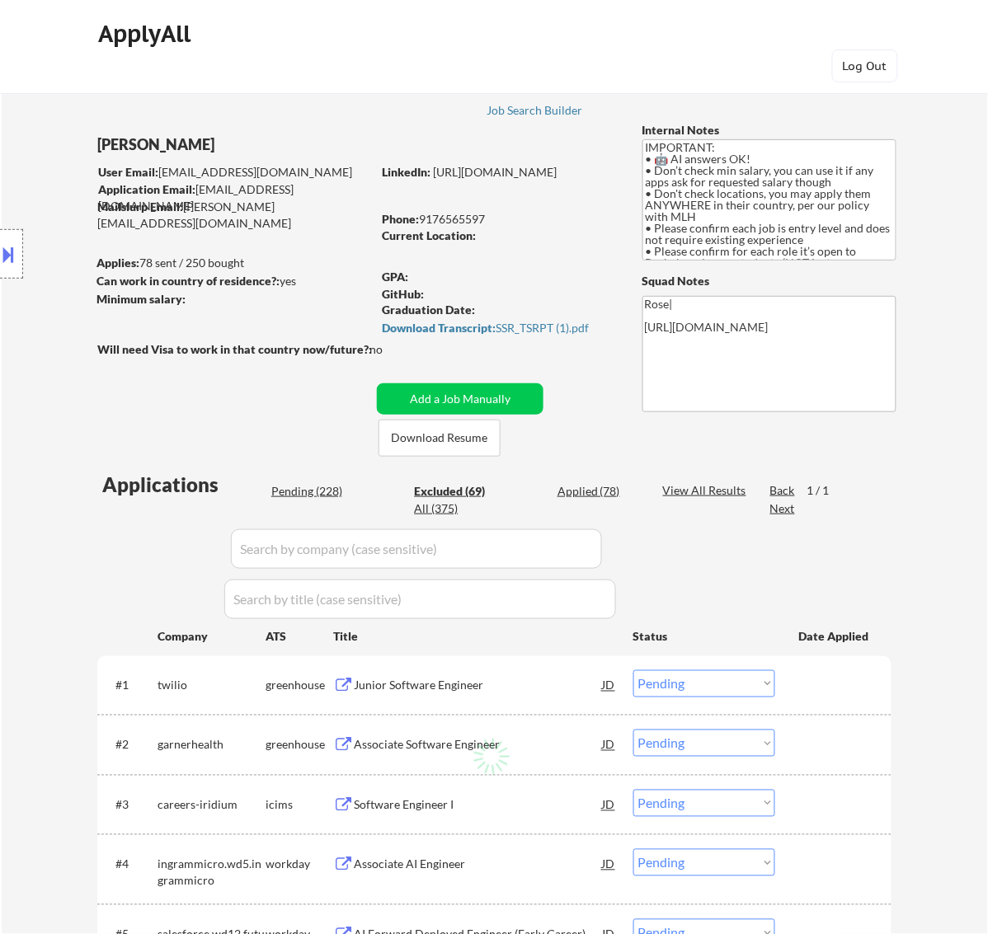
select select ""excluded__expired_""
select select ""excluded""
select select ""excluded__expired_""
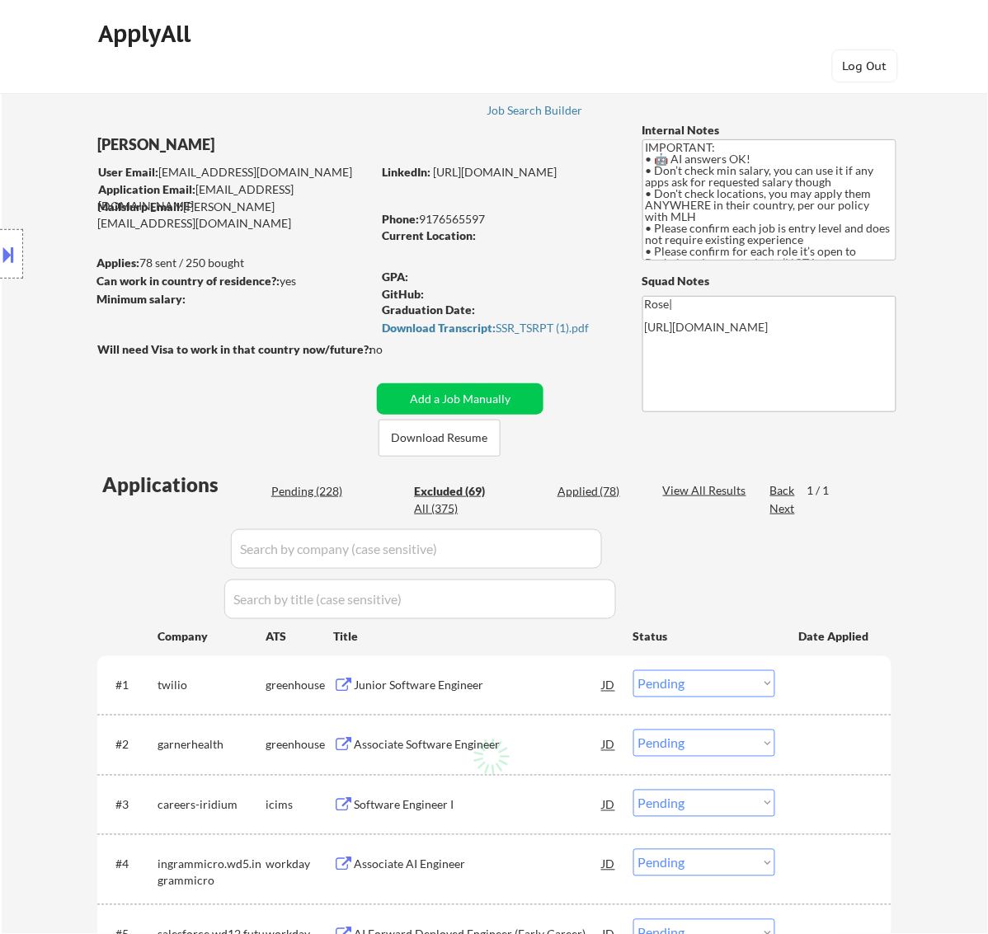
select select ""excluded""
select select ""excluded__expired_""
select select ""excluded""
select select ""excluded__expired_""
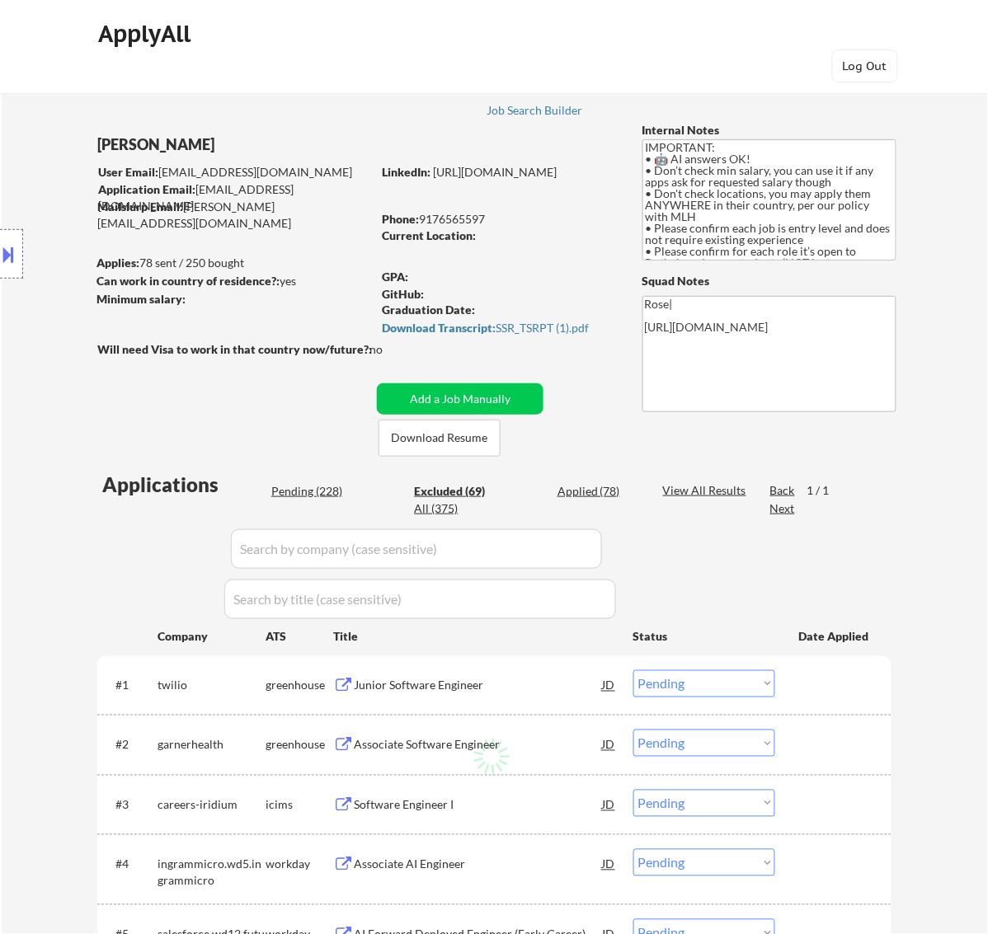
select select ""excluded__bad_match_""
select select ""excluded__expired_""
select select ""excluded""
select select ""excluded__bad_match_""
select select ""excluded__expired_""
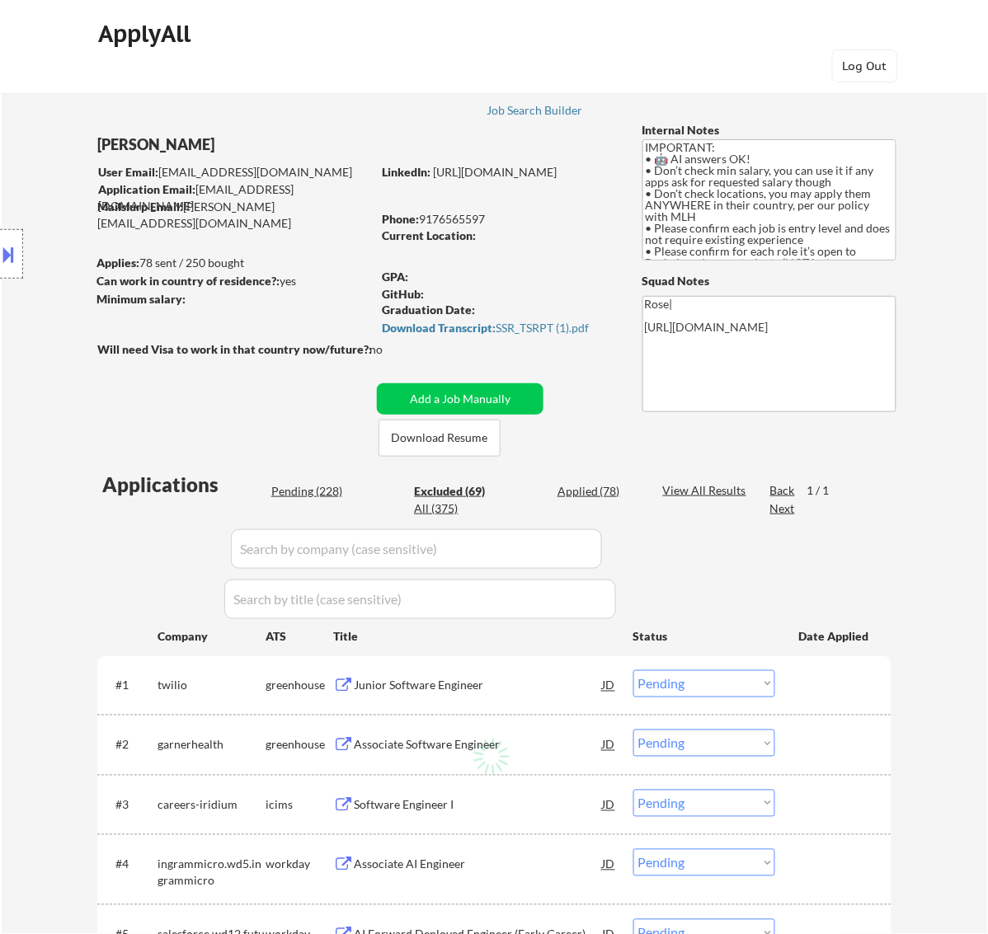
select select ""excluded__expired_""
select select ""excluded__bad_match_""
select select ""excluded__expired_""
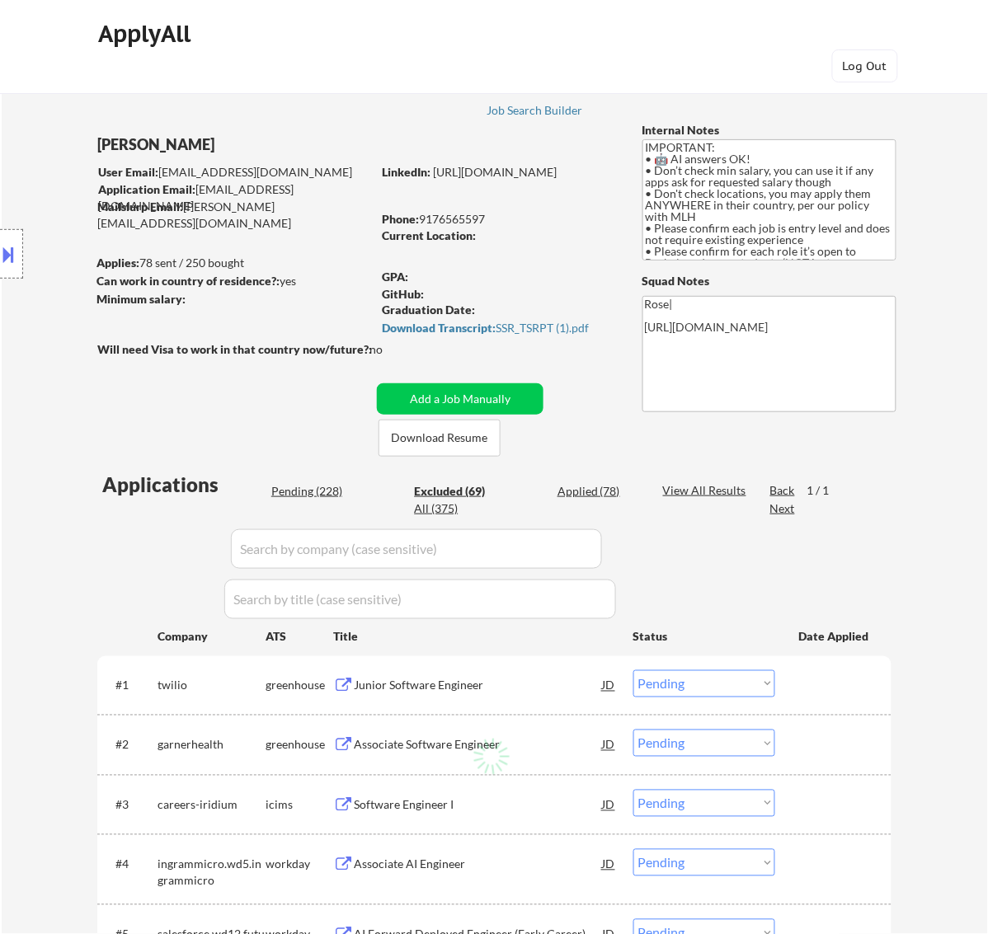
select select ""excluded__expired_""
select select ""excluded__bad_match_""
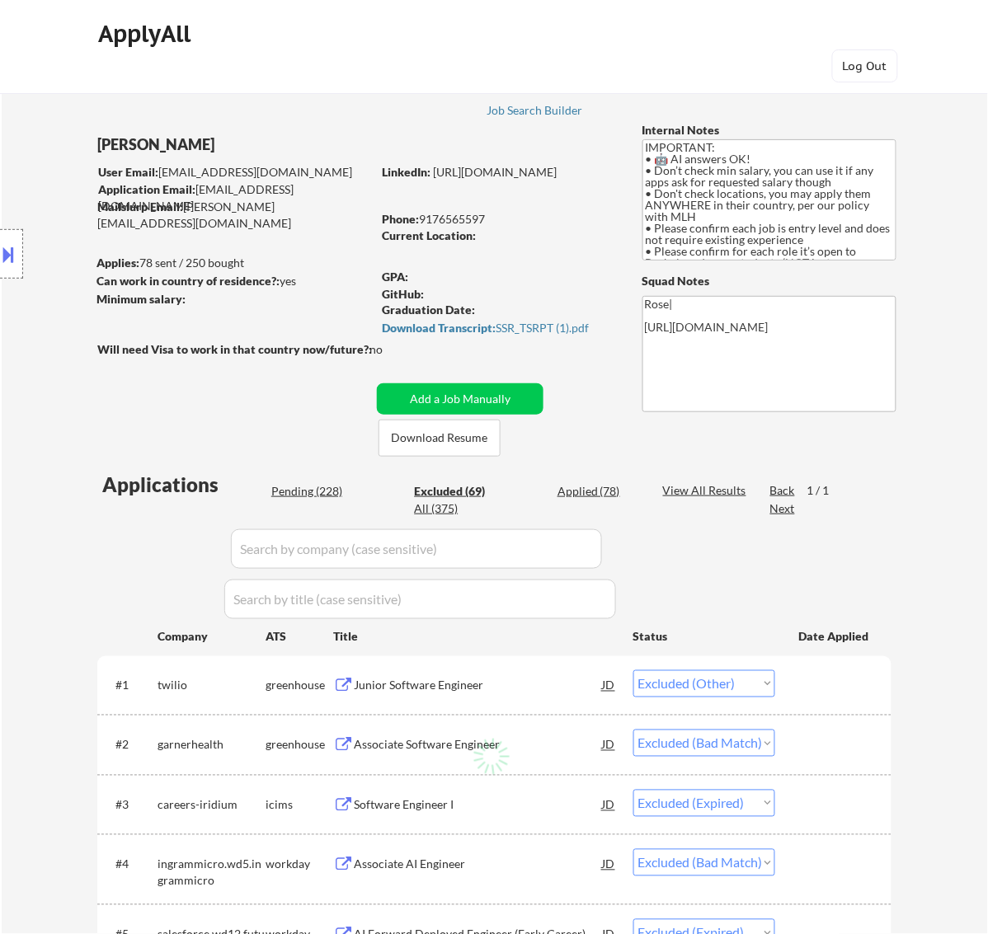
select select ""excluded__bad_match_""
select select ""excluded__expired_""
select select ""excluded""
select select ""excluded__expired_""
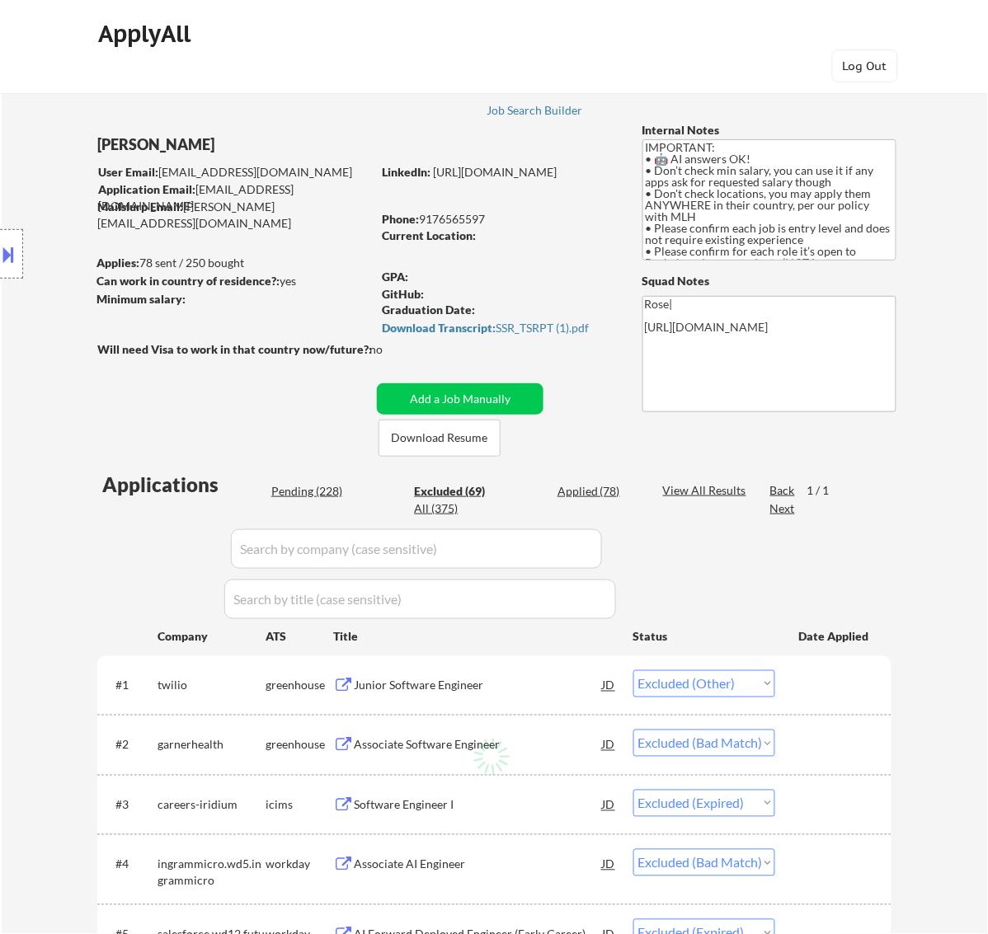
select select ""excluded__expired_""
select select ""excluded__bad_match_""
select select ""excluded__expired_""
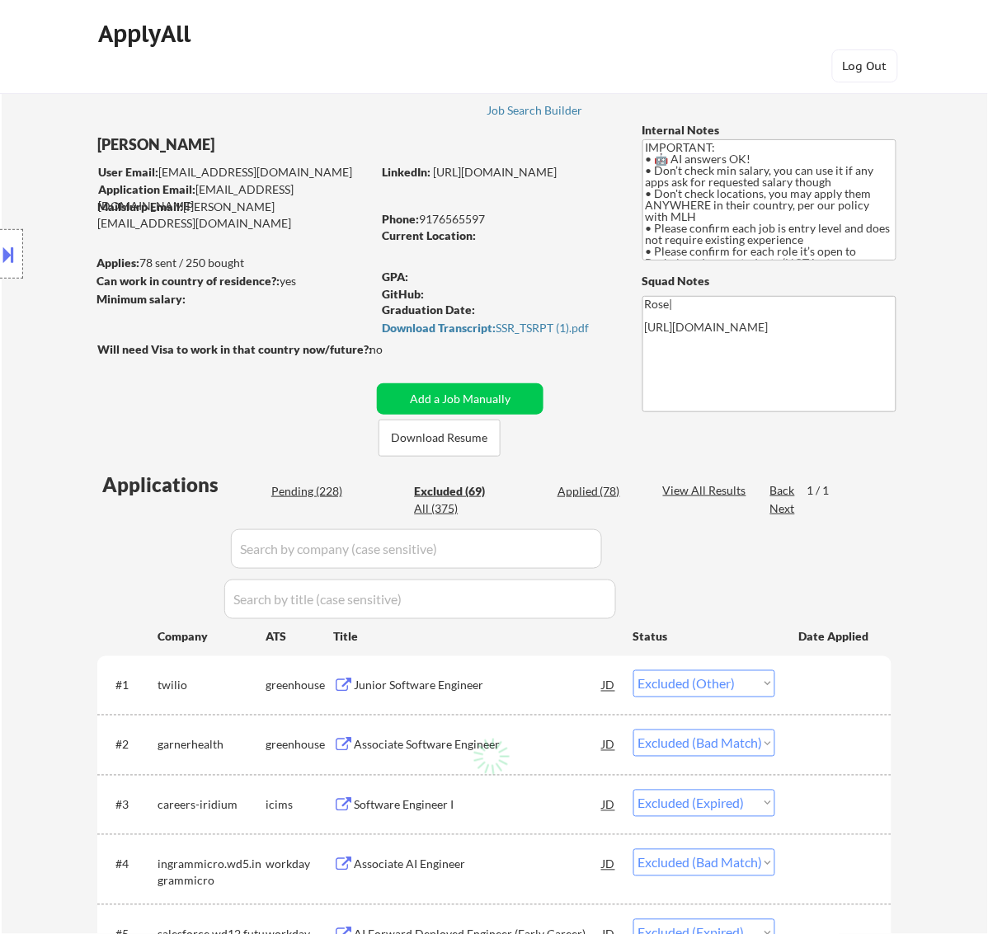
select select ""excluded__expired_""
select select ""excluded""
select select ""excluded__expired_""
select select ""excluded__bad_match_""
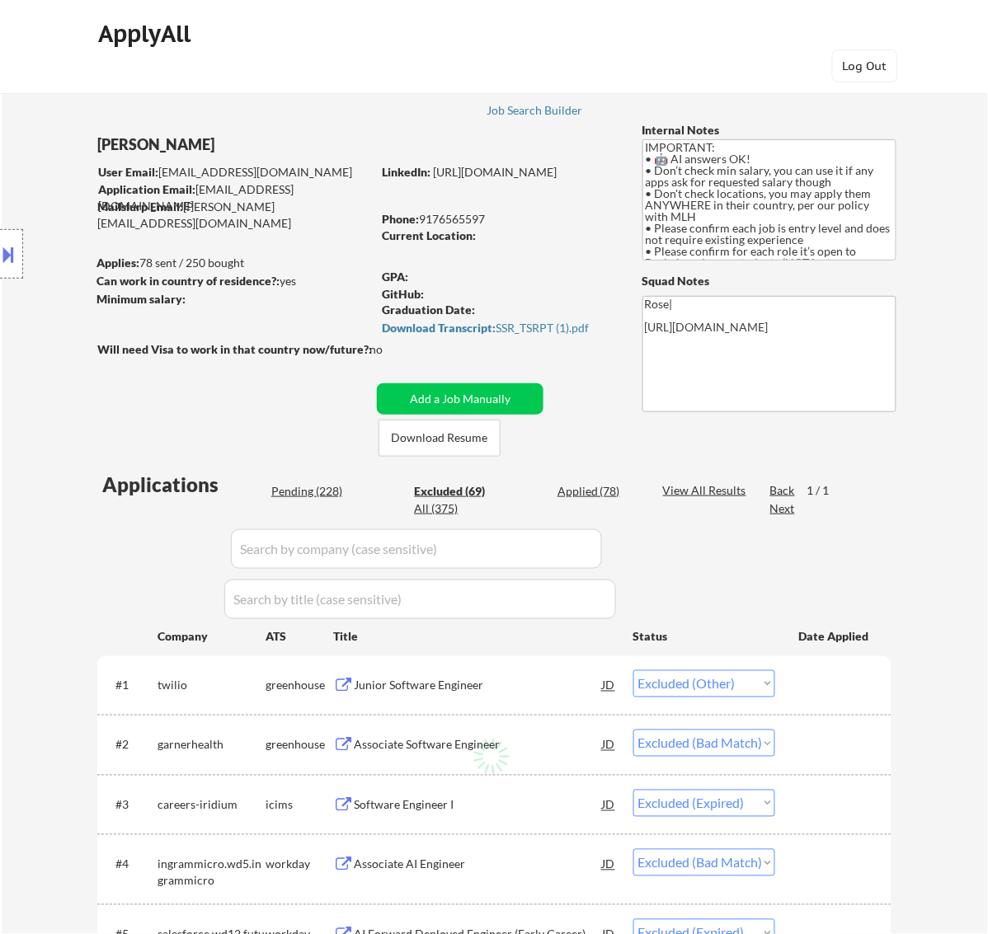
select select ""excluded__bad_match_""
select select ""excluded__expired_""
select select ""excluded__location_""
select select ""excluded__expired_""
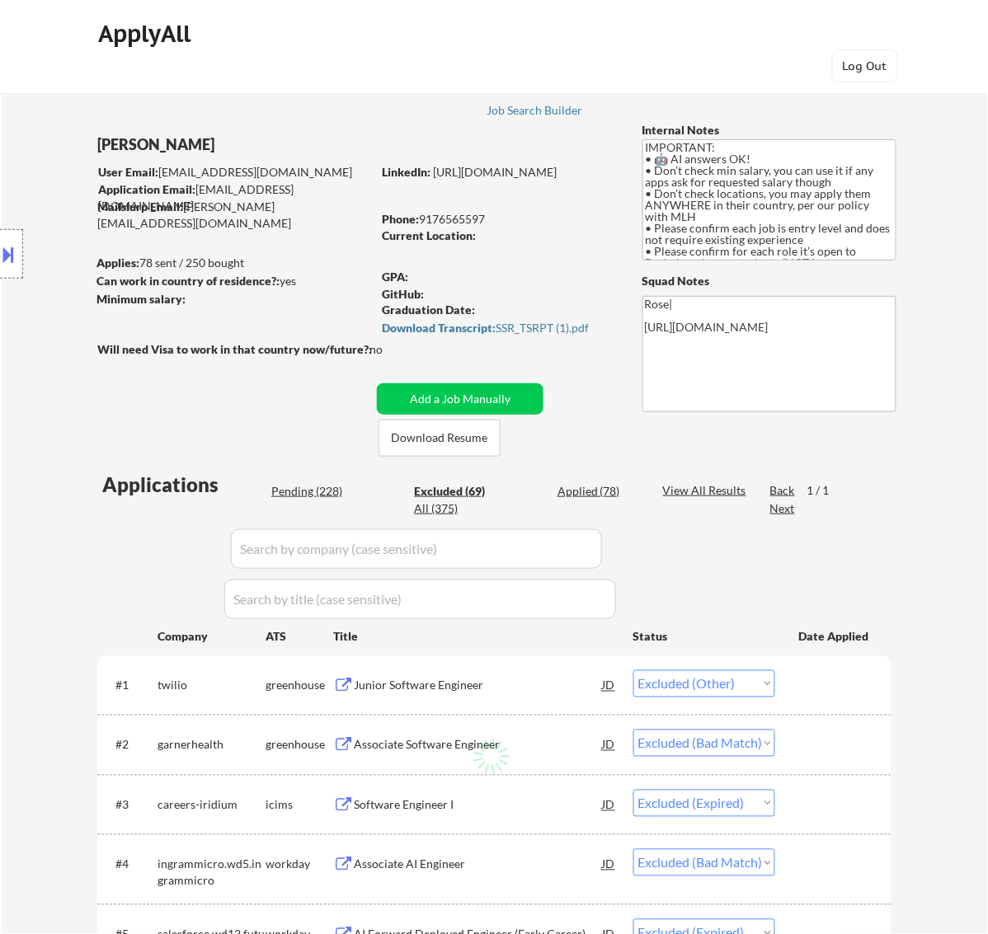
select select ""excluded__expired_""
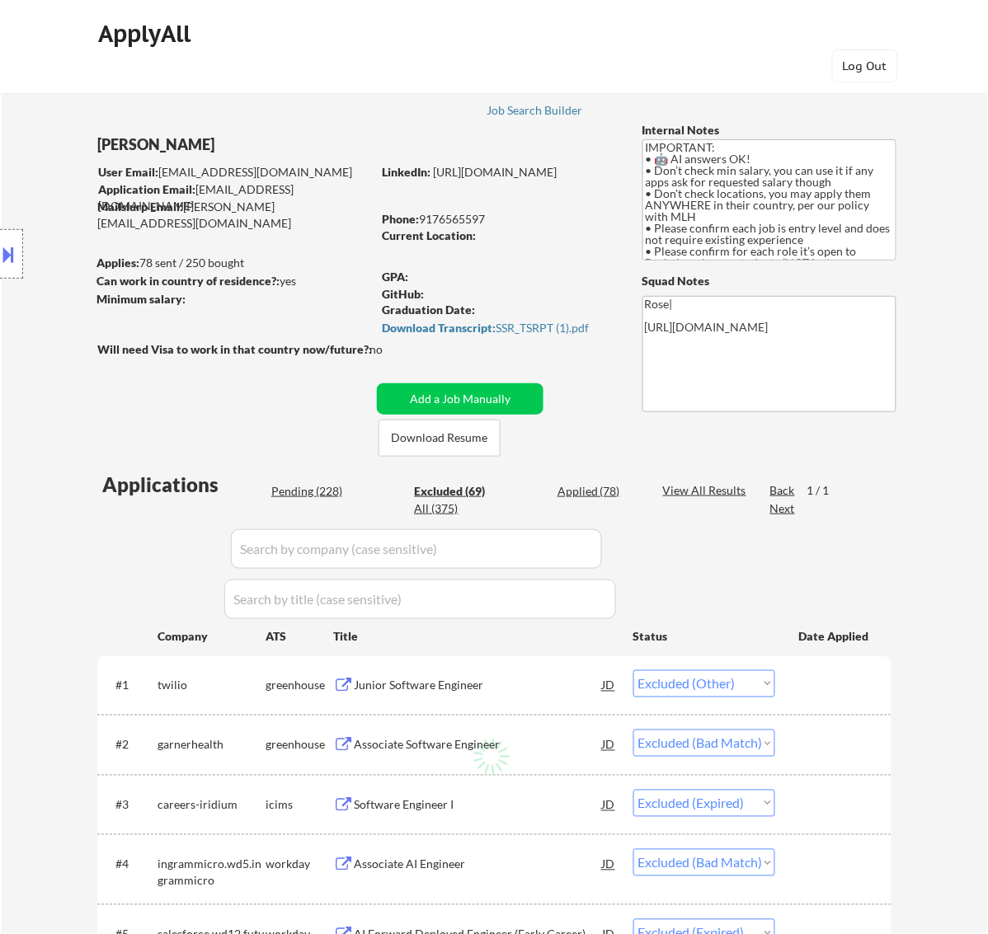
select select ""excluded__expired_""
select select ""excluded__bad_match_""
select select ""excluded__other_""
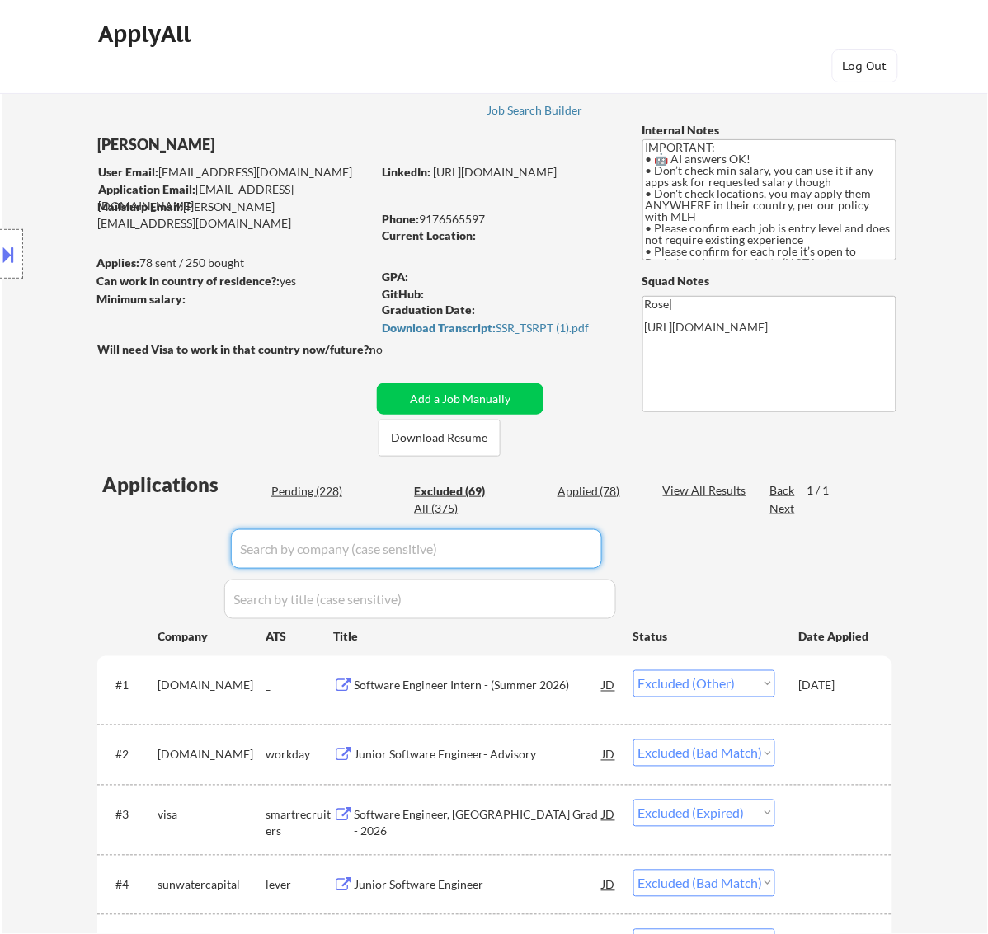
click at [586, 548] on input "input" at bounding box center [416, 549] width 371 height 40
click at [509, 688] on div "Software Engineer Intern - (Summer 2026)" at bounding box center [478, 686] width 249 height 16
